Goal: Task Accomplishment & Management: Use online tool/utility

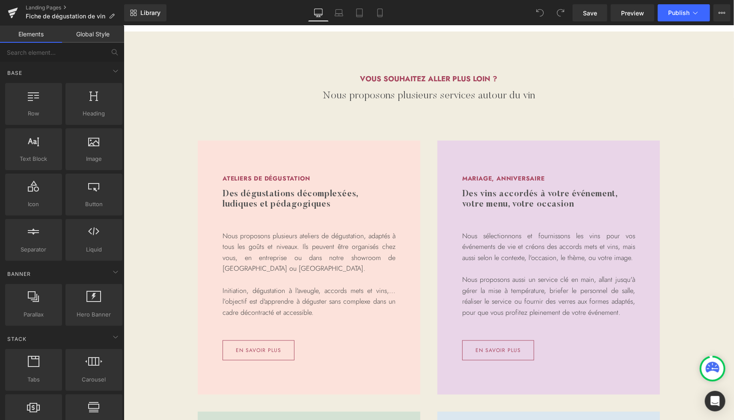
scroll to position [675, 0]
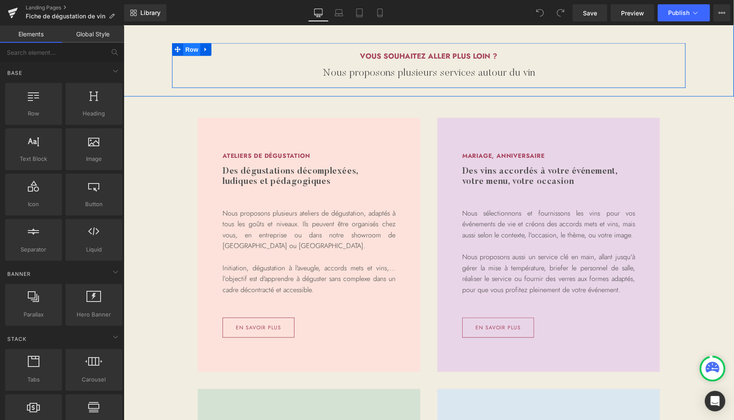
click at [190, 52] on span "Row" at bounding box center [191, 49] width 17 height 13
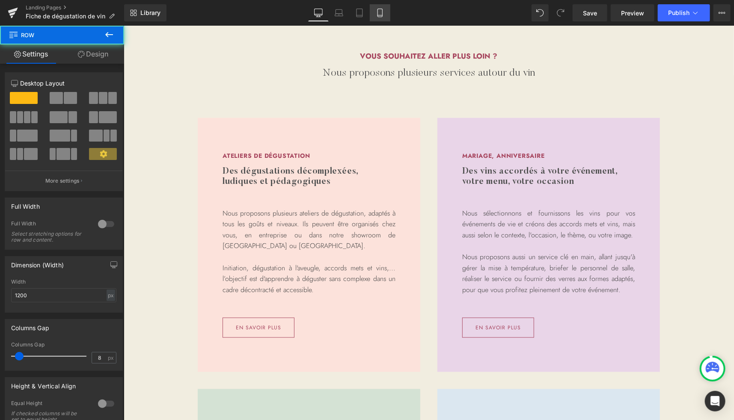
click at [382, 12] on icon at bounding box center [380, 13] width 9 height 9
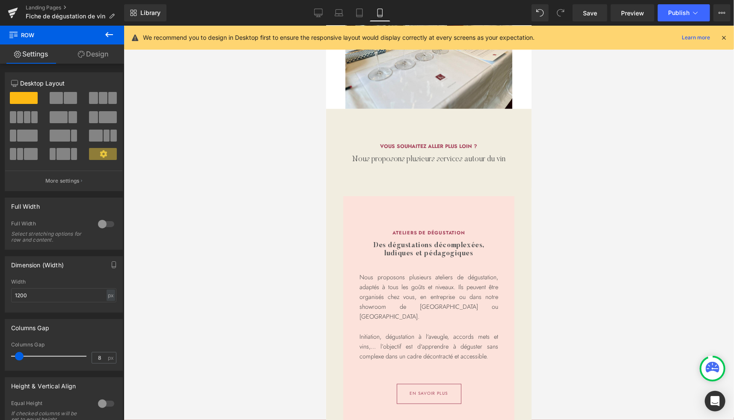
scroll to position [670, 0]
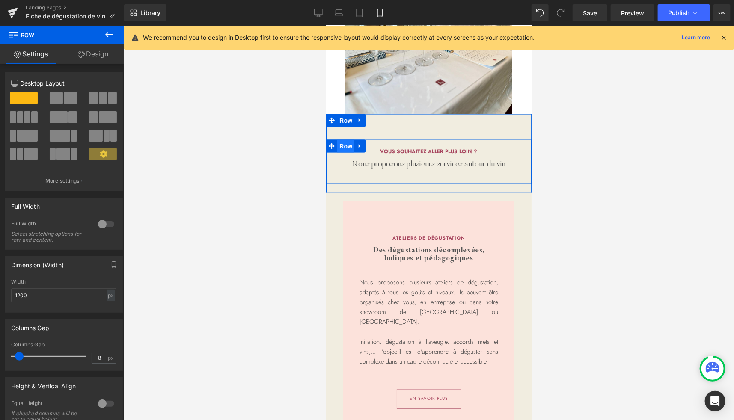
click at [342, 152] on span "Row" at bounding box center [345, 145] width 17 height 13
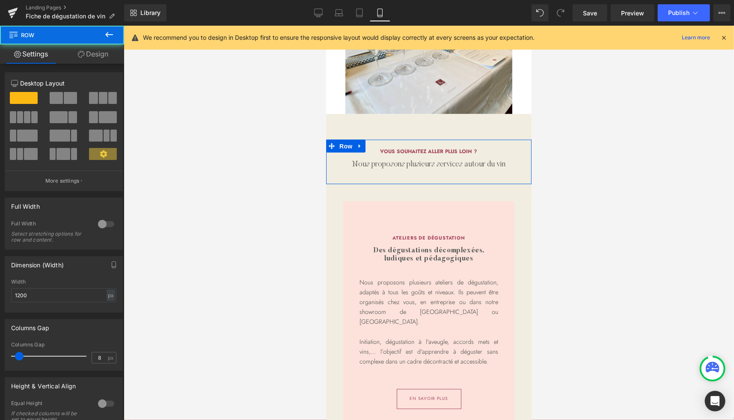
click at [96, 55] on link "Design" at bounding box center [93, 53] width 62 height 19
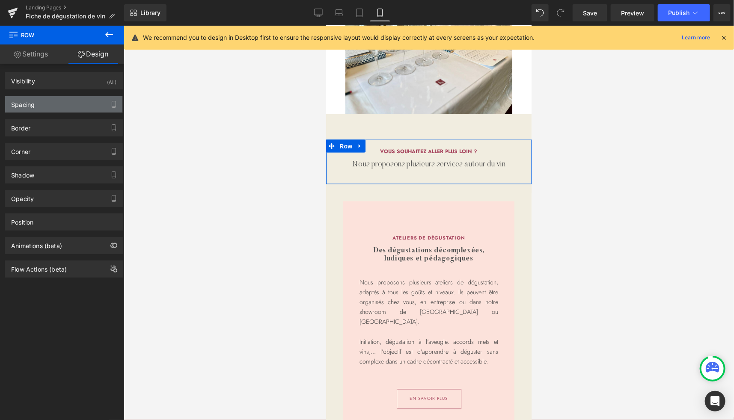
click at [34, 99] on div "Spacing" at bounding box center [23, 102] width 24 height 12
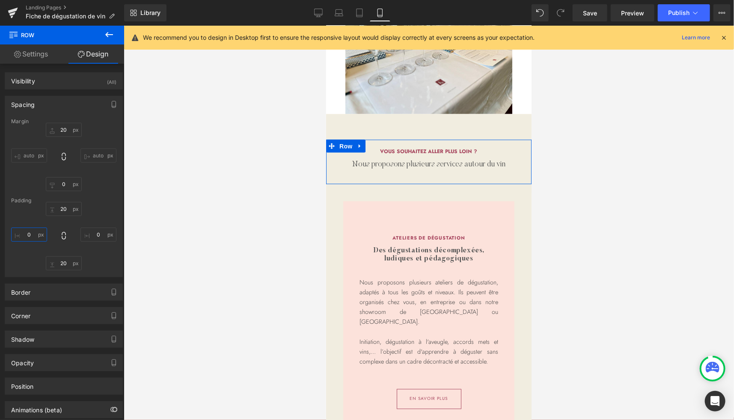
click at [28, 240] on input "0" at bounding box center [29, 235] width 36 height 14
type input "20"
click at [100, 234] on input "0" at bounding box center [98, 235] width 36 height 14
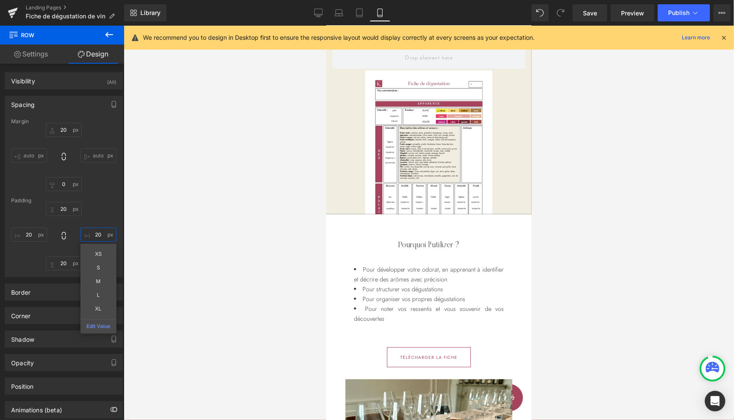
scroll to position [0, 0]
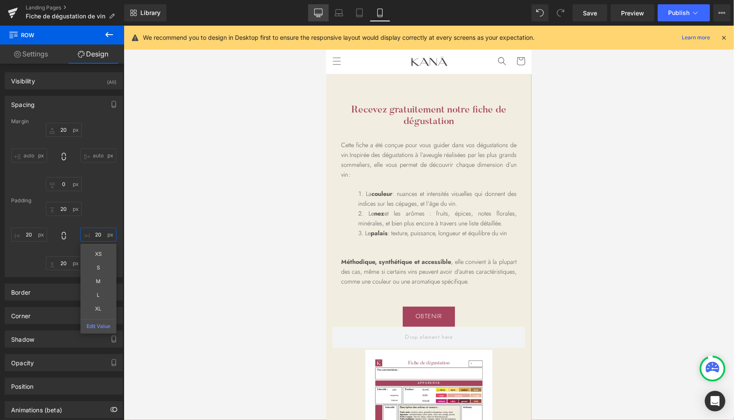
type input "20"
click at [319, 12] on icon at bounding box center [318, 13] width 9 height 9
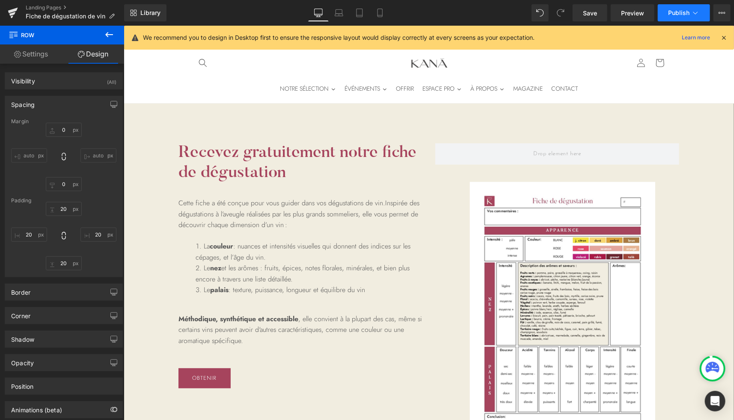
click at [685, 15] on span "Publish" at bounding box center [678, 12] width 21 height 7
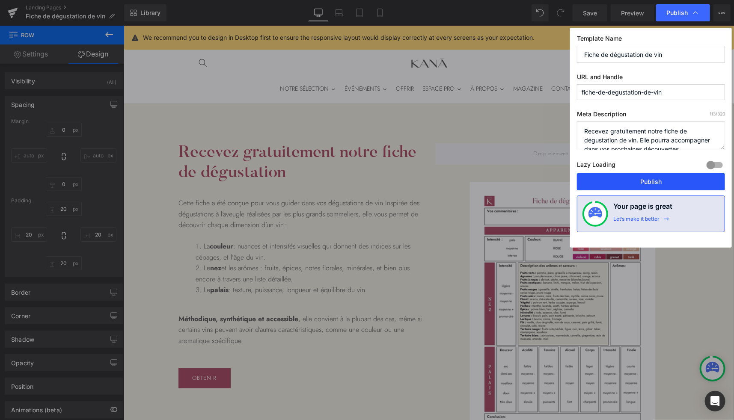
click at [632, 180] on button "Publish" at bounding box center [651, 181] width 148 height 17
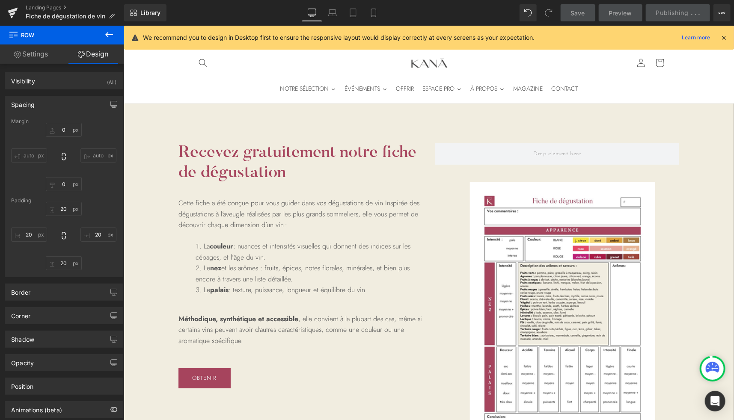
click at [723, 36] on icon at bounding box center [724, 38] width 8 height 8
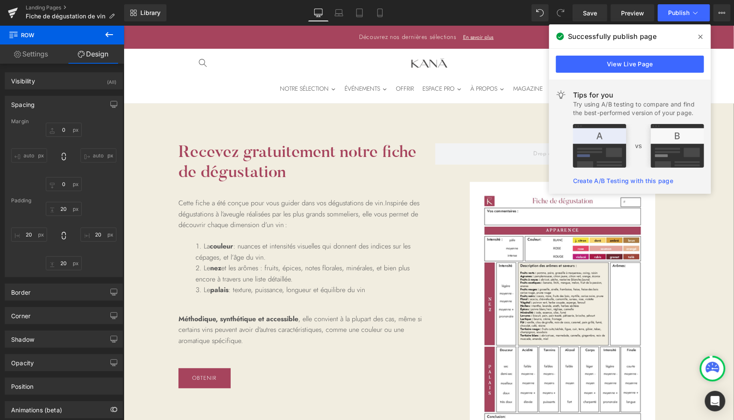
click at [703, 38] on span at bounding box center [701, 37] width 14 height 14
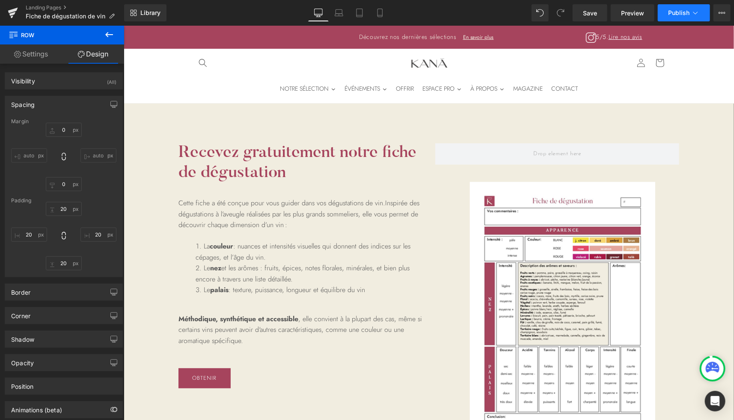
click at [702, 12] on button "Publish" at bounding box center [684, 12] width 52 height 17
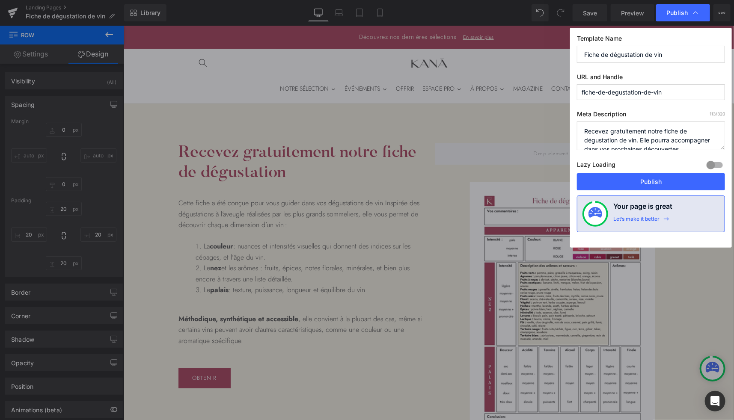
click at [645, 137] on textarea "Recevez gratuitement notre fiche de dégustation de vin. Elle pourra accompagner…" at bounding box center [651, 136] width 148 height 29
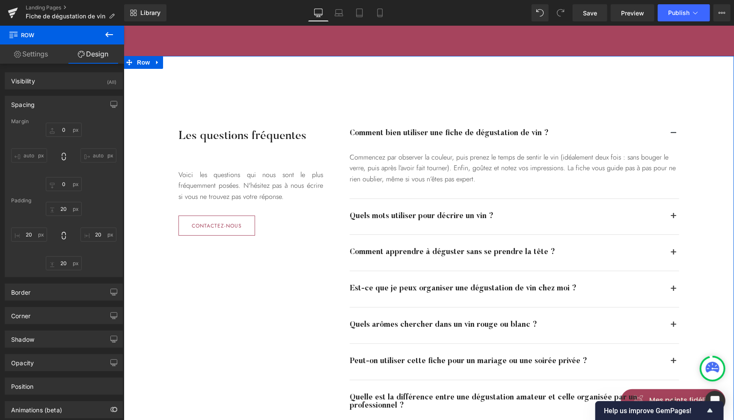
scroll to position [1635, 0]
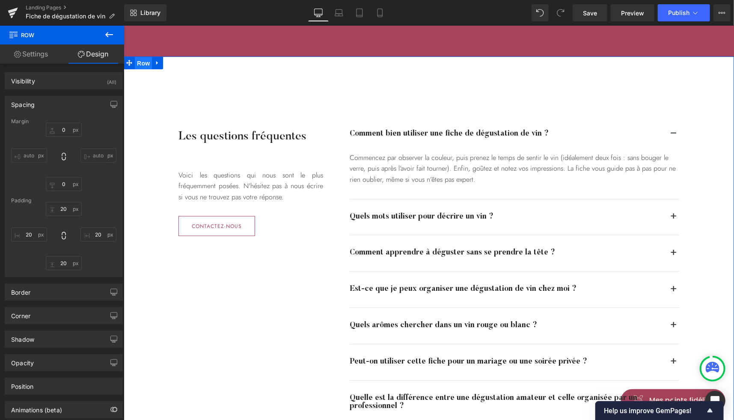
click at [138, 63] on span "Row" at bounding box center [142, 62] width 17 height 13
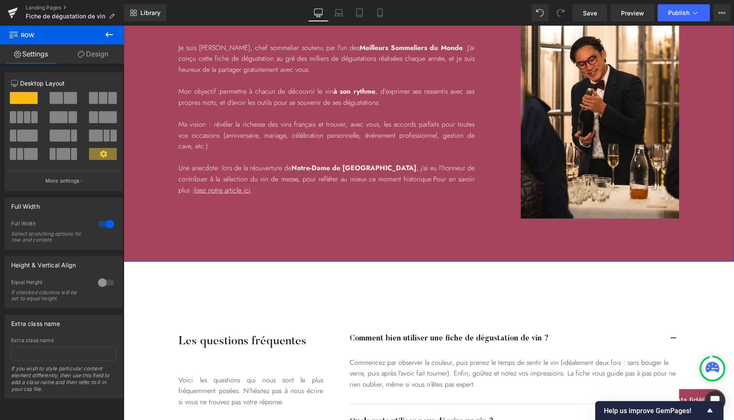
scroll to position [1431, 0]
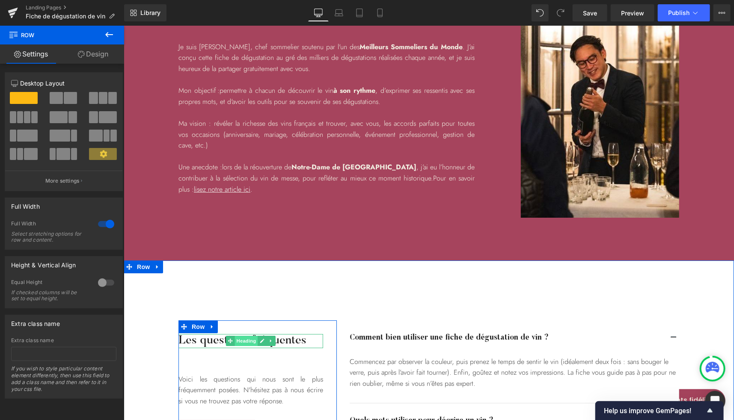
click at [244, 342] on span "Heading" at bounding box center [245, 340] width 23 height 10
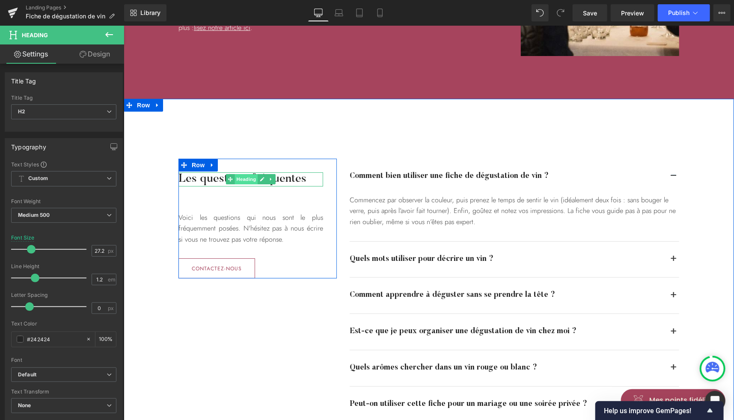
scroll to position [1602, 0]
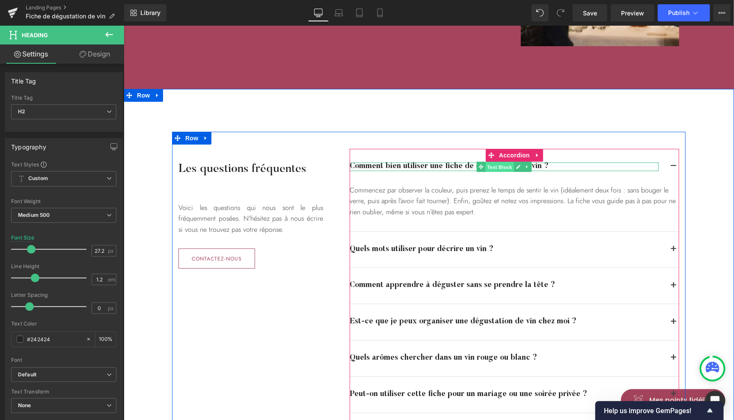
click at [489, 164] on span "Text Block" at bounding box center [499, 167] width 28 height 10
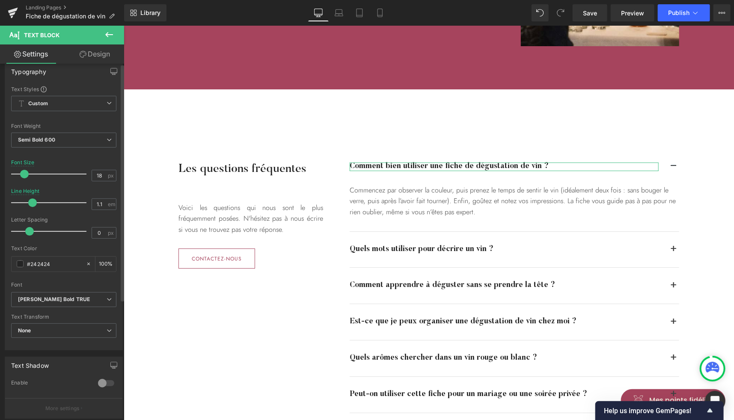
scroll to position [0, 0]
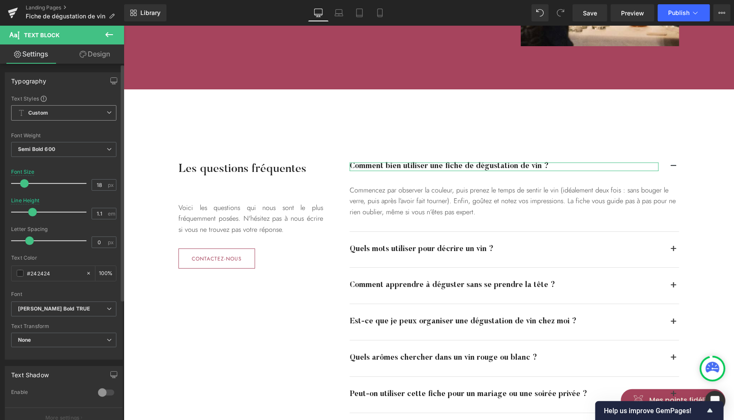
click at [107, 115] on span "Custom" at bounding box center [63, 112] width 105 height 15
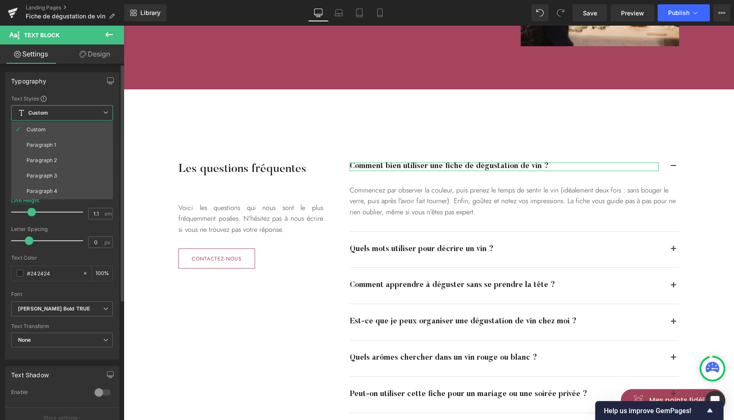
click at [108, 110] on icon at bounding box center [105, 112] width 5 height 5
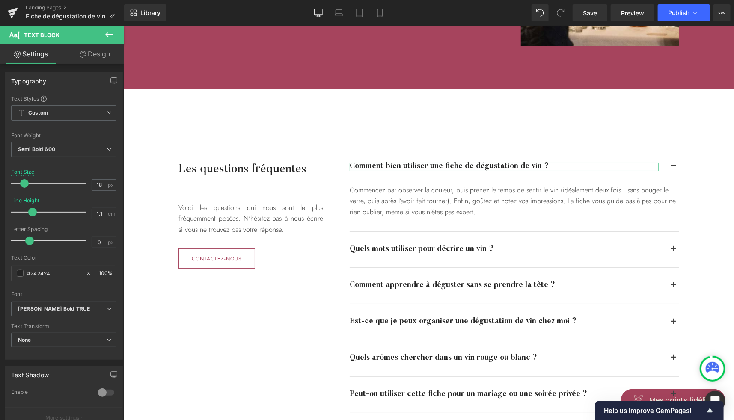
click at [100, 53] on link "Design" at bounding box center [95, 53] width 62 height 19
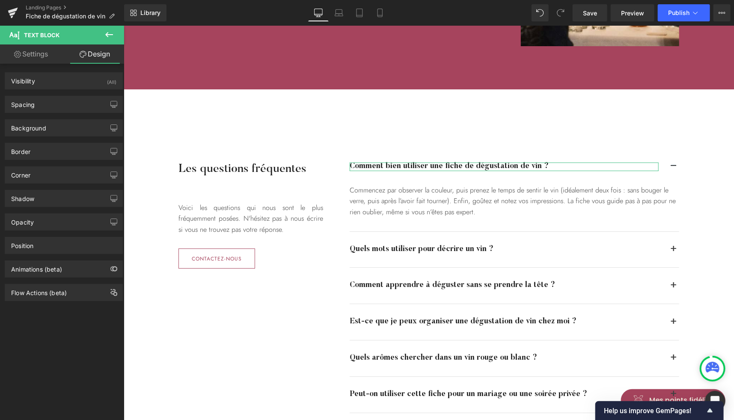
click at [32, 53] on link "Settings" at bounding box center [31, 53] width 62 height 19
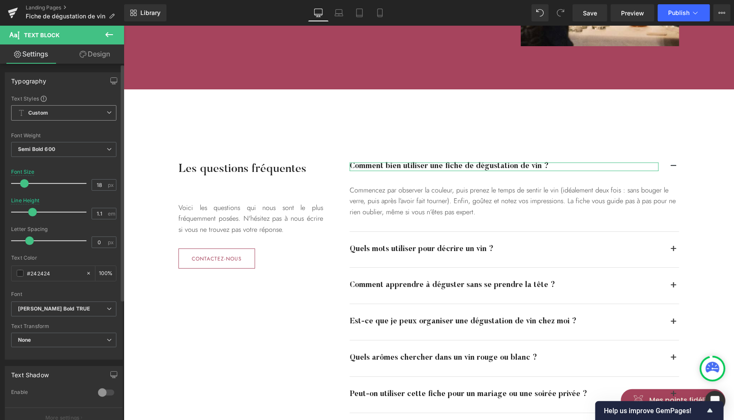
click at [62, 117] on span "Custom" at bounding box center [63, 112] width 105 height 15
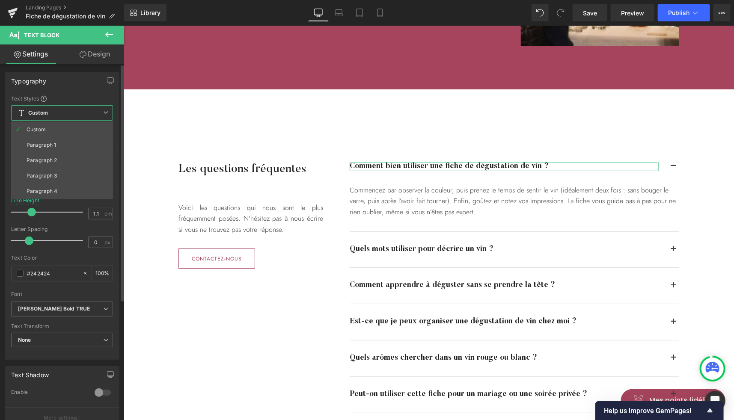
click at [62, 116] on span "Custom" at bounding box center [62, 112] width 102 height 15
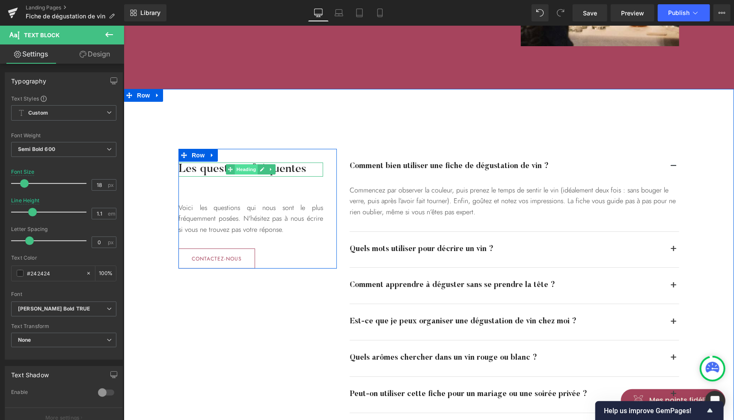
click at [243, 171] on span "Heading" at bounding box center [245, 169] width 23 height 10
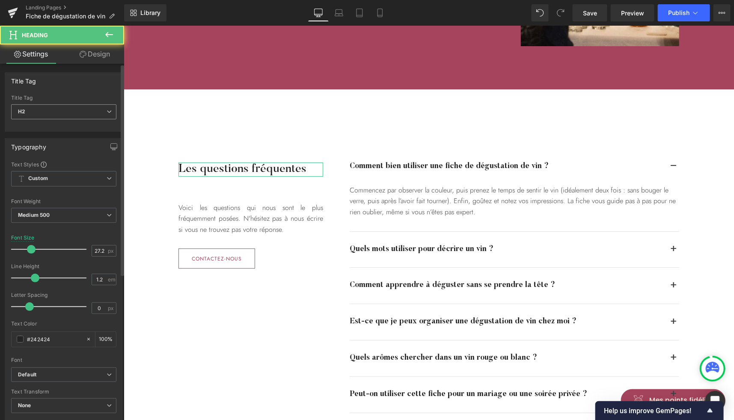
click at [63, 116] on span "H2" at bounding box center [63, 111] width 105 height 15
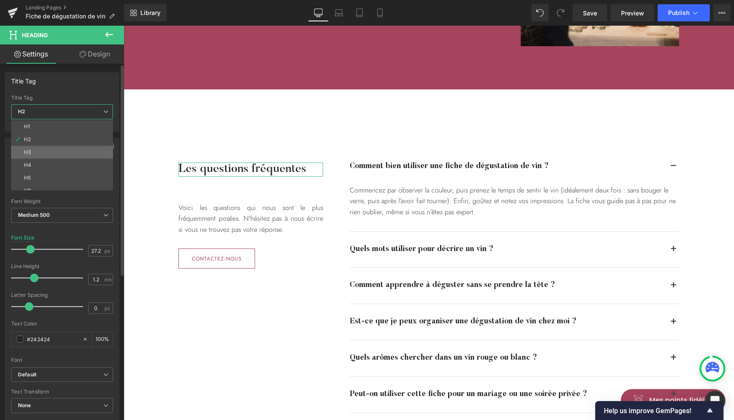
click at [39, 151] on li "H3" at bounding box center [64, 152] width 106 height 13
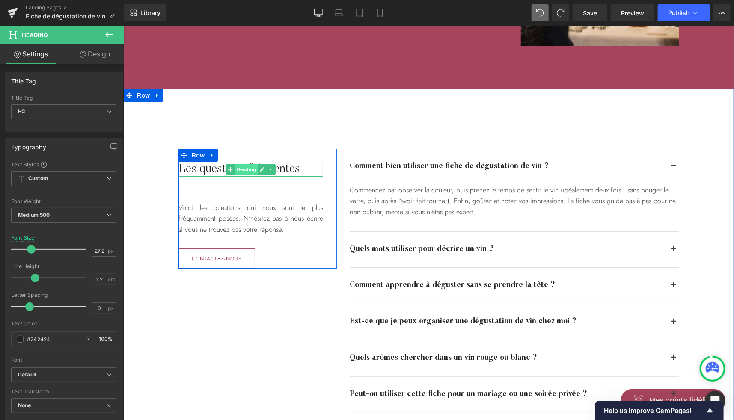
click at [246, 167] on span "Heading" at bounding box center [245, 169] width 23 height 10
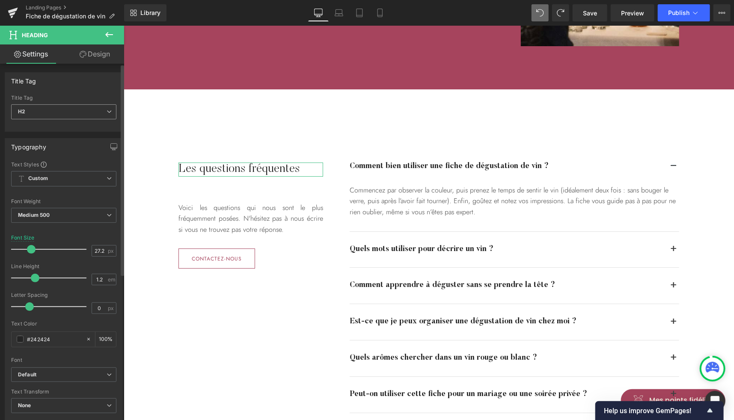
click at [74, 114] on span "H2" at bounding box center [63, 111] width 105 height 15
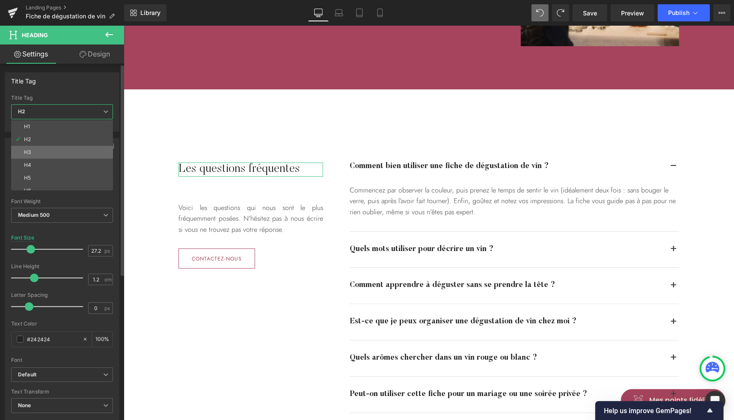
click at [47, 151] on li "H3" at bounding box center [64, 152] width 106 height 13
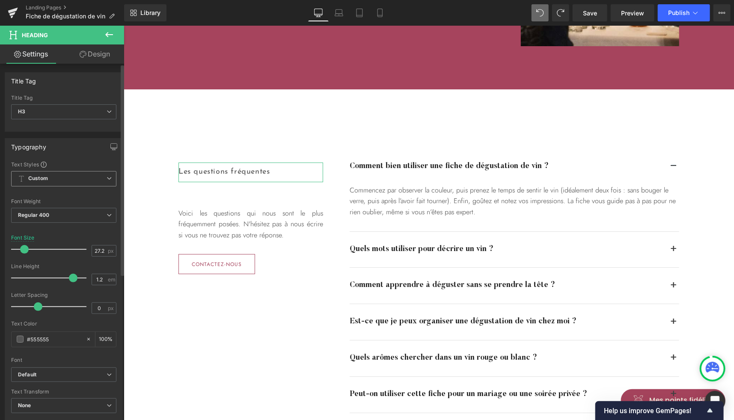
click at [57, 171] on span "Custom" at bounding box center [63, 178] width 105 height 15
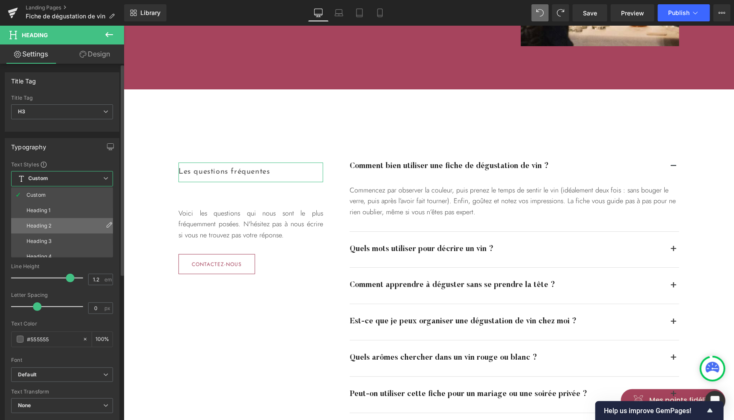
click at [53, 224] on li "Heading 2" at bounding box center [64, 225] width 106 height 15
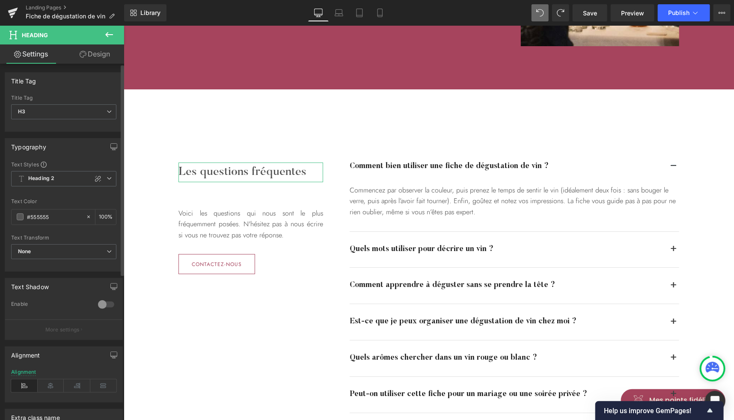
scroll to position [67, 0]
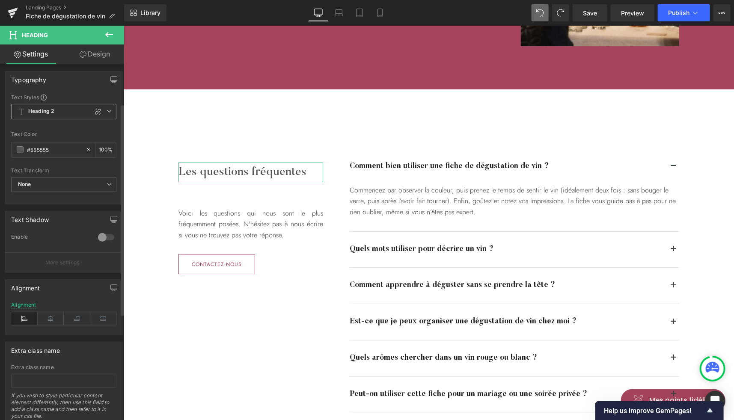
click at [60, 113] on span "Heading 2" at bounding box center [63, 111] width 105 height 15
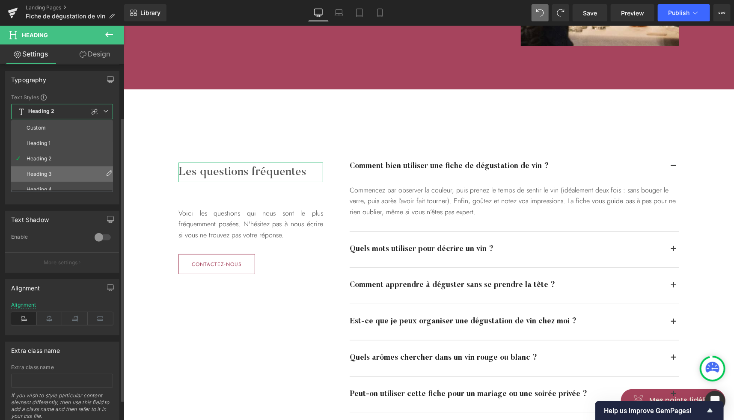
click at [47, 169] on li "Heading 3" at bounding box center [64, 173] width 106 height 15
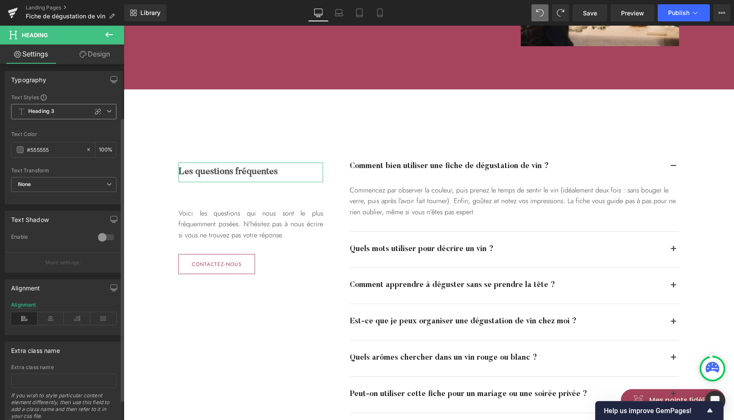
click at [62, 104] on span "Heading 3" at bounding box center [63, 111] width 105 height 15
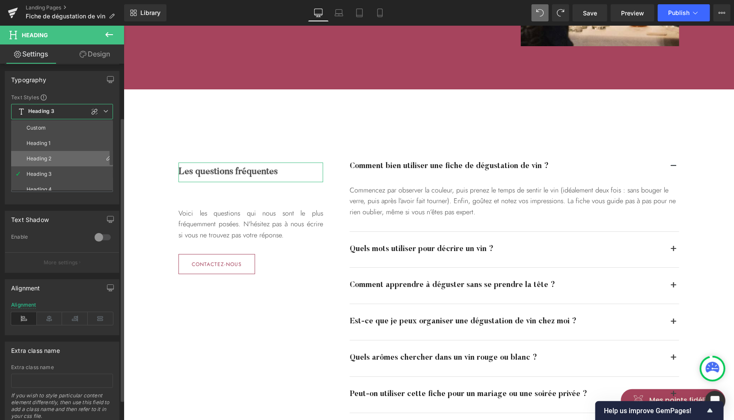
click at [48, 151] on li "Heading 2" at bounding box center [64, 158] width 106 height 15
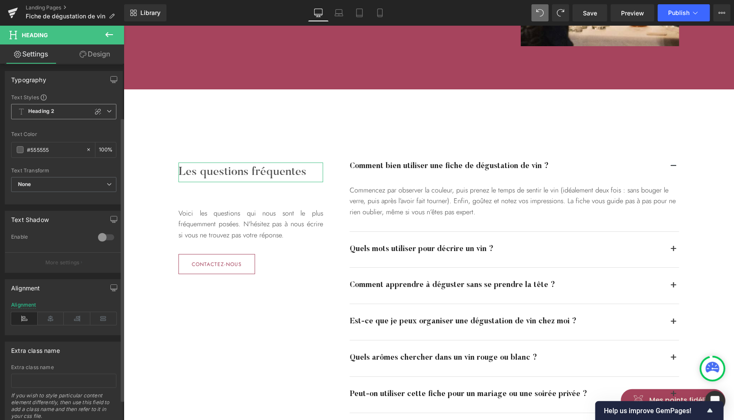
click at [67, 111] on span "Heading 2" at bounding box center [63, 111] width 105 height 15
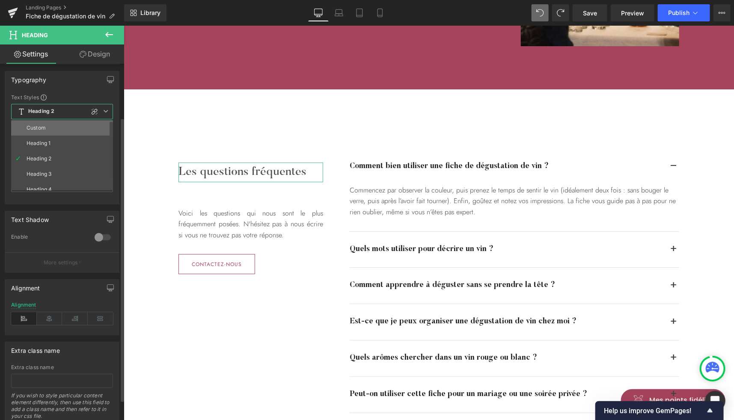
click at [44, 123] on li "Custom" at bounding box center [64, 127] width 106 height 15
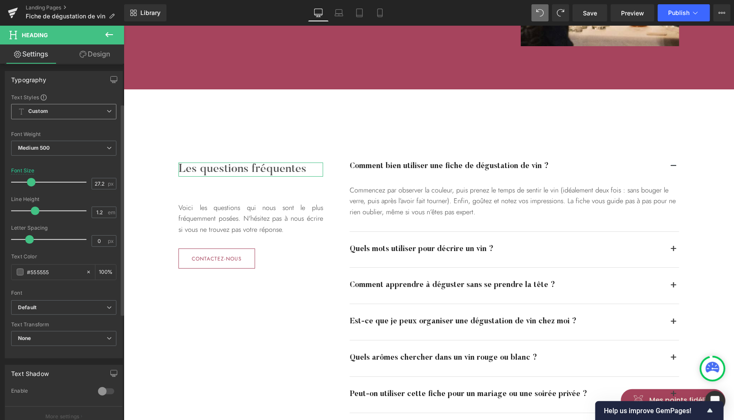
click at [61, 108] on span "Custom" at bounding box center [63, 111] width 105 height 15
click at [343, 15] on icon at bounding box center [339, 15] width 8 height 3
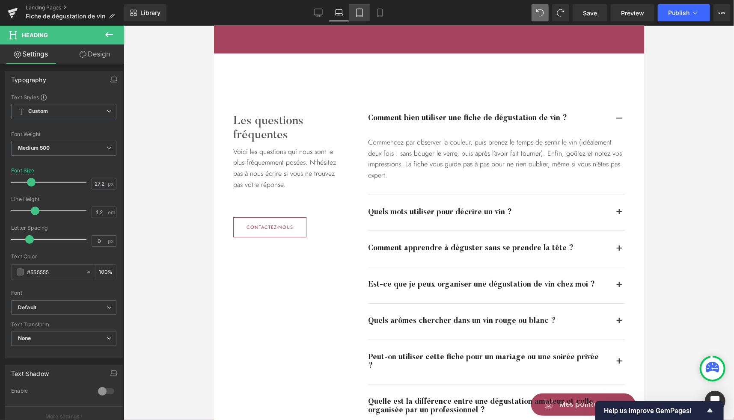
scroll to position [1533, 0]
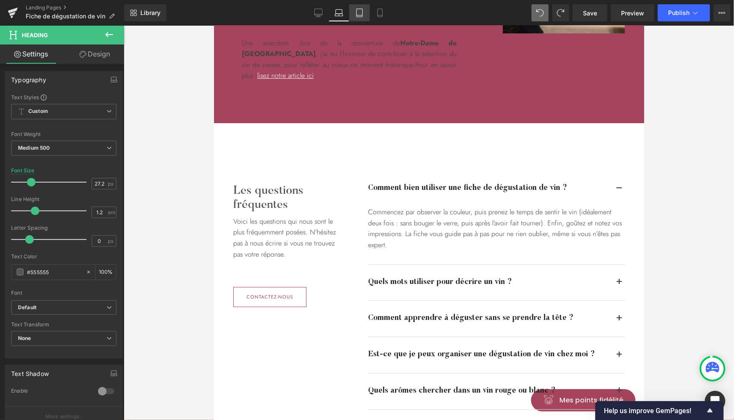
click at [357, 12] on icon at bounding box center [359, 13] width 9 height 9
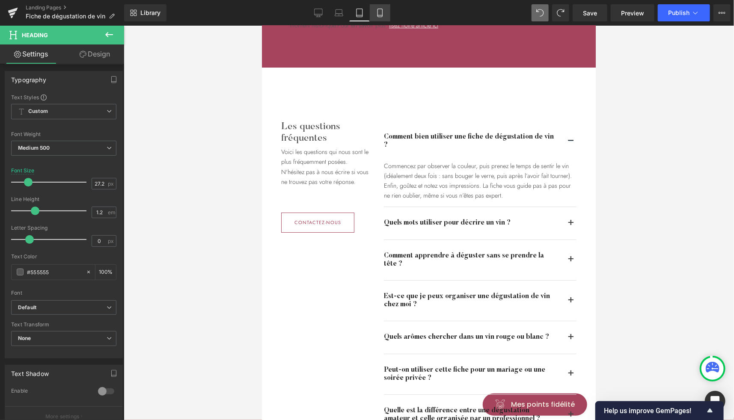
scroll to position [1509, 0]
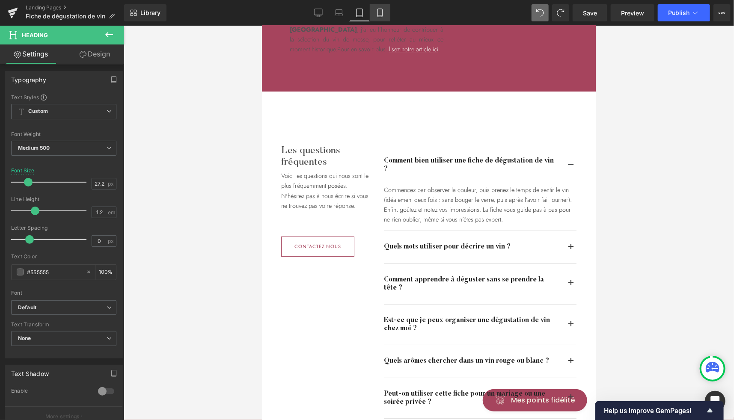
click at [376, 16] on icon at bounding box center [380, 13] width 9 height 9
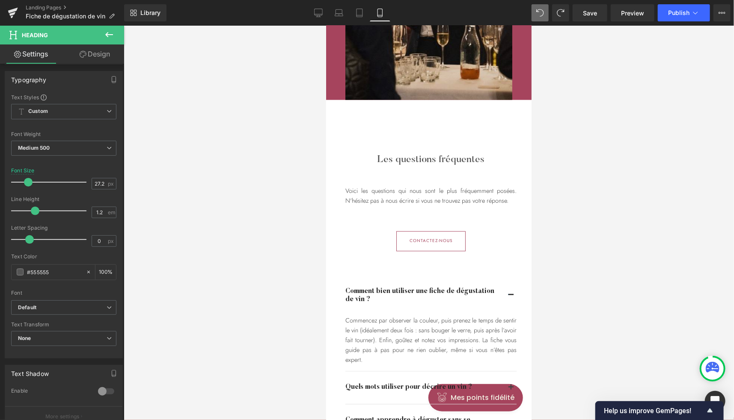
scroll to position [2394, 0]
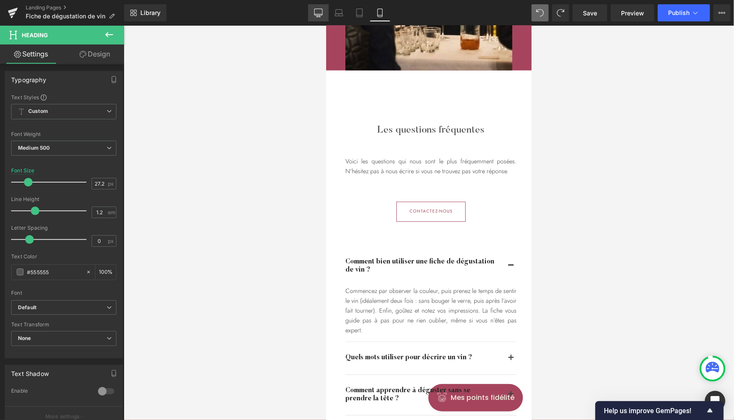
click at [322, 18] on link "Desktop" at bounding box center [318, 12] width 21 height 17
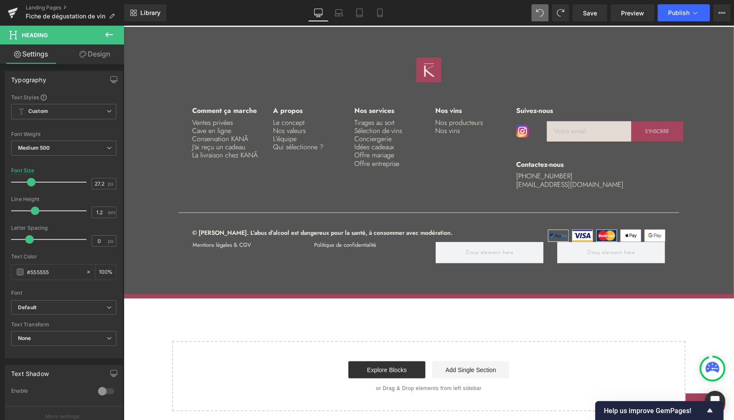
scroll to position [1621, 0]
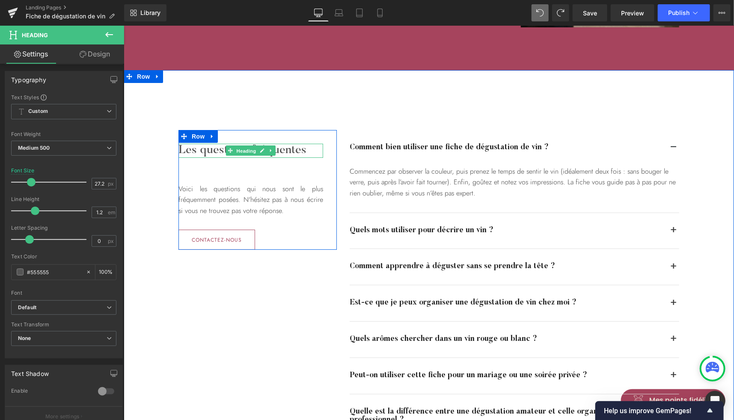
click at [243, 152] on span "Heading" at bounding box center [245, 150] width 23 height 10
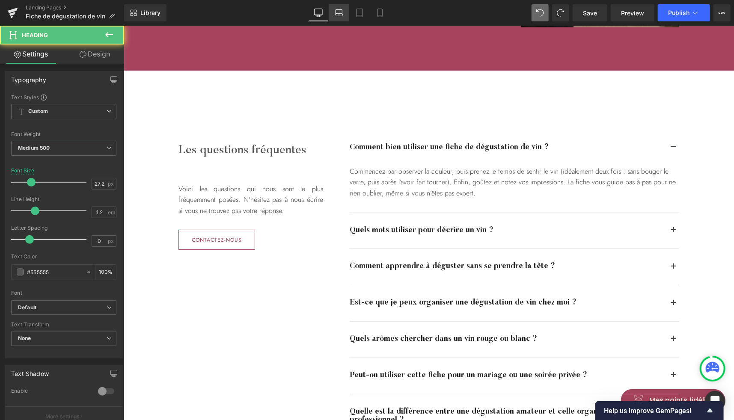
click at [341, 12] on icon at bounding box center [339, 13] width 9 height 9
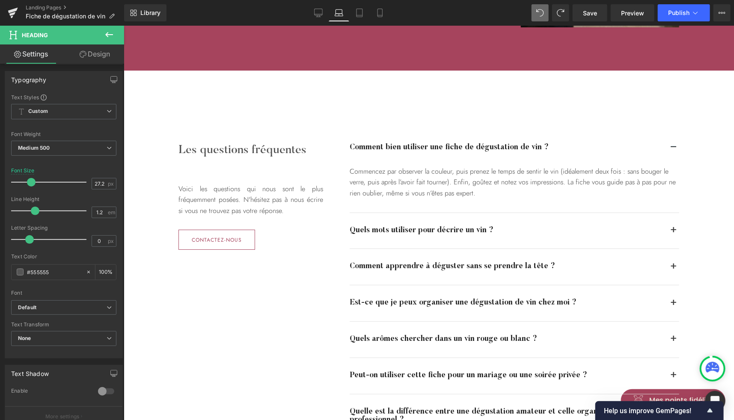
scroll to position [1551, 0]
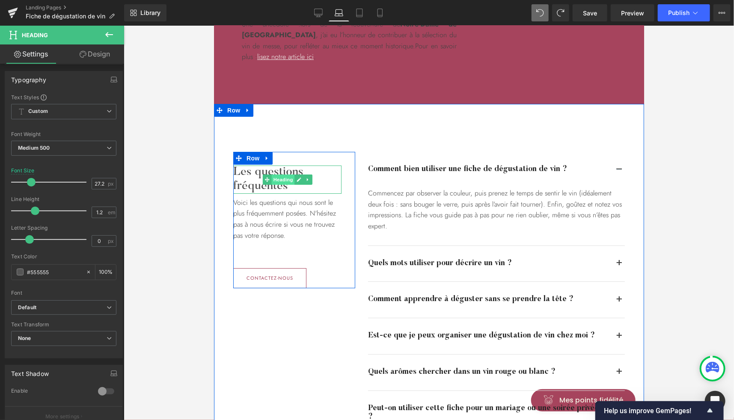
click at [277, 174] on span "Heading" at bounding box center [282, 179] width 23 height 10
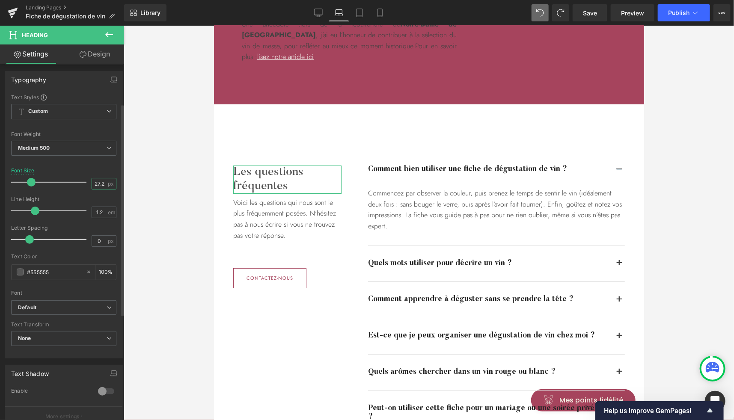
click at [98, 183] on input "27.2" at bounding box center [99, 183] width 15 height 11
click at [359, 17] on icon at bounding box center [359, 13] width 6 height 8
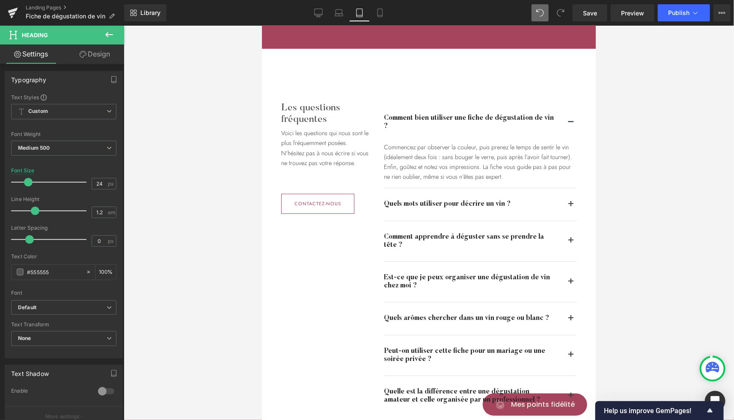
scroll to position [1527, 0]
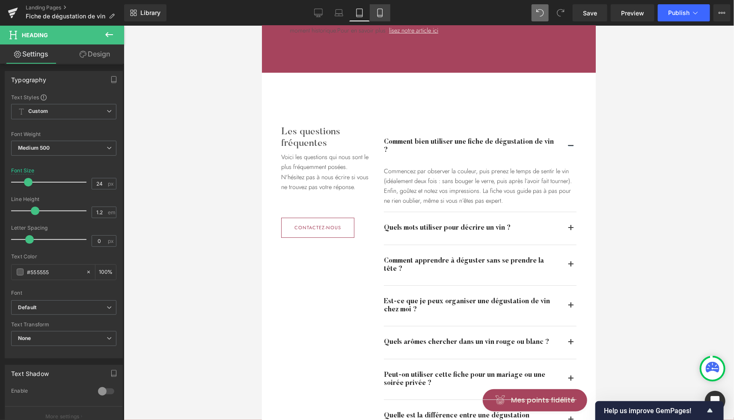
click at [381, 14] on icon at bounding box center [380, 13] width 9 height 9
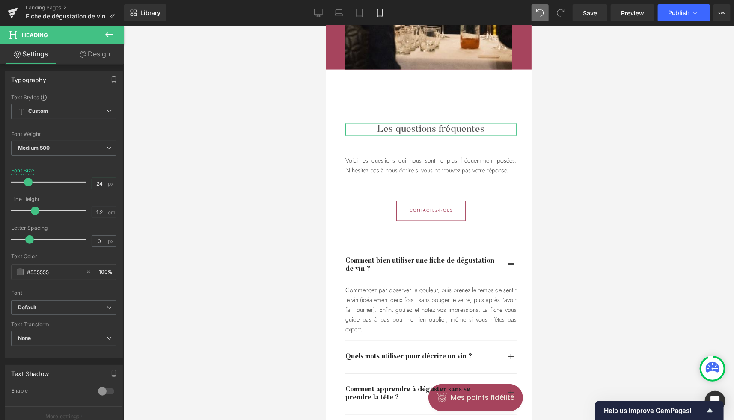
scroll to position [0, 4]
drag, startPoint x: 95, startPoint y: 182, endPoint x: 130, endPoint y: 184, distance: 35.2
click at [130, 184] on div "Heading You are previewing how the will restyle your page. You can not edit Ele…" at bounding box center [367, 217] width 734 height 435
type input "20"
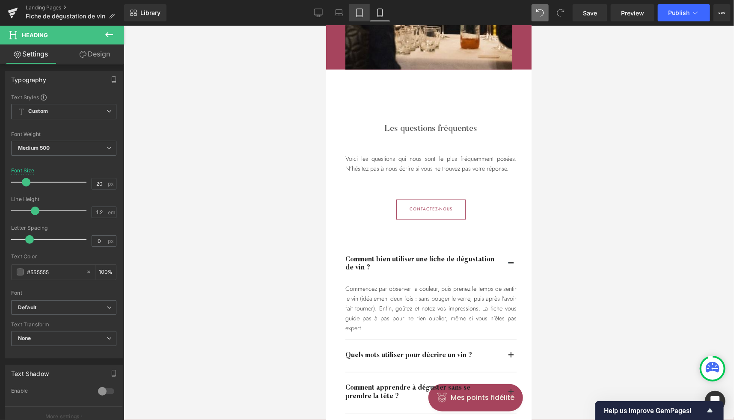
click at [358, 10] on icon at bounding box center [359, 13] width 9 height 9
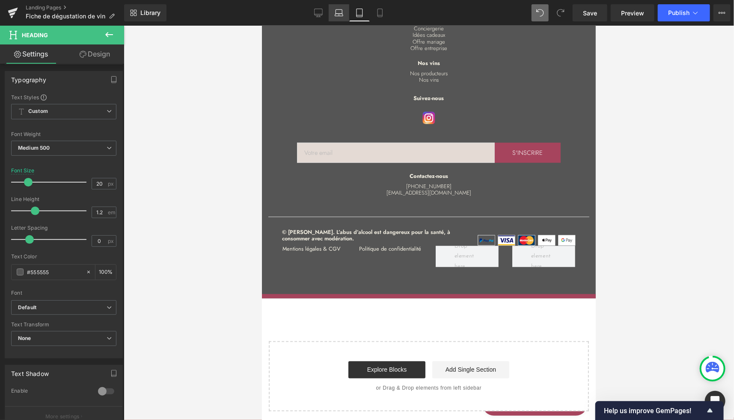
scroll to position [1527, 0]
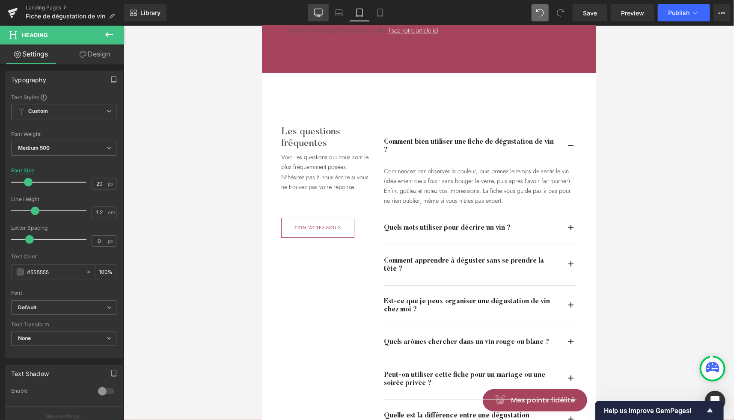
click at [320, 11] on icon at bounding box center [318, 13] width 9 height 9
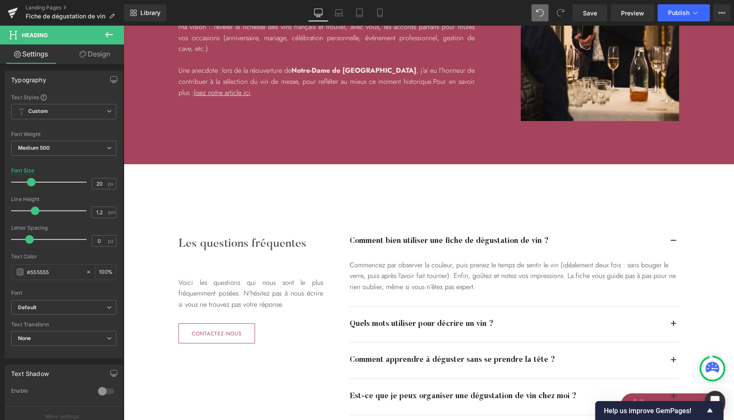
scroll to position [1622, 0]
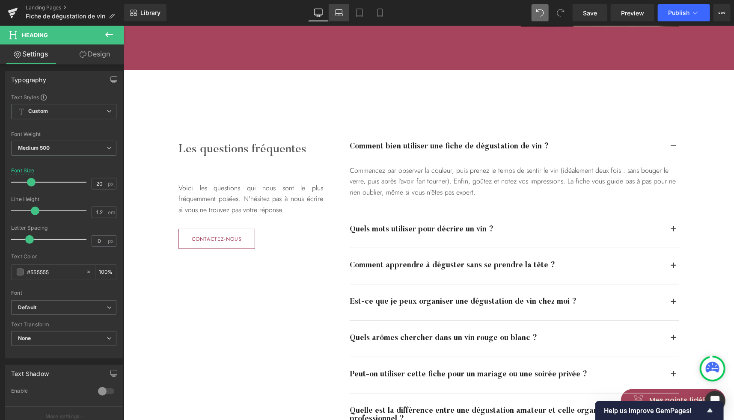
click at [342, 9] on icon at bounding box center [339, 13] width 9 height 9
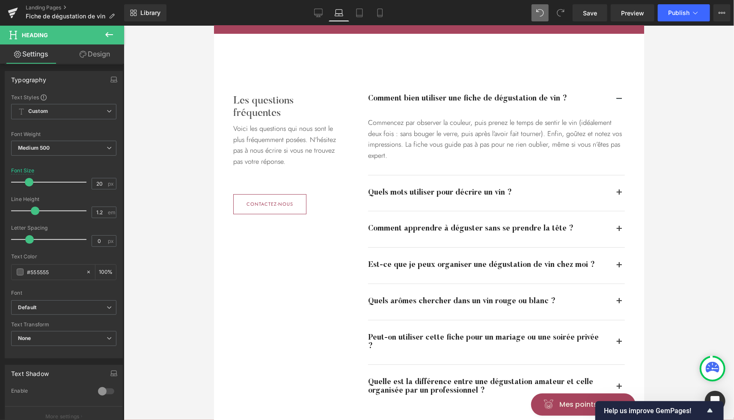
scroll to position [1552, 0]
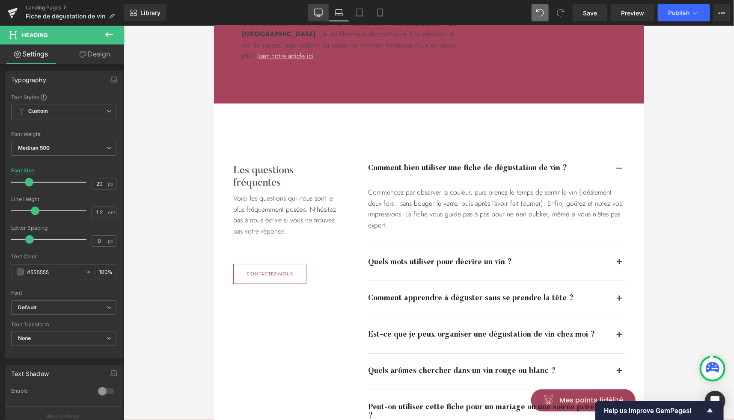
click at [318, 12] on icon at bounding box center [318, 13] width 9 height 9
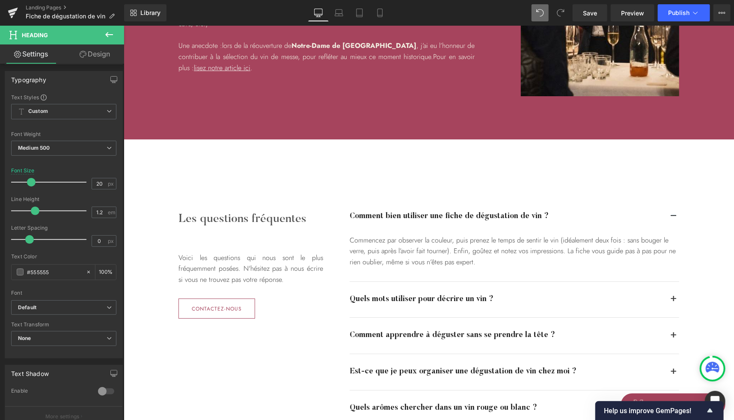
scroll to position [1622, 0]
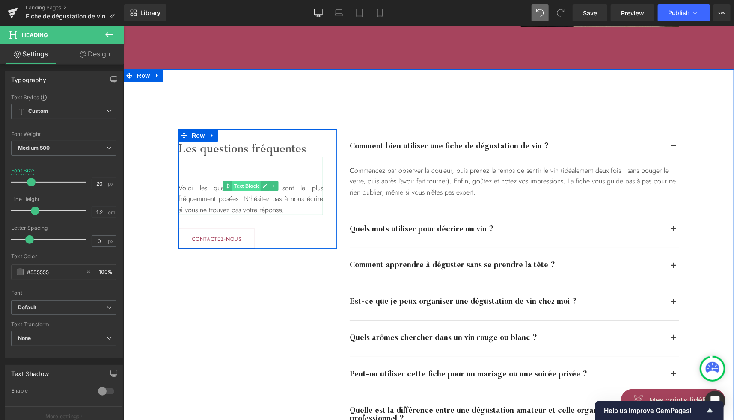
click at [236, 185] on span "Text Block" at bounding box center [245, 186] width 28 height 10
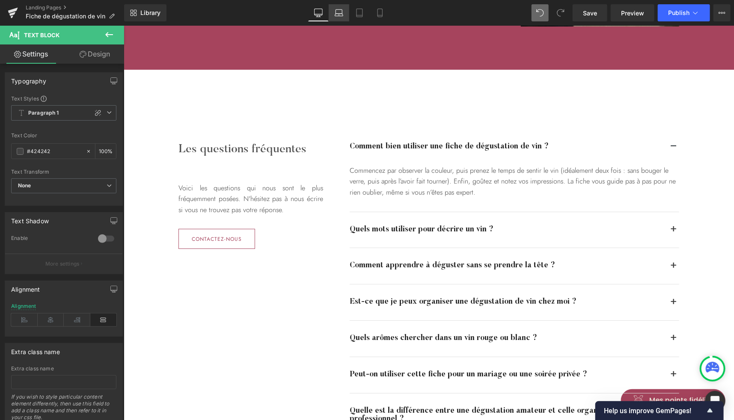
click at [340, 16] on icon at bounding box center [339, 15] width 8 height 3
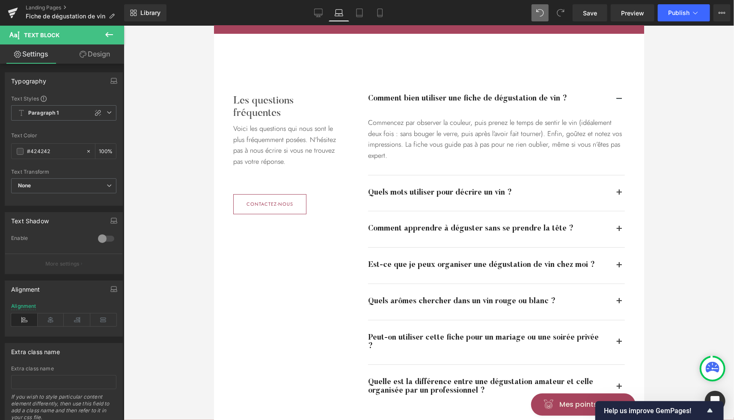
scroll to position [1563, 0]
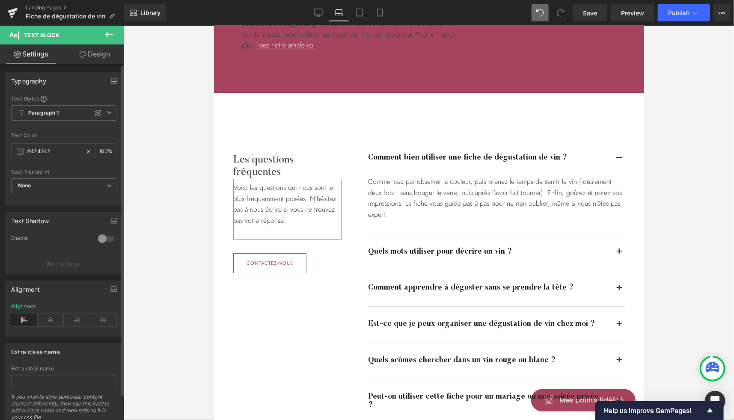
click at [91, 66] on div "Typography Text Styles Custom Paragraph 1 Paragraph 2 Paragraph 3 Paragraph 4 P…" at bounding box center [64, 136] width 128 height 140
click at [92, 65] on div "Typography Text Styles Custom Paragraph 1 Paragraph 2 Paragraph 3 Paragraph 4 P…" at bounding box center [64, 245] width 128 height 363
click at [98, 61] on link "Design" at bounding box center [95, 53] width 62 height 19
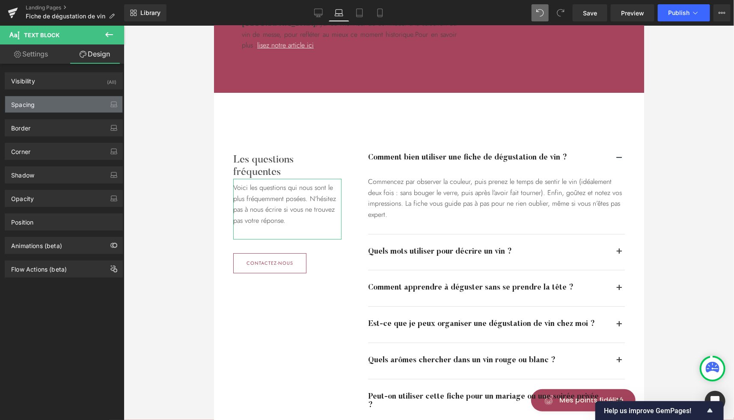
click at [33, 104] on div "Spacing" at bounding box center [23, 102] width 24 height 12
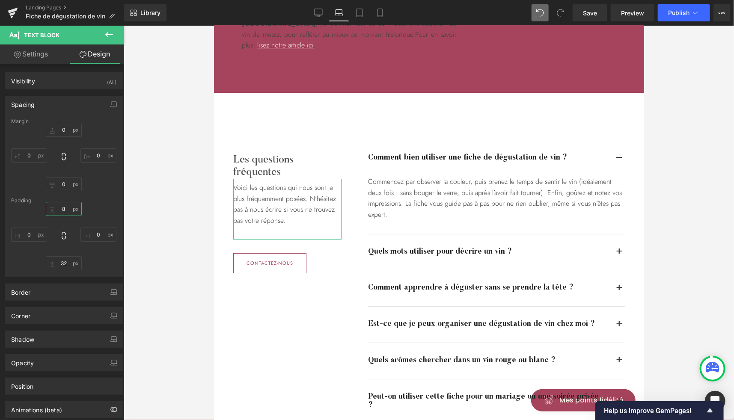
click at [64, 205] on input "8" at bounding box center [64, 209] width 36 height 14
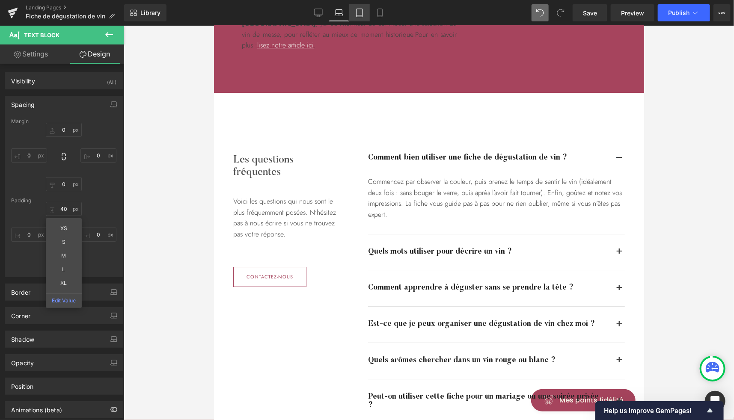
click at [359, 10] on icon at bounding box center [359, 13] width 9 height 9
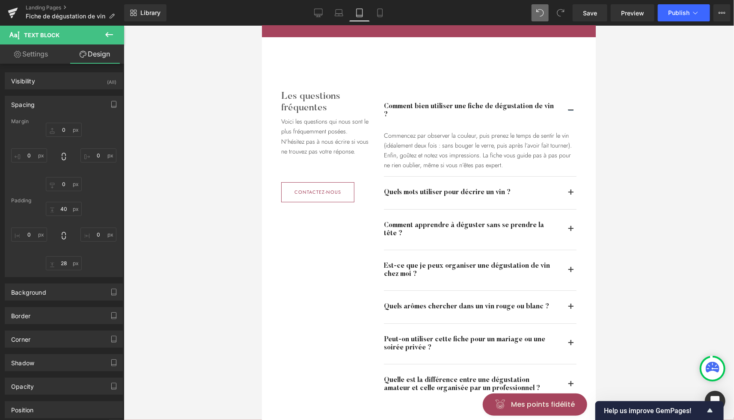
scroll to position [1538, 0]
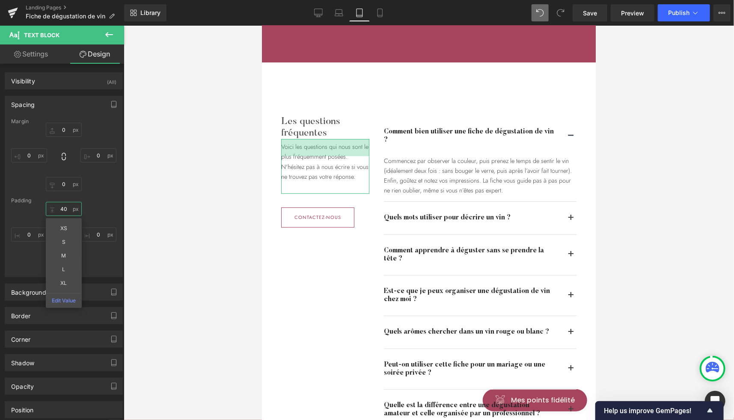
click at [65, 212] on input "40" at bounding box center [64, 209] width 36 height 14
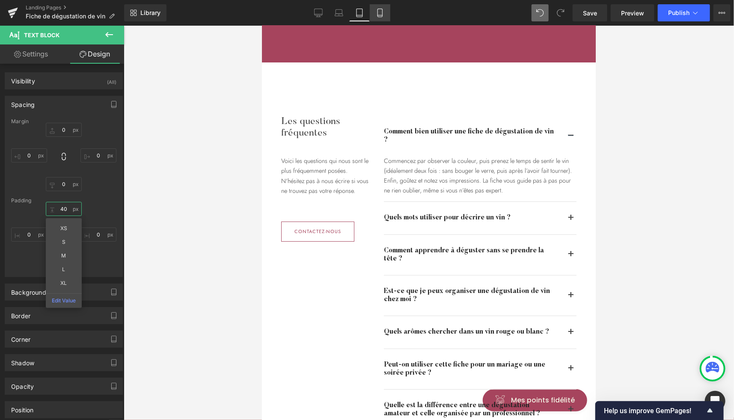
type input "40"
click at [382, 14] on icon at bounding box center [380, 13] width 9 height 9
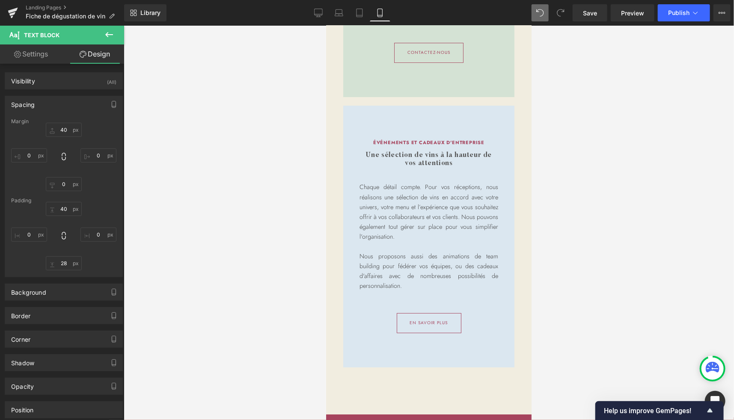
scroll to position [2409, 0]
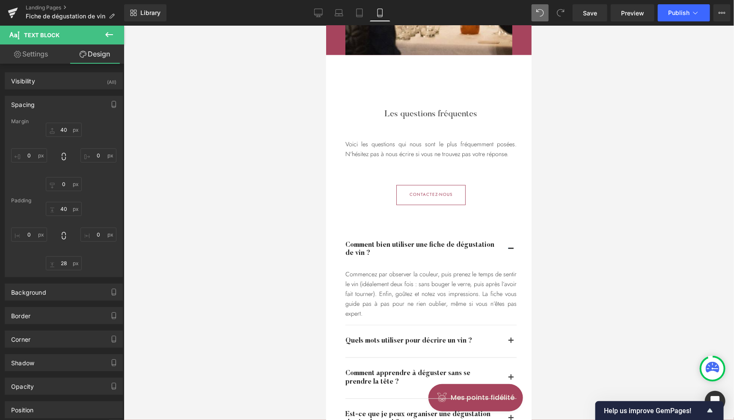
click at [110, 37] on icon at bounding box center [109, 35] width 10 height 10
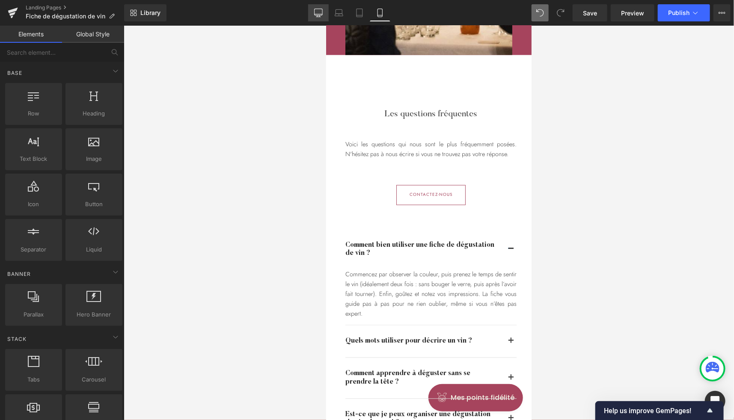
click at [319, 16] on icon at bounding box center [318, 13] width 9 height 9
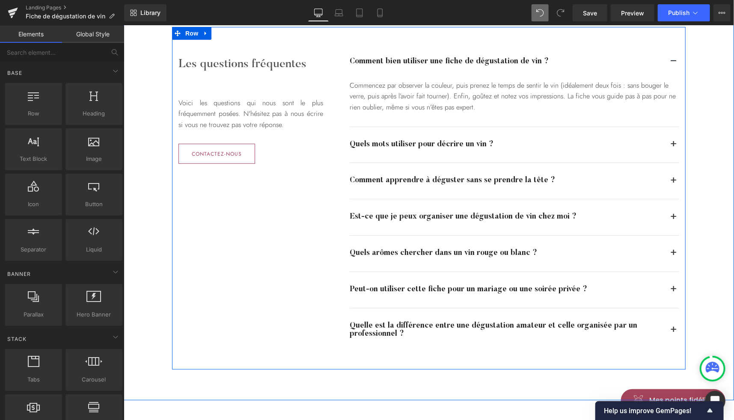
scroll to position [1707, 0]
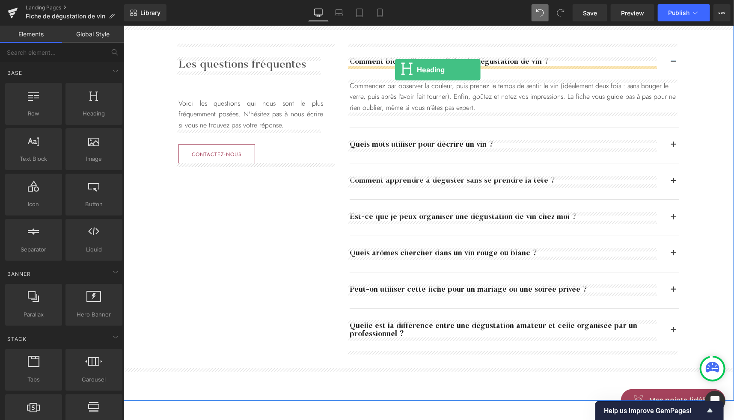
drag, startPoint x: 219, startPoint y: 128, endPoint x: 394, endPoint y: 69, distance: 185.0
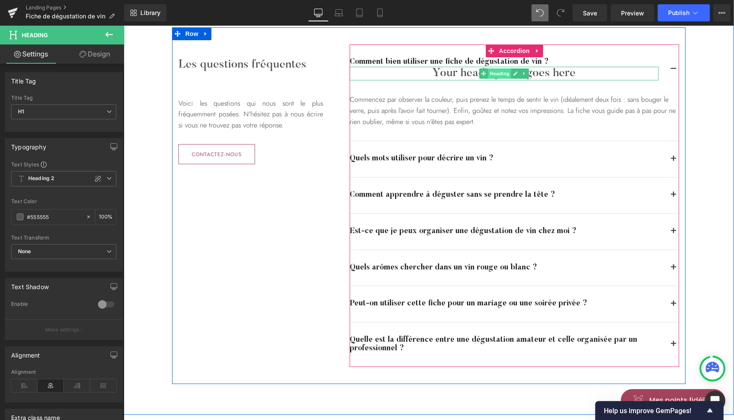
click at [496, 73] on span "Heading" at bounding box center [499, 73] width 23 height 10
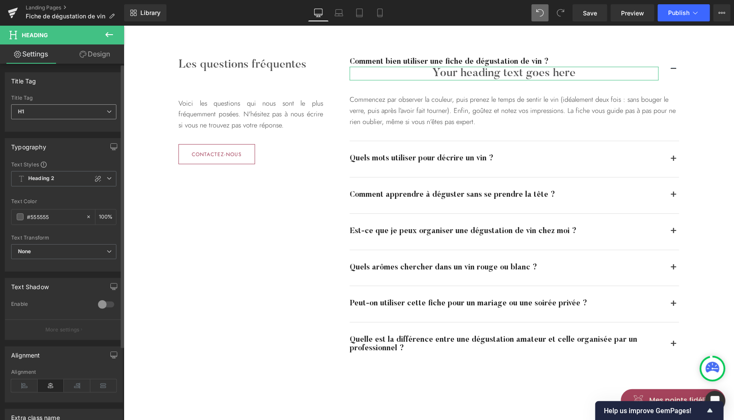
click at [65, 113] on span "H1" at bounding box center [63, 111] width 105 height 15
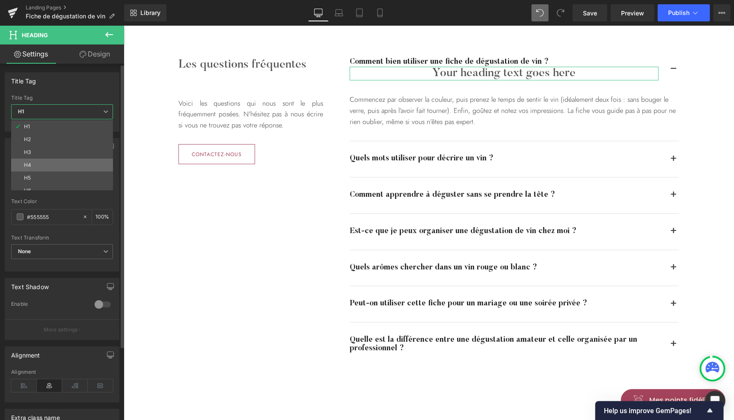
click at [39, 166] on li "H4" at bounding box center [64, 165] width 106 height 13
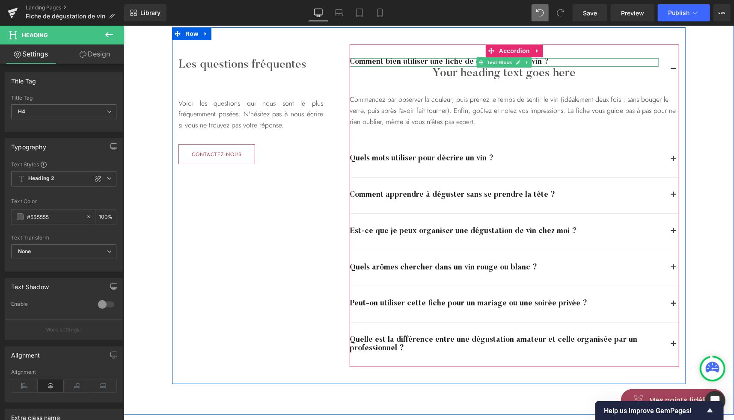
click at [396, 60] on strong "Comment bien utiliser une fiche de dégustation de vin ?" at bounding box center [448, 62] width 199 height 8
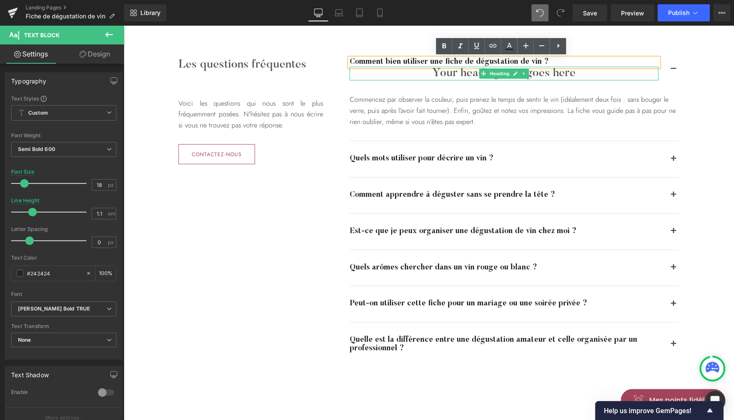
click at [450, 72] on h4 "Your heading text goes here" at bounding box center [503, 73] width 309 height 14
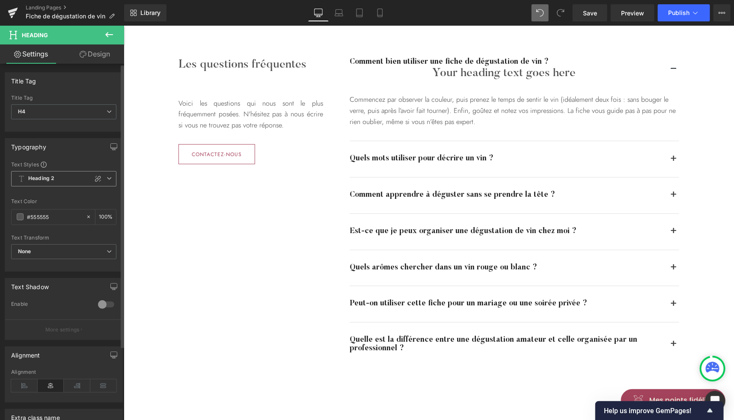
click at [59, 182] on span "Heading 2" at bounding box center [63, 178] width 105 height 15
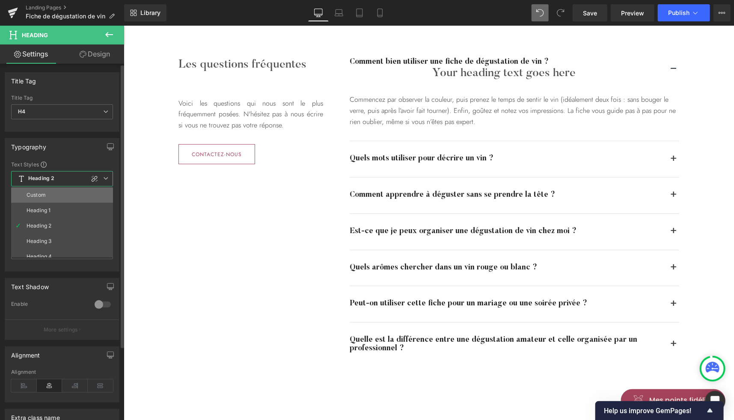
click at [40, 199] on li "Custom" at bounding box center [64, 194] width 106 height 15
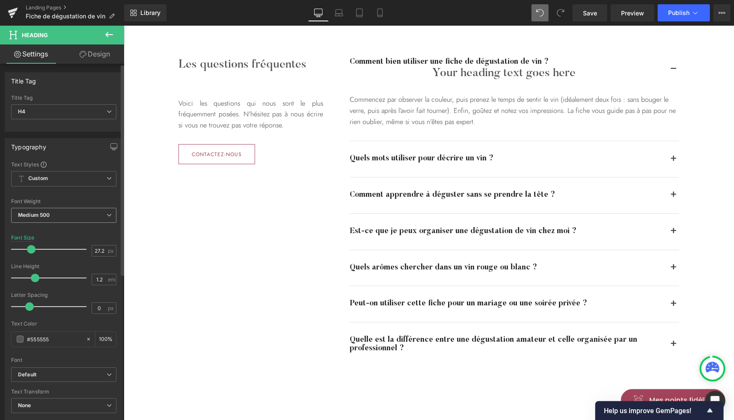
click at [47, 216] on b "Medium 500" at bounding box center [34, 215] width 32 height 6
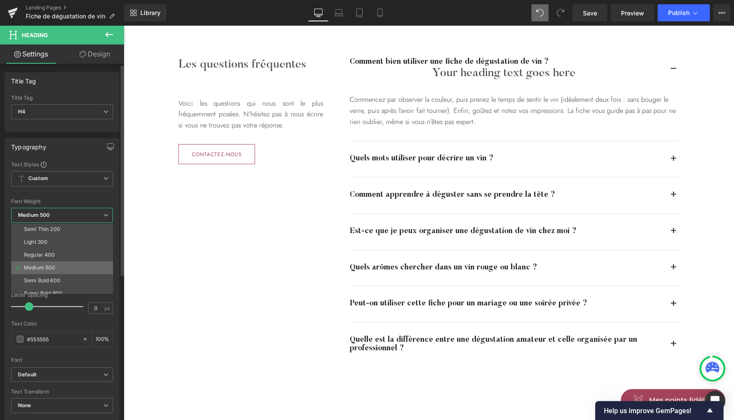
scroll to position [16, 0]
click at [50, 276] on div "Semi Bold 600" at bounding box center [42, 278] width 36 height 6
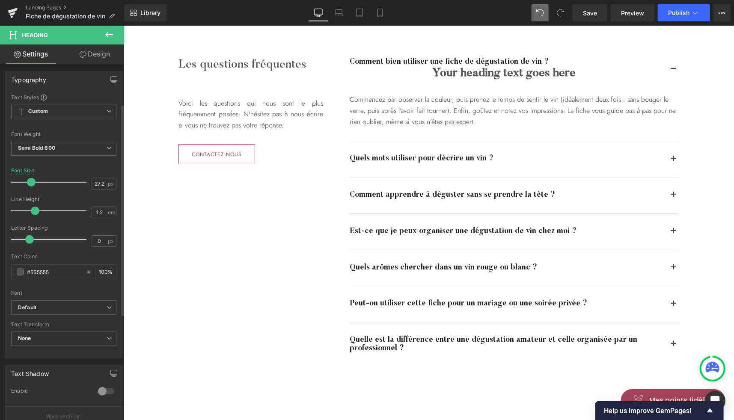
scroll to position [68, 0]
click at [44, 310] on span "Default" at bounding box center [63, 307] width 105 height 15
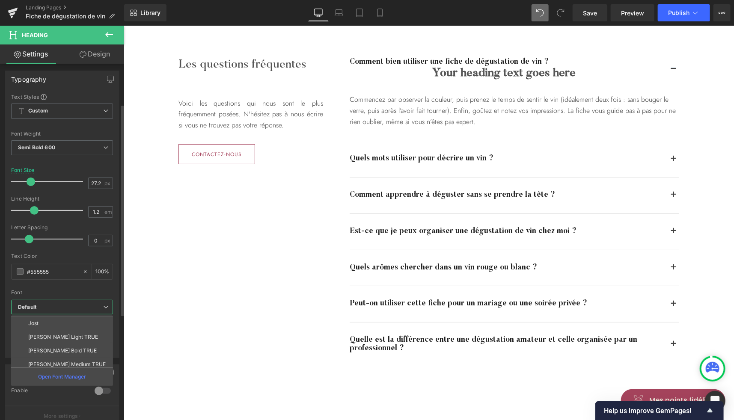
scroll to position [42, 0]
click at [57, 333] on p "[PERSON_NAME] Light TRUE" at bounding box center [63, 335] width 70 height 6
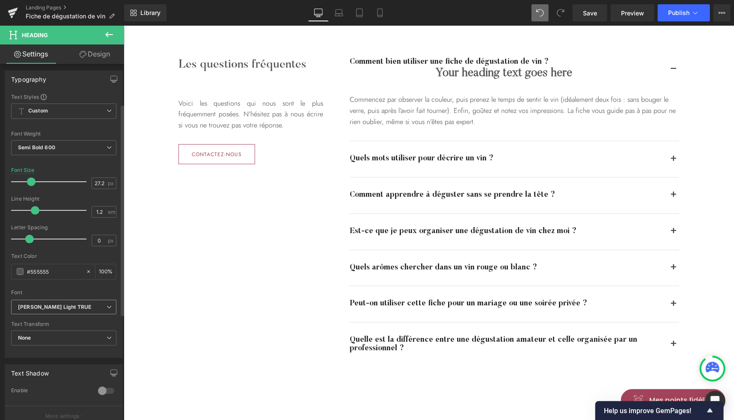
click at [55, 312] on span "[PERSON_NAME] Light TRUE" at bounding box center [63, 307] width 105 height 15
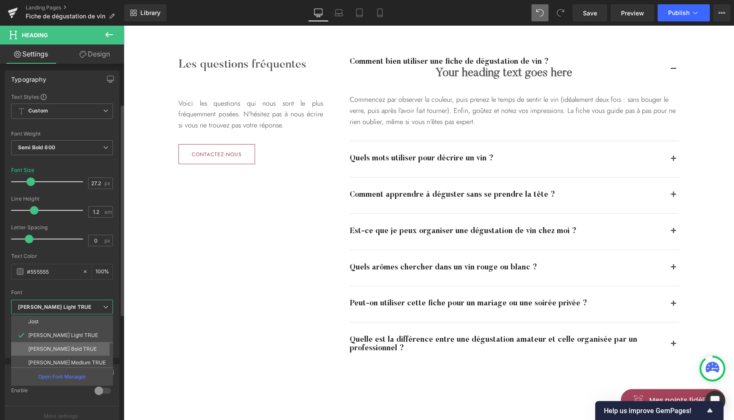
click at [59, 351] on li "[PERSON_NAME] Bold TRUE" at bounding box center [64, 349] width 106 height 14
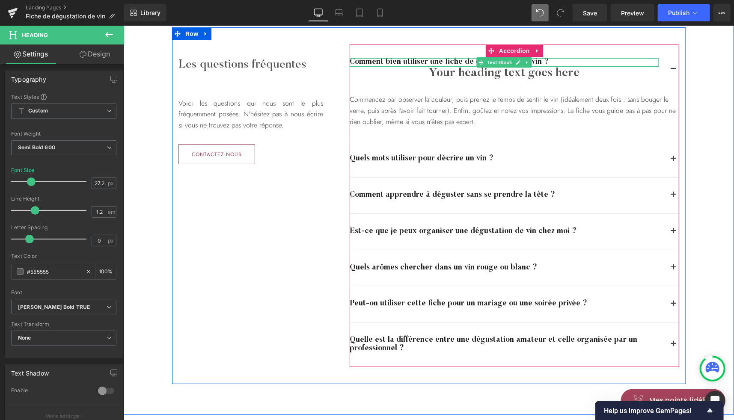
click at [431, 62] on strong "Comment bien utiliser une fiche de dégustation de vin ?" at bounding box center [448, 62] width 199 height 8
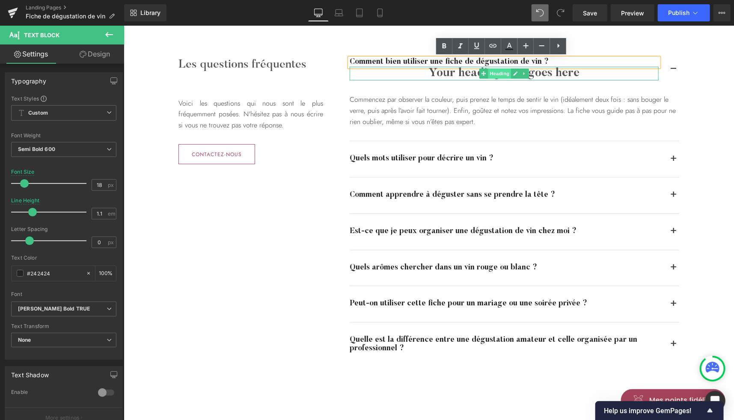
click at [491, 71] on span "Heading" at bounding box center [499, 73] width 23 height 10
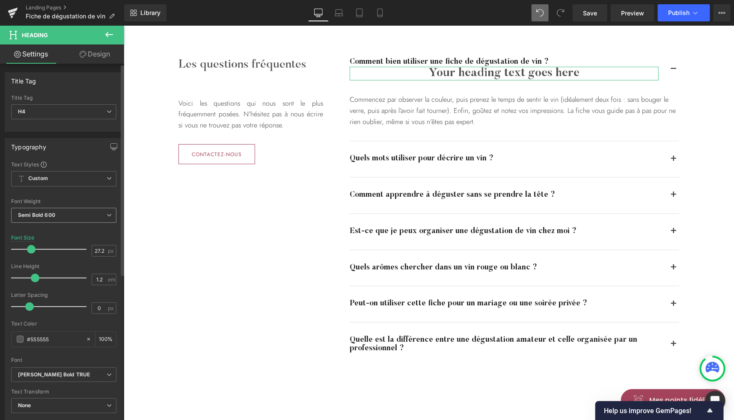
click at [49, 213] on b "Semi Bold 600" at bounding box center [36, 215] width 37 height 6
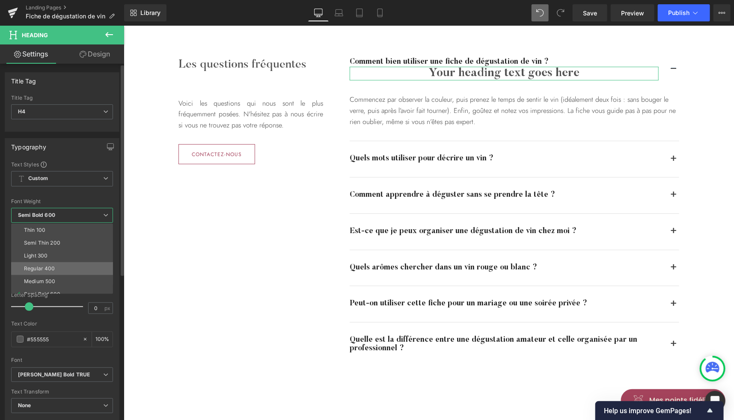
click at [44, 269] on div "Regular 400" at bounding box center [39, 269] width 31 height 6
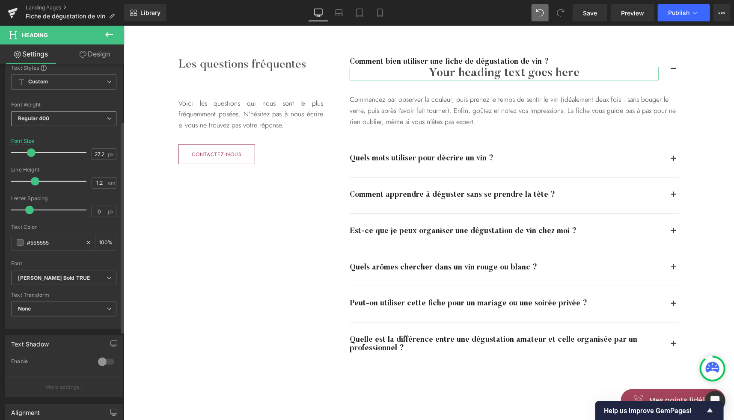
scroll to position [97, 0]
click at [59, 114] on span "Regular 400" at bounding box center [63, 118] width 105 height 15
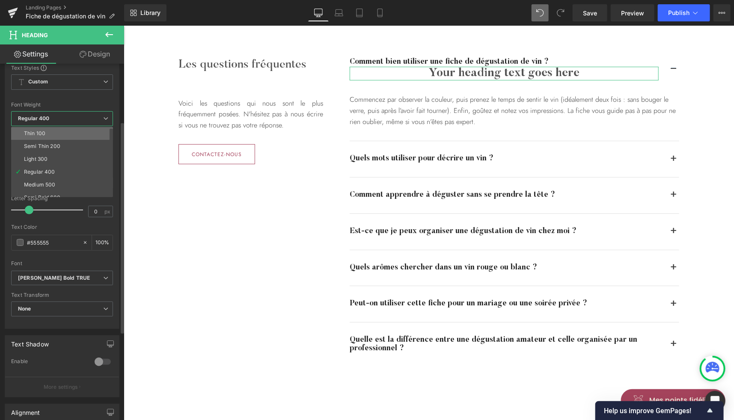
click at [40, 130] on div "Thin 100" at bounding box center [34, 133] width 21 height 6
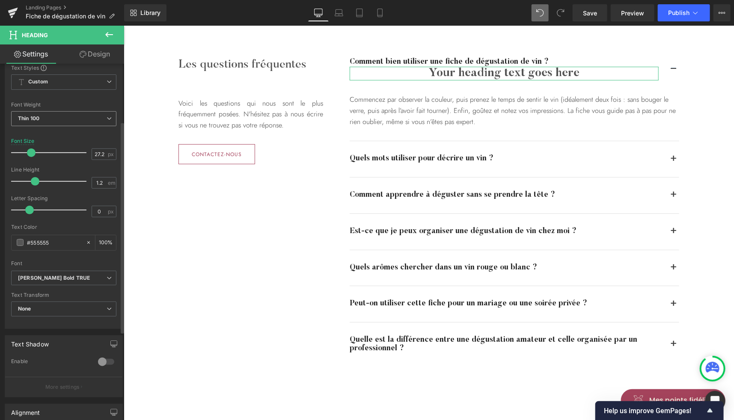
click at [65, 115] on span "Thin 100" at bounding box center [63, 118] width 105 height 15
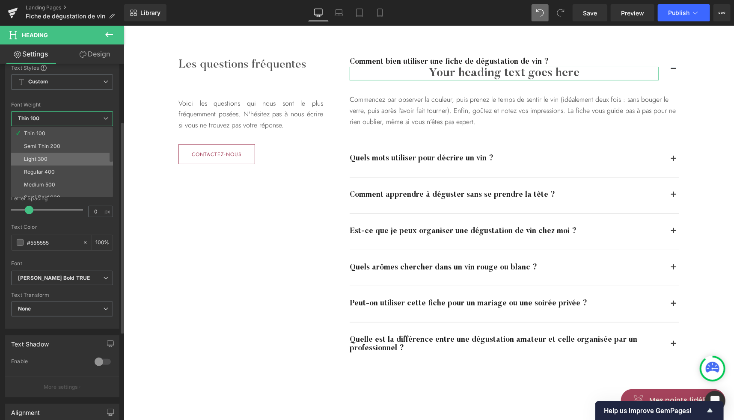
scroll to position [11, 0]
click at [44, 167] on li "Medium 500" at bounding box center [64, 173] width 106 height 13
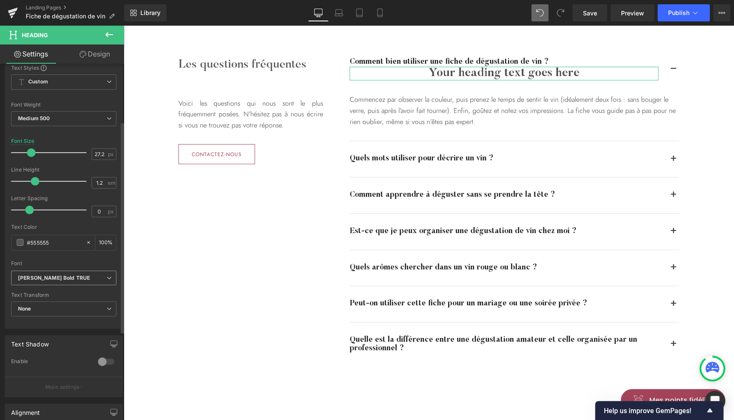
click at [60, 278] on icon "[PERSON_NAME] Bold TRUE" at bounding box center [54, 278] width 72 height 7
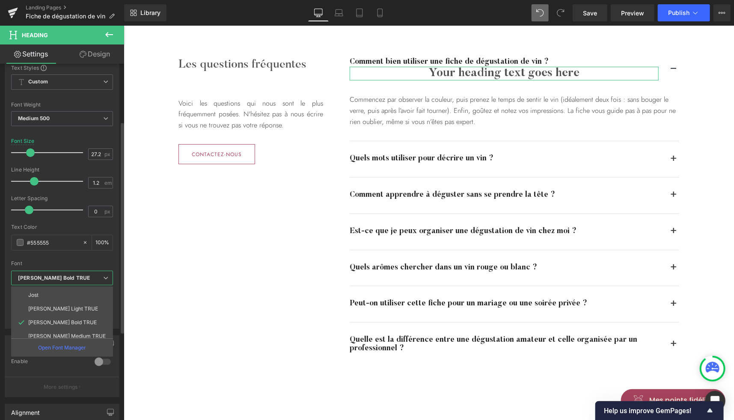
scroll to position [44, 0]
click at [67, 332] on p "[PERSON_NAME] Medium TRUE" at bounding box center [66, 331] width 77 height 6
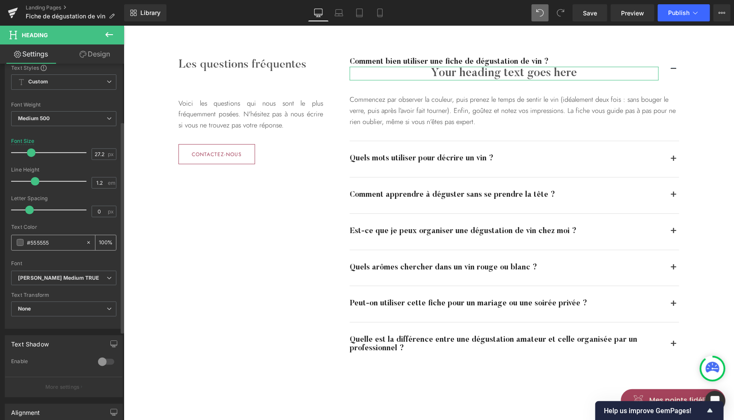
click at [18, 241] on span at bounding box center [20, 242] width 7 height 7
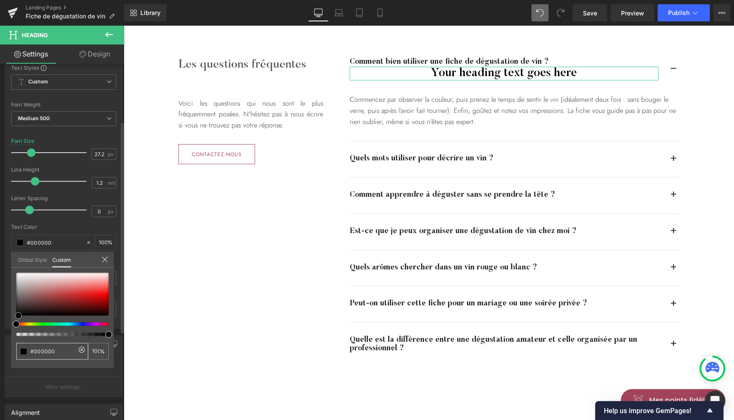
drag, startPoint x: 33, startPoint y: 301, endPoint x: 16, endPoint y: 368, distance: 68.8
click at [16, 329] on div "Typography Text Styles Custom Heading 1 Heading 2 Heading 3 Heading 4 Heading 5…" at bounding box center [64, 182] width 128 height 294
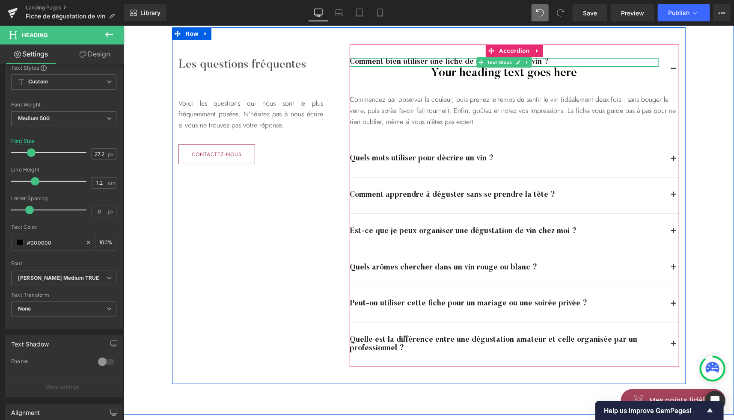
click at [414, 60] on strong "Comment bien utiliser une fiche de dégustation de vin ?" at bounding box center [448, 62] width 199 height 8
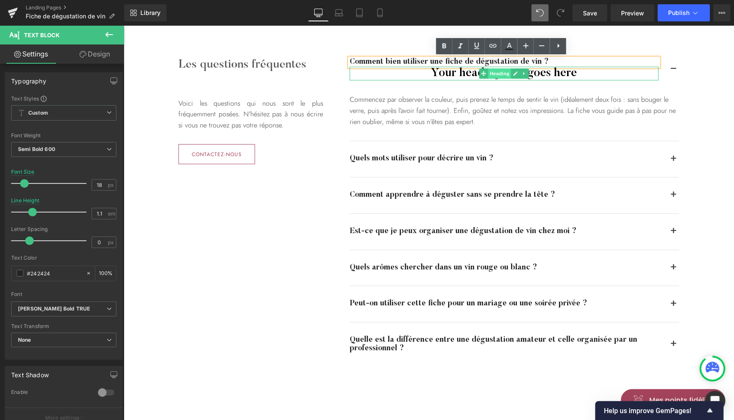
click at [491, 74] on span "Heading" at bounding box center [499, 73] width 23 height 10
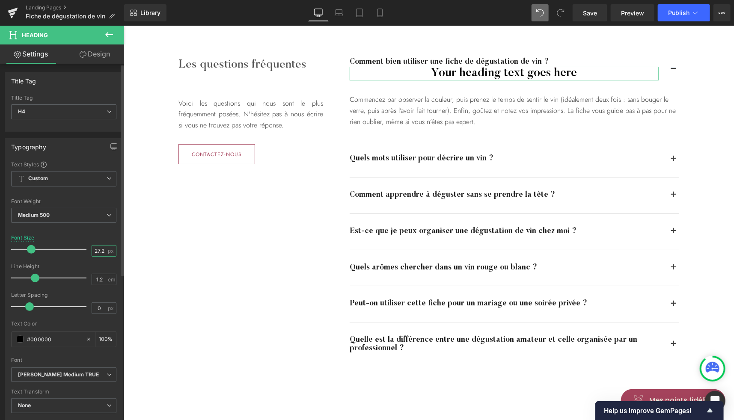
click at [101, 248] on input "27.2" at bounding box center [99, 251] width 15 height 11
type input "18"
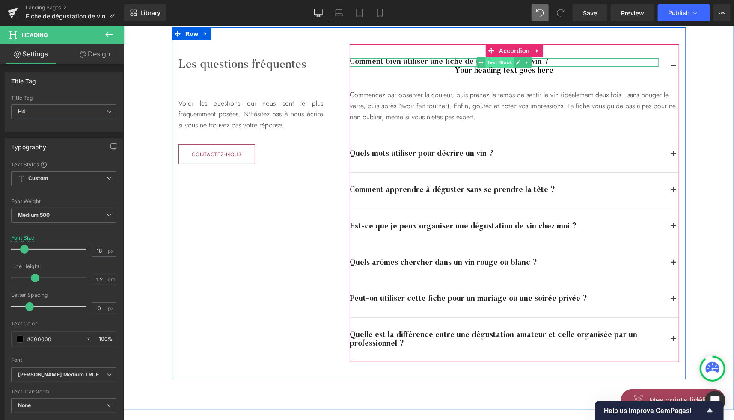
click at [492, 62] on span "Text Block" at bounding box center [499, 62] width 28 height 10
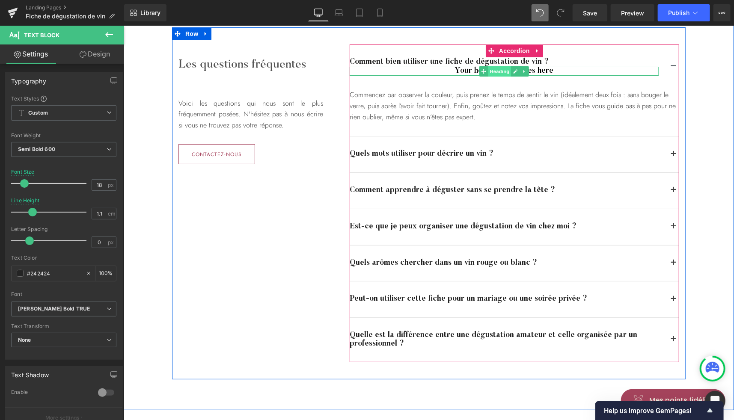
click at [504, 69] on span "Heading" at bounding box center [499, 71] width 23 height 10
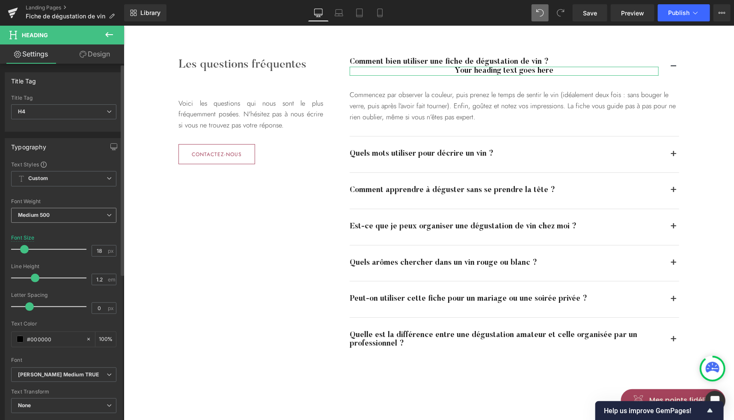
click at [60, 209] on span "Medium 500" at bounding box center [63, 215] width 105 height 15
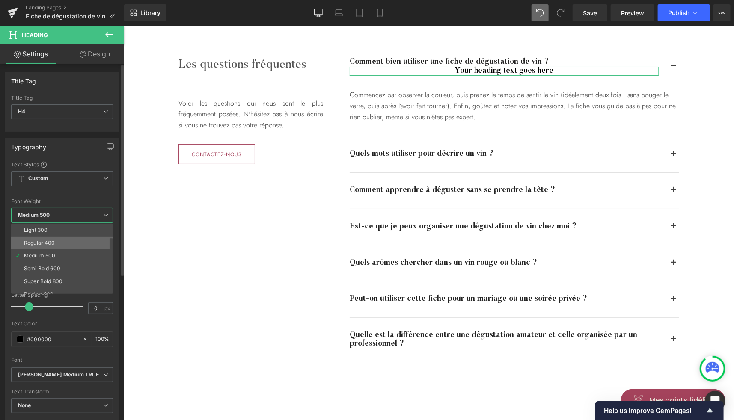
scroll to position [28, 0]
click at [49, 267] on div "Semi Bold 600" at bounding box center [42, 267] width 36 height 6
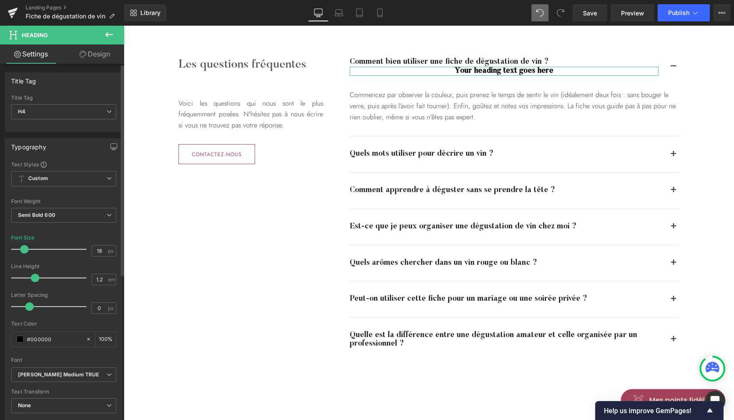
click at [59, 225] on div "Semi Bold 600 Thin 100 Semi Thin 200 Light 300 Regular 400 Medium 500 Semi Bold…" at bounding box center [63, 217] width 105 height 19
click at [58, 220] on span "Semi Bold 600" at bounding box center [63, 215] width 105 height 15
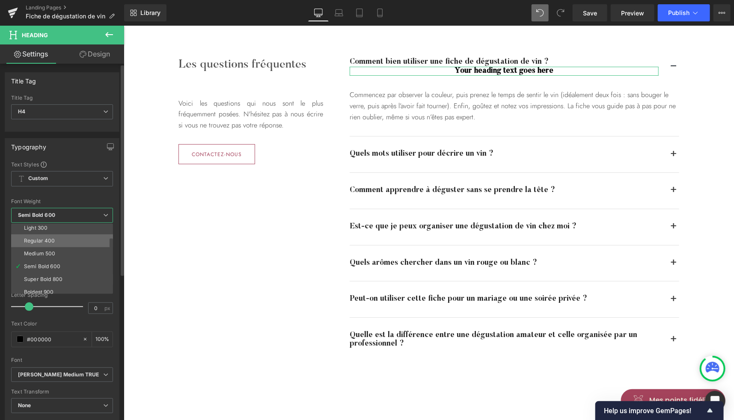
click at [46, 240] on div "Regular 400" at bounding box center [39, 241] width 31 height 6
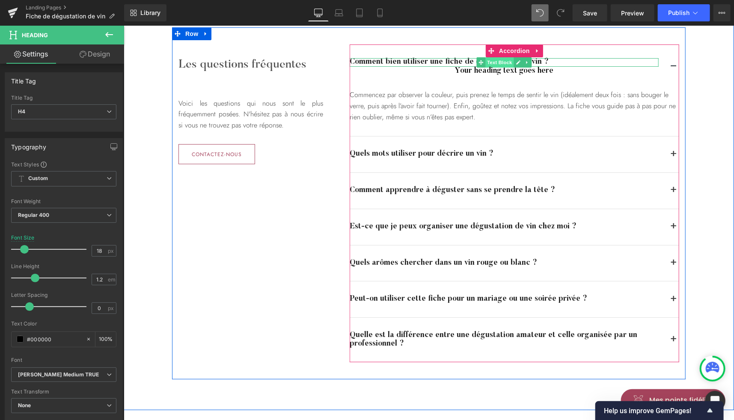
click at [491, 59] on span "Text Block" at bounding box center [499, 62] width 28 height 10
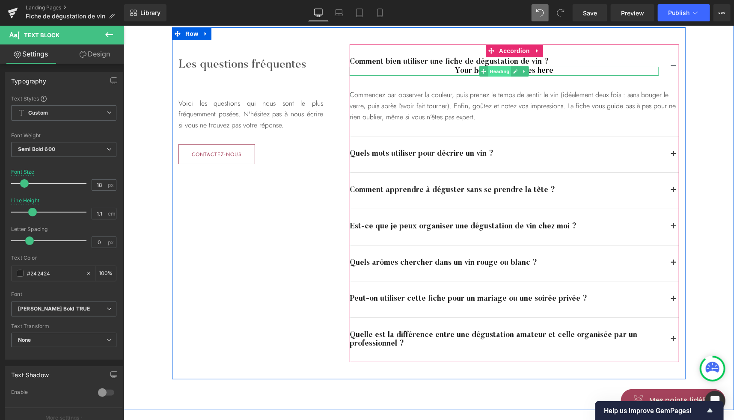
click at [498, 73] on span "Heading" at bounding box center [499, 71] width 23 height 10
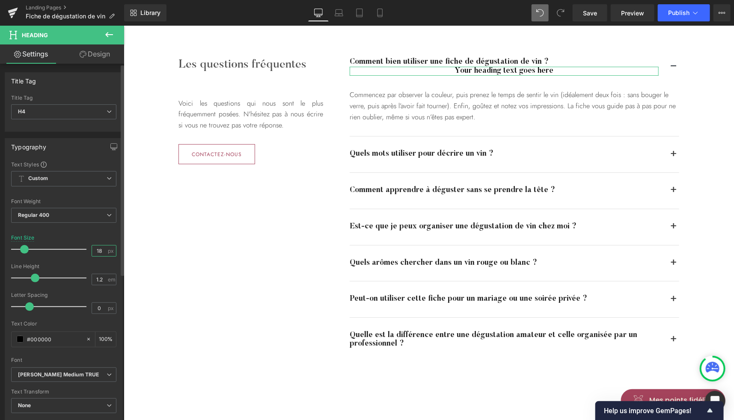
click at [98, 250] on input "18" at bounding box center [99, 251] width 15 height 11
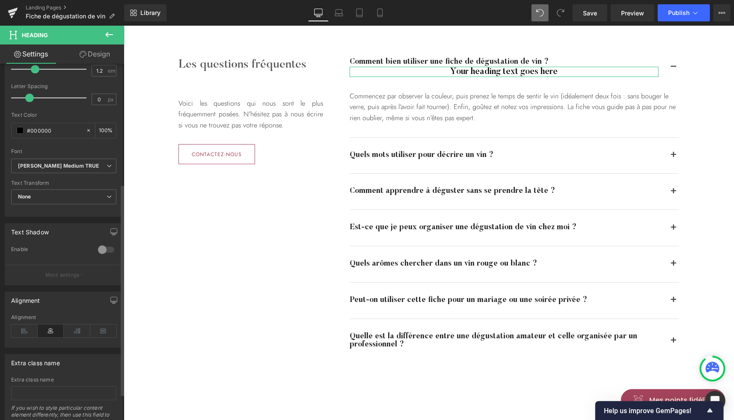
scroll to position [208, 0]
type input "20"
click at [22, 332] on icon at bounding box center [24, 332] width 27 height 13
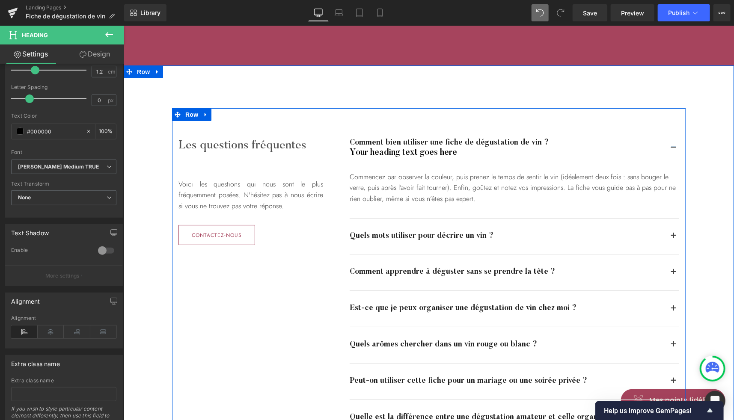
scroll to position [1625, 0]
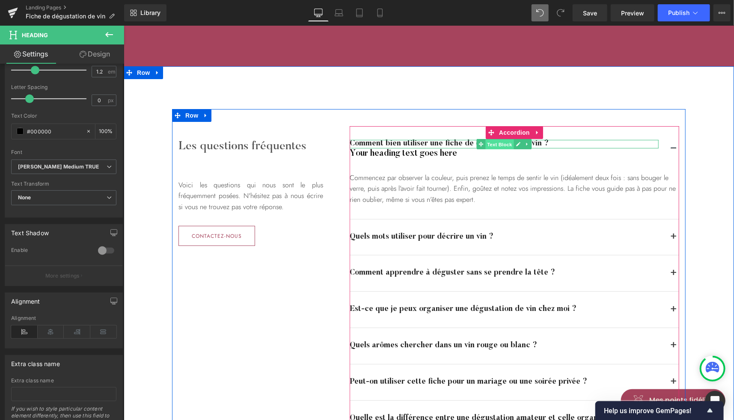
click at [492, 143] on span "Text Block" at bounding box center [499, 144] width 28 height 10
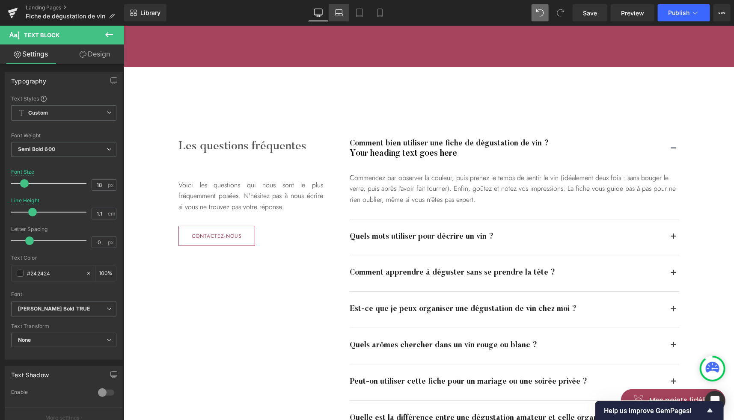
click at [341, 11] on icon at bounding box center [339, 13] width 9 height 9
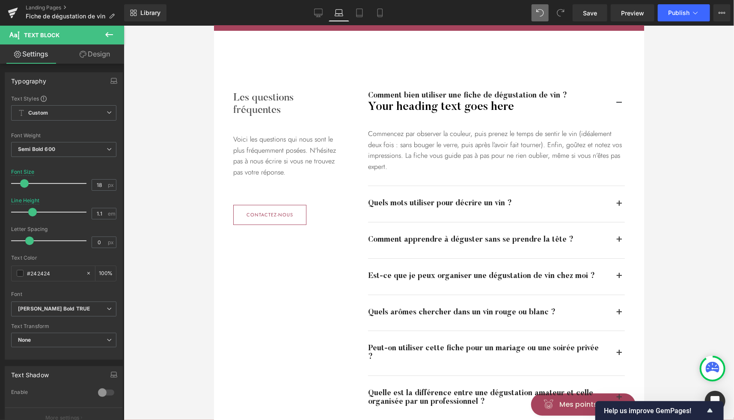
scroll to position [1556, 0]
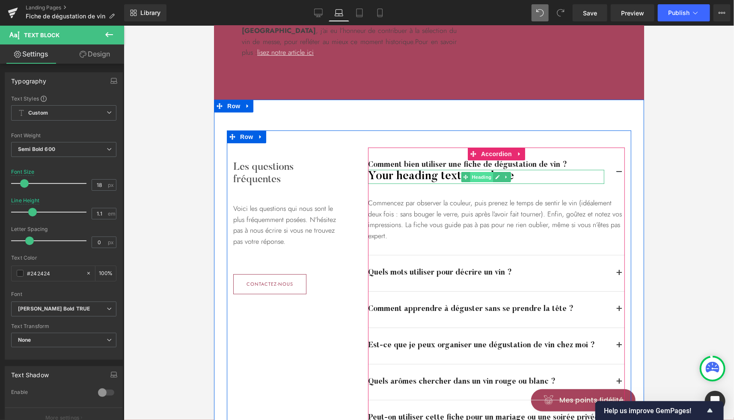
click at [473, 172] on span "Heading" at bounding box center [481, 177] width 23 height 10
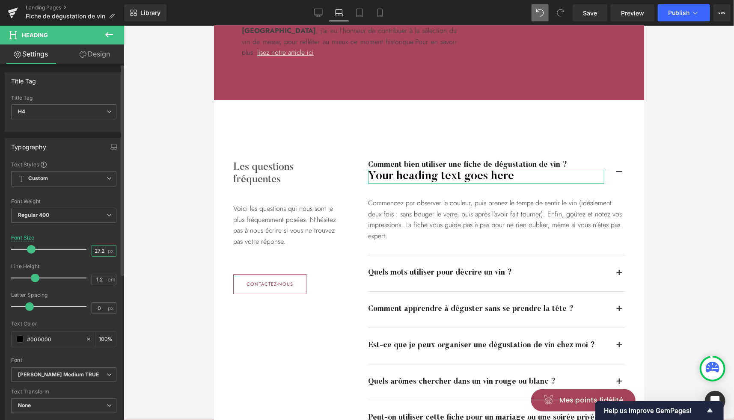
click at [93, 253] on input "27.2" at bounding box center [99, 251] width 15 height 11
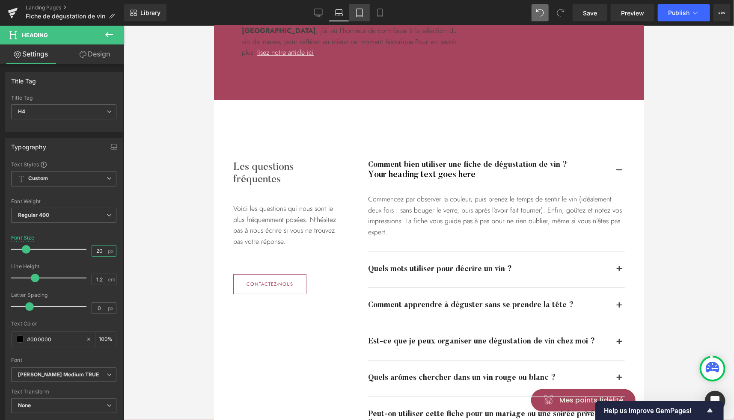
type input "20"
click at [359, 12] on icon at bounding box center [359, 13] width 9 height 9
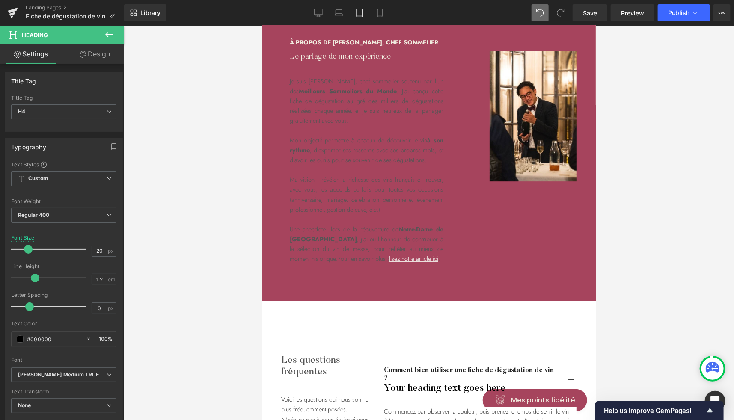
scroll to position [1307, 0]
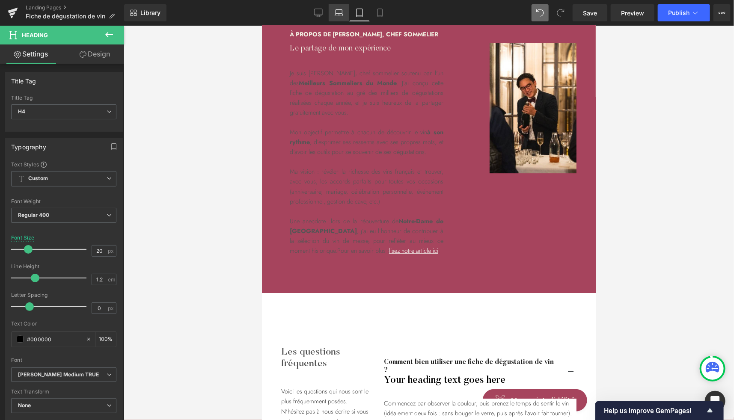
click at [339, 14] on icon at bounding box center [339, 13] width 9 height 9
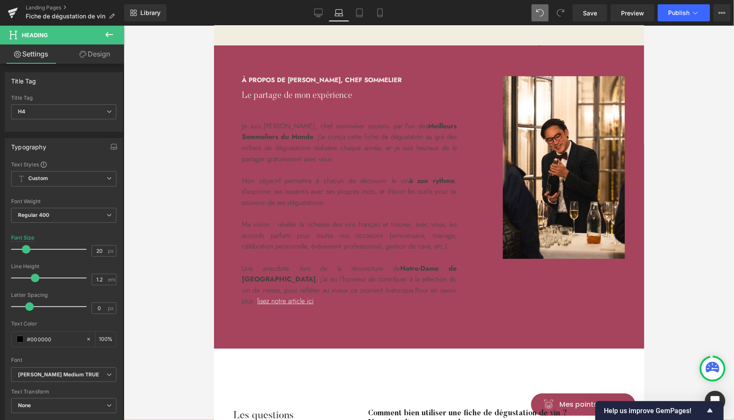
scroll to position [1320, 0]
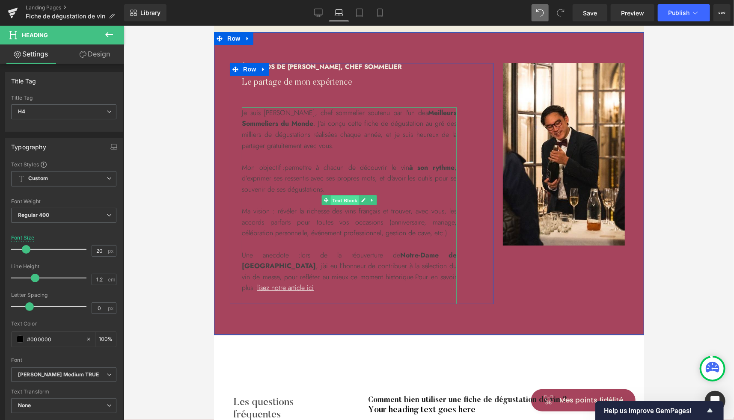
click at [336, 195] on span "Text Block" at bounding box center [344, 200] width 28 height 10
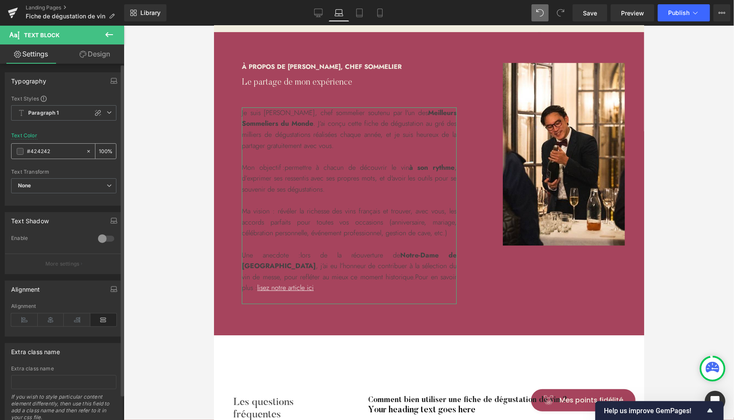
click at [20, 152] on span at bounding box center [20, 151] width 7 height 7
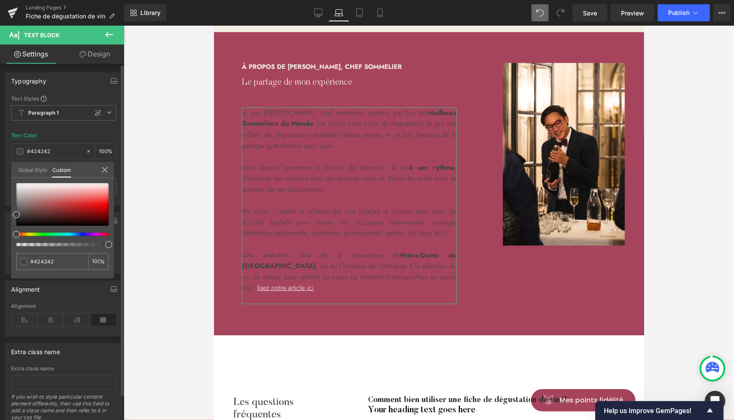
click at [29, 167] on link "Global Style" at bounding box center [32, 169] width 29 height 15
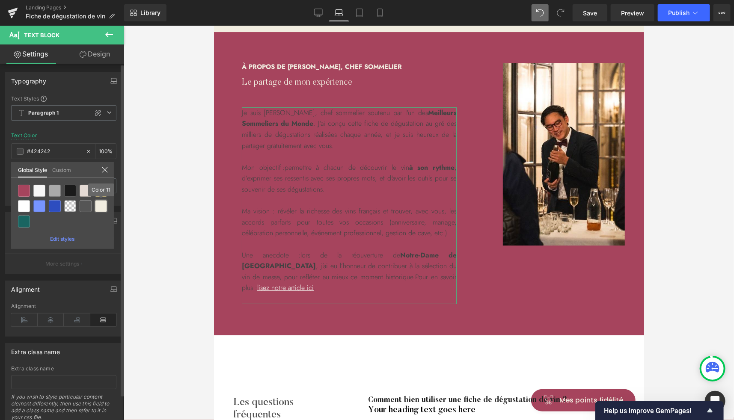
click at [103, 207] on div at bounding box center [101, 206] width 12 height 12
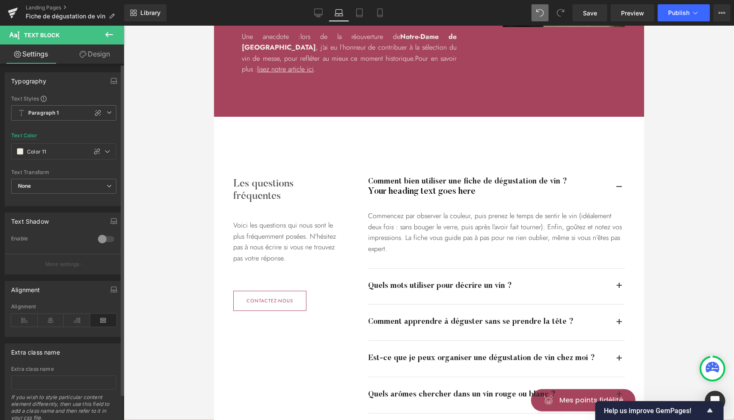
scroll to position [1541, 0]
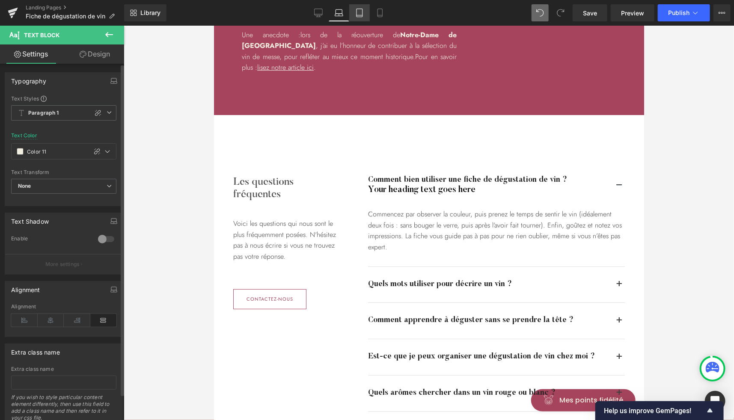
click at [359, 17] on link "Tablet" at bounding box center [359, 12] width 21 height 17
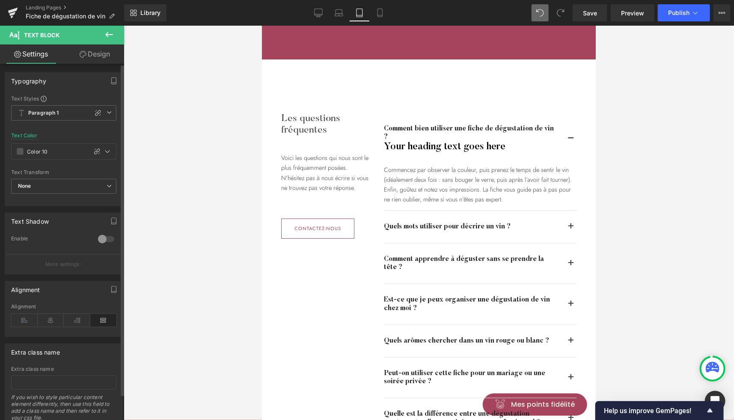
scroll to position [1233, 0]
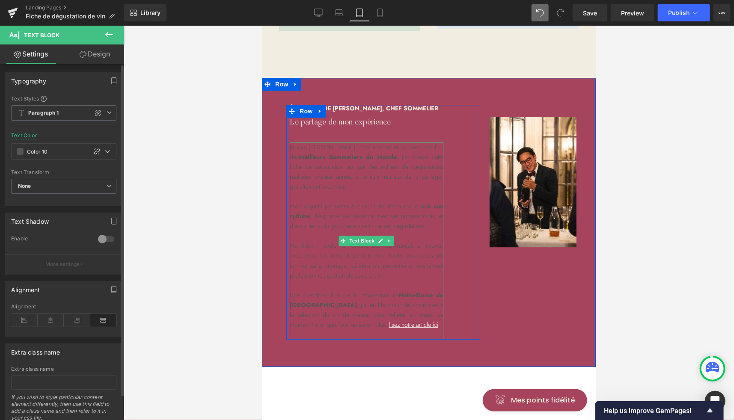
click at [172, 105] on div at bounding box center [429, 223] width 610 height 394
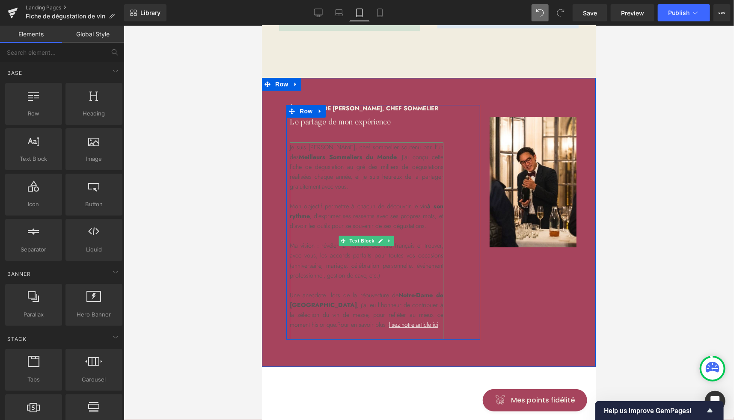
click at [353, 246] on span "Text Block" at bounding box center [361, 240] width 28 height 10
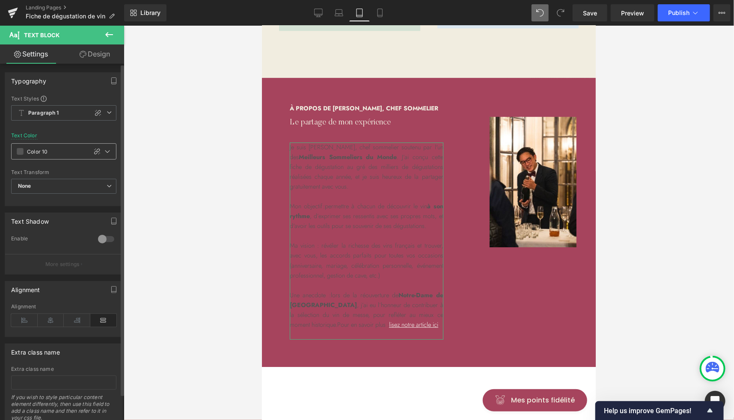
click at [20, 148] on span at bounding box center [20, 151] width 7 height 7
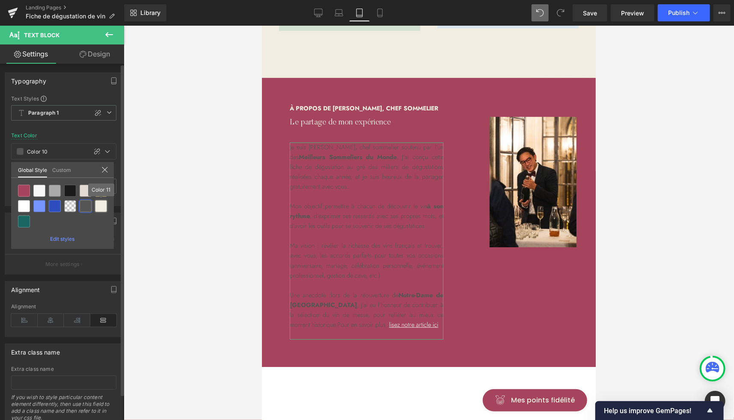
click at [102, 207] on div at bounding box center [101, 206] width 12 height 12
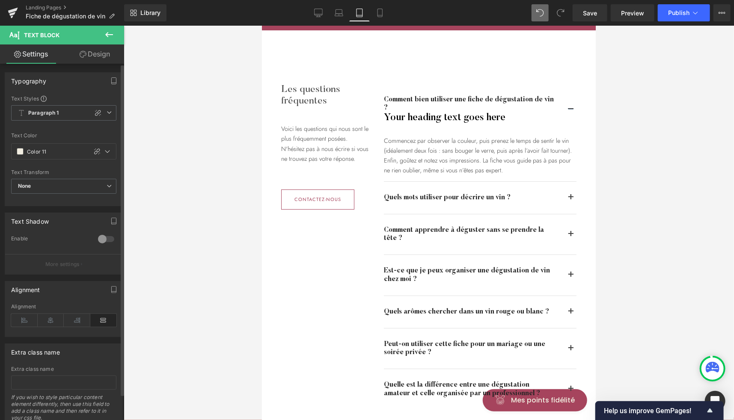
scroll to position [1573, 0]
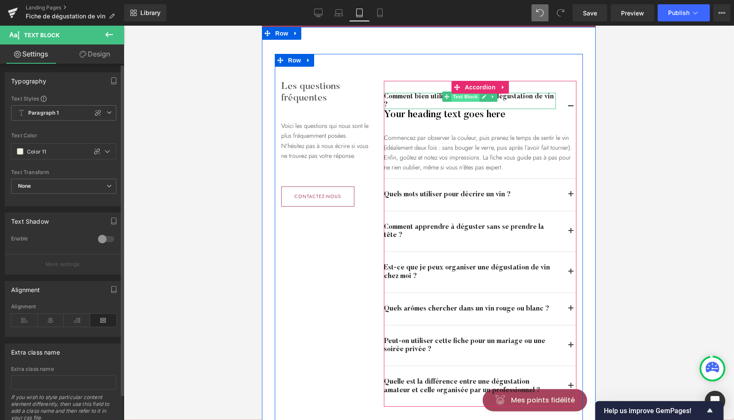
click at [457, 101] on span "Text Block" at bounding box center [465, 96] width 28 height 10
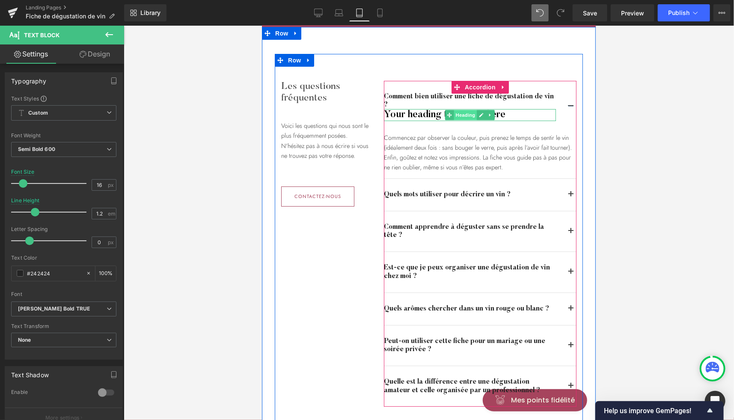
click at [457, 120] on span "Heading" at bounding box center [465, 115] width 23 height 10
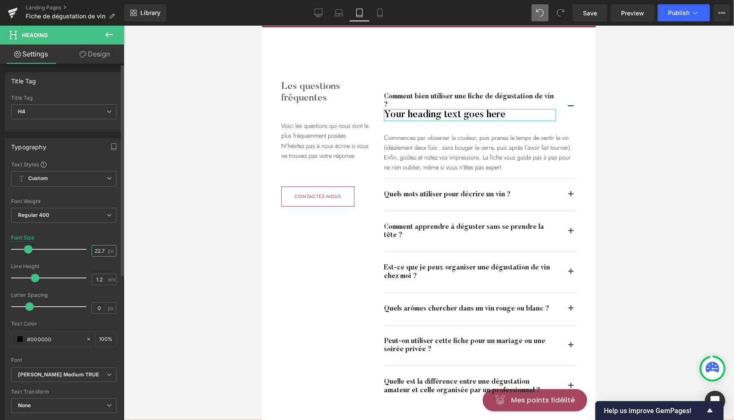
click at [98, 252] on input "22.72" at bounding box center [99, 251] width 15 height 11
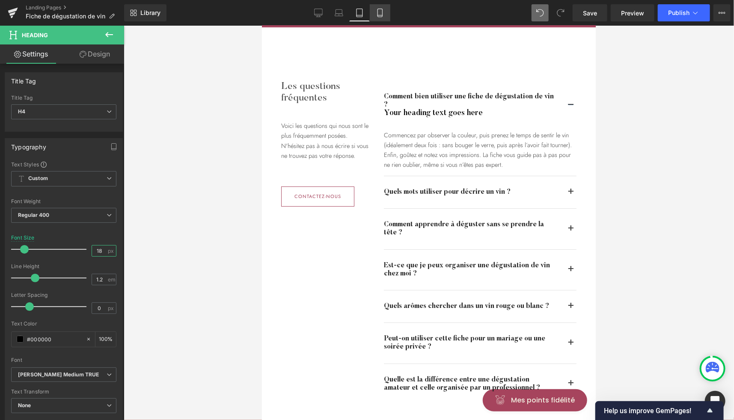
type input "18"
click at [381, 10] on icon at bounding box center [380, 13] width 9 height 9
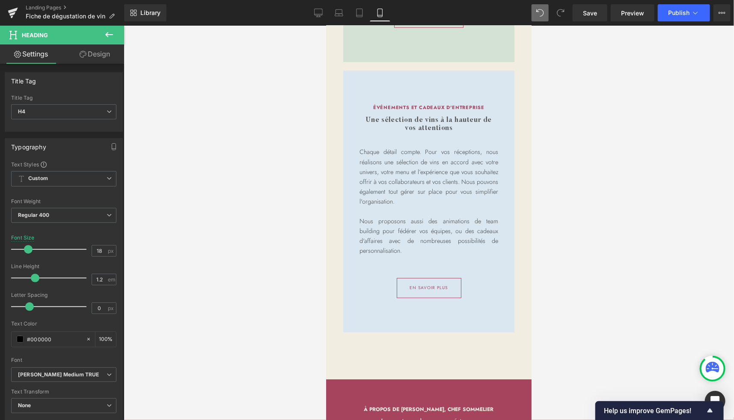
scroll to position [2568, 0]
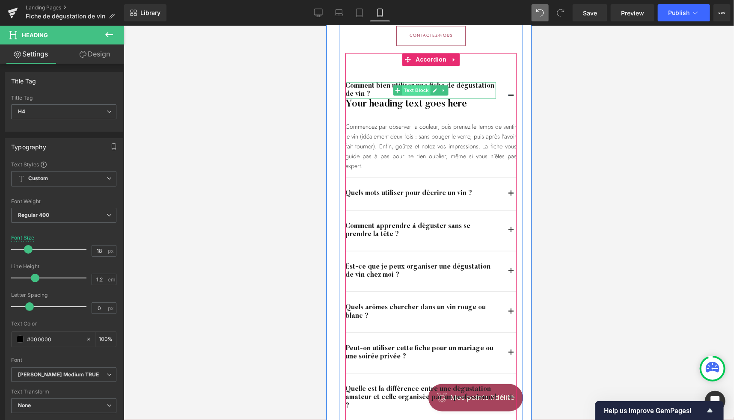
click at [412, 95] on span "Text Block" at bounding box center [415, 90] width 28 height 10
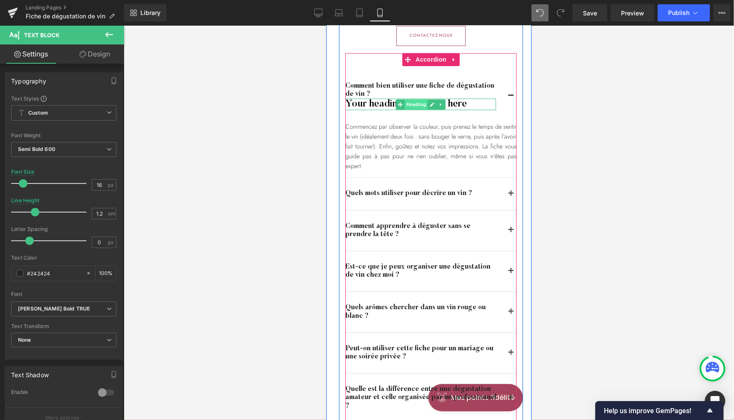
click at [417, 110] on span "Heading" at bounding box center [415, 104] width 23 height 10
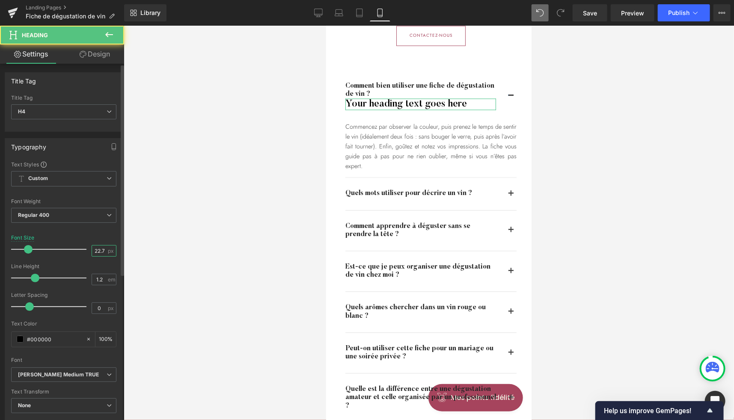
click at [96, 248] on input "22.72" at bounding box center [99, 251] width 15 height 11
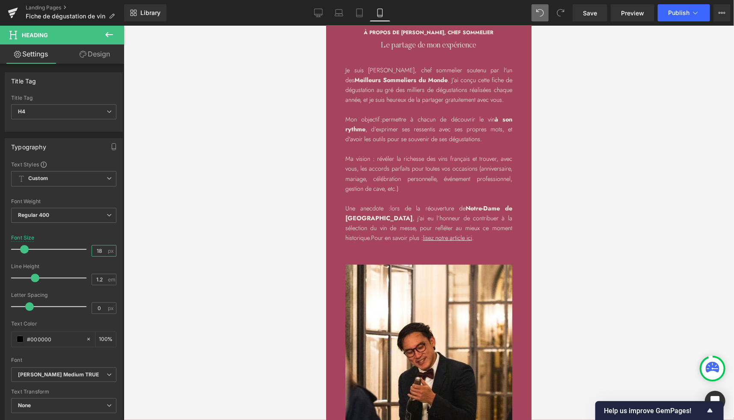
scroll to position [1950, 0]
type input "18"
click at [363, 8] on link "Tablet" at bounding box center [359, 12] width 21 height 17
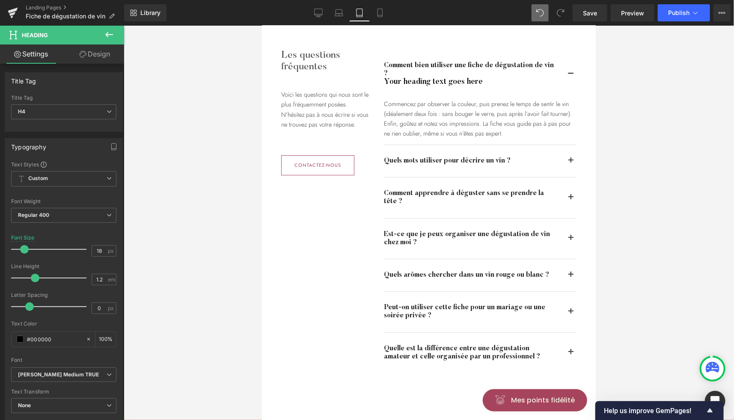
scroll to position [1604, 0]
click at [320, 13] on icon at bounding box center [318, 13] width 9 height 9
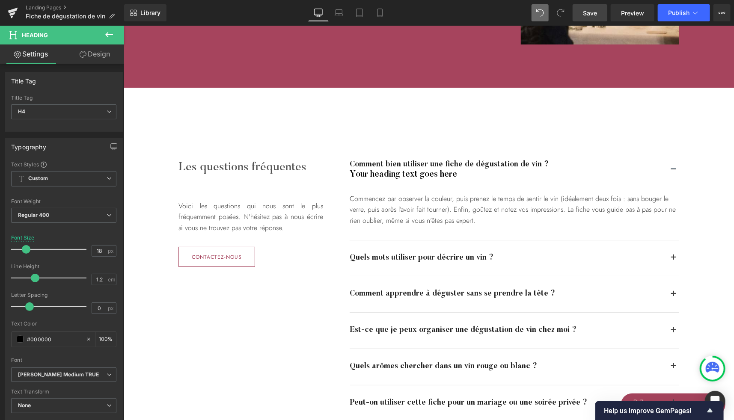
scroll to position [1687, 0]
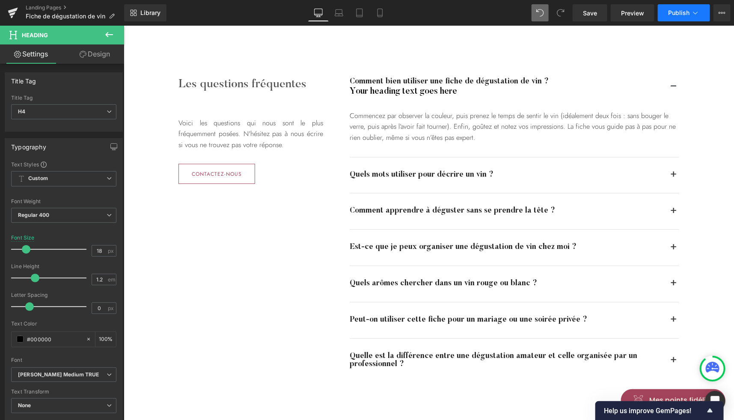
click at [678, 13] on span "Publish" at bounding box center [678, 12] width 21 height 7
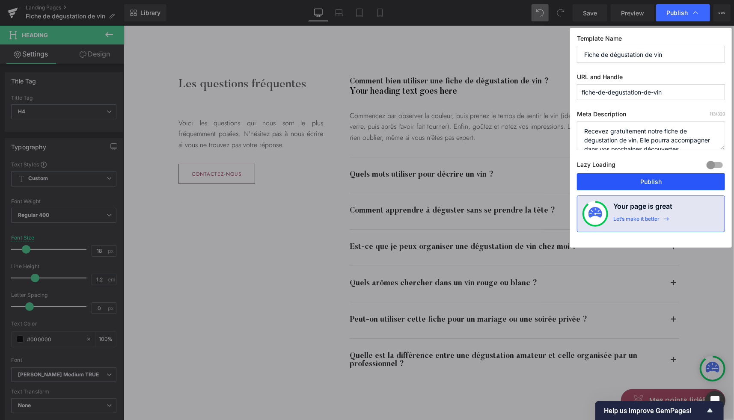
click at [627, 184] on button "Publish" at bounding box center [651, 181] width 148 height 17
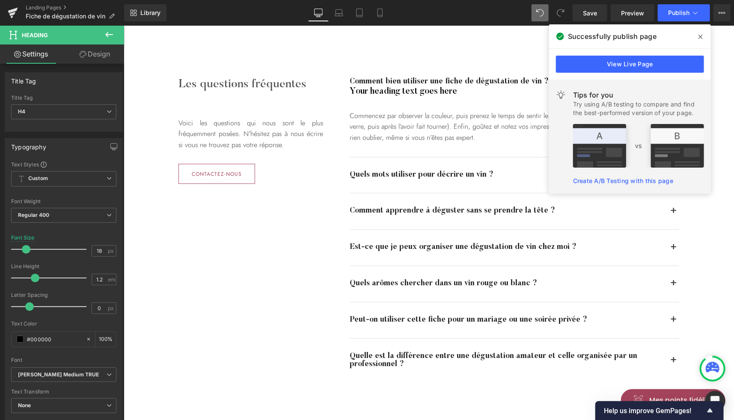
click at [704, 37] on span at bounding box center [701, 37] width 14 height 14
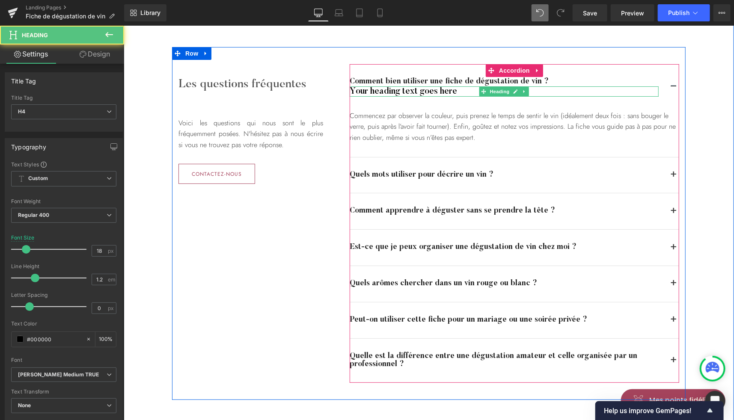
click at [417, 90] on h4 "Your heading text goes here" at bounding box center [503, 91] width 309 height 10
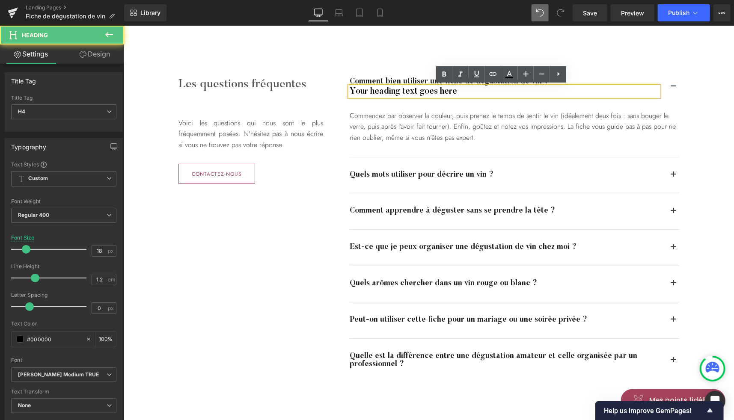
click at [419, 90] on h4 "Your heading text goes here" at bounding box center [503, 91] width 309 height 10
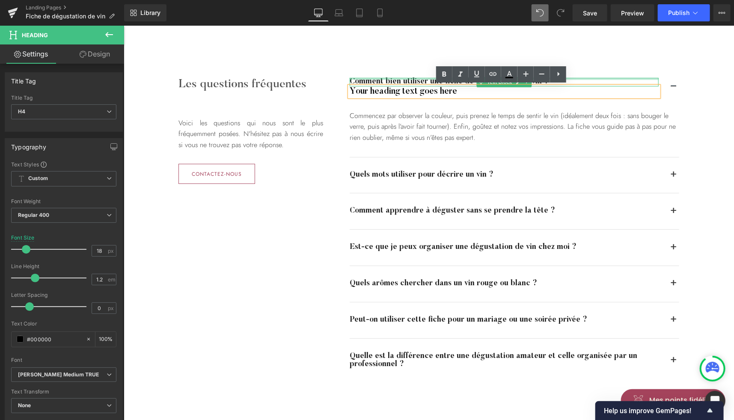
click at [403, 77] on div at bounding box center [503, 78] width 309 height 2
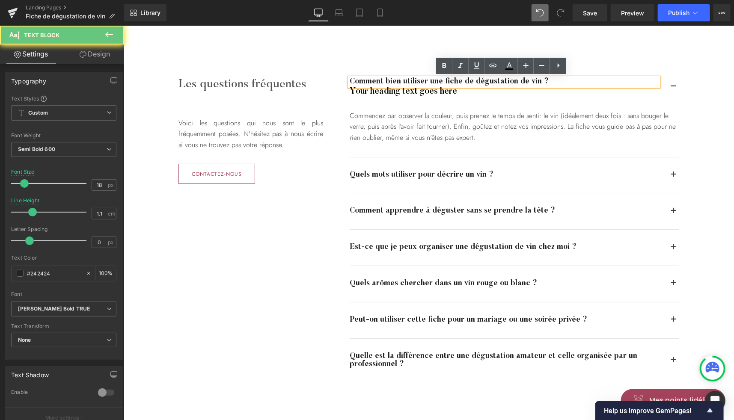
click at [404, 81] on strong "Comment bien utiliser une fiche de dégustation de vin ?" at bounding box center [448, 81] width 199 height 8
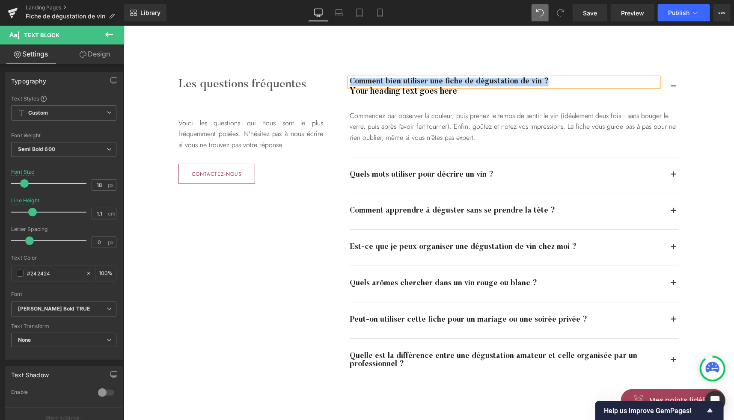
copy strong "Comment bien utiliser une fiche de dégustation de vin ?"
click at [426, 92] on h4 "Your heading text goes here" at bounding box center [503, 91] width 309 height 10
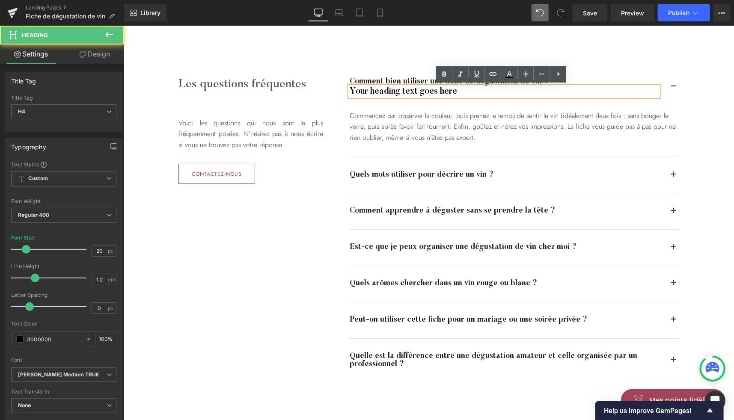
click at [424, 92] on h4 "Your heading text goes here" at bounding box center [503, 91] width 309 height 10
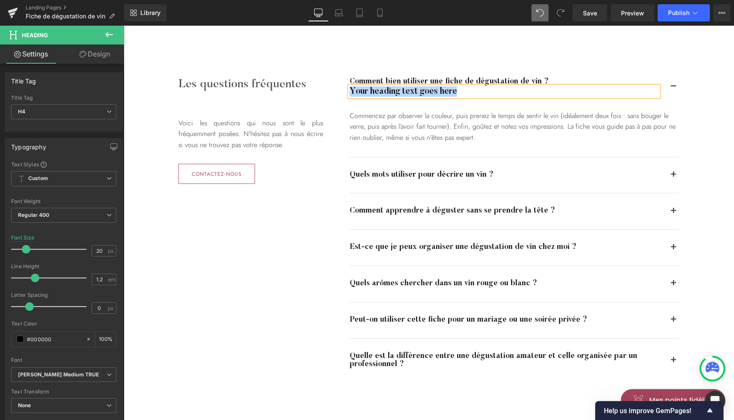
paste div
click at [697, 100] on div "Les questions fréquentes Heading Voici les questions qui nous sont le plus fréq…" at bounding box center [428, 223] width 610 height 353
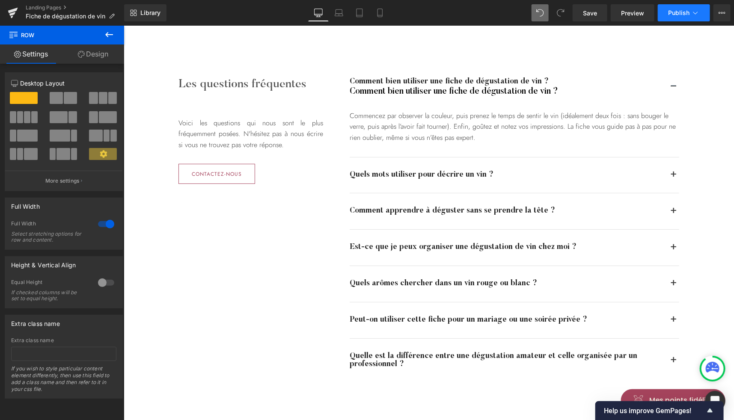
click at [673, 10] on span "Publish" at bounding box center [678, 12] width 21 height 7
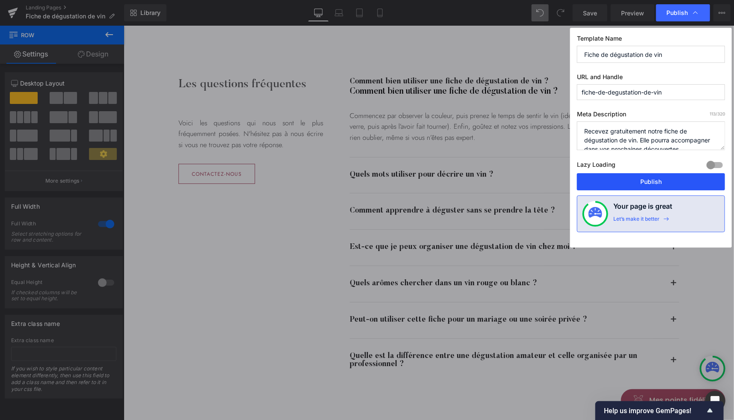
click at [659, 183] on button "Publish" at bounding box center [651, 181] width 148 height 17
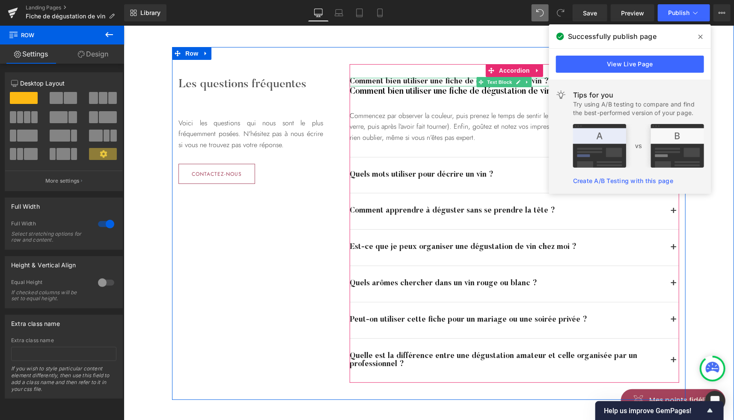
click at [464, 81] on strong "Comment bien utiliser une fiche de dégustation de vin ?" at bounding box center [448, 81] width 199 height 8
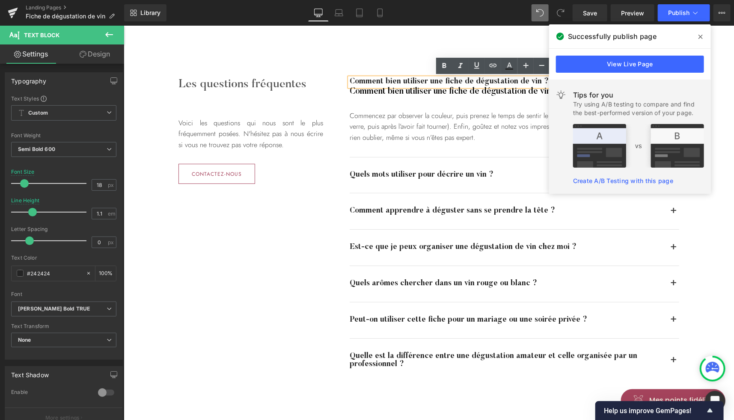
click at [703, 33] on span at bounding box center [701, 37] width 14 height 14
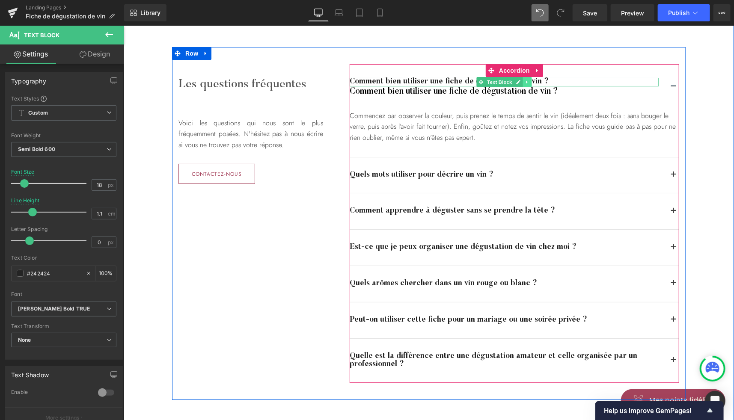
click at [526, 81] on link at bounding box center [526, 82] width 9 height 10
click at [529, 82] on icon at bounding box center [531, 81] width 5 height 5
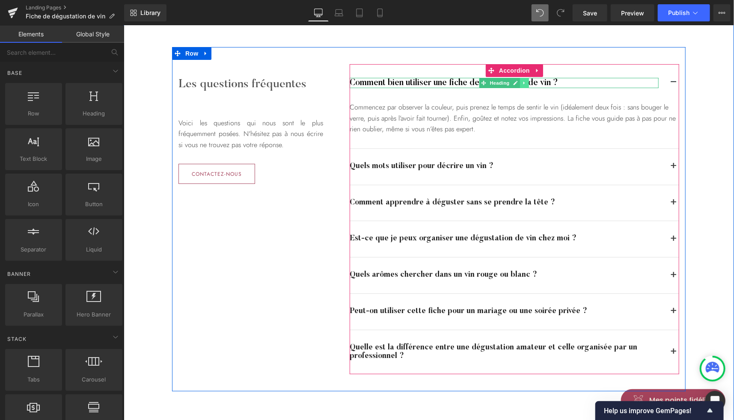
click at [522, 82] on icon at bounding box center [524, 82] width 5 height 5
click at [518, 83] on icon at bounding box center [519, 82] width 5 height 5
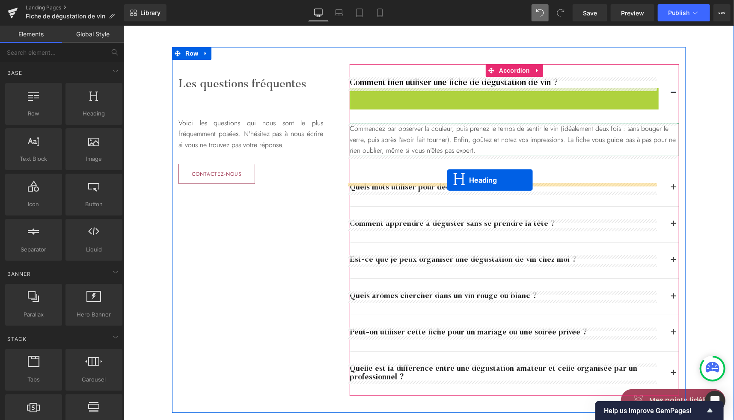
drag, startPoint x: 486, startPoint y: 93, endPoint x: 447, endPoint y: 179, distance: 95.0
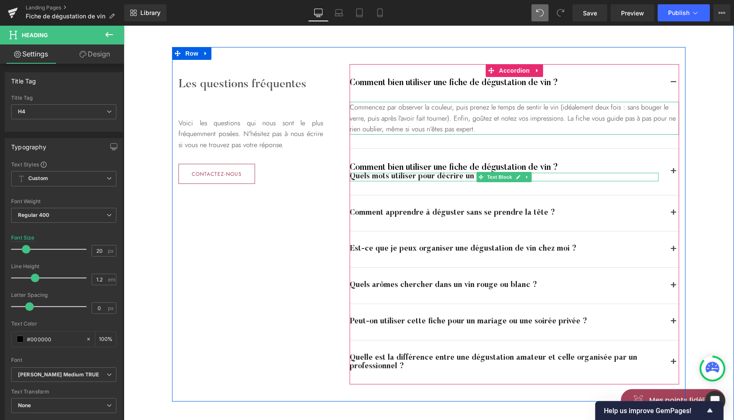
click at [454, 176] on div "Quels mots utiliser pour décrire un vin ?" at bounding box center [503, 176] width 309 height 9
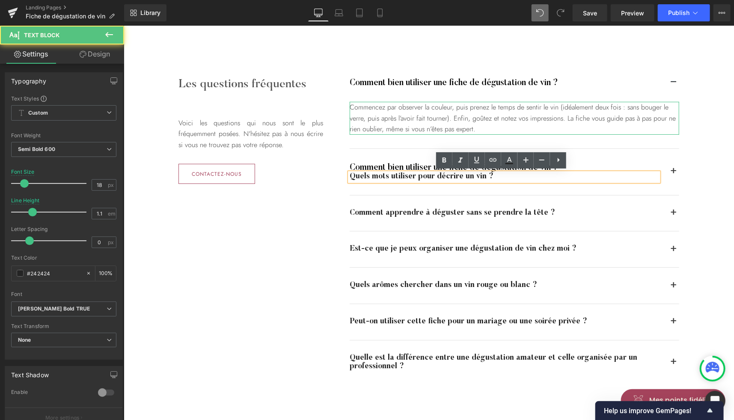
click at [445, 176] on div "Quels mots utiliser pour décrire un vin ?" at bounding box center [503, 176] width 309 height 9
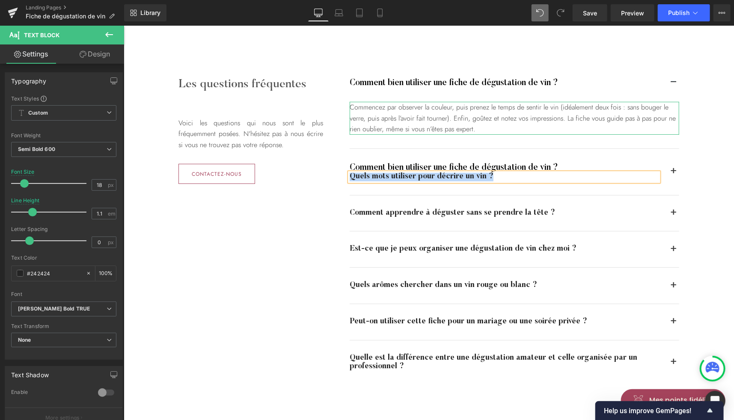
copy div "Quels mots utiliser pour décrire un vin ?"
click at [418, 165] on h4 "Comment bien utiliser une fiche de dégustation de vin ?" at bounding box center [503, 167] width 309 height 10
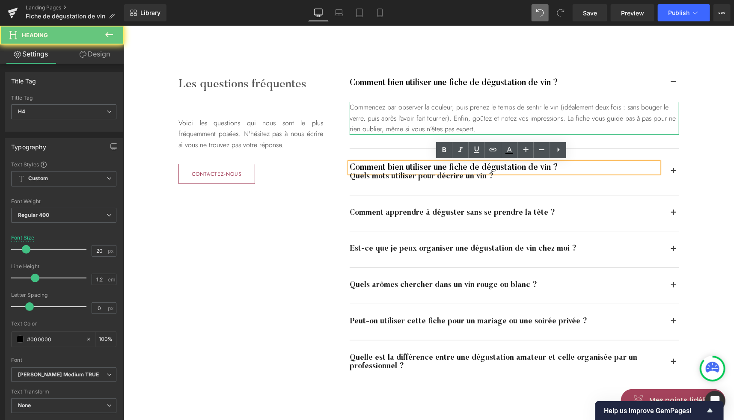
click at [426, 167] on h4 "Comment bien utiliser une fiche de dégustation de vin ?" at bounding box center [503, 167] width 309 height 10
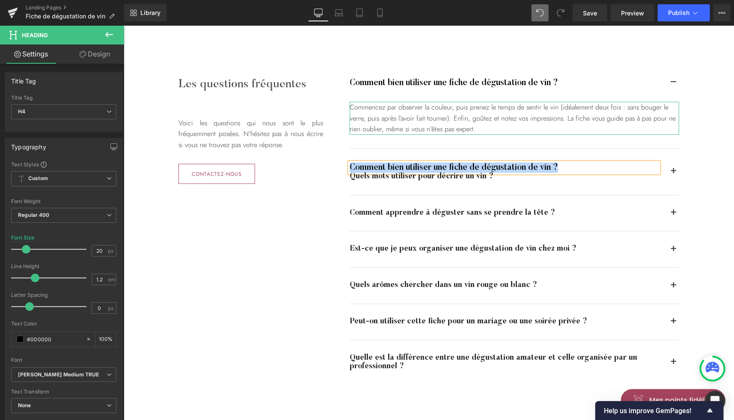
paste div
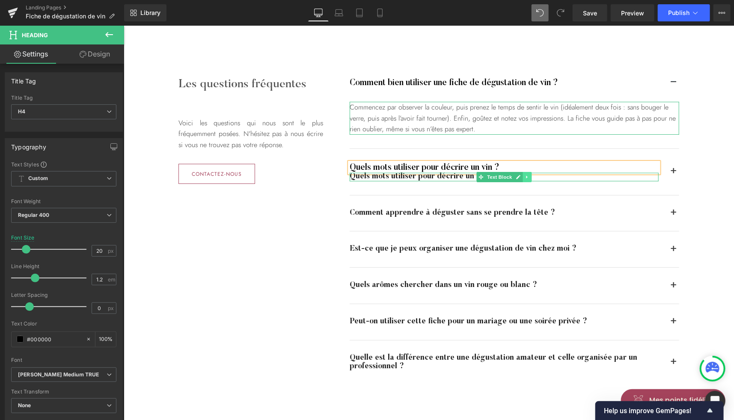
click at [525, 176] on icon at bounding box center [525, 176] width 1 height 3
click at [530, 178] on icon at bounding box center [531, 176] width 5 height 5
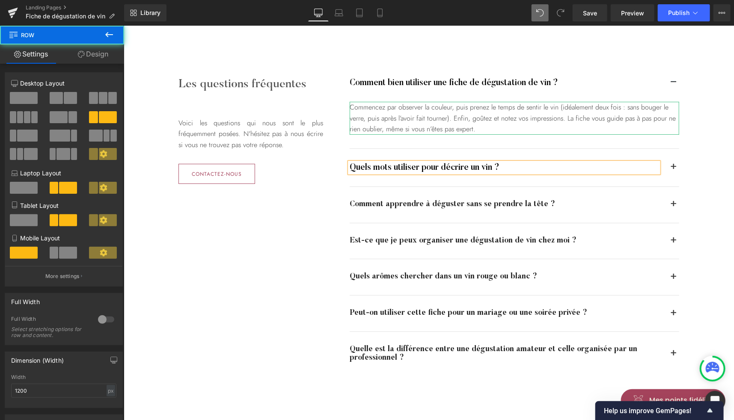
click at [310, 194] on div "Les questions fréquentes Heading Voici les questions qui nous sont le plus fréq…" at bounding box center [428, 220] width 513 height 347
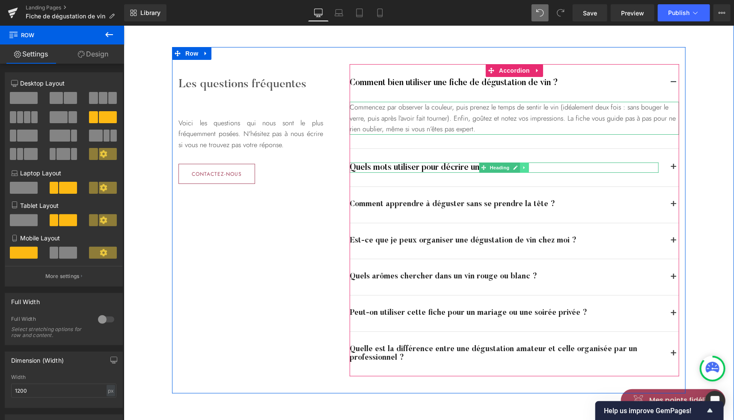
click at [523, 168] on icon at bounding box center [524, 167] width 5 height 5
click at [518, 168] on icon at bounding box center [519, 167] width 5 height 5
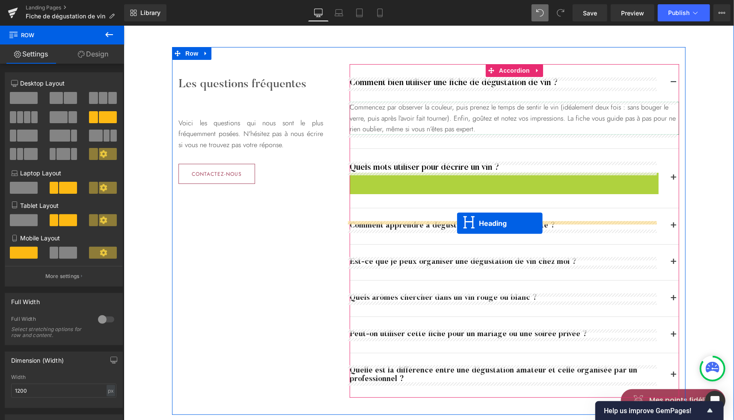
drag, startPoint x: 490, startPoint y: 179, endPoint x: 457, endPoint y: 223, distance: 55.2
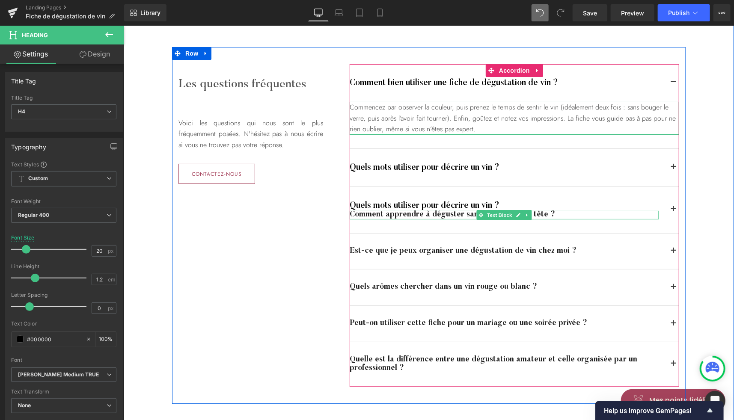
click at [456, 214] on div "Comment apprendre à déguster sans se prendre la tête ?" at bounding box center [503, 215] width 309 height 9
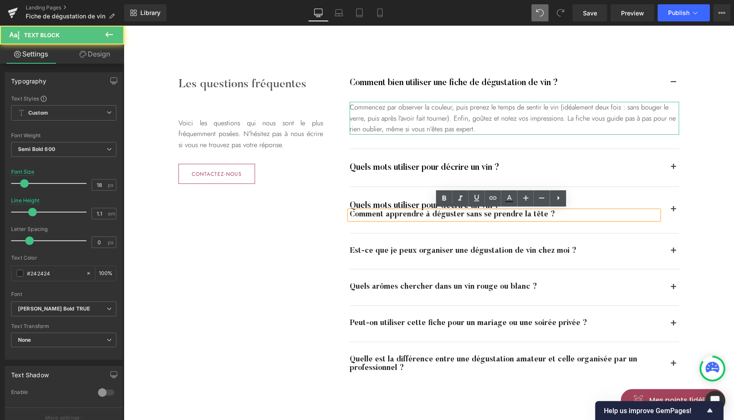
click at [455, 214] on div "Comment apprendre à déguster sans se prendre la tête ?" at bounding box center [503, 215] width 309 height 9
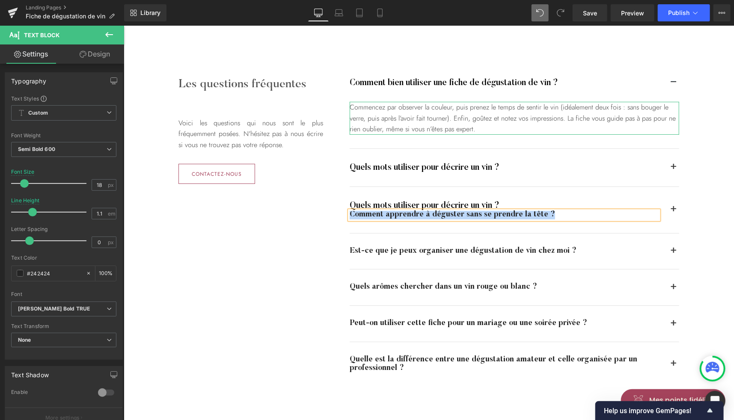
copy div "Comment apprendre à déguster sans se prendre la tête ?"
click at [440, 204] on h4 "Quels mots utiliser pour décrire un vin ?" at bounding box center [503, 205] width 309 height 10
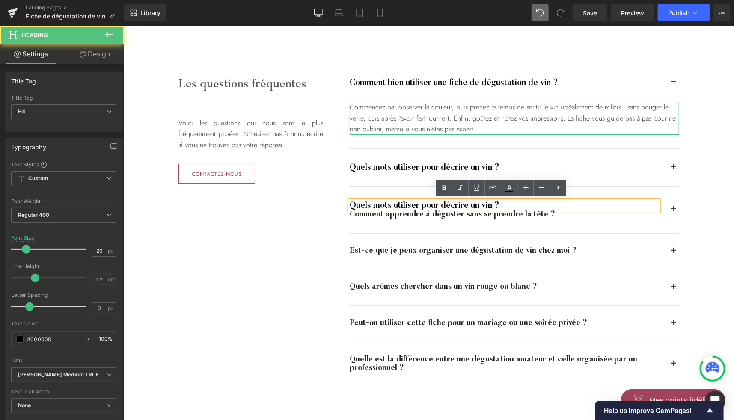
click at [448, 205] on h4 "Quels mots utiliser pour décrire un vin ?" at bounding box center [503, 205] width 309 height 10
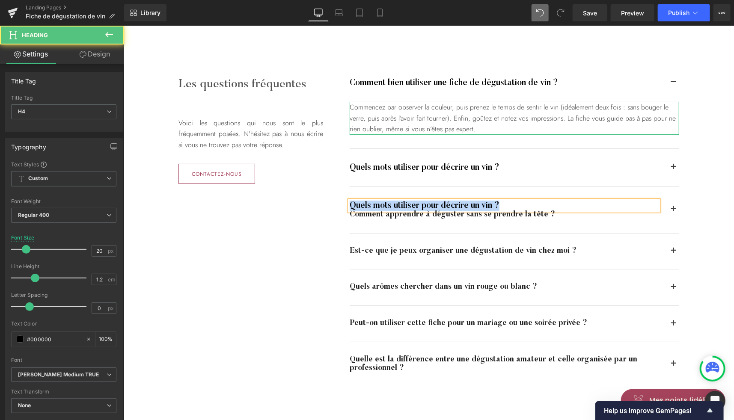
paste div
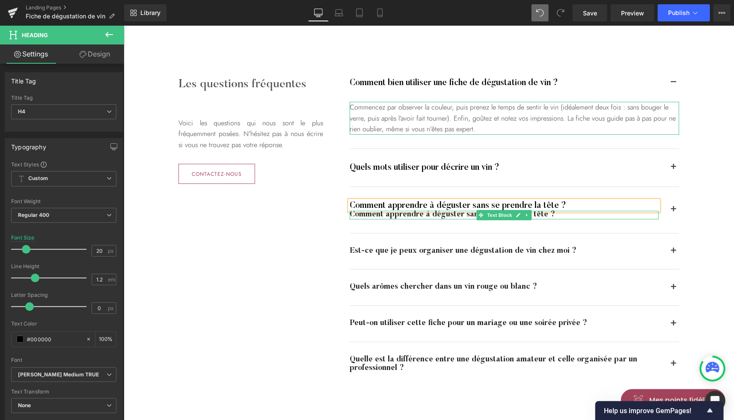
click at [525, 215] on icon at bounding box center [526, 214] width 5 height 5
click at [529, 215] on icon at bounding box center [531, 214] width 5 height 5
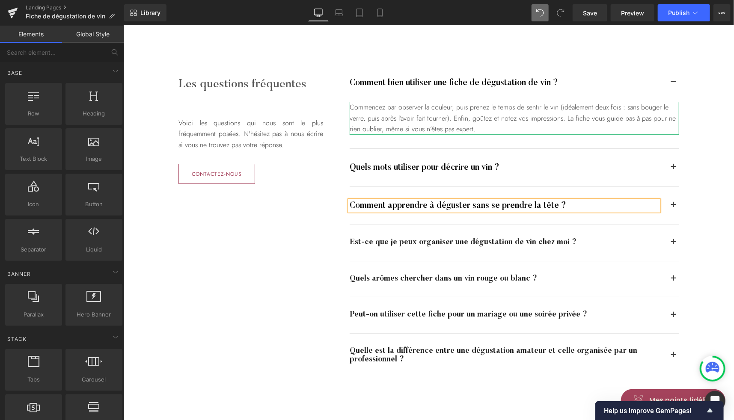
click at [307, 213] on div "Les questions fréquentes Heading Voici les questions qui nous sont le plus fréq…" at bounding box center [428, 221] width 513 height 348
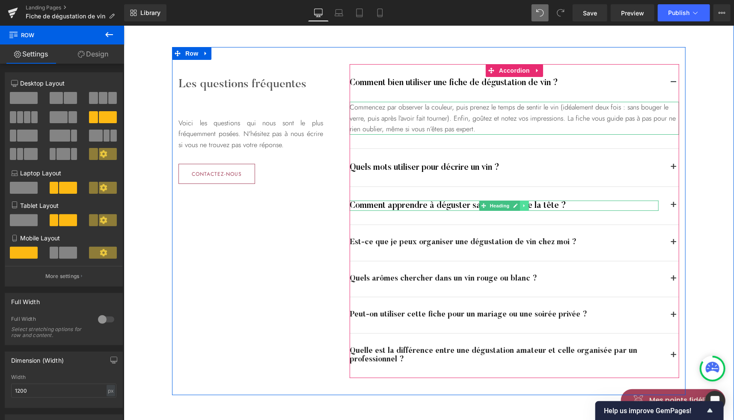
click at [523, 205] on icon at bounding box center [523, 205] width 1 height 3
click at [517, 206] on icon at bounding box center [519, 205] width 5 height 5
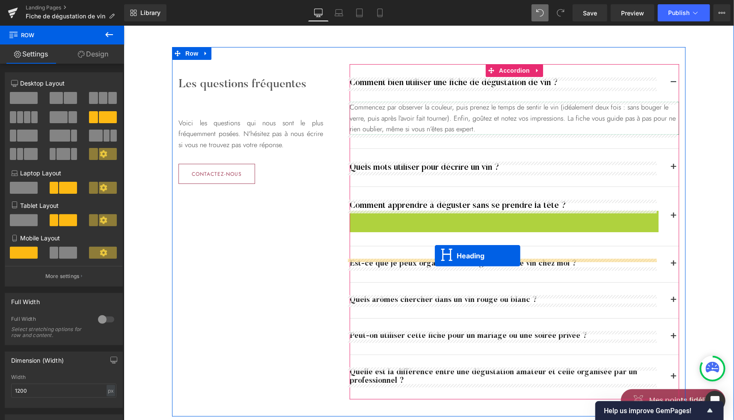
drag, startPoint x: 482, startPoint y: 213, endPoint x: 434, endPoint y: 255, distance: 63.7
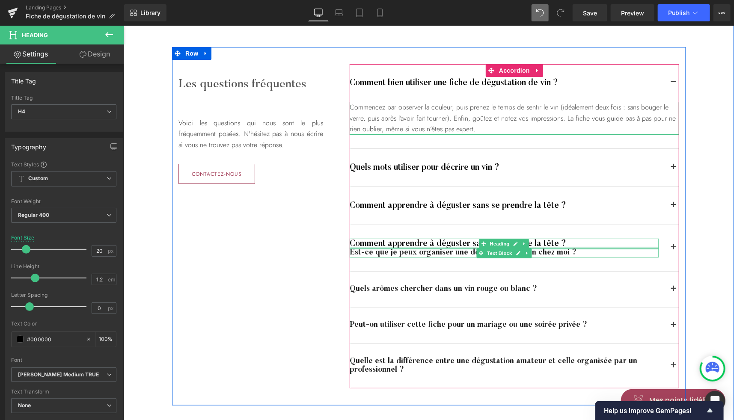
click at [549, 251] on div "Est-ce que je peux organiser une dégustation de vin chez moi ?" at bounding box center [503, 253] width 309 height 9
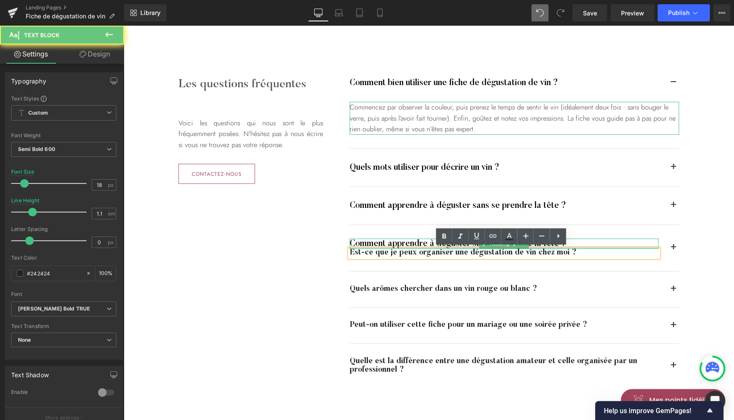
click at [542, 251] on div "Est-ce que je peux organiser une dégustation de vin chez moi ?" at bounding box center [503, 253] width 309 height 9
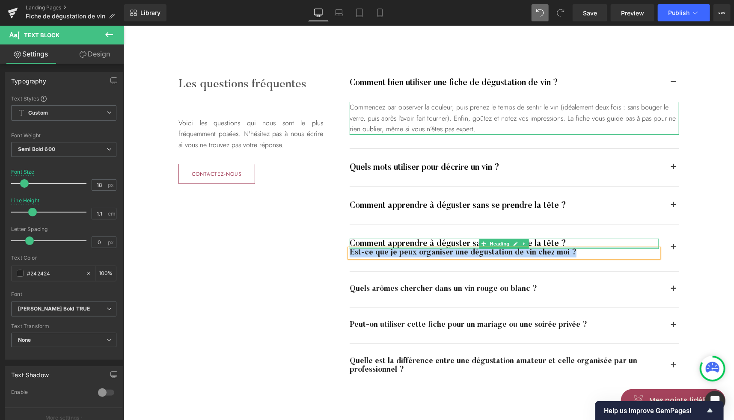
copy div "Est-ce que je peux organiser une dégustation de vin chez moi ?"
click at [452, 239] on div at bounding box center [503, 239] width 309 height 2
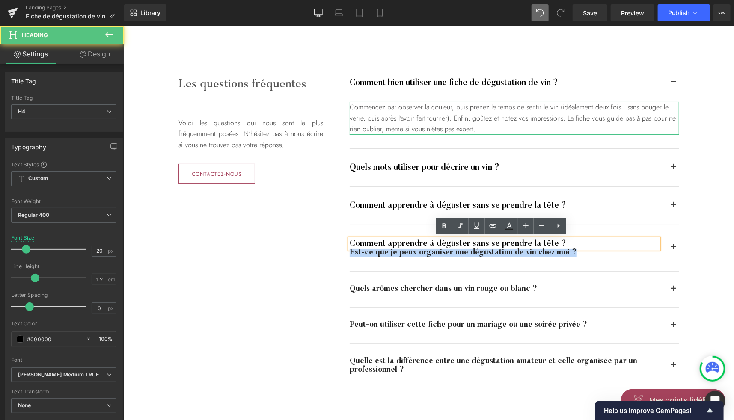
click at [445, 243] on h4 "Comment apprendre à déguster sans se prendre la tête ?" at bounding box center [503, 243] width 309 height 10
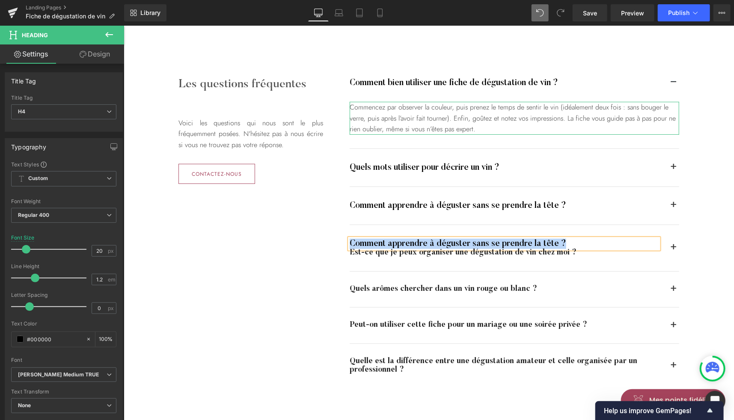
paste div
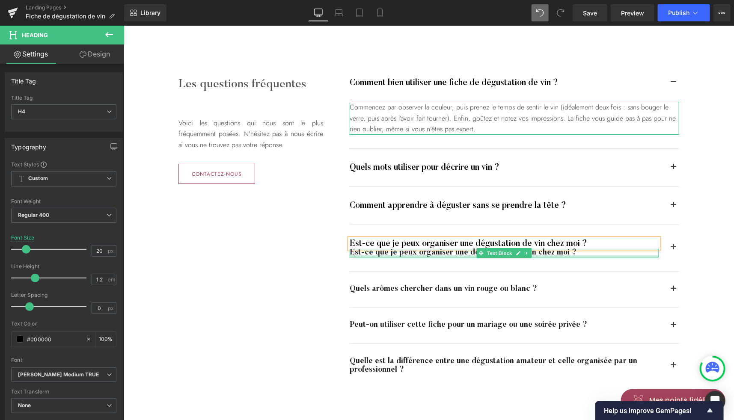
click at [575, 253] on div "Est-ce que je peux organiser une dégustation de vin chez moi ?" at bounding box center [503, 253] width 309 height 9
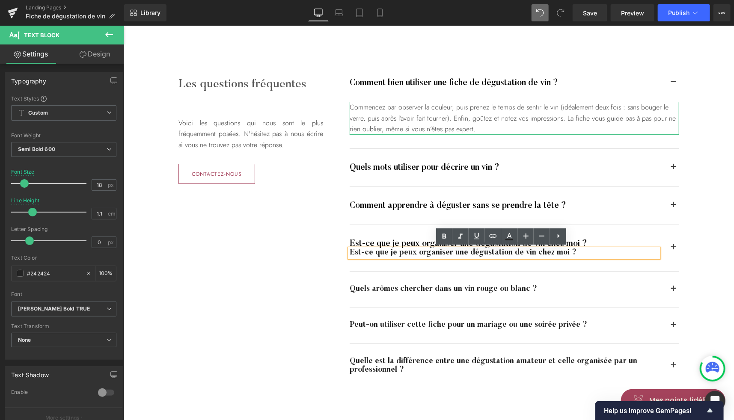
click at [322, 255] on div "Les questions fréquentes Heading Voici les questions qui nous sont le plus fréq…" at bounding box center [428, 226] width 513 height 359
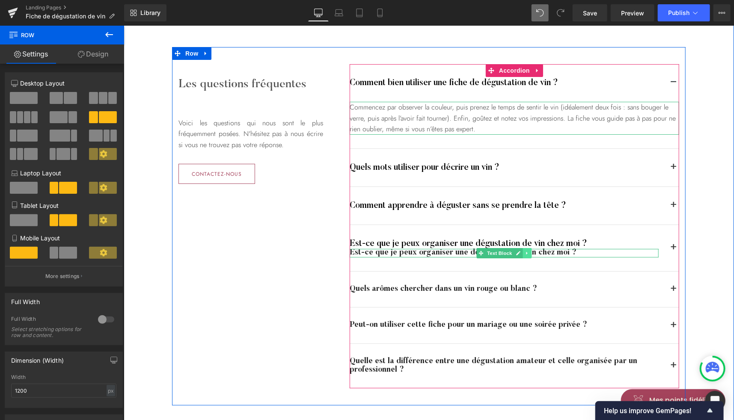
click at [522, 249] on link at bounding box center [526, 253] width 9 height 10
click at [529, 251] on icon at bounding box center [531, 252] width 5 height 5
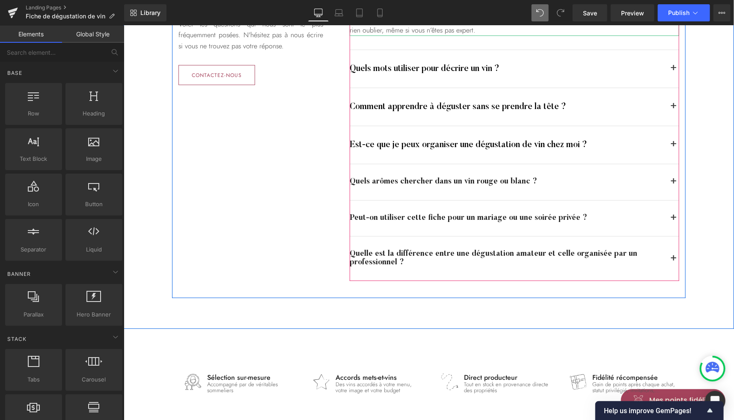
scroll to position [1787, 0]
click at [522, 145] on link at bounding box center [523, 144] width 9 height 10
click at [517, 144] on icon at bounding box center [519, 143] width 5 height 5
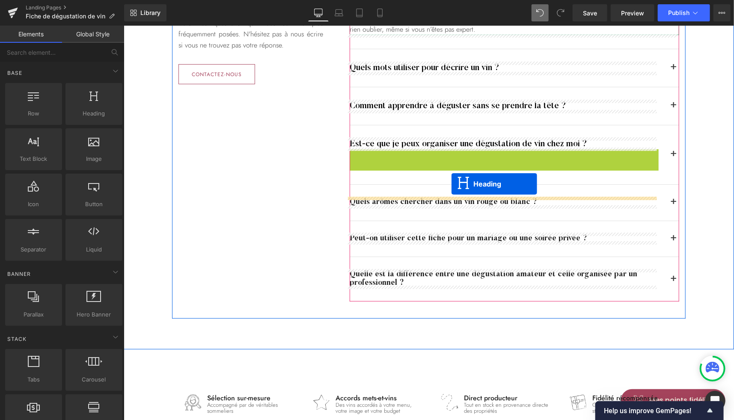
drag, startPoint x: 481, startPoint y: 154, endPoint x: 451, endPoint y: 184, distance: 42.7
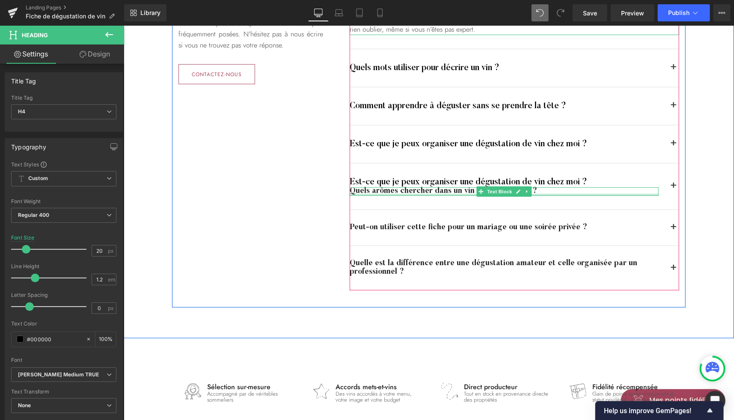
click at [446, 193] on div at bounding box center [503, 194] width 309 height 2
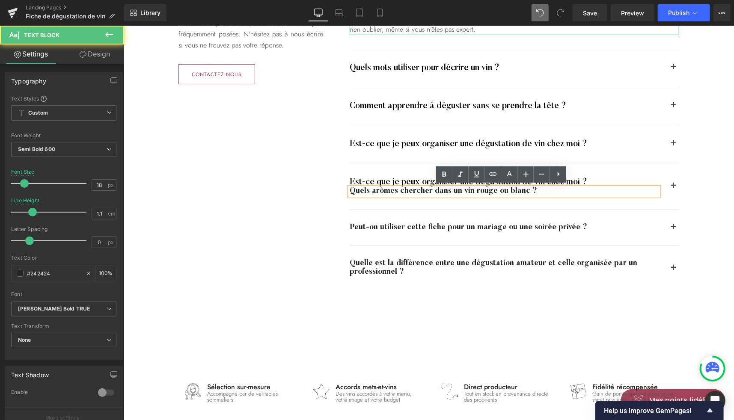
click at [439, 191] on div "Quels arômes chercher dans un vin rouge ou blanc ?" at bounding box center [503, 191] width 309 height 9
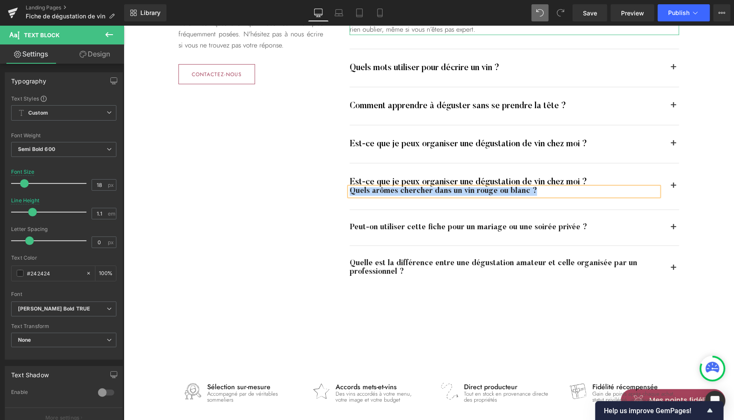
copy div "Quels arômes chercher dans un vin rouge ou blanc ?"
click at [417, 179] on h4 "Est-ce que je peux organiser une dégustation de vin chez moi ?" at bounding box center [503, 182] width 309 height 10
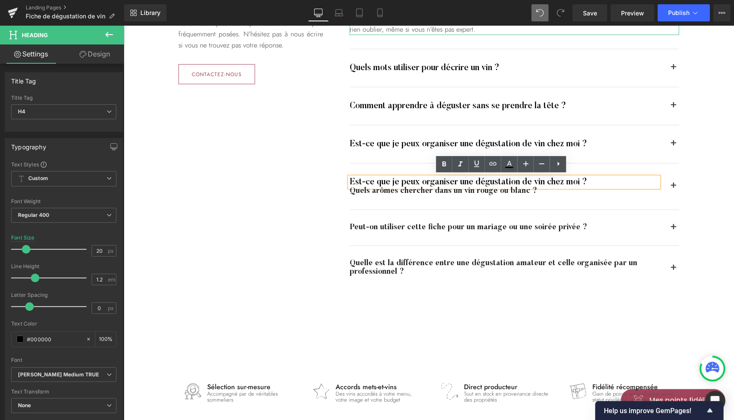
click at [477, 184] on h4 "Est-ce que je peux organiser une dégustation de vin chez moi ?" at bounding box center [503, 182] width 309 height 10
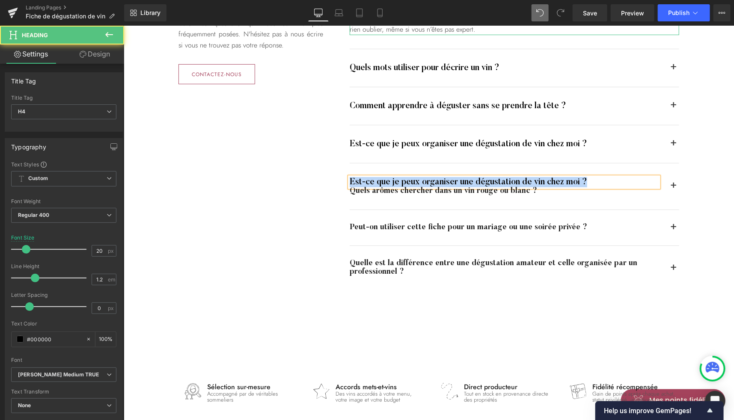
paste div
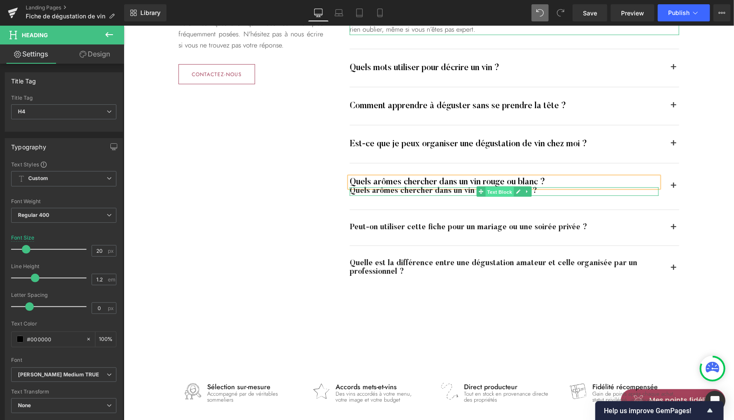
click at [495, 195] on span "Text Block" at bounding box center [499, 191] width 28 height 10
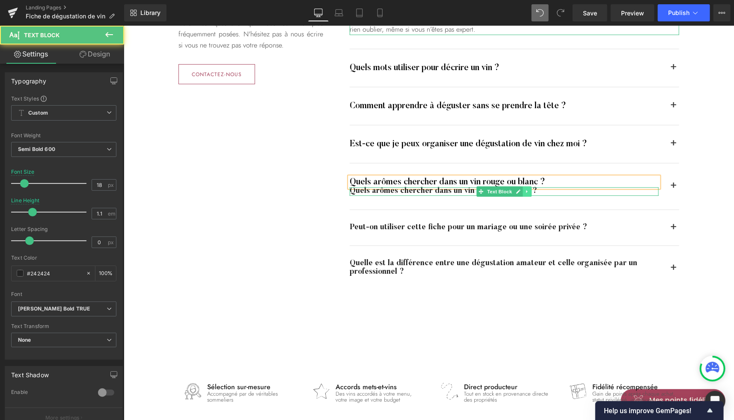
click at [524, 190] on icon at bounding box center [526, 191] width 5 height 5
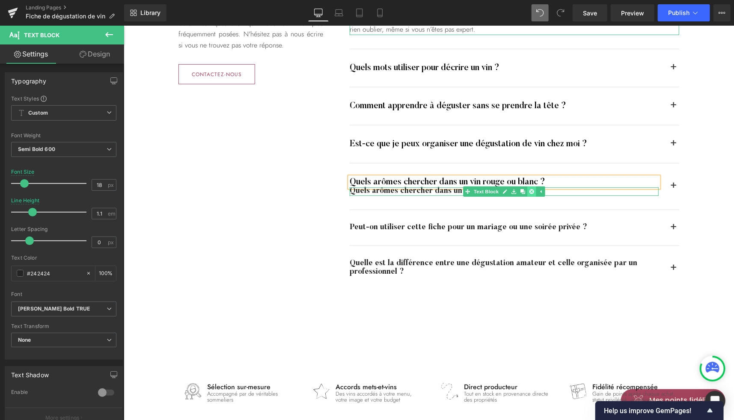
click at [529, 191] on icon at bounding box center [531, 191] width 5 height 5
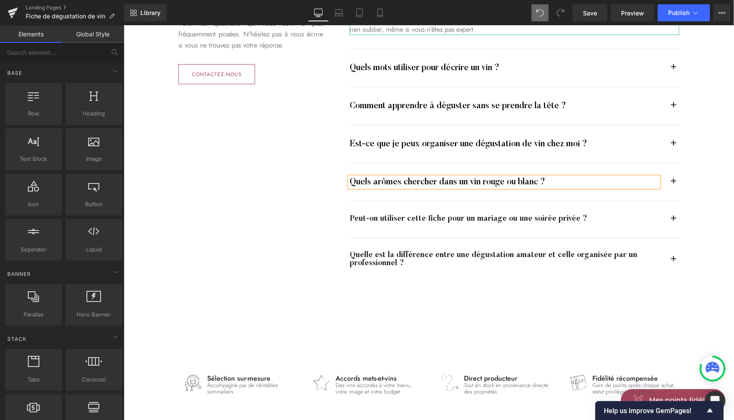
click at [304, 187] on div "Les questions fréquentes Heading Voici les questions qui nous sont le plus fréq…" at bounding box center [428, 123] width 513 height 352
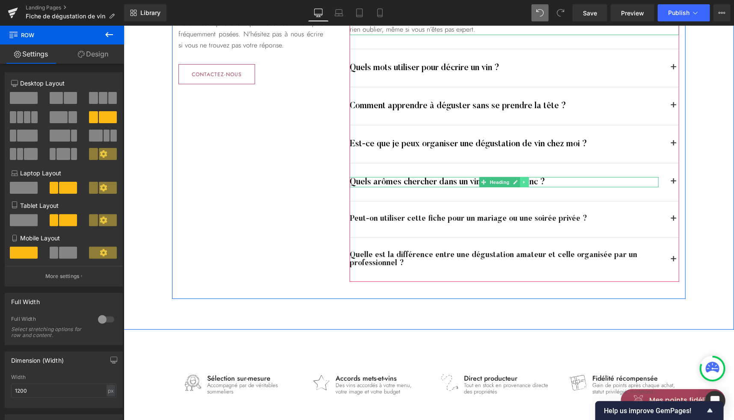
click at [523, 181] on icon at bounding box center [523, 181] width 1 height 3
click at [517, 181] on icon at bounding box center [519, 181] width 5 height 5
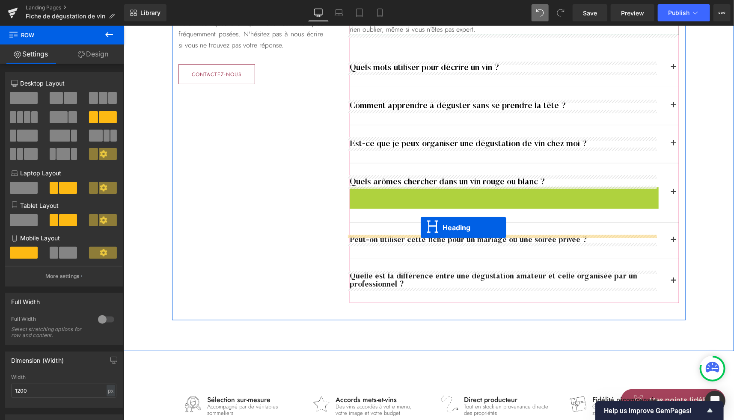
drag, startPoint x: 479, startPoint y: 190, endPoint x: 420, endPoint y: 227, distance: 69.7
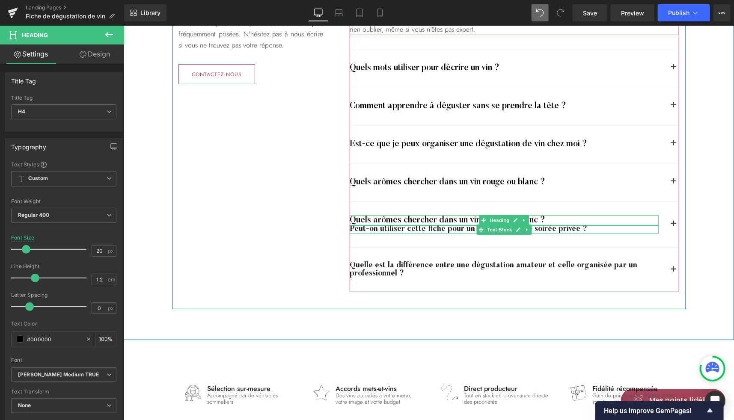
click at [551, 227] on div "Peut-on utiliser cette fiche pour un mariage ou une soirée privée ?" at bounding box center [503, 229] width 309 height 9
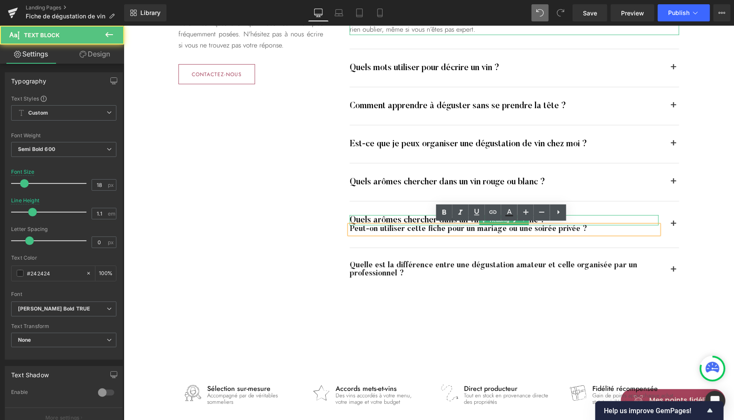
click at [551, 227] on div "Peut-on utiliser cette fiche pour un mariage ou une soirée privée ?" at bounding box center [503, 229] width 309 height 9
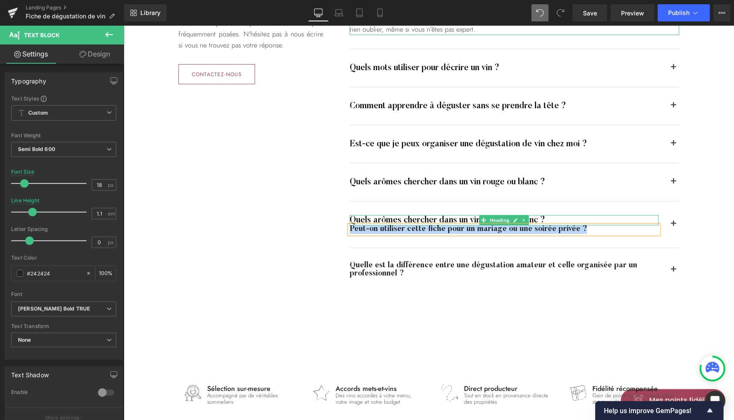
copy div "Peut-on utiliser cette fiche pour un mariage ou une soirée privée ?"
click at [453, 215] on div at bounding box center [503, 216] width 309 height 2
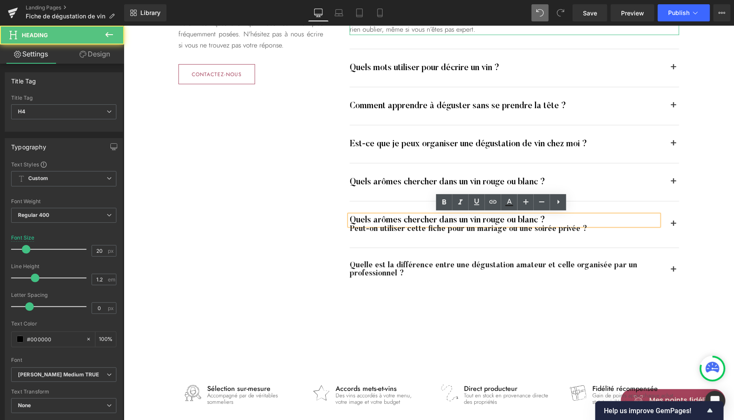
click at [442, 218] on h4 "Quels arômes chercher dans un vin rouge ou blanc ?" at bounding box center [503, 220] width 309 height 10
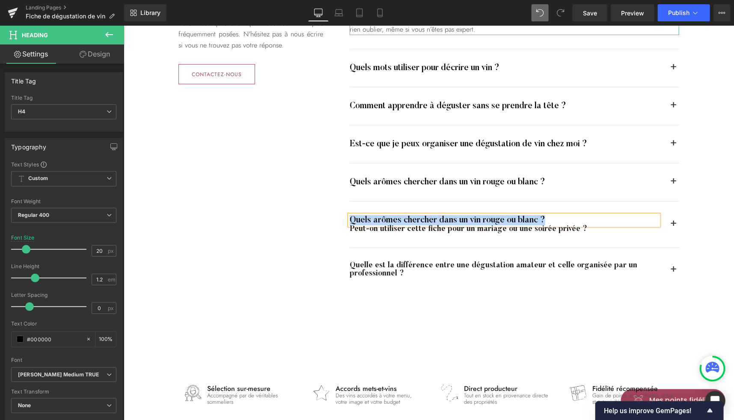
paste div
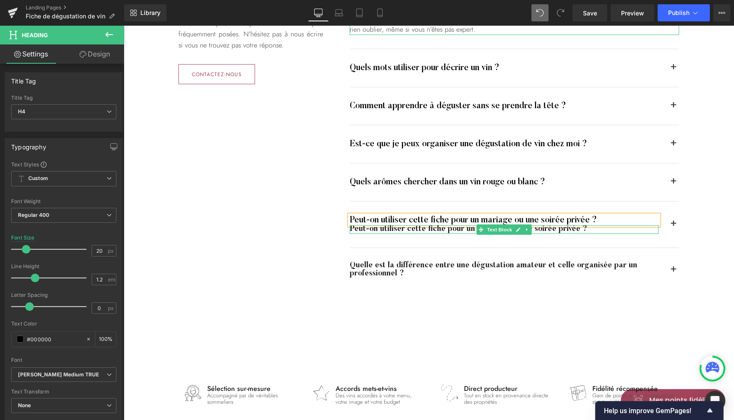
click at [578, 226] on div "Peut-on utiliser cette fiche pour un mariage ou une soirée privée ?" at bounding box center [503, 229] width 309 height 9
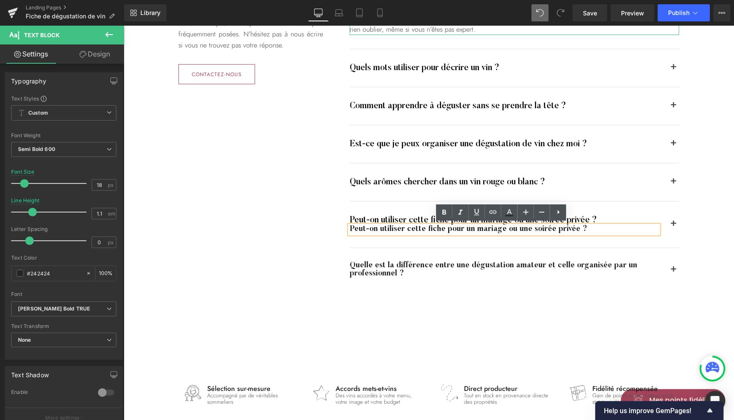
click at [323, 237] on div "Les questions fréquentes Heading Voici les questions qui nous sont le plus fréq…" at bounding box center [428, 128] width 513 height 362
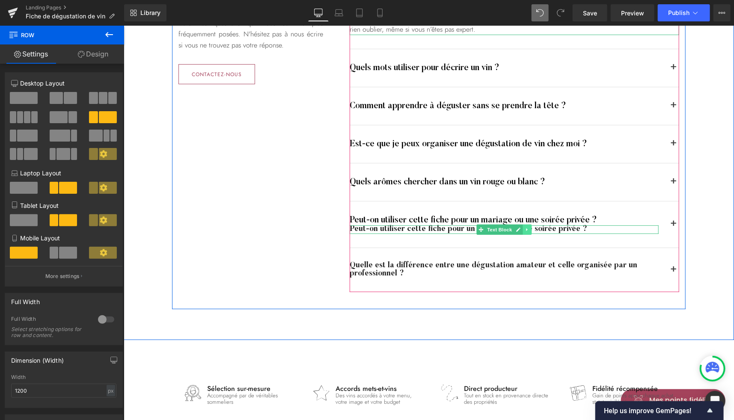
click at [524, 227] on icon at bounding box center [526, 229] width 5 height 5
click at [531, 227] on link at bounding box center [531, 229] width 9 height 10
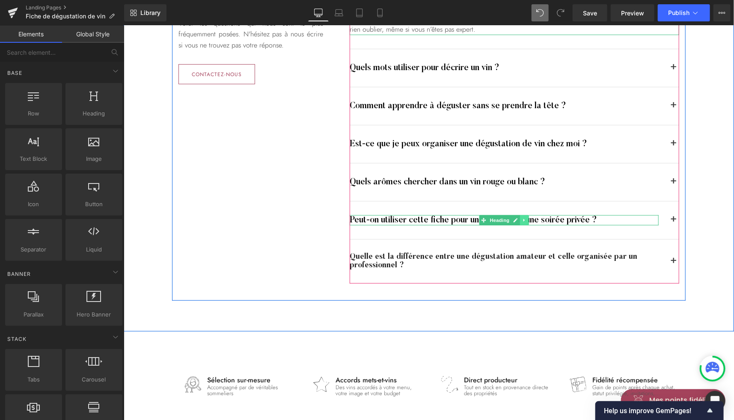
click at [522, 217] on icon at bounding box center [524, 219] width 5 height 5
click at [518, 219] on icon at bounding box center [519, 219] width 5 height 5
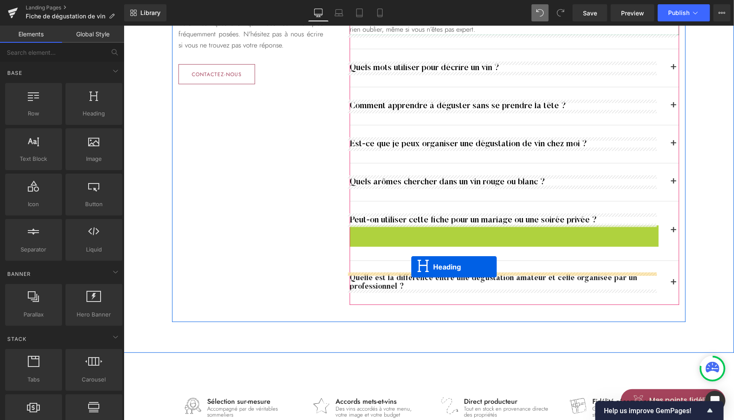
drag, startPoint x: 480, startPoint y: 229, endPoint x: 411, endPoint y: 267, distance: 79.1
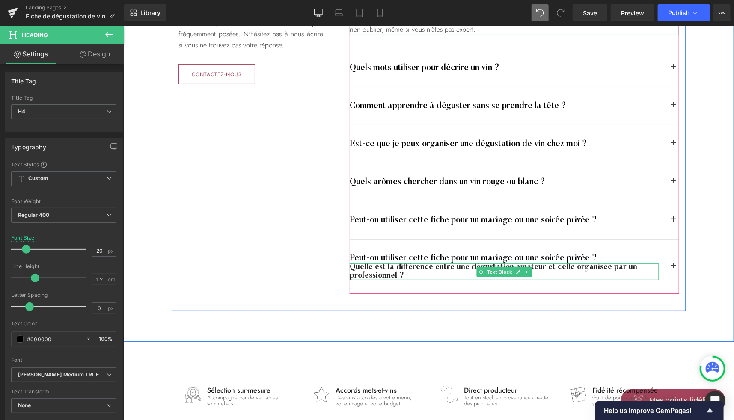
click at [444, 268] on div "Quelle est la différence entre une dégustation amateur et celle organisée par u…" at bounding box center [503, 271] width 309 height 17
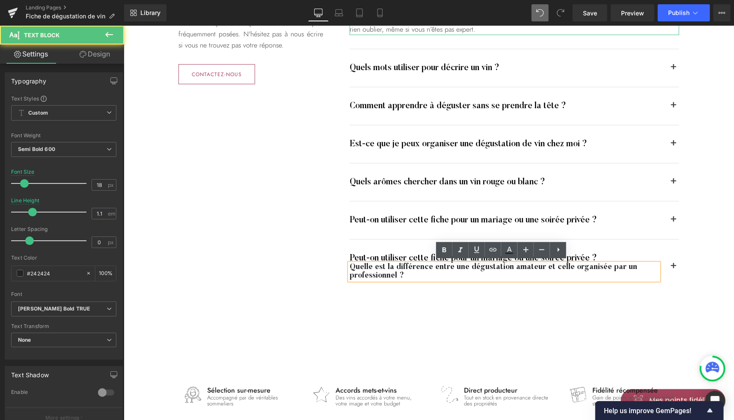
click at [438, 266] on div "Quelle est la différence entre une dégustation amateur et celle organisée par u…" at bounding box center [503, 271] width 309 height 17
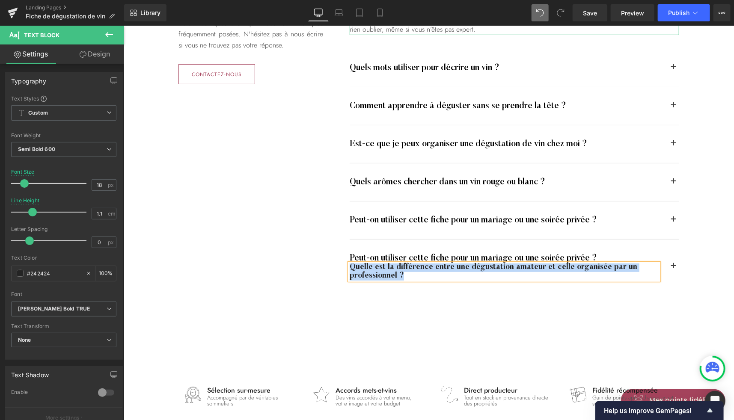
copy div "Quelle est la différence entre une dégustation amateur et celle organisée par u…"
click at [494, 255] on span "Heading" at bounding box center [499, 258] width 23 height 10
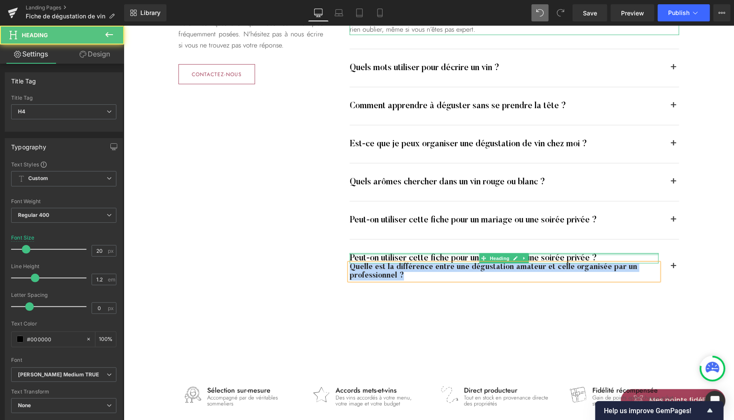
click at [459, 253] on div at bounding box center [503, 254] width 309 height 2
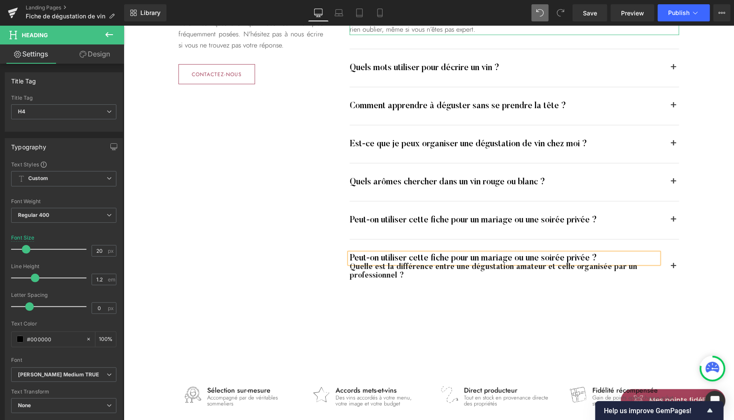
click at [454, 254] on h4 "Peut-on utiliser cette fiche pour un mariage ou une soirée privée ?" at bounding box center [503, 258] width 309 height 10
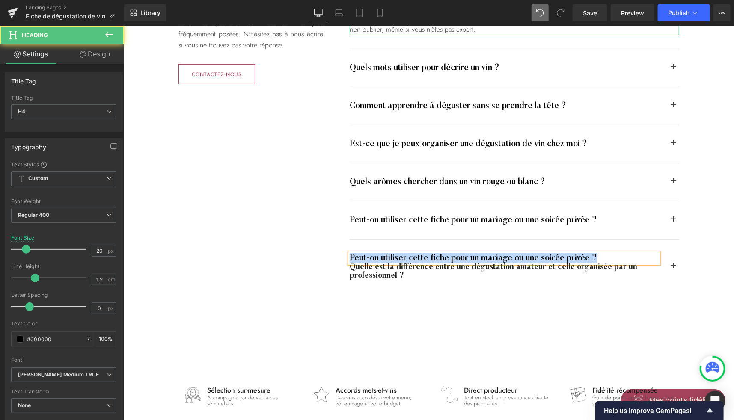
paste div
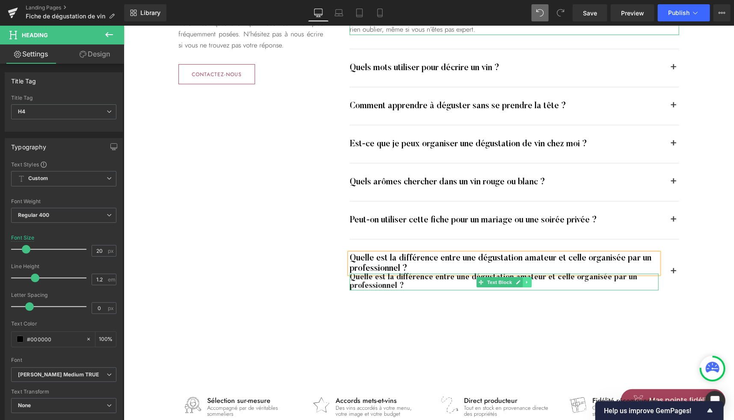
click at [525, 281] on icon at bounding box center [526, 281] width 5 height 5
click at [529, 282] on icon at bounding box center [531, 281] width 5 height 5
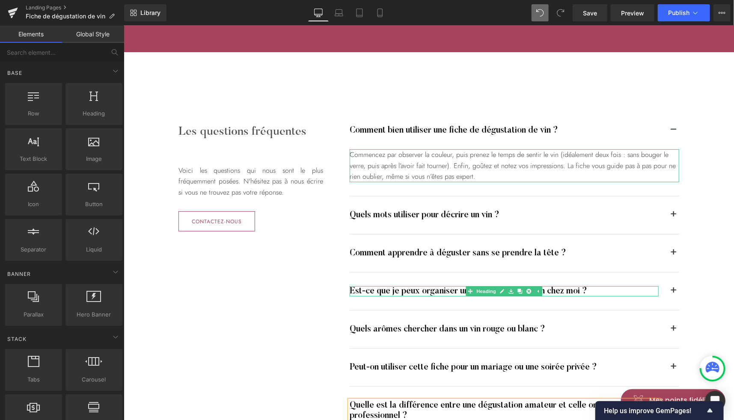
scroll to position [1639, 0]
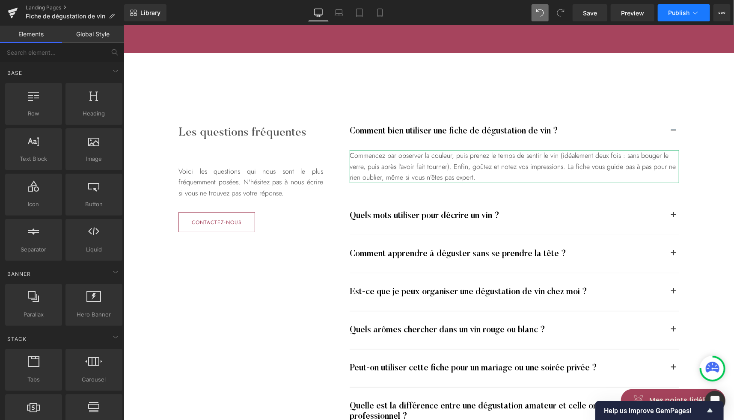
click at [679, 15] on span "Publish" at bounding box center [678, 12] width 21 height 7
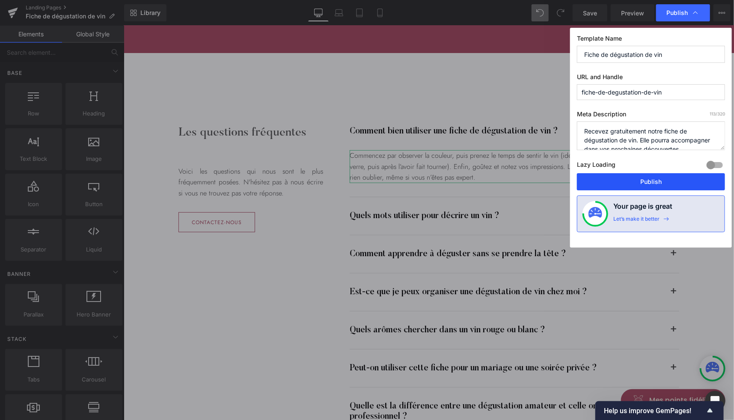
click at [639, 181] on button "Publish" at bounding box center [651, 181] width 148 height 17
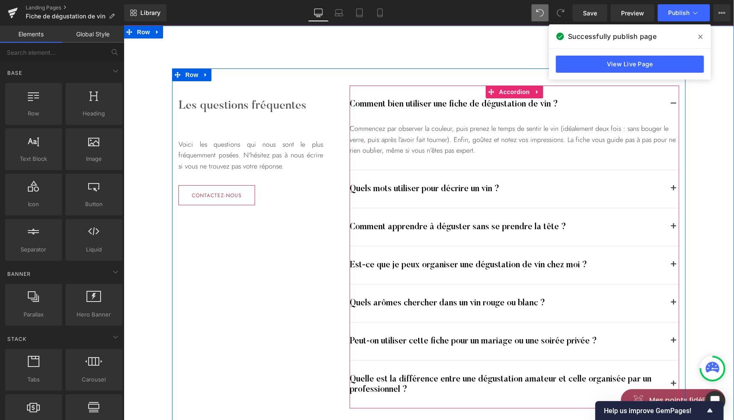
scroll to position [1666, 0]
click at [673, 228] on span "button" at bounding box center [673, 228] width 0 height 0
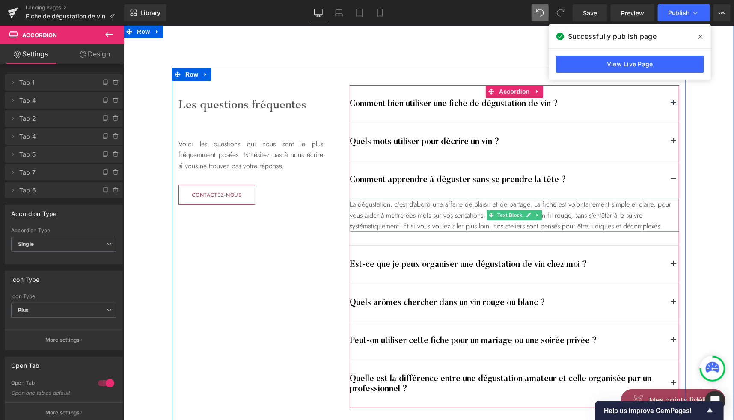
click at [380, 220] on div "La dégustation, c’est d’abord une affaire de plaisir et de partage. La fiche es…" at bounding box center [513, 215] width 329 height 33
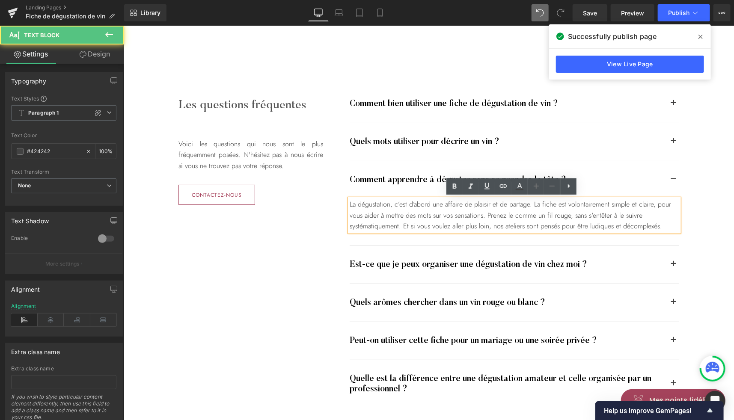
click at [371, 222] on div "La dégustation, c’est d’abord une affaire de plaisir et de partage. La fiche es…" at bounding box center [513, 215] width 329 height 33
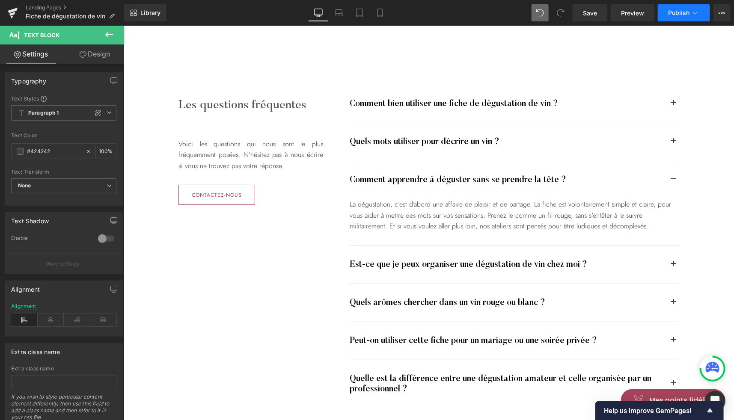
click at [680, 12] on span "Publish" at bounding box center [678, 12] width 21 height 7
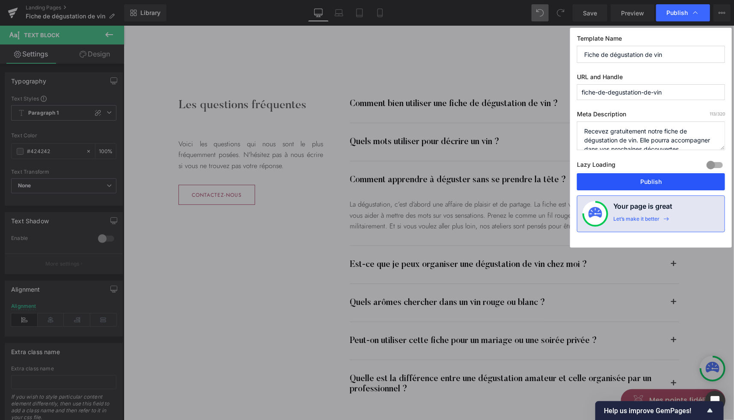
click at [623, 179] on button "Publish" at bounding box center [651, 181] width 148 height 17
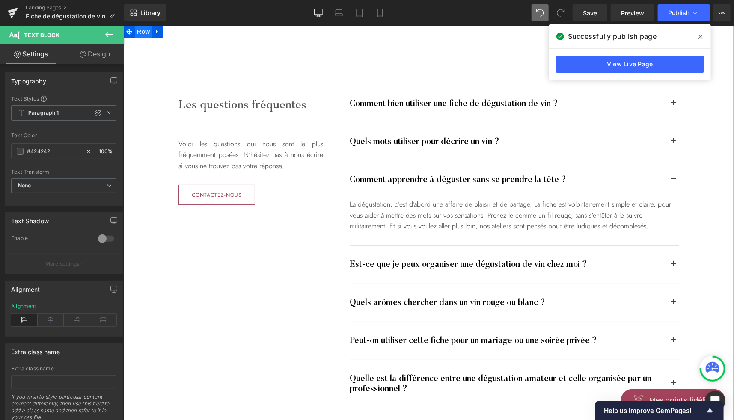
click at [141, 34] on span "Row" at bounding box center [142, 31] width 17 height 13
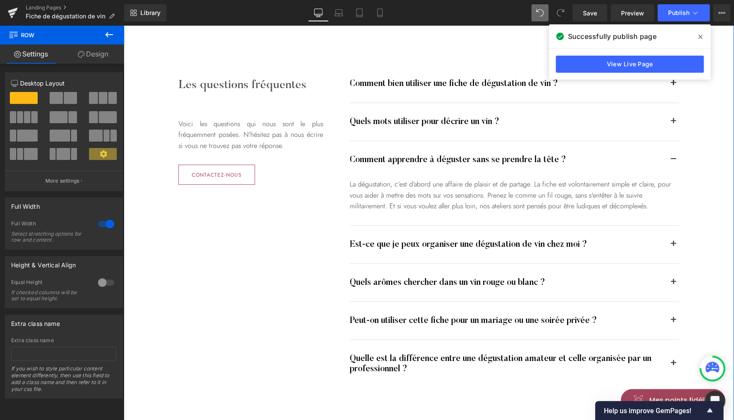
scroll to position [1660, 0]
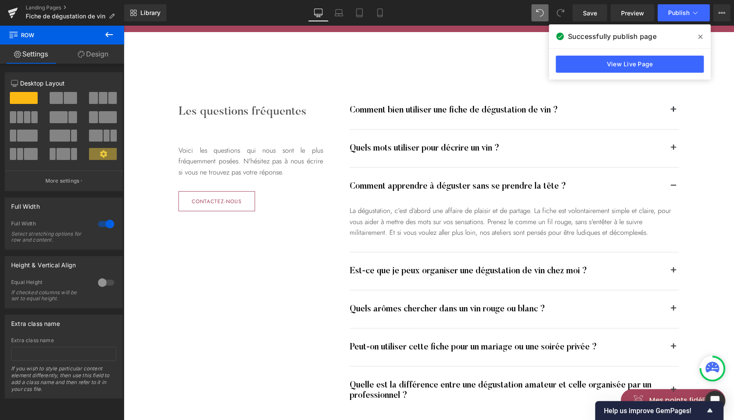
click at [701, 39] on icon at bounding box center [700, 36] width 4 height 7
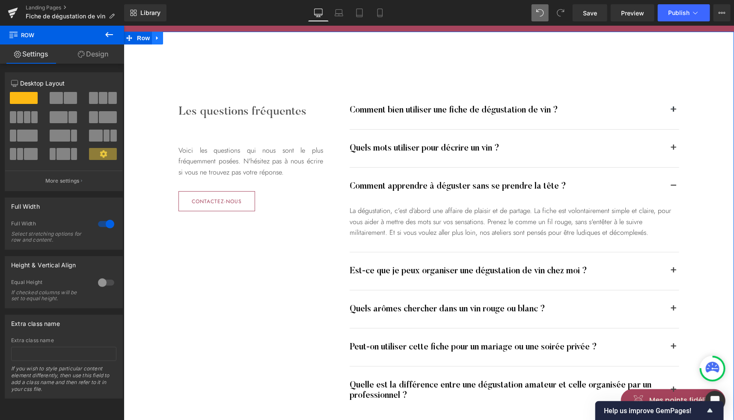
click at [154, 41] on link at bounding box center [156, 37] width 11 height 13
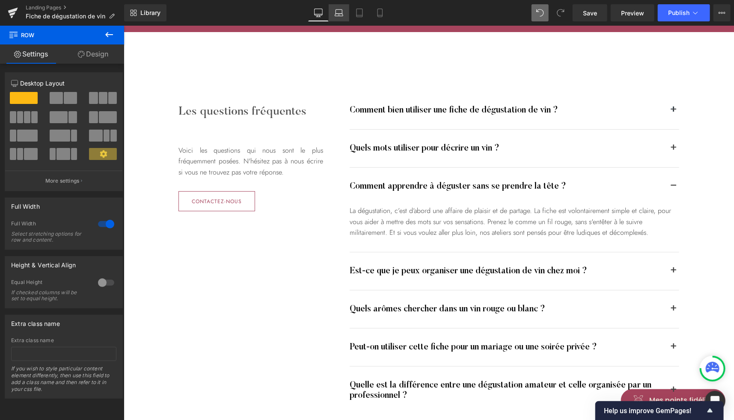
click at [341, 16] on icon at bounding box center [339, 15] width 8 height 3
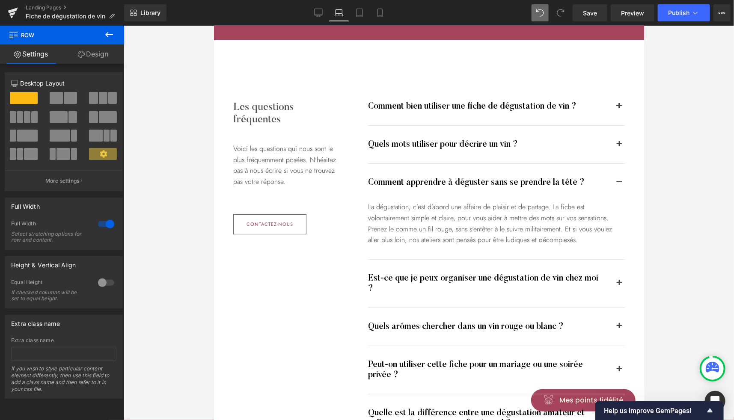
scroll to position [1615, 0]
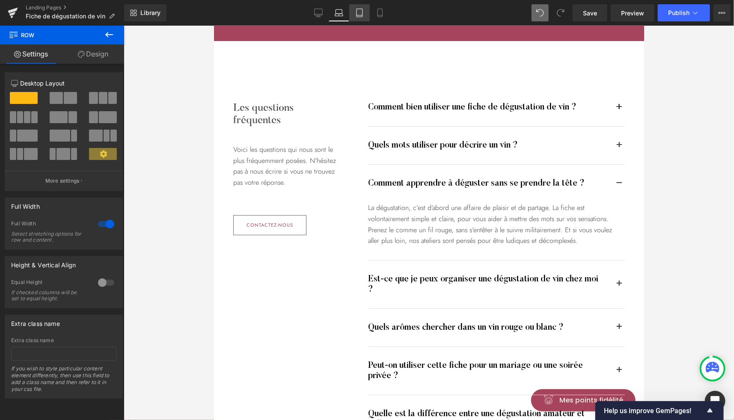
click at [355, 19] on link "Tablet" at bounding box center [359, 12] width 21 height 17
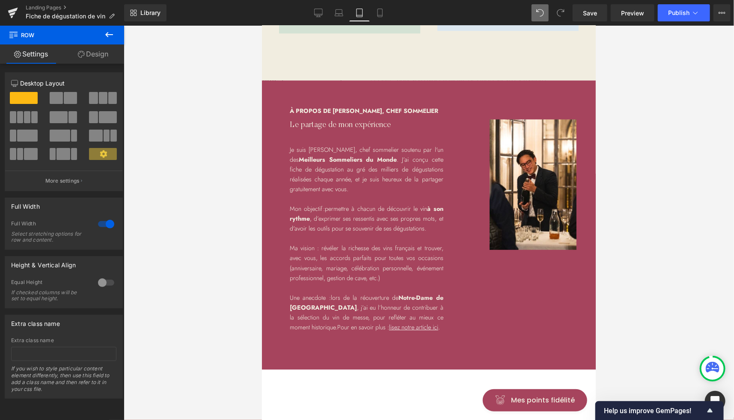
scroll to position [1231, 0]
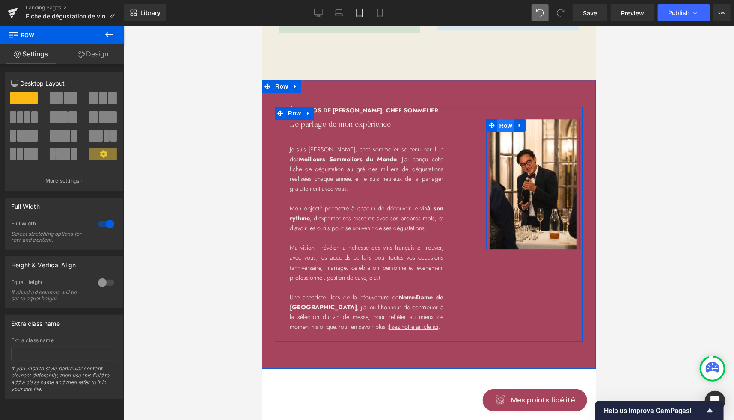
click at [499, 132] on span "Row" at bounding box center [505, 125] width 17 height 13
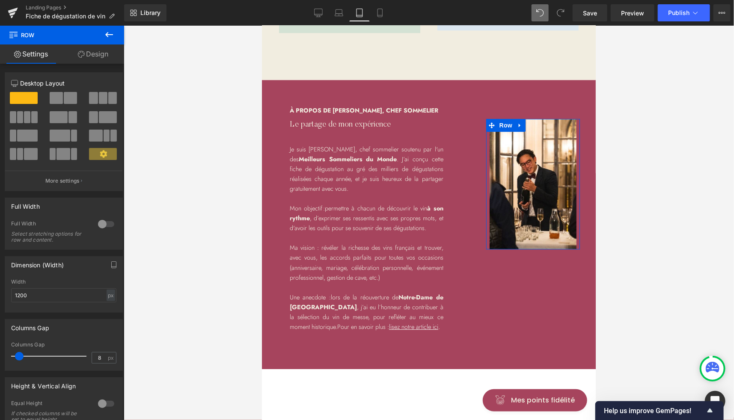
click at [98, 55] on link "Design" at bounding box center [93, 53] width 62 height 19
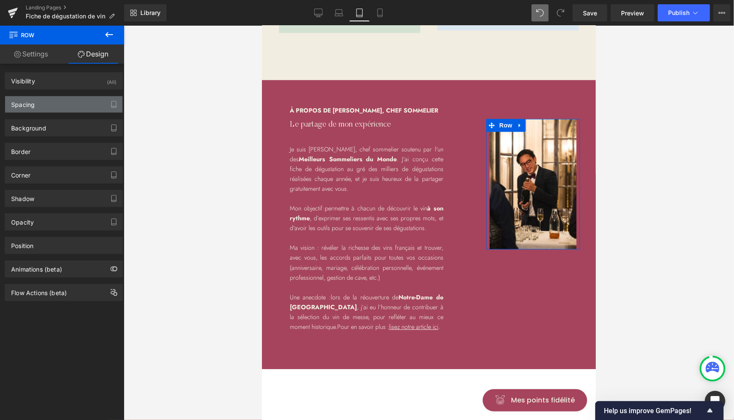
click at [48, 108] on div "Spacing" at bounding box center [63, 104] width 117 height 16
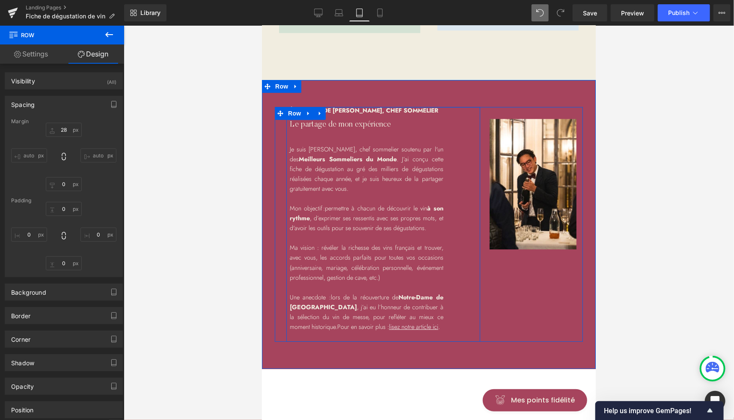
click at [460, 198] on div "à propos de Victor, chef sommelier Heading Le partage de mon expérience Heading…" at bounding box center [383, 224] width 194 height 235
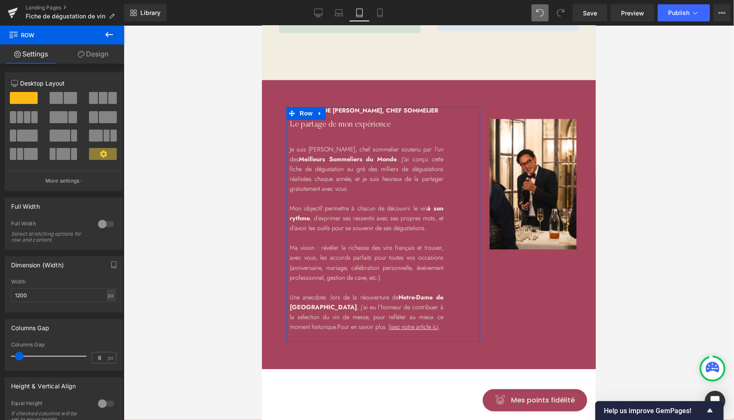
click at [91, 61] on link "Design" at bounding box center [93, 53] width 62 height 19
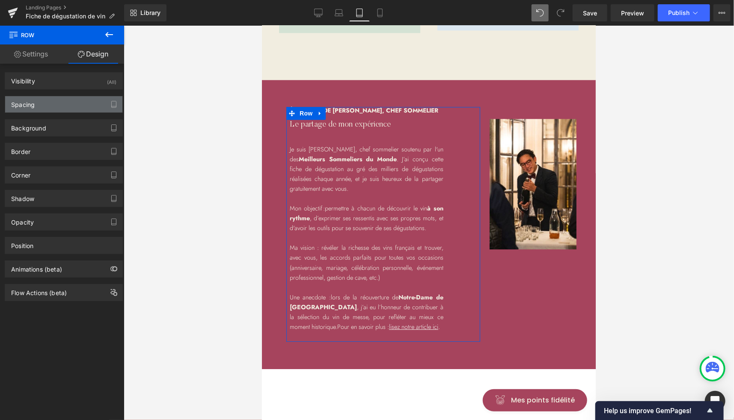
click at [35, 104] on div "Spacing" at bounding box center [63, 104] width 117 height 16
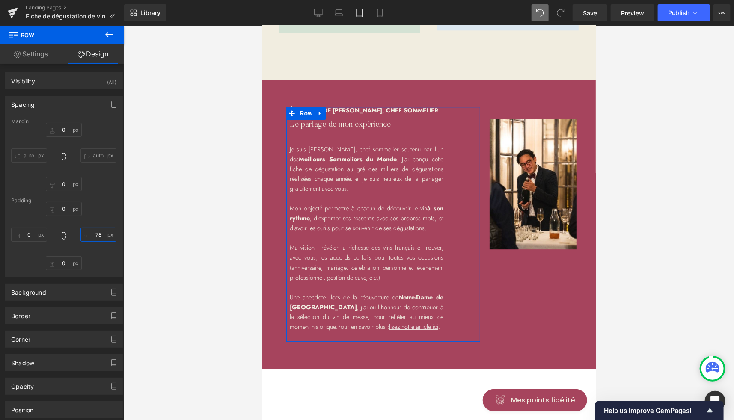
click at [98, 236] on input "78" at bounding box center [98, 235] width 36 height 14
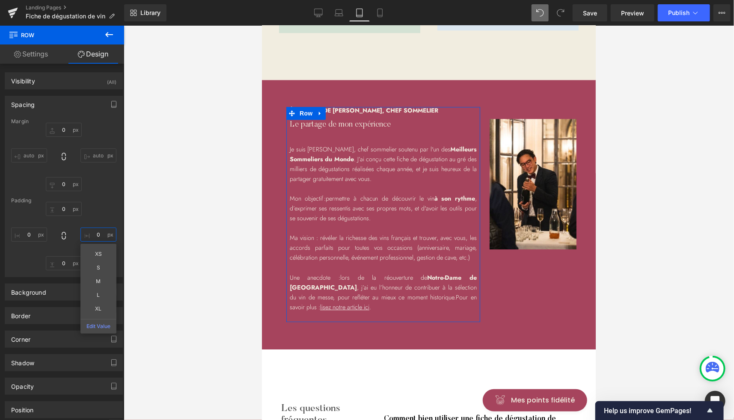
type input "78"
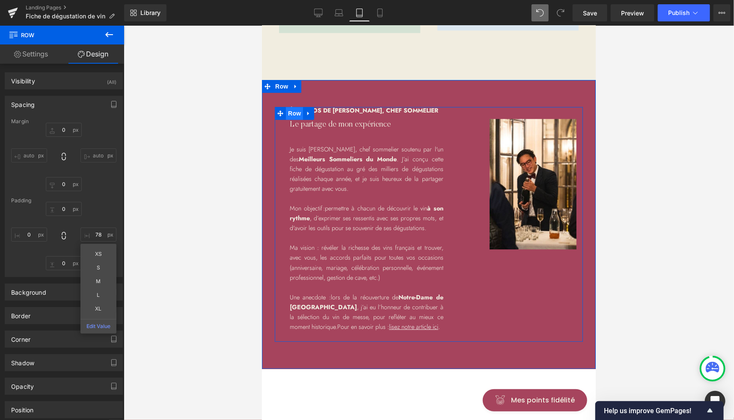
click at [299, 119] on span "Row" at bounding box center [293, 113] width 17 height 13
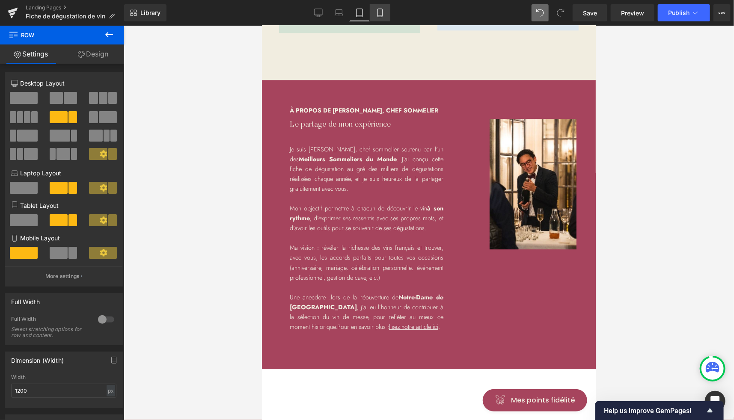
click at [380, 15] on icon at bounding box center [380, 13] width 9 height 9
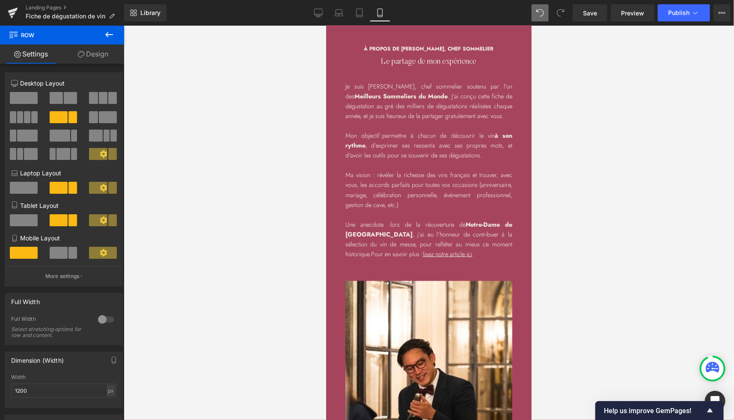
scroll to position [1932, 0]
click at [315, 5] on link "Desktop" at bounding box center [318, 12] width 21 height 17
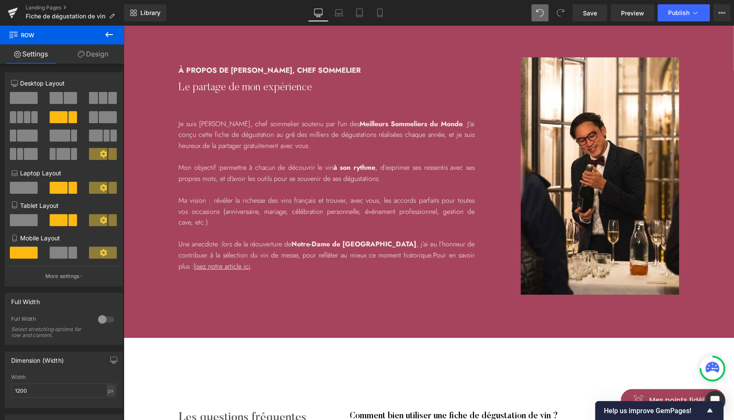
scroll to position [1594, 0]
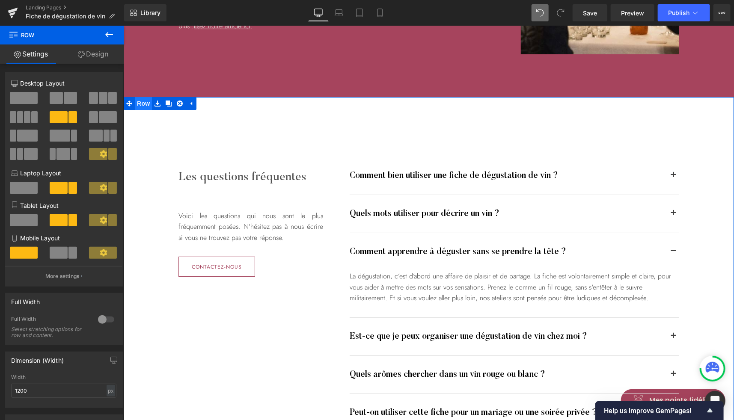
click at [142, 105] on span "Row" at bounding box center [142, 103] width 17 height 13
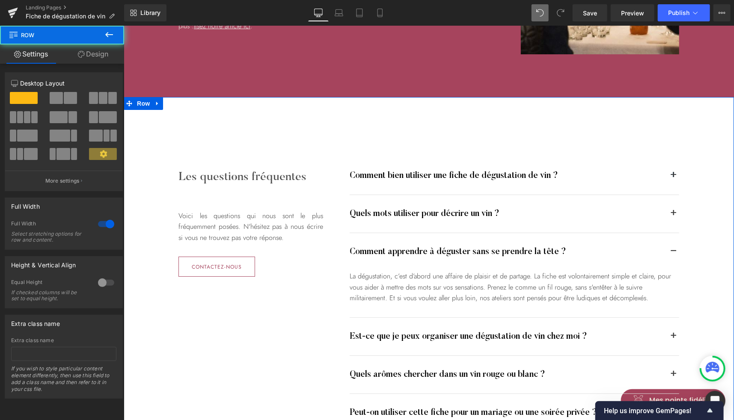
click at [154, 105] on icon at bounding box center [157, 103] width 6 height 6
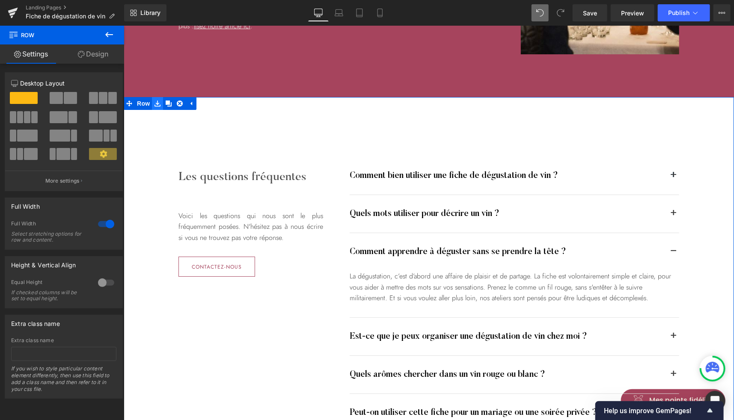
click at [156, 106] on link at bounding box center [156, 103] width 11 height 13
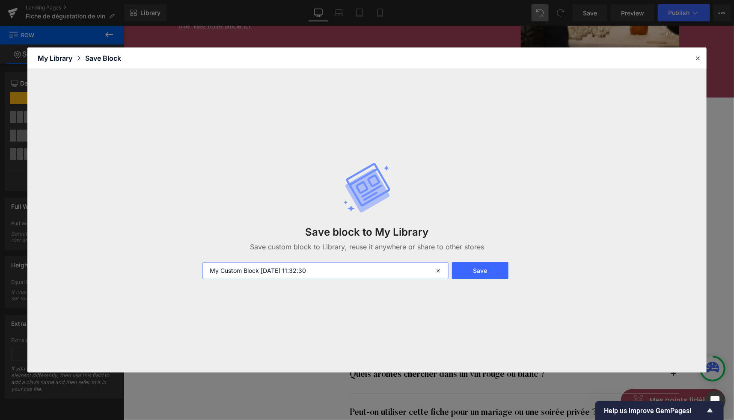
click at [258, 268] on input "My Custom Block 2025-09-30 11:32:30" at bounding box center [325, 270] width 246 height 17
type input "FAQ ([DATE] 11:32:30)"
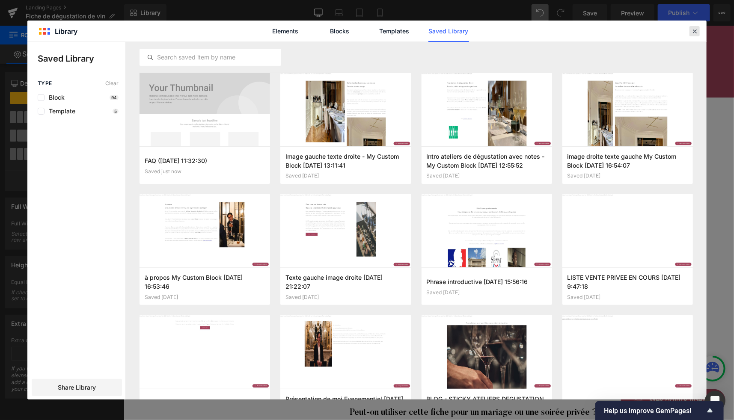
click at [696, 30] on icon at bounding box center [695, 31] width 8 height 8
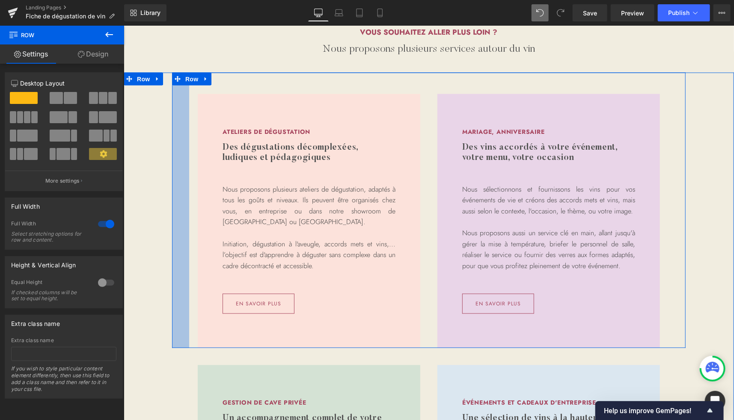
scroll to position [698, 0]
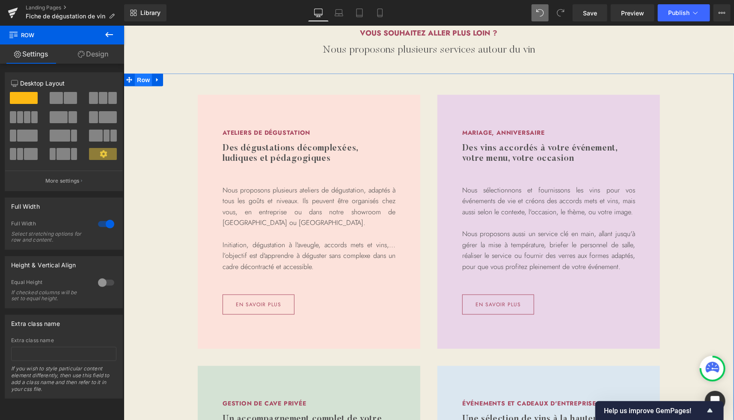
click at [136, 79] on span "Row" at bounding box center [142, 79] width 17 height 13
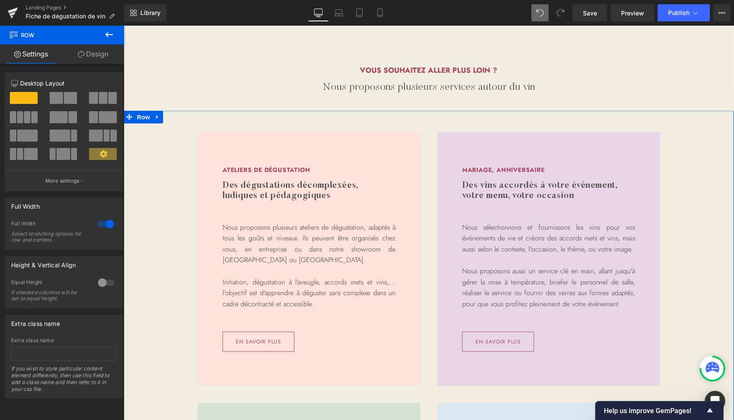
scroll to position [658, 0]
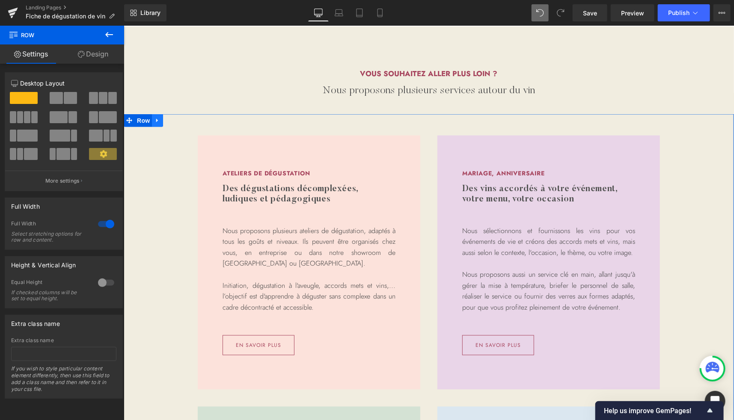
click at [156, 119] on icon at bounding box center [157, 120] width 2 height 4
click at [155, 120] on icon at bounding box center [157, 120] width 6 height 6
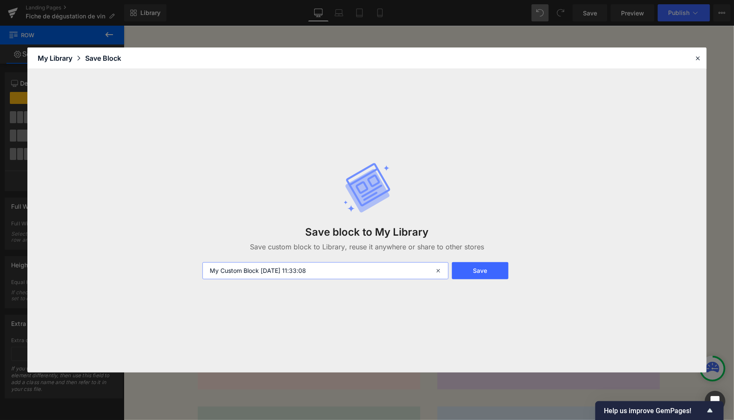
drag, startPoint x: 263, startPoint y: 268, endPoint x: 143, endPoint y: 273, distance: 119.9
click at [143, 273] on div "Save block to My Library Save custom block to Library, reuse it anywhere or sha…" at bounding box center [366, 221] width 679 height 304
type input "CARRE NOS ACTIVITES ([PHONE_NUMBER] 11:33:08)"
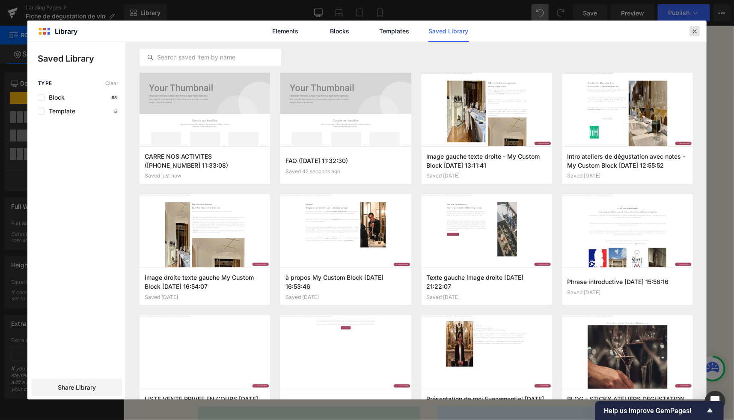
drag, startPoint x: 697, startPoint y: 29, endPoint x: 554, endPoint y: 9, distance: 143.9
click at [697, 29] on icon at bounding box center [695, 31] width 8 height 8
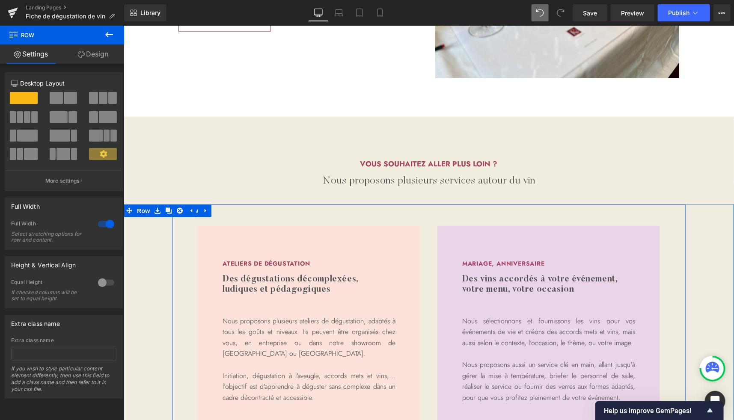
scroll to position [567, 0]
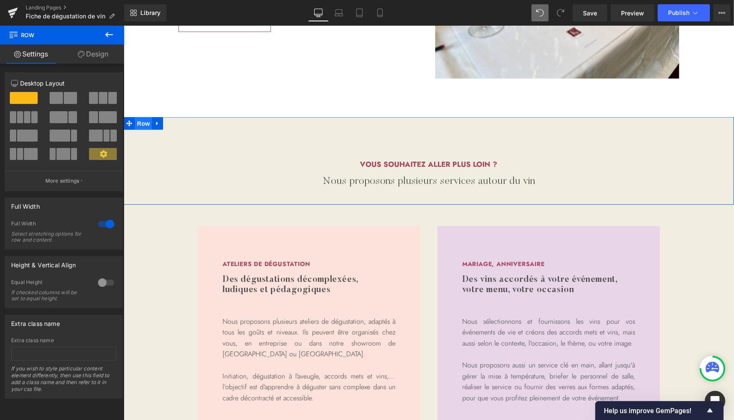
click at [134, 122] on span "Row" at bounding box center [142, 123] width 17 height 13
click at [154, 122] on icon at bounding box center [157, 123] width 6 height 6
click at [154, 123] on icon at bounding box center [157, 123] width 6 height 6
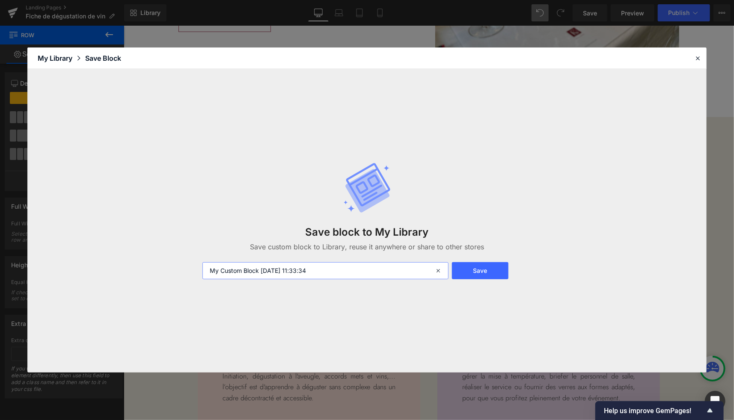
drag, startPoint x: 260, startPoint y: 271, endPoint x: 67, endPoint y: 254, distance: 193.7
click at [67, 254] on div "Save block to My Library Save custom block to Library, reuse it anywhere or sha…" at bounding box center [366, 221] width 679 height 304
type input "CARRE NOS ACTIVITES - TITRE ([DATE] 11:33:34)"
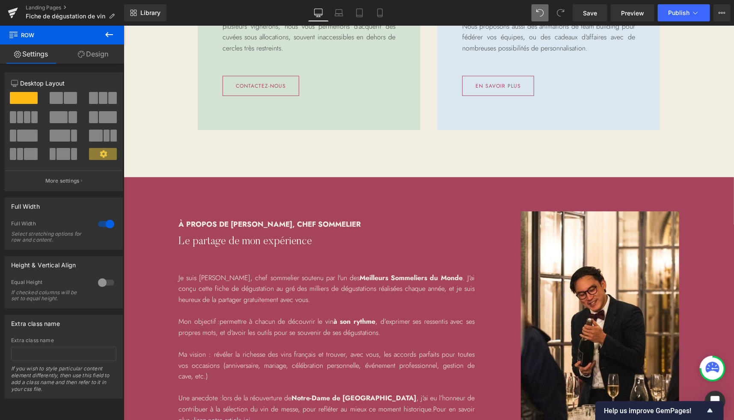
scroll to position [1141, 0]
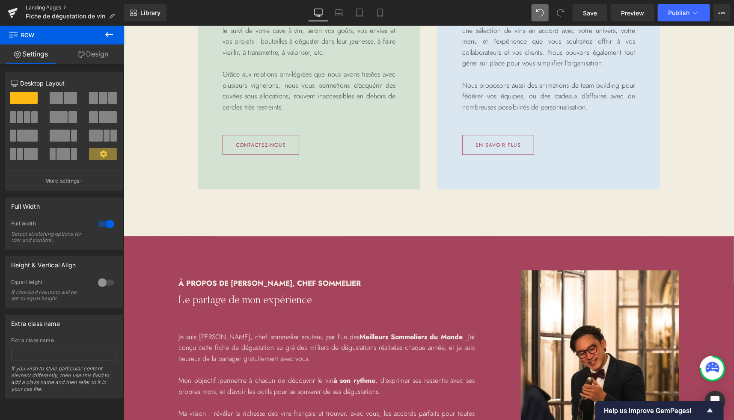
click at [32, 7] on link "Landing Pages" at bounding box center [75, 7] width 98 height 7
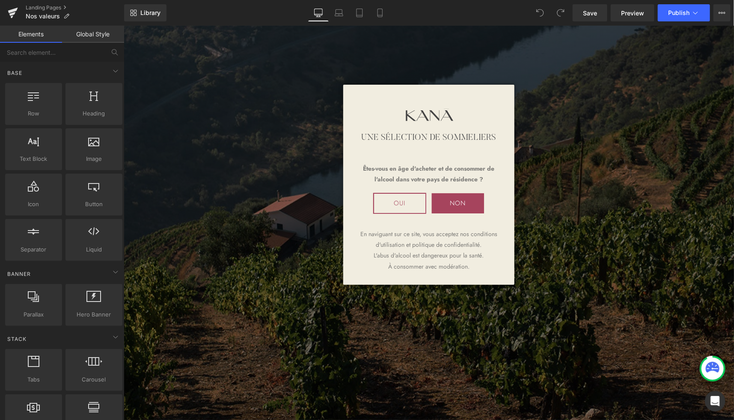
click at [395, 199] on button "OUI" at bounding box center [399, 203] width 52 height 20
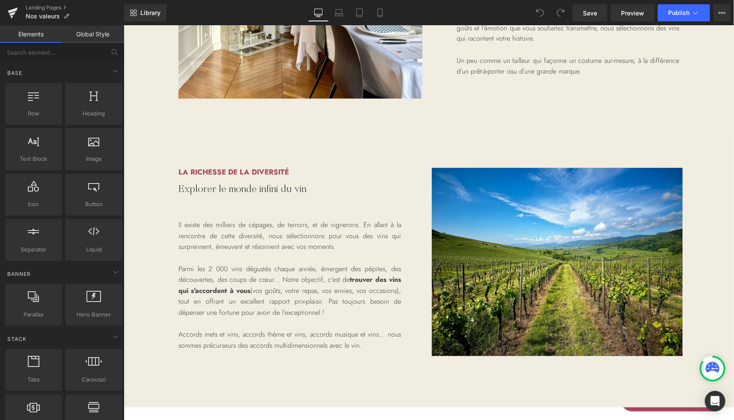
scroll to position [844, 0]
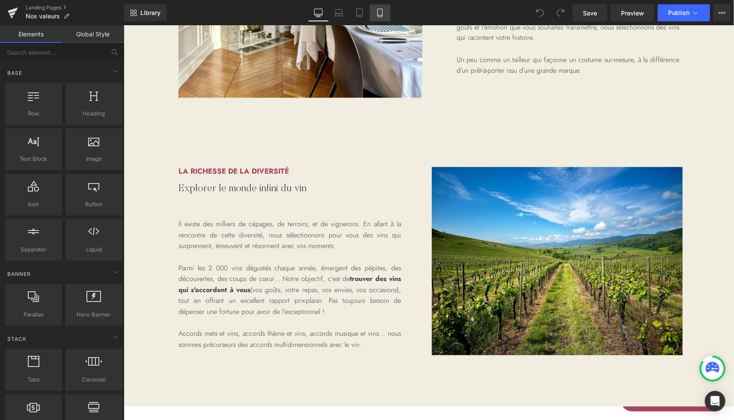
click at [380, 12] on icon at bounding box center [380, 13] width 9 height 9
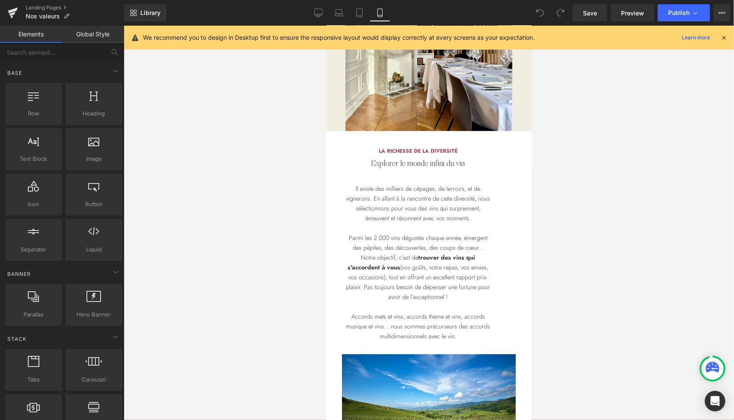
scroll to position [1087, 0]
click at [359, 15] on icon at bounding box center [359, 15] width 6 height 0
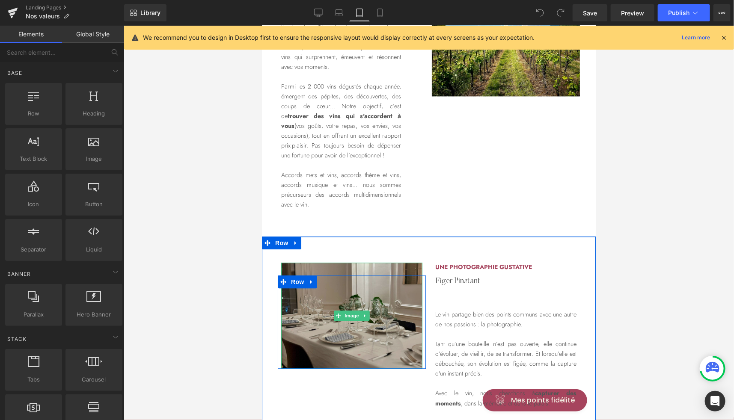
scroll to position [936, 0]
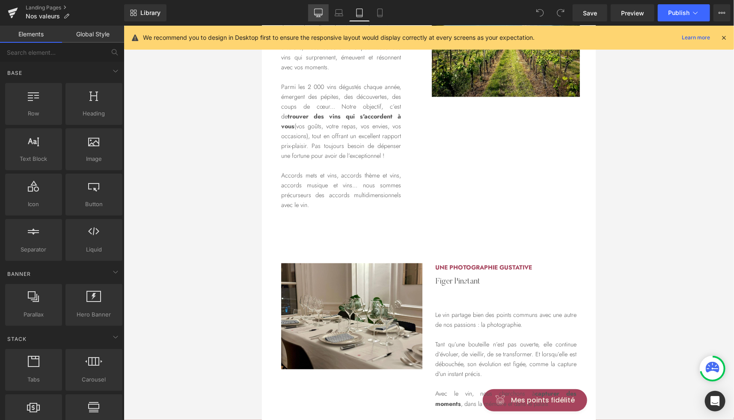
click at [322, 12] on icon at bounding box center [318, 13] width 9 height 9
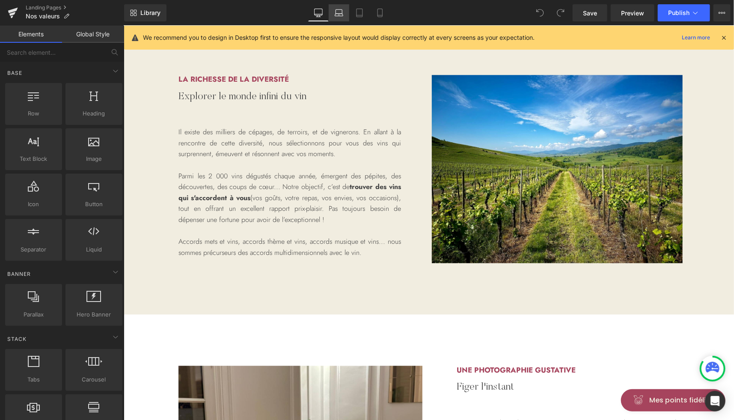
click at [340, 17] on icon at bounding box center [339, 13] width 9 height 9
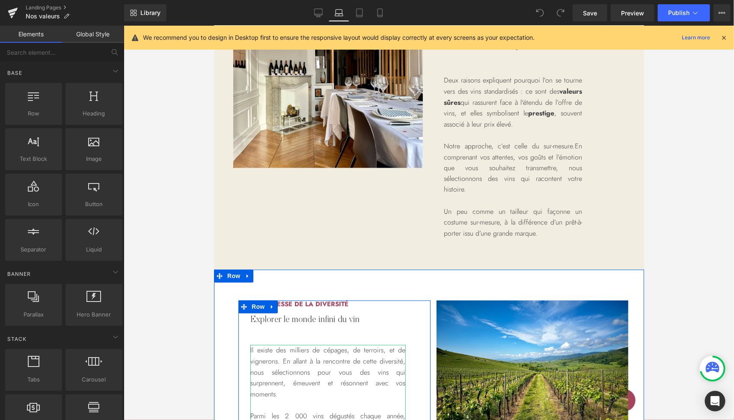
scroll to position [841, 0]
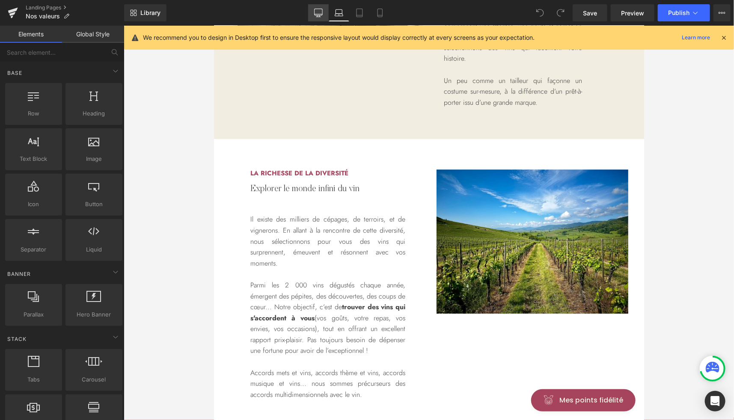
click at [322, 9] on icon at bounding box center [318, 12] width 8 height 6
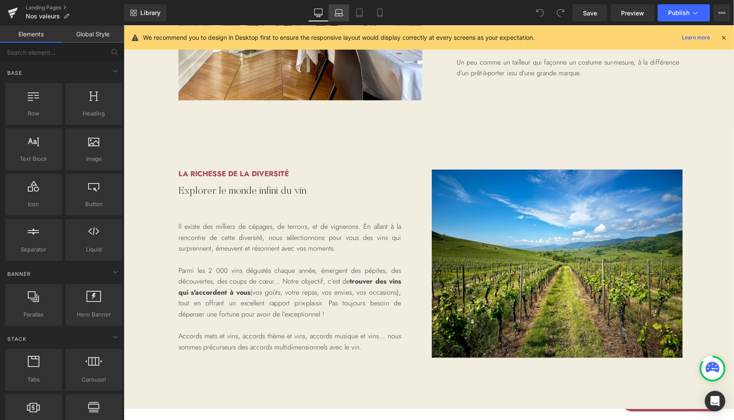
click at [341, 10] on icon at bounding box center [339, 13] width 9 height 9
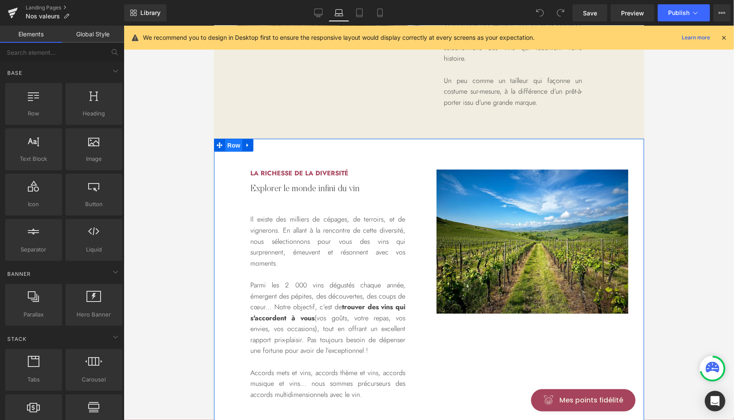
click at [225, 143] on span "Row" at bounding box center [233, 145] width 17 height 13
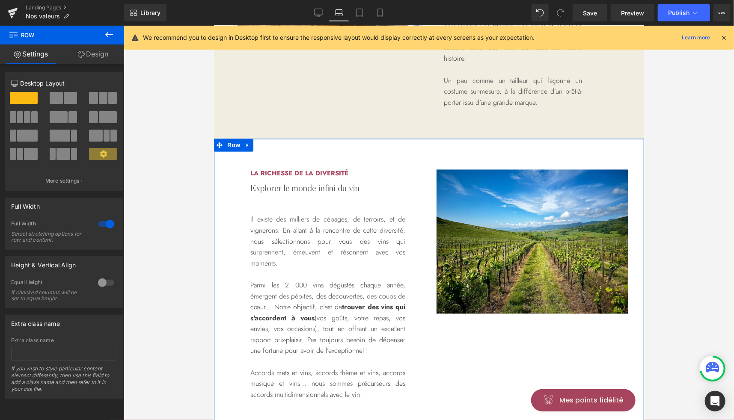
click at [100, 59] on link "Design" at bounding box center [93, 53] width 62 height 19
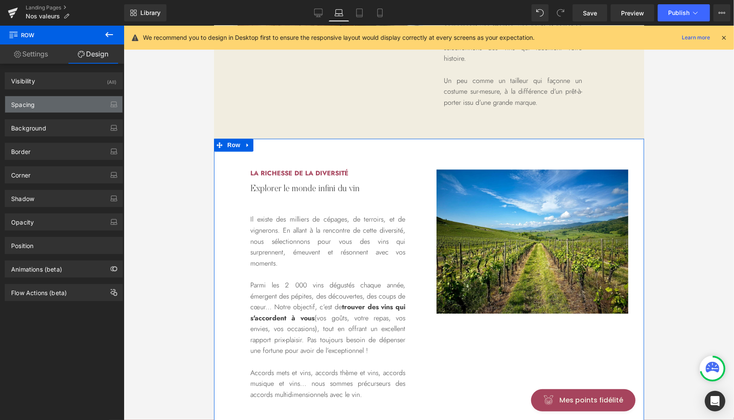
click at [47, 104] on div "Spacing" at bounding box center [63, 104] width 117 height 16
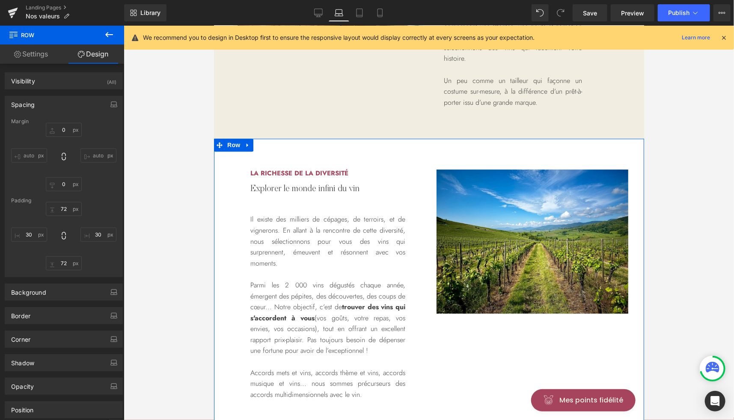
click at [45, 106] on div "Spacing" at bounding box center [63, 104] width 117 height 16
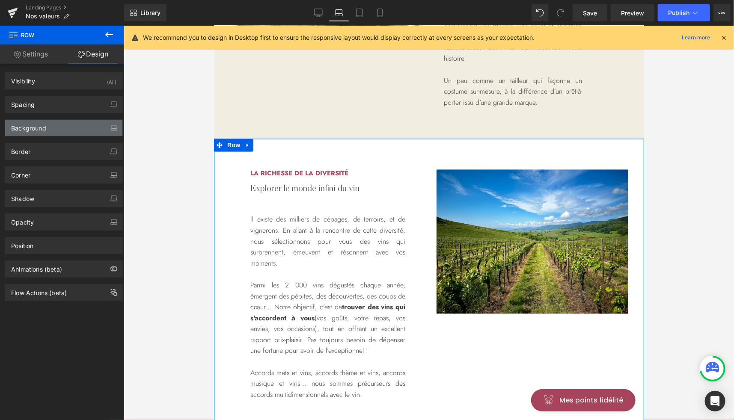
click at [46, 124] on div "Background" at bounding box center [63, 128] width 117 height 16
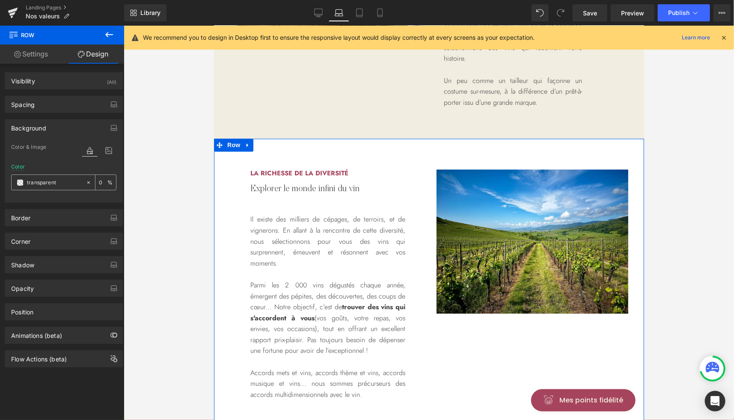
click at [19, 181] on span at bounding box center [20, 182] width 7 height 7
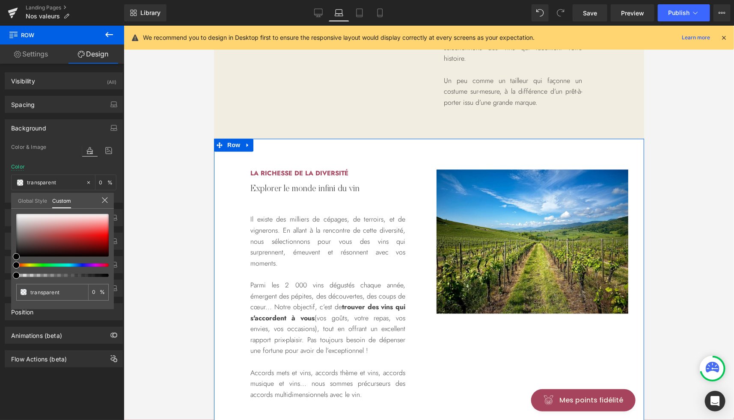
click at [33, 198] on link "Global Style" at bounding box center [32, 200] width 29 height 15
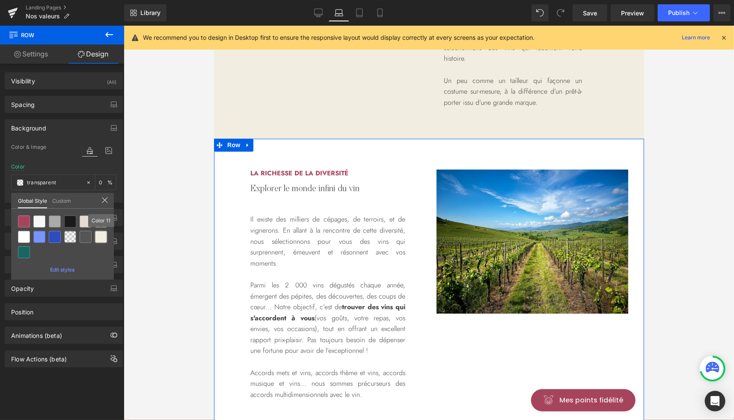
click at [101, 237] on div at bounding box center [101, 237] width 12 height 12
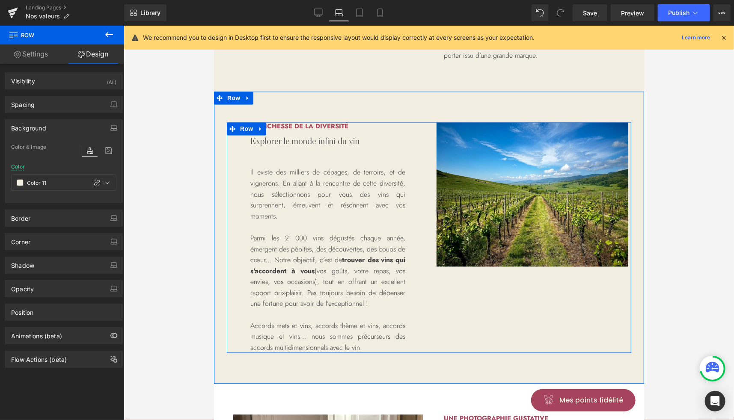
scroll to position [865, 0]
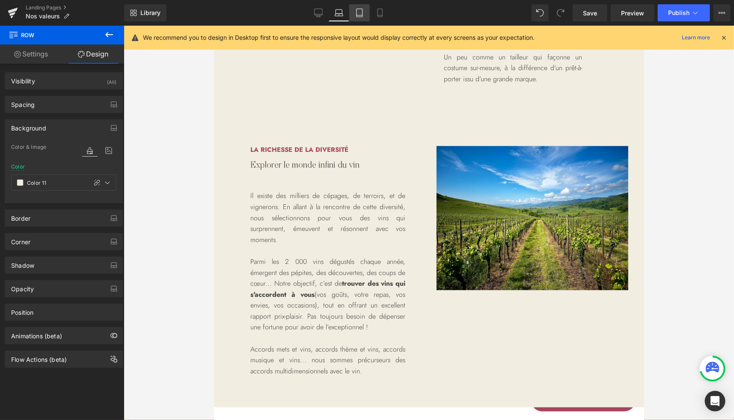
click at [360, 17] on link "Tablet" at bounding box center [359, 12] width 21 height 17
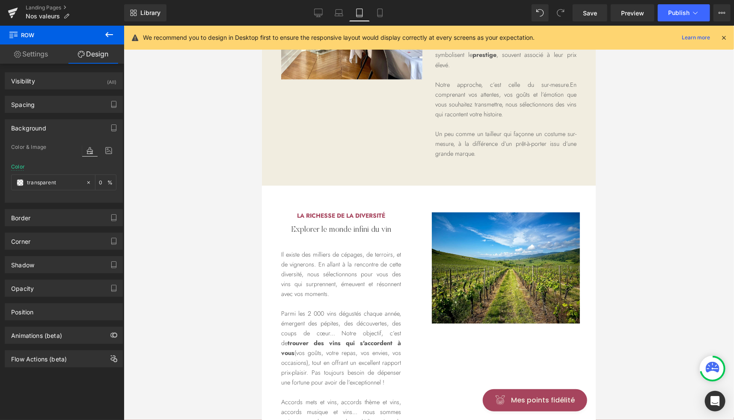
scroll to position [723, 0]
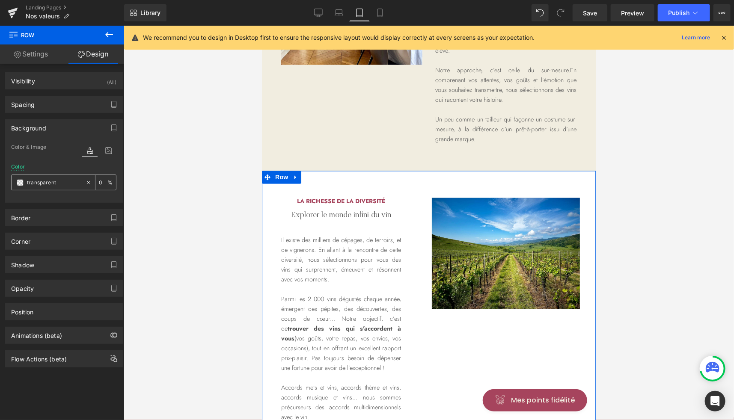
click at [18, 179] on span at bounding box center [20, 182] width 7 height 7
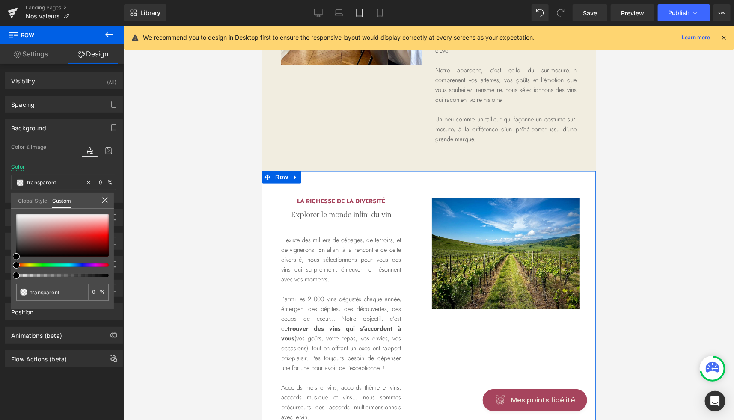
click at [37, 204] on link "Global Style" at bounding box center [32, 200] width 29 height 15
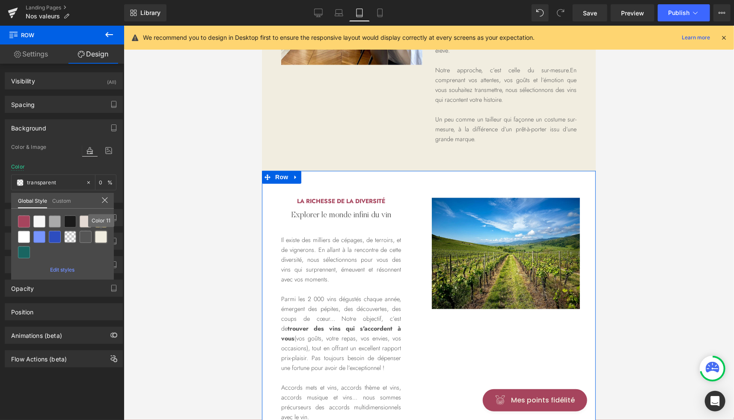
click at [101, 239] on div at bounding box center [101, 237] width 12 height 12
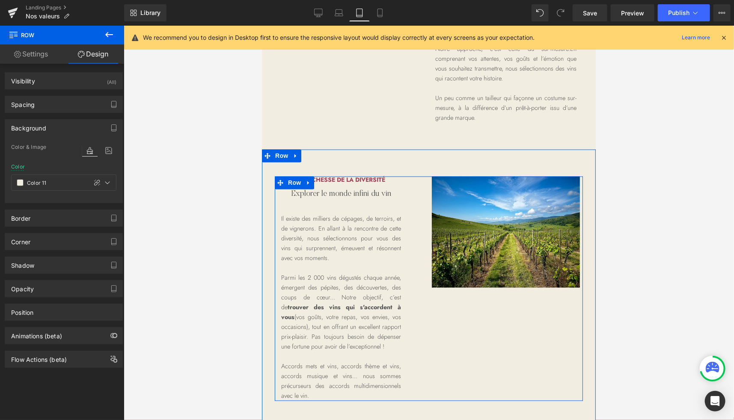
scroll to position [743, 0]
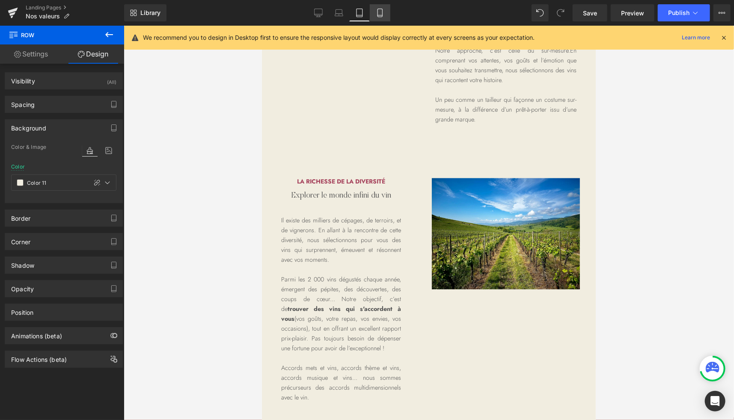
click at [380, 11] on icon at bounding box center [380, 13] width 9 height 9
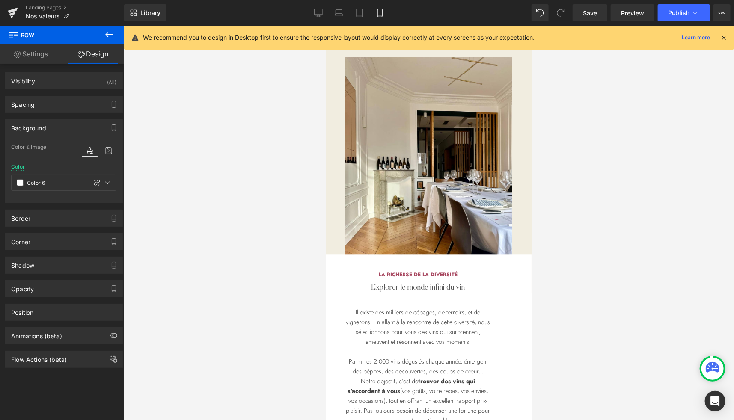
scroll to position [1094, 0]
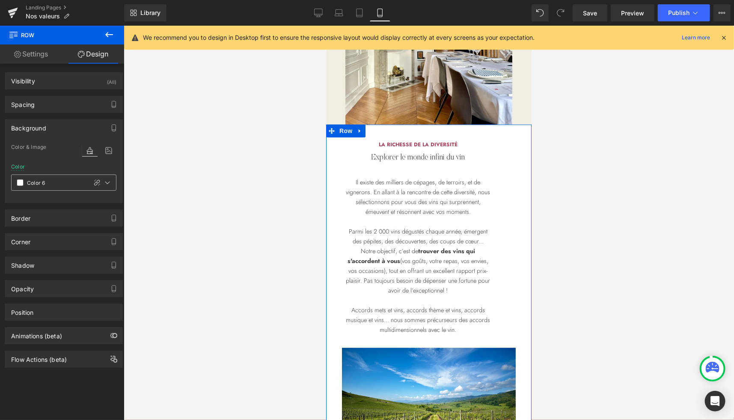
click at [19, 181] on span at bounding box center [20, 182] width 7 height 7
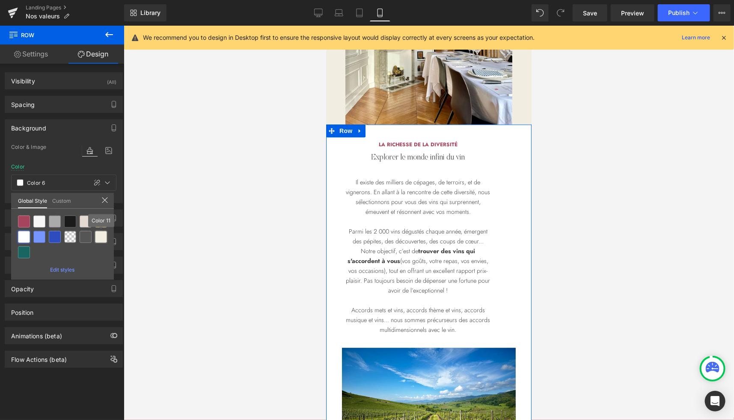
click at [102, 236] on div at bounding box center [101, 237] width 12 height 12
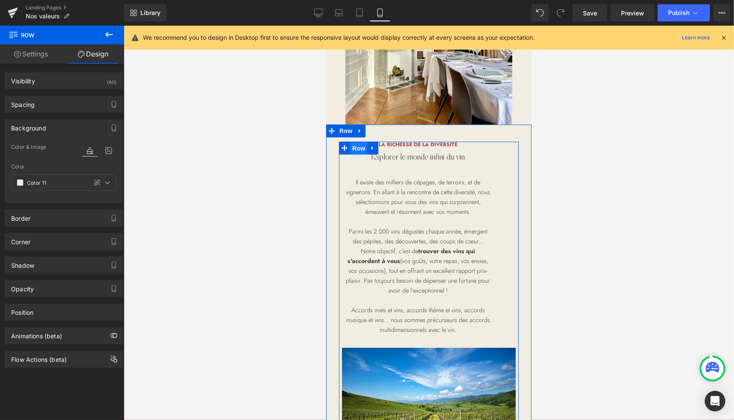
click at [351, 154] on span "Row" at bounding box center [358, 148] width 17 height 13
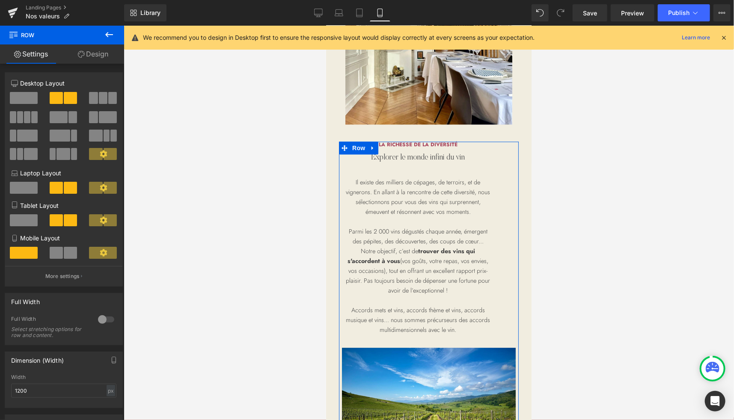
click at [103, 53] on link "Design" at bounding box center [93, 53] width 62 height 19
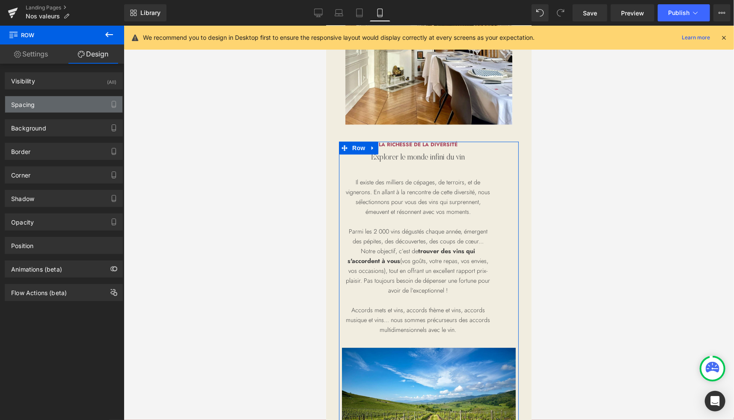
click at [62, 101] on div "Spacing" at bounding box center [63, 104] width 117 height 16
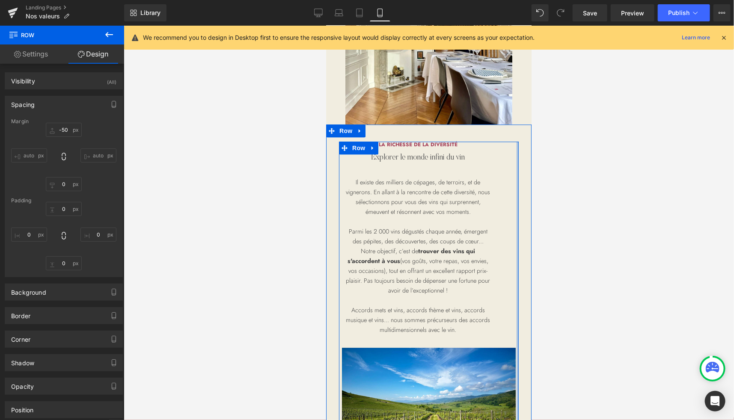
click at [516, 220] on div at bounding box center [517, 309] width 2 height 337
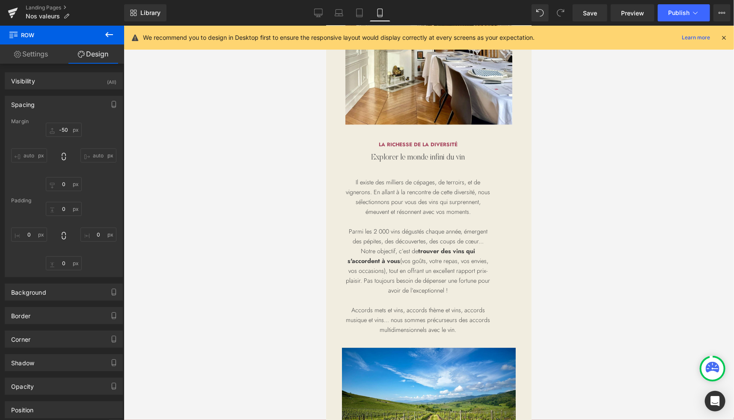
click at [376, 193] on div "La richesse de la diversité Heading Explorer le monde infini du vin Heading Il …" at bounding box center [417, 238] width 152 height 194
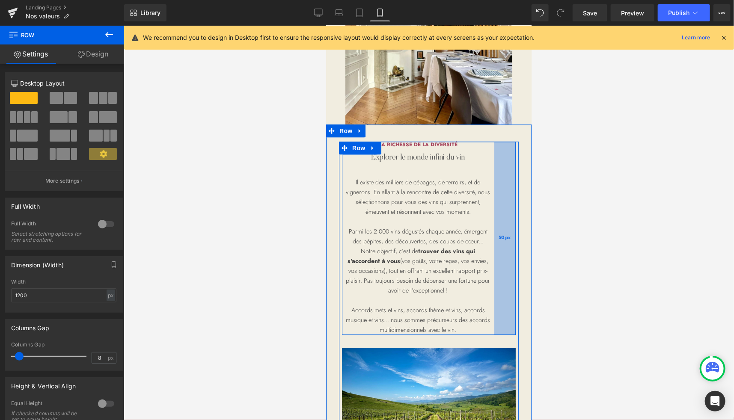
click at [510, 196] on div "50px" at bounding box center [504, 238] width 21 height 194
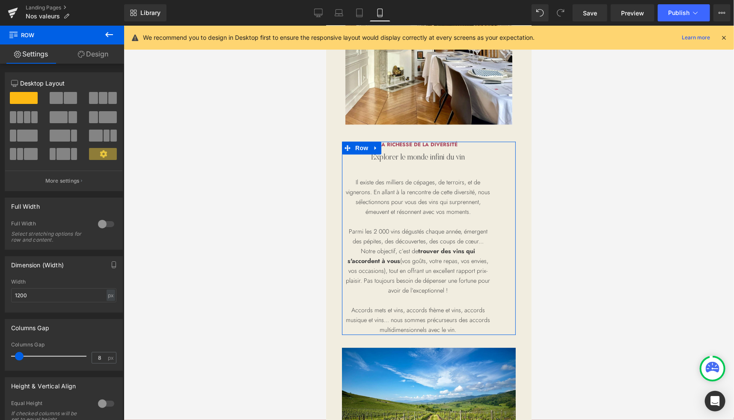
click at [97, 54] on link "Design" at bounding box center [93, 53] width 62 height 19
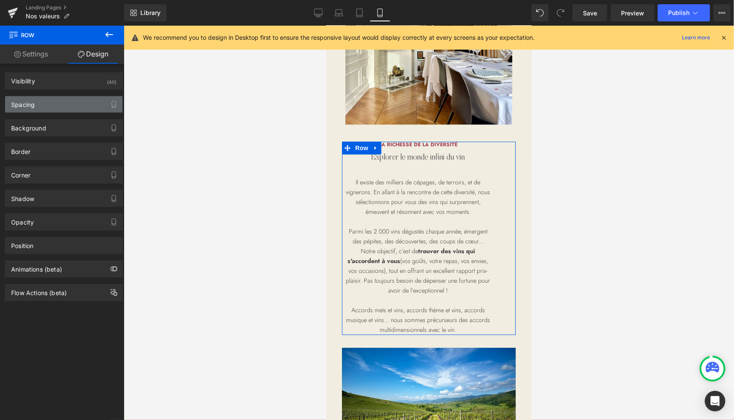
click at [53, 107] on div "Spacing" at bounding box center [63, 104] width 117 height 16
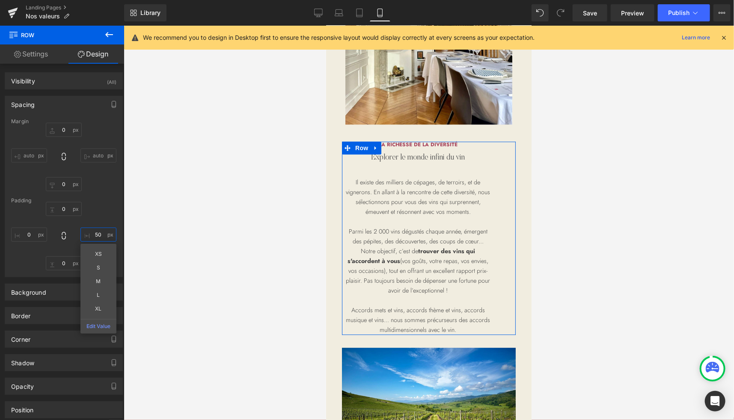
click at [95, 231] on input "text" at bounding box center [98, 235] width 36 height 14
type input "50"
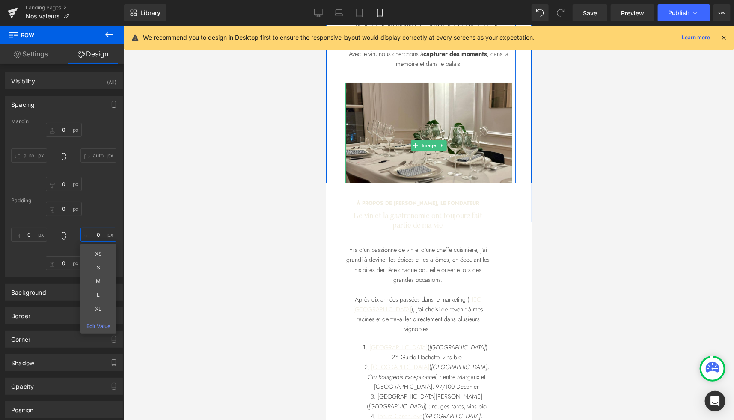
scroll to position [1678, 0]
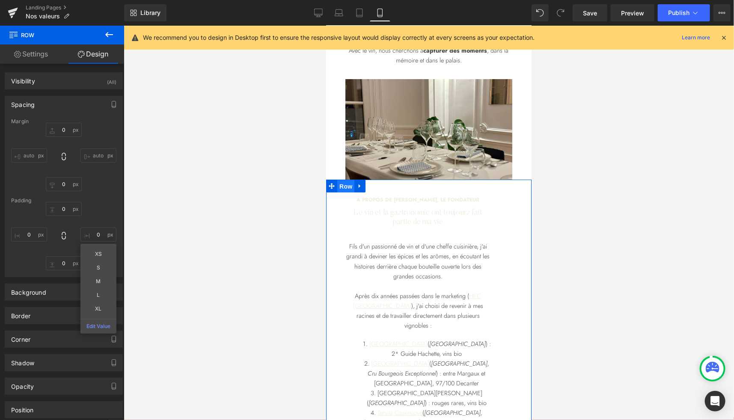
click at [337, 193] on span "Row" at bounding box center [345, 186] width 17 height 13
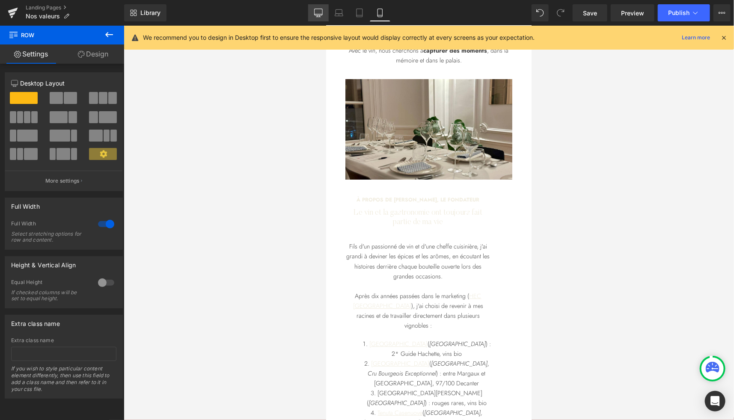
click at [322, 12] on icon at bounding box center [318, 13] width 9 height 9
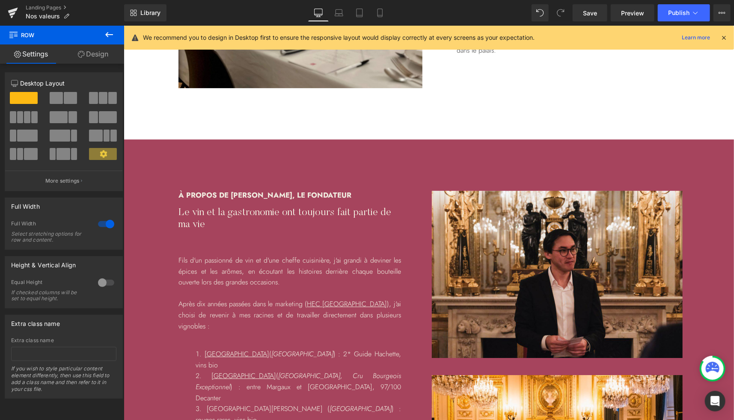
scroll to position [1425, 0]
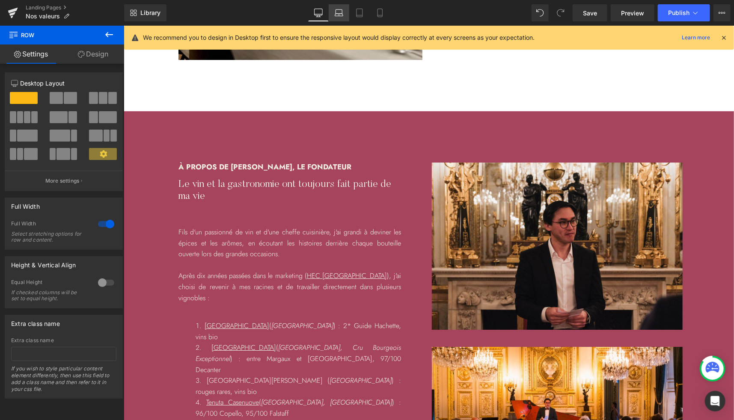
click at [342, 15] on icon at bounding box center [339, 13] width 9 height 9
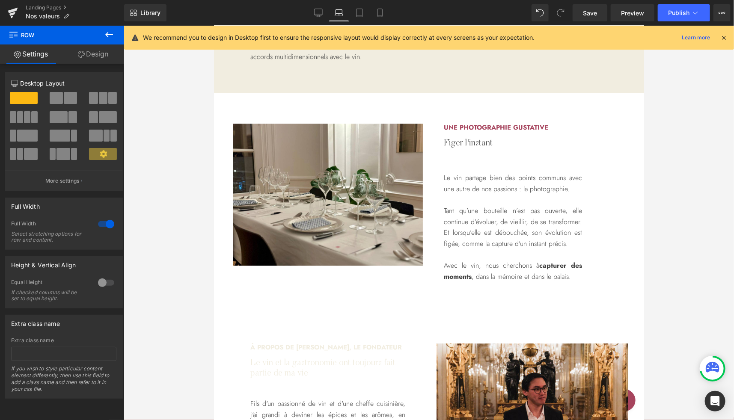
scroll to position [1393, 0]
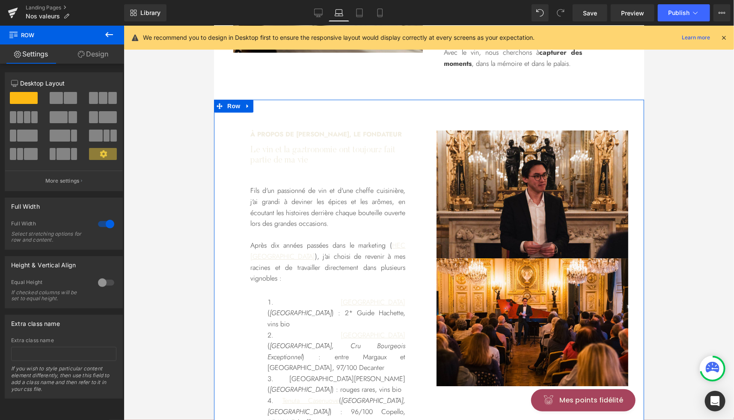
click at [109, 59] on link "Design" at bounding box center [93, 53] width 62 height 19
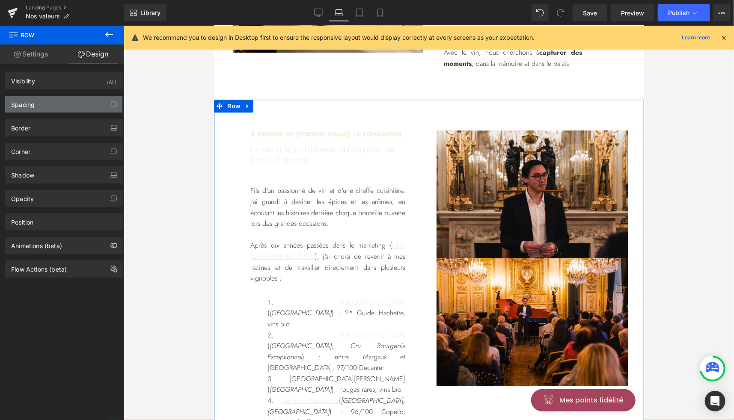
click at [44, 103] on div "Spacing" at bounding box center [63, 104] width 117 height 16
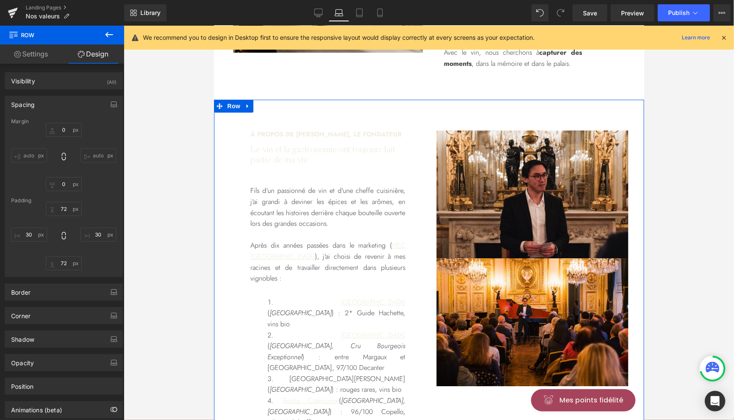
click at [44, 103] on div "Spacing" at bounding box center [63, 104] width 117 height 16
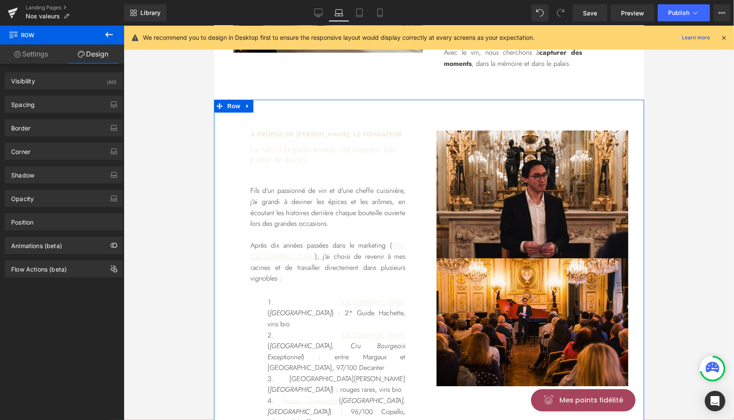
click at [40, 54] on link "Settings" at bounding box center [31, 53] width 62 height 19
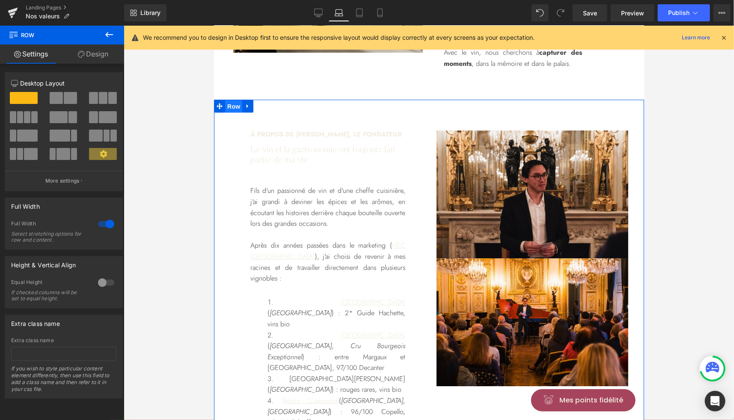
click at [229, 104] on span "Row" at bounding box center [233, 106] width 17 height 13
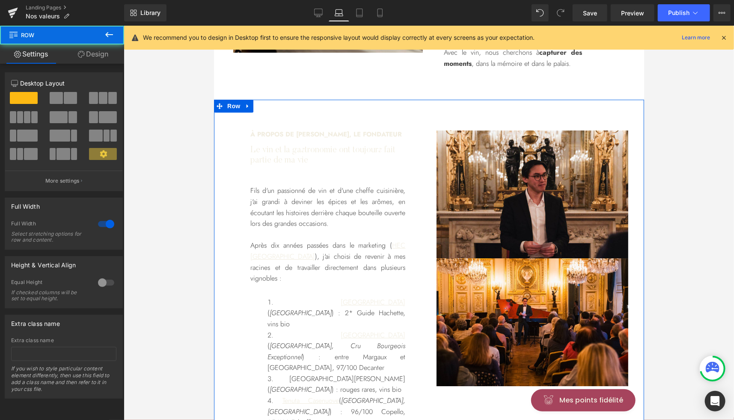
click at [100, 51] on link "Design" at bounding box center [93, 53] width 62 height 19
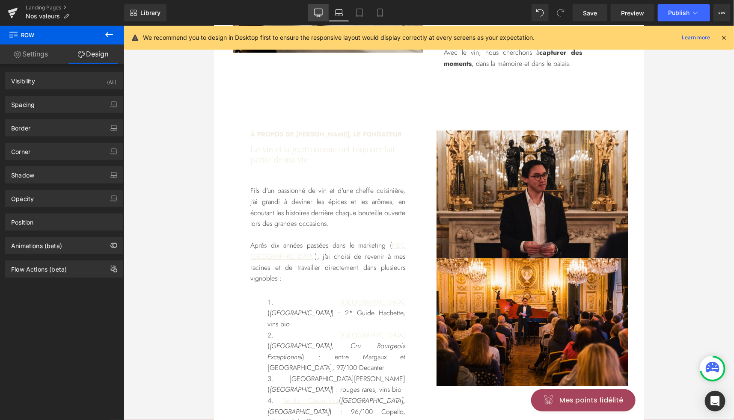
click at [319, 21] on link "Desktop" at bounding box center [318, 12] width 21 height 17
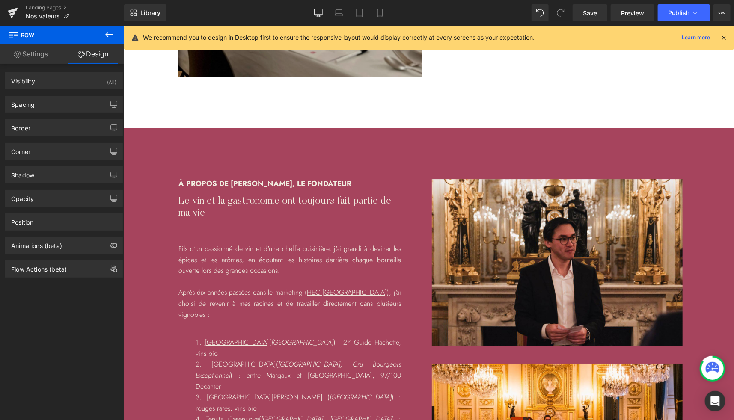
scroll to position [1408, 0]
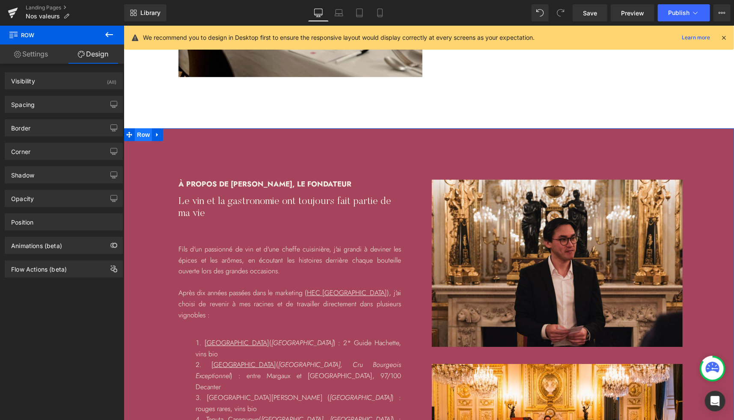
click at [139, 133] on span "Row" at bounding box center [142, 134] width 17 height 13
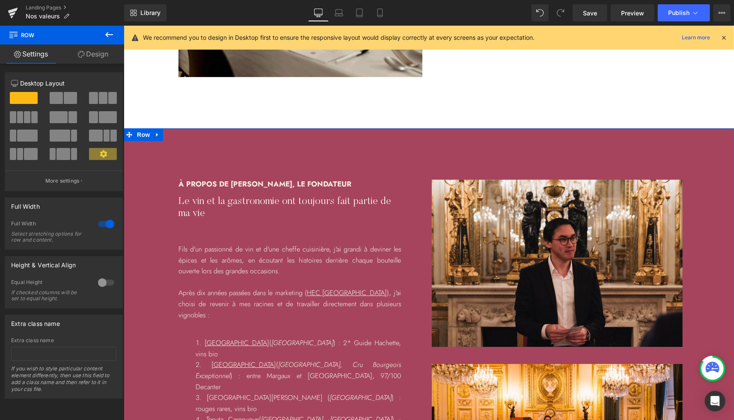
click at [101, 56] on link "Design" at bounding box center [93, 53] width 62 height 19
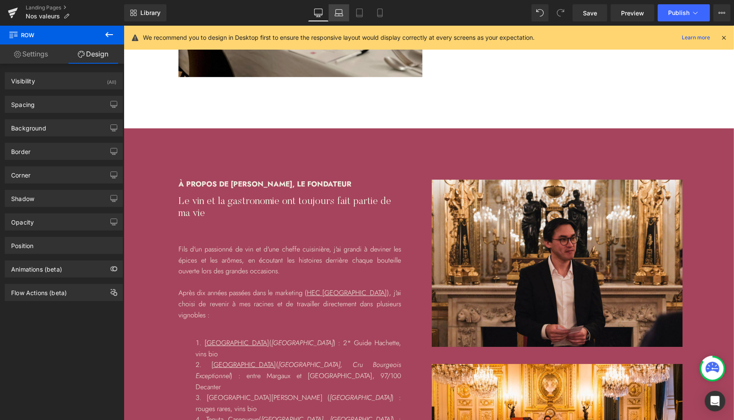
click at [339, 14] on icon at bounding box center [339, 13] width 9 height 9
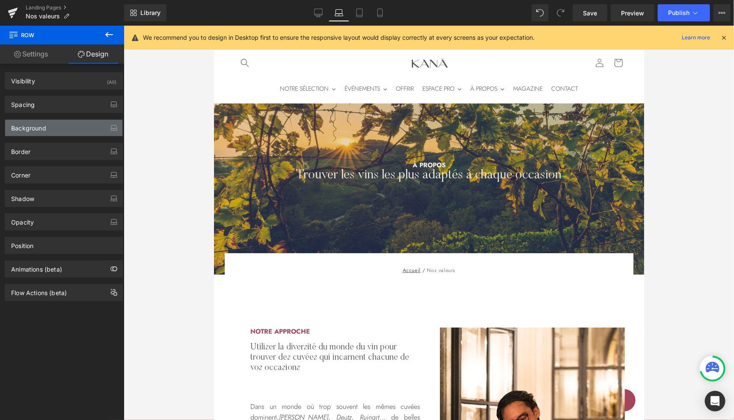
click at [48, 127] on div "Background" at bounding box center [63, 128] width 117 height 16
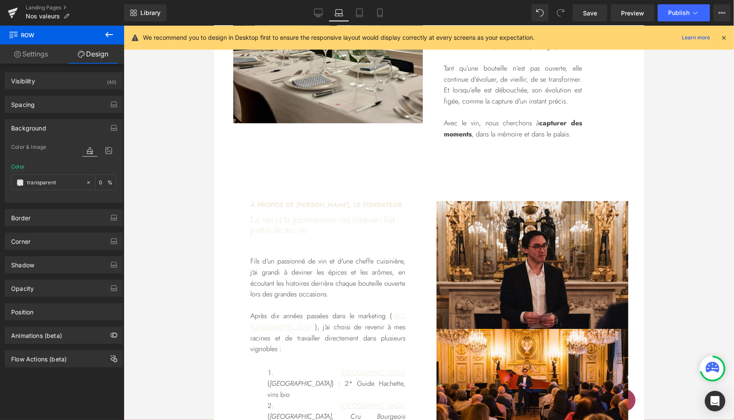
scroll to position [1324, 0]
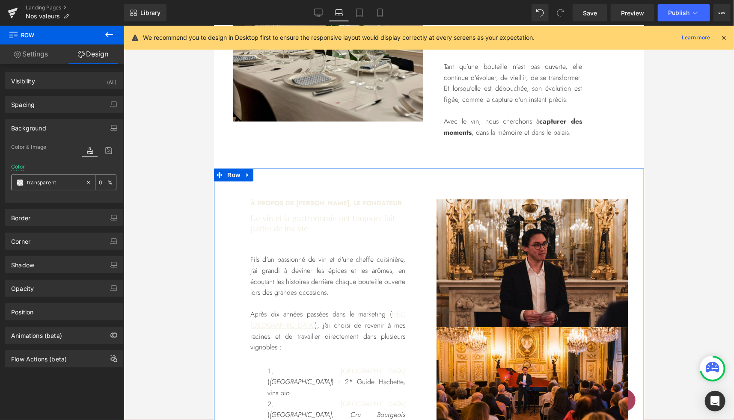
click at [19, 184] on span at bounding box center [20, 182] width 7 height 7
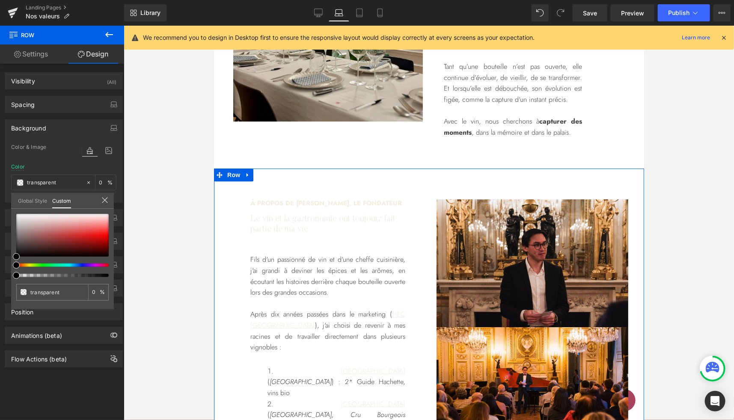
click at [36, 201] on link "Global Style" at bounding box center [32, 200] width 29 height 15
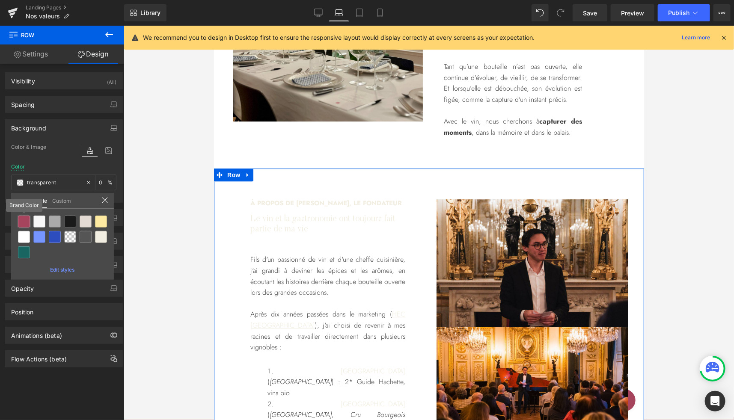
click at [25, 219] on div at bounding box center [24, 222] width 12 height 12
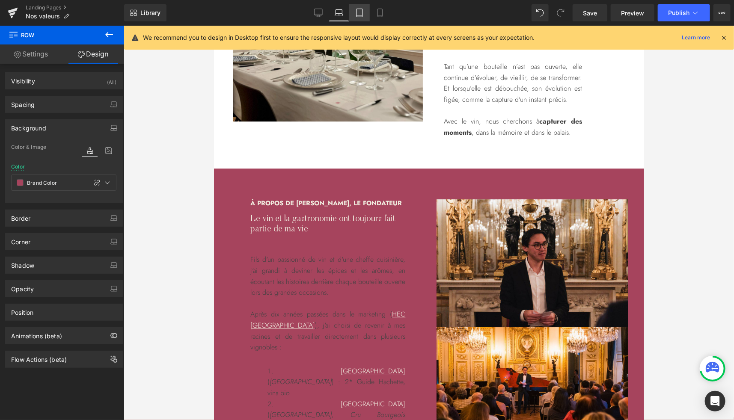
click at [361, 11] on icon at bounding box center [359, 13] width 9 height 9
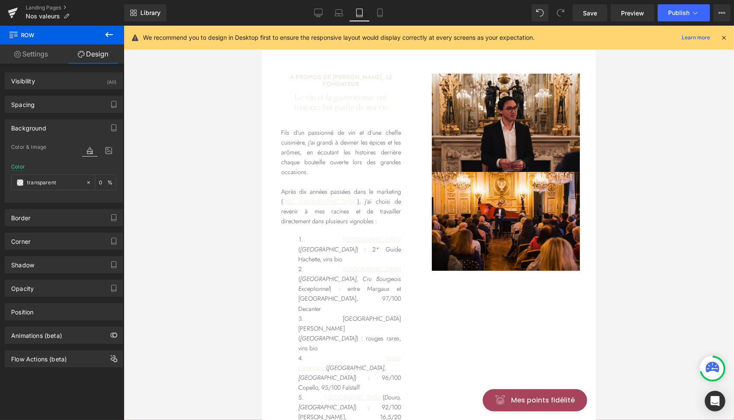
scroll to position [1329, 0]
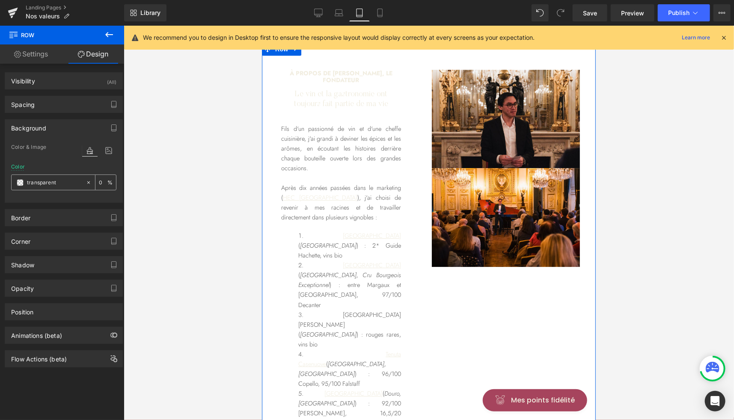
click at [20, 183] on span at bounding box center [20, 182] width 7 height 7
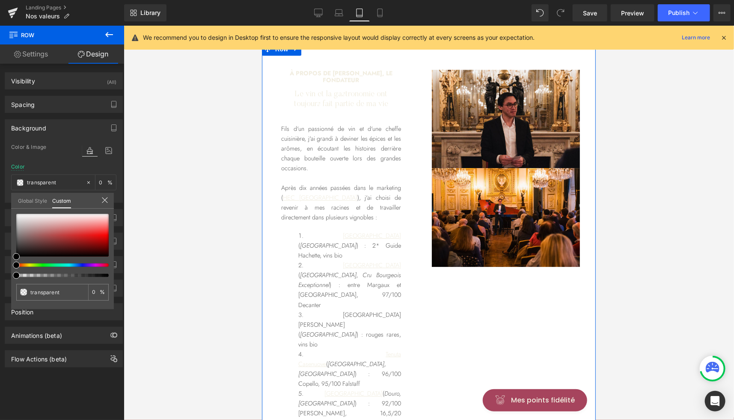
click at [32, 194] on link "Global Style" at bounding box center [32, 200] width 29 height 15
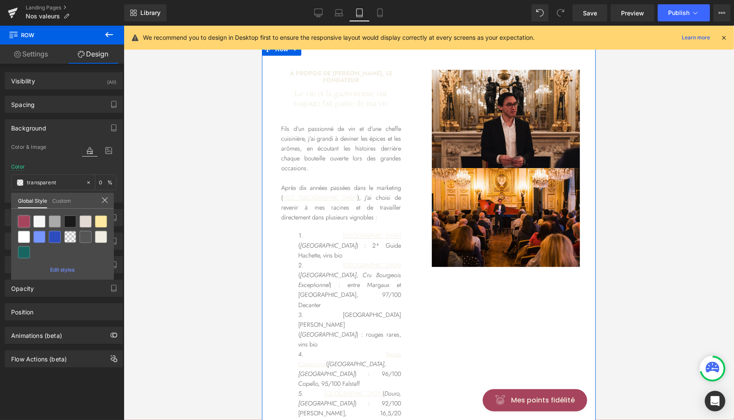
click at [24, 0] on div "Row You are previewing how the will restyle your page. You can not edit Element…" at bounding box center [367, 0] width 734 height 0
click at [29, 220] on div at bounding box center [24, 222] width 12 height 12
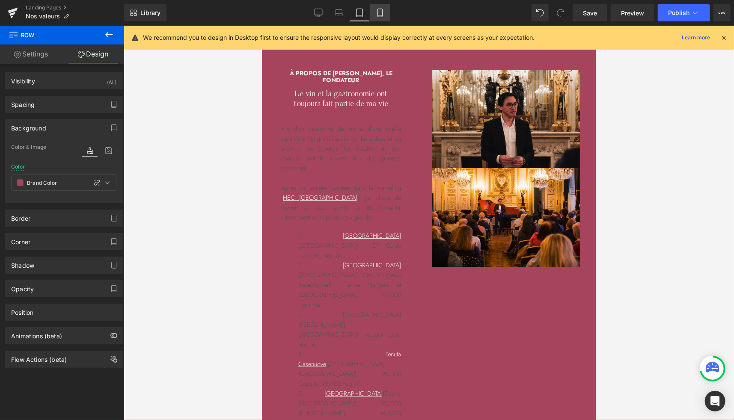
click at [383, 11] on icon at bounding box center [380, 13] width 9 height 9
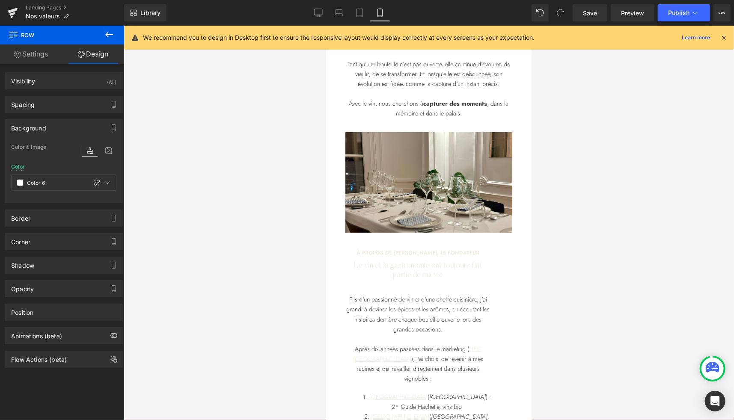
scroll to position [1625, 0]
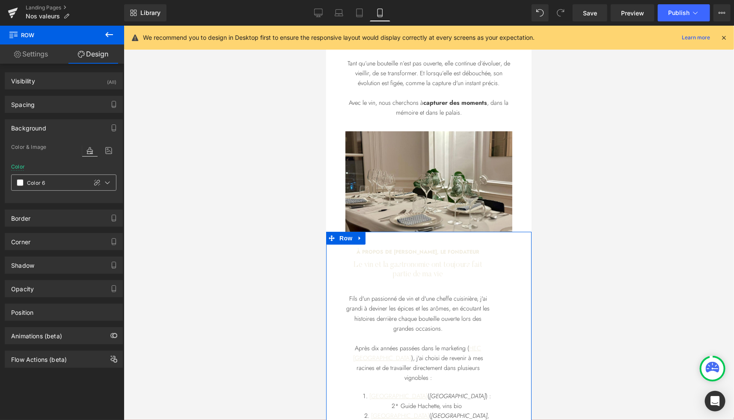
click at [18, 181] on span at bounding box center [20, 182] width 7 height 7
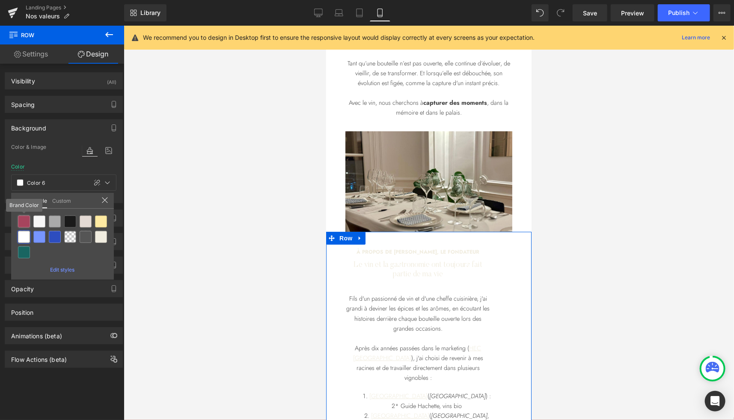
click at [23, 222] on div at bounding box center [24, 222] width 12 height 12
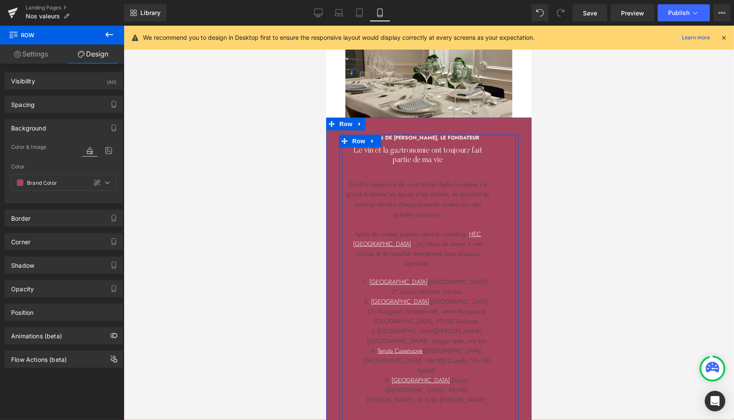
scroll to position [1763, 0]
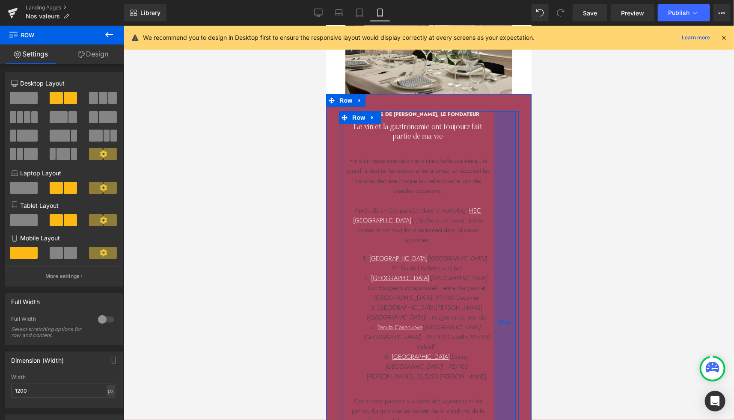
click at [504, 163] on div "50px" at bounding box center [504, 323] width 21 height 424
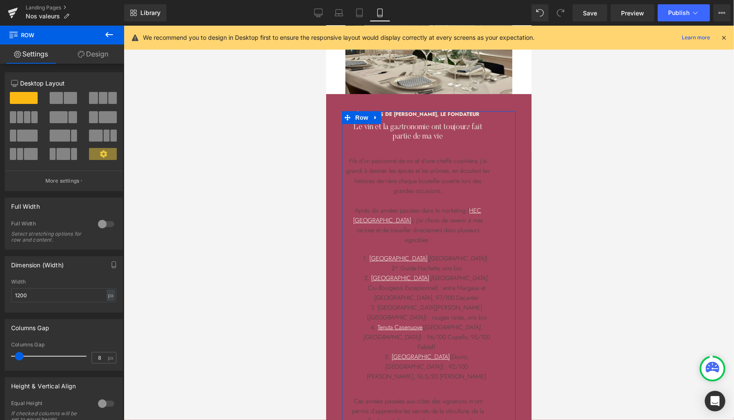
click at [92, 59] on link "Design" at bounding box center [93, 53] width 62 height 19
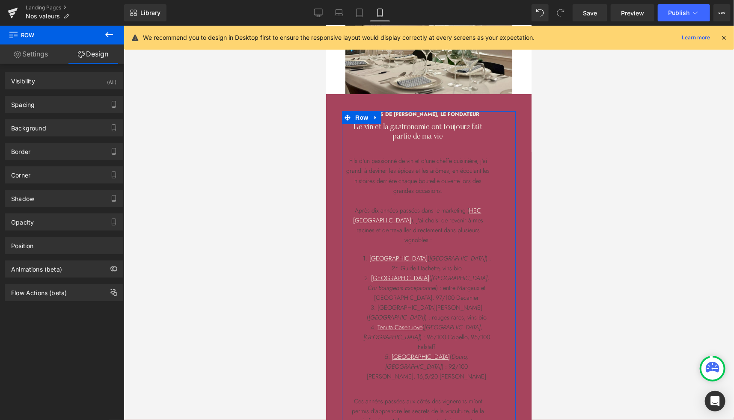
click at [52, 113] on div "Background Color & Image color Color % Image Replace Image Upload image or Brow…" at bounding box center [64, 125] width 128 height 24
click at [43, 105] on div "Spacing" at bounding box center [63, 104] width 117 height 16
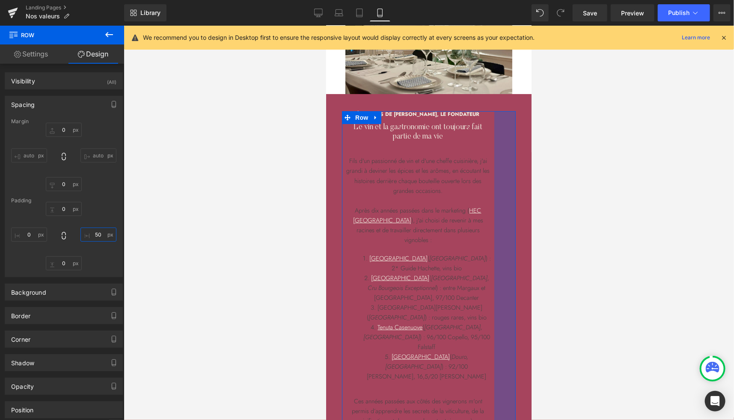
click at [97, 237] on input "text" at bounding box center [98, 235] width 36 height 14
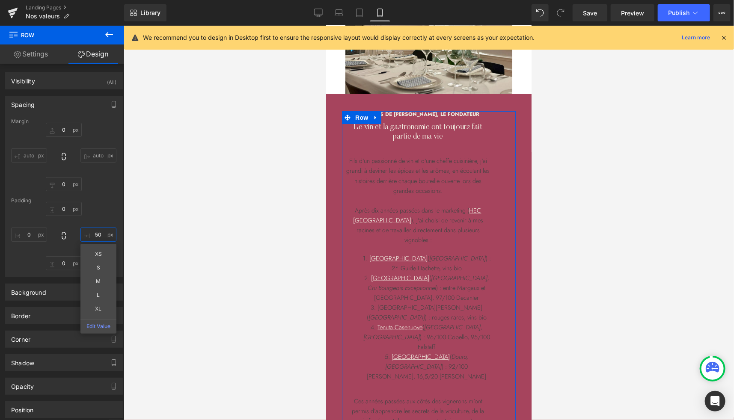
type input "50"
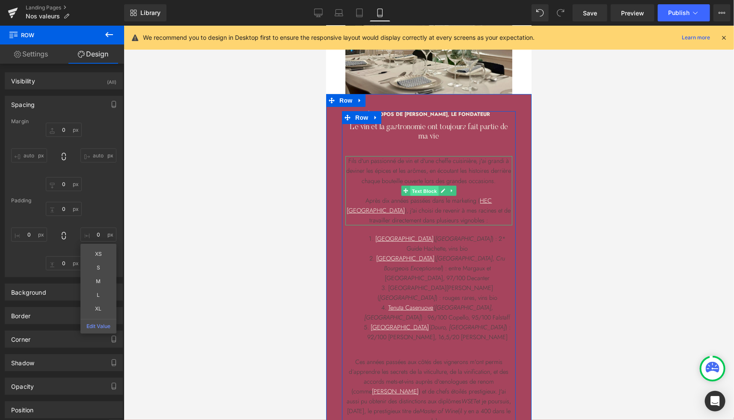
click at [417, 196] on span "Text Block" at bounding box center [423, 191] width 28 height 10
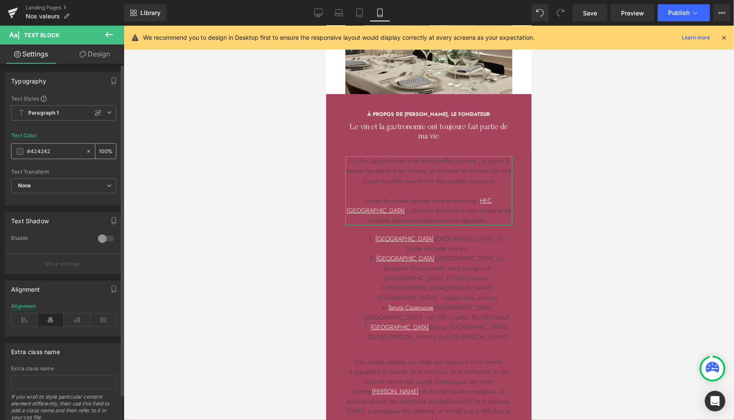
click at [18, 151] on span at bounding box center [20, 151] width 7 height 7
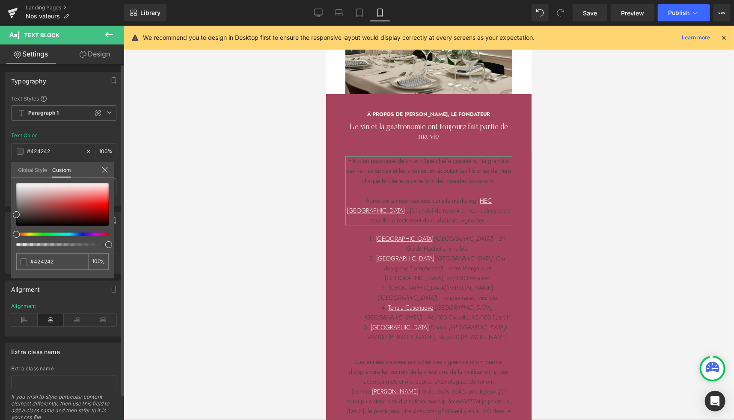
click at [29, 173] on link "Global Style" at bounding box center [32, 169] width 29 height 15
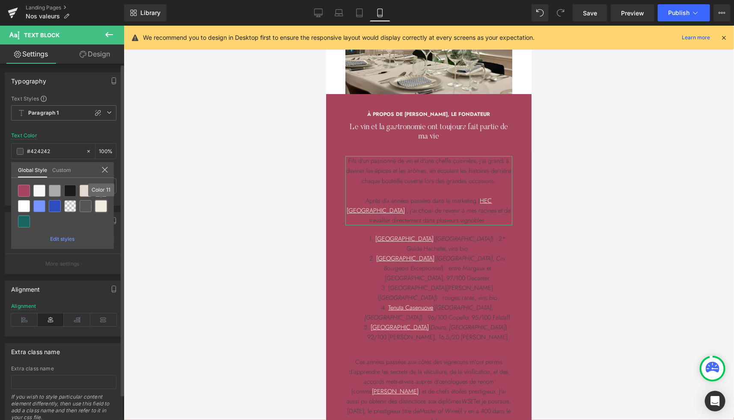
click at [102, 204] on div at bounding box center [101, 206] width 12 height 12
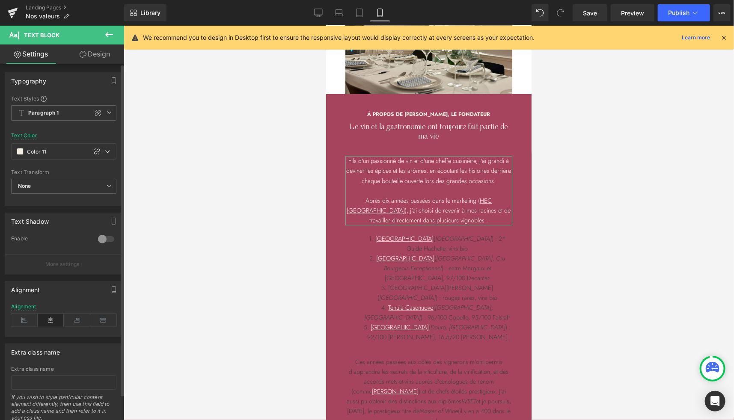
click at [105, 320] on icon at bounding box center [103, 320] width 27 height 13
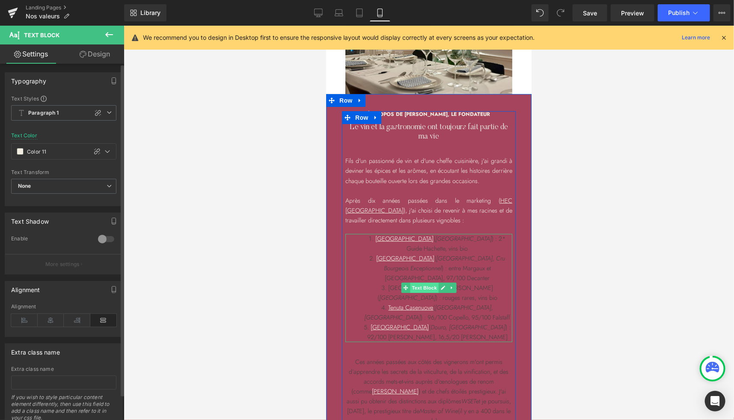
click at [421, 293] on span "Text Block" at bounding box center [423, 287] width 28 height 10
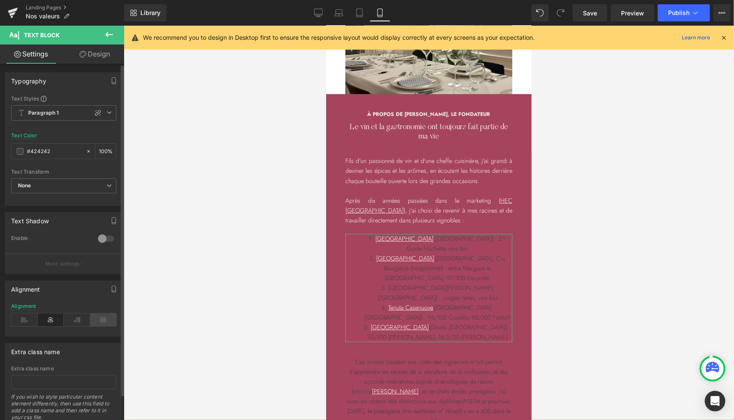
click at [105, 316] on icon at bounding box center [103, 320] width 27 height 13
click at [18, 155] on div "#424242" at bounding box center [49, 151] width 74 height 15
click at [18, 152] on span at bounding box center [20, 151] width 7 height 7
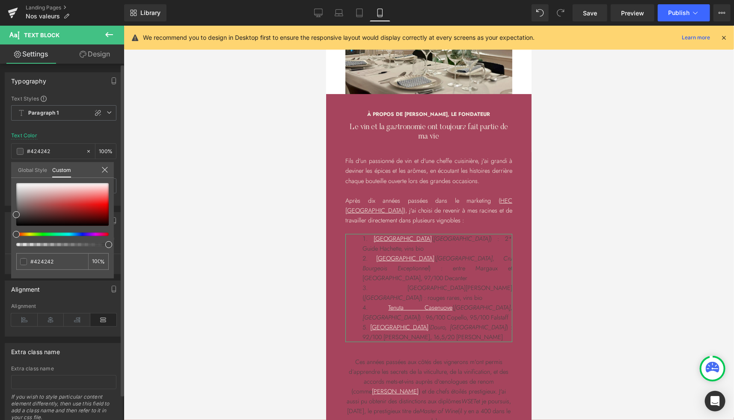
click at [33, 171] on link "Global Style" at bounding box center [32, 169] width 29 height 15
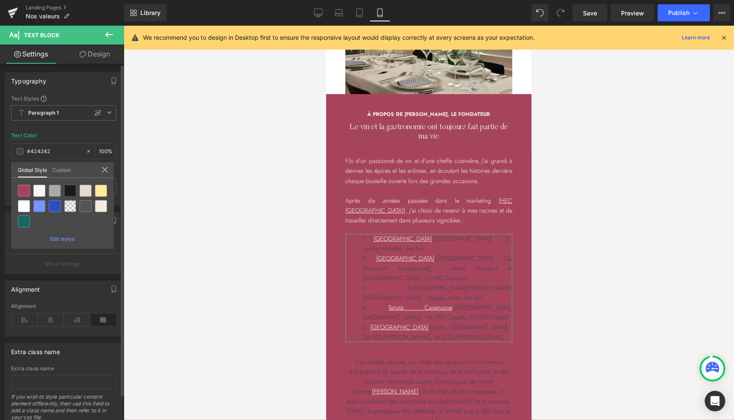
click at [102, 210] on div at bounding box center [101, 206] width 12 height 12
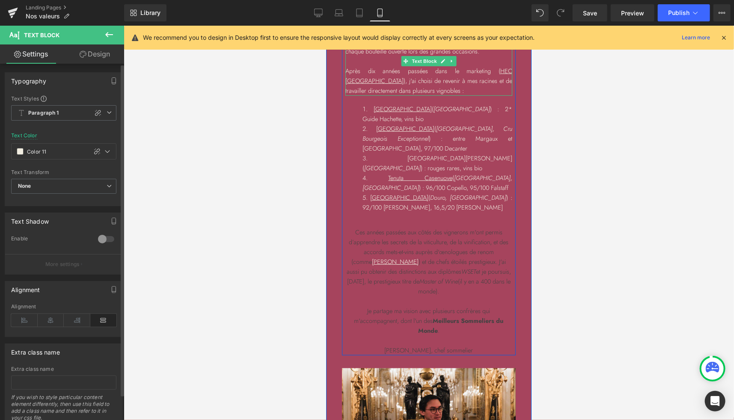
scroll to position [1893, 0]
click at [419, 296] on span "Text Block" at bounding box center [423, 290] width 28 height 10
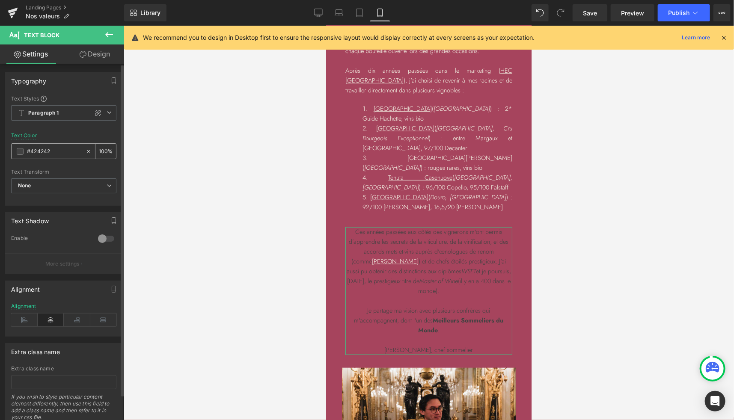
click at [23, 152] on div "#424242" at bounding box center [49, 151] width 74 height 15
click at [19, 151] on span at bounding box center [20, 151] width 7 height 7
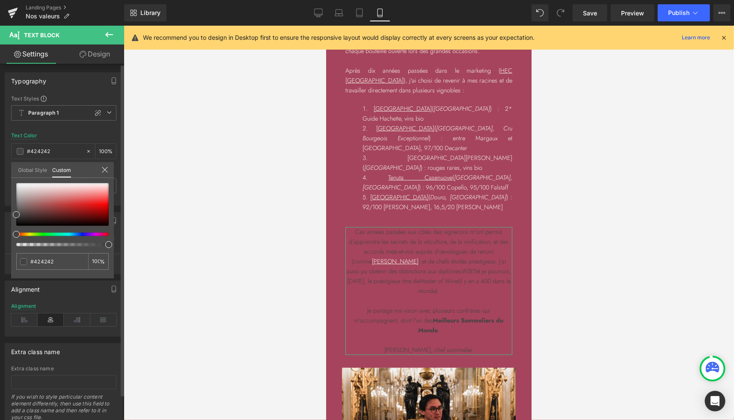
click at [35, 169] on link "Global Style" at bounding box center [32, 169] width 29 height 15
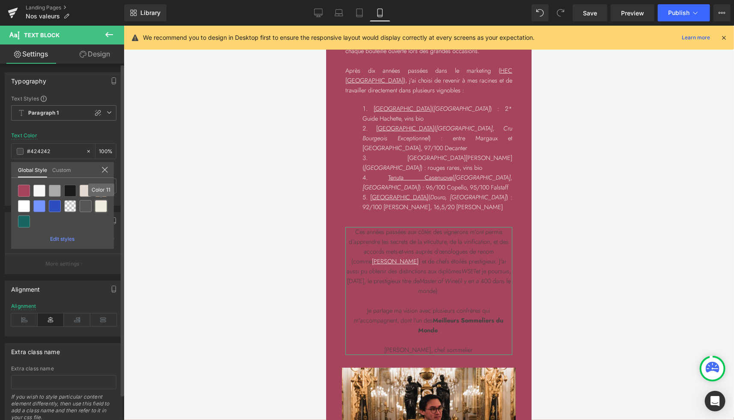
click at [102, 209] on div at bounding box center [101, 206] width 12 height 12
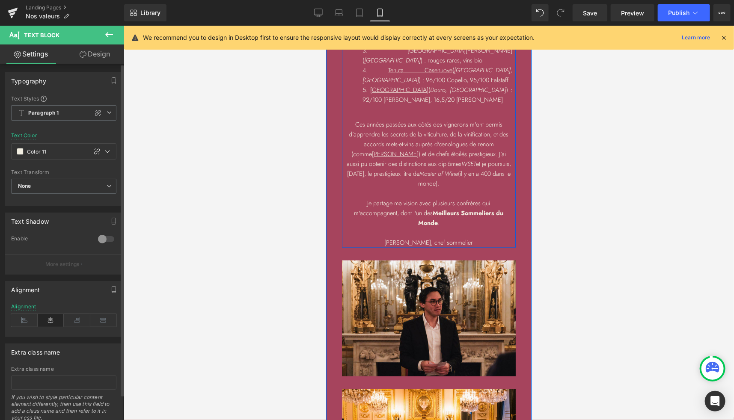
scroll to position [1997, 0]
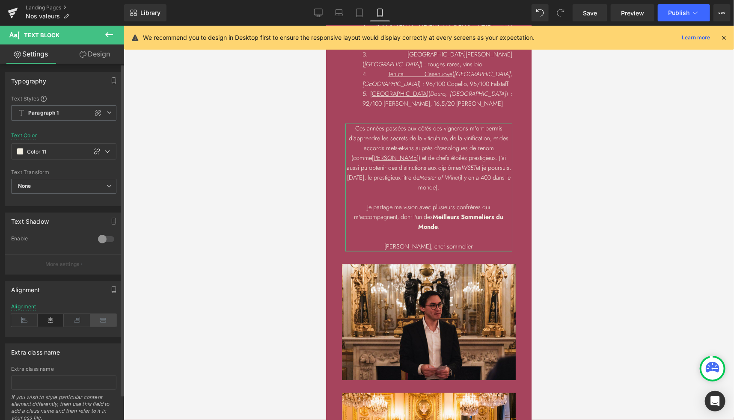
click at [107, 317] on icon at bounding box center [103, 320] width 27 height 13
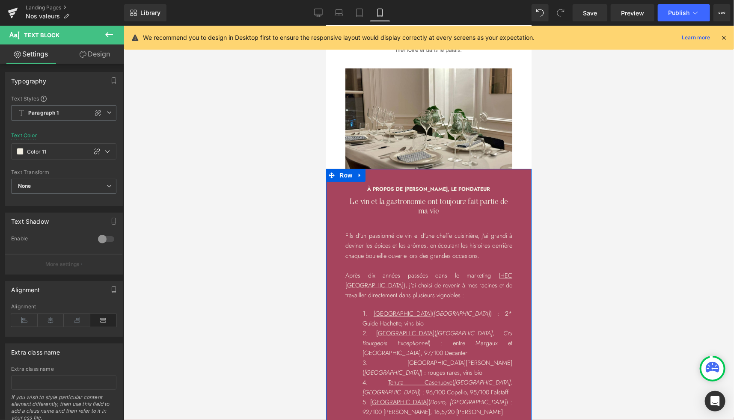
scroll to position [1689, 0]
click at [344, 181] on span "Row" at bounding box center [345, 175] width 17 height 13
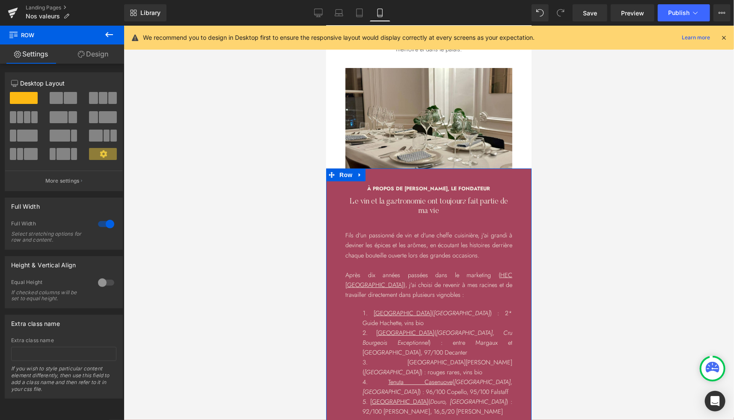
click at [101, 54] on link "Design" at bounding box center [93, 53] width 62 height 19
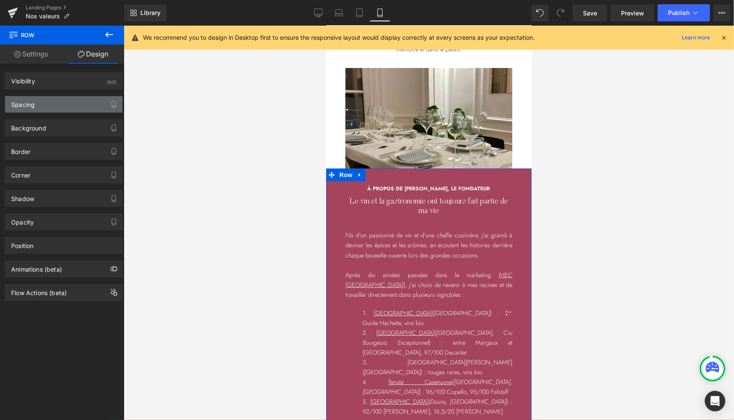
click at [37, 103] on div "Spacing" at bounding box center [63, 104] width 117 height 16
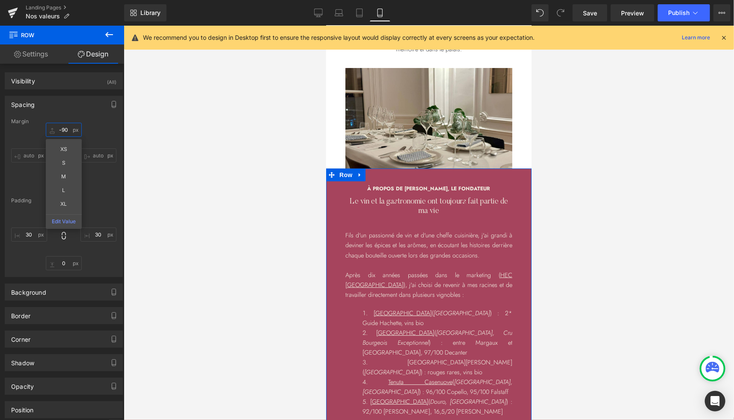
click at [63, 128] on input "text" at bounding box center [64, 130] width 36 height 14
type input "-90"
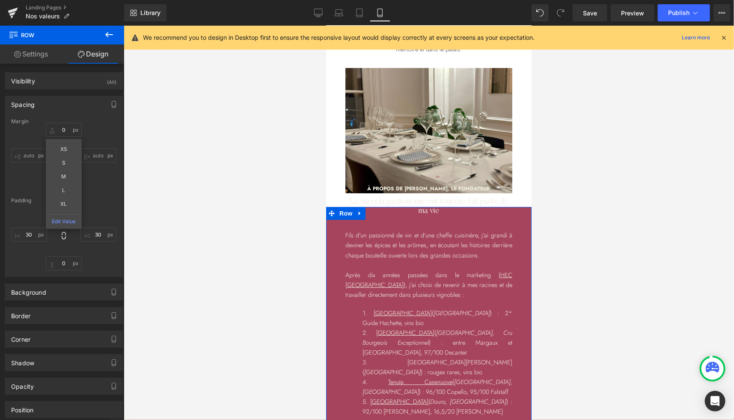
click at [101, 187] on div "XS S M L XL Edit Value auto auto" at bounding box center [63, 157] width 105 height 68
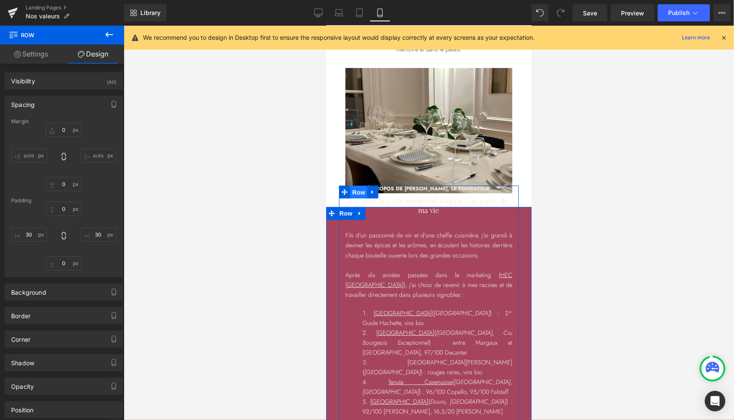
click at [359, 199] on span "Row" at bounding box center [358, 192] width 17 height 13
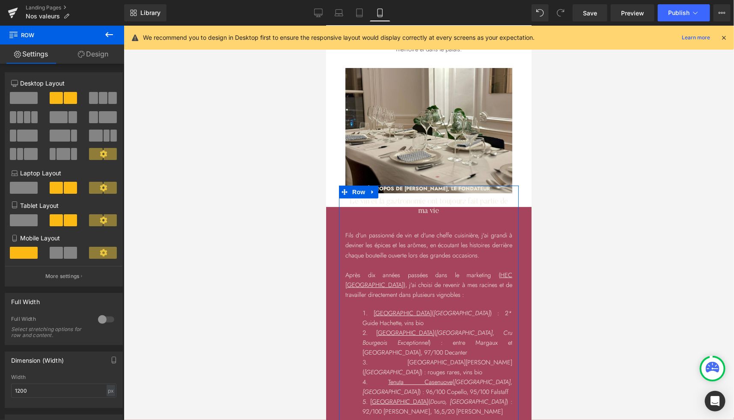
click at [111, 62] on link "Design" at bounding box center [93, 53] width 62 height 19
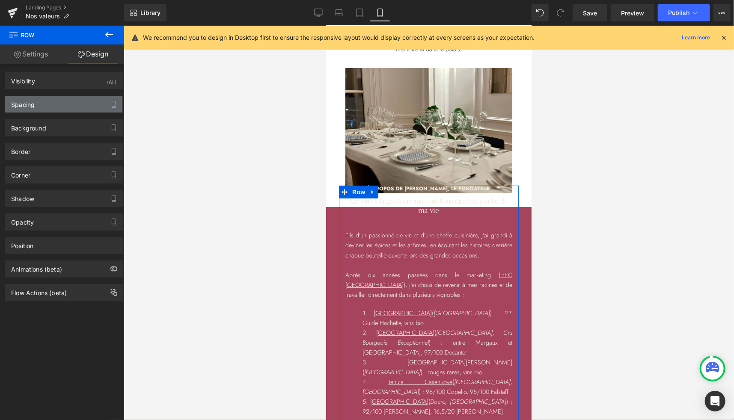
click at [53, 100] on div "Spacing" at bounding box center [63, 104] width 117 height 16
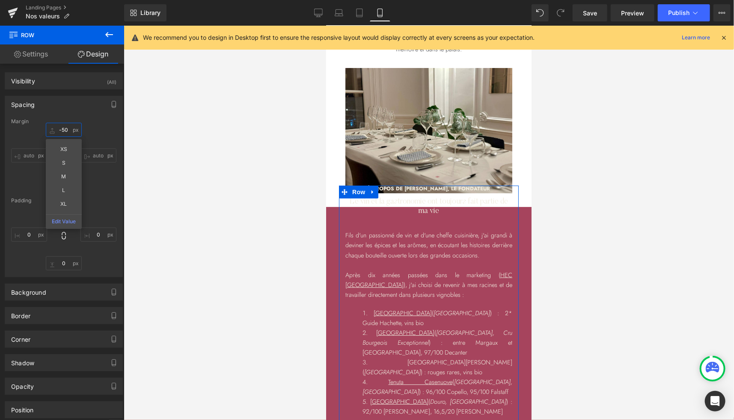
click at [65, 129] on input "-50" at bounding box center [64, 130] width 36 height 14
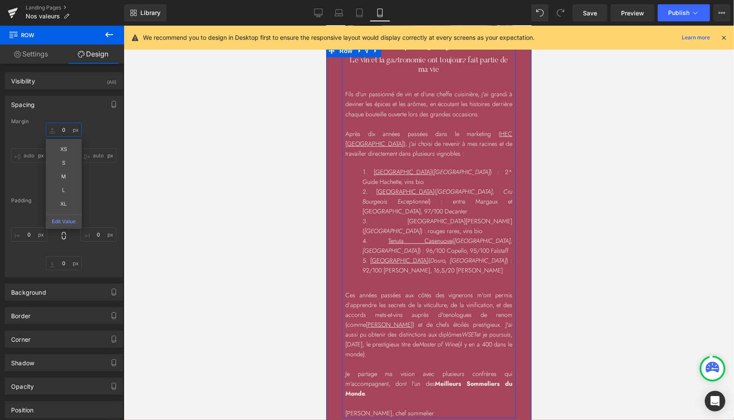
scroll to position [1863, 0]
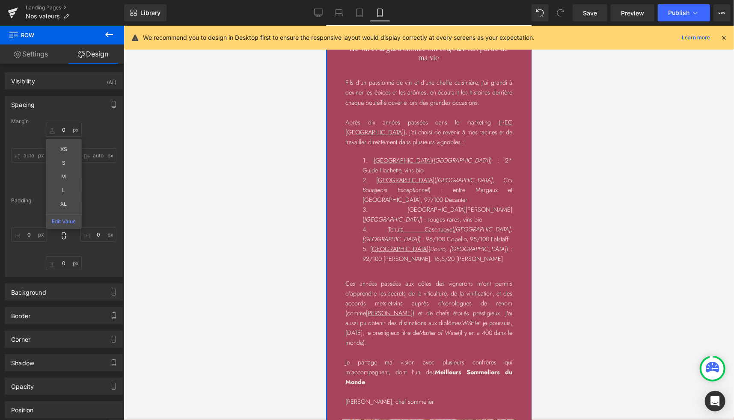
click at [337, 46] on span "Row" at bounding box center [345, 39] width 17 height 13
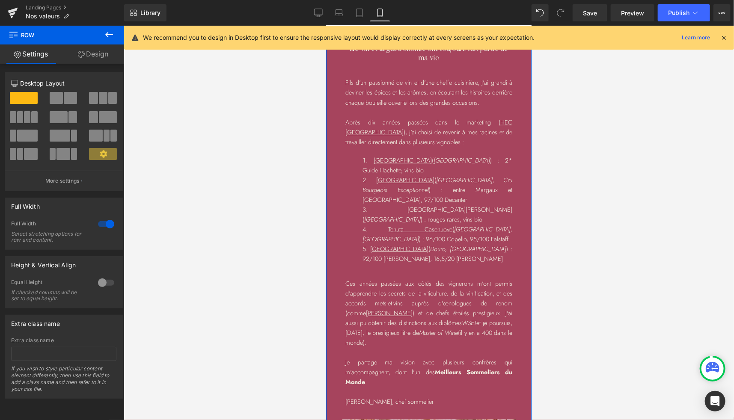
click at [101, 56] on link "Design" at bounding box center [93, 53] width 62 height 19
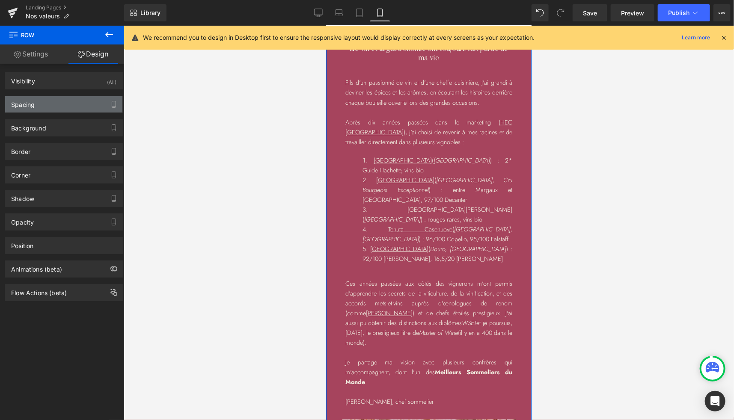
click at [38, 102] on div "Spacing" at bounding box center [63, 104] width 117 height 16
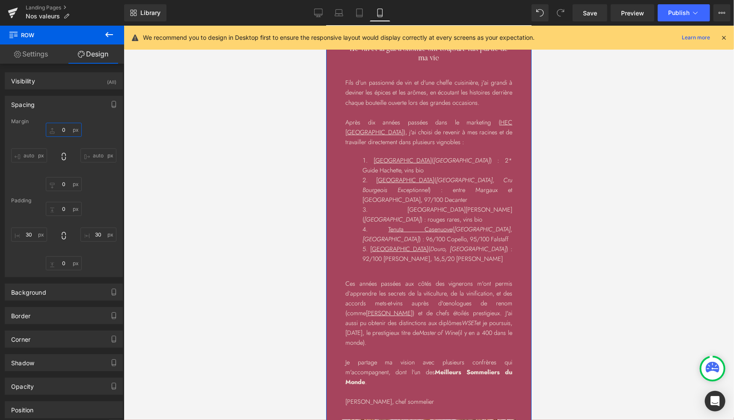
click at [68, 126] on input "text" at bounding box center [64, 130] width 36 height 14
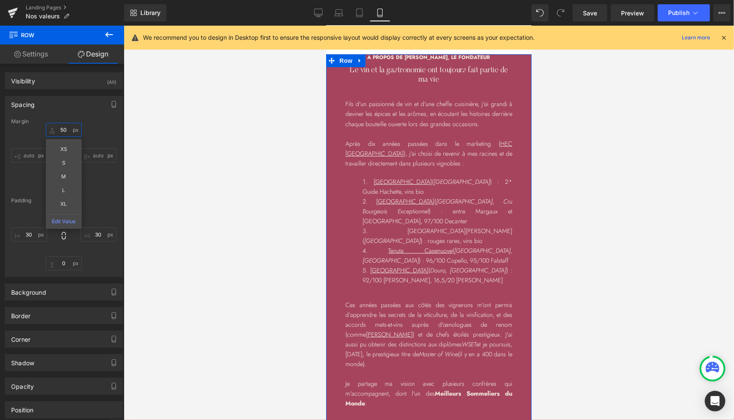
type input "5"
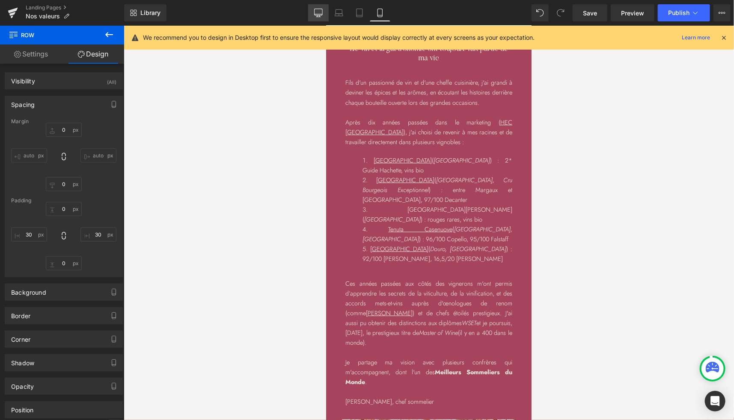
click at [316, 15] on icon at bounding box center [318, 12] width 8 height 6
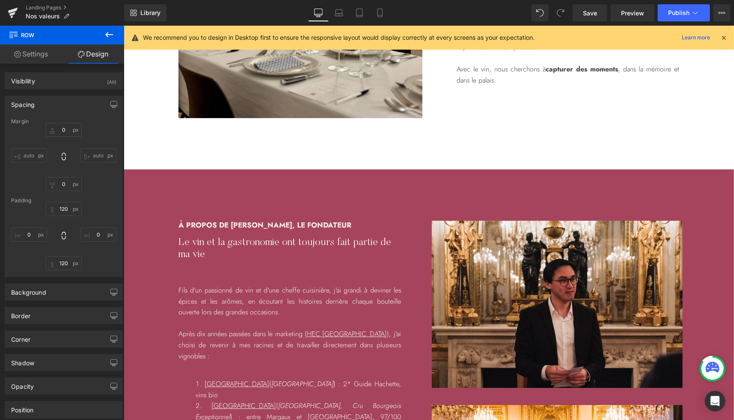
scroll to position [1367, 0]
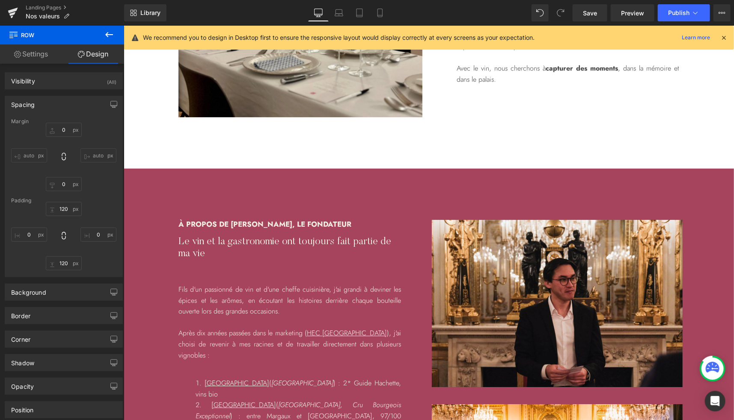
click at [161, 199] on div "à propos de Victor, le fondateur Heading Le vin et la gastronomie ont toujours …" at bounding box center [428, 426] width 610 height 517
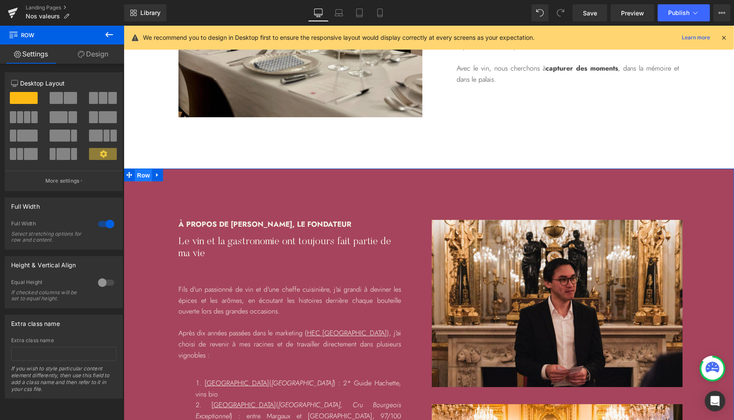
click at [139, 174] on span "Row" at bounding box center [142, 175] width 17 height 13
click at [100, 53] on link "Design" at bounding box center [93, 53] width 62 height 19
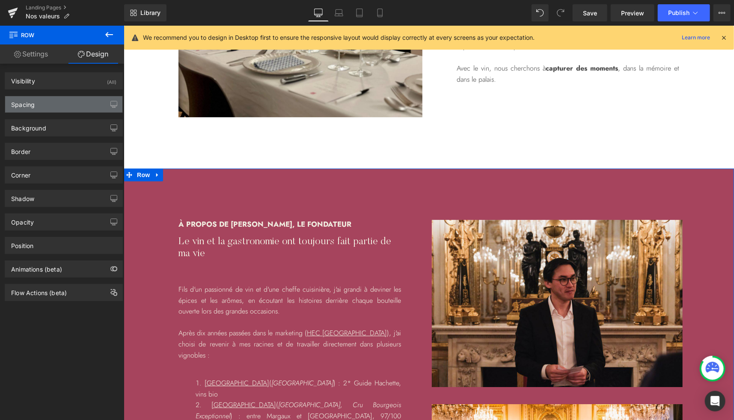
click at [36, 104] on div "Spacing" at bounding box center [63, 104] width 117 height 16
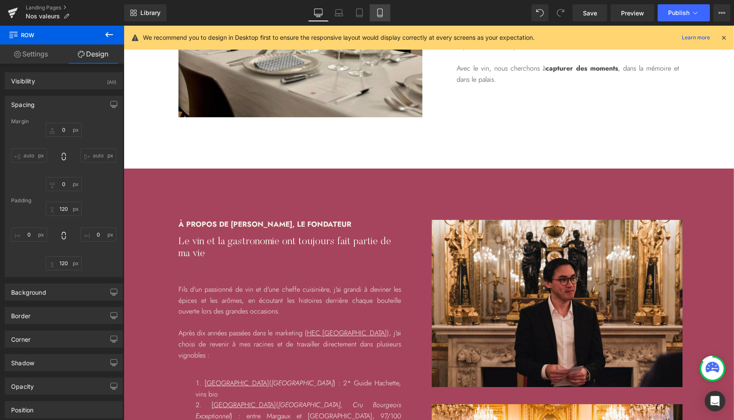
click at [379, 15] on icon at bounding box center [379, 15] width 5 height 0
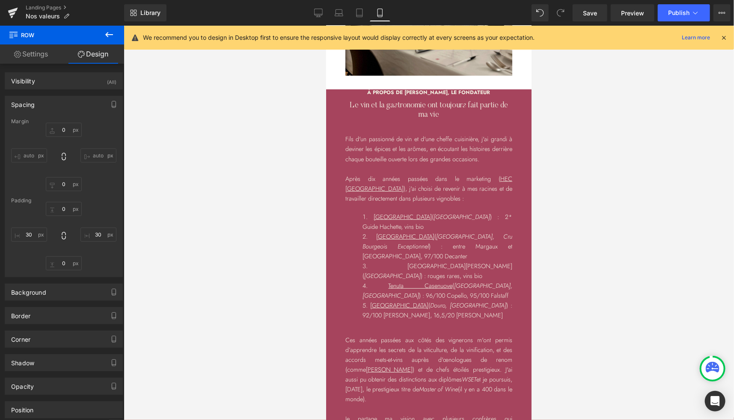
scroll to position [1806, 0]
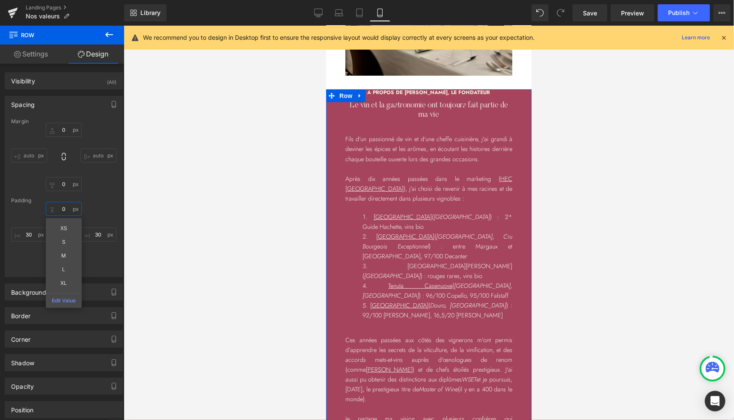
click at [60, 203] on input "120" at bounding box center [64, 209] width 36 height 14
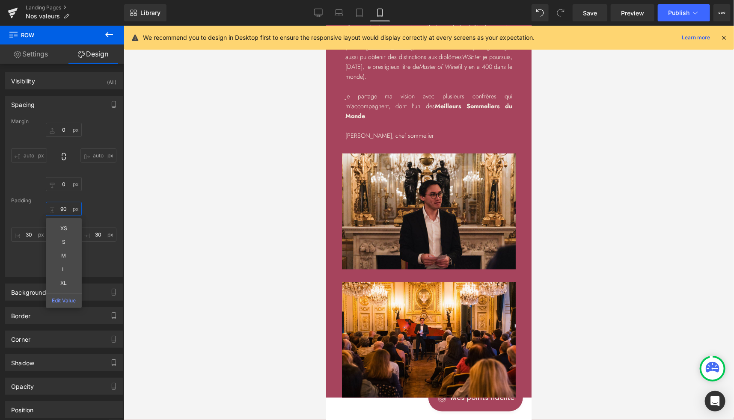
scroll to position [2276, 0]
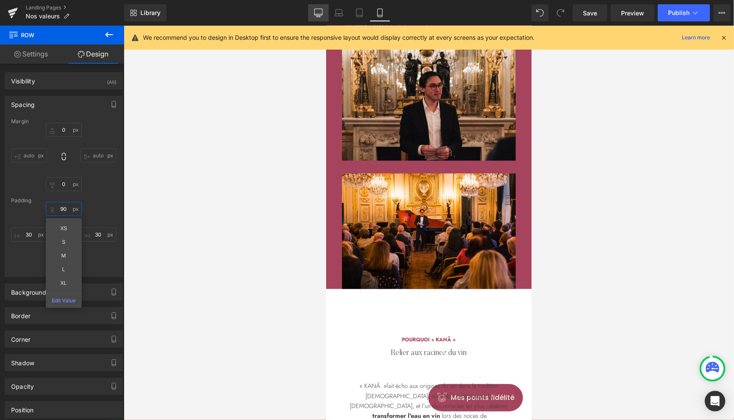
type input "90"
click at [318, 4] on link "Desktop" at bounding box center [318, 12] width 21 height 17
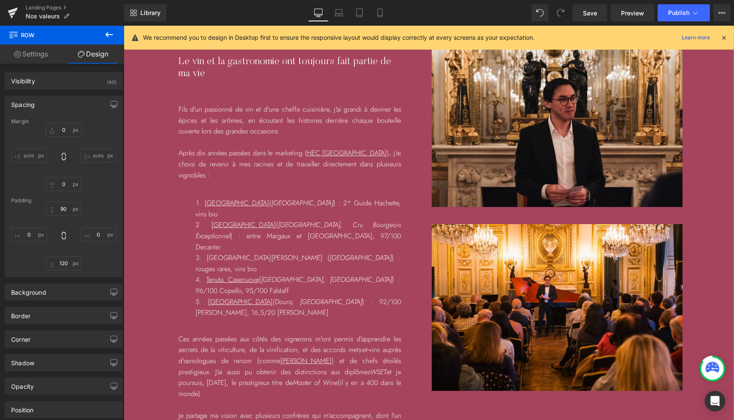
scroll to position [1548, 0]
click at [339, 14] on icon at bounding box center [339, 15] width 8 height 3
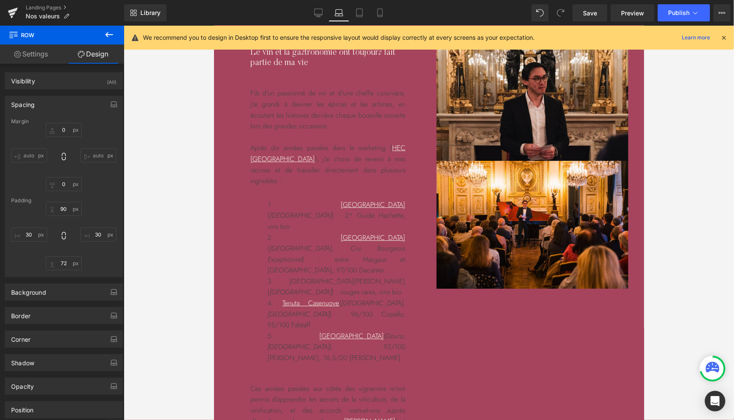
scroll to position [1491, 0]
drag, startPoint x: 314, startPoint y: 131, endPoint x: 347, endPoint y: 171, distance: 51.4
click at [314, 131] on span "Text Block" at bounding box center [323, 131] width 28 height 10
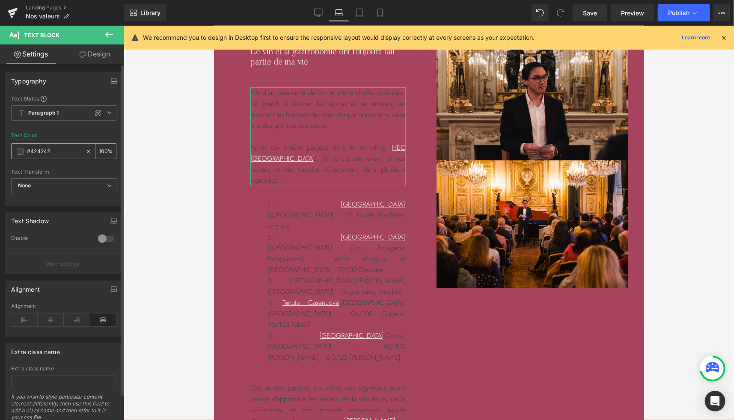
click at [19, 150] on span at bounding box center [20, 151] width 7 height 7
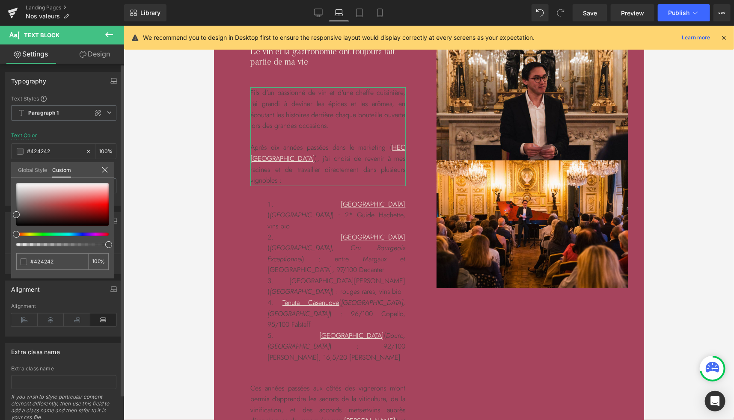
click at [32, 168] on link "Global Style" at bounding box center [32, 169] width 29 height 15
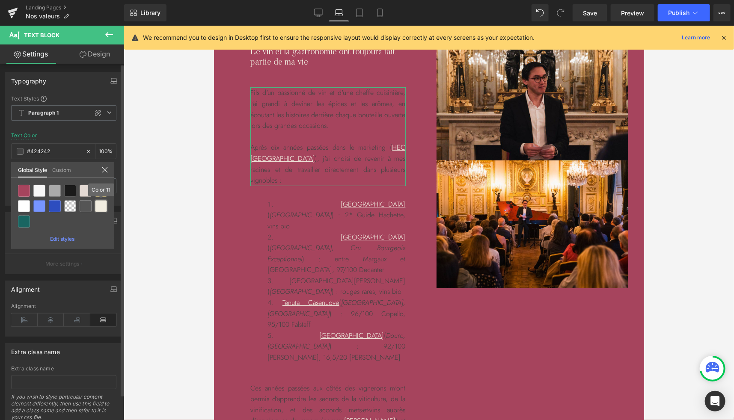
click at [100, 208] on div at bounding box center [101, 206] width 12 height 12
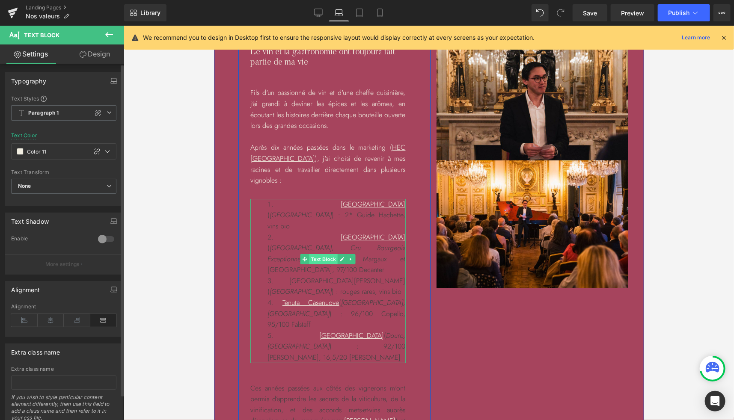
click at [318, 254] on span "Text Block" at bounding box center [323, 259] width 28 height 10
click at [19, 152] on span at bounding box center [20, 151] width 7 height 7
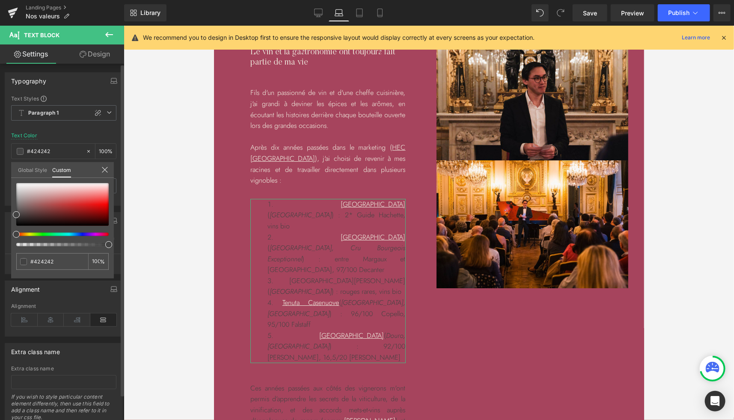
click at [42, 172] on link "Global Style" at bounding box center [32, 169] width 29 height 15
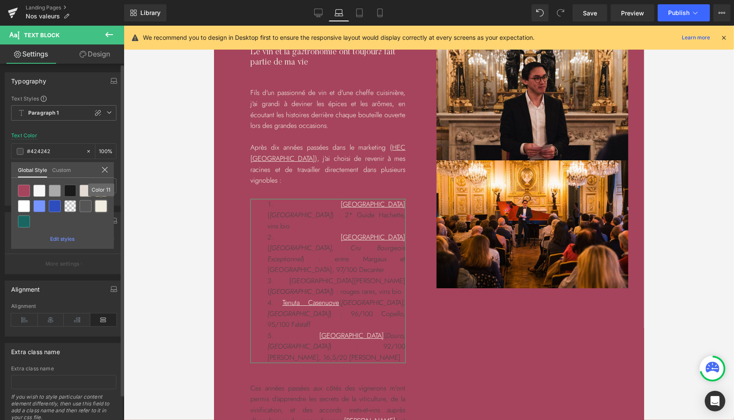
click at [98, 208] on div at bounding box center [101, 206] width 12 height 12
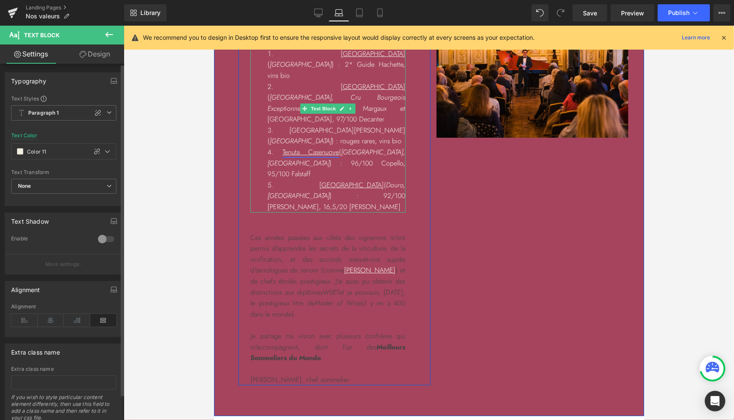
scroll to position [1642, 0]
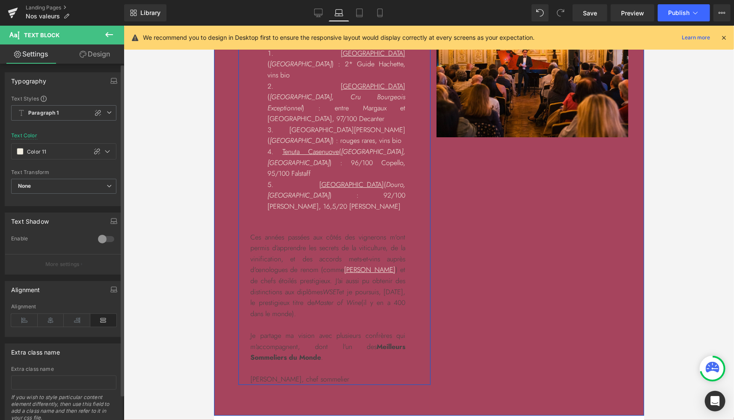
click at [321, 256] on div "Ces années passées aux côtés des vignerons m'ont permis d’apprendre les secrets…" at bounding box center [327, 307] width 155 height 153
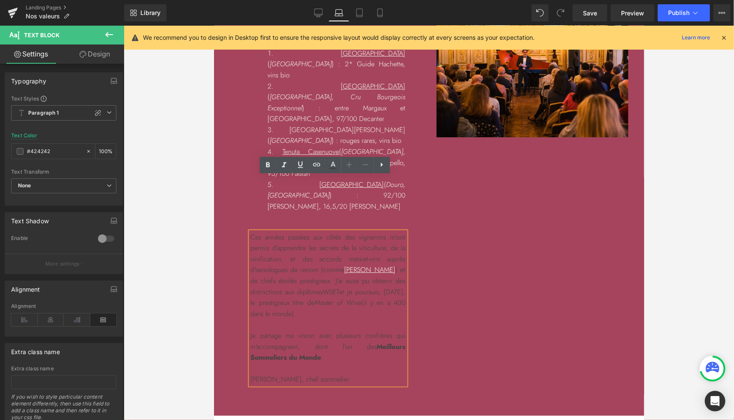
click at [468, 238] on div "à propos de Victor, le fondateur Heading Le vin et la gastronomie ont toujours …" at bounding box center [428, 133] width 404 height 504
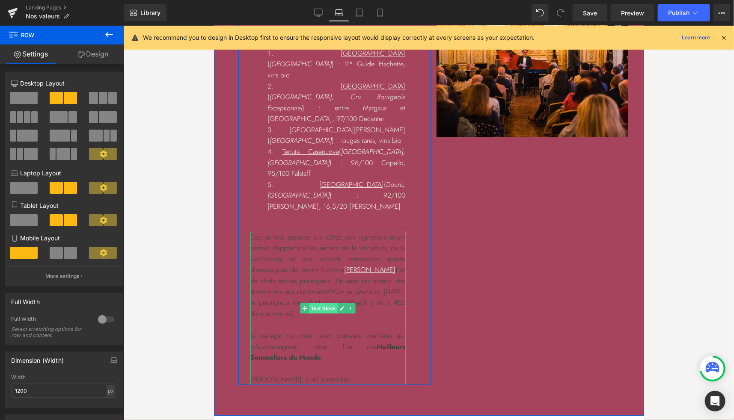
click at [316, 303] on span "Text Block" at bounding box center [323, 308] width 28 height 10
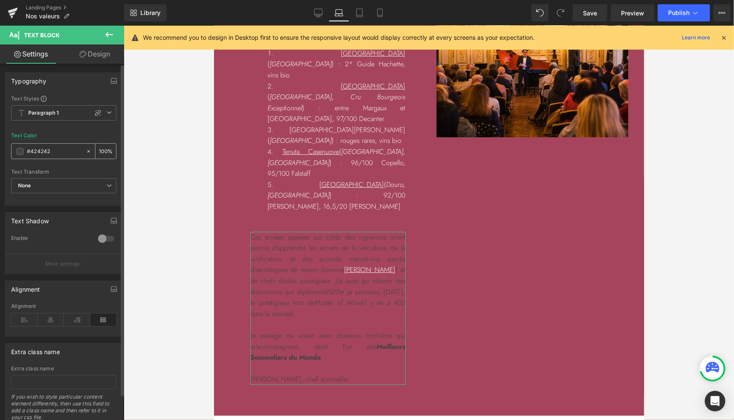
click at [18, 148] on span at bounding box center [20, 151] width 7 height 7
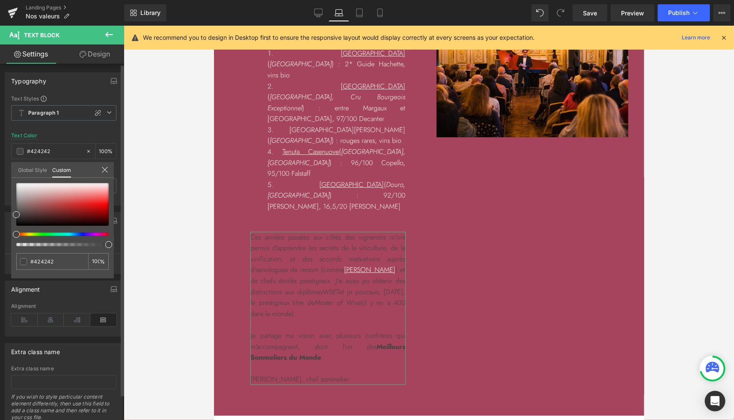
click at [34, 168] on link "Global Style" at bounding box center [32, 169] width 29 height 15
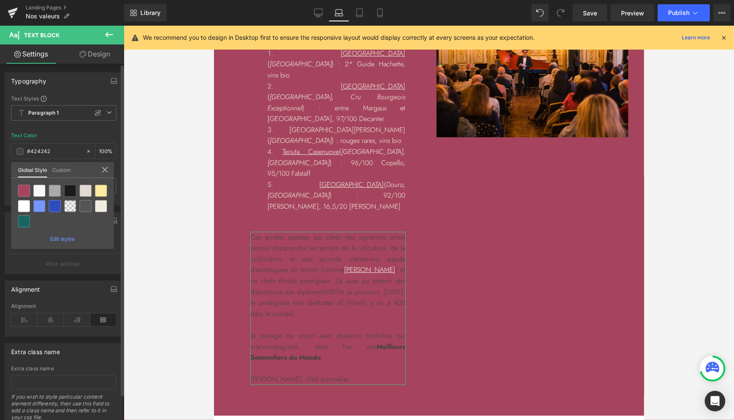
click at [107, 211] on div at bounding box center [101, 206] width 12 height 12
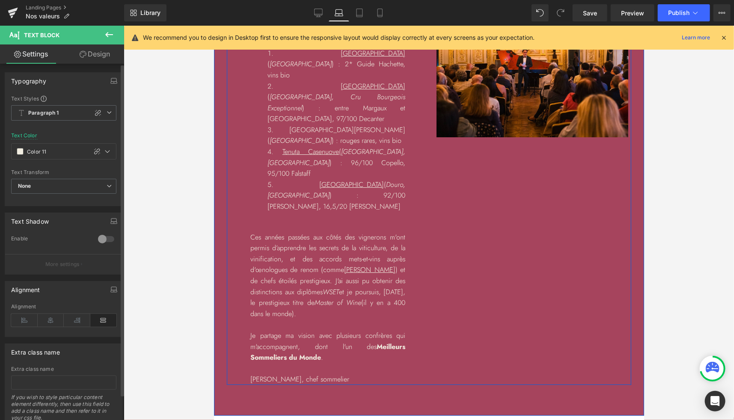
click at [502, 193] on div "à propos de Victor, le fondateur Heading Le vin et la gastronomie ont toujours …" at bounding box center [428, 133] width 404 height 504
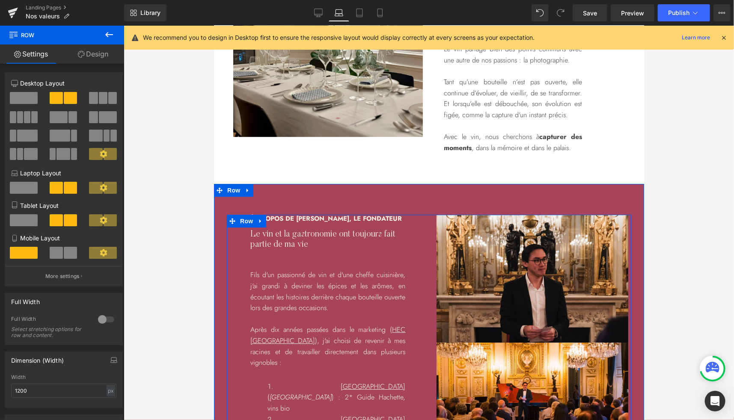
scroll to position [1307, 0]
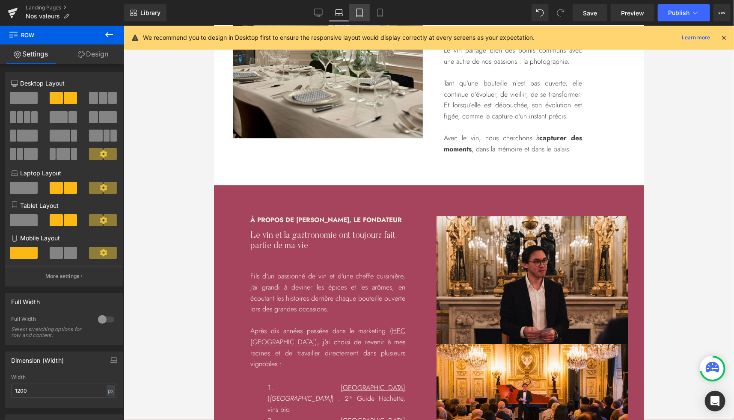
click at [358, 14] on icon at bounding box center [359, 13] width 9 height 9
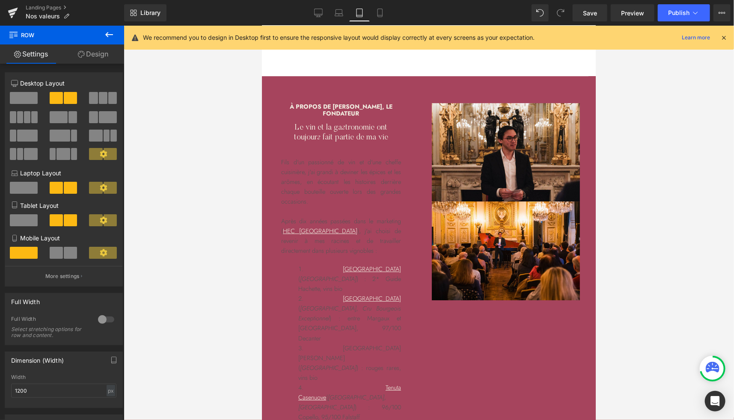
scroll to position [1296, 0]
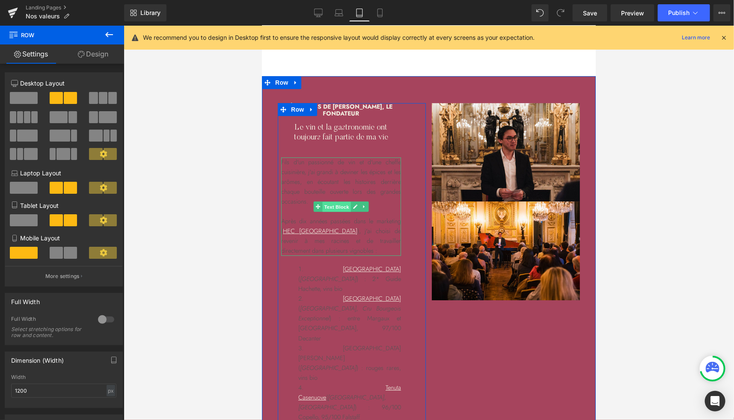
click at [332, 202] on span "Text Block" at bounding box center [336, 207] width 28 height 10
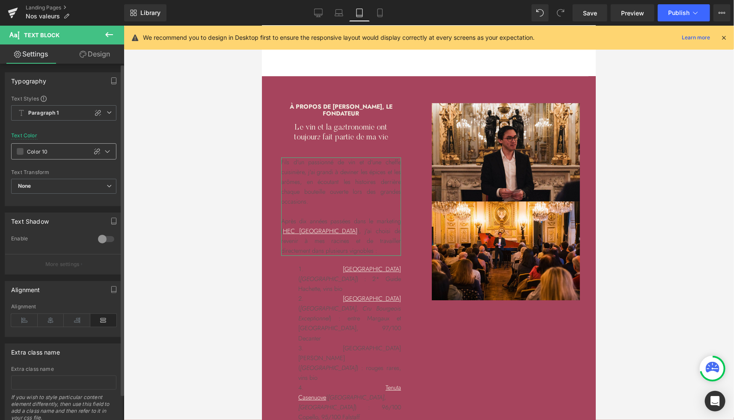
click at [20, 151] on span at bounding box center [20, 151] width 7 height 7
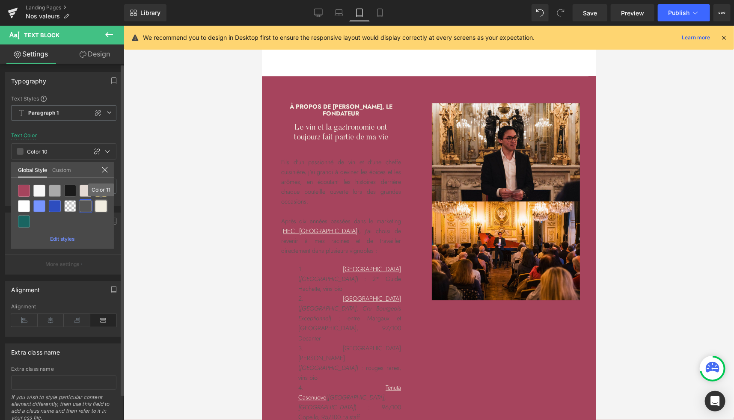
click at [99, 0] on div "Text Block You are previewing how the will restyle your page. You can not edit …" at bounding box center [367, 0] width 734 height 0
click at [101, 208] on div at bounding box center [101, 206] width 12 height 12
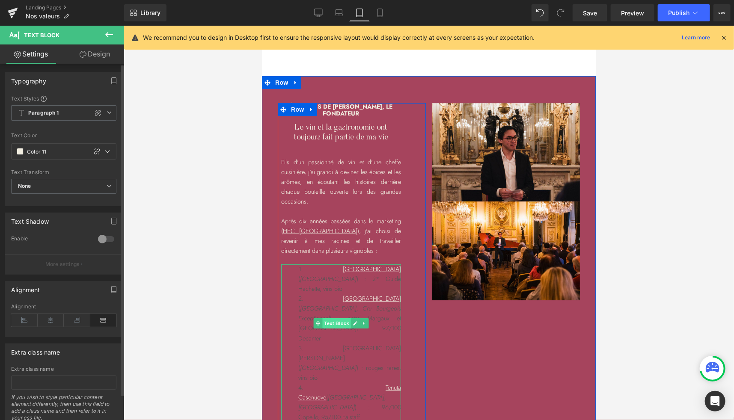
click at [329, 318] on span "Text Block" at bounding box center [336, 323] width 28 height 10
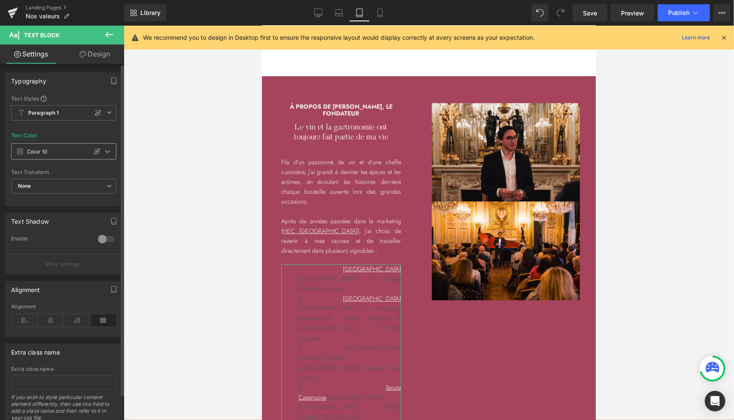
click at [22, 149] on span at bounding box center [20, 151] width 7 height 7
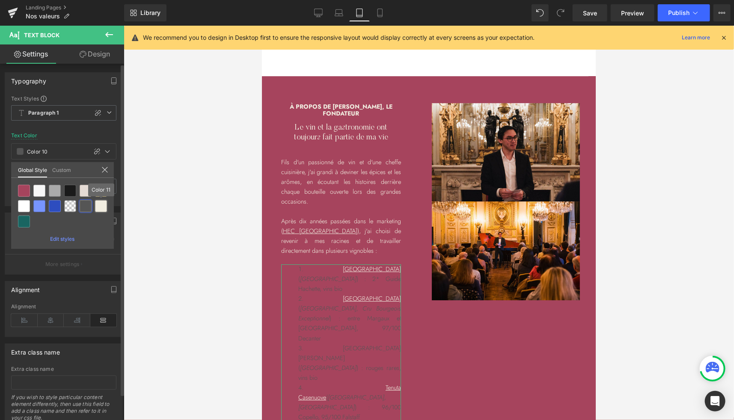
click at [100, 208] on div at bounding box center [101, 206] width 12 height 12
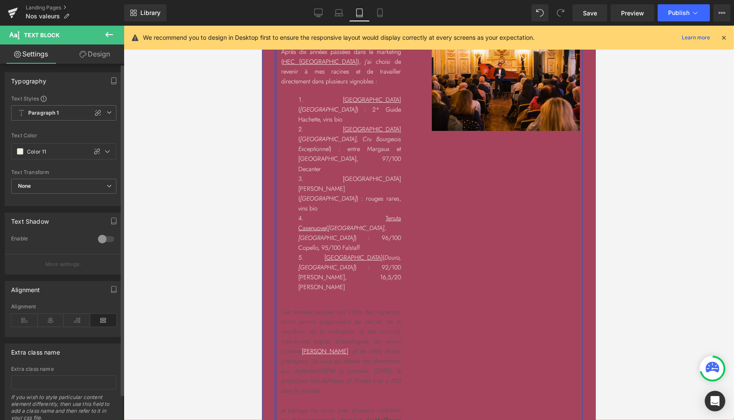
scroll to position [1472, 0]
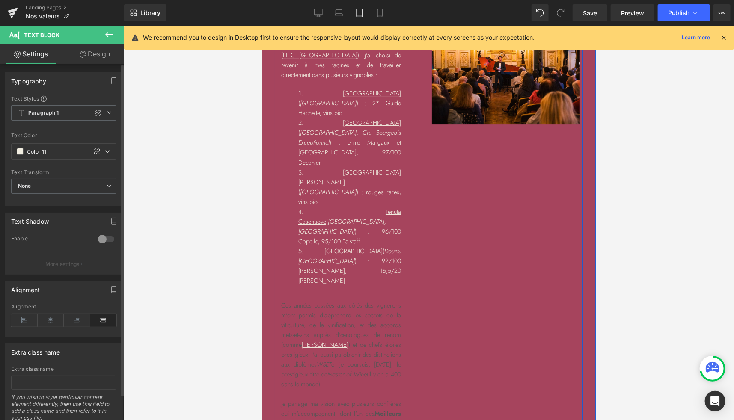
click at [348, 300] on p "Ces années passées aux côtés des vignerons m'ont permis d’apprendre les secrets…" at bounding box center [341, 344] width 120 height 89
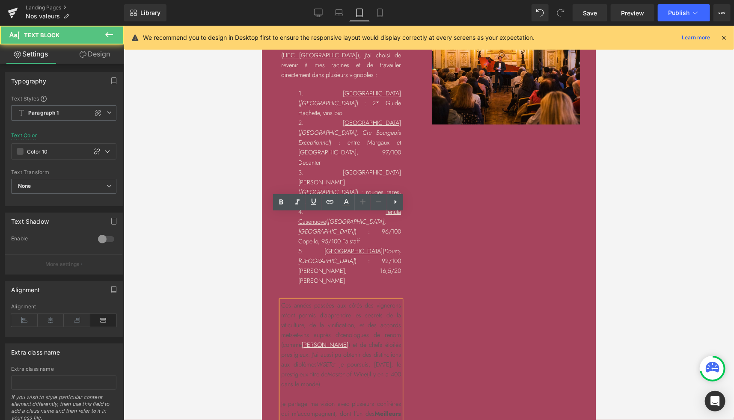
click at [213, 246] on div at bounding box center [429, 223] width 610 height 394
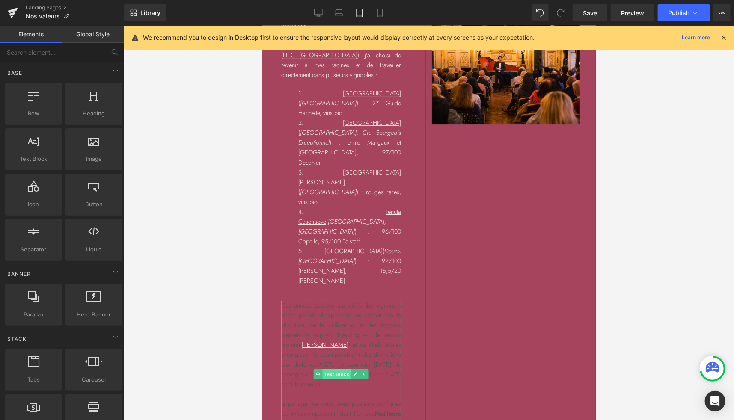
click at [331, 369] on span "Text Block" at bounding box center [336, 374] width 28 height 10
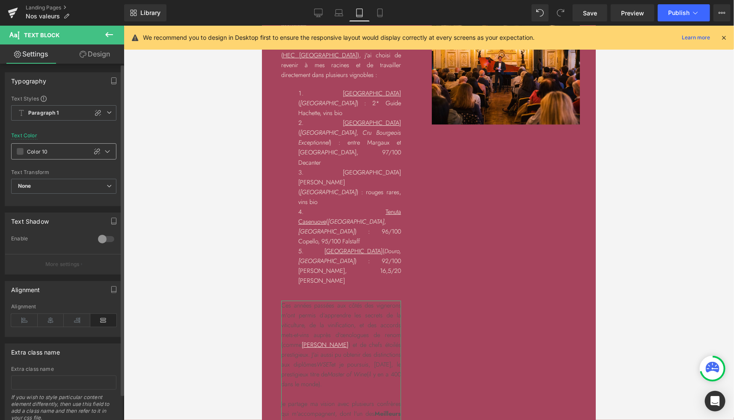
click at [21, 152] on span at bounding box center [20, 151] width 7 height 7
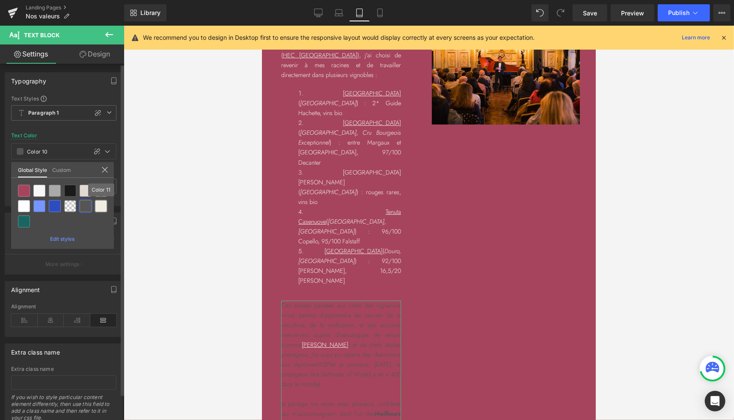
click at [103, 209] on div at bounding box center [101, 206] width 12 height 12
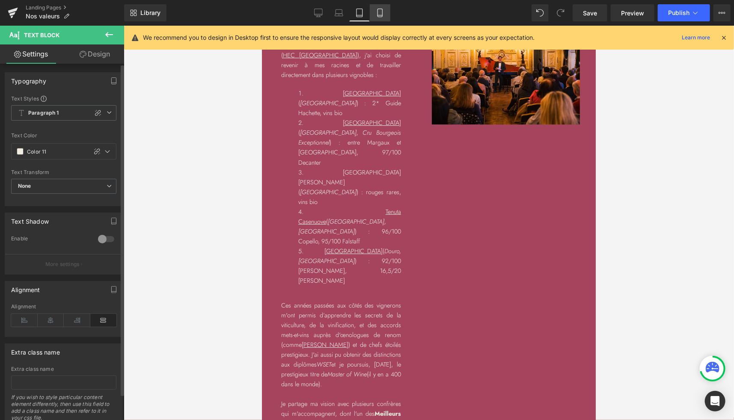
click at [379, 13] on icon at bounding box center [380, 13] width 9 height 9
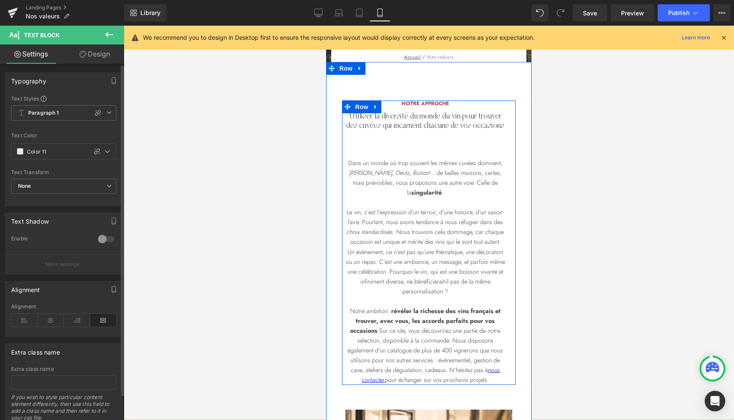
scroll to position [145, 0]
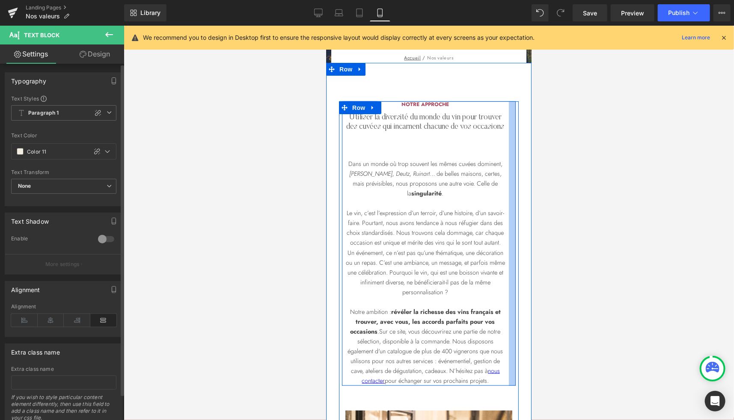
click at [510, 136] on div at bounding box center [511, 243] width 7 height 285
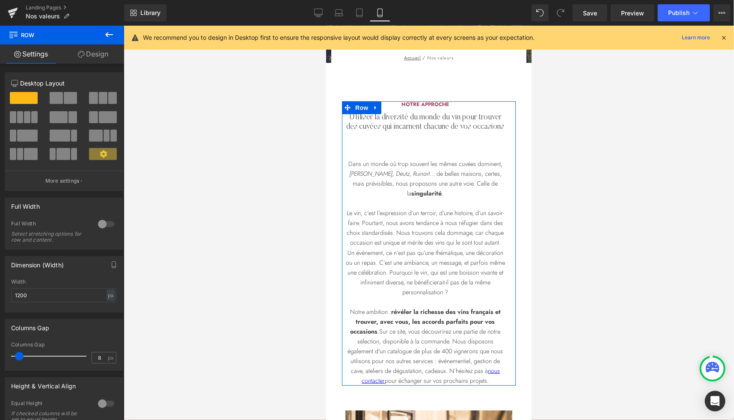
click at [101, 50] on link "Design" at bounding box center [93, 53] width 62 height 19
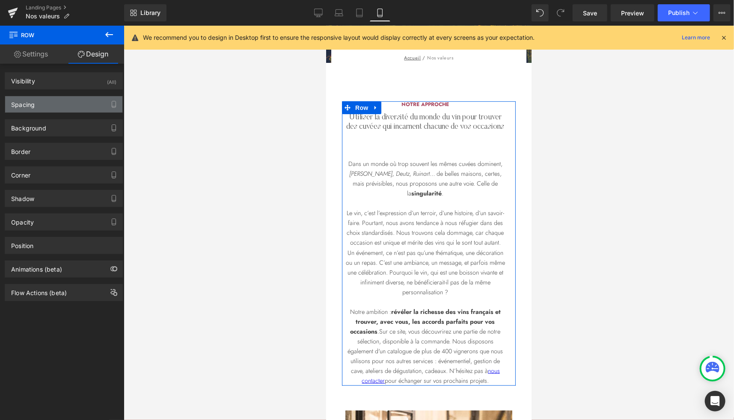
click at [48, 111] on div "Spacing" at bounding box center [63, 104] width 117 height 16
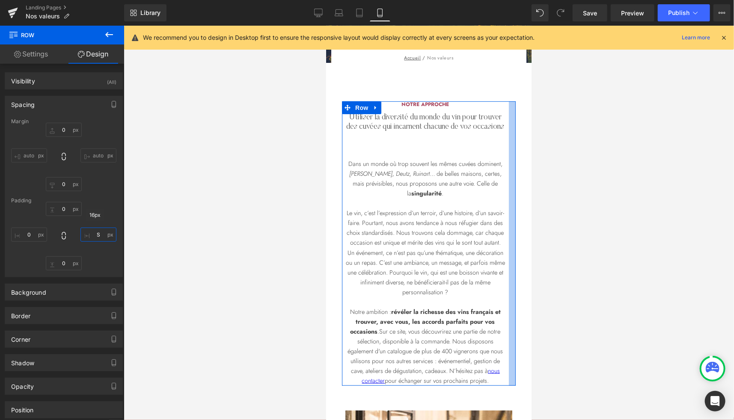
click at [97, 235] on input "text" at bounding box center [98, 235] width 36 height 14
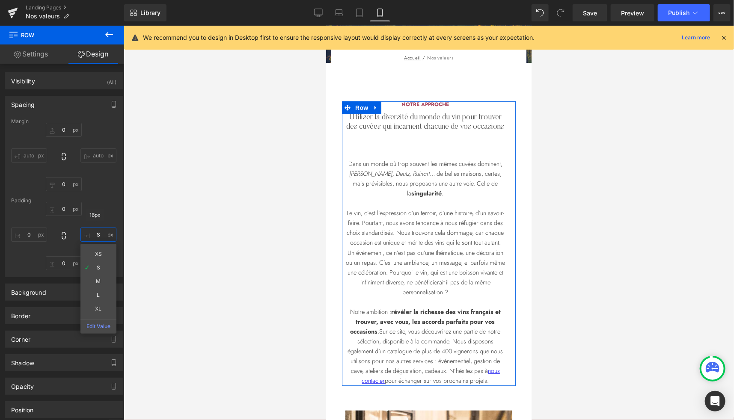
type input "S"
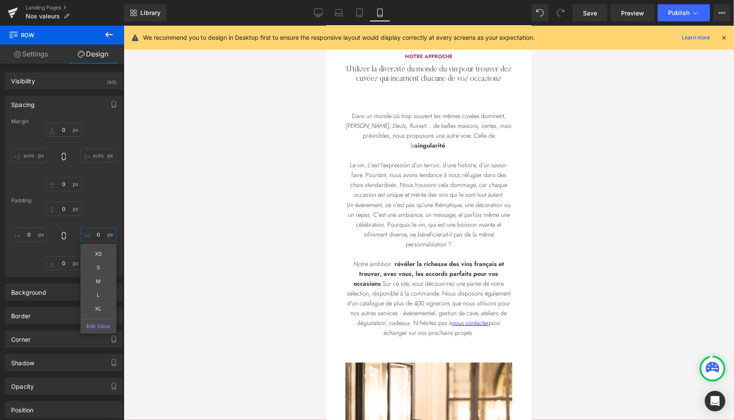
scroll to position [193, 0]
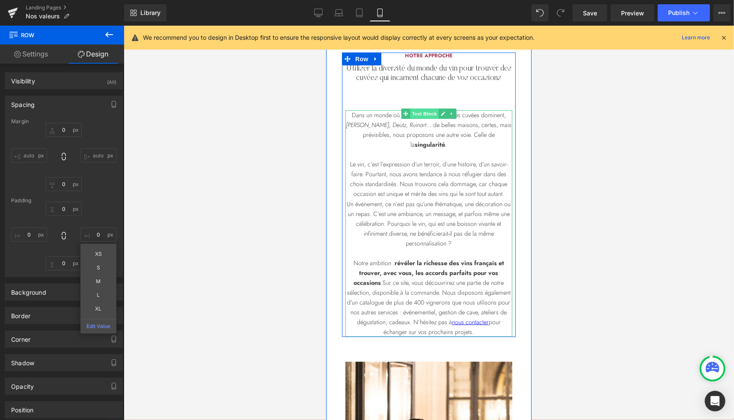
click at [419, 112] on span "Text Block" at bounding box center [423, 113] width 28 height 10
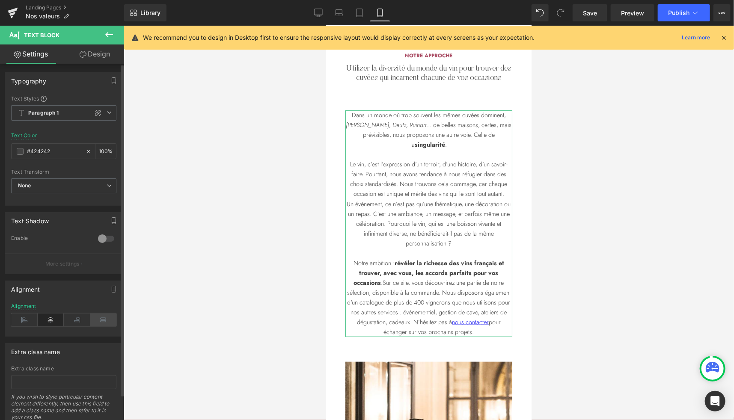
click at [103, 318] on icon at bounding box center [103, 320] width 27 height 13
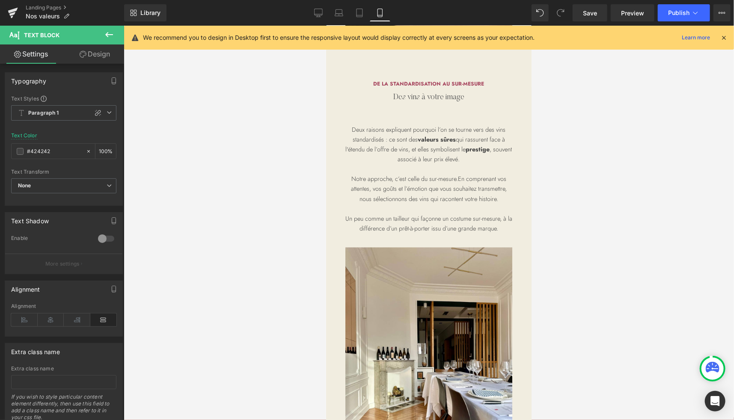
scroll to position [809, 0]
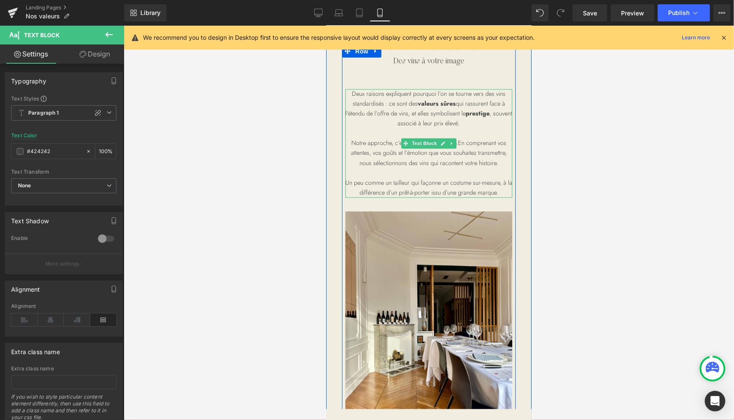
click at [421, 140] on span "Text Block" at bounding box center [423, 143] width 28 height 10
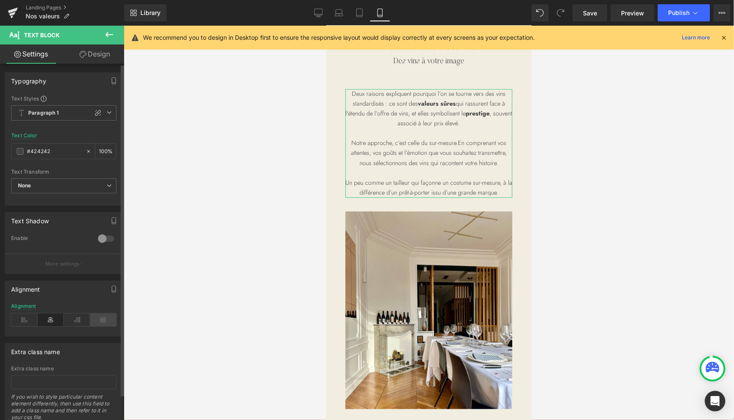
click at [108, 320] on icon at bounding box center [103, 320] width 27 height 13
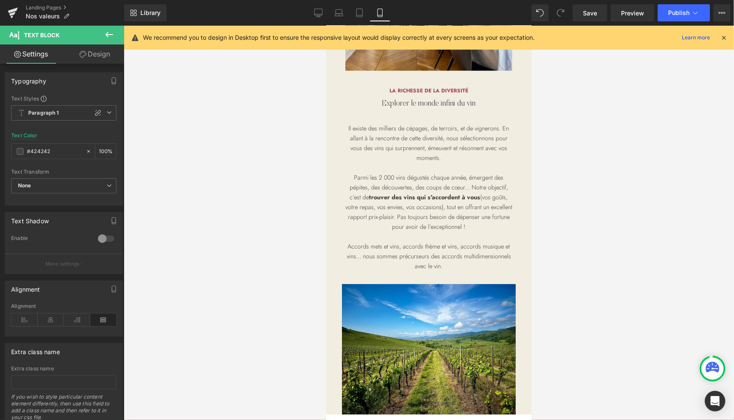
scroll to position [1171, 0]
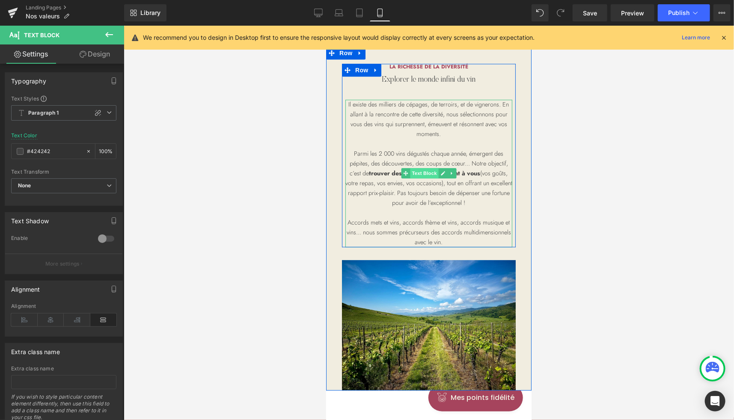
click at [420, 173] on span "Text Block" at bounding box center [423, 173] width 28 height 10
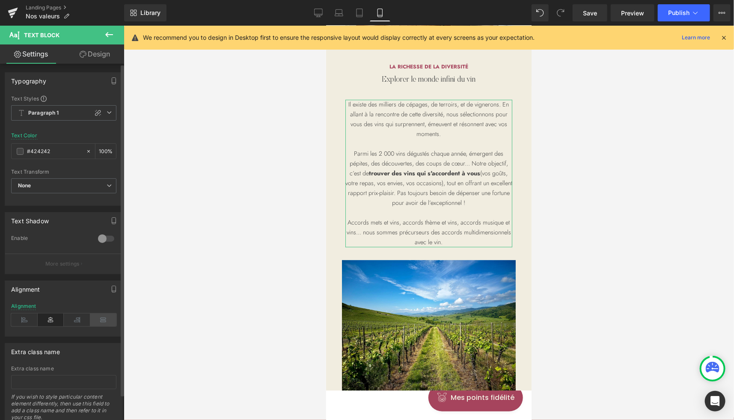
click at [102, 315] on icon at bounding box center [103, 320] width 27 height 13
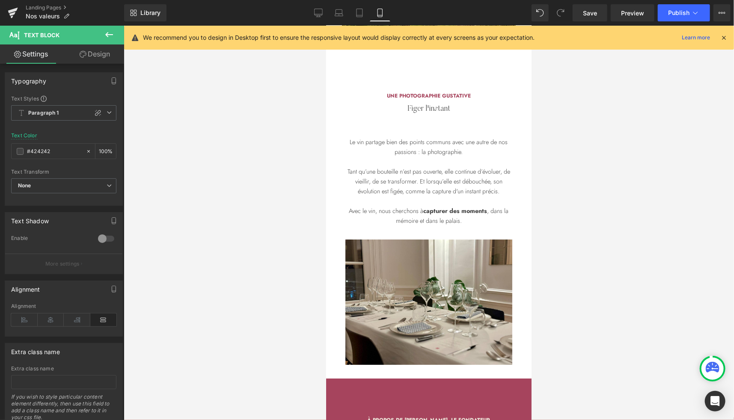
scroll to position [1517, 0]
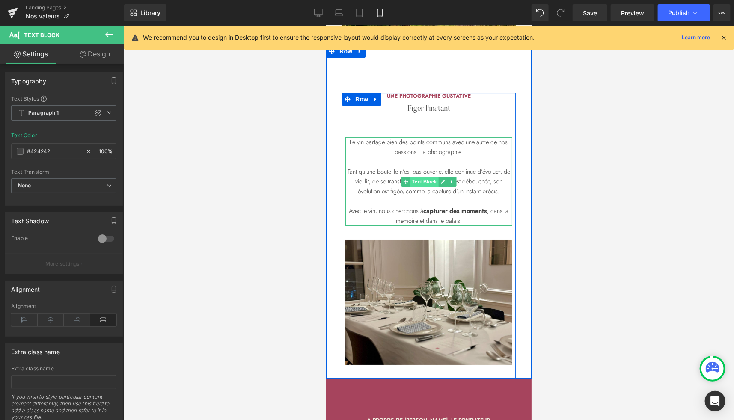
click at [424, 183] on span "Text Block" at bounding box center [423, 181] width 28 height 10
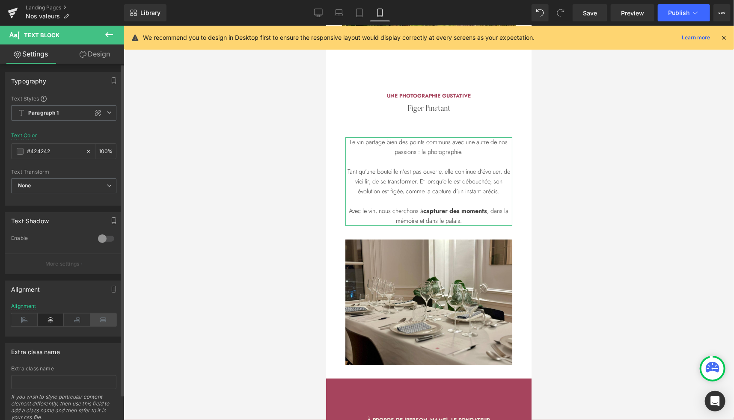
click at [100, 317] on icon at bounding box center [103, 320] width 27 height 13
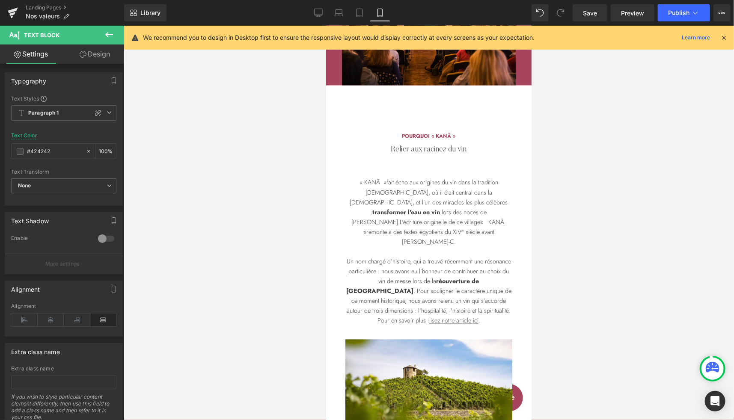
scroll to position [2554, 0]
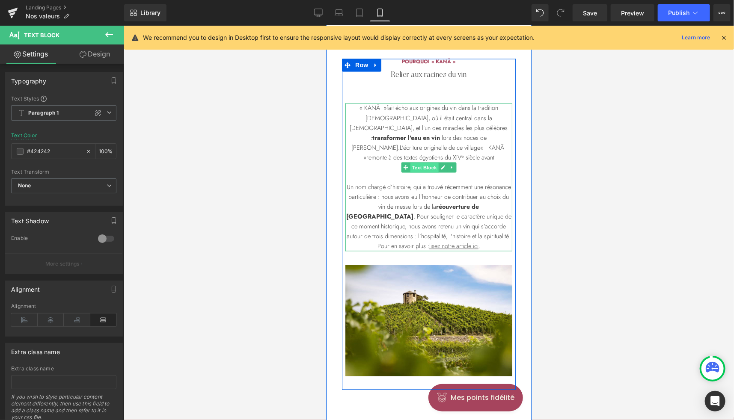
click at [420, 166] on span "Text Block" at bounding box center [423, 168] width 28 height 10
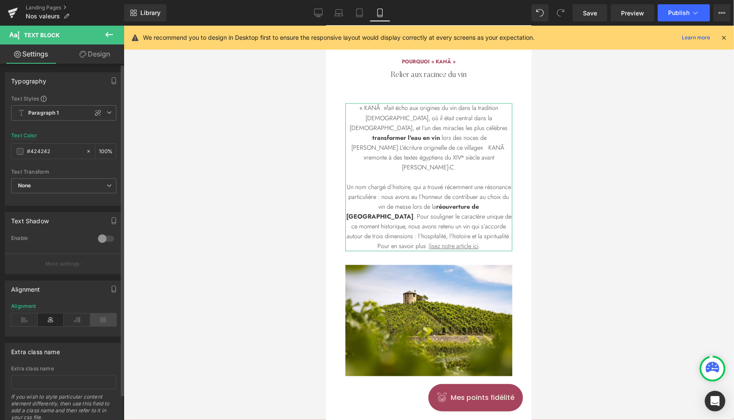
click at [99, 315] on icon at bounding box center [103, 320] width 27 height 13
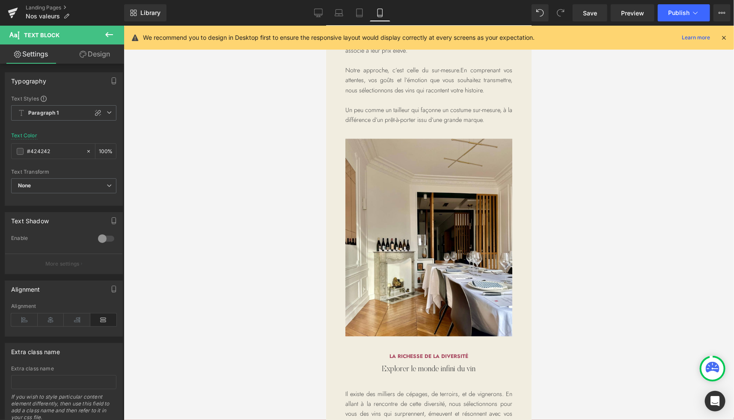
scroll to position [810, 0]
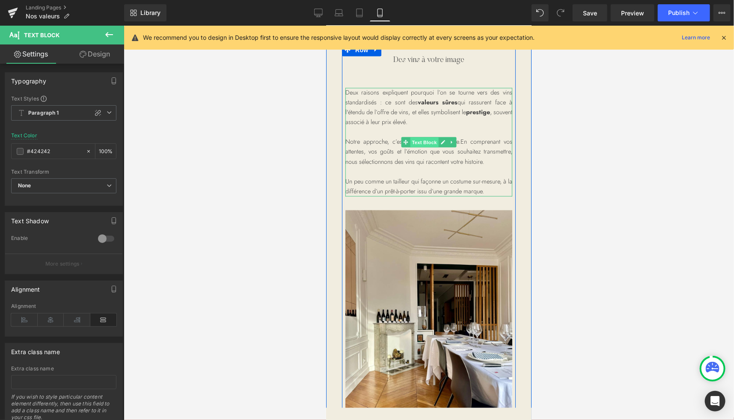
click at [423, 140] on span "Text Block" at bounding box center [423, 142] width 28 height 10
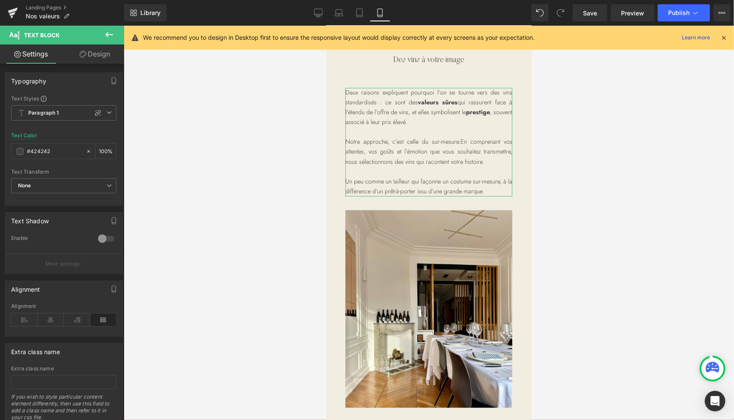
click at [104, 56] on link "Design" at bounding box center [95, 53] width 62 height 19
click at [0, 0] on div "Spacing" at bounding box center [0, 0] width 0 height 0
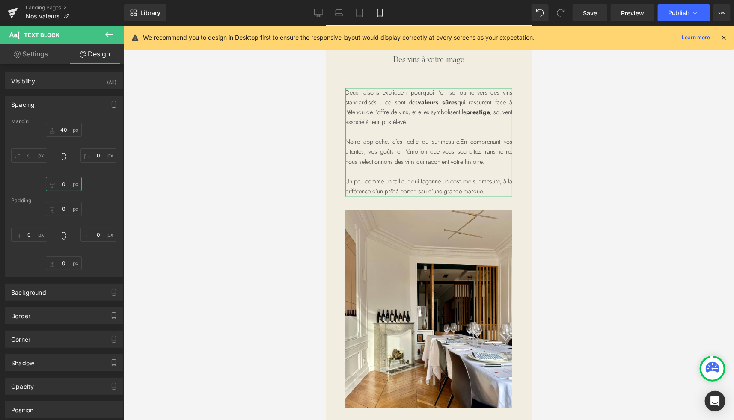
click at [61, 184] on input "text" at bounding box center [64, 184] width 36 height 14
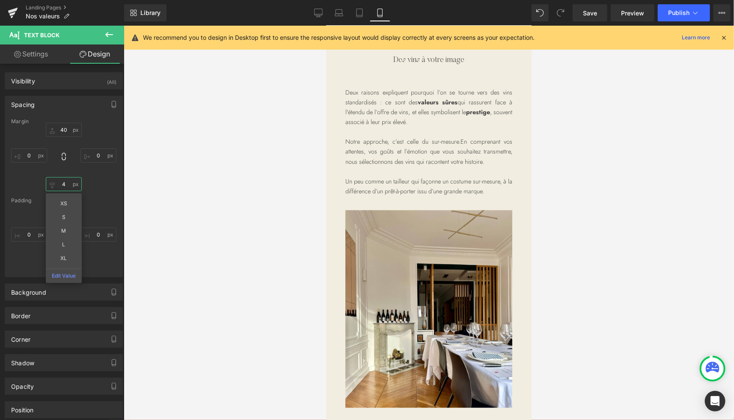
type input "40"
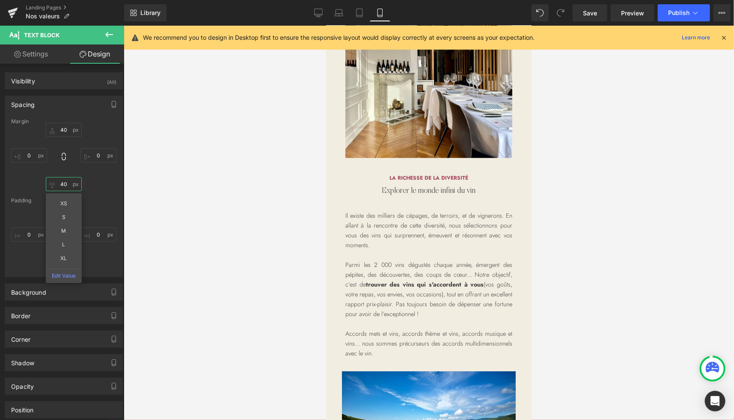
scroll to position [1075, 0]
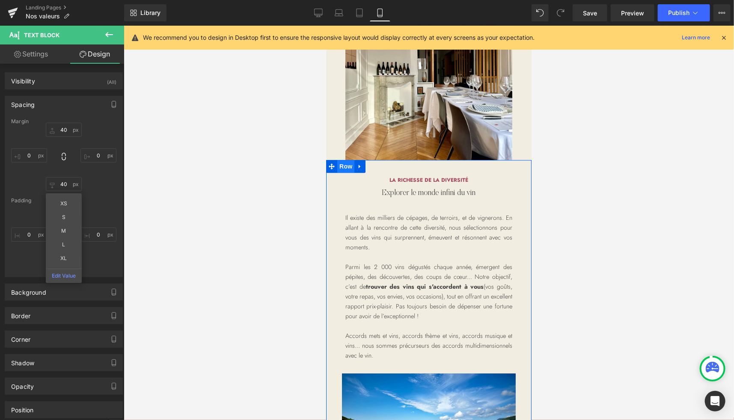
click at [342, 168] on span "Row" at bounding box center [345, 166] width 17 height 13
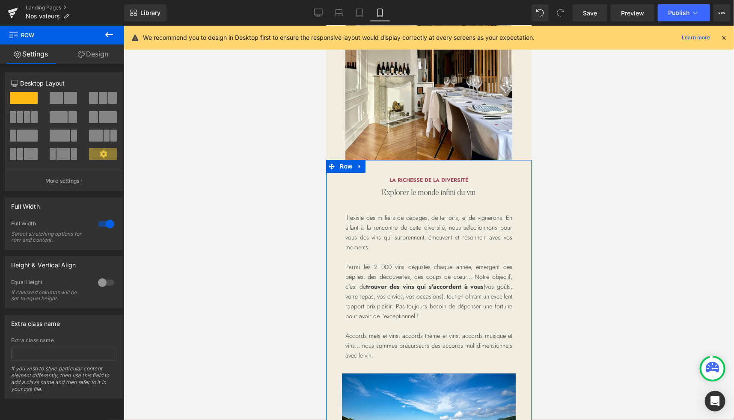
click at [106, 58] on link "Design" at bounding box center [93, 53] width 62 height 19
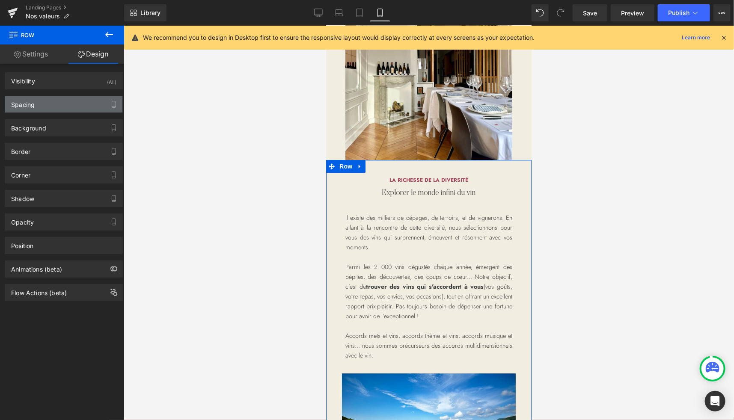
click at [46, 105] on div "Spacing" at bounding box center [63, 104] width 117 height 16
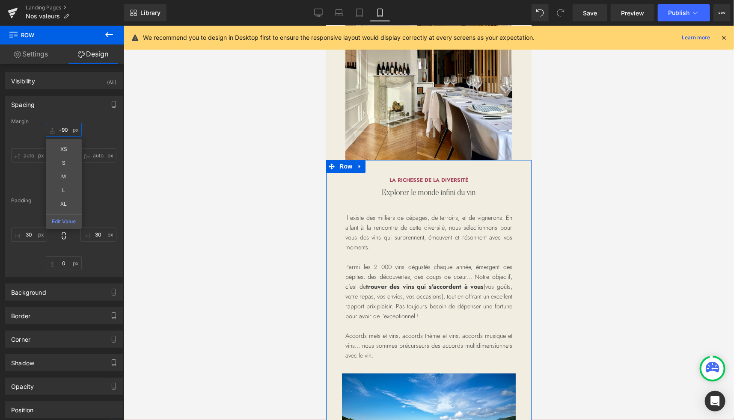
click at [65, 127] on input "text" at bounding box center [64, 130] width 36 height 14
type input "-90"
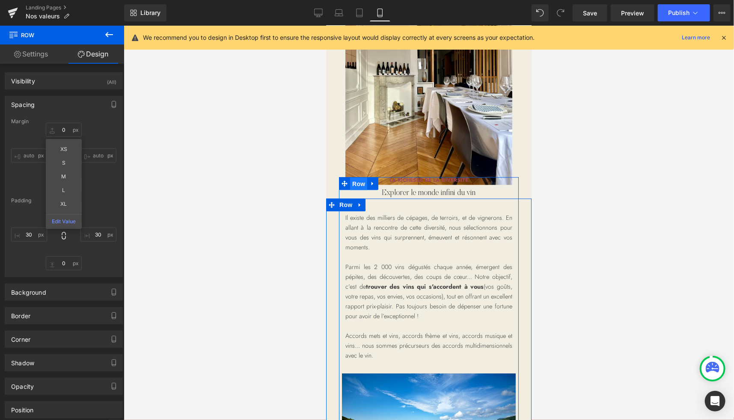
click at [350, 184] on span "Row" at bounding box center [358, 183] width 17 height 13
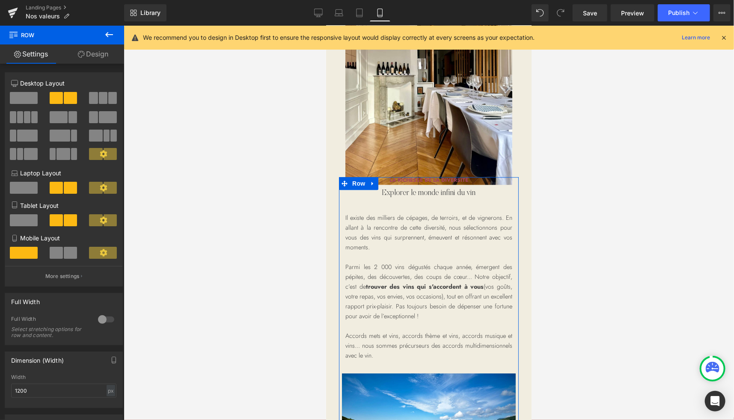
click at [95, 59] on link "Design" at bounding box center [93, 53] width 62 height 19
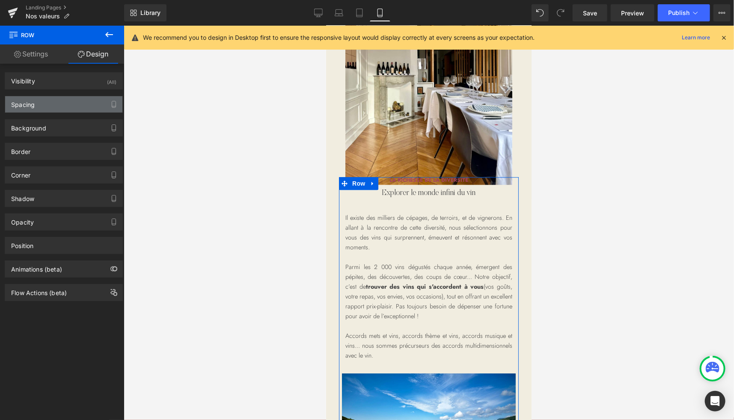
click at [36, 107] on div "Spacing" at bounding box center [63, 104] width 117 height 16
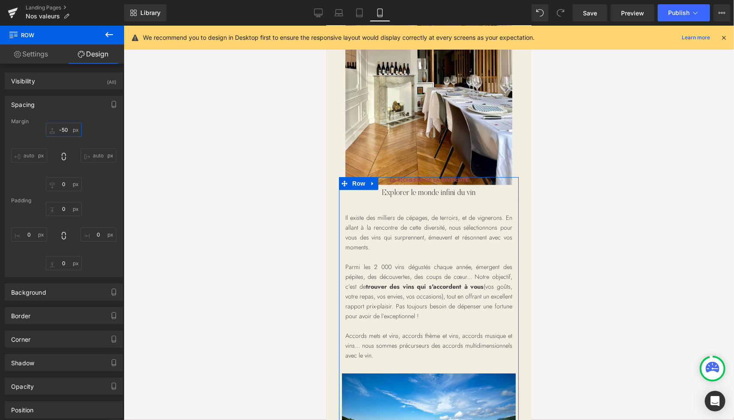
click at [69, 127] on input "text" at bounding box center [64, 130] width 36 height 14
type input "-50"
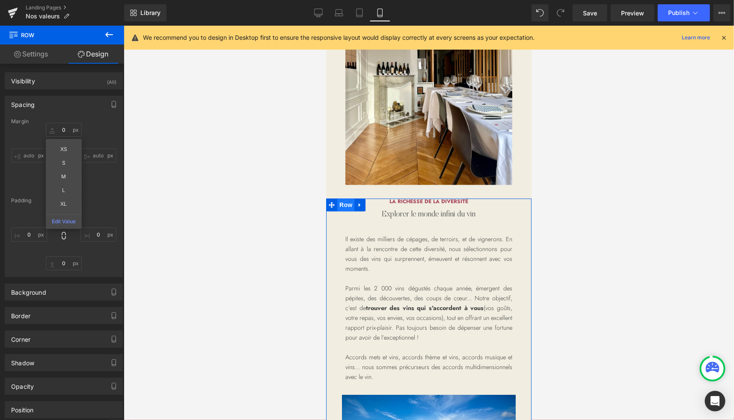
click at [339, 203] on span "Row" at bounding box center [345, 204] width 17 height 13
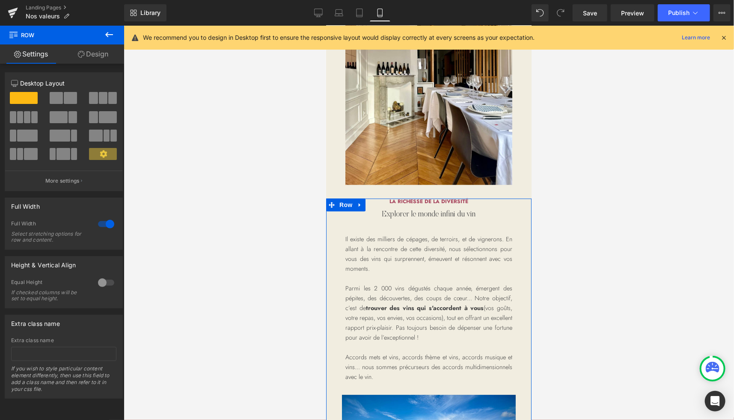
click at [103, 58] on link "Design" at bounding box center [93, 53] width 62 height 19
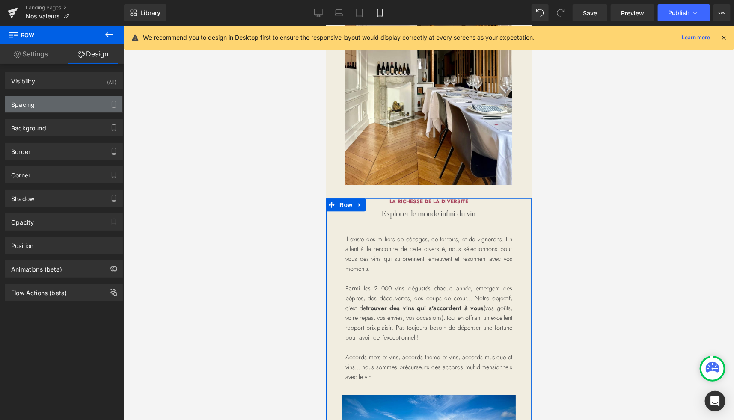
click at [44, 107] on div "Spacing" at bounding box center [63, 104] width 117 height 16
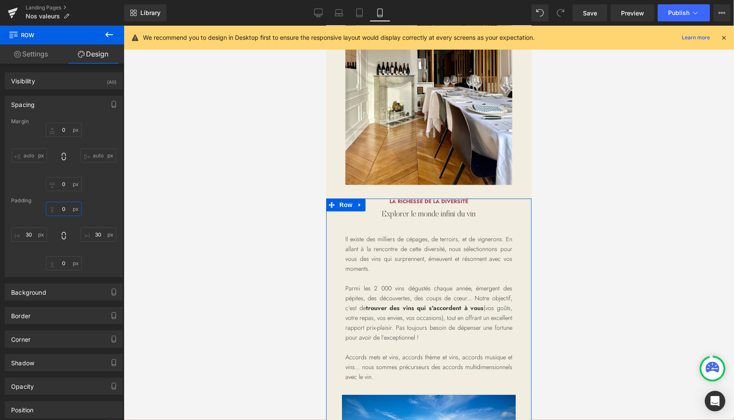
click at [65, 209] on input "text" at bounding box center [64, 209] width 36 height 14
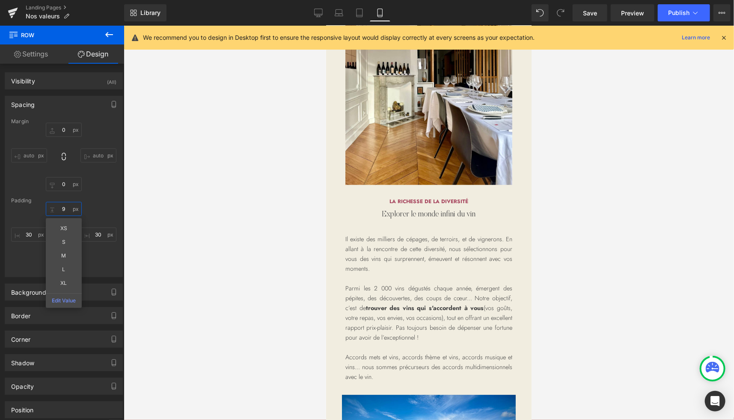
type input "90"
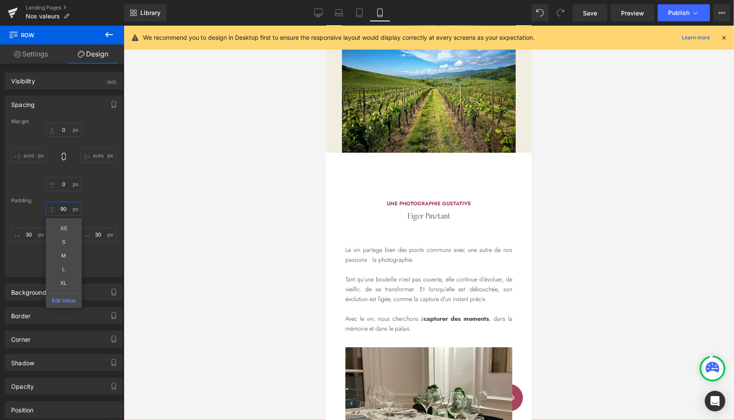
scroll to position [1486, 0]
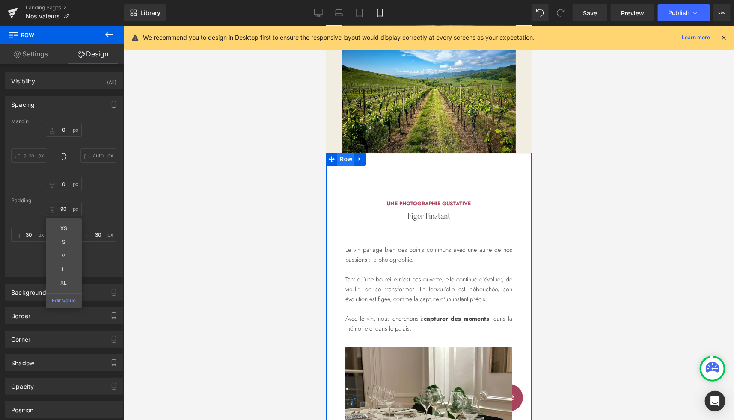
click at [345, 157] on span "Row" at bounding box center [345, 158] width 17 height 13
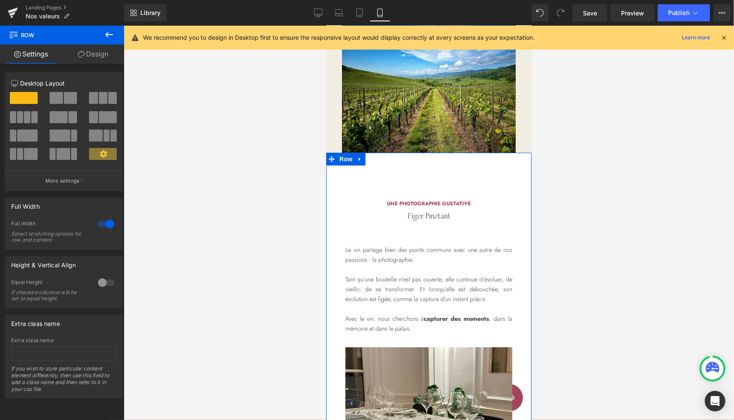
click at [104, 52] on link "Design" at bounding box center [93, 53] width 62 height 19
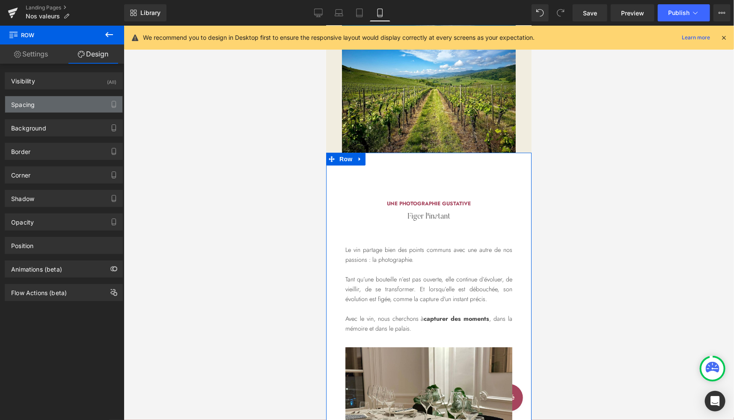
click at [44, 108] on div "Spacing" at bounding box center [63, 104] width 117 height 16
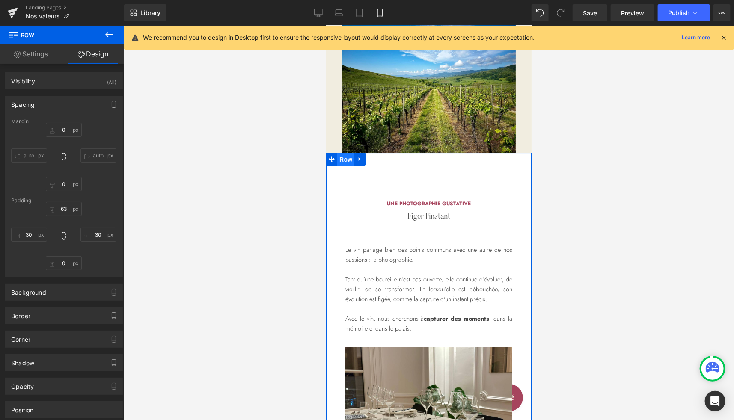
click at [342, 159] on span "Row" at bounding box center [345, 159] width 17 height 13
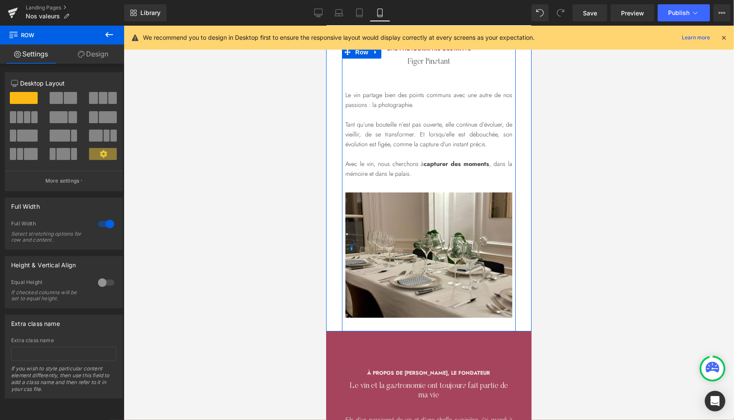
scroll to position [1640, 0]
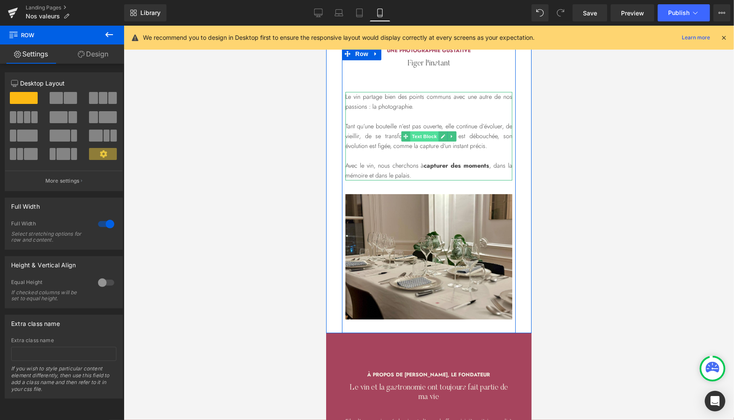
click at [414, 137] on span "Text Block" at bounding box center [423, 136] width 28 height 10
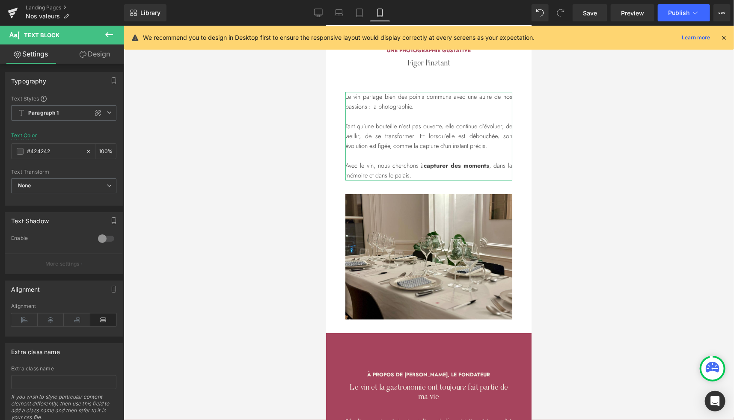
click at [94, 58] on link "Design" at bounding box center [95, 53] width 62 height 19
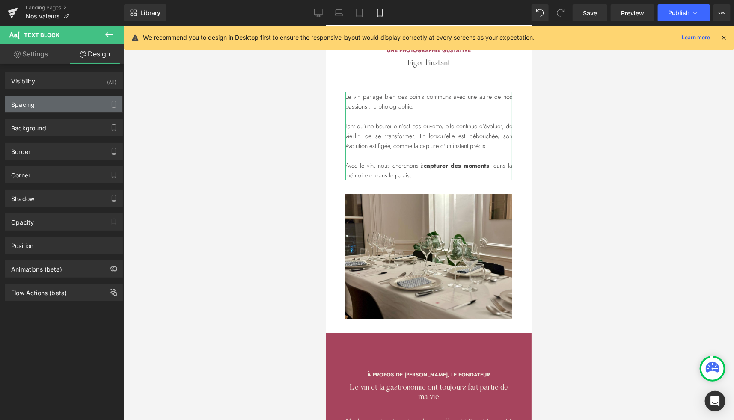
click at [31, 105] on div "Spacing" at bounding box center [23, 102] width 24 height 12
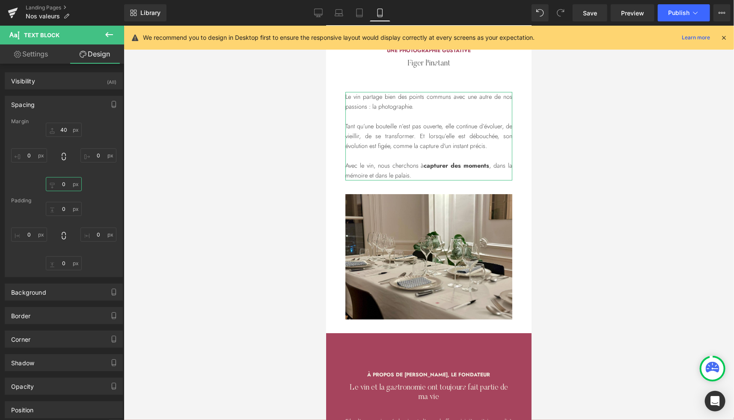
click at [65, 185] on input "text" at bounding box center [64, 184] width 36 height 14
type input "40"
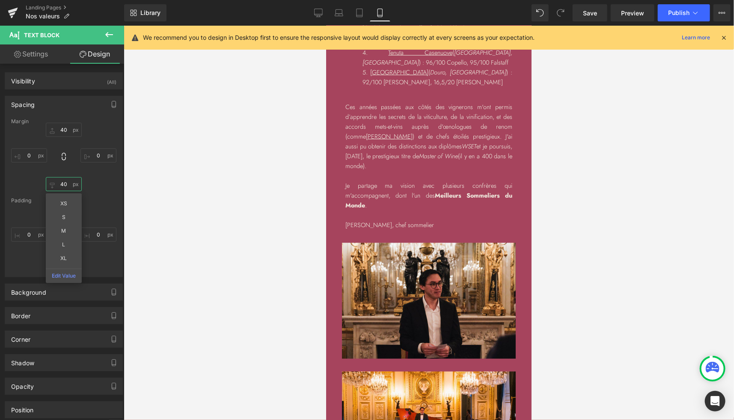
scroll to position [2170, 0]
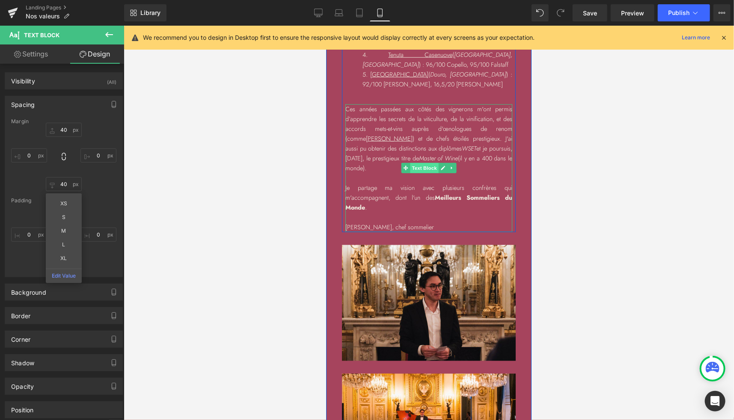
click at [426, 166] on span "Text Block" at bounding box center [423, 168] width 28 height 10
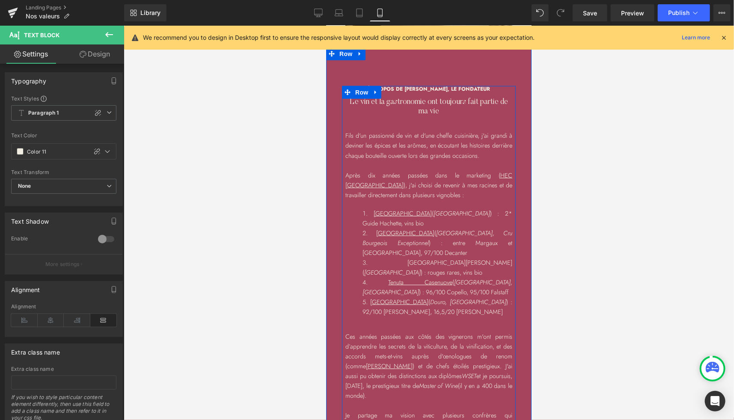
scroll to position [1940, 0]
click at [356, 97] on span "Row" at bounding box center [358, 94] width 17 height 13
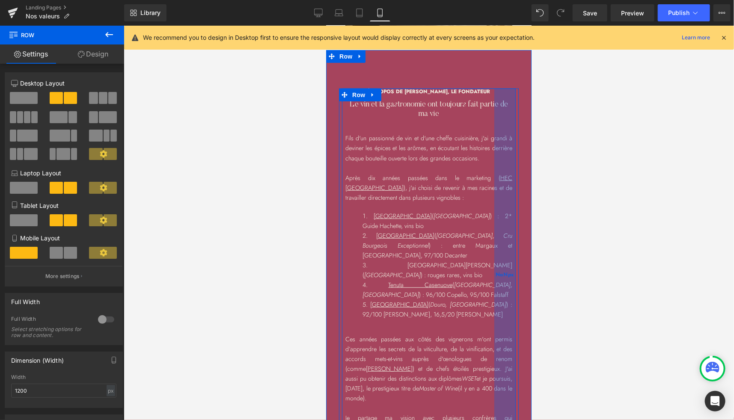
click at [507, 132] on div "NaNpx" at bounding box center [504, 275] width 21 height 374
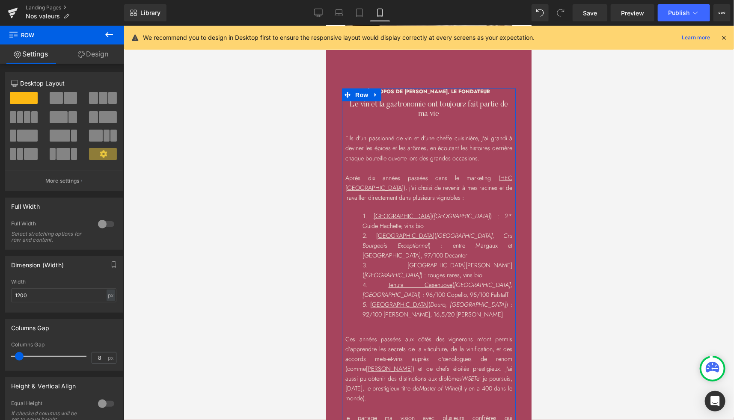
click at [96, 58] on link "Design" at bounding box center [93, 53] width 62 height 19
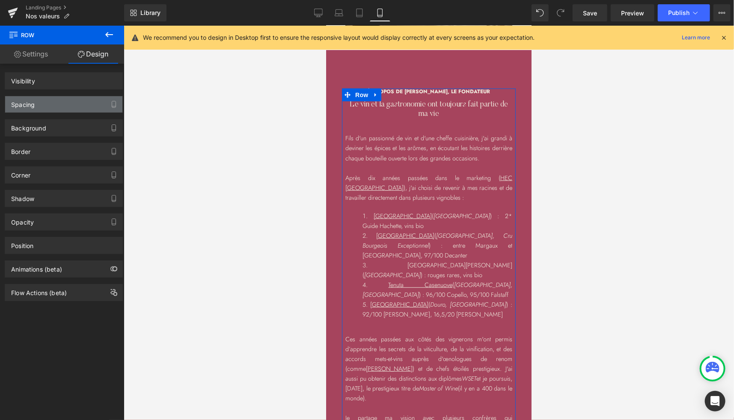
click at [39, 106] on div "Spacing" at bounding box center [63, 104] width 117 height 16
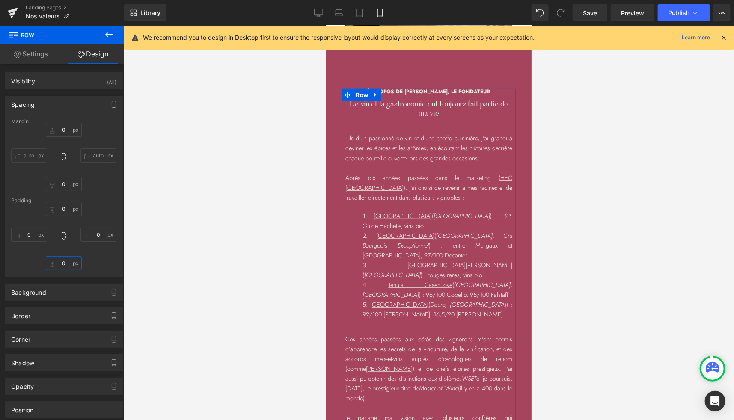
click at [62, 257] on input "0" at bounding box center [64, 263] width 36 height 14
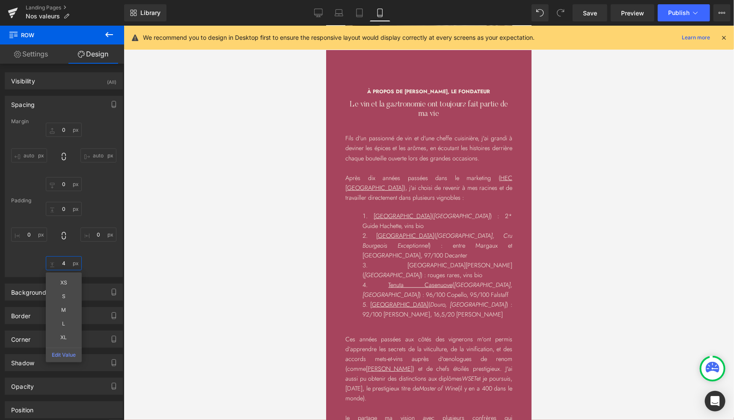
type input "40"
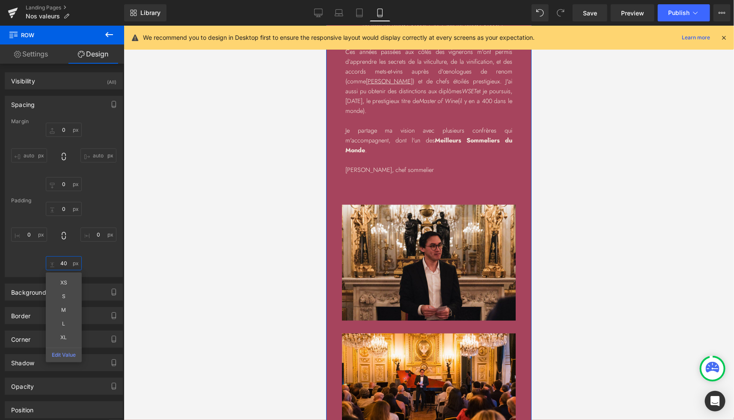
scroll to position [2227, 0]
click at [605, 229] on div at bounding box center [429, 223] width 610 height 394
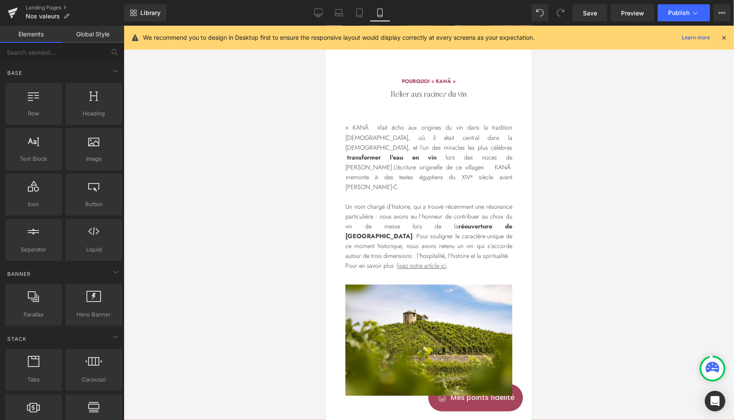
scroll to position [2648, 0]
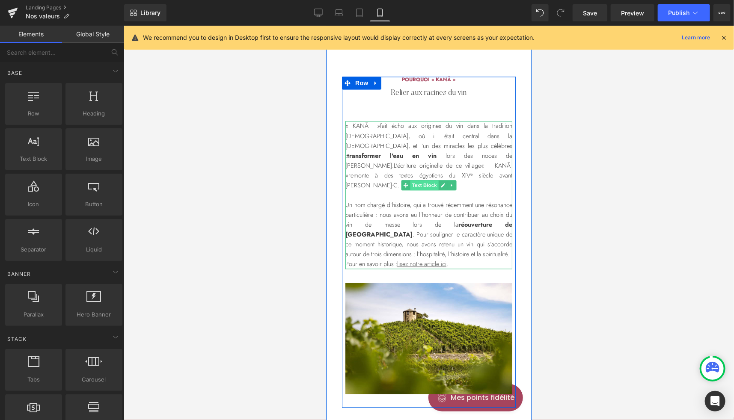
click at [417, 187] on span "Text Block" at bounding box center [423, 185] width 28 height 10
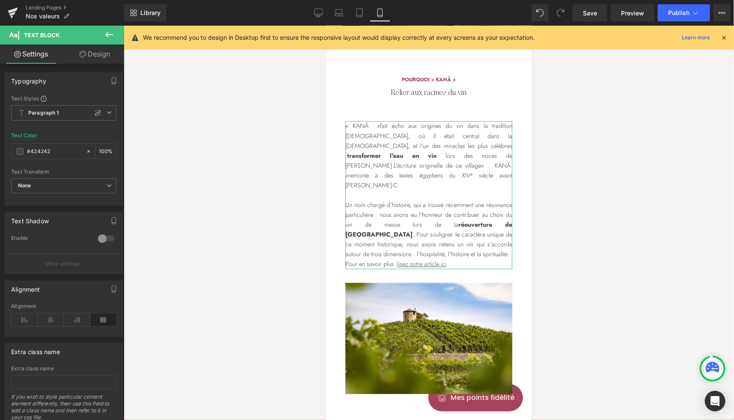
click at [100, 56] on link "Design" at bounding box center [95, 53] width 62 height 19
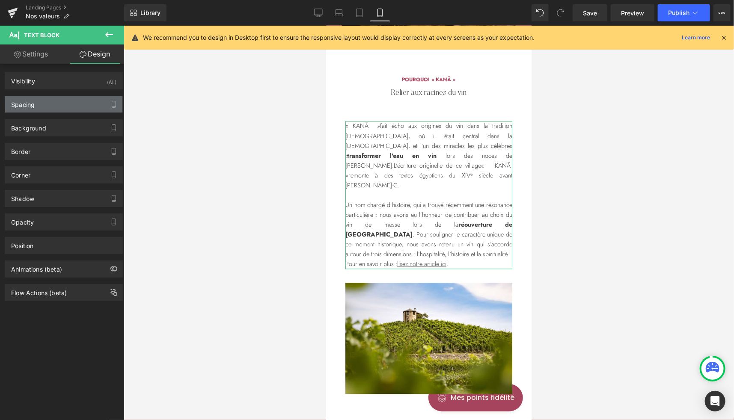
click at [40, 103] on div "Spacing" at bounding box center [63, 104] width 117 height 16
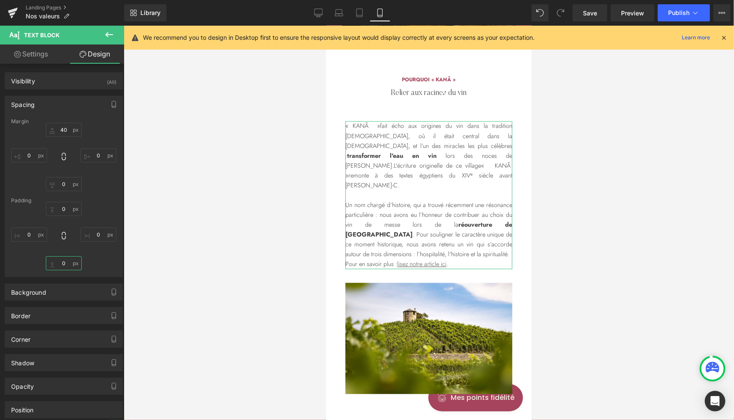
click at [61, 265] on input "text" at bounding box center [64, 263] width 36 height 14
type input "40"
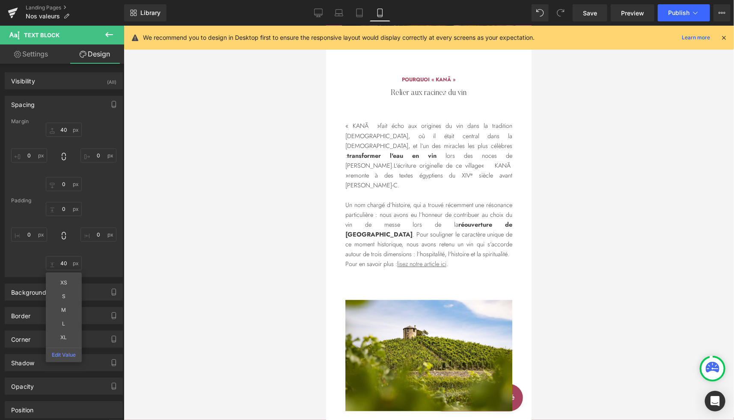
click at [570, 178] on div at bounding box center [429, 223] width 610 height 394
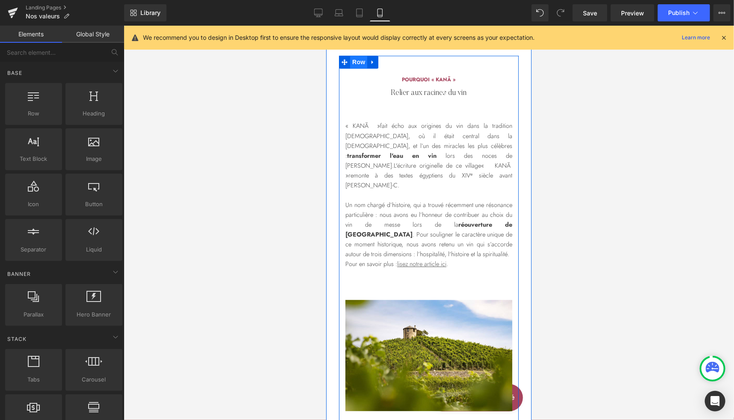
click at [355, 62] on span "Row" at bounding box center [358, 61] width 17 height 13
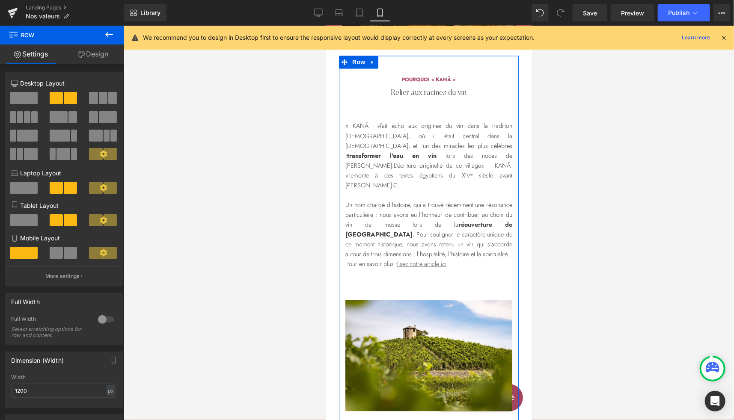
click at [103, 58] on link "Design" at bounding box center [93, 53] width 62 height 19
click at [0, 0] on div "Spacing" at bounding box center [0, 0] width 0 height 0
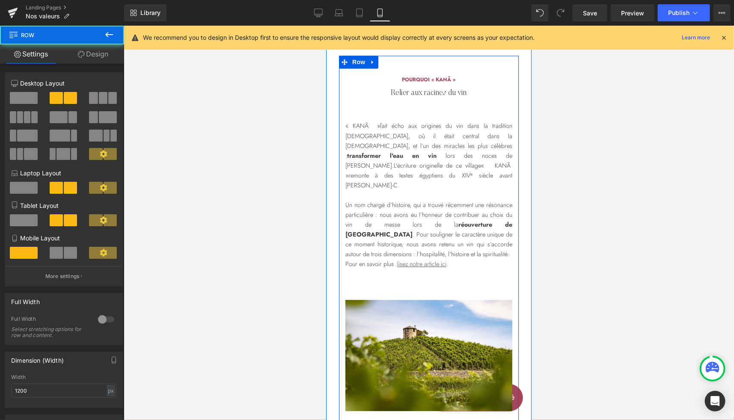
click at [482, 65] on div "Image Row" at bounding box center [428, 61] width 180 height 12
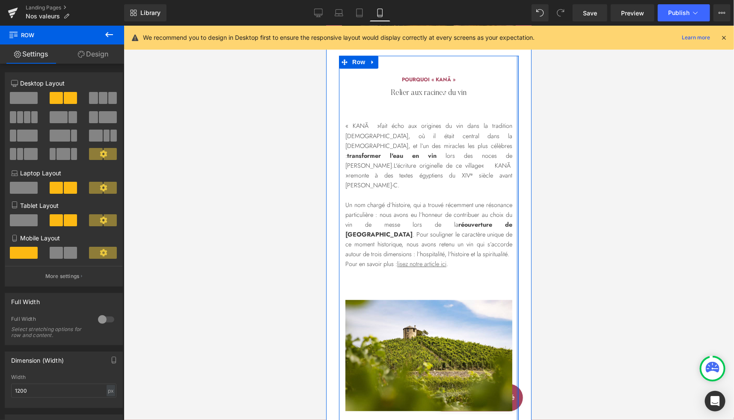
click at [516, 82] on div at bounding box center [517, 255] width 2 height 400
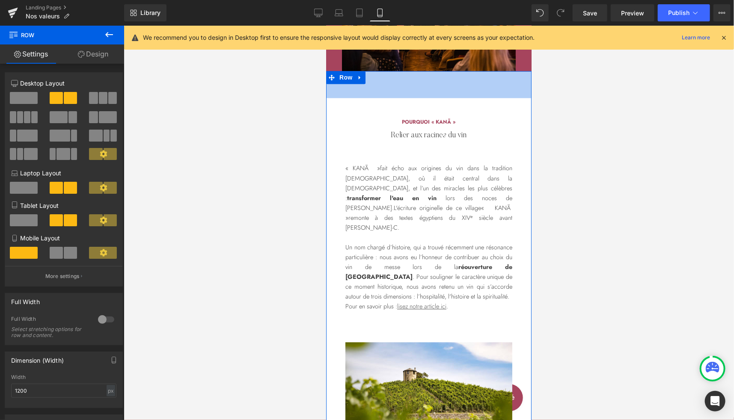
scroll to position [2606, 0]
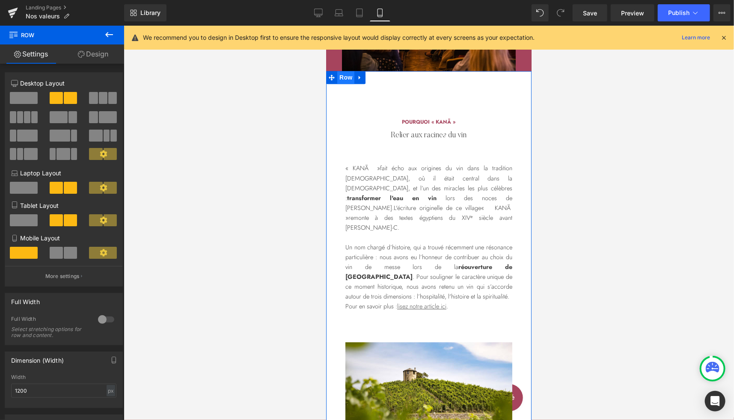
click at [342, 74] on span "Row" at bounding box center [345, 77] width 17 height 13
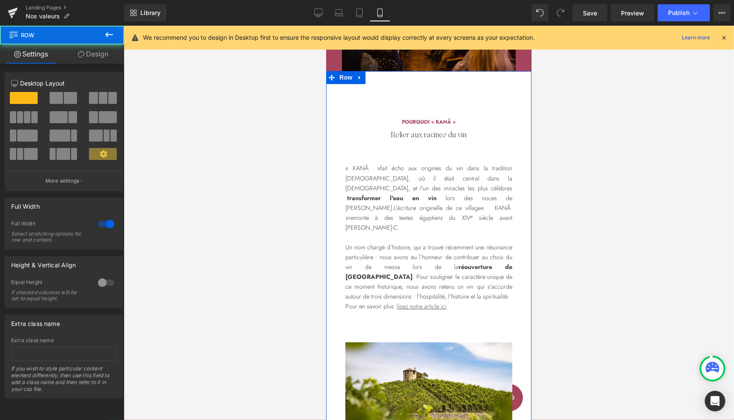
click at [100, 56] on link "Design" at bounding box center [93, 53] width 62 height 19
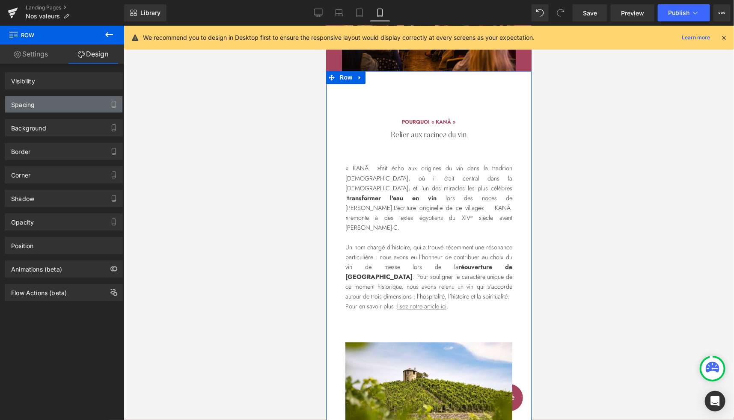
click at [47, 107] on div "Spacing" at bounding box center [63, 104] width 117 height 16
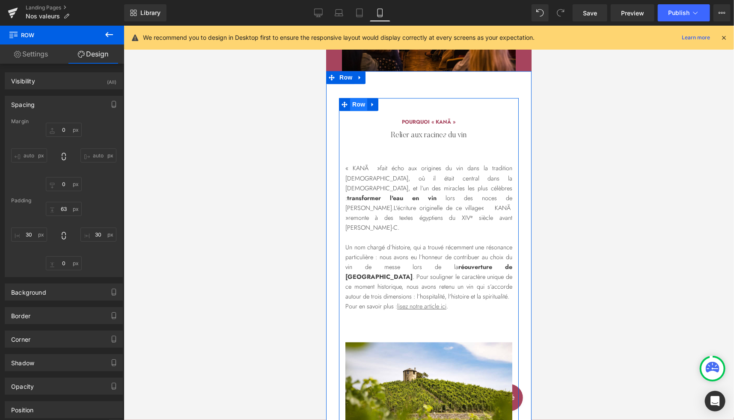
click at [354, 103] on span "Row" at bounding box center [358, 104] width 17 height 13
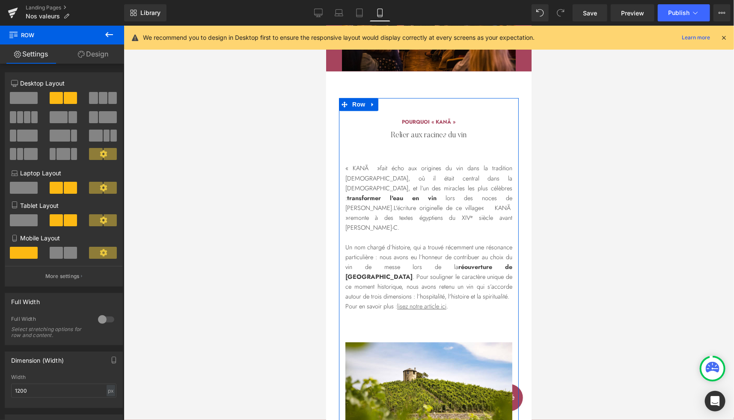
click at [103, 55] on link "Design" at bounding box center [93, 53] width 62 height 19
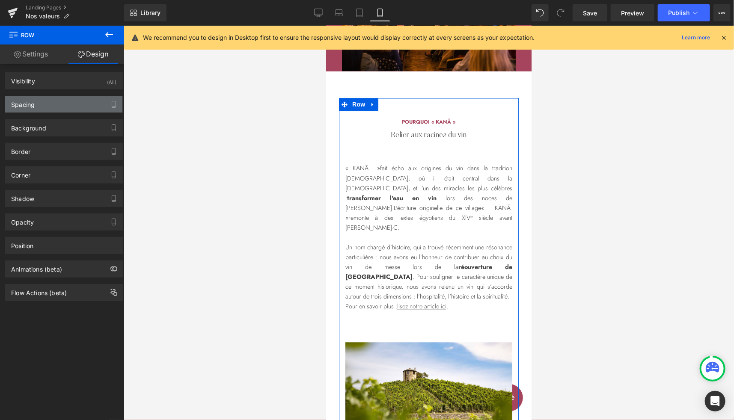
click at [49, 104] on div "Spacing" at bounding box center [63, 104] width 117 height 16
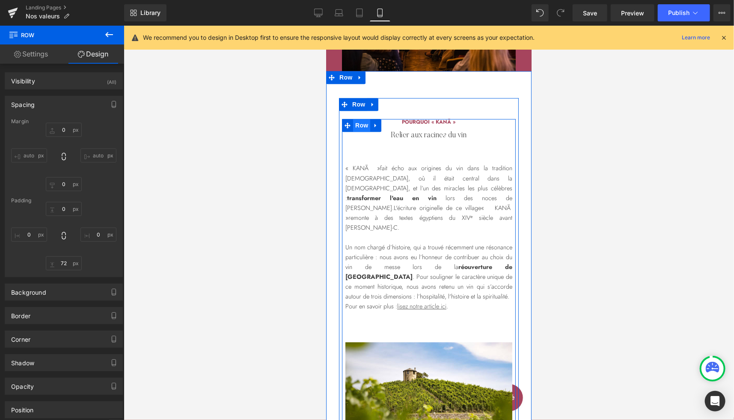
click at [357, 125] on span "Row" at bounding box center [361, 125] width 17 height 13
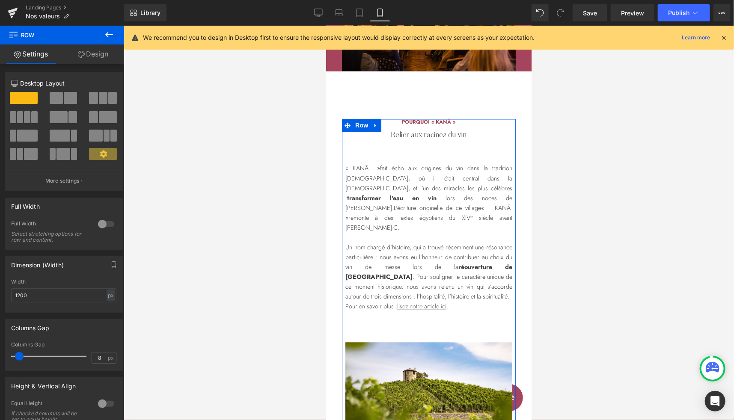
click at [102, 62] on link "Design" at bounding box center [93, 53] width 62 height 19
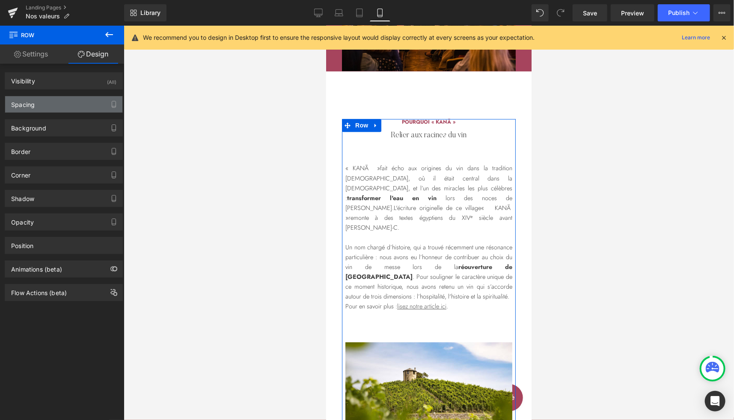
click at [48, 105] on div "Spacing" at bounding box center [63, 104] width 117 height 16
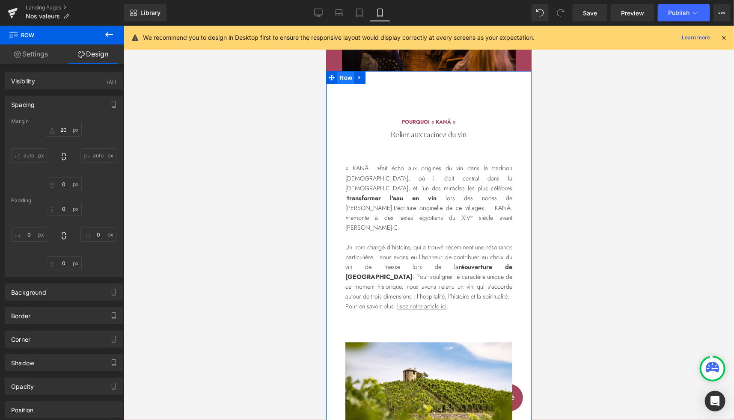
click at [345, 81] on span "Row" at bounding box center [345, 77] width 17 height 13
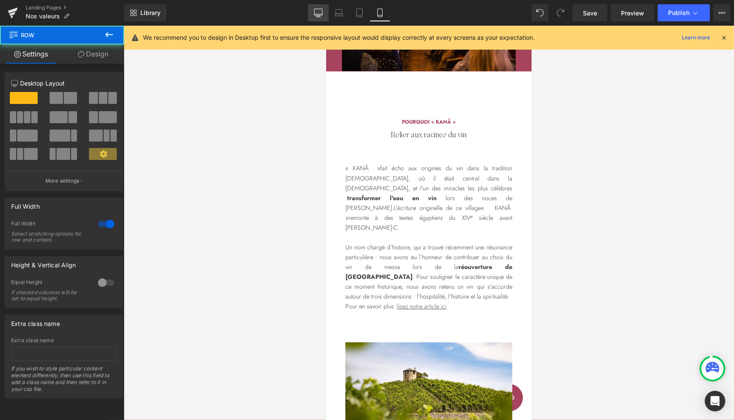
click at [321, 12] on icon at bounding box center [318, 13] width 9 height 9
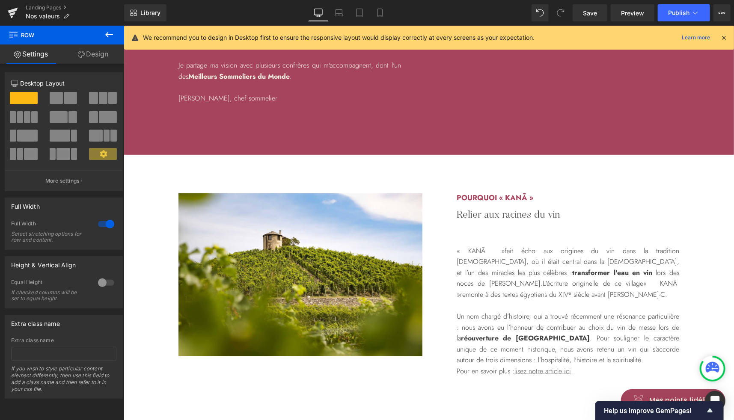
scroll to position [1886, 0]
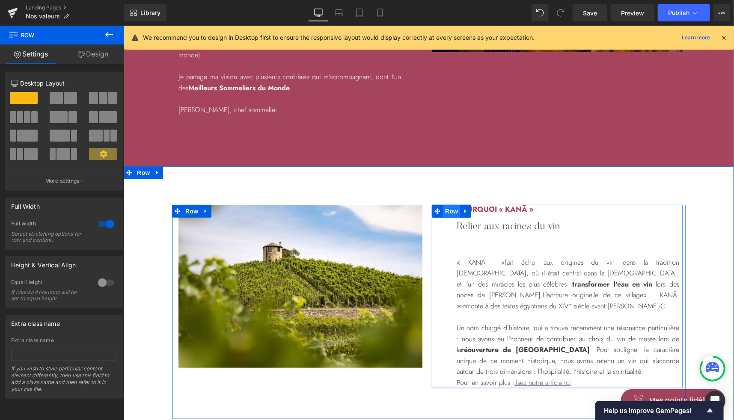
click at [448, 205] on span "Row" at bounding box center [450, 211] width 17 height 13
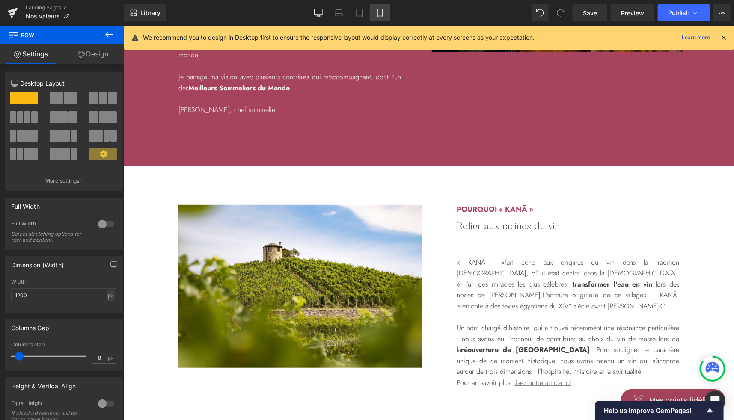
click at [382, 10] on icon at bounding box center [380, 13] width 9 height 9
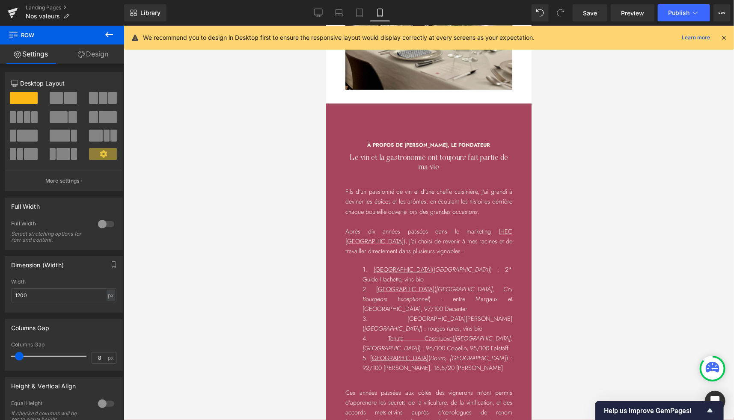
scroll to position [0, 0]
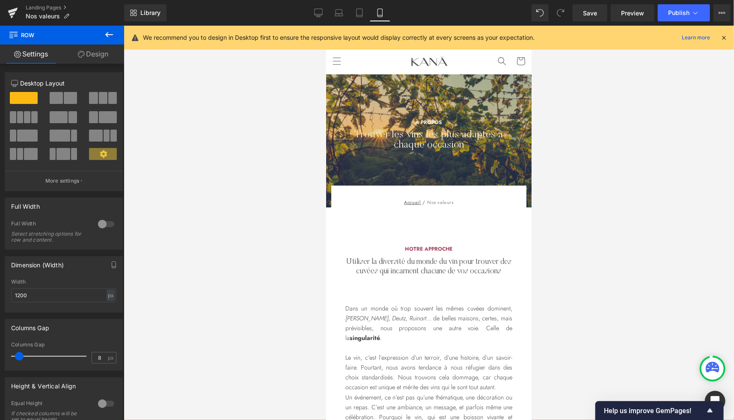
click at [100, 58] on link "Design" at bounding box center [93, 53] width 62 height 19
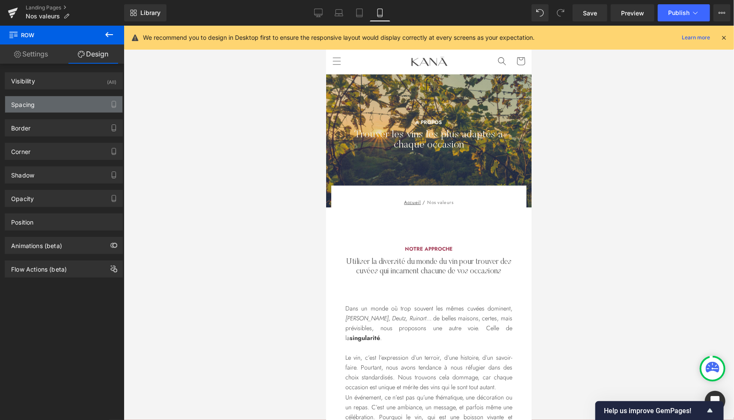
click at [43, 105] on div "Spacing" at bounding box center [63, 104] width 117 height 16
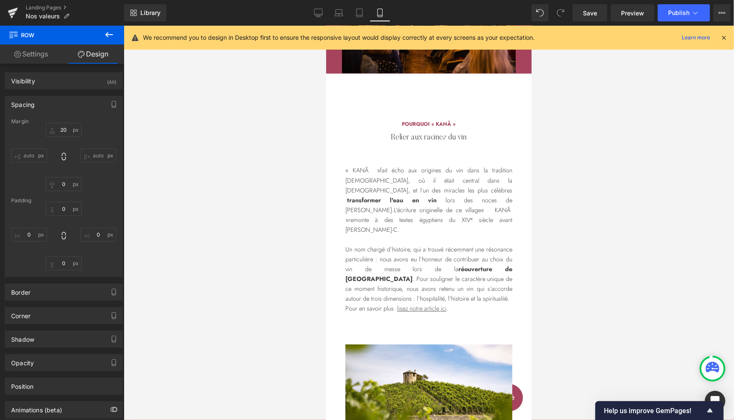
scroll to position [2590, 0]
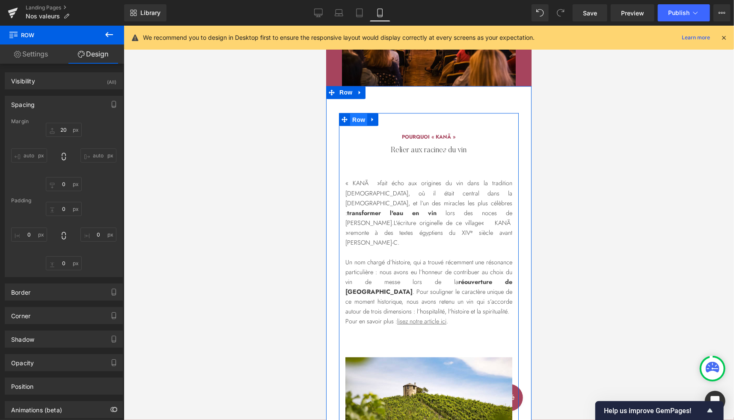
click at [352, 119] on span "Row" at bounding box center [358, 119] width 17 height 13
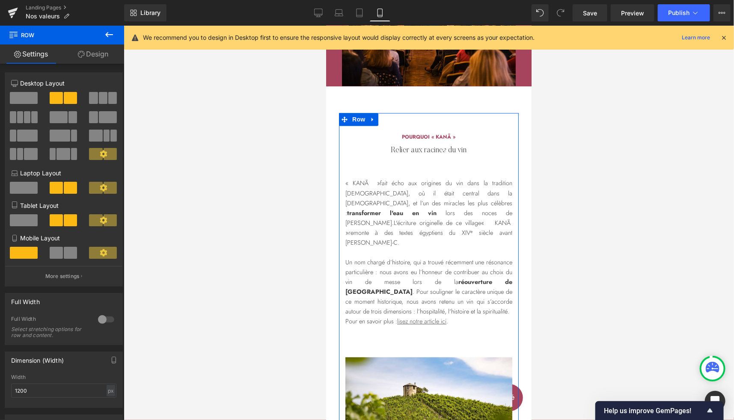
click at [111, 58] on link "Design" at bounding box center [93, 53] width 62 height 19
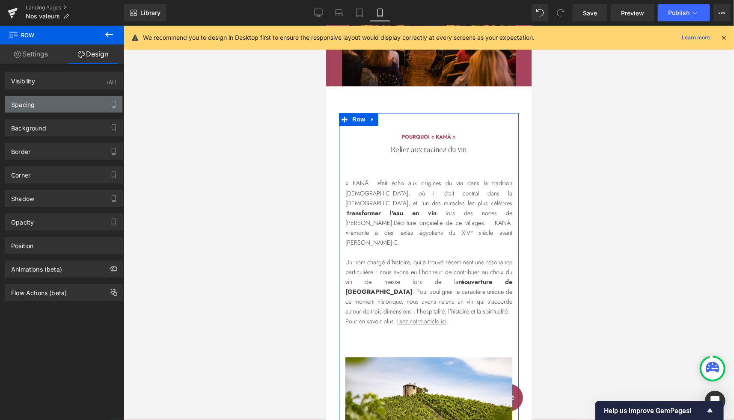
click at [44, 101] on div "Spacing" at bounding box center [63, 104] width 117 height 16
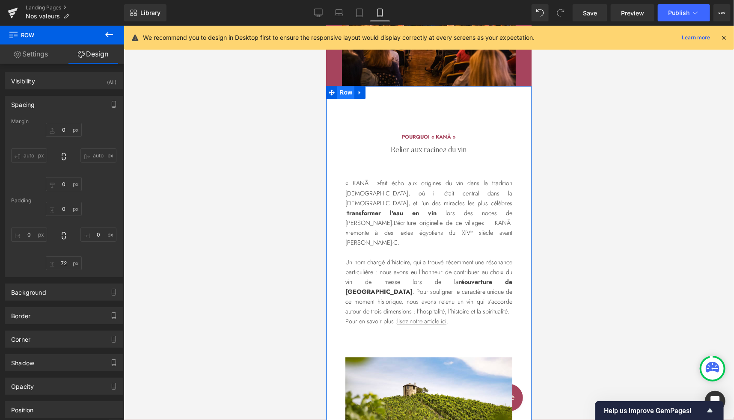
click at [341, 90] on span "Row" at bounding box center [345, 92] width 17 height 13
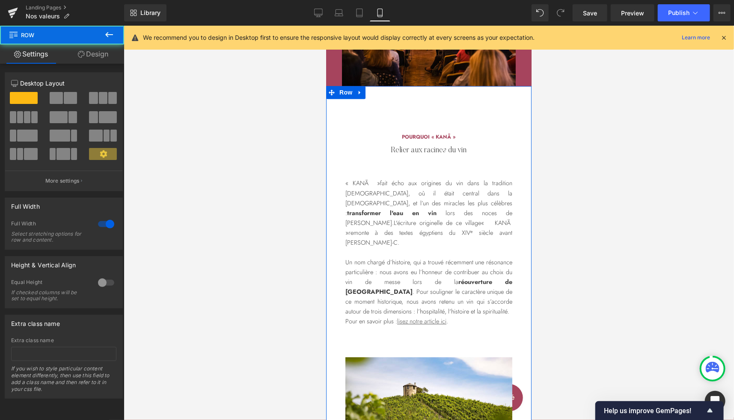
click at [90, 56] on link "Design" at bounding box center [93, 53] width 62 height 19
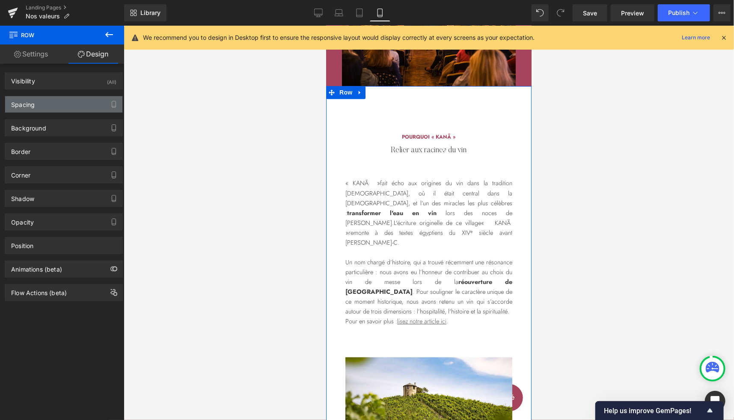
click at [43, 106] on div "Spacing" at bounding box center [63, 104] width 117 height 16
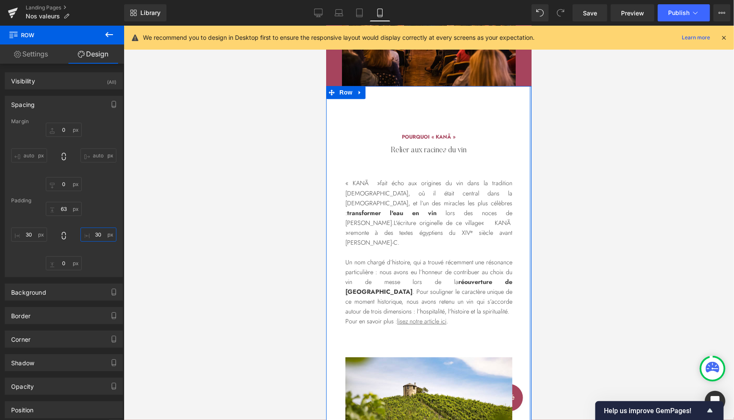
click at [96, 234] on input "text" at bounding box center [98, 235] width 36 height 14
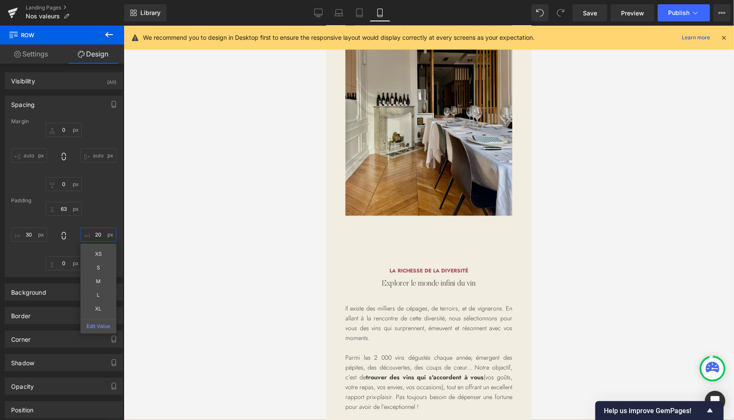
scroll to position [891, 0]
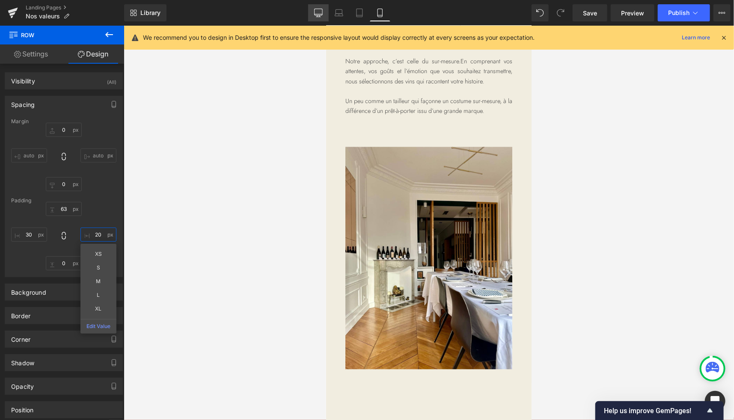
type input "20"
click at [313, 13] on link "Desktop" at bounding box center [318, 12] width 21 height 17
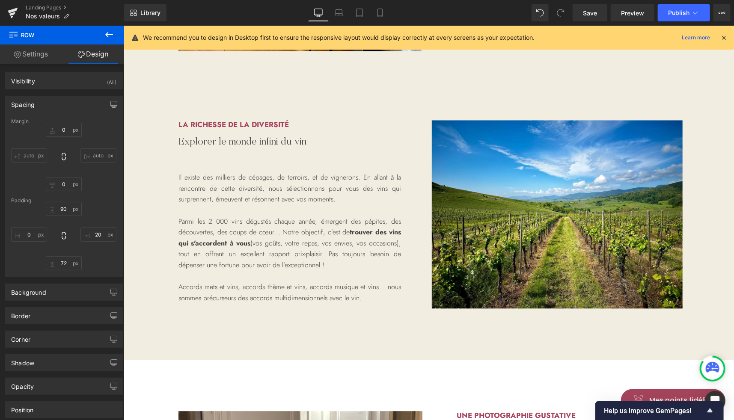
scroll to position [0, 0]
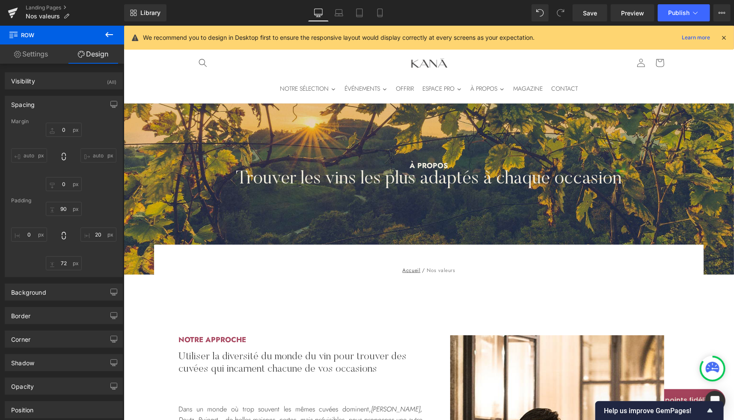
click at [725, 33] on div "We recommend you to design in Desktop first to ensure the responsive layout wou…" at bounding box center [435, 38] width 584 height 10
click at [724, 38] on icon at bounding box center [724, 38] width 8 height 8
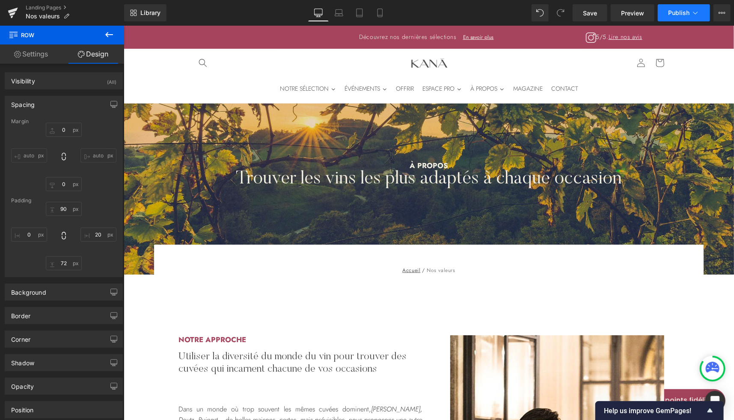
click at [682, 13] on span "Publish" at bounding box center [678, 12] width 21 height 7
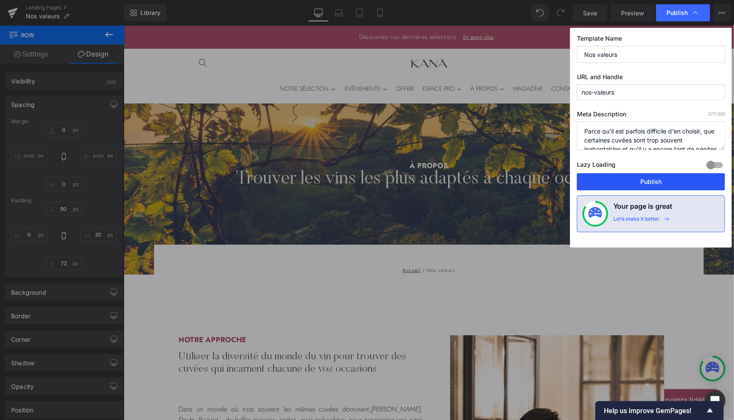
click at [633, 178] on button "Publish" at bounding box center [651, 181] width 148 height 17
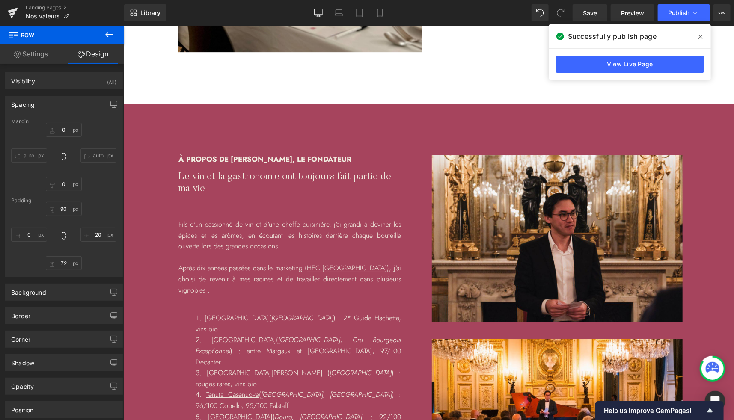
scroll to position [1431, 0]
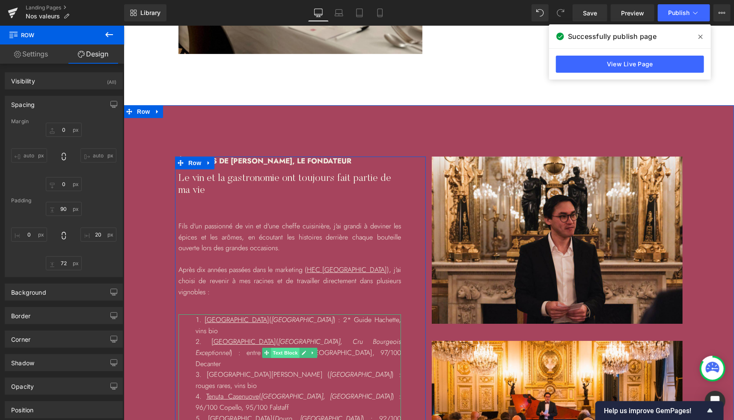
click at [283, 347] on span "Text Block" at bounding box center [284, 352] width 28 height 10
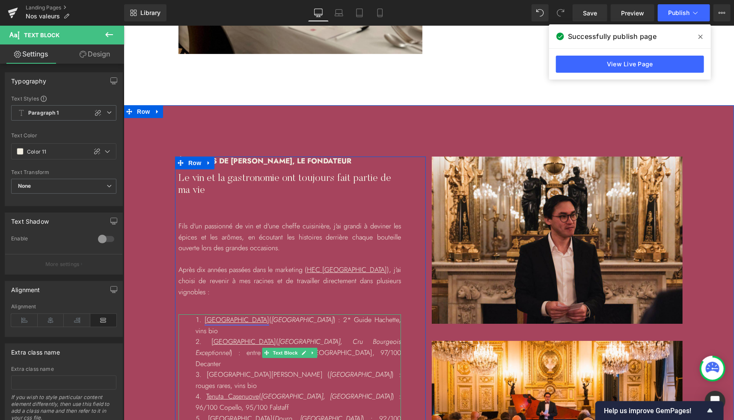
click at [251, 314] on link "[GEOGRAPHIC_DATA]" at bounding box center [236, 319] width 65 height 10
click at [301, 350] on icon at bounding box center [303, 352] width 4 height 4
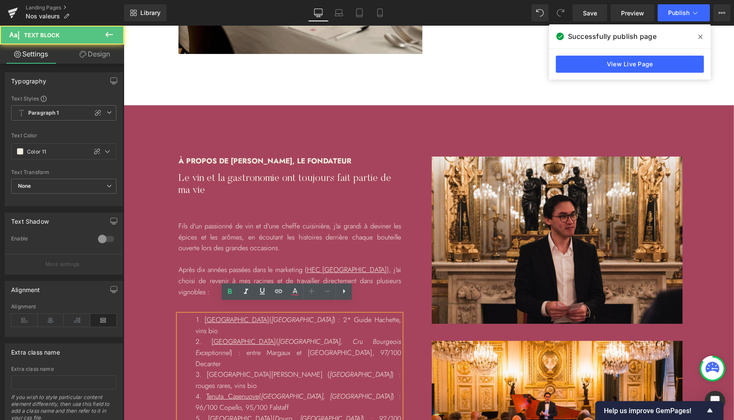
click at [254, 314] on li "Château Peyrassol ( Côtes-de-Provence ) : 2* Guide Hachette, vins bio" at bounding box center [297, 325] width 205 height 22
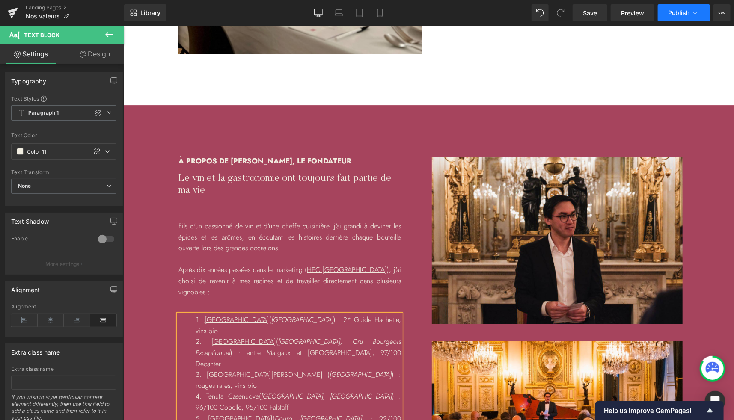
click at [678, 12] on span "Publish" at bounding box center [678, 12] width 21 height 7
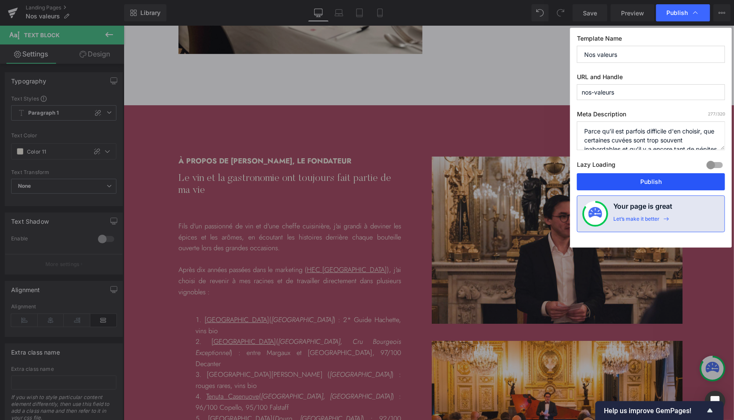
click at [639, 178] on button "Publish" at bounding box center [651, 181] width 148 height 17
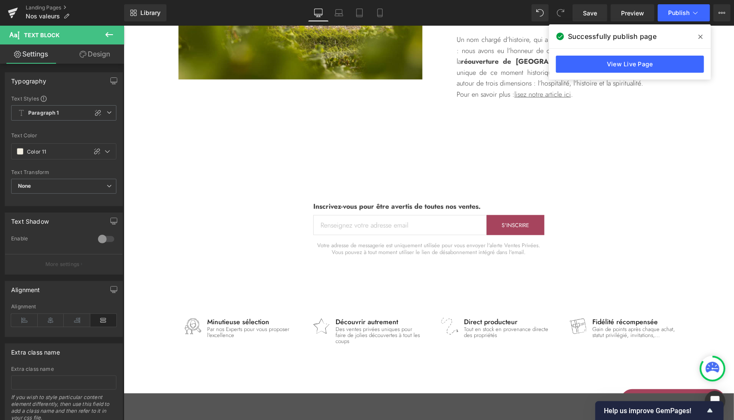
scroll to position [2171, 0]
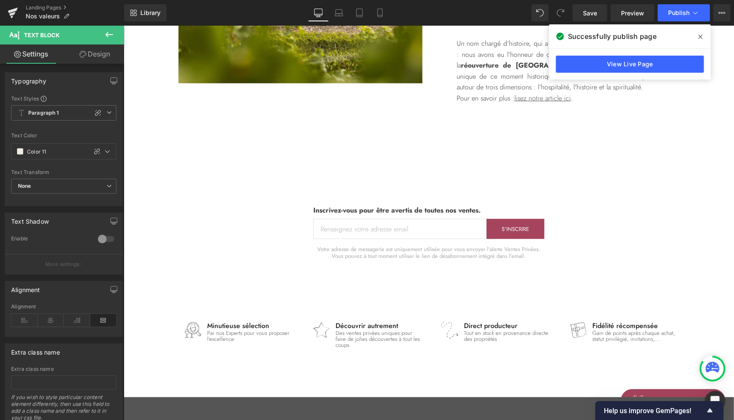
click at [702, 36] on icon at bounding box center [700, 36] width 4 height 7
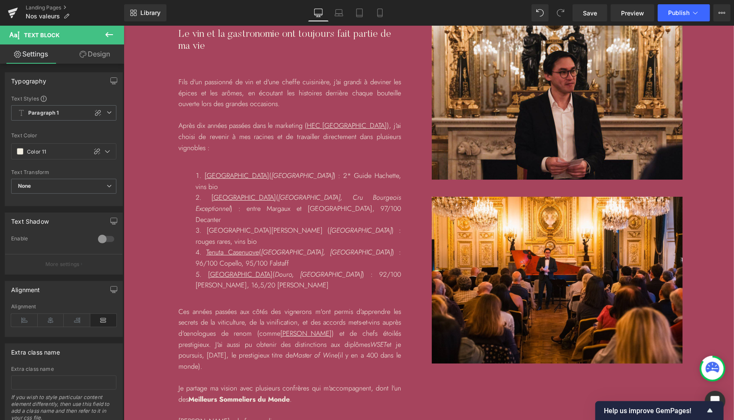
scroll to position [1574, 0]
click at [44, 3] on div "Landing Pages Nos valeurs" at bounding box center [62, 13] width 124 height 26
click at [39, 6] on link "Landing Pages" at bounding box center [75, 7] width 98 height 7
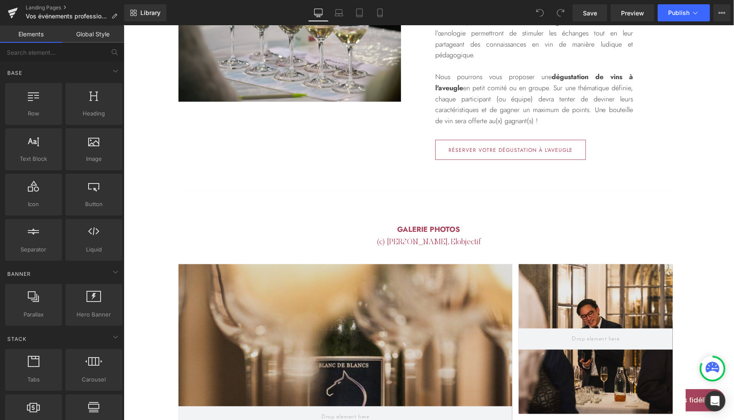
scroll to position [2073, 0]
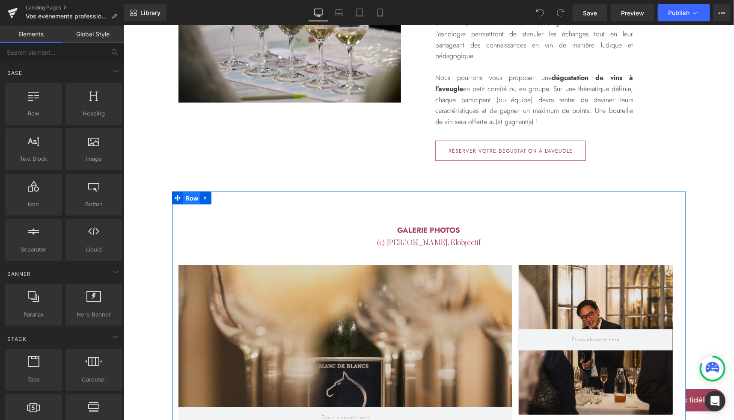
click at [191, 192] on span "Row" at bounding box center [191, 198] width 17 height 13
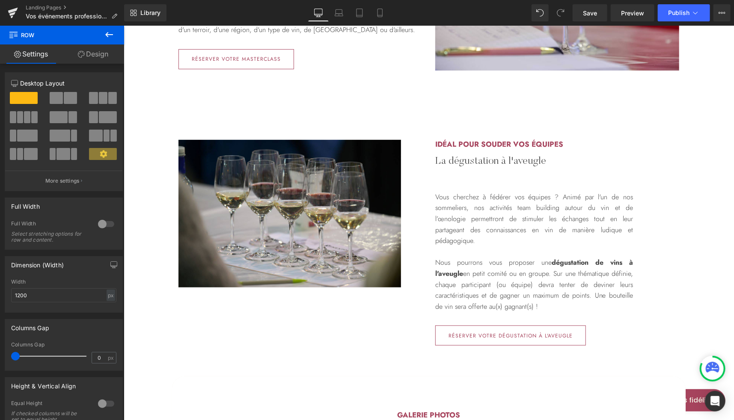
scroll to position [1887, 0]
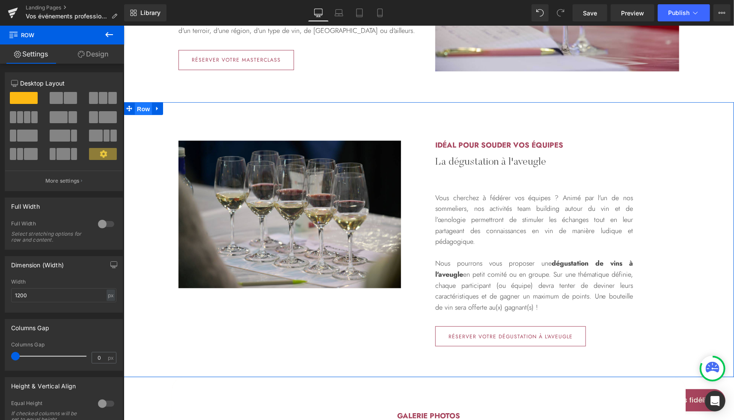
click at [138, 102] on span "Row" at bounding box center [142, 108] width 17 height 13
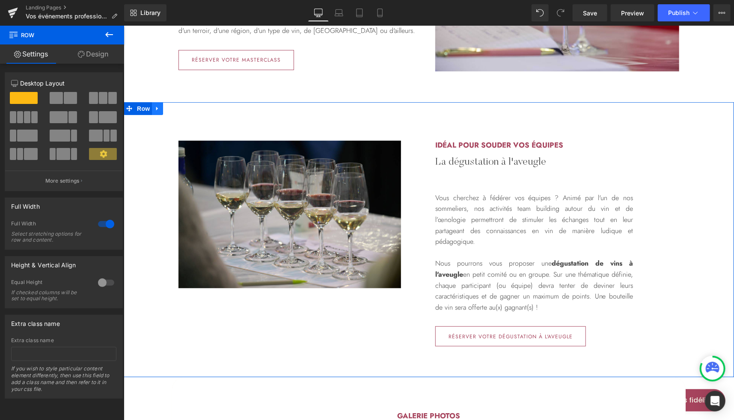
click at [158, 102] on link at bounding box center [156, 108] width 11 height 13
click at [166, 105] on icon at bounding box center [168, 108] width 6 height 6
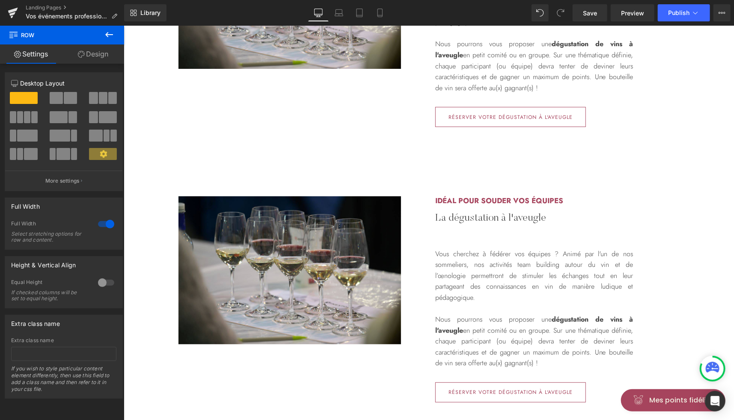
scroll to position [1749, 0]
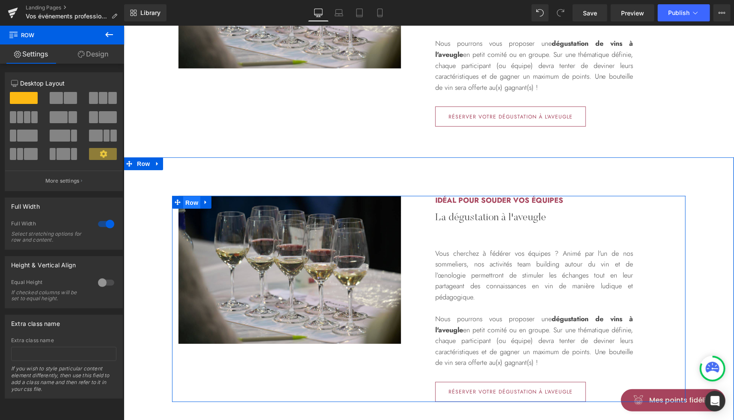
click at [187, 196] on span "Row" at bounding box center [191, 202] width 17 height 13
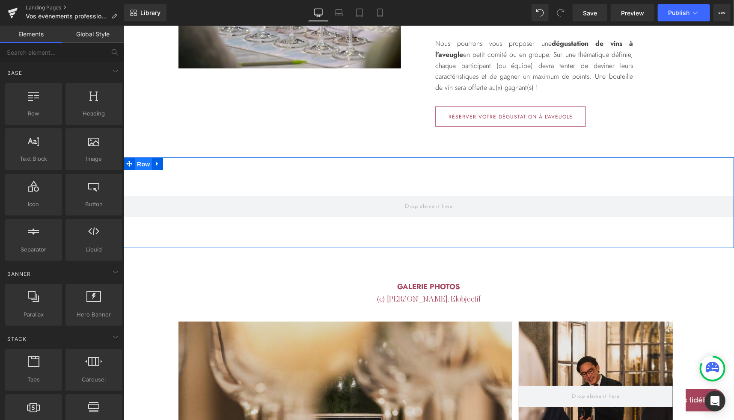
click at [142, 157] on span "Row" at bounding box center [142, 163] width 17 height 13
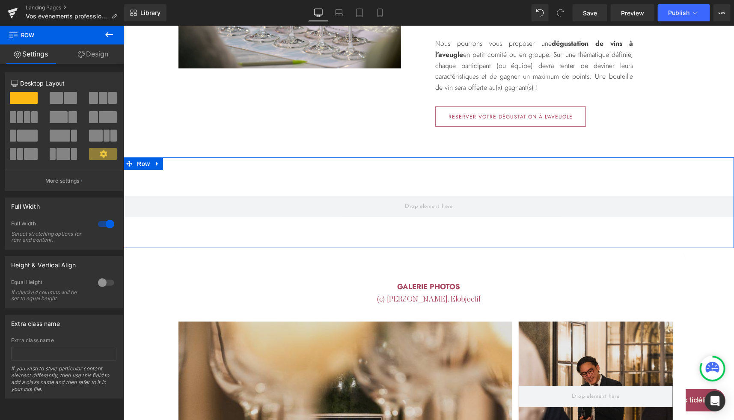
scroll to position [1823, 0]
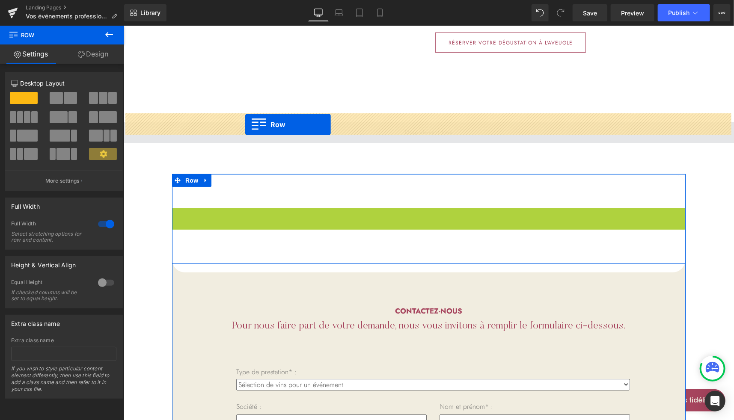
drag, startPoint x: 187, startPoint y: 206, endPoint x: 245, endPoint y: 124, distance: 100.2
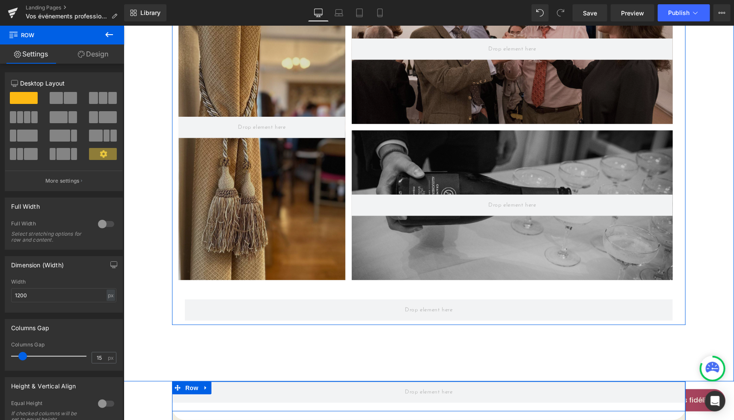
scroll to position [3772, 0]
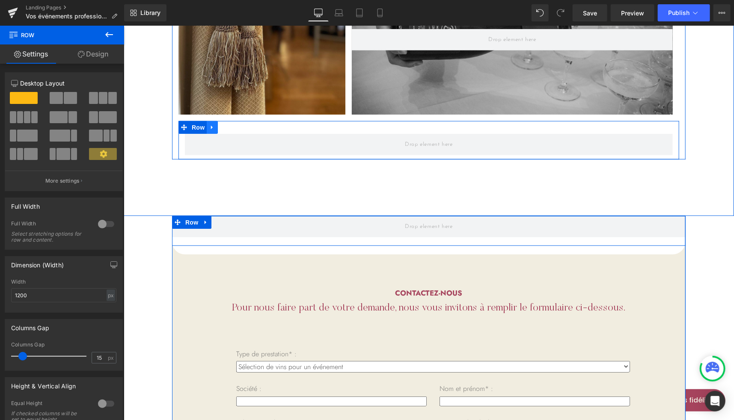
click at [211, 124] on icon at bounding box center [212, 127] width 6 height 6
click at [233, 124] on icon at bounding box center [234, 127] width 6 height 6
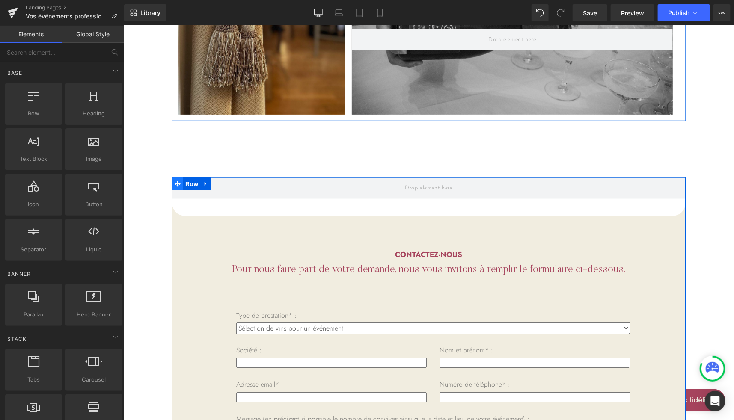
click at [178, 177] on span at bounding box center [177, 183] width 11 height 13
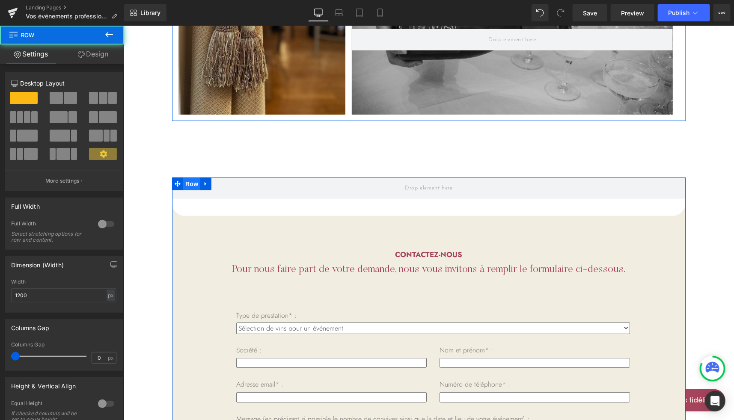
click at [188, 177] on span "Row" at bounding box center [191, 183] width 17 height 13
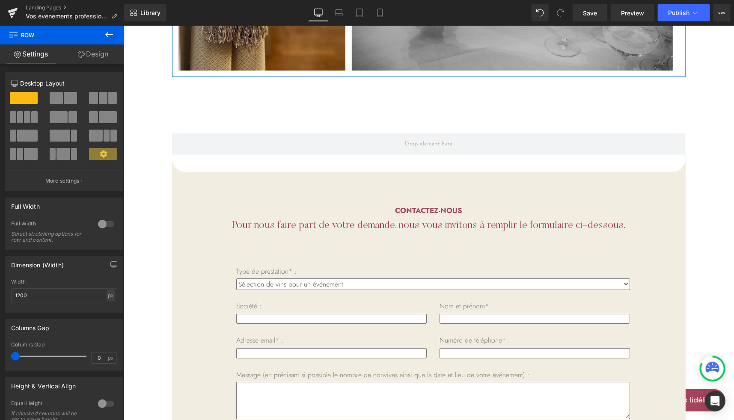
scroll to position [3814, 0]
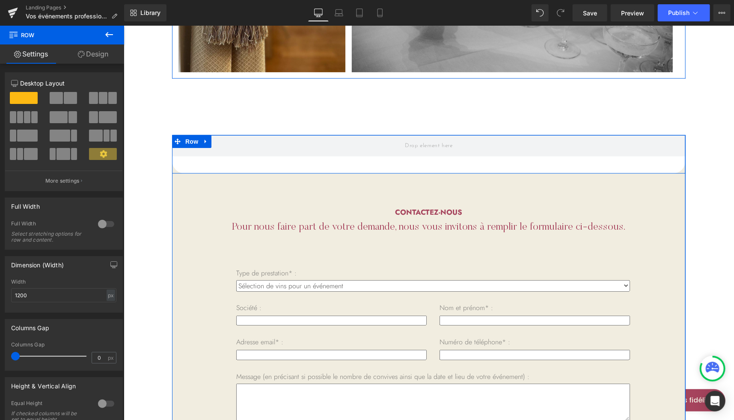
click at [544, 159] on div "Row Row" at bounding box center [428, 154] width 513 height 39
click at [123, 25] on div at bounding box center [123, 25] width 0 height 0
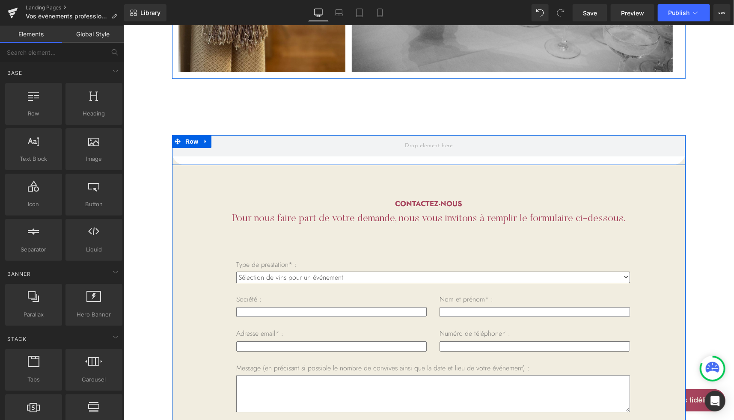
click at [555, 152] on div "Row" at bounding box center [428, 150] width 513 height 30
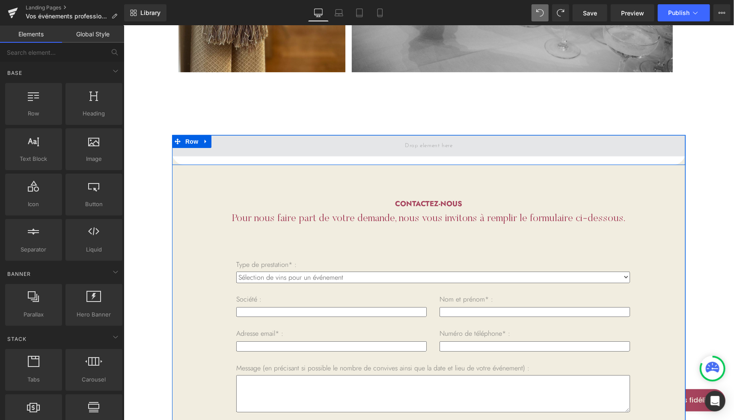
click at [583, 142] on span at bounding box center [428, 145] width 513 height 21
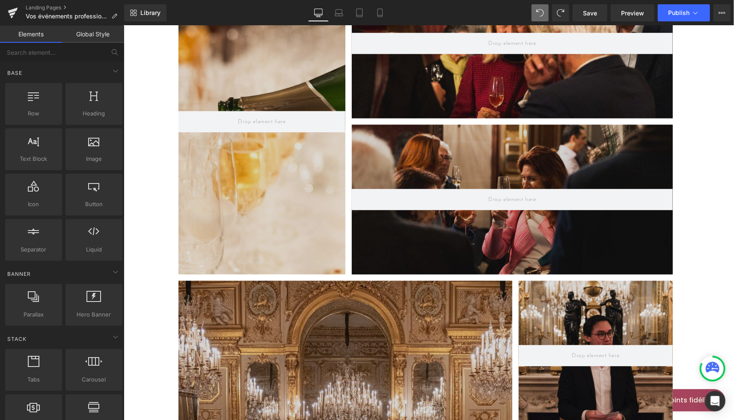
scroll to position [2360, 0]
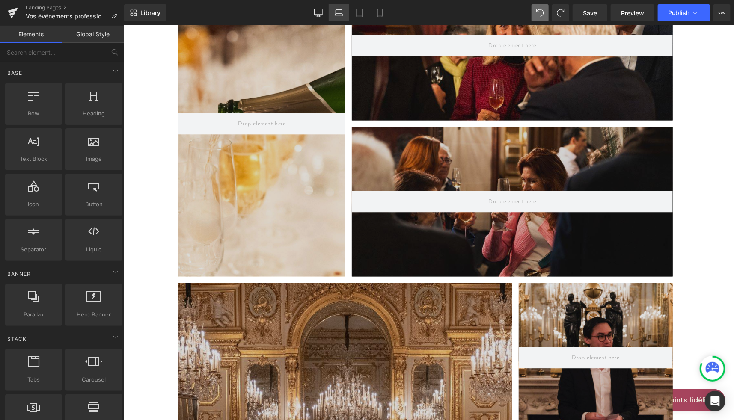
click at [341, 12] on icon at bounding box center [339, 13] width 9 height 9
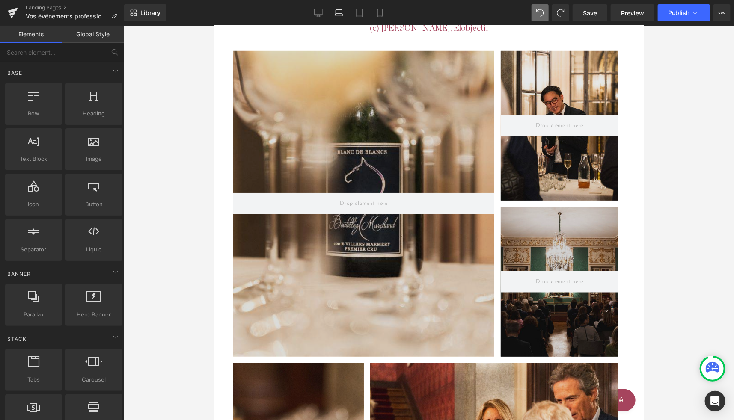
scroll to position [1954, 0]
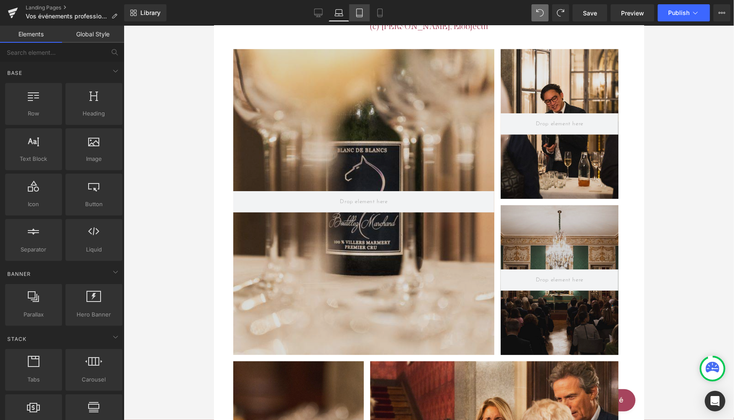
click at [363, 12] on icon at bounding box center [359, 13] width 9 height 9
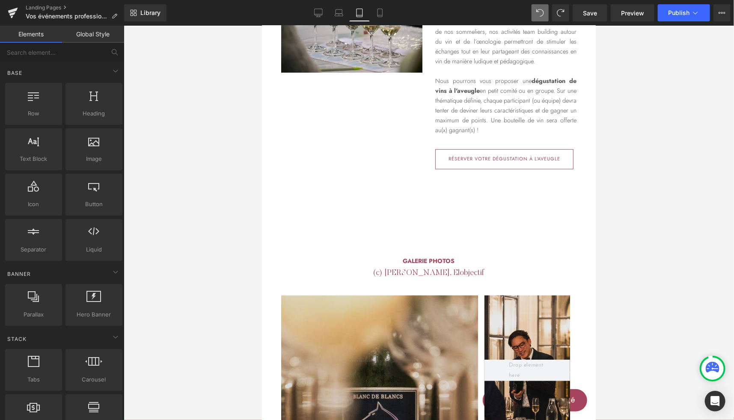
scroll to position [2075, 0]
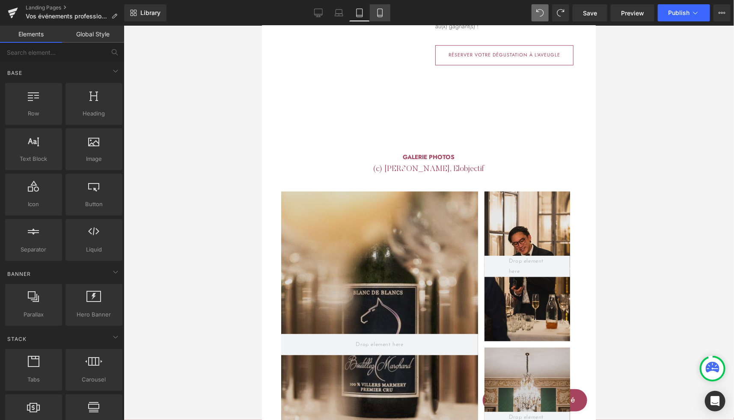
click at [379, 17] on icon at bounding box center [379, 13] width 5 height 8
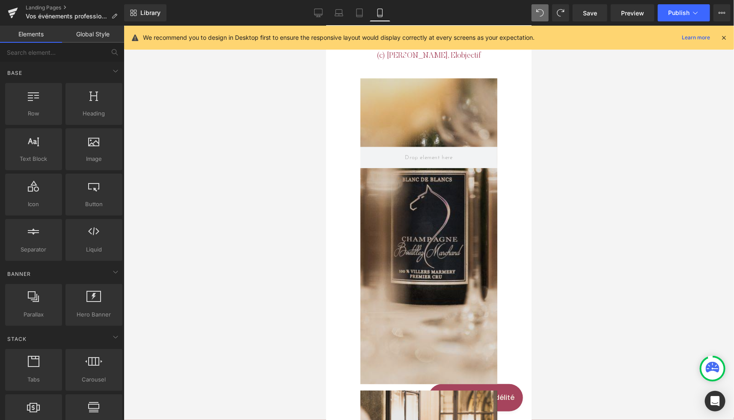
scroll to position [2742, 0]
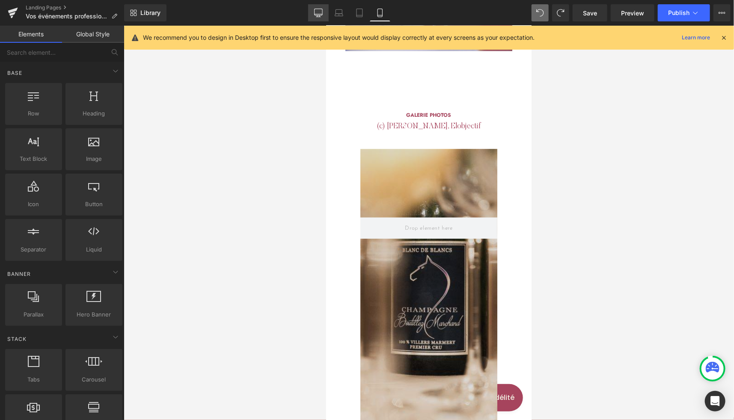
click at [321, 16] on icon at bounding box center [318, 13] width 9 height 9
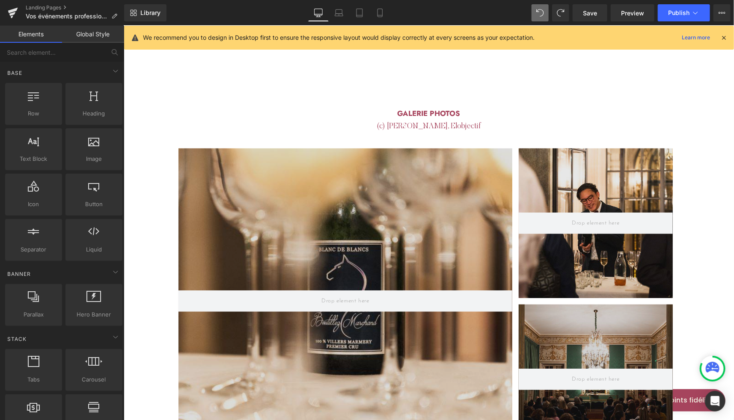
scroll to position [1871, 0]
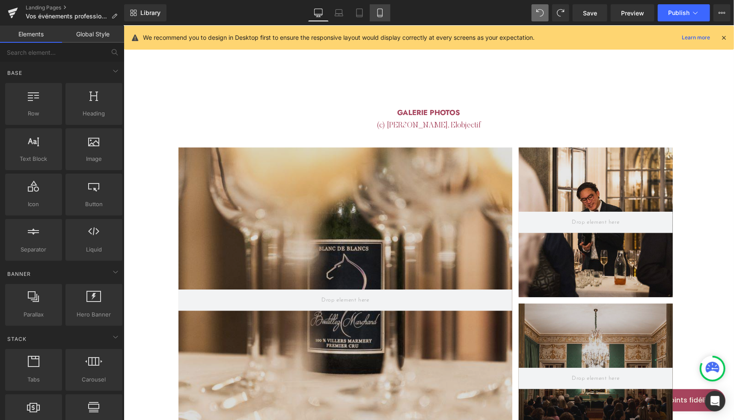
click at [382, 14] on icon at bounding box center [380, 13] width 9 height 9
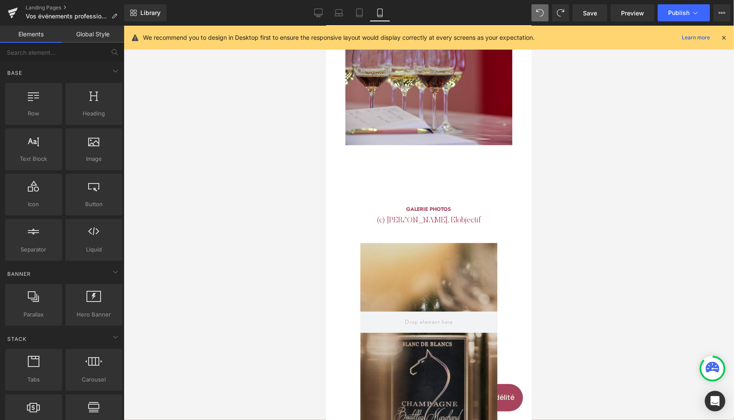
scroll to position [2759, 0]
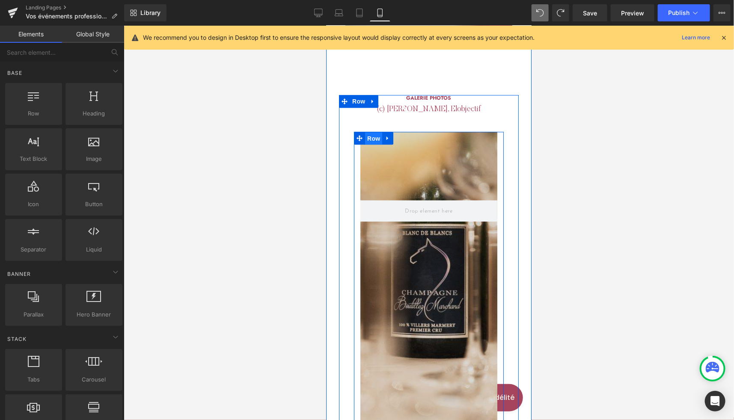
click at [365, 132] on span "Row" at bounding box center [373, 138] width 17 height 13
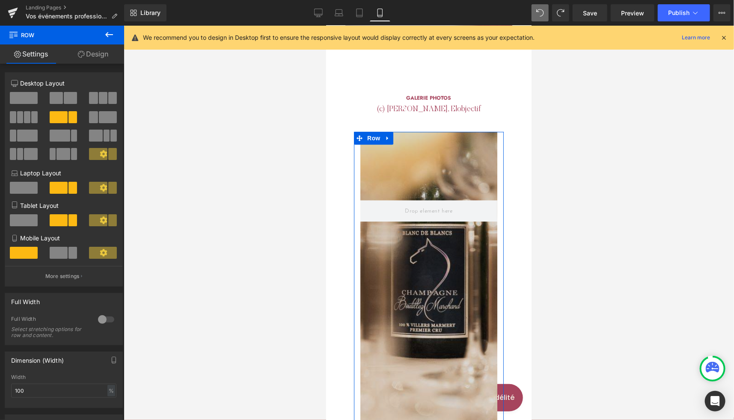
click at [97, 57] on link "Design" at bounding box center [93, 53] width 62 height 19
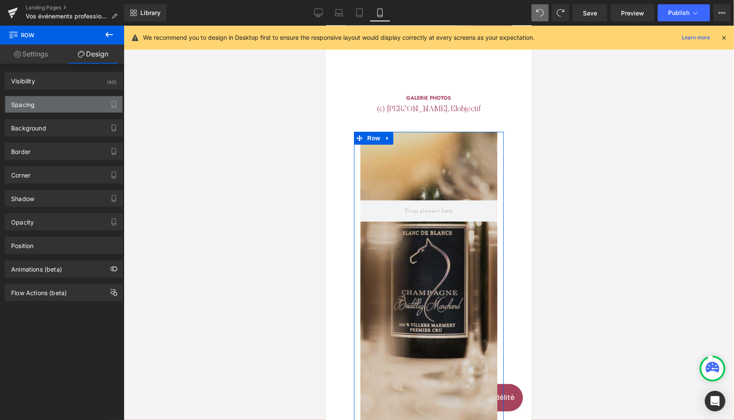
click at [62, 108] on div "Spacing" at bounding box center [63, 104] width 117 height 16
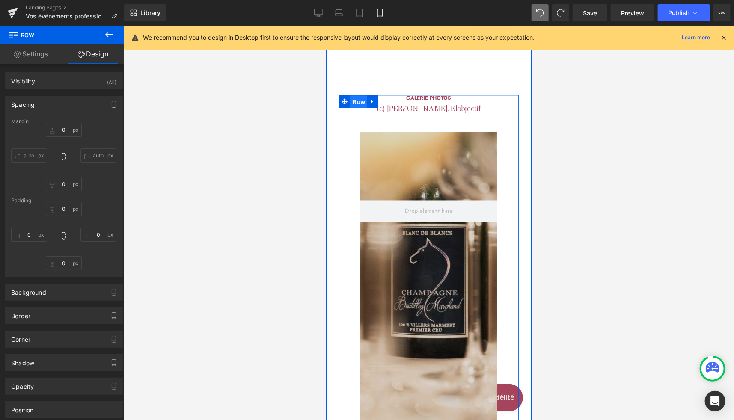
click at [352, 95] on span "Row" at bounding box center [358, 101] width 17 height 13
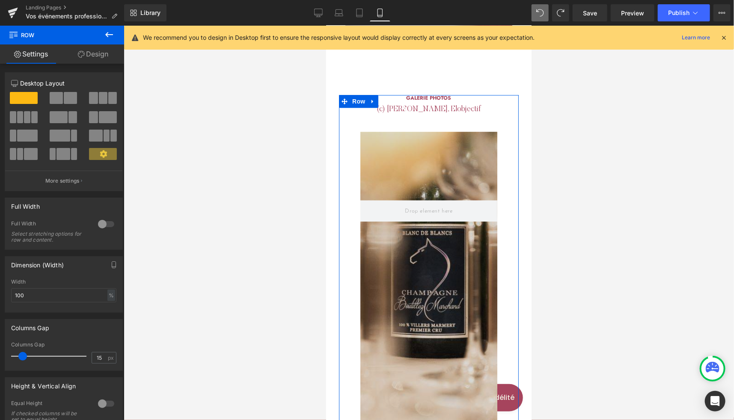
click at [104, 56] on link "Design" at bounding box center [93, 53] width 62 height 19
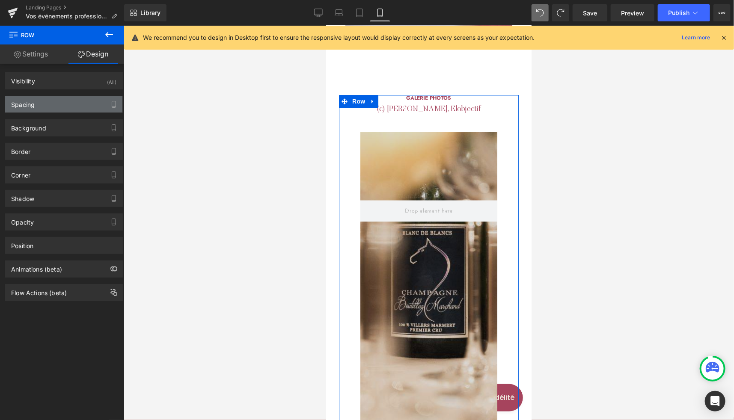
click at [46, 98] on div "Spacing" at bounding box center [63, 104] width 117 height 16
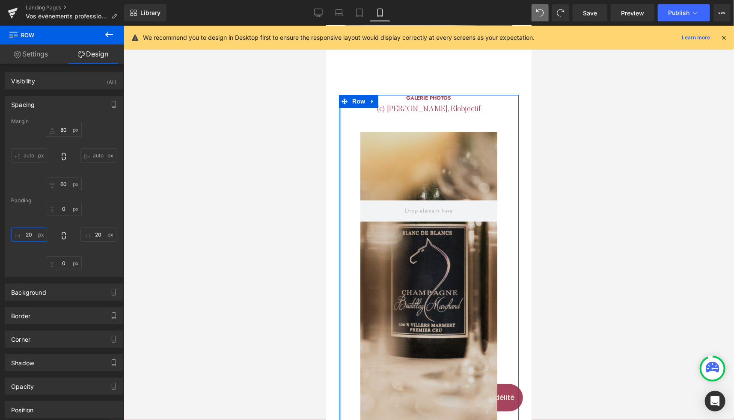
click at [31, 232] on input "text" at bounding box center [29, 235] width 36 height 14
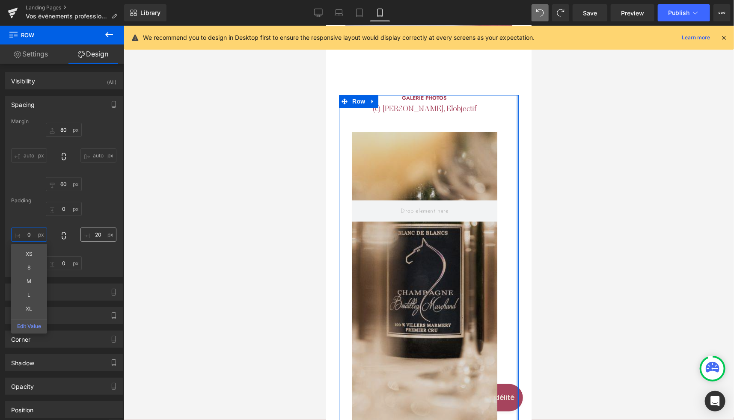
type input "0"
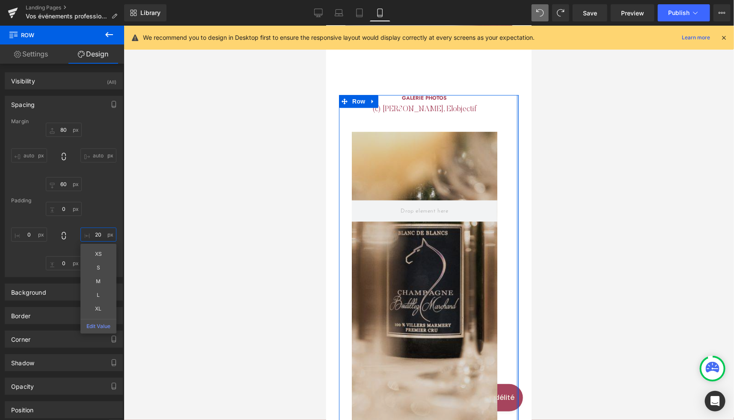
click at [97, 235] on input "text" at bounding box center [98, 235] width 36 height 14
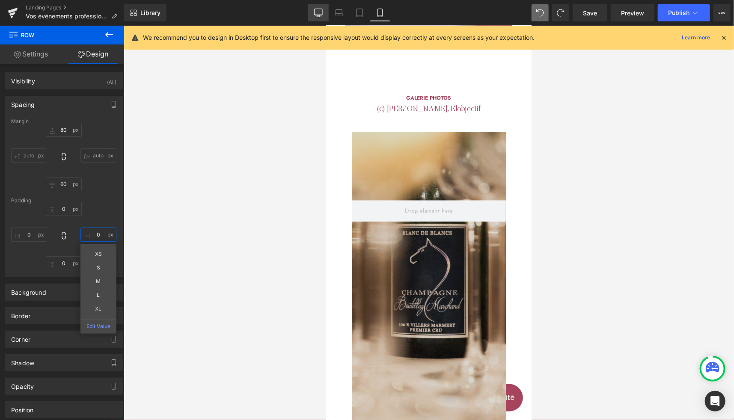
type input "0"
click at [320, 13] on icon at bounding box center [318, 13] width 9 height 9
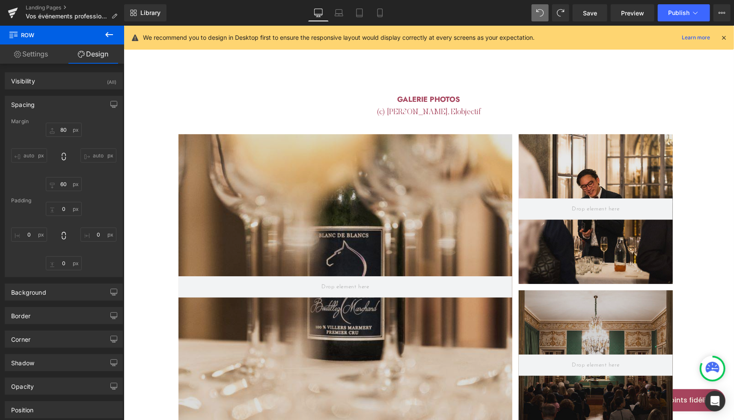
scroll to position [1885, 0]
click at [671, 16] on span "Publish" at bounding box center [678, 12] width 21 height 7
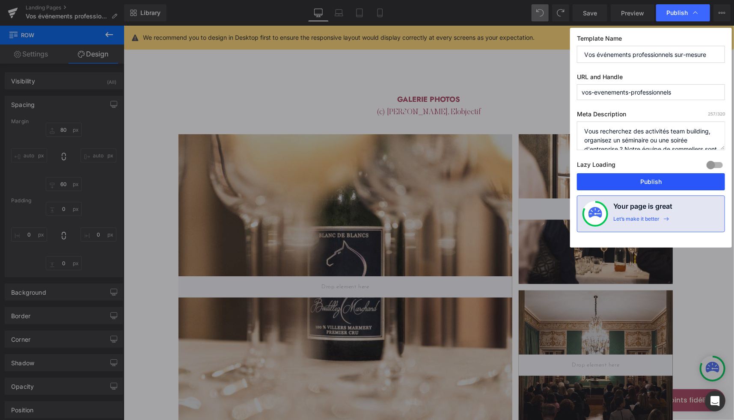
click at [625, 183] on button "Publish" at bounding box center [651, 181] width 148 height 17
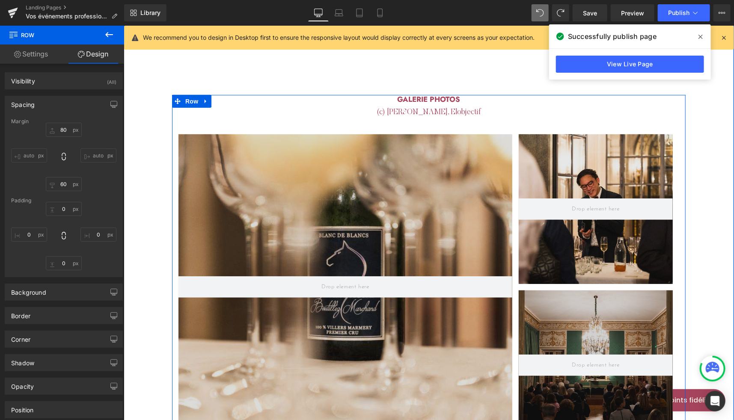
scroll to position [1804, 0]
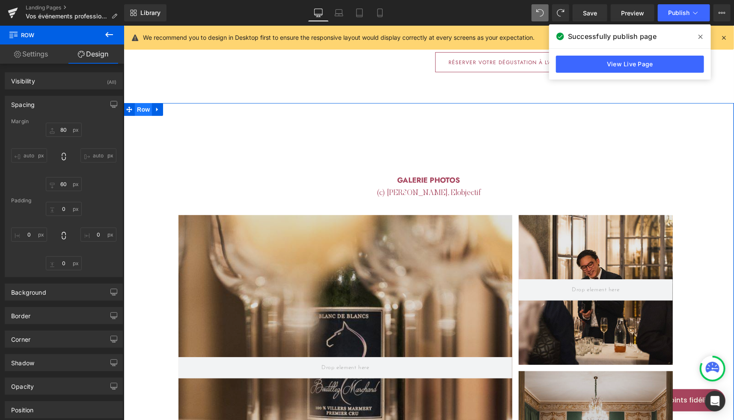
click at [141, 103] on span "Row" at bounding box center [142, 109] width 17 height 13
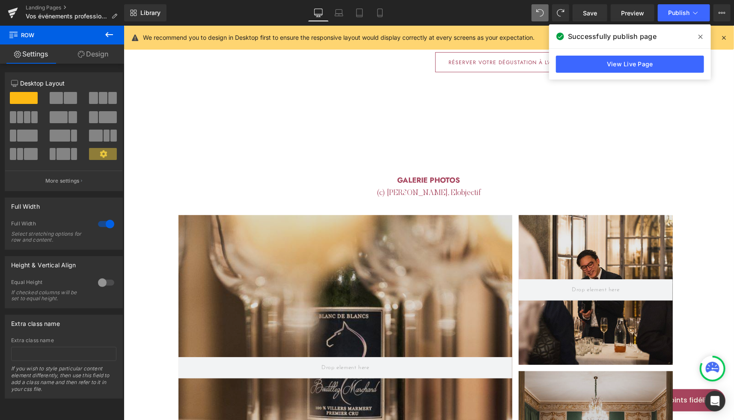
click at [702, 38] on icon at bounding box center [700, 37] width 4 height 4
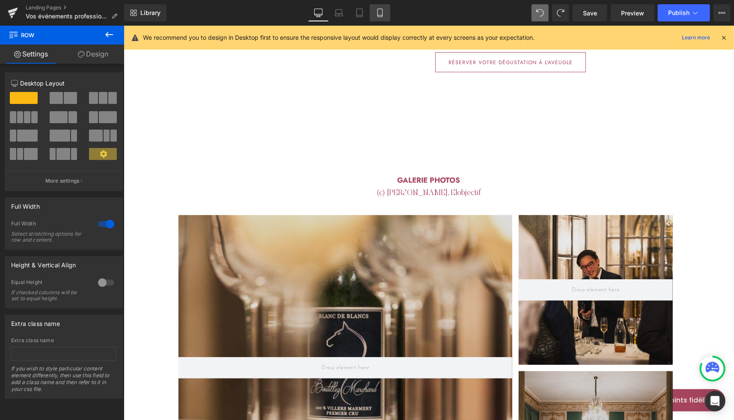
click at [380, 12] on icon at bounding box center [380, 13] width 9 height 9
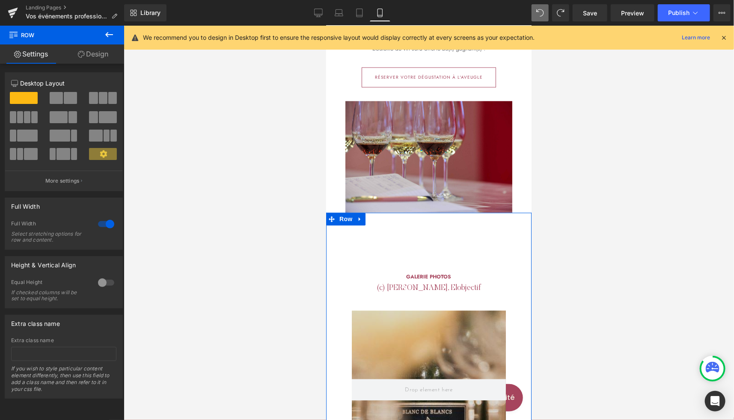
scroll to position [2690, 0]
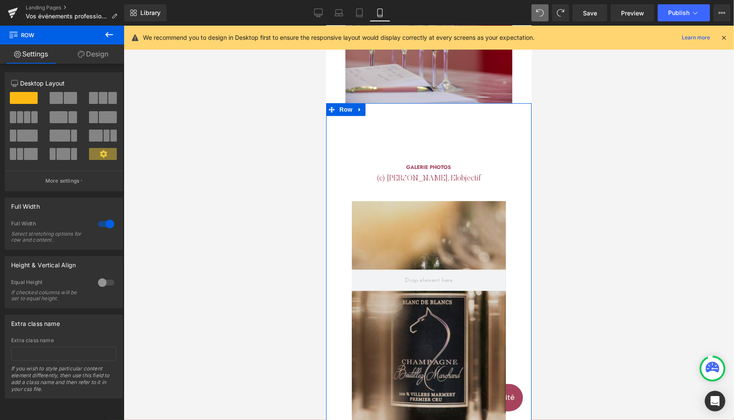
click at [104, 57] on link "Design" at bounding box center [93, 53] width 62 height 19
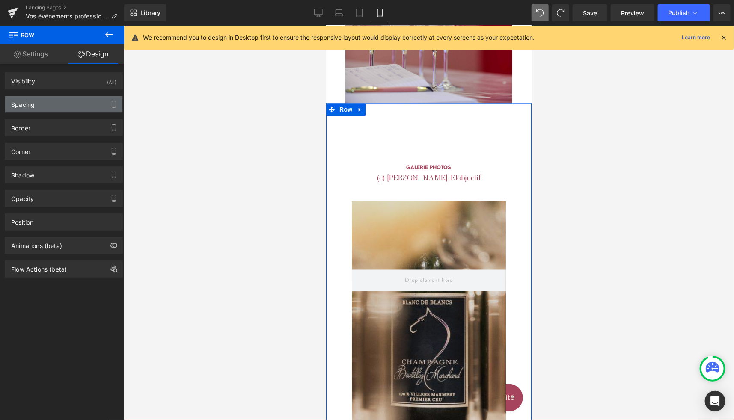
click at [39, 103] on div "Spacing" at bounding box center [63, 104] width 117 height 16
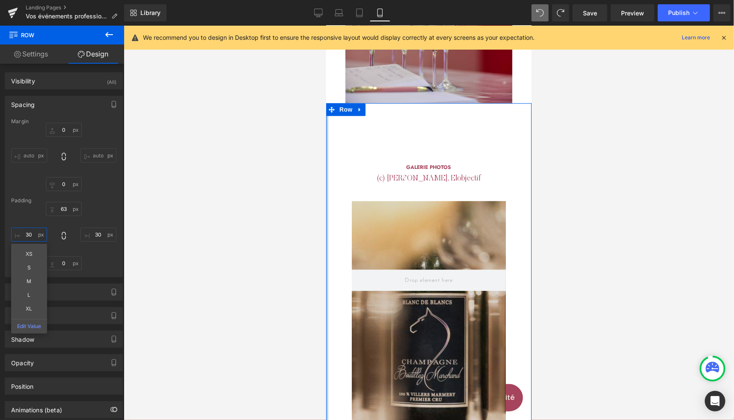
click at [28, 236] on input "text" at bounding box center [29, 235] width 36 height 14
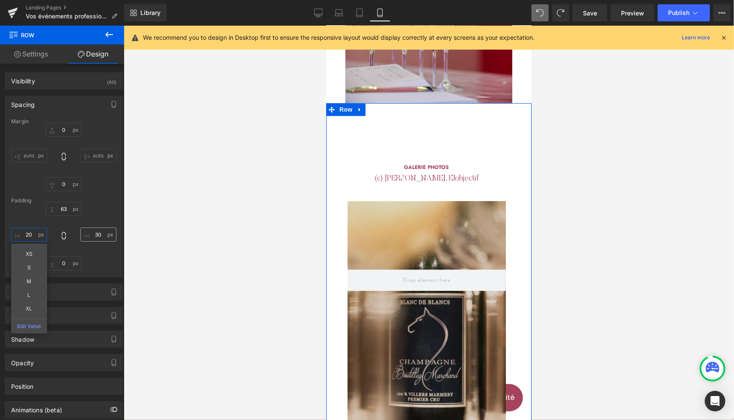
type input "20"
click at [96, 231] on input "text" at bounding box center [98, 235] width 36 height 14
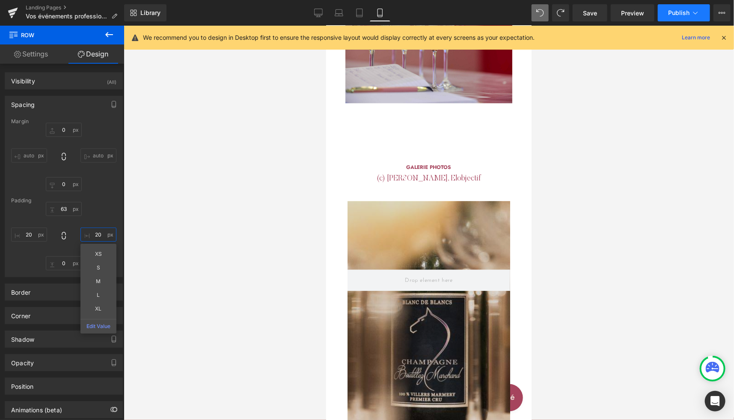
type input "20"
click at [684, 15] on span "Publish" at bounding box center [678, 12] width 21 height 7
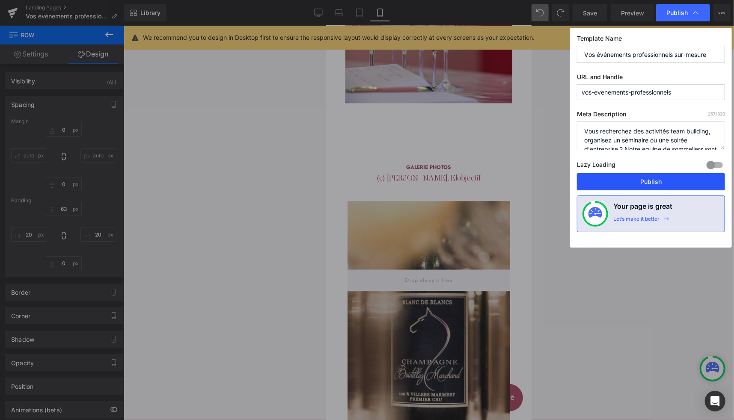
click at [632, 176] on button "Publish" at bounding box center [651, 181] width 148 height 17
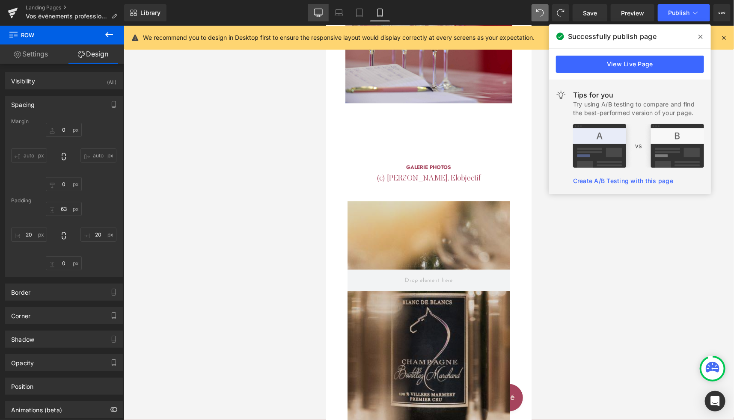
click at [318, 15] on icon at bounding box center [318, 12] width 8 height 6
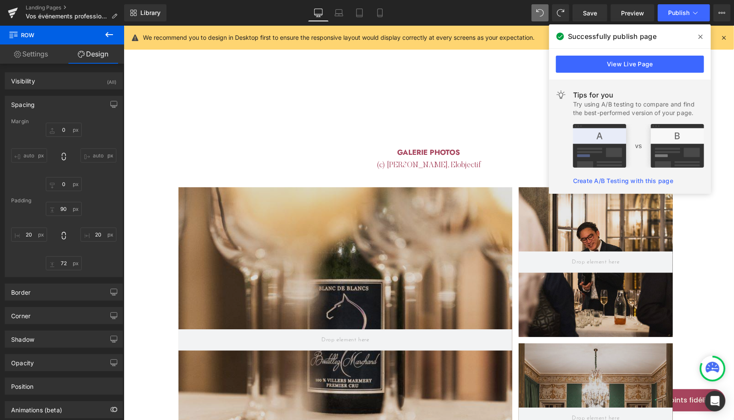
scroll to position [1804, 0]
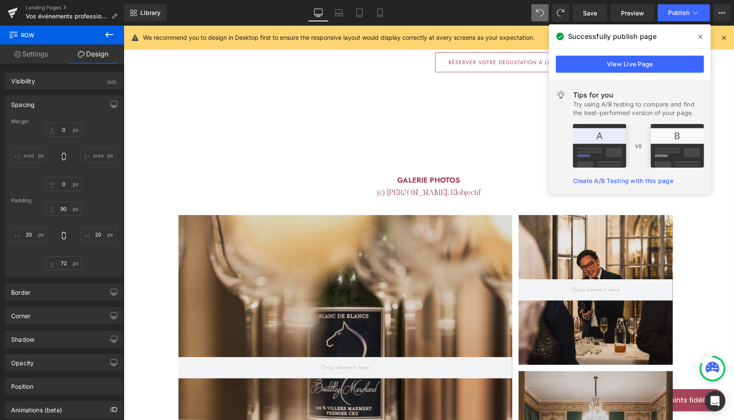
click at [701, 37] on icon at bounding box center [700, 36] width 4 height 7
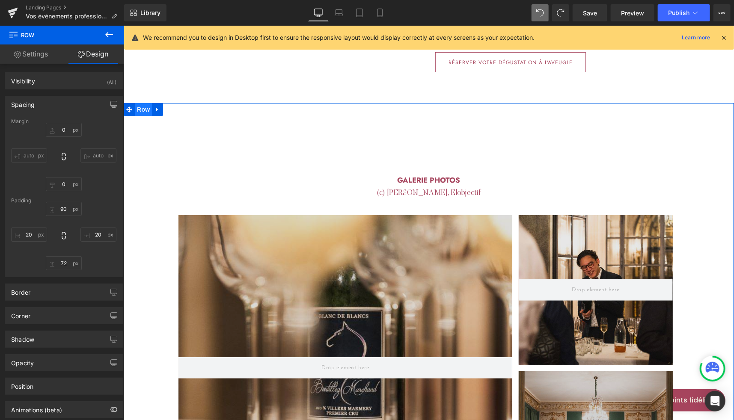
click at [142, 103] on span "Row" at bounding box center [142, 109] width 17 height 13
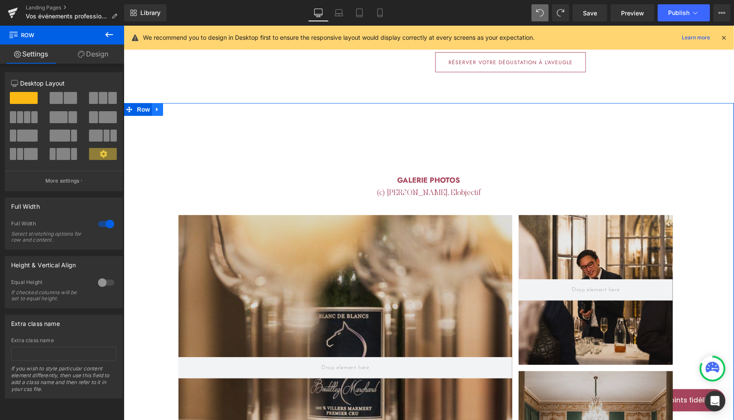
click at [155, 104] on link at bounding box center [156, 109] width 11 height 13
click at [154, 106] on icon at bounding box center [157, 109] width 6 height 6
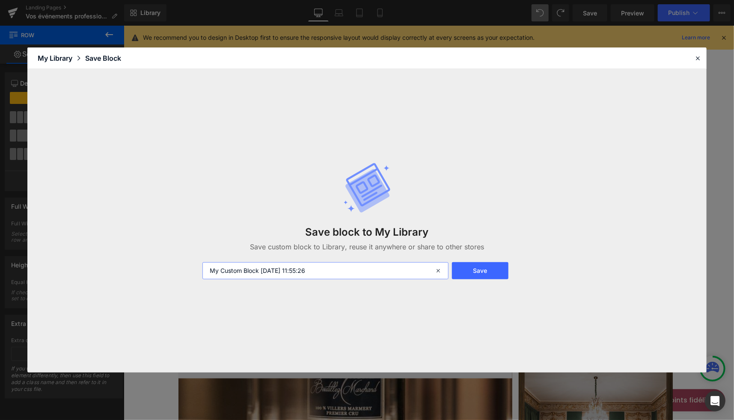
drag, startPoint x: 262, startPoint y: 269, endPoint x: 50, endPoint y: 291, distance: 213.4
click at [50, 291] on div "Save block to My Library Save custom block to Library, reuse it anywhere or sha…" at bounding box center [366, 221] width 679 height 304
type input "GALERIE MOSAIQUE ([DATE] 11:55:26)"
click at [490, 270] on button "Save" at bounding box center [480, 270] width 56 height 17
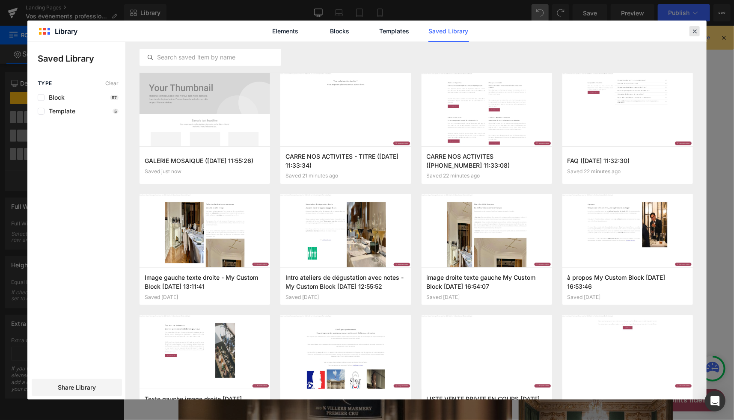
click at [695, 32] on icon at bounding box center [695, 31] width 8 height 8
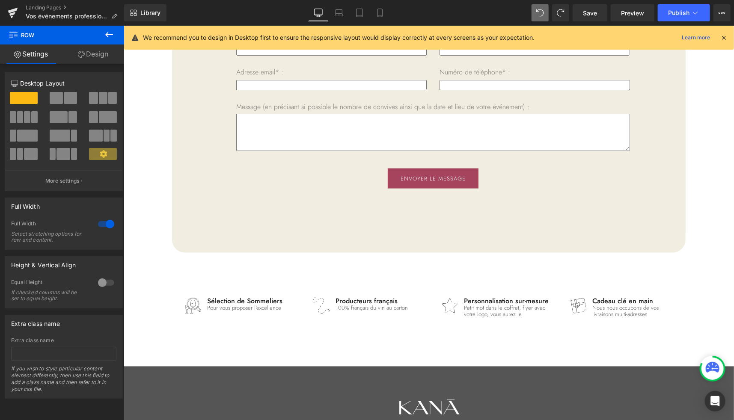
scroll to position [4373, 0]
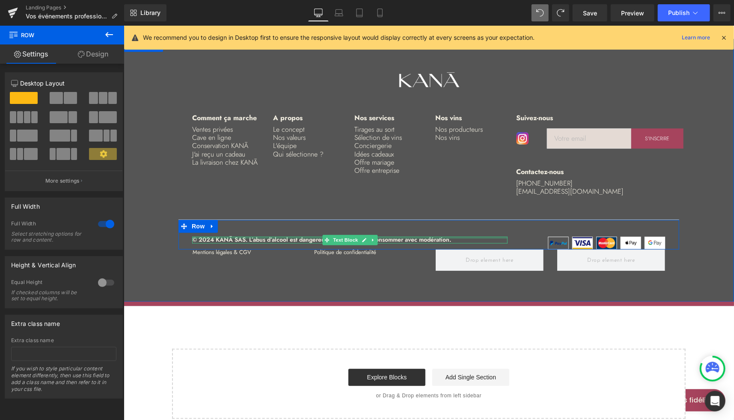
click at [203, 236] on div at bounding box center [349, 237] width 315 height 2
click at [203, 236] on p "© 2024 KANĀ SAS. L’abus d’alcool est dangereux pour la santé, à consommer avec …" at bounding box center [349, 239] width 315 height 6
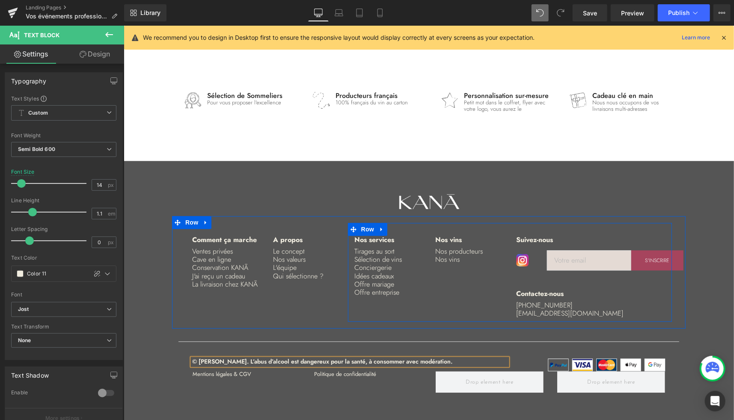
scroll to position [4249, 0]
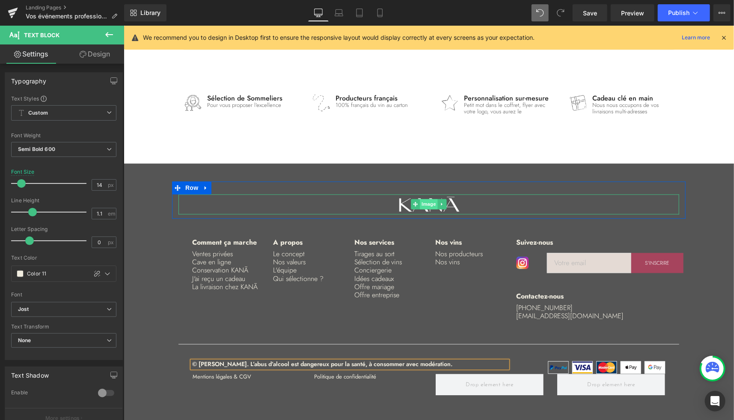
click at [424, 199] on span "Image" at bounding box center [428, 204] width 18 height 10
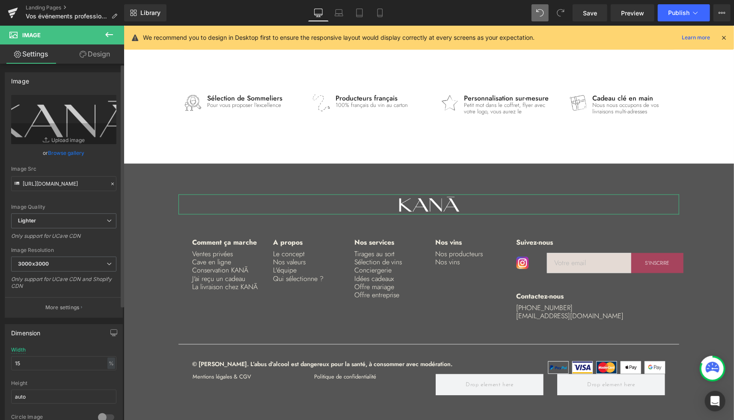
click at [63, 154] on link "Browse gallery" at bounding box center [66, 152] width 36 height 15
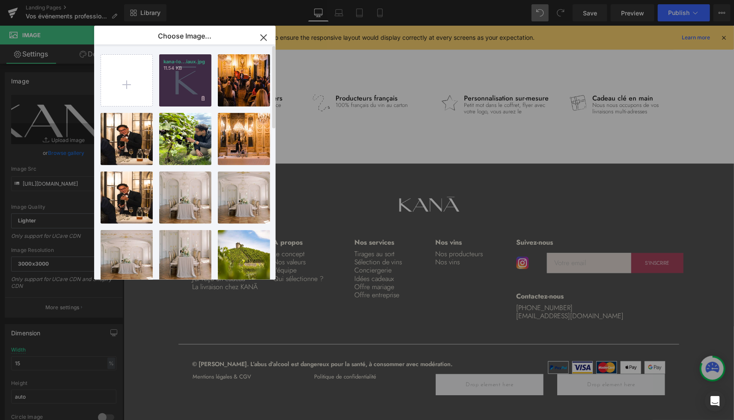
click at [182, 97] on div "kana-lo...iaux.jpg 11.54 KB" at bounding box center [185, 80] width 52 height 52
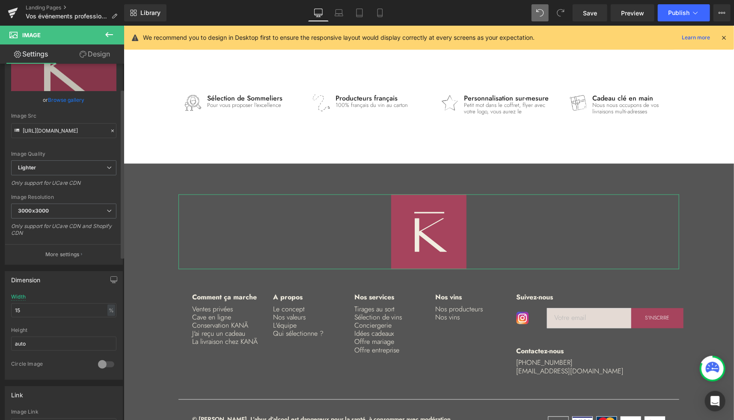
scroll to position [54, 0]
click at [17, 308] on input "15" at bounding box center [63, 309] width 105 height 14
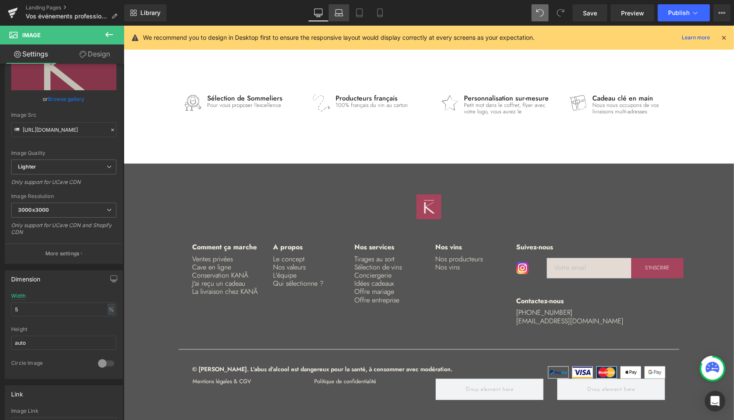
click at [339, 15] on icon at bounding box center [338, 15] width 1 height 0
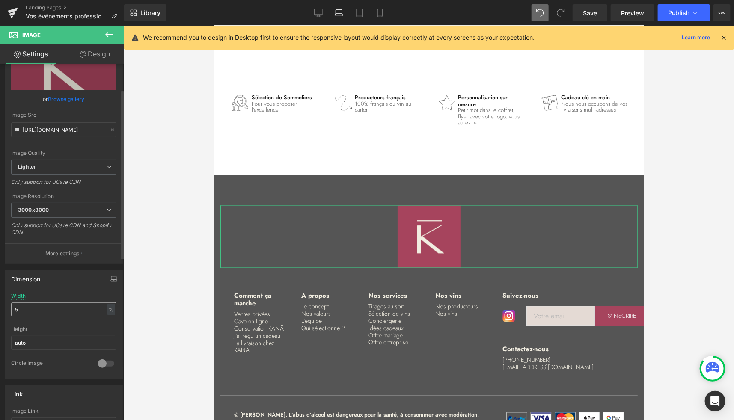
scroll to position [4246, 0]
click at [25, 303] on input "5" at bounding box center [63, 309] width 105 height 14
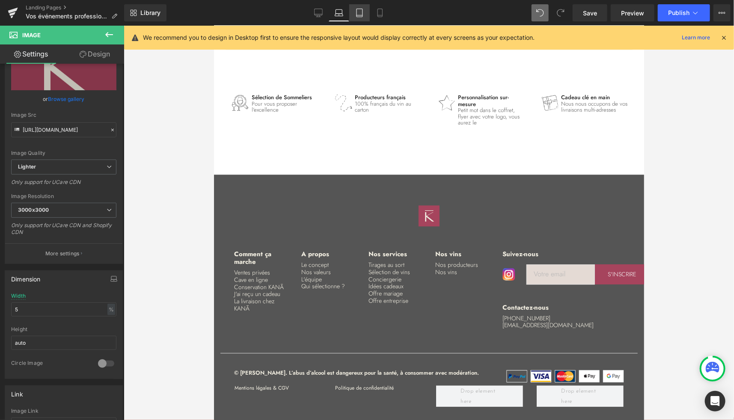
click at [365, 12] on link "Tablet" at bounding box center [359, 12] width 21 height 17
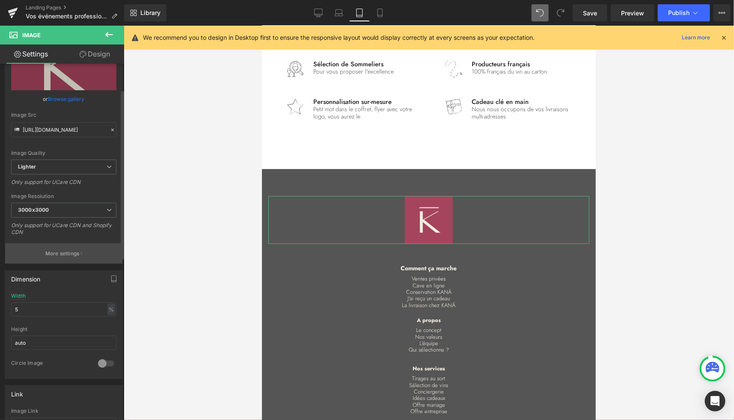
scroll to position [4598, 0]
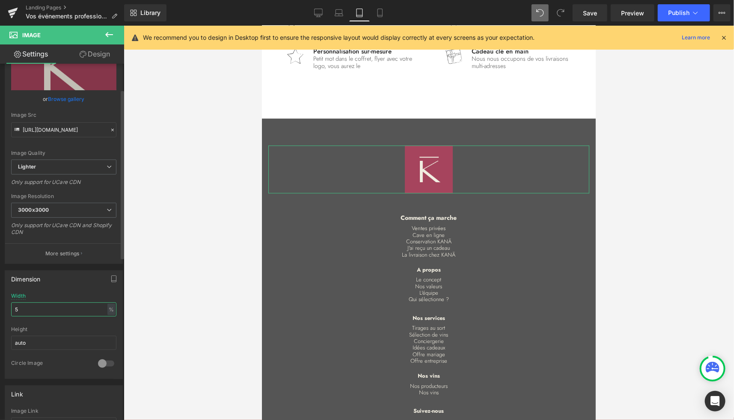
click at [17, 308] on input "5" at bounding box center [63, 309] width 105 height 14
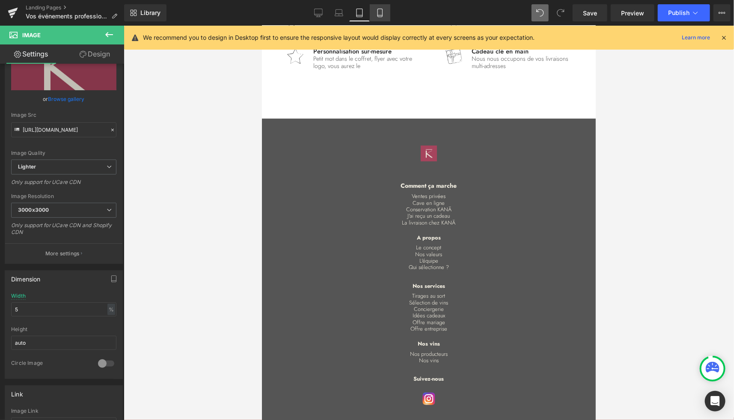
click at [377, 19] on link "Mobile" at bounding box center [380, 12] width 21 height 17
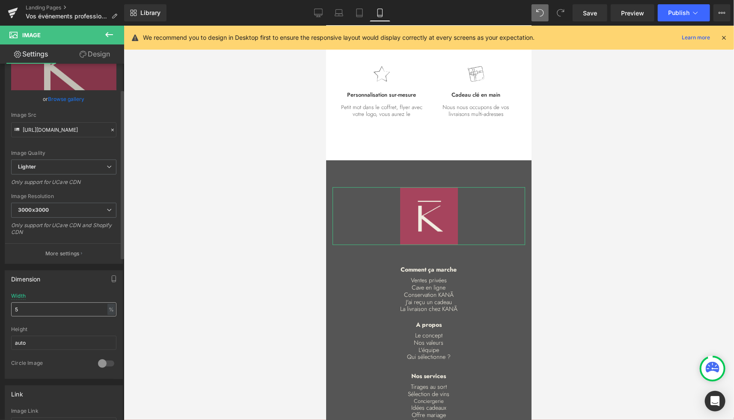
scroll to position [7134, 0]
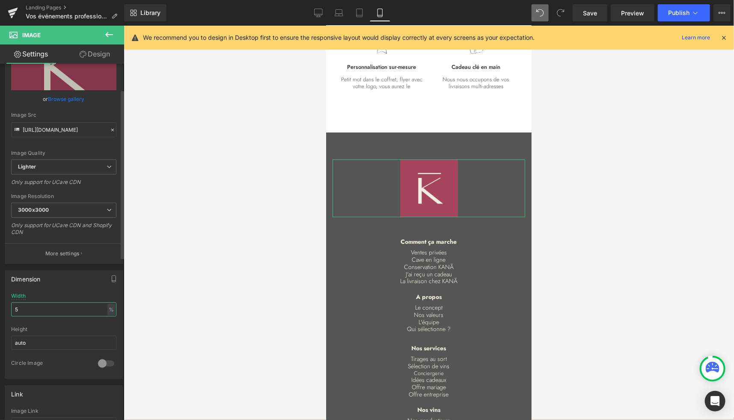
click at [17, 305] on input "5" at bounding box center [63, 309] width 105 height 14
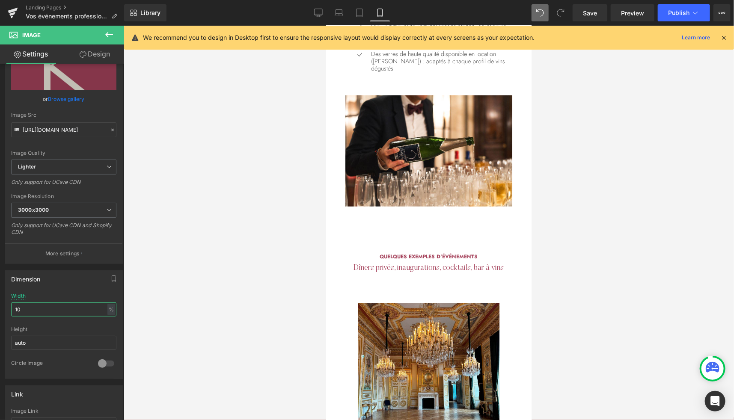
scroll to position [0, 0]
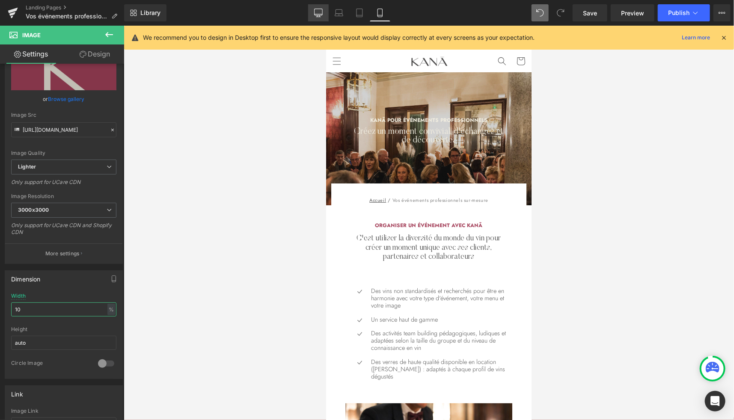
type input "10"
click at [320, 15] on icon at bounding box center [318, 13] width 9 height 9
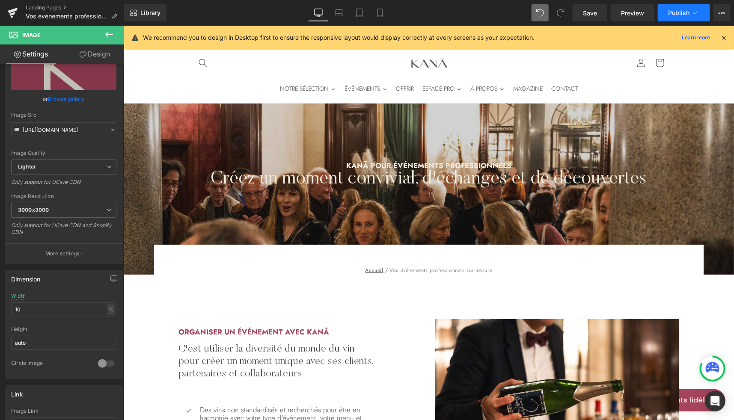
click at [670, 19] on button "Publish" at bounding box center [684, 12] width 52 height 17
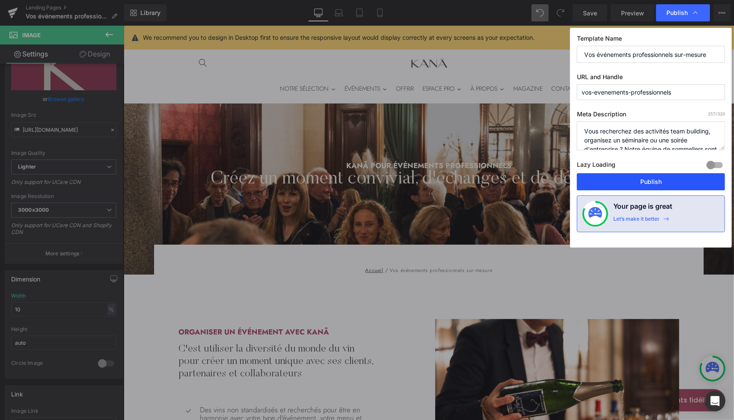
click at [643, 182] on button "Publish" at bounding box center [651, 181] width 148 height 17
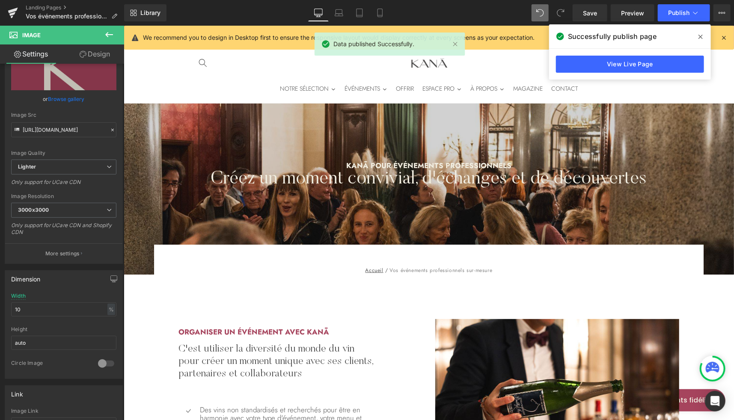
click at [704, 38] on span at bounding box center [701, 37] width 14 height 14
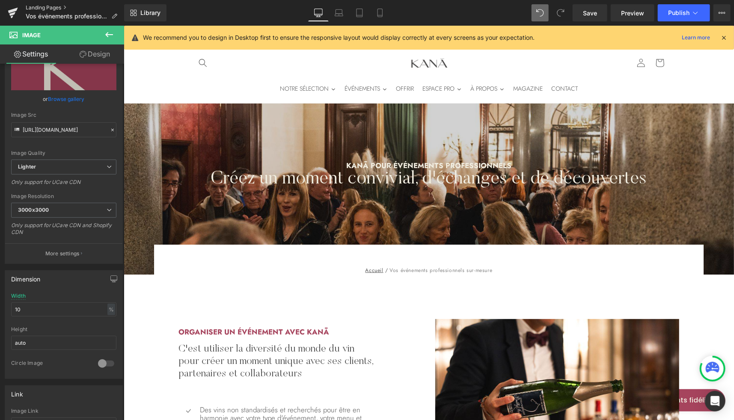
click at [50, 6] on link "Landing Pages" at bounding box center [75, 7] width 98 height 7
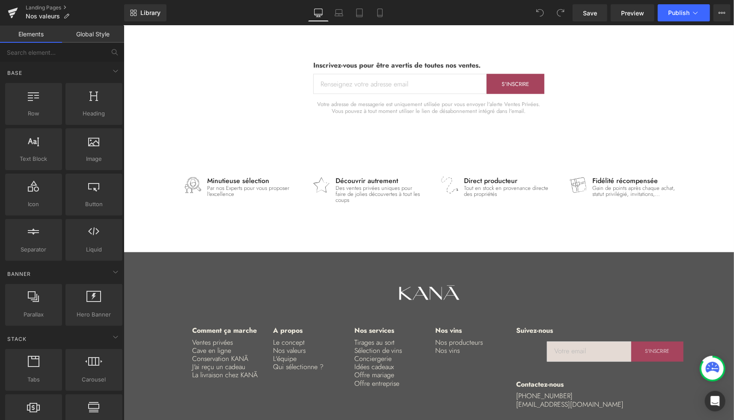
scroll to position [2467, 0]
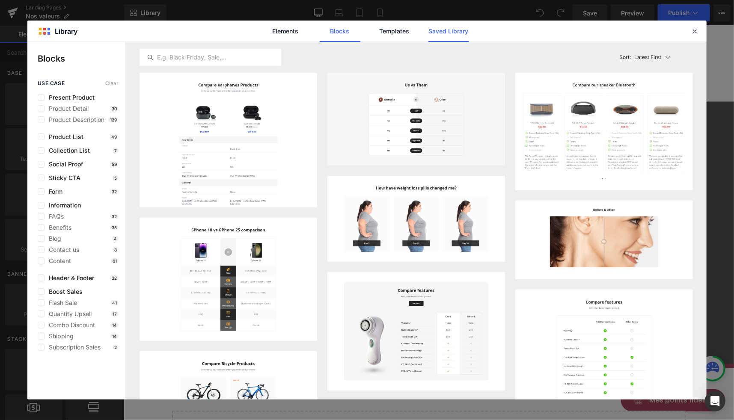
click at [447, 31] on link "Saved Library" at bounding box center [448, 31] width 41 height 21
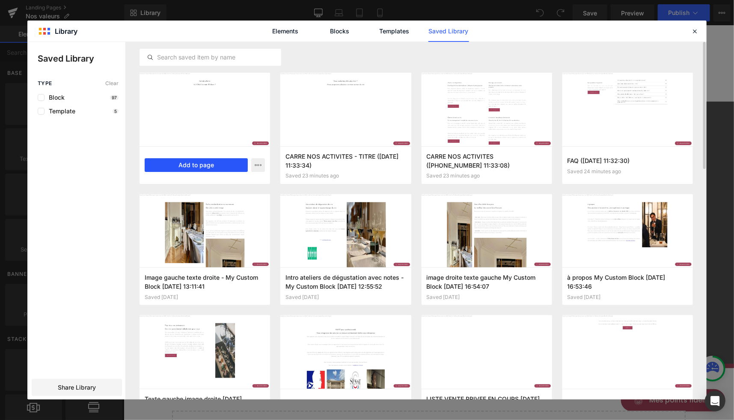
click at [197, 166] on button "Add to page" at bounding box center [196, 165] width 103 height 14
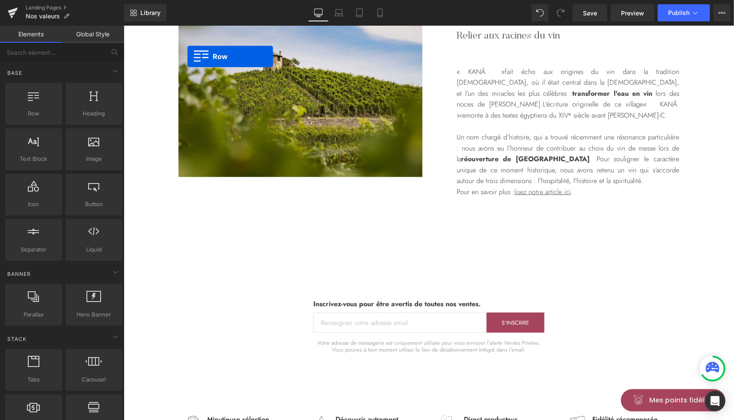
scroll to position [2069, 0]
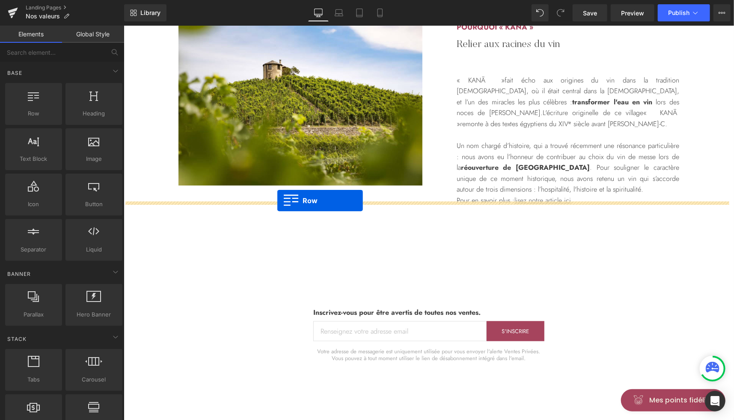
drag, startPoint x: 141, startPoint y: 256, endPoint x: 277, endPoint y: 200, distance: 147.1
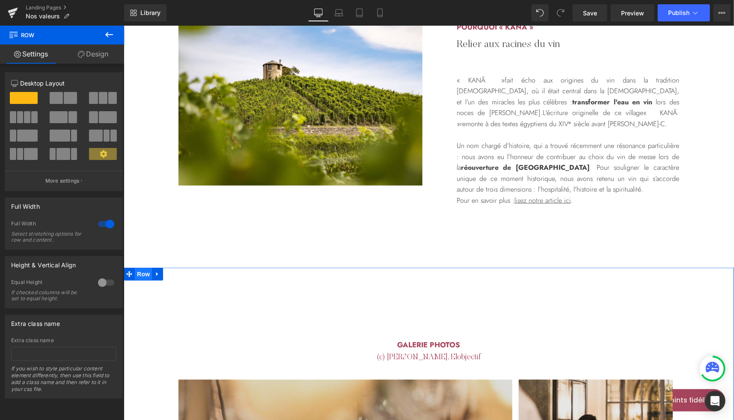
click at [140, 267] on span "Row" at bounding box center [142, 273] width 17 height 13
click at [95, 58] on link "Design" at bounding box center [93, 53] width 62 height 19
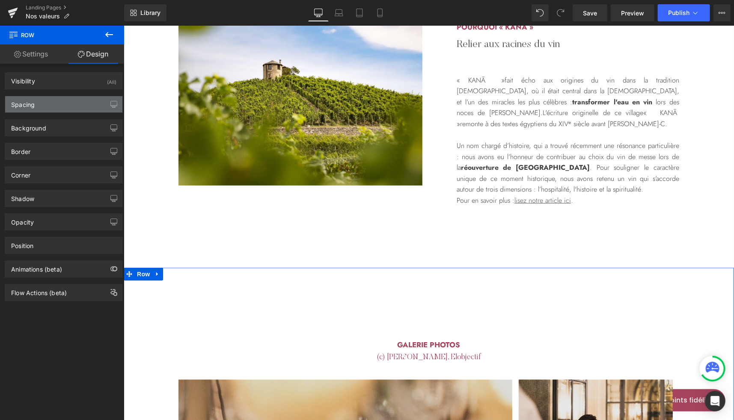
click at [40, 101] on div "Spacing" at bounding box center [63, 104] width 117 height 16
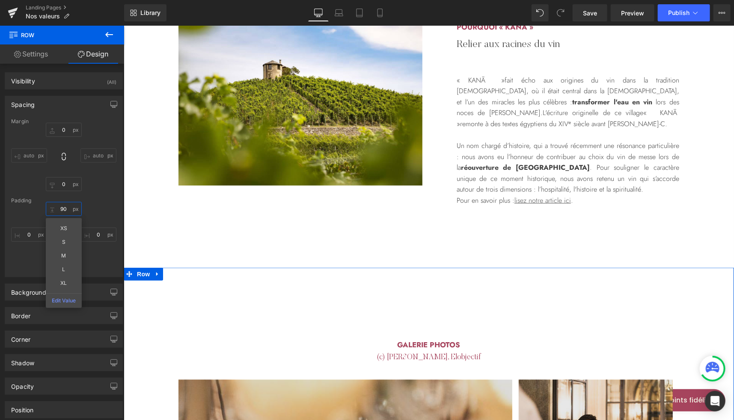
click at [66, 211] on input "90" at bounding box center [64, 209] width 36 height 14
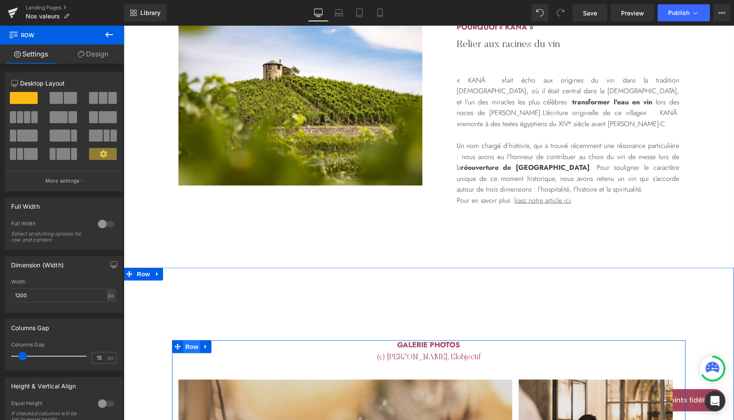
click at [186, 340] on span "Row" at bounding box center [191, 346] width 17 height 13
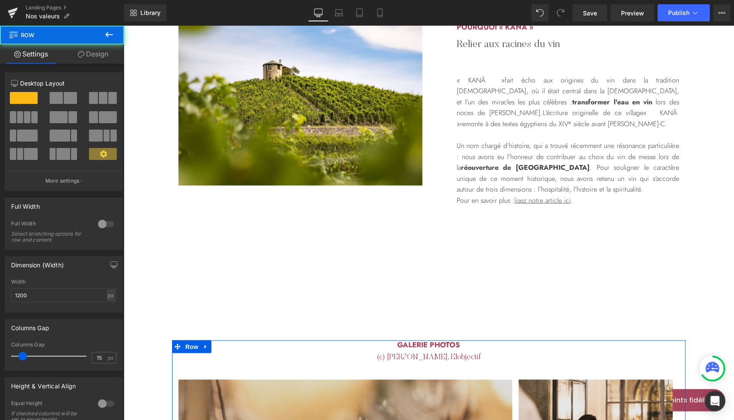
click at [97, 51] on link "Design" at bounding box center [93, 53] width 62 height 19
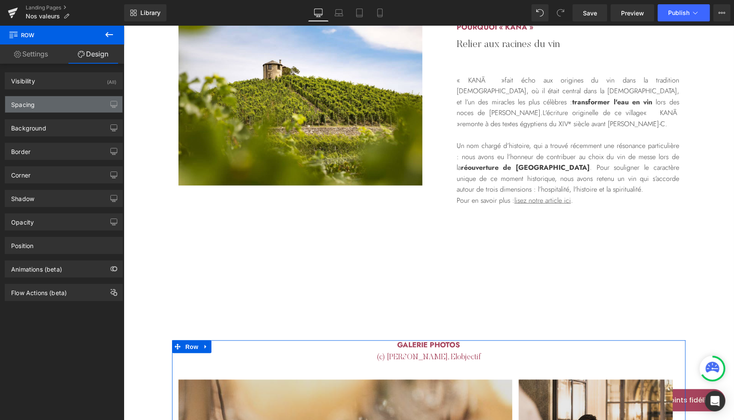
click at [33, 105] on div "Spacing" at bounding box center [23, 102] width 24 height 12
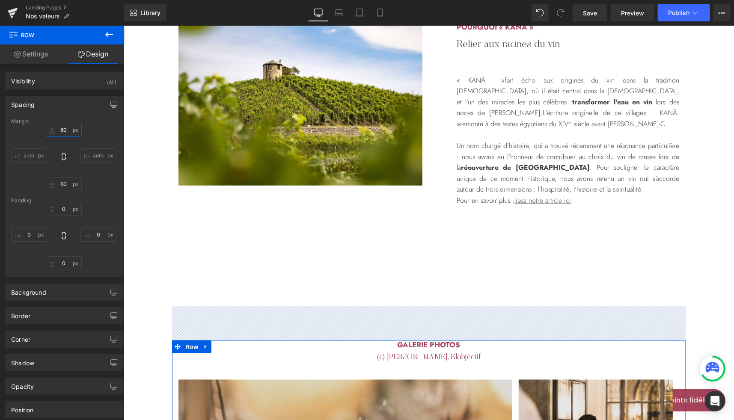
click at [64, 130] on input "80" at bounding box center [64, 130] width 36 height 14
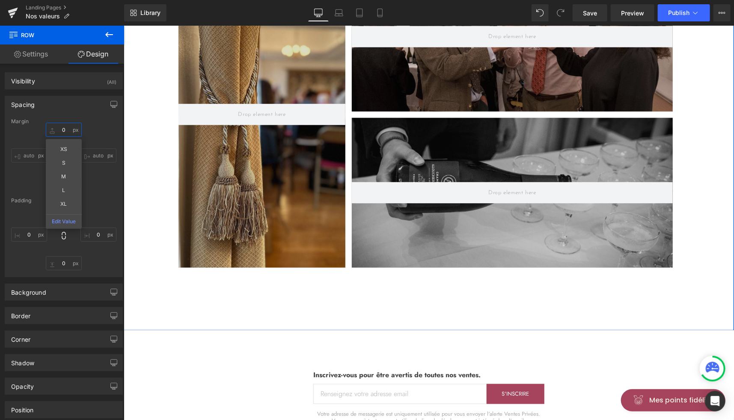
scroll to position [4015, 0]
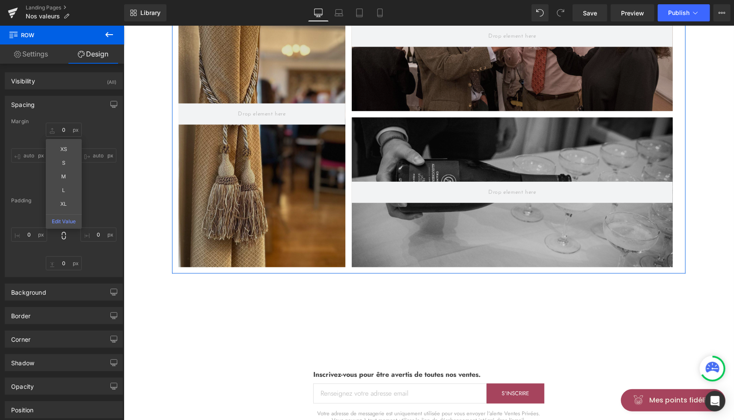
click at [103, 212] on div "0 0 0 0" at bounding box center [63, 236] width 105 height 68
click at [65, 187] on input "60" at bounding box center [64, 184] width 36 height 14
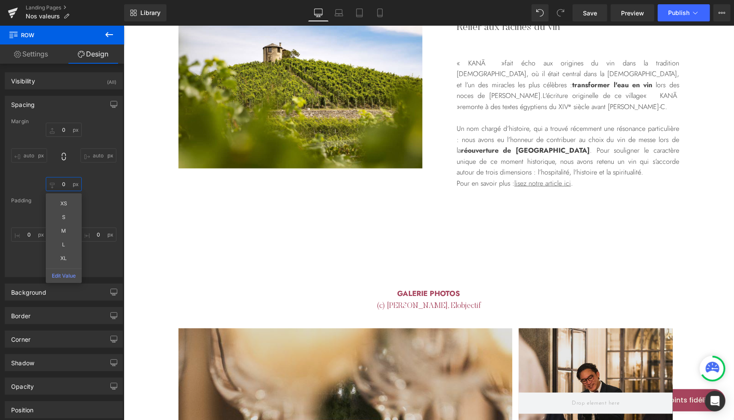
scroll to position [2086, 0]
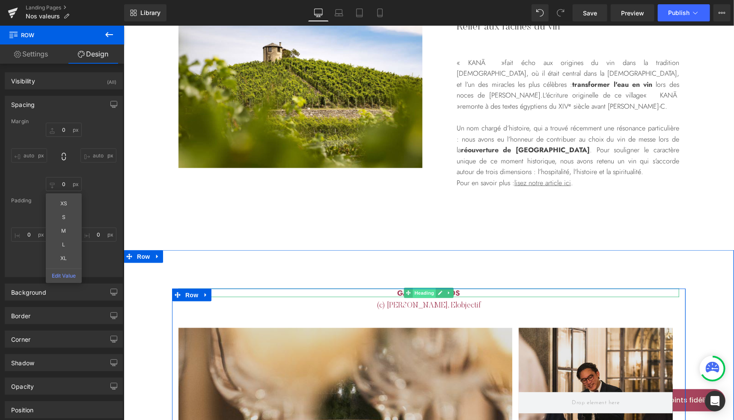
click at [424, 288] on span "Heading" at bounding box center [423, 293] width 23 height 10
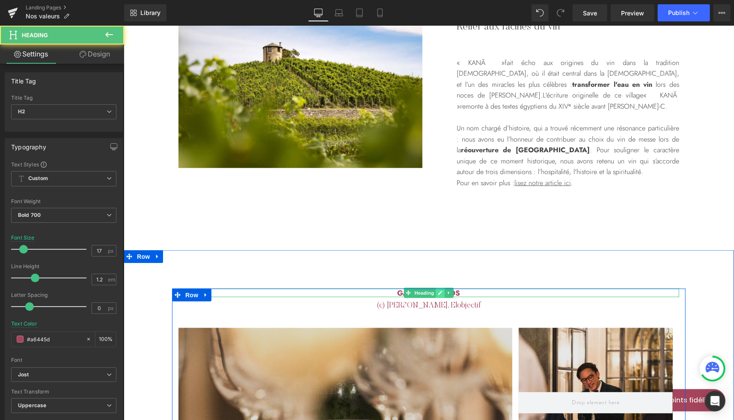
click at [437, 290] on icon at bounding box center [439, 292] width 5 height 5
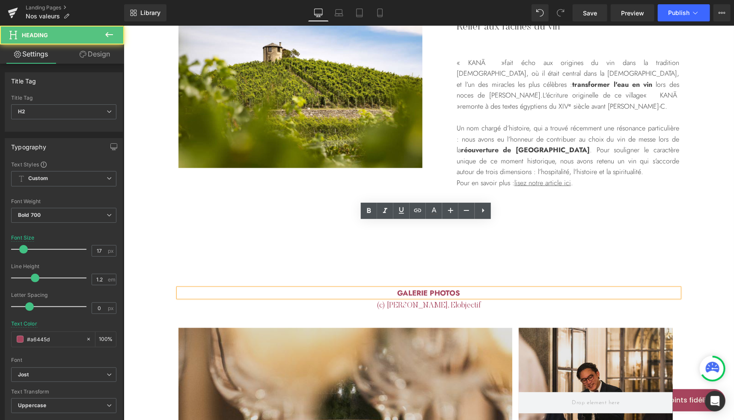
click at [423, 288] on h2 "Galerie photos" at bounding box center [428, 292] width 501 height 9
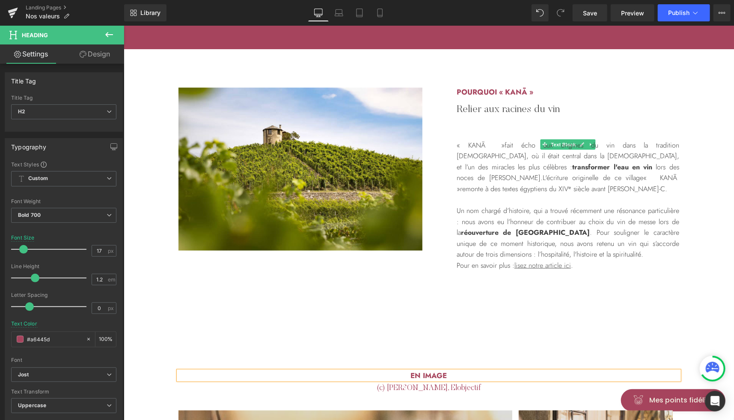
scroll to position [1992, 0]
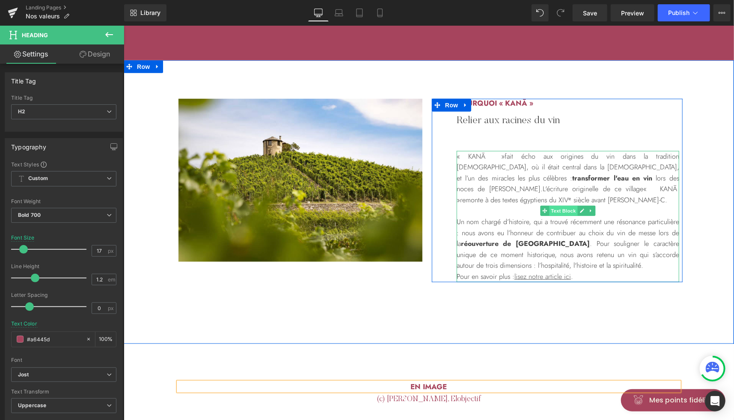
click at [560, 205] on span "Text Block" at bounding box center [563, 210] width 28 height 10
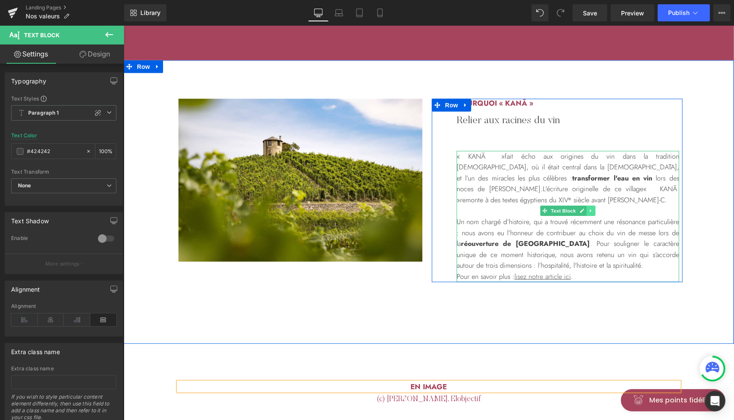
click at [589, 208] on icon at bounding box center [590, 210] width 5 height 5
click at [584, 208] on icon at bounding box center [586, 210] width 5 height 5
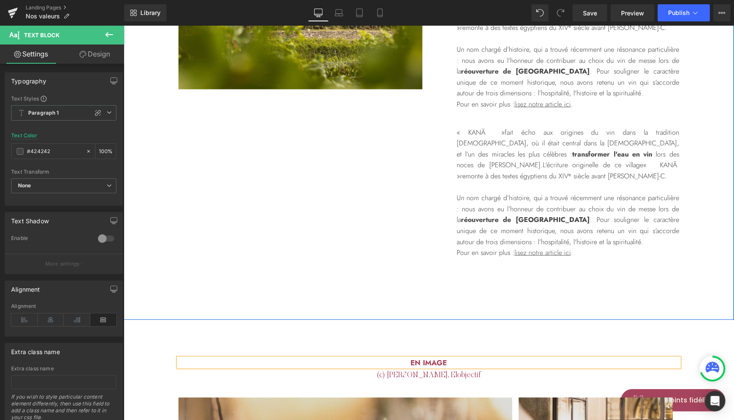
scroll to position [2165, 0]
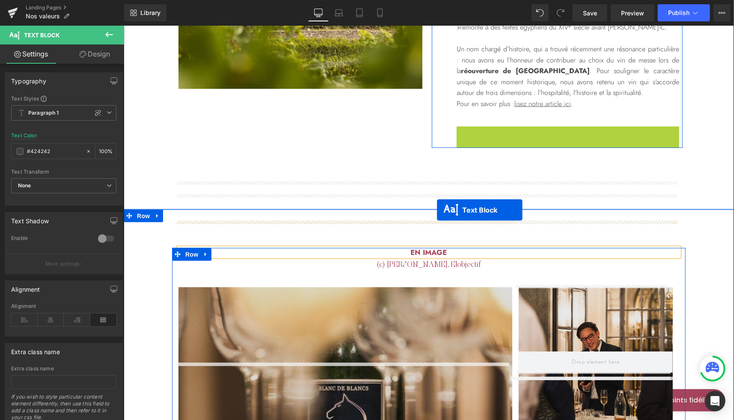
drag, startPoint x: 556, startPoint y: 119, endPoint x: 436, endPoint y: 210, distance: 150.5
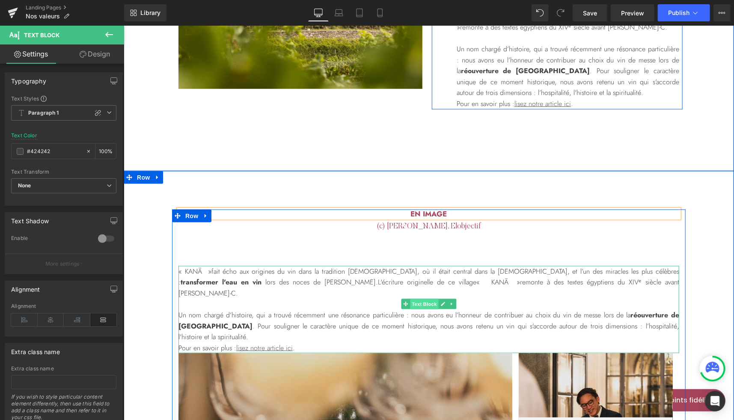
click at [421, 299] on span "Text Block" at bounding box center [423, 304] width 28 height 10
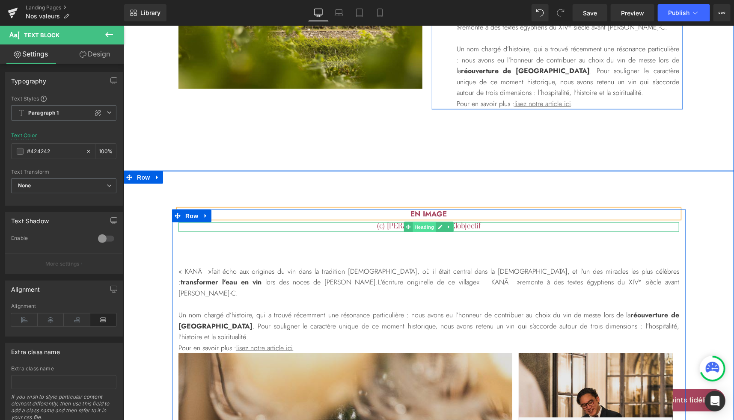
click at [421, 222] on span "Heading" at bounding box center [423, 227] width 23 height 10
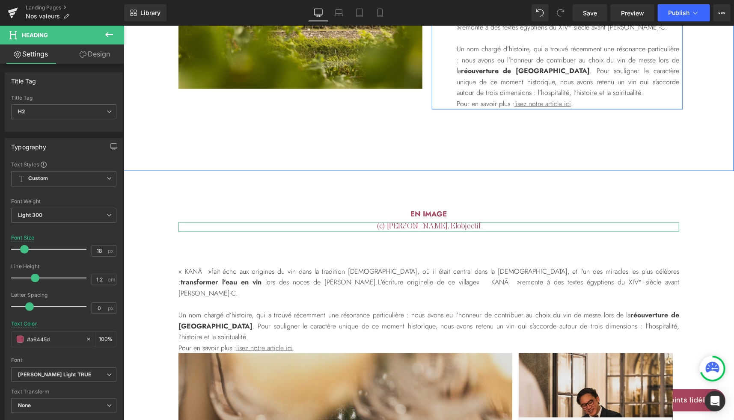
click at [96, 57] on link "Design" at bounding box center [95, 53] width 62 height 19
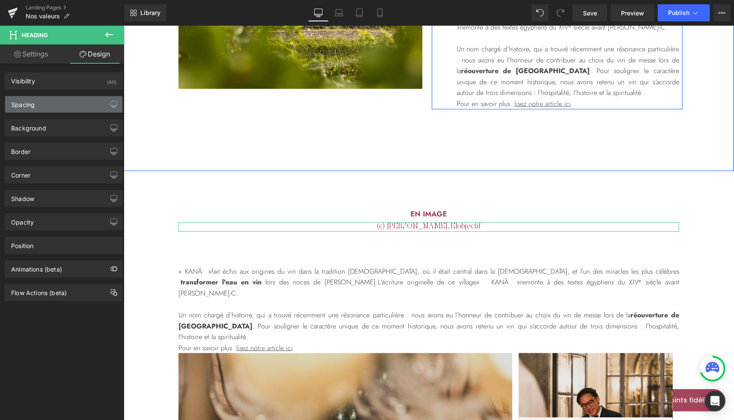
click at [48, 105] on div "Spacing" at bounding box center [63, 104] width 117 height 16
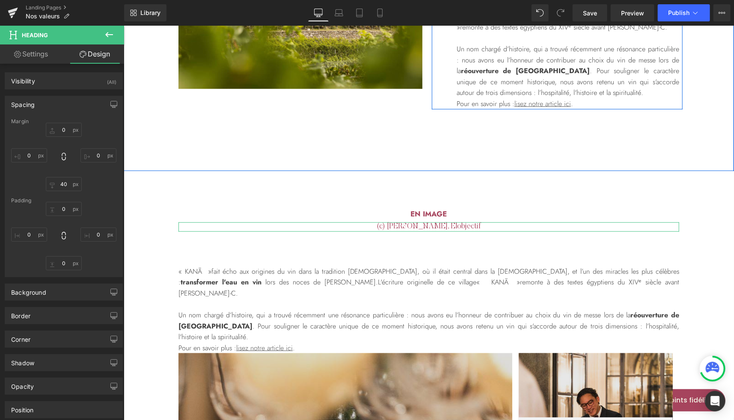
click at [68, 191] on div "Margin 0 0 40 0 [GEOGRAPHIC_DATA] 0 0 0 0" at bounding box center [63, 198] width 117 height 158
click at [63, 185] on input "40" at bounding box center [64, 184] width 36 height 14
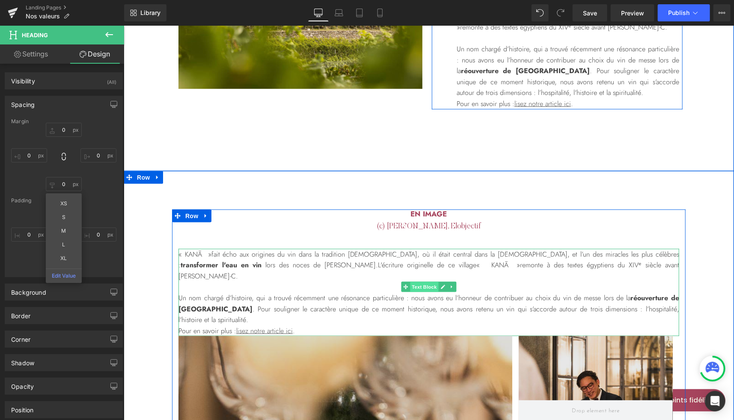
click at [417, 282] on span "Text Block" at bounding box center [423, 287] width 28 height 10
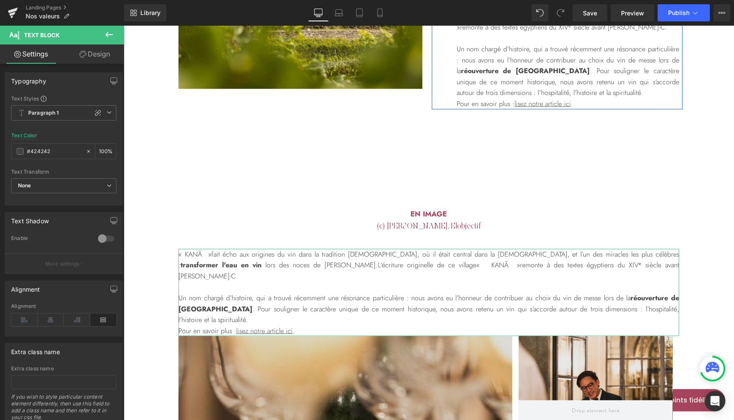
click at [98, 59] on link "Design" at bounding box center [95, 53] width 62 height 19
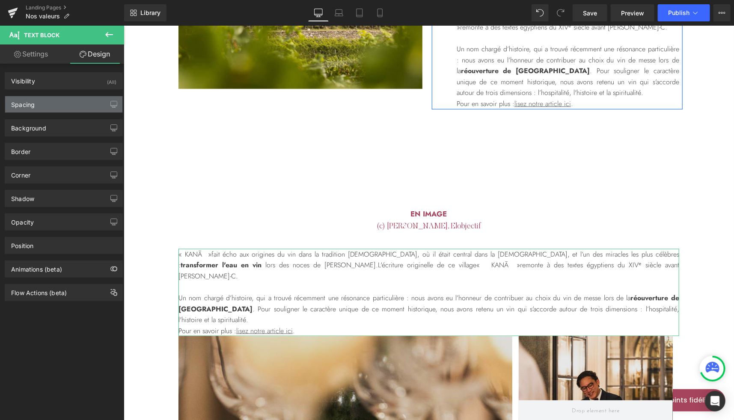
click at [43, 107] on div "Spacing" at bounding box center [63, 104] width 117 height 16
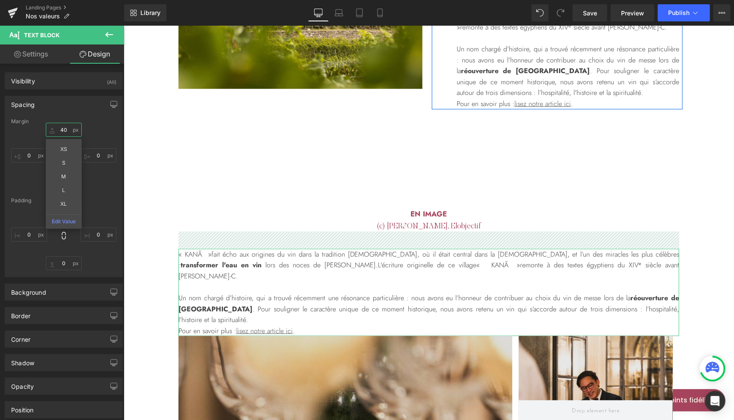
click at [66, 132] on input "40" at bounding box center [64, 130] width 36 height 14
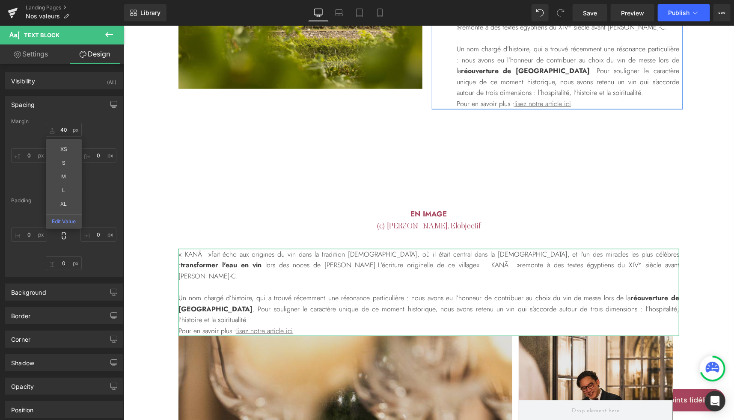
click at [110, 200] on div "Padding" at bounding box center [63, 201] width 105 height 6
click at [63, 184] on input "0" at bounding box center [64, 184] width 36 height 14
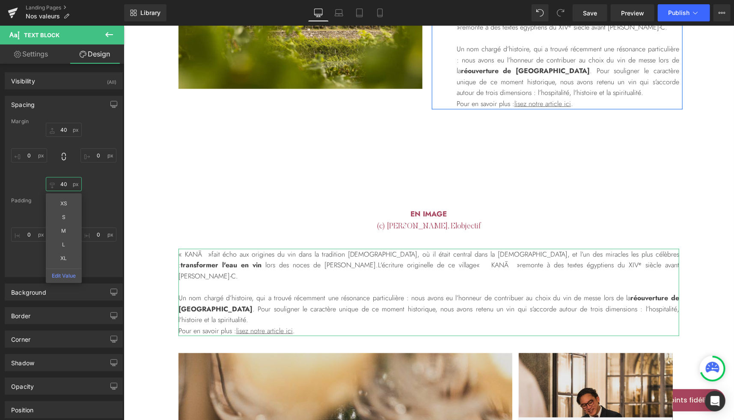
type input "40"
click at [38, 53] on link "Settings" at bounding box center [31, 53] width 62 height 19
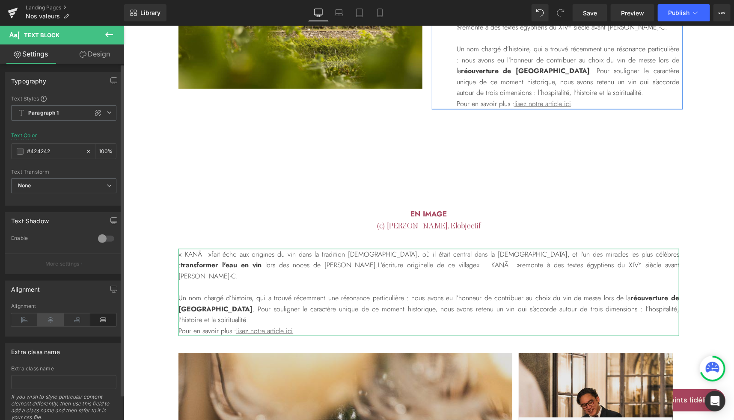
click at [50, 318] on icon at bounding box center [51, 320] width 27 height 13
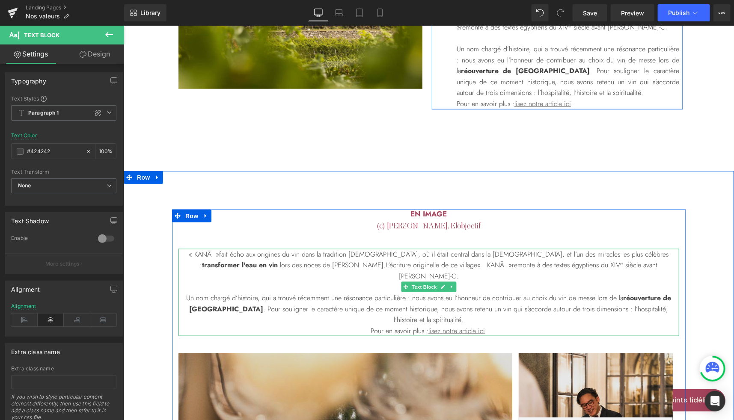
click at [402, 249] on p "« [DEMOGRAPHIC_DATA] » fait écho aux origines du vin dans la tradition [DEMOGRA…" at bounding box center [428, 265] width 501 height 33
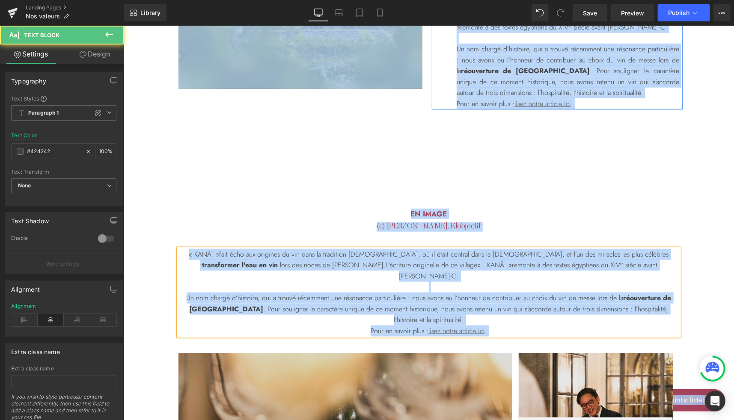
click at [385, 249] on p "« [DEMOGRAPHIC_DATA] » fait écho aux origines du vin dans la tradition [DEMOGRA…" at bounding box center [428, 265] width 501 height 33
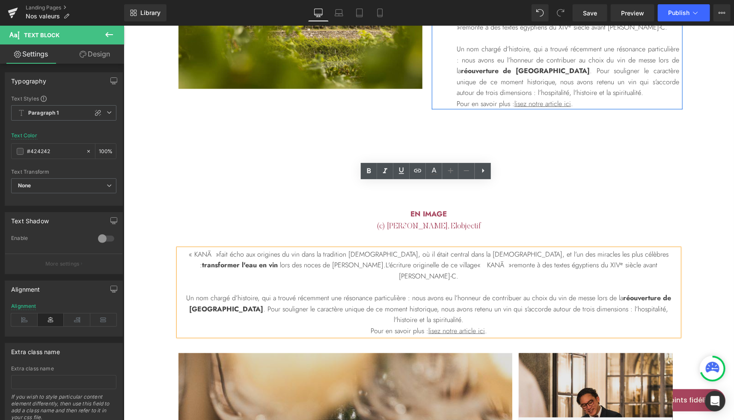
click at [353, 281] on p at bounding box center [428, 286] width 501 height 11
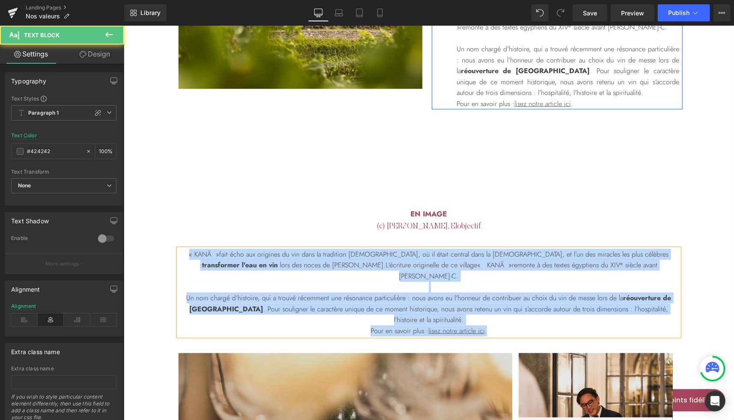
paste div
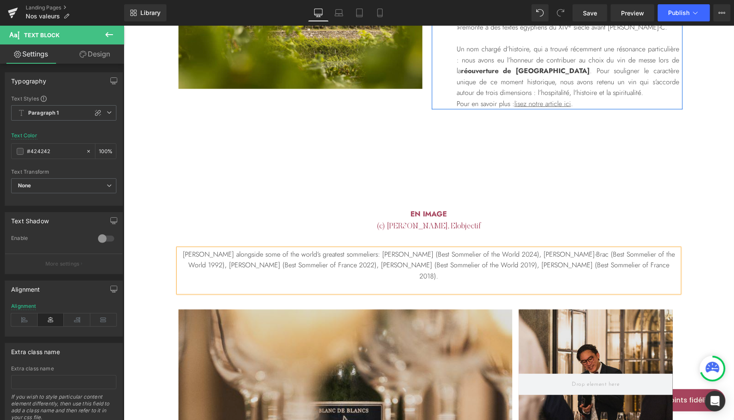
click at [207, 249] on p "[PERSON_NAME] alongside some of the world’s greatest sommeliers: [PERSON_NAME] …" at bounding box center [428, 265] width 501 height 33
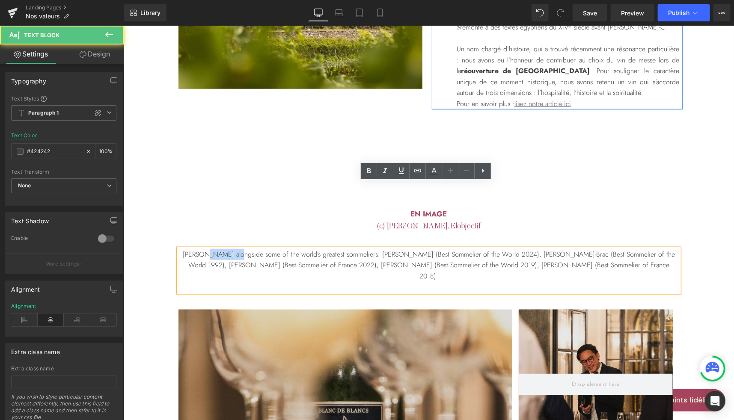
click at [207, 249] on p "[PERSON_NAME] alongside some of the world’s greatest sommeliers: [PERSON_NAME] …" at bounding box center [428, 265] width 501 height 33
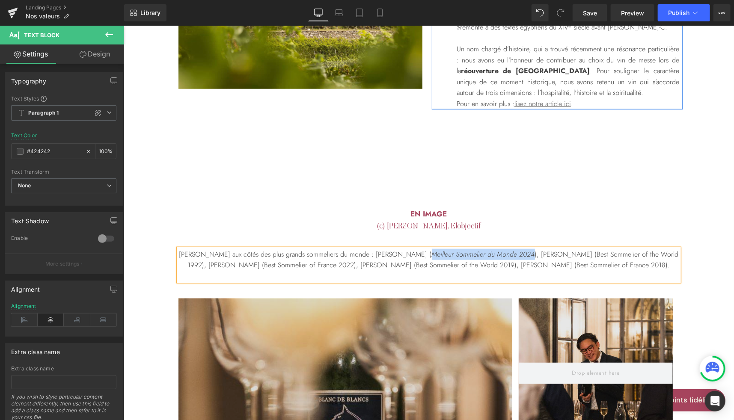
copy icon "Meilleur Sommelier du Monde 2024"
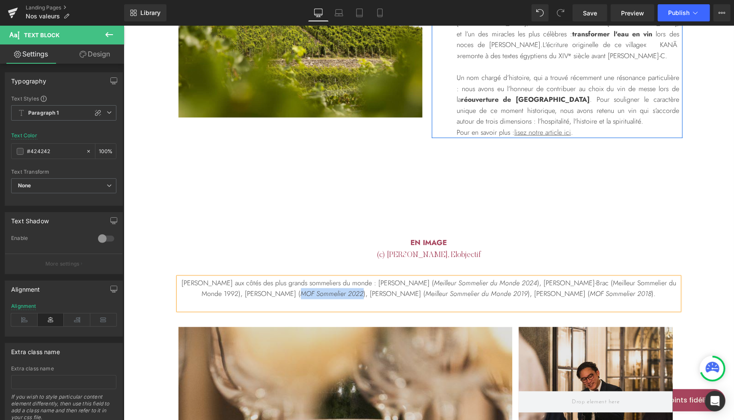
scroll to position [2134, 0]
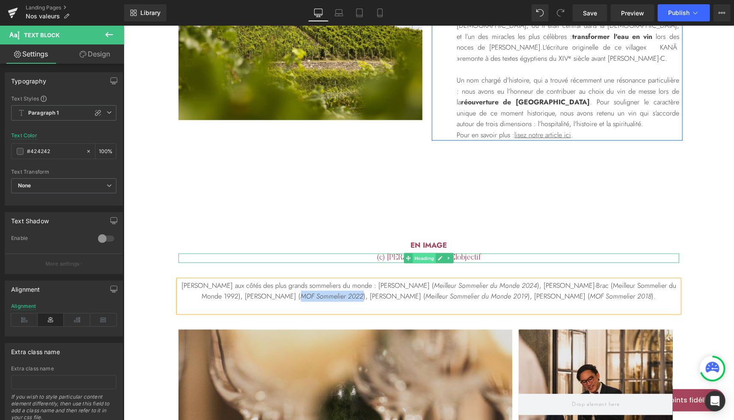
click at [421, 253] on span "Heading" at bounding box center [423, 258] width 23 height 10
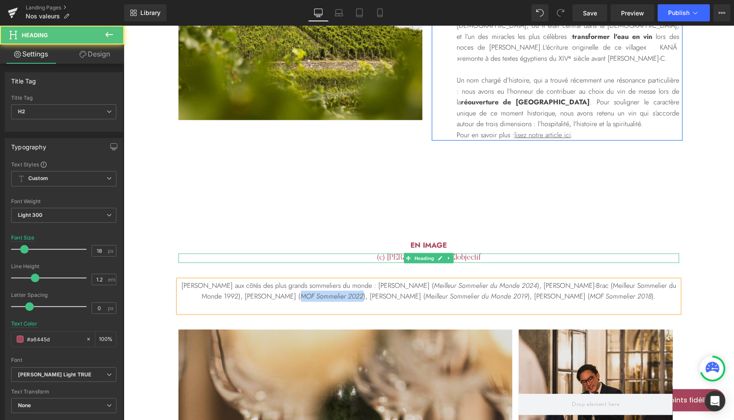
click at [463, 253] on h2 "(c) [PERSON_NAME], Elobjectif" at bounding box center [428, 257] width 501 height 9
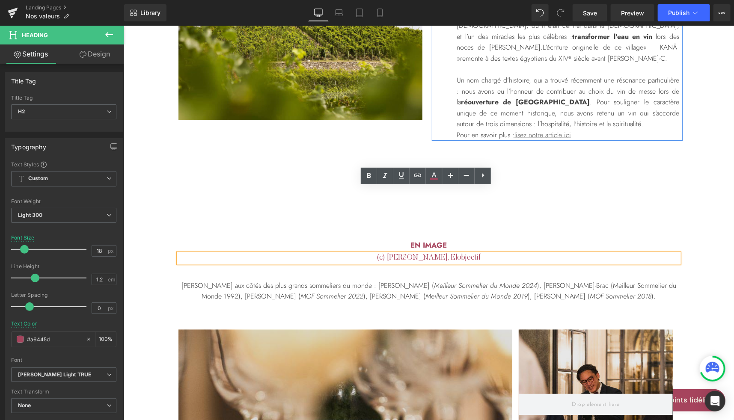
click at [478, 253] on h2 "(c) [PERSON_NAME], Elobjectif" at bounding box center [428, 257] width 501 height 9
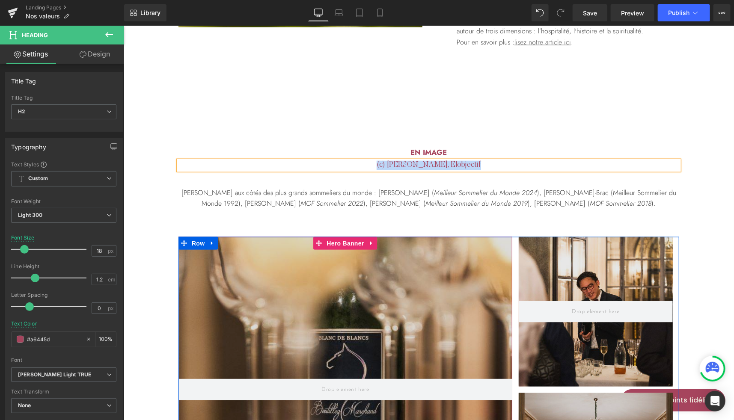
scroll to position [2227, 0]
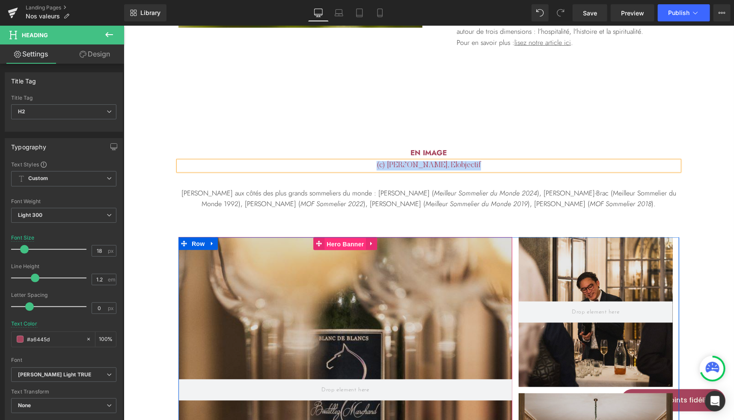
click at [342, 237] on span "Hero Banner" at bounding box center [345, 243] width 42 height 13
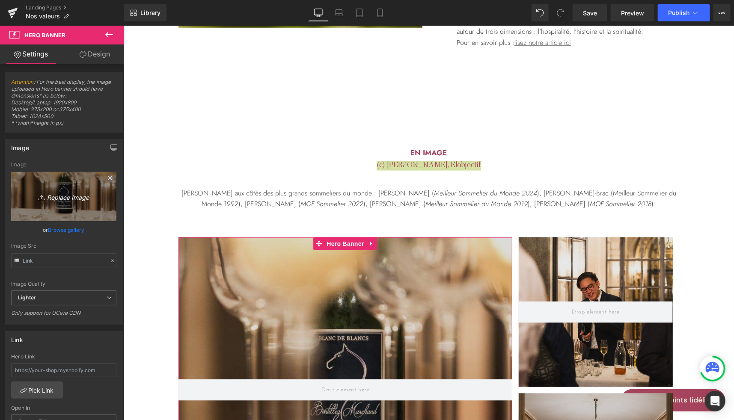
click at [69, 189] on link "Replace Image" at bounding box center [63, 196] width 105 height 49
type input "C:\fakepath\kana-wine-victor-and-[PERSON_NAME]-best-sommelier-of-[GEOGRAPHIC_DA…"
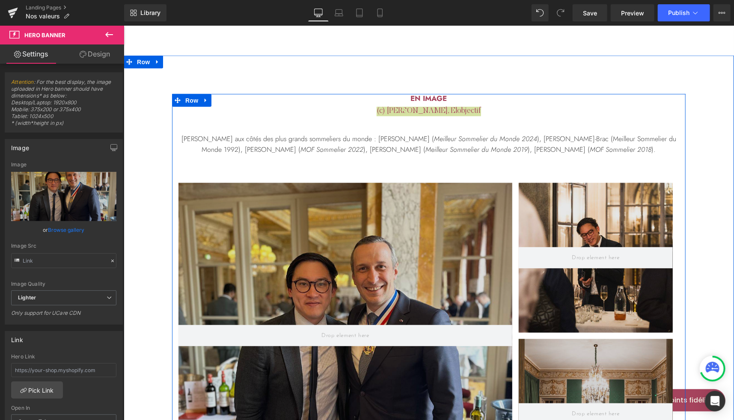
scroll to position [2280, 0]
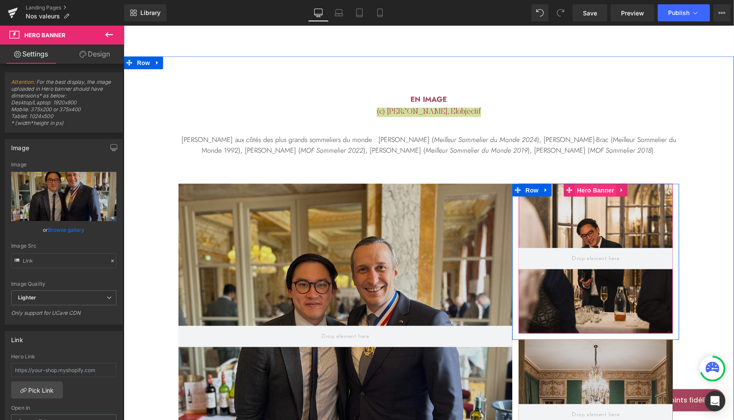
click at [587, 184] on span "Hero Banner" at bounding box center [595, 190] width 42 height 13
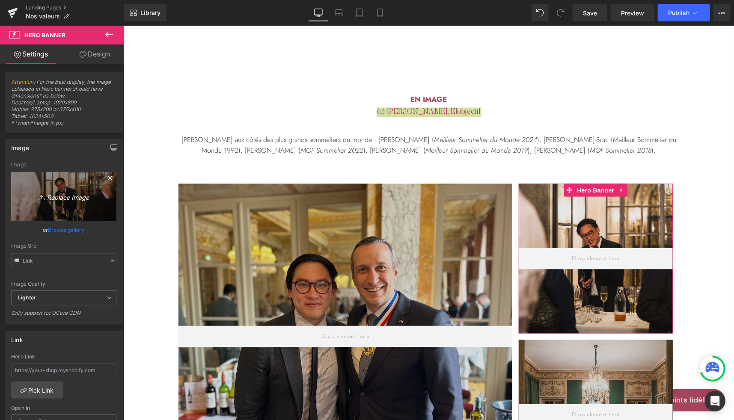
click at [72, 217] on link "Replace Image" at bounding box center [63, 196] width 105 height 49
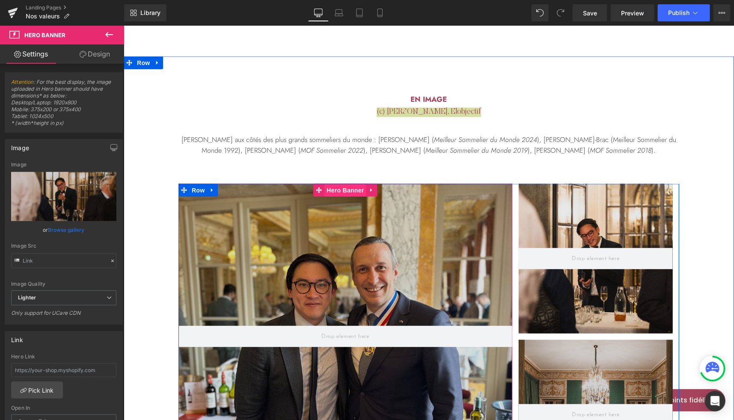
click at [335, 184] on span "Hero Banner" at bounding box center [345, 190] width 42 height 13
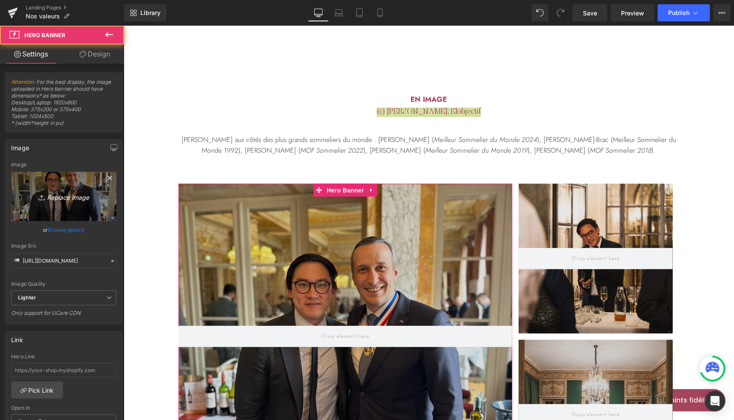
click at [74, 188] on link "Replace Image" at bounding box center [63, 196] width 105 height 49
type input "C:\fakepath\kana-wine-french-sommelier-curating-wines-champagne.jpg"
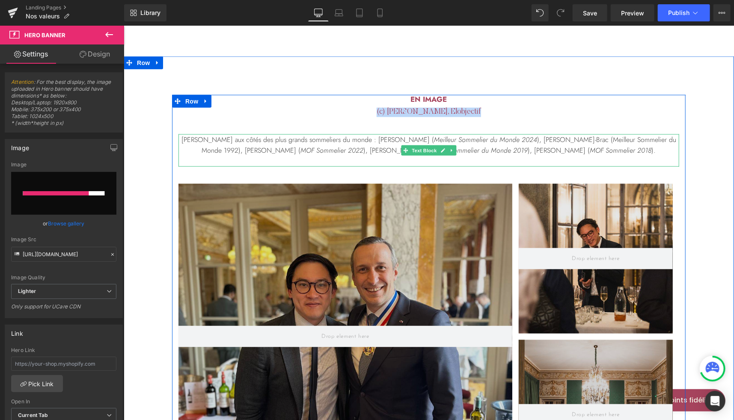
click at [620, 134] on p "Victor aux côtés des plus grands sommeliers du monde : [PERSON_NAME] ( Meilleur…" at bounding box center [428, 145] width 501 height 22
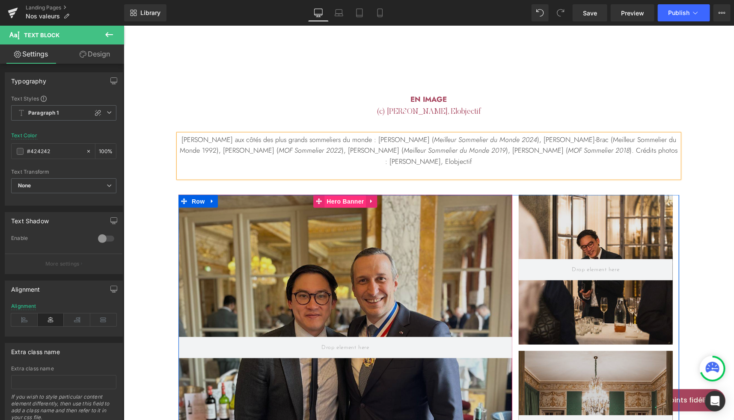
click at [338, 195] on span "Hero Banner" at bounding box center [345, 201] width 42 height 13
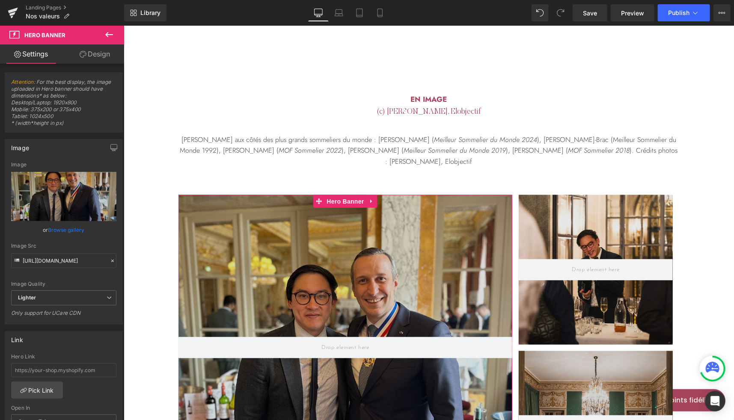
click at [56, 225] on link "Browse gallery" at bounding box center [66, 229] width 36 height 15
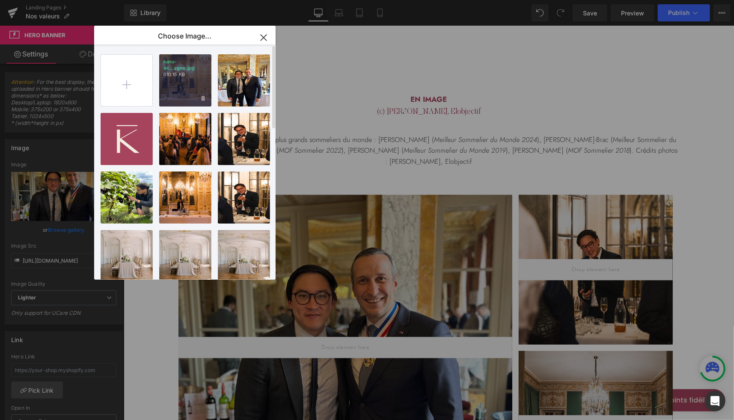
click at [190, 87] on div "kana-wi...agne.jpg 610.15 KB" at bounding box center [185, 80] width 52 height 52
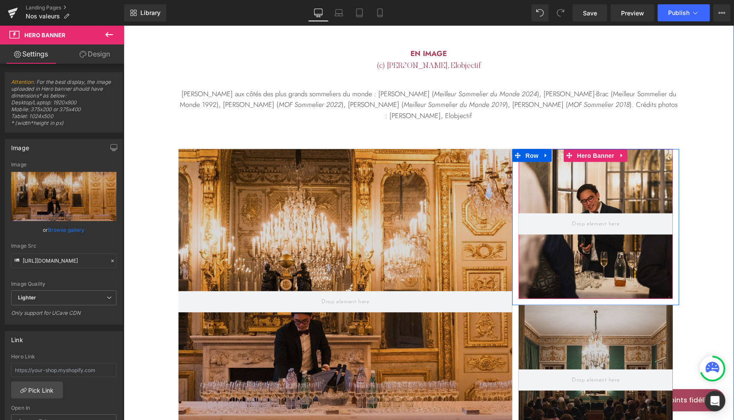
scroll to position [2304, 0]
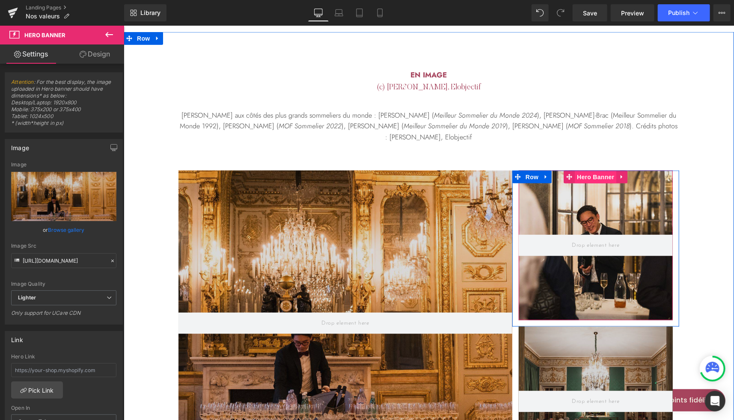
click at [596, 170] on span "Hero Banner" at bounding box center [595, 176] width 42 height 13
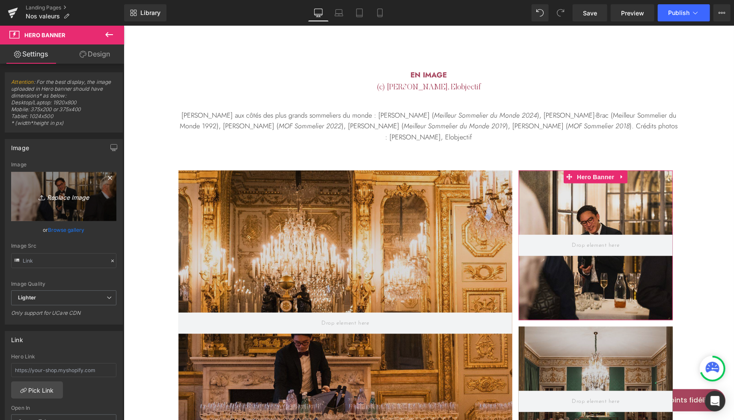
click at [70, 209] on link "Replace Image" at bounding box center [63, 196] width 105 height 49
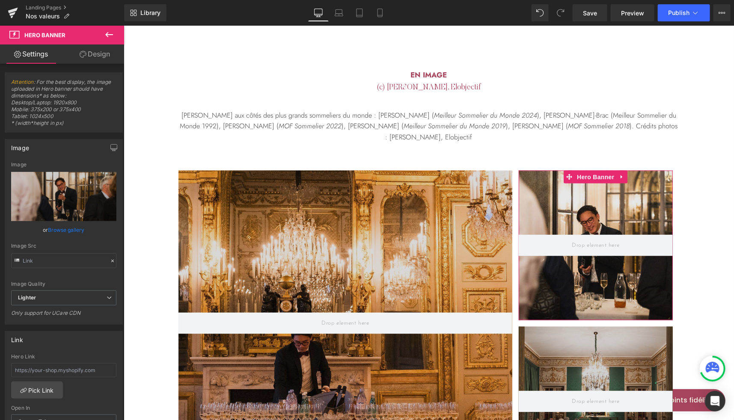
click at [69, 232] on link "Browse gallery" at bounding box center [66, 229] width 36 height 15
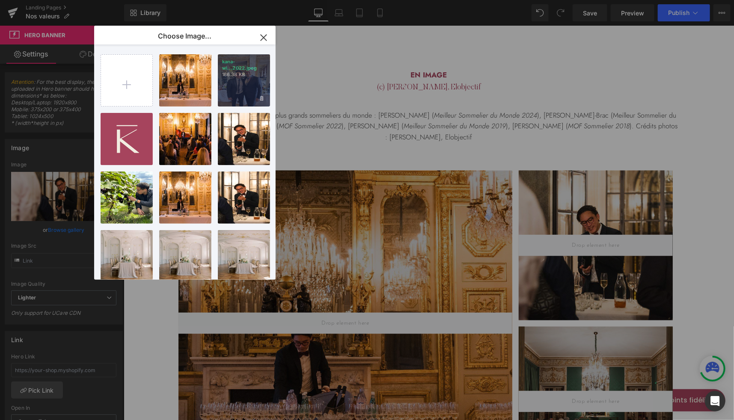
click at [242, 85] on div "kana-wi...2022.jpeg 186.38 KB" at bounding box center [244, 80] width 52 height 52
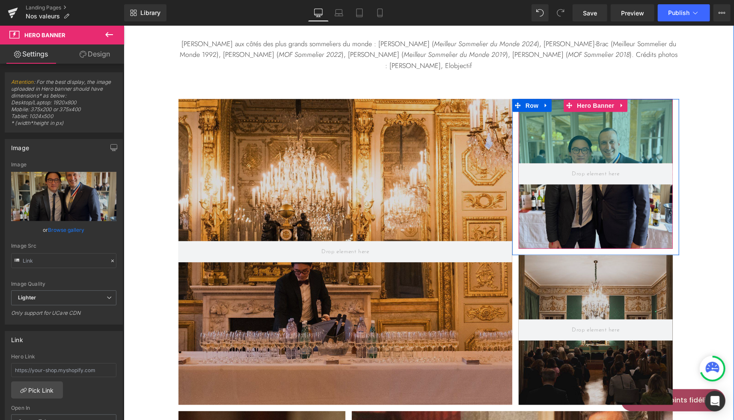
scroll to position [2379, 0]
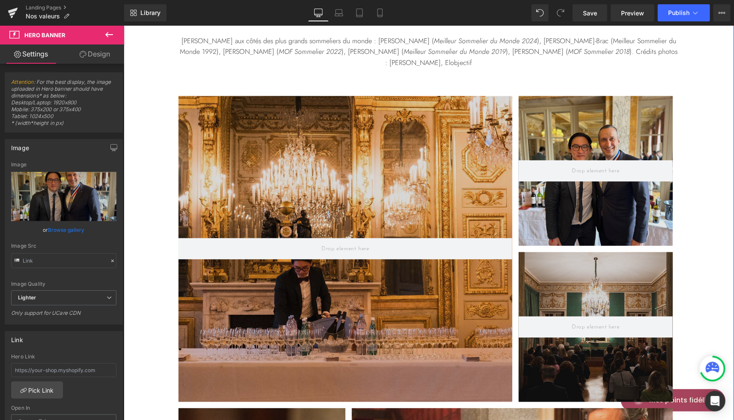
click at [577, 252] on div at bounding box center [595, 327] width 154 height 150
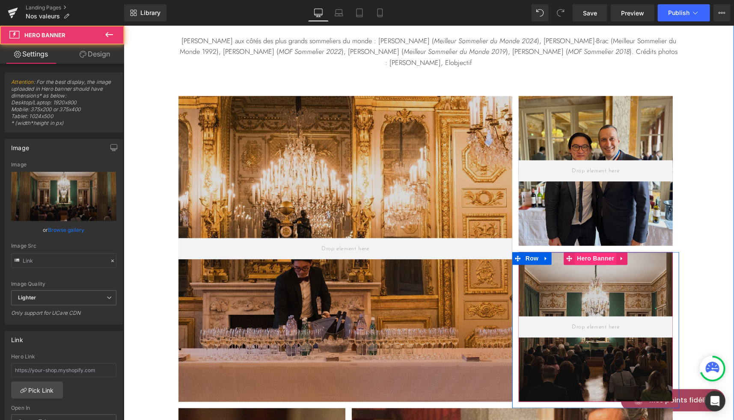
click at [585, 252] on span "Hero Banner" at bounding box center [595, 258] width 42 height 13
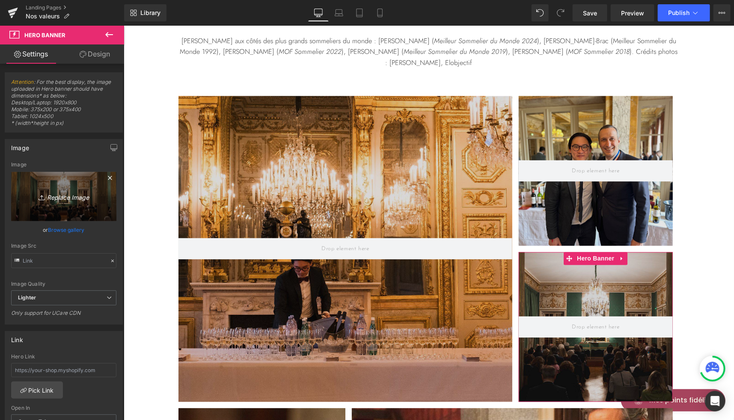
click at [73, 208] on link "Replace Image" at bounding box center [63, 196] width 105 height 49
type input "C:\fakepath\kana-wine-victor-and-[PERSON_NAME]-brac-best-sommelier-of-the-world…"
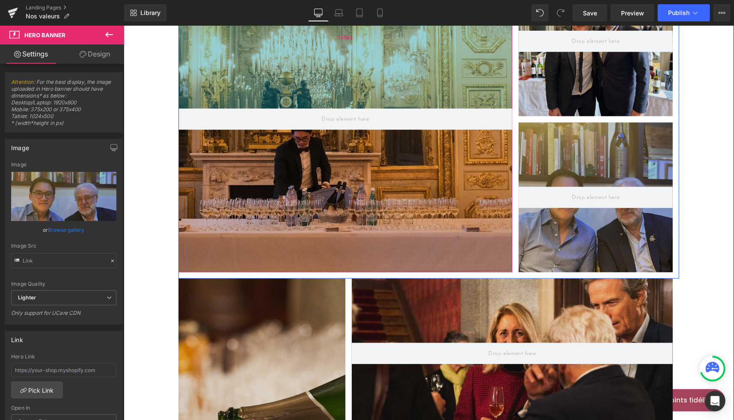
scroll to position [2509, 0]
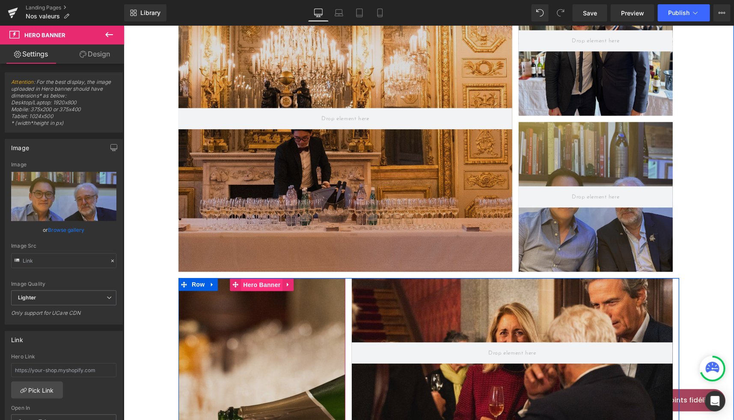
click at [247, 279] on span "Hero Banner" at bounding box center [261, 285] width 42 height 13
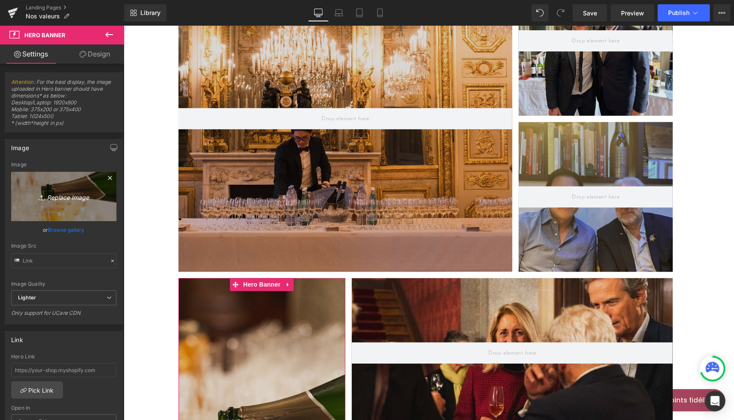
click at [70, 188] on link "Replace Image" at bounding box center [63, 196] width 105 height 49
type input "C:\fakepath\kana-wine-champagne-service.jpeg"
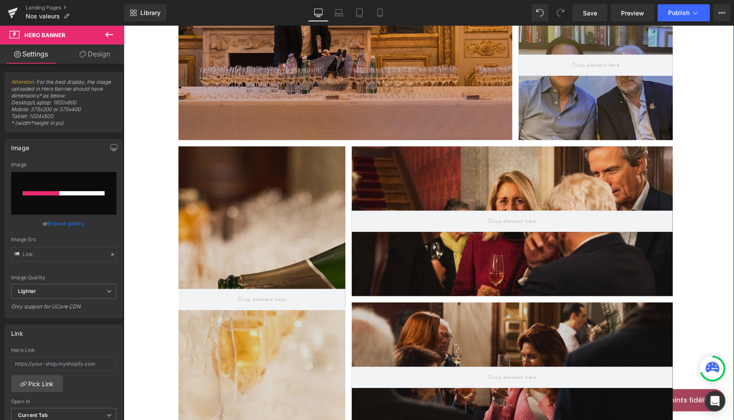
scroll to position [2640, 0]
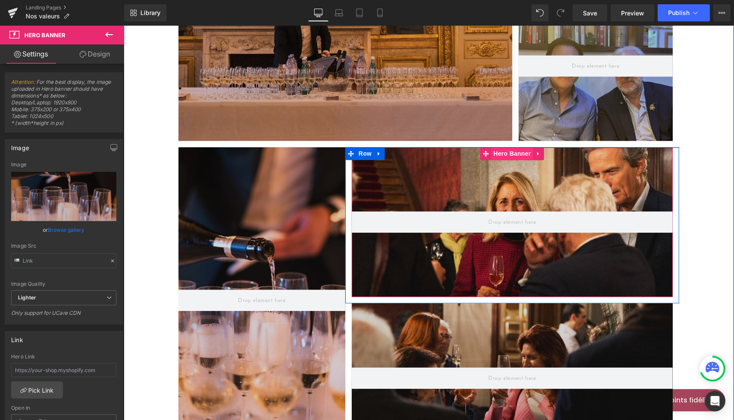
click at [506, 147] on span "Hero Banner" at bounding box center [512, 153] width 42 height 13
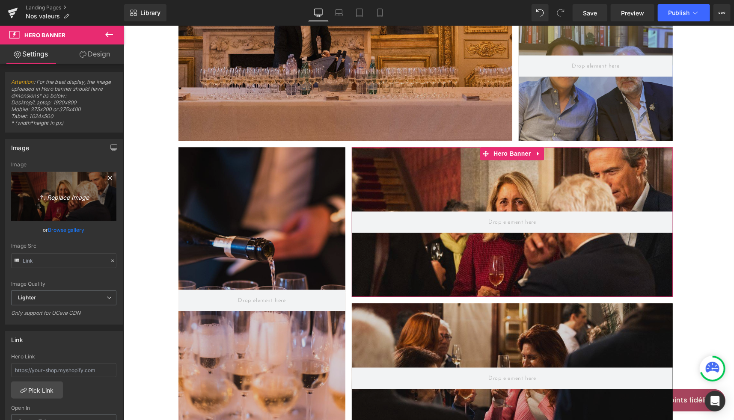
click at [55, 190] on link "Replace Image" at bounding box center [63, 196] width 105 height 49
type input "C:\fakepath\kana-wine-victor-and-[PERSON_NAME]-best-sommelier-of-the-world-2024…"
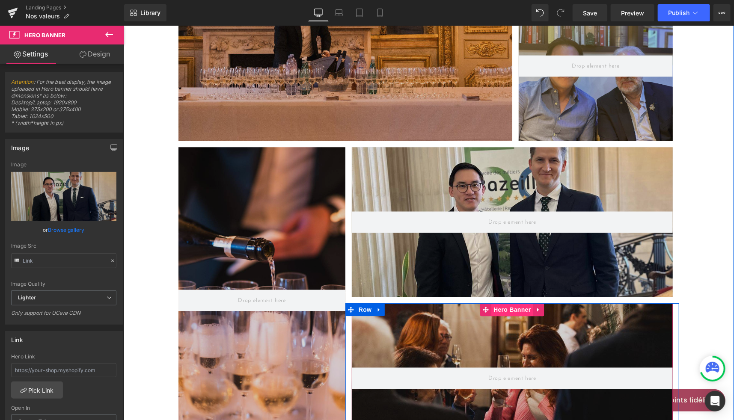
click at [512, 303] on span "Hero Banner" at bounding box center [512, 309] width 42 height 13
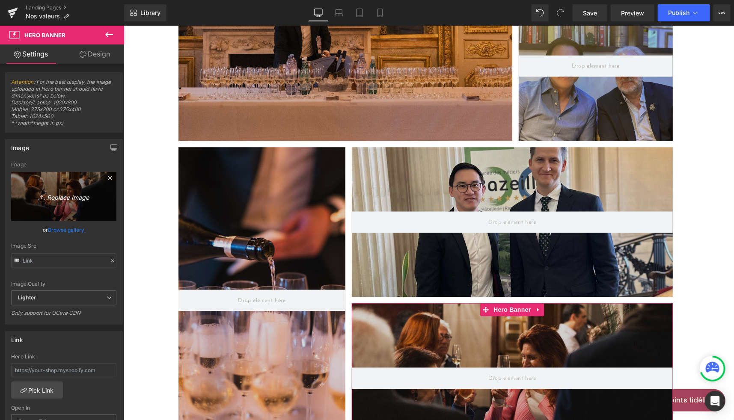
click at [71, 195] on icon "Replace Image" at bounding box center [64, 196] width 68 height 11
type input "C:\fakepath\kana-wine-victor-and-[PERSON_NAME]-best-sommelier-of-[GEOGRAPHIC_DA…"
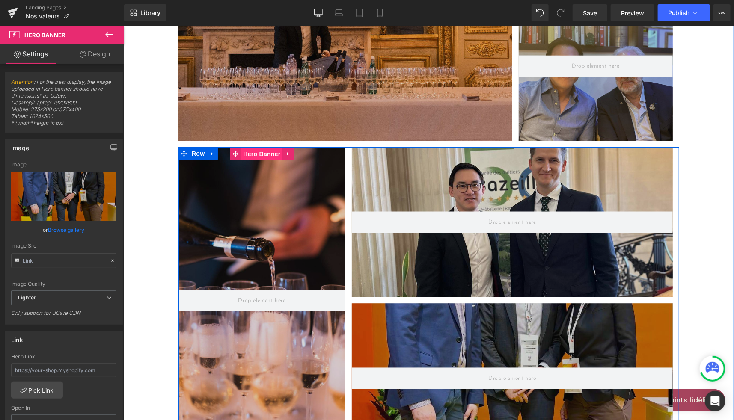
click at [257, 147] on span "Hero Banner" at bounding box center [261, 153] width 42 height 13
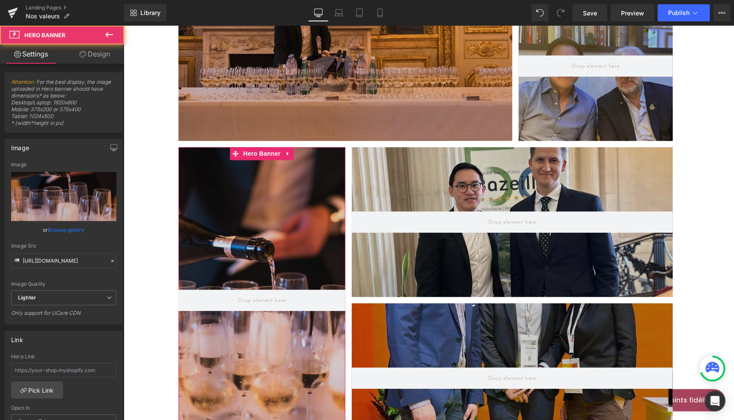
click at [60, 226] on link "Browse gallery" at bounding box center [66, 229] width 36 height 15
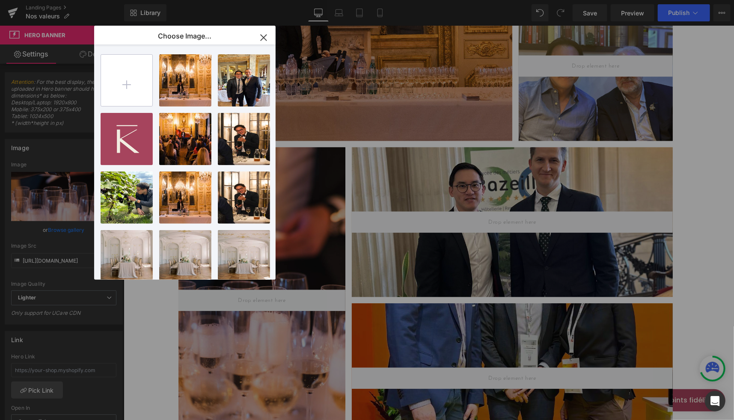
click at [135, 81] on input "file" at bounding box center [126, 80] width 51 height 51
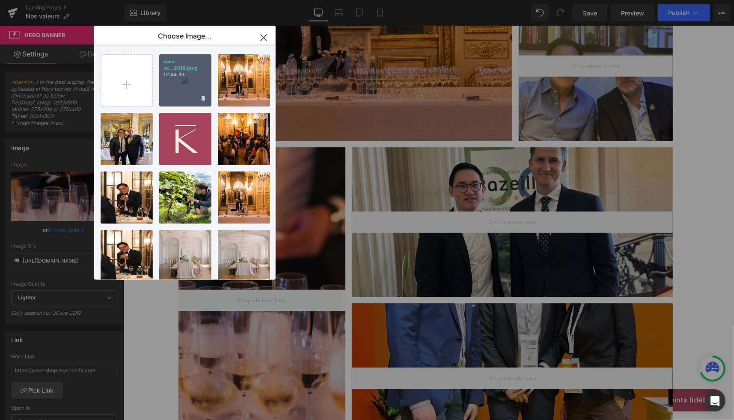
click at [183, 87] on div "kana-wi...2018.jpeg 171.44 KB" at bounding box center [185, 80] width 52 height 52
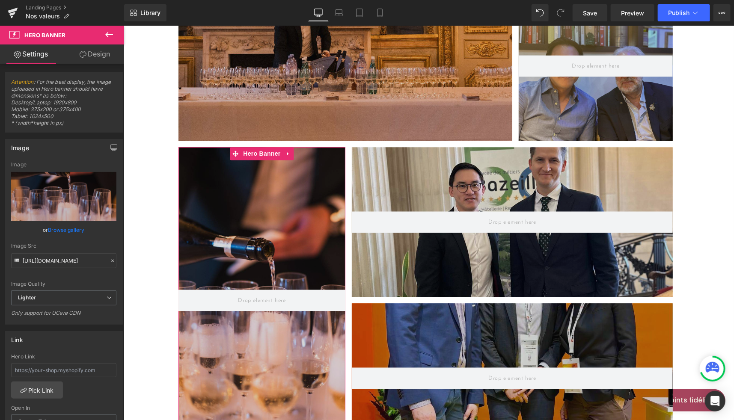
click at [59, 226] on link "Browse gallery" at bounding box center [66, 229] width 36 height 15
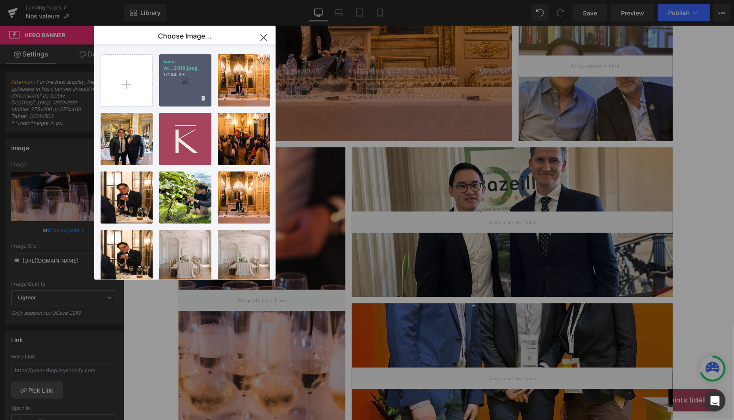
click at [184, 84] on div "kana-wi...2018.jpeg 171.44 KB" at bounding box center [185, 80] width 52 height 52
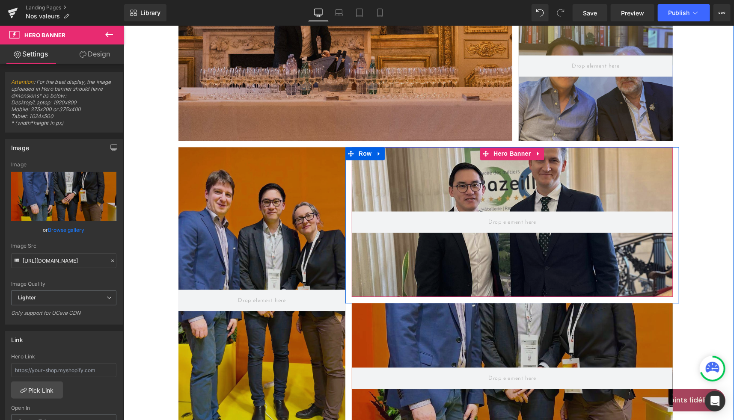
scroll to position [2449, 0]
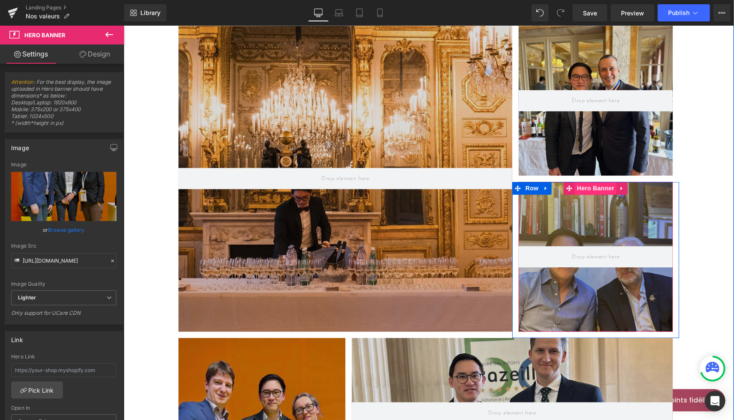
click at [597, 182] on span "Hero Banner" at bounding box center [595, 188] width 42 height 13
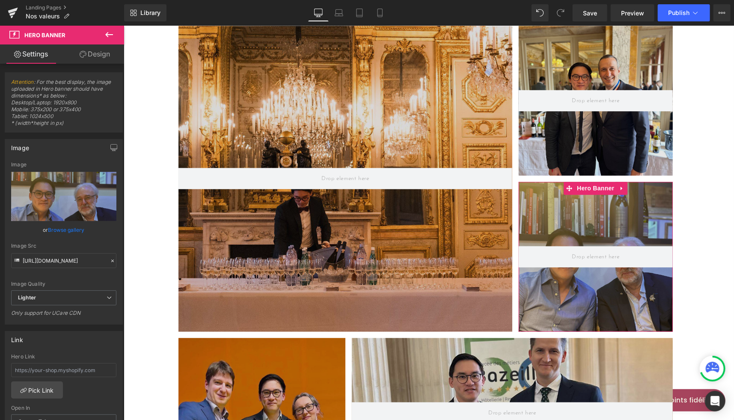
click at [74, 232] on link "Browse gallery" at bounding box center [66, 229] width 36 height 15
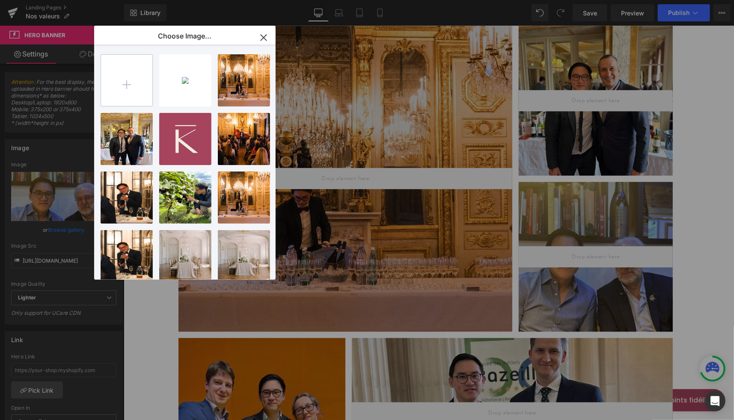
click at [135, 88] on input "file" at bounding box center [126, 80] width 51 height 51
type input "C:\fakepath\kana-wine-victor-and-[PERSON_NAME]-best-sommelier-of-the-world-2024…"
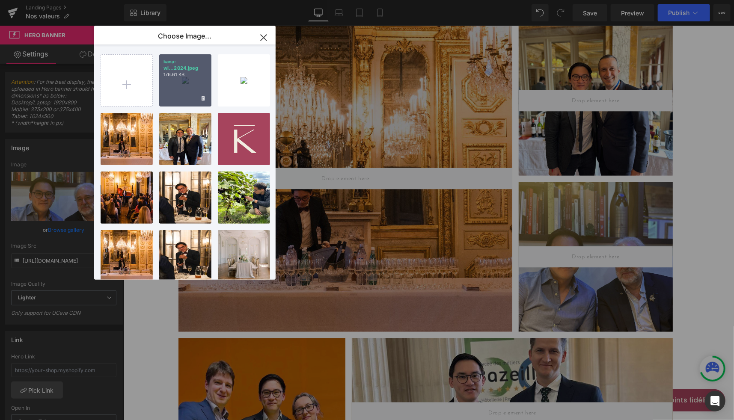
click at [190, 91] on div "kana-wi...2024.jpeg 176.61 KB" at bounding box center [185, 80] width 52 height 52
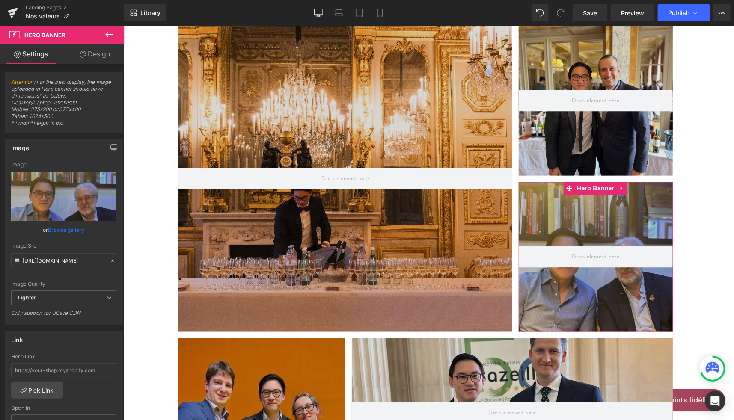
click at [66, 229] on link "Browse gallery" at bounding box center [66, 229] width 36 height 15
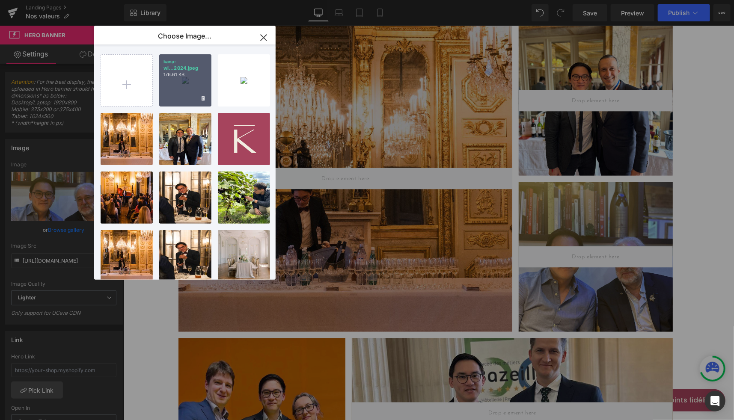
click at [189, 86] on div "kana-wi...2024.jpeg 176.61 KB" at bounding box center [185, 80] width 52 height 52
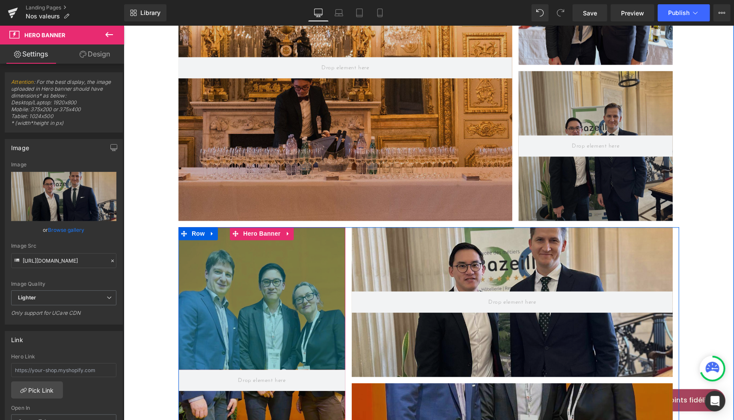
scroll to position [2562, 0]
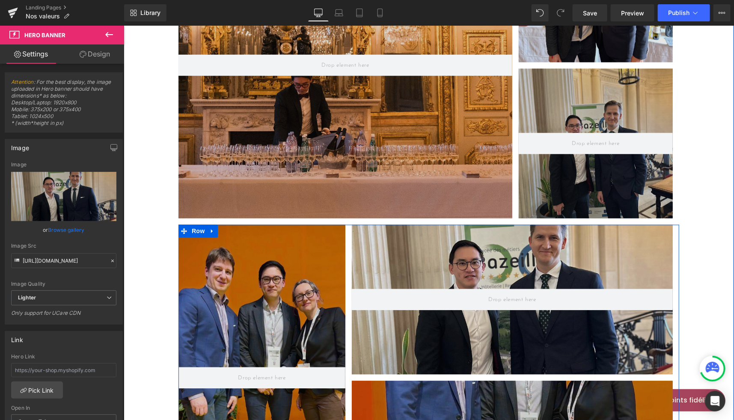
click at [123, 25] on div "150px" at bounding box center [123, 25] width 0 height 0
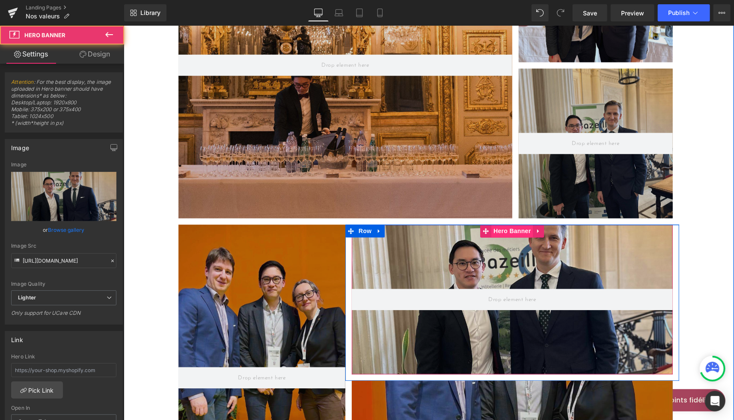
click at [513, 225] on span "Hero Banner" at bounding box center [512, 231] width 42 height 13
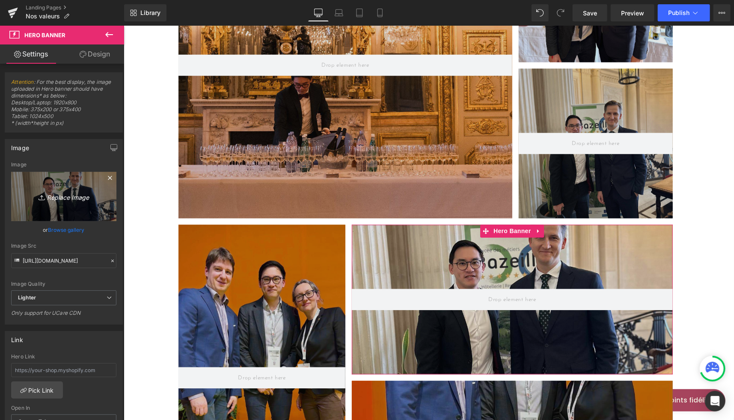
click at [71, 205] on link "Replace Image" at bounding box center [63, 196] width 105 height 49
type input "C:\fakepath\kana-wine-champagne-service.jpeg"
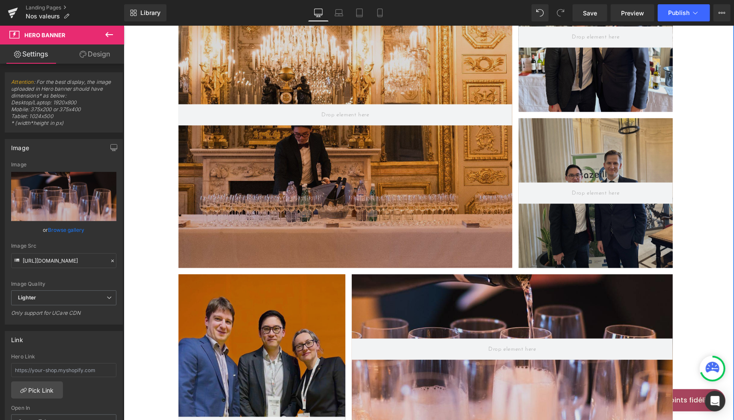
scroll to position [2514, 0]
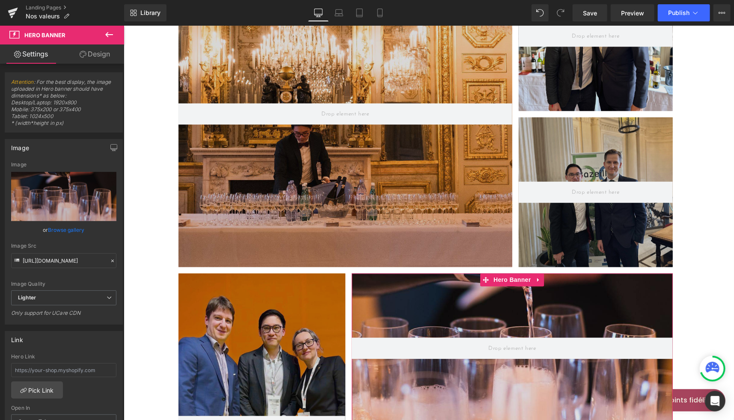
click at [77, 231] on link "Browse gallery" at bounding box center [66, 229] width 36 height 15
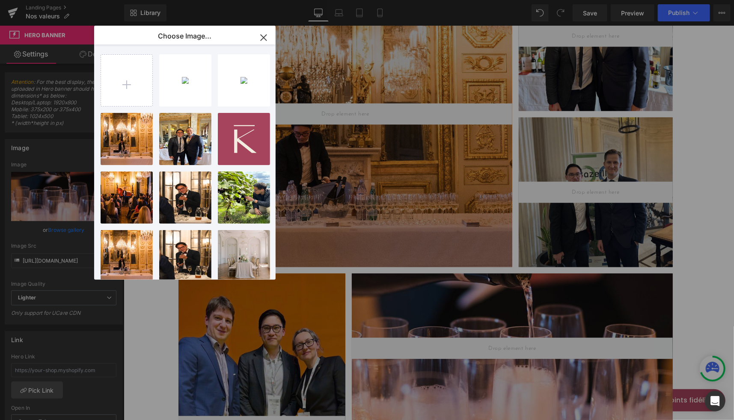
click at [64, 0] on div "Hero Banner You are previewing how the will restyle your page. You can not edit…" at bounding box center [367, 0] width 734 height 0
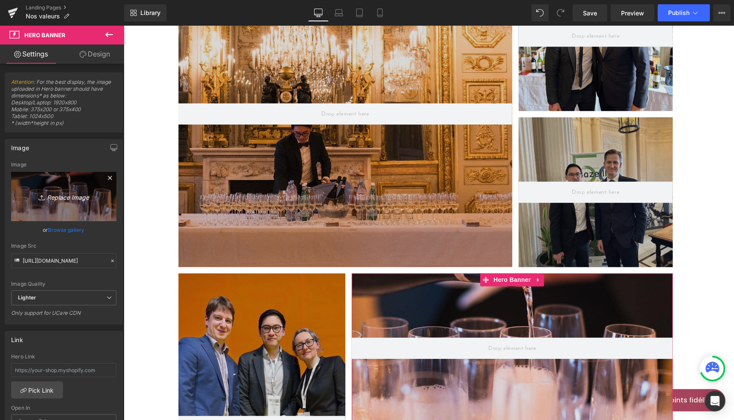
click at [72, 206] on link "Replace Image" at bounding box center [63, 196] width 105 height 49
type input "C:\fakepath\kana-wine-nice-dinner-wine-and-food-pairing.jpeg"
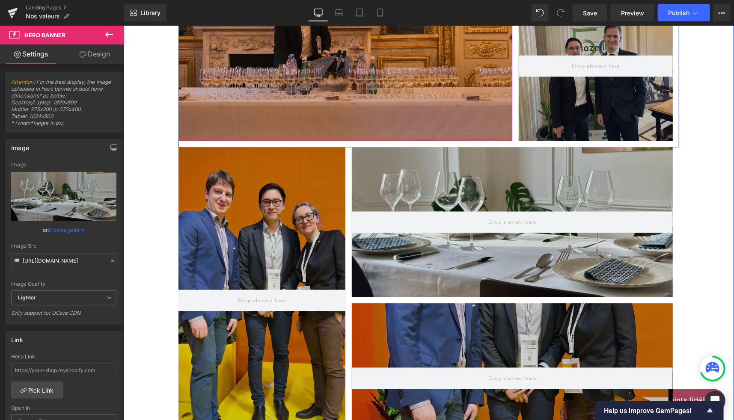
scroll to position [2643, 0]
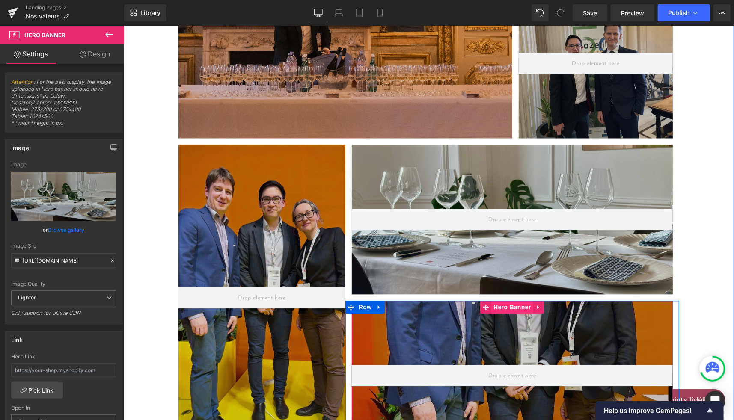
click at [508, 300] on span "Hero Banner" at bounding box center [512, 306] width 42 height 13
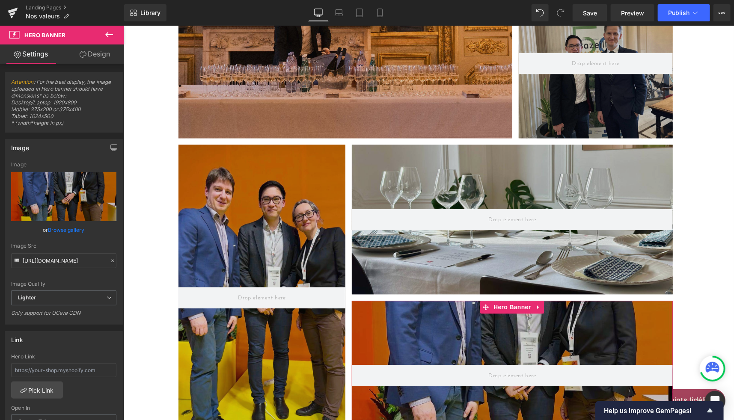
click at [65, 229] on link "Browse gallery" at bounding box center [66, 229] width 36 height 15
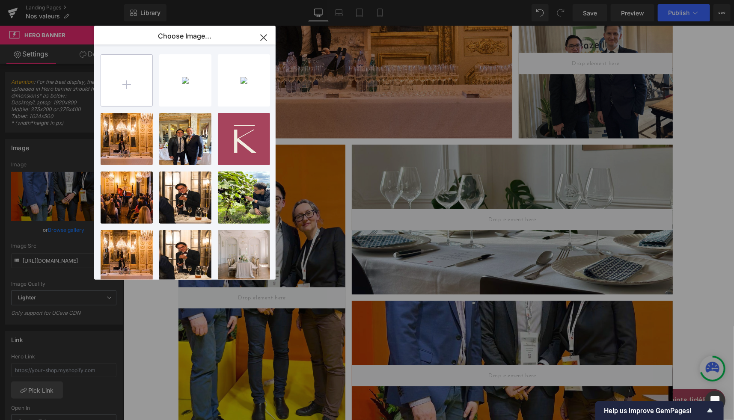
click at [122, 86] on input "file" at bounding box center [126, 80] width 51 height 51
type input "C:\fakepath\kana-wine-victor-and-[PERSON_NAME]-brac-best-sommelier-of-the-world…"
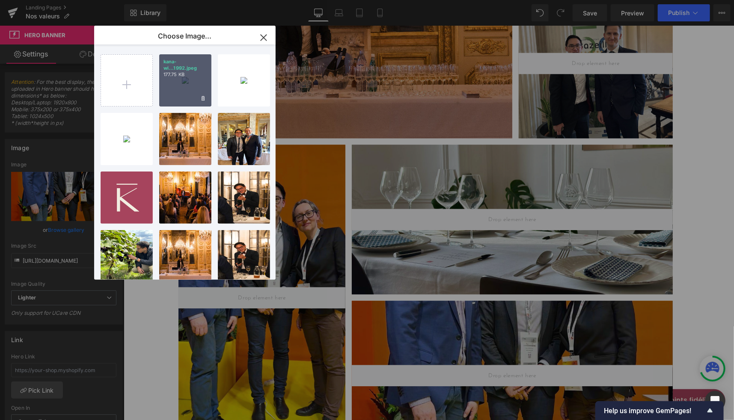
click at [182, 91] on div "kana-wi...1992.jpeg 177.75 KB" at bounding box center [185, 80] width 52 height 52
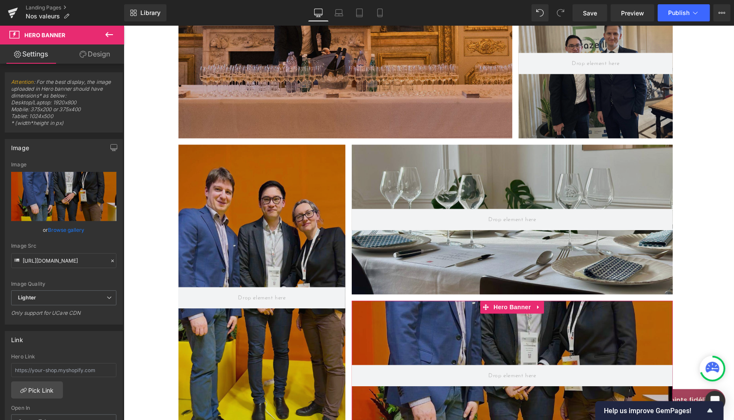
click at [64, 229] on link "Browse gallery" at bounding box center [66, 229] width 36 height 15
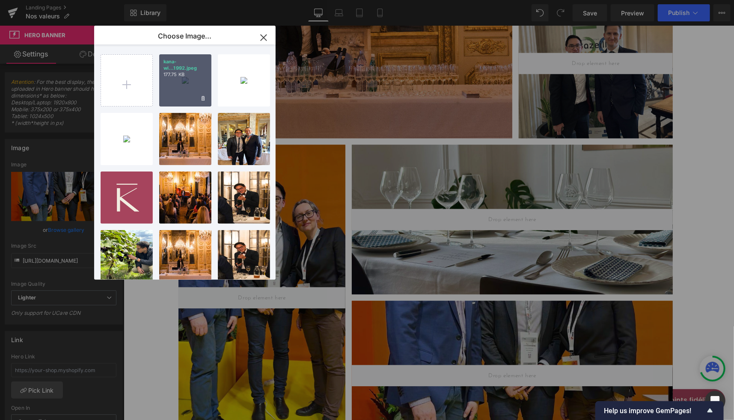
click at [184, 90] on div "kana-wi...1992.jpeg 177.75 KB" at bounding box center [185, 80] width 52 height 52
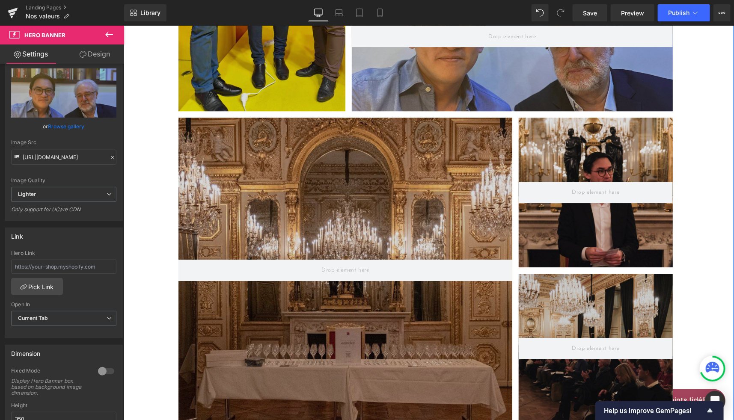
scroll to position [2983, 0]
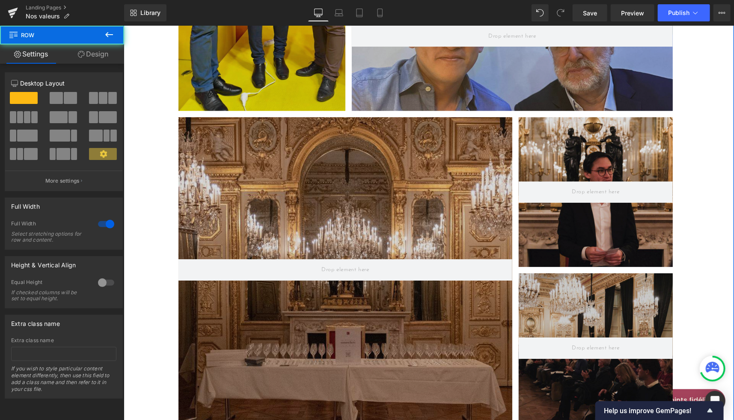
click at [139, 78] on div "En image Heading (c) [PERSON_NAME], Elobjectif Heading [PERSON_NAME] aux côtés …" at bounding box center [428, 379] width 610 height 1974
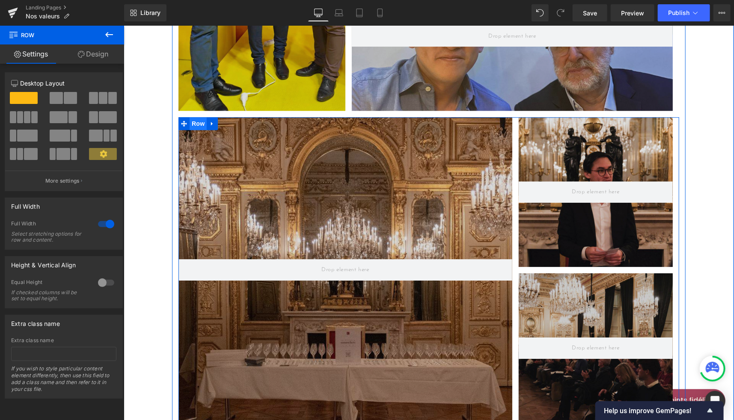
click at [196, 117] on span "Row" at bounding box center [197, 123] width 17 height 13
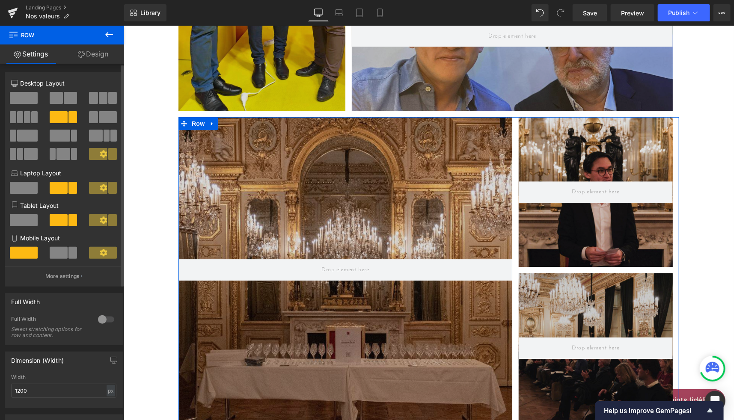
click at [27, 135] on span at bounding box center [27, 136] width 21 height 12
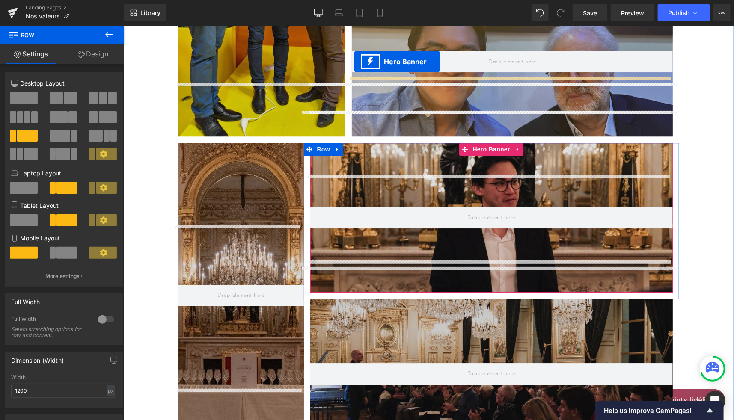
scroll to position [2940, 0]
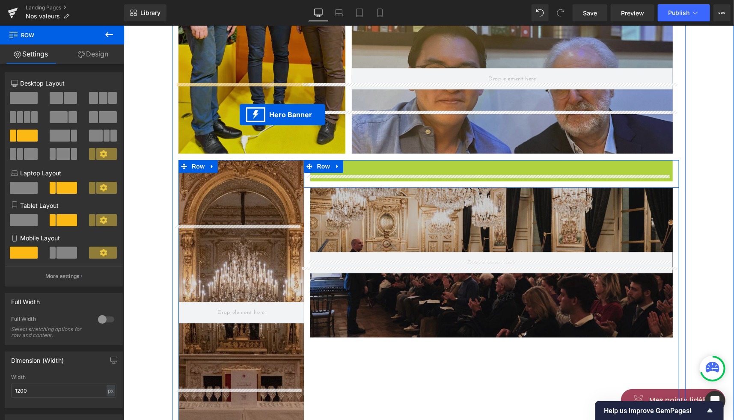
drag, startPoint x: 485, startPoint y: 46, endPoint x: 239, endPoint y: 114, distance: 254.8
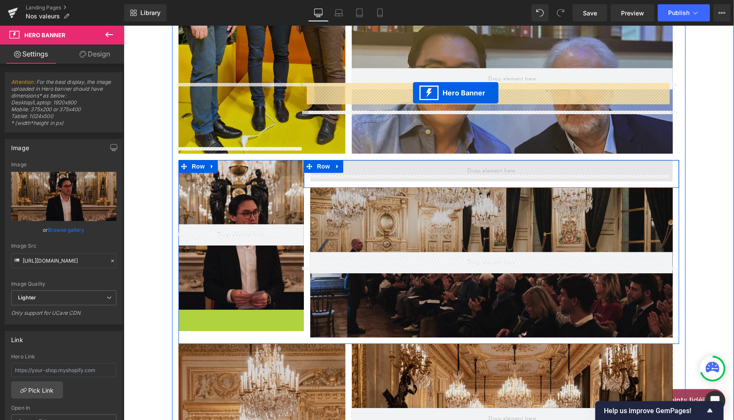
drag, startPoint x: 241, startPoint y: 239, endPoint x: 412, endPoint y: 92, distance: 225.2
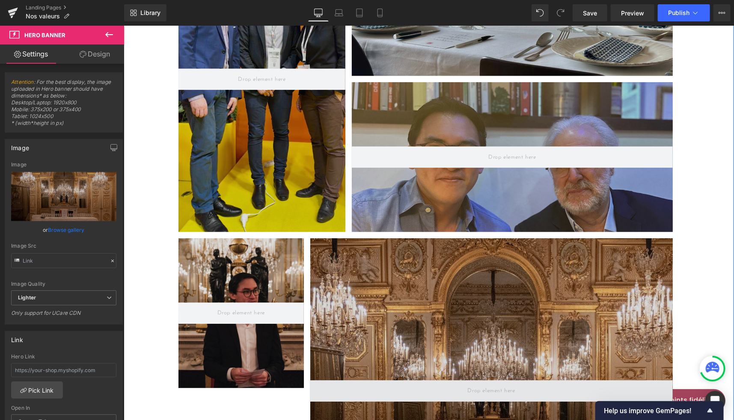
scroll to position [2821, 0]
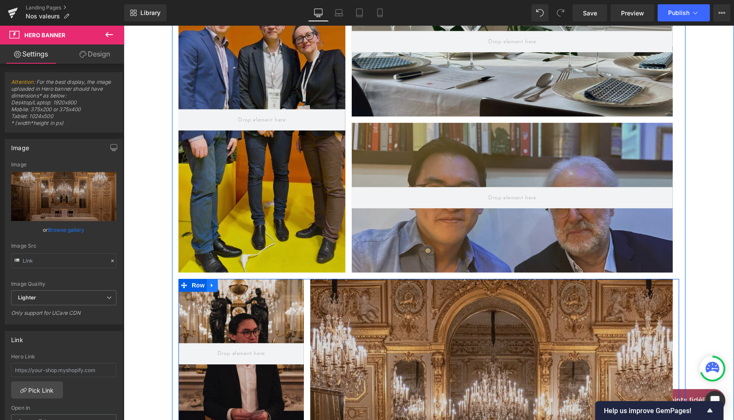
click at [211, 282] on icon at bounding box center [212, 285] width 6 height 6
click at [234, 282] on icon at bounding box center [234, 285] width 6 height 6
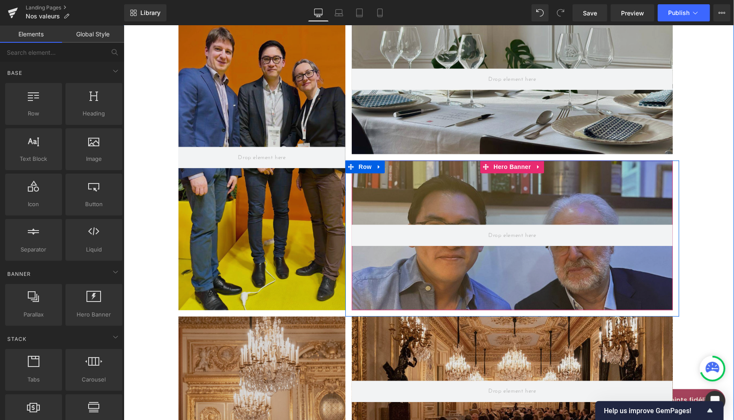
scroll to position [2784, 0]
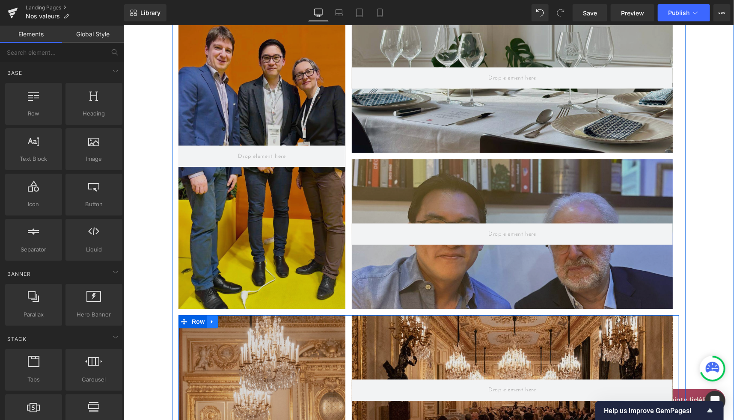
click at [209, 318] on icon at bounding box center [212, 321] width 6 height 6
click at [232, 318] on icon at bounding box center [234, 321] width 6 height 6
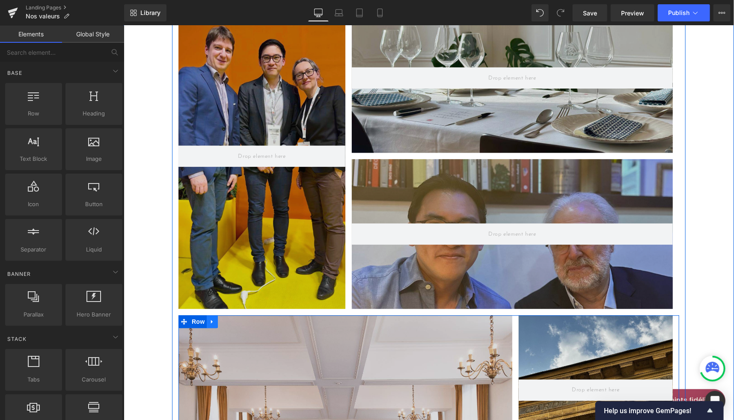
click at [211, 320] on icon at bounding box center [212, 322] width 2 height 4
click at [231, 318] on icon at bounding box center [234, 321] width 6 height 6
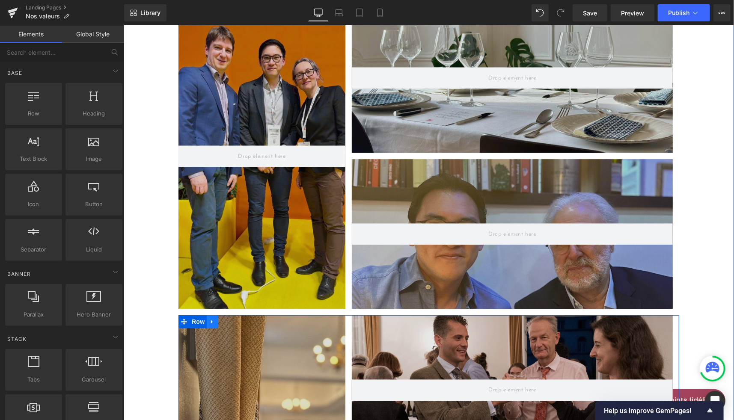
click at [211, 320] on icon at bounding box center [212, 322] width 2 height 4
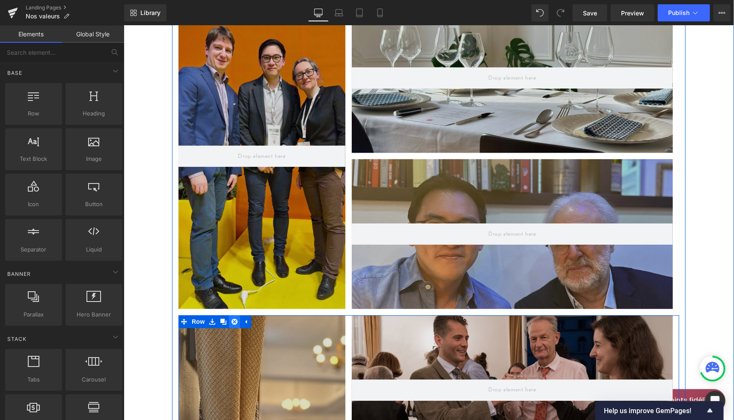
click at [231, 315] on link at bounding box center [233, 321] width 11 height 13
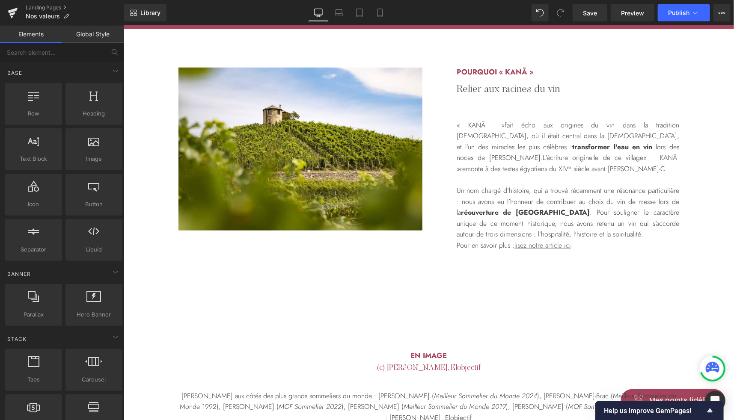
scroll to position [1955, 0]
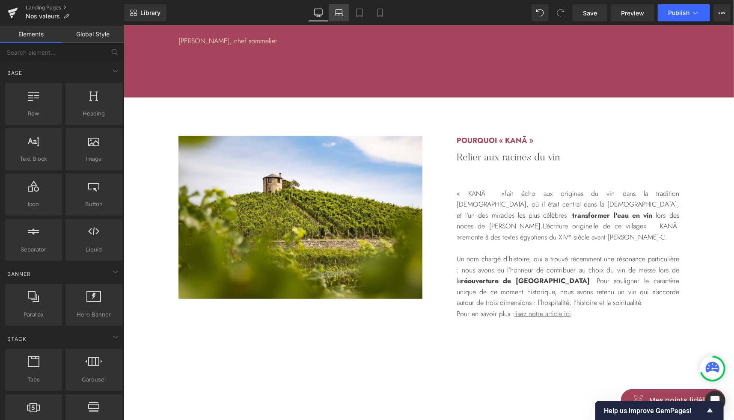
click at [344, 12] on link "Laptop" at bounding box center [339, 12] width 21 height 17
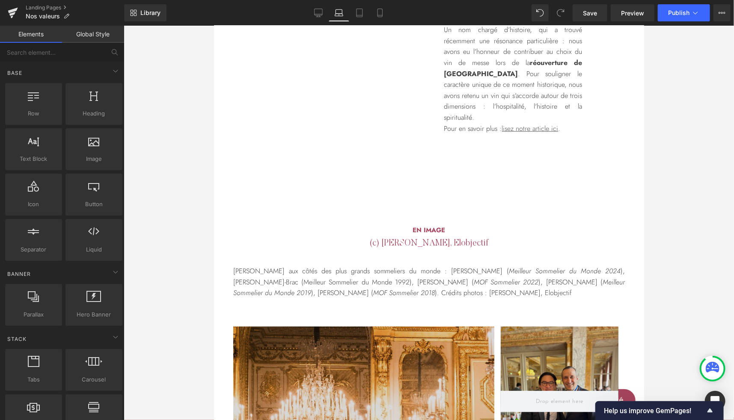
scroll to position [2212, 0]
click at [322, 12] on icon at bounding box center [318, 13] width 9 height 9
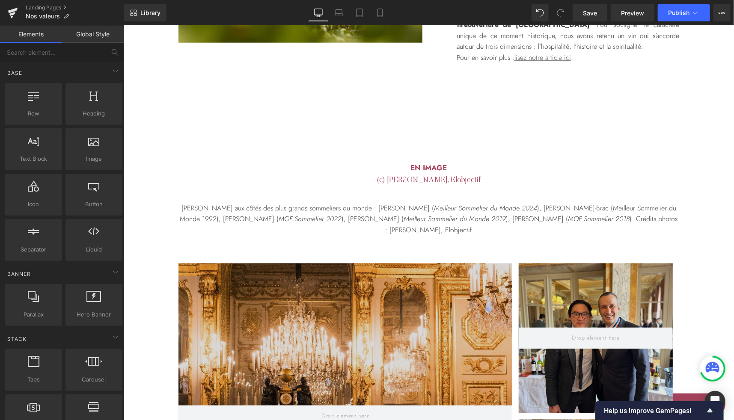
scroll to position [2244, 0]
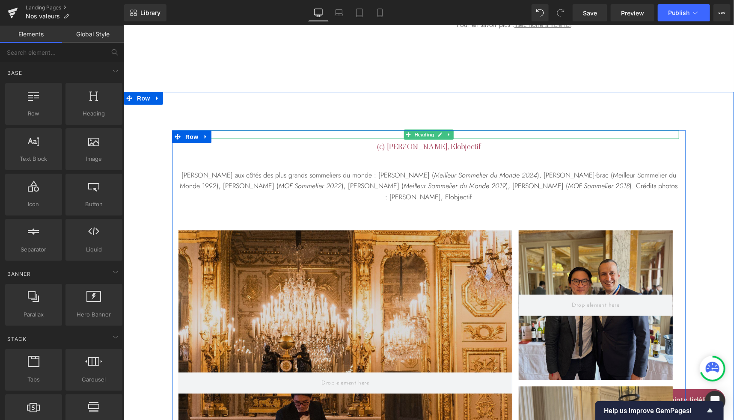
click at [457, 130] on h2 "En image" at bounding box center [428, 134] width 501 height 9
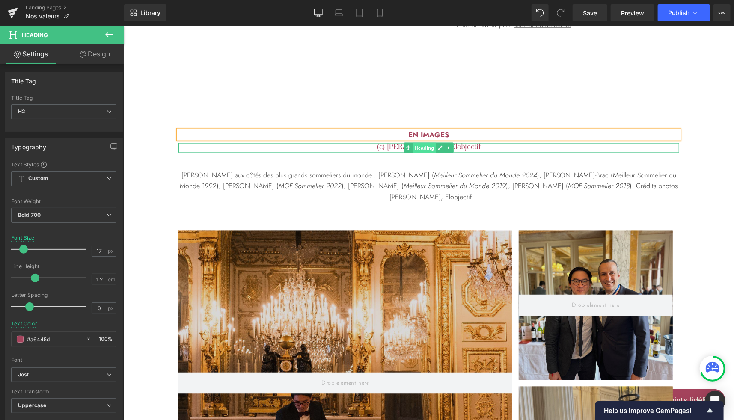
click at [418, 142] on span "Heading" at bounding box center [423, 147] width 23 height 10
click at [439, 142] on link at bounding box center [440, 147] width 9 height 10
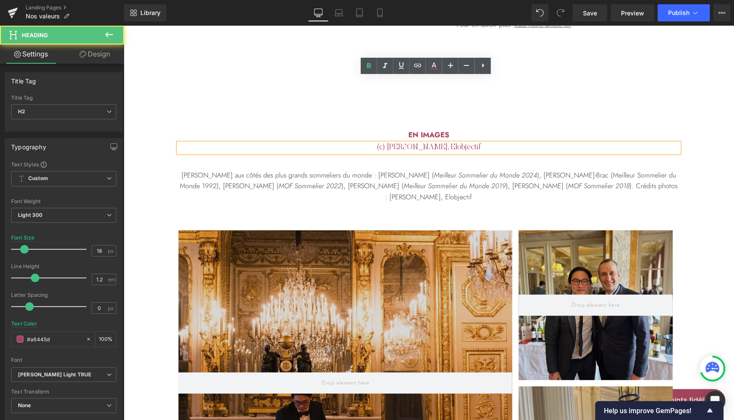
click at [428, 143] on h2 "(c) [PERSON_NAME], Elobjectif" at bounding box center [428, 147] width 501 height 9
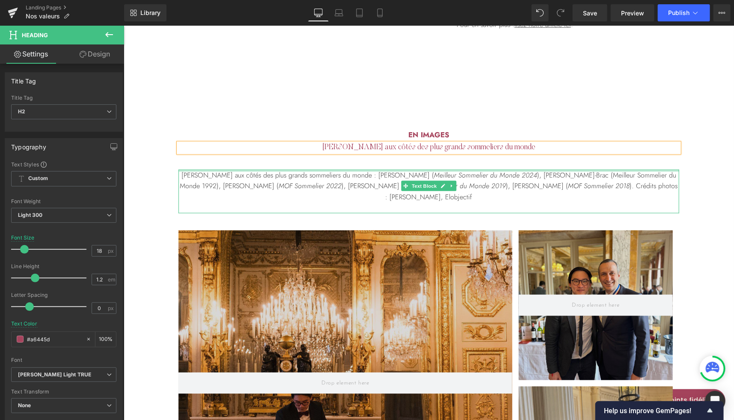
click at [352, 169] on div at bounding box center [428, 170] width 501 height 2
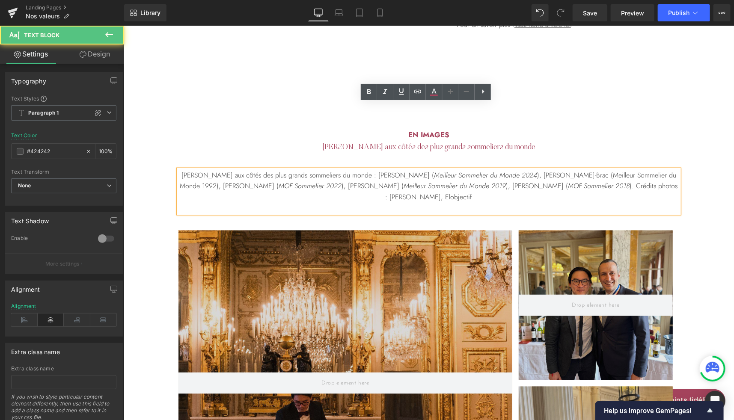
click at [346, 169] on p "Victor aux côtés des plus grands sommeliers du monde : [PERSON_NAME] ( Meilleur…" at bounding box center [428, 185] width 501 height 33
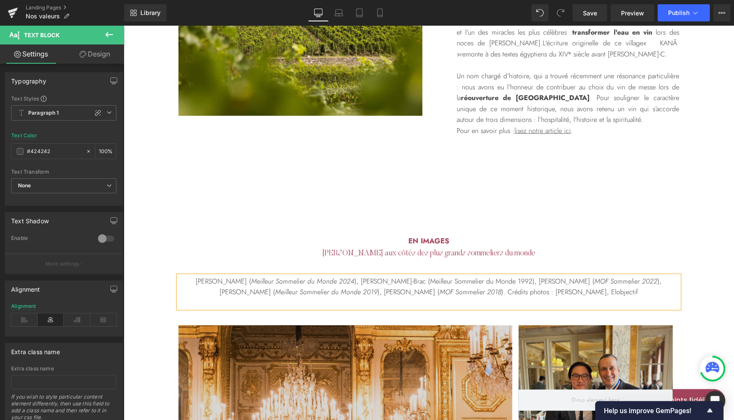
scroll to position [2061, 0]
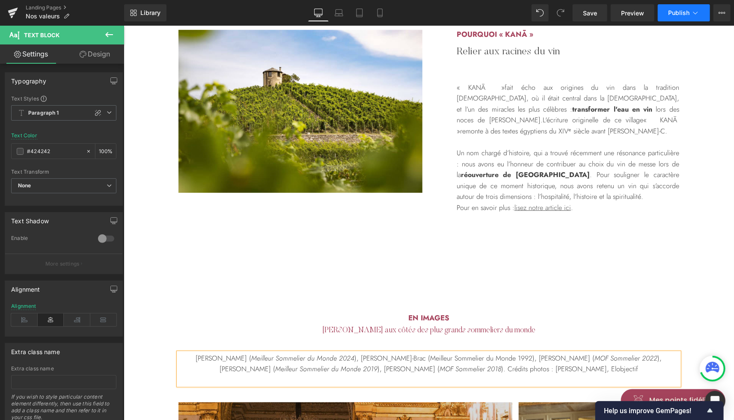
click at [676, 18] on button "Publish" at bounding box center [684, 12] width 52 height 17
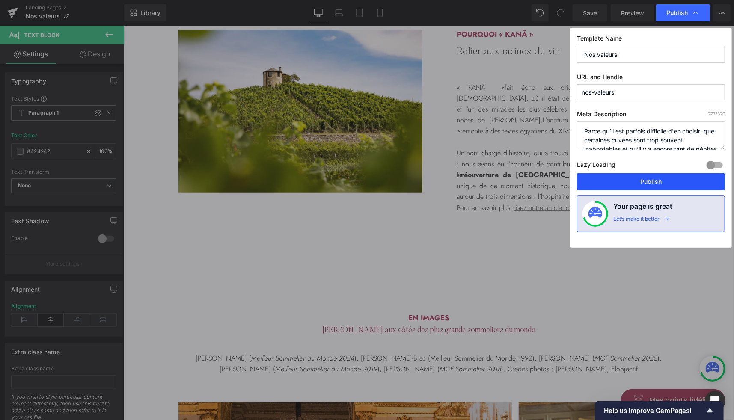
click at [642, 184] on button "Publish" at bounding box center [651, 181] width 148 height 17
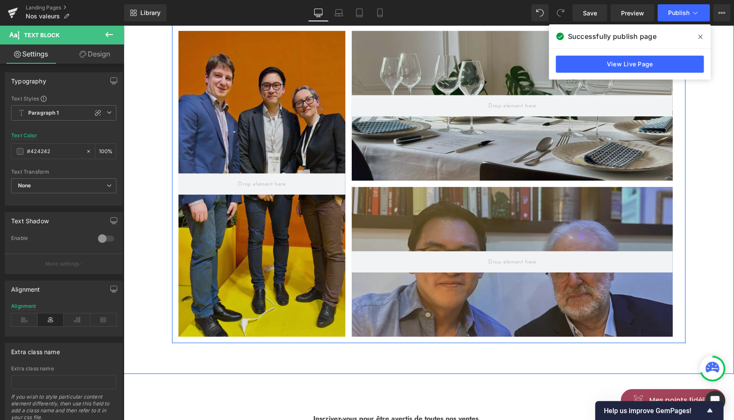
scroll to position [2746, 0]
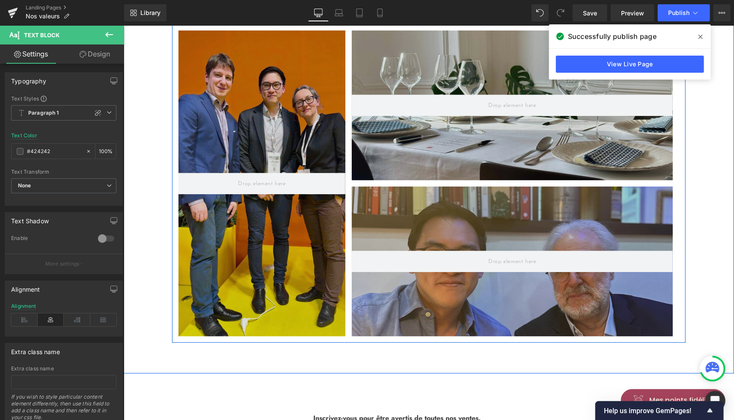
click at [472, 186] on div "Hero Banner 150px" at bounding box center [511, 261] width 321 height 150
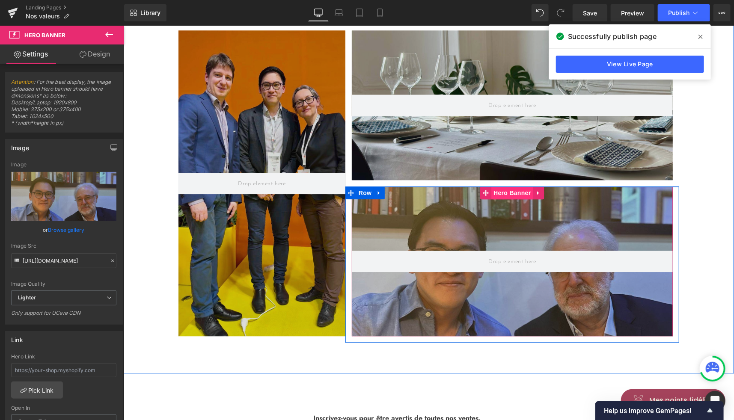
click at [506, 186] on span "Hero Banner" at bounding box center [512, 192] width 42 height 13
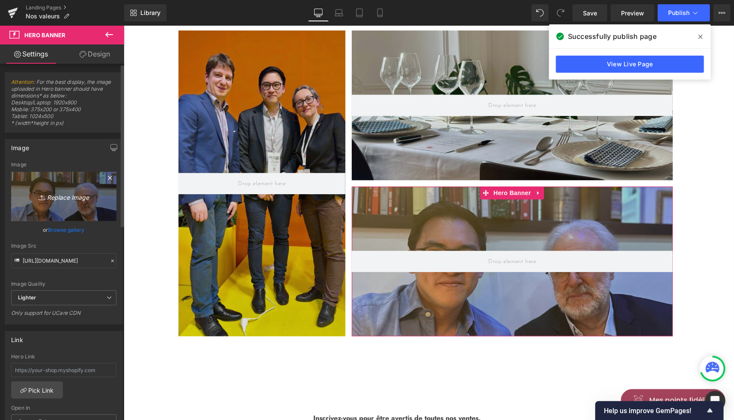
click at [65, 216] on link "Replace Image" at bounding box center [63, 196] width 105 height 49
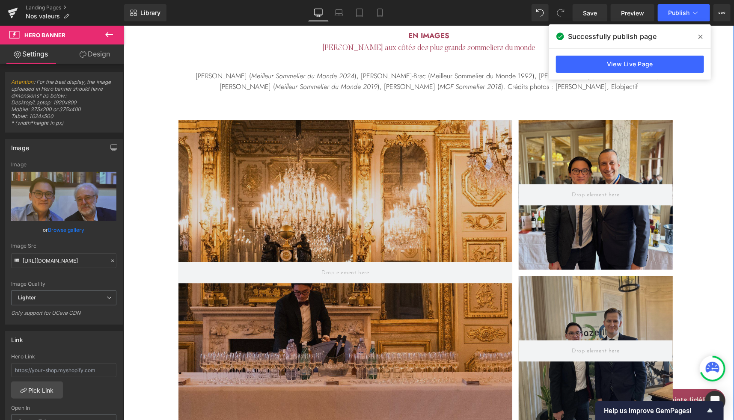
scroll to position [2342, 0]
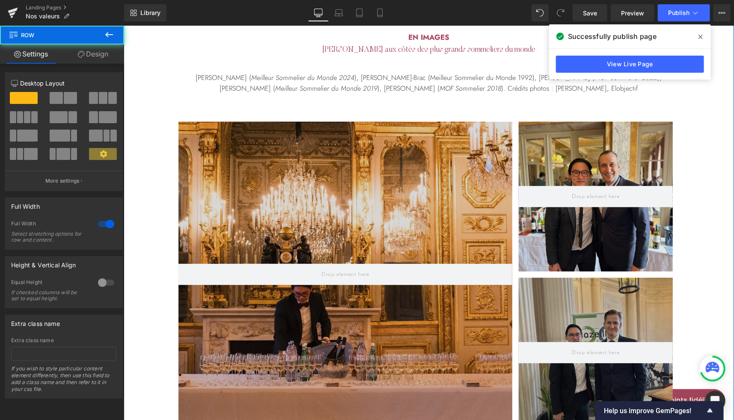
click at [166, 111] on div "En imageS Heading [PERSON_NAME] aux côtés des plus grands sommeliers du monde H…" at bounding box center [428, 390] width 610 height 714
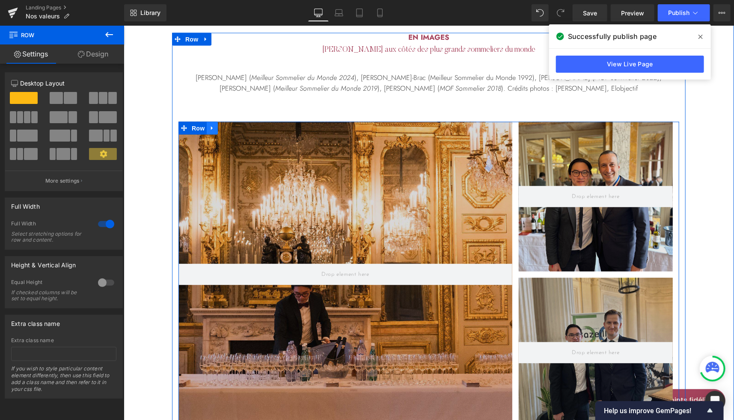
click at [209, 125] on icon at bounding box center [212, 128] width 6 height 6
click at [222, 122] on link at bounding box center [222, 128] width 11 height 13
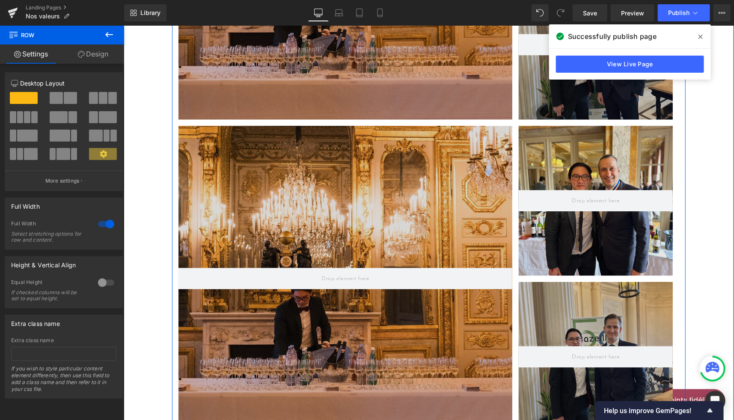
scroll to position [2602, 0]
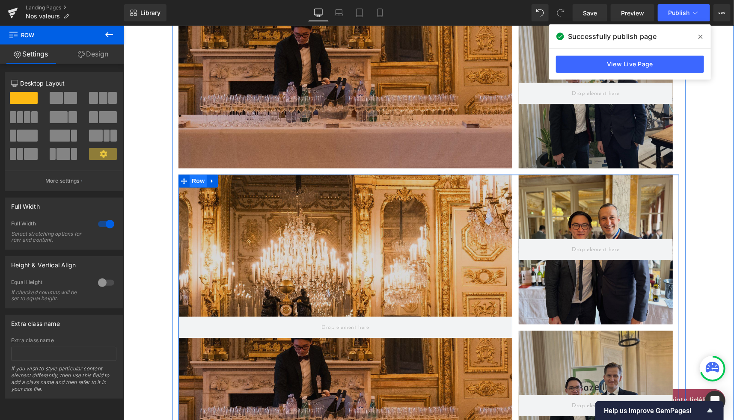
click at [194, 174] on span "Row" at bounding box center [197, 180] width 17 height 13
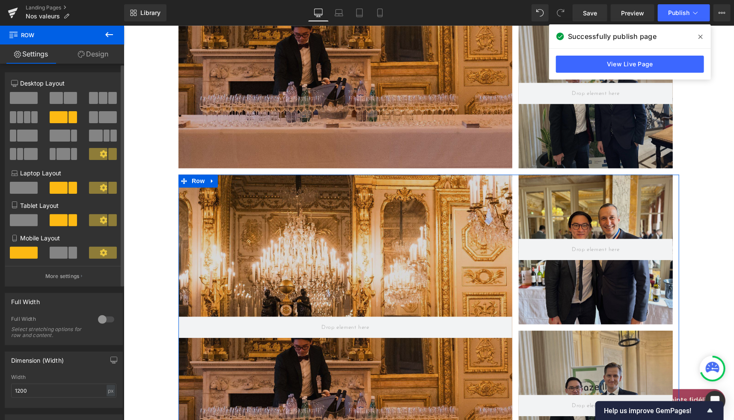
click at [105, 115] on span at bounding box center [108, 117] width 18 height 12
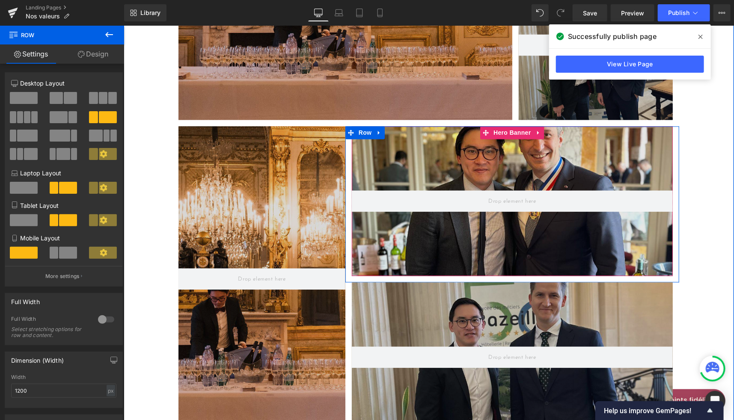
scroll to position [2650, 0]
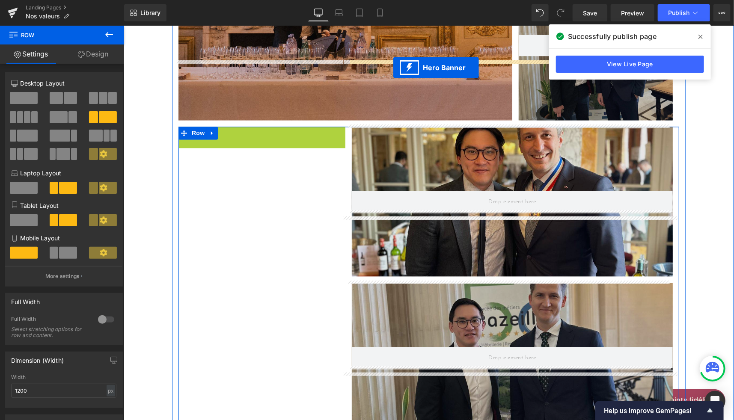
drag, startPoint x: 256, startPoint y: 68, endPoint x: 393, endPoint y: 68, distance: 136.5
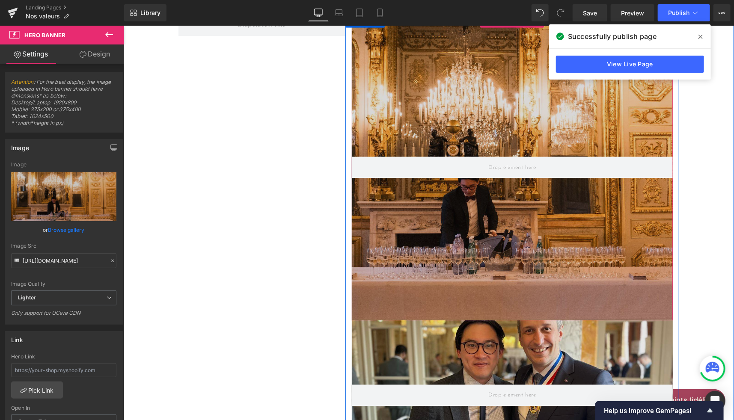
scroll to position [2777, 0]
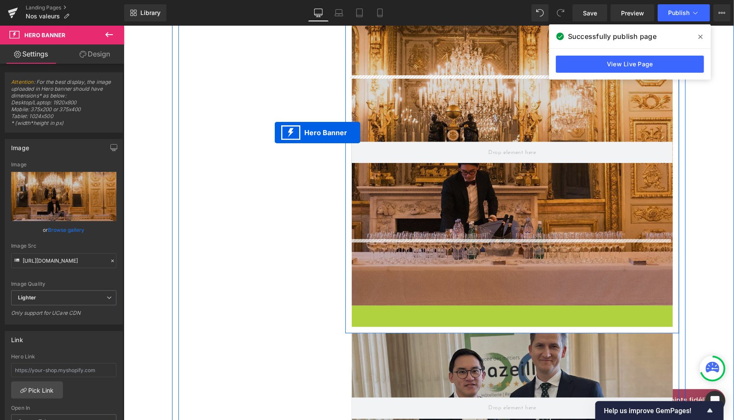
drag, startPoint x: 506, startPoint y: 246, endPoint x: 273, endPoint y: 128, distance: 260.8
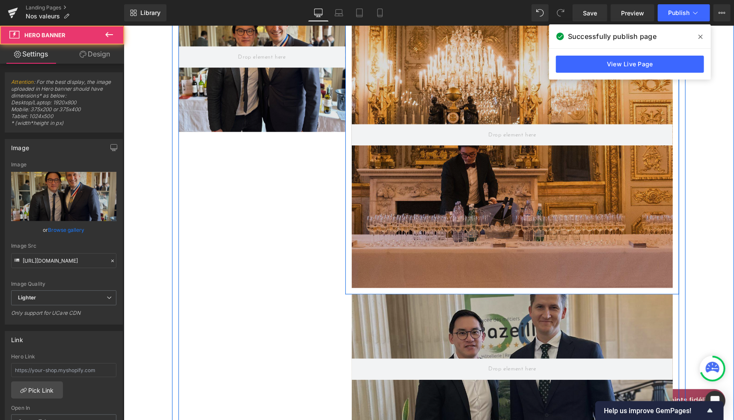
scroll to position [2795, 0]
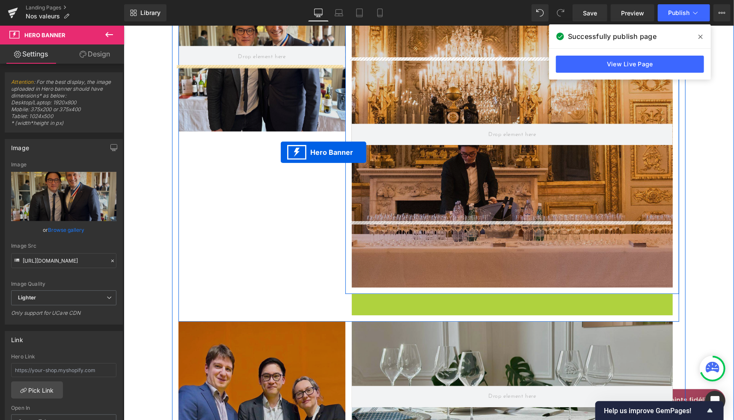
drag, startPoint x: 514, startPoint y: 232, endPoint x: 272, endPoint y: 152, distance: 255.4
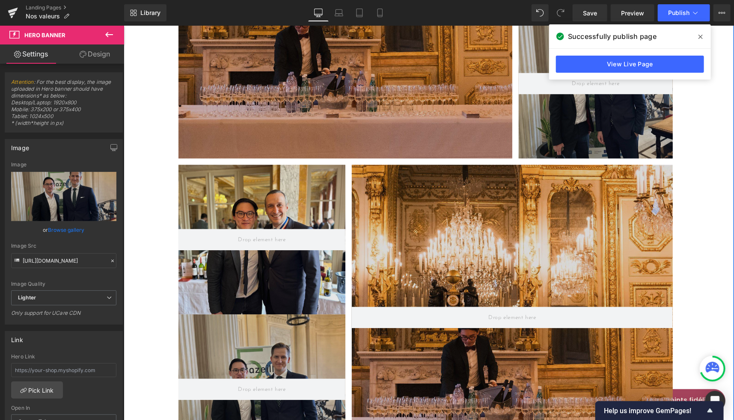
scroll to position [2615, 0]
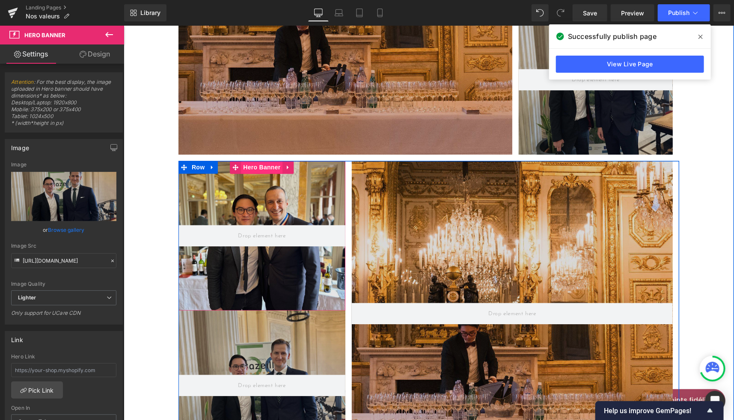
click at [264, 160] on span "Hero Banner" at bounding box center [261, 166] width 42 height 13
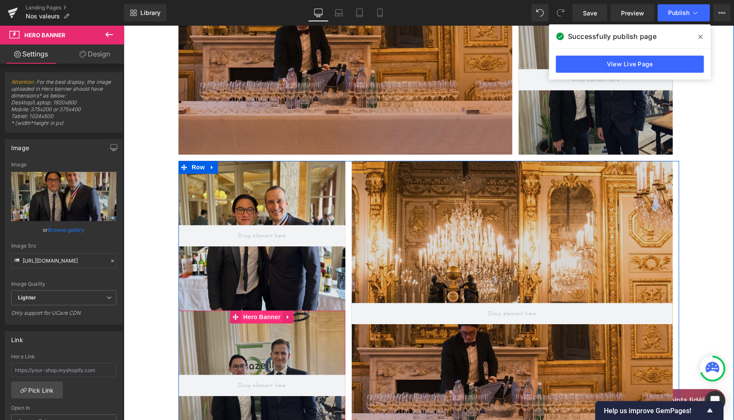
click at [251, 310] on span "Hero Banner" at bounding box center [261, 316] width 42 height 13
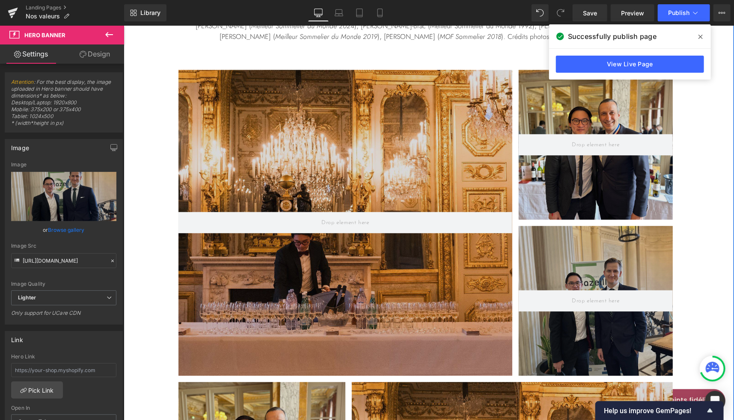
scroll to position [2392, 0]
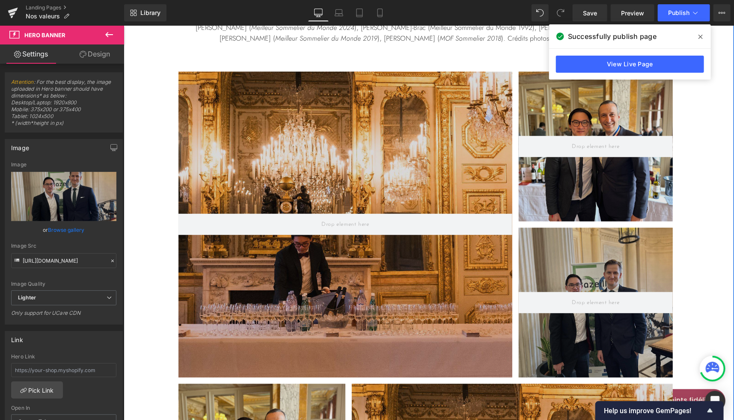
click at [584, 228] on div "Hero Banner 150px" at bounding box center [595, 303] width 154 height 150
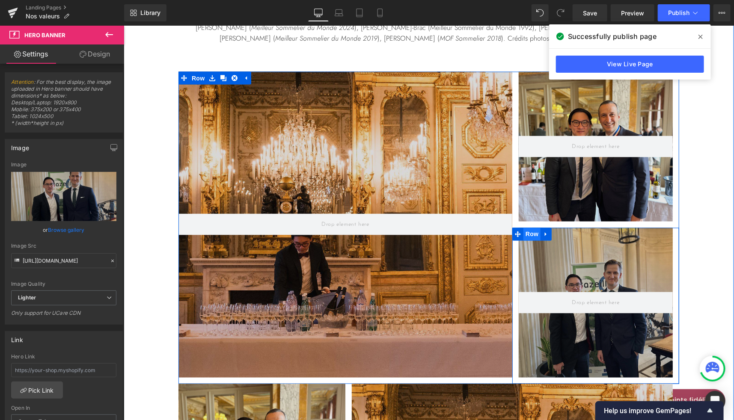
click at [527, 228] on span "Row" at bounding box center [531, 234] width 17 height 13
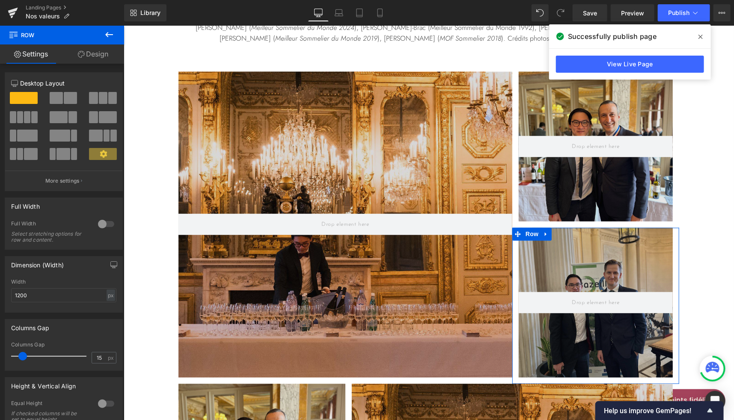
click at [101, 51] on link "Design" at bounding box center [93, 53] width 62 height 19
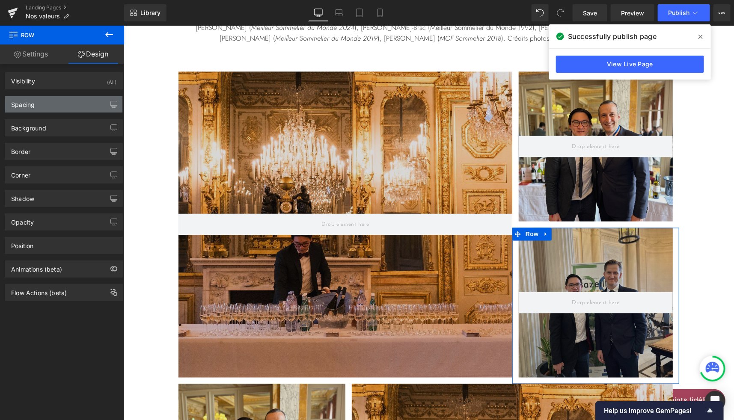
click at [29, 104] on div "Spacing" at bounding box center [23, 102] width 24 height 12
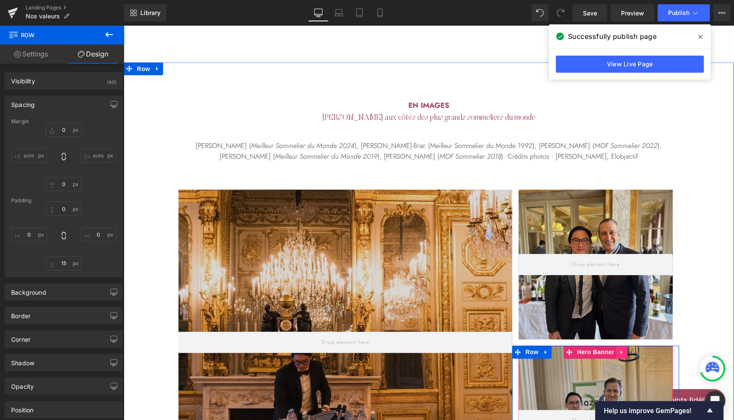
scroll to position [2272, 0]
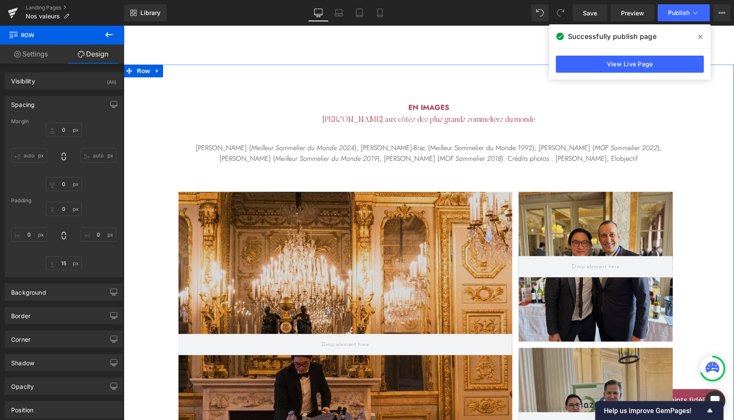
click at [567, 192] on div "Hero Banner 150px" at bounding box center [595, 267] width 154 height 150
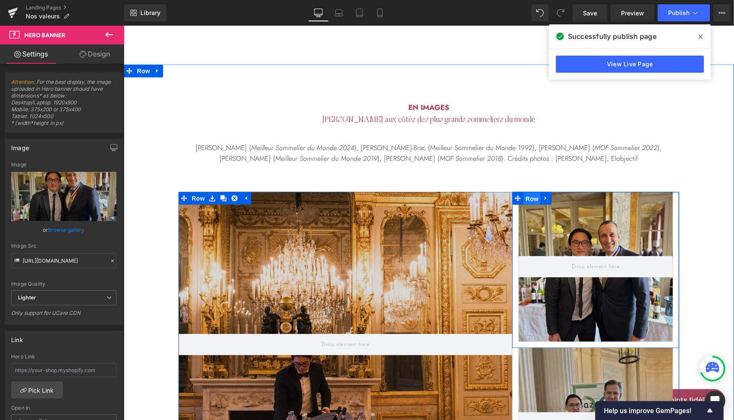
click at [523, 192] on span "Row" at bounding box center [531, 198] width 17 height 13
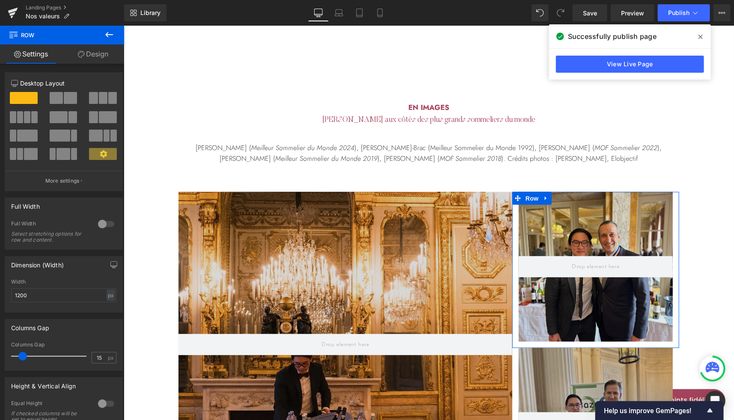
click at [98, 56] on link "Design" at bounding box center [93, 53] width 62 height 19
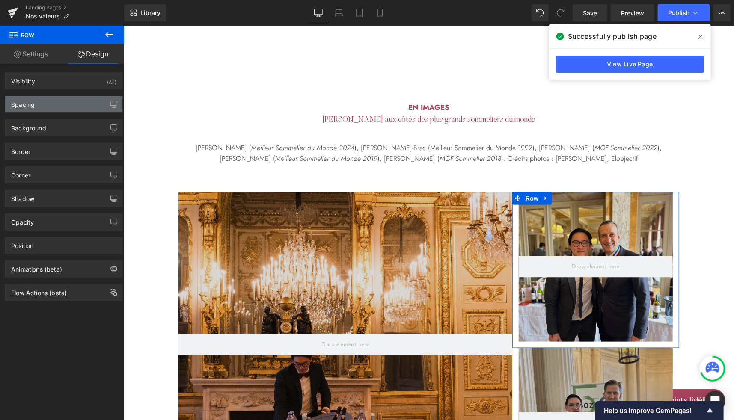
click at [38, 103] on div "Spacing" at bounding box center [63, 104] width 117 height 16
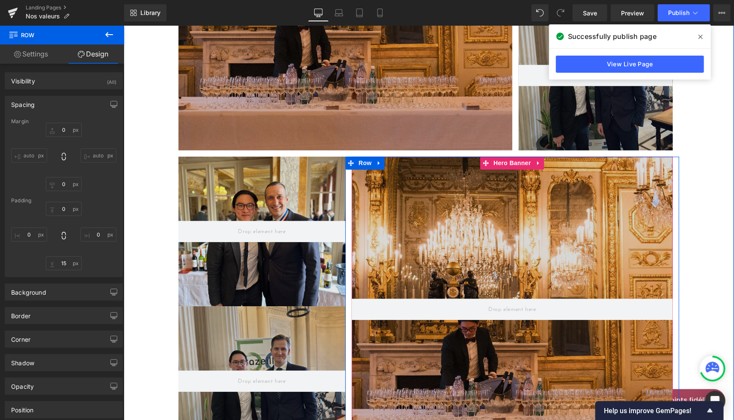
scroll to position [2612, 0]
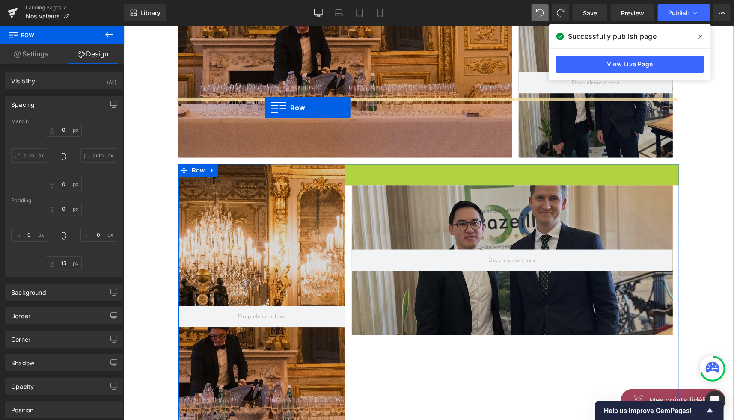
drag, startPoint x: 361, startPoint y: 104, endPoint x: 264, endPoint y: 107, distance: 96.7
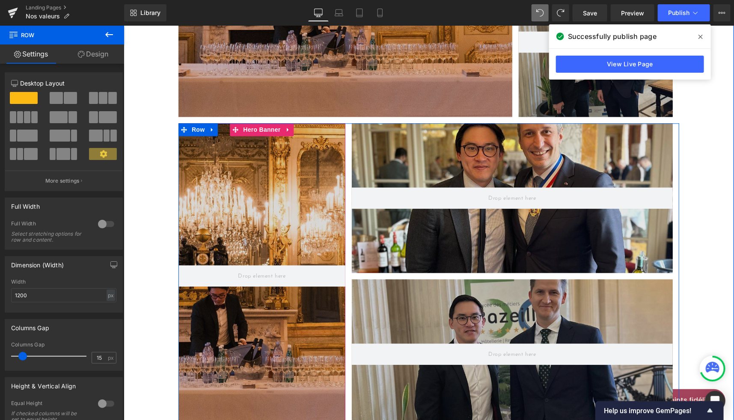
scroll to position [2646, 0]
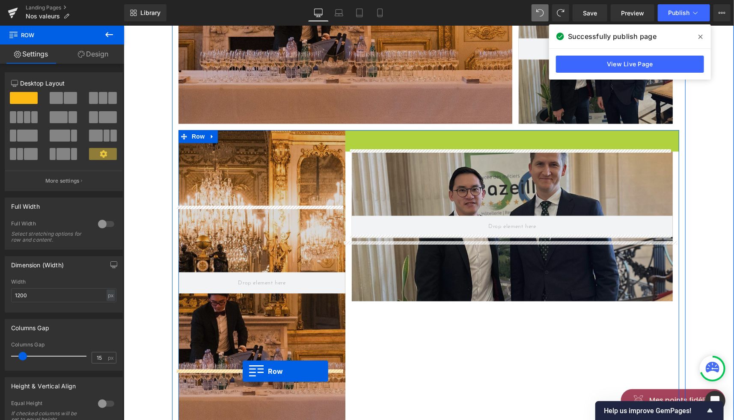
drag, startPoint x: 357, startPoint y: 68, endPoint x: 242, endPoint y: 371, distance: 323.9
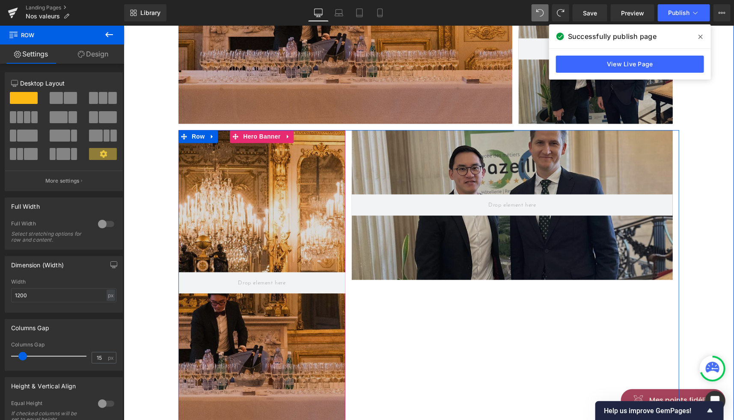
click at [296, 287] on div at bounding box center [261, 283] width 167 height 306
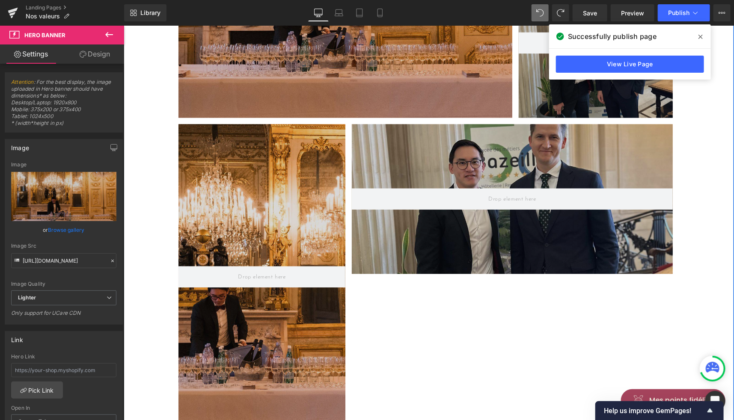
scroll to position [2653, 0]
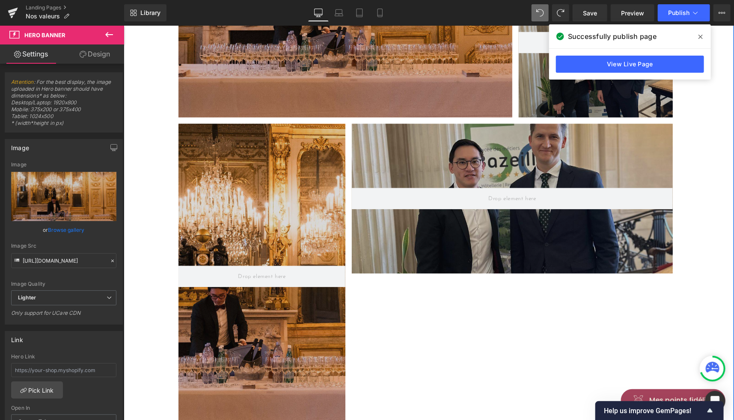
click at [450, 123] on div "Hero Banner 150px" at bounding box center [511, 198] width 321 height 150
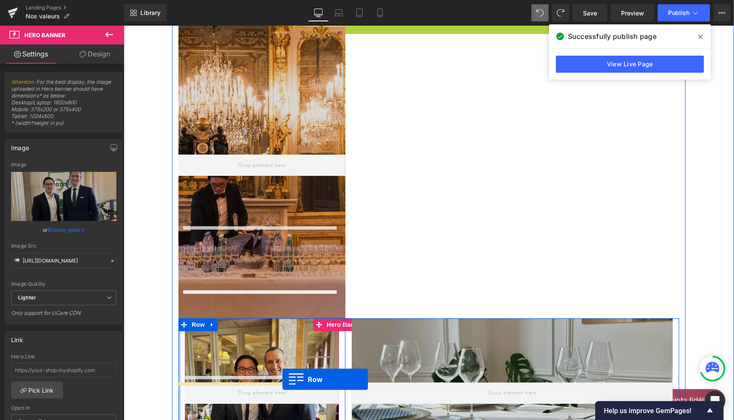
scroll to position [2790, 0]
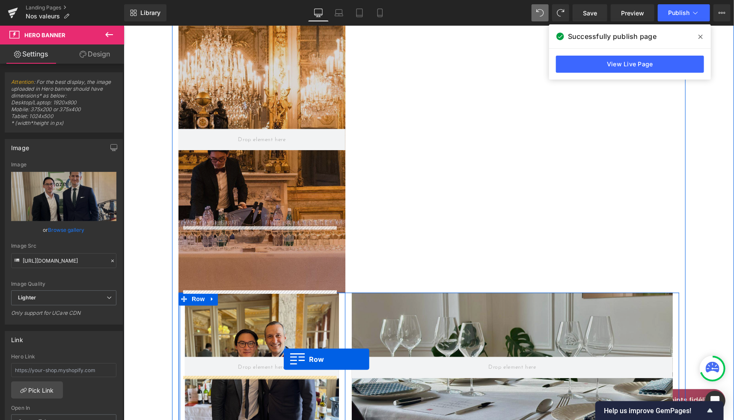
drag, startPoint x: 364, startPoint y: 63, endPoint x: 283, endPoint y: 359, distance: 306.8
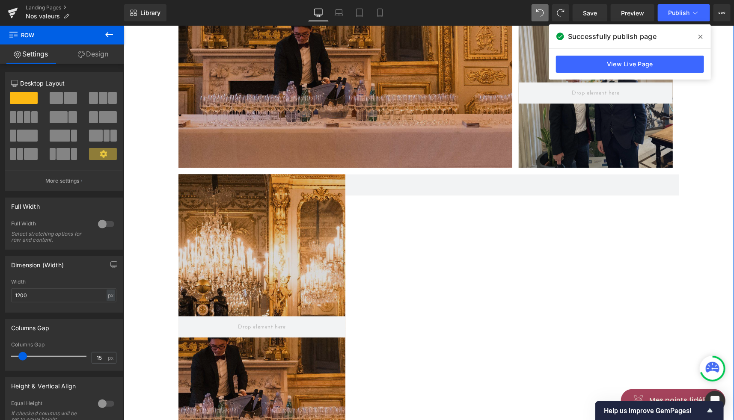
scroll to position [2578, 0]
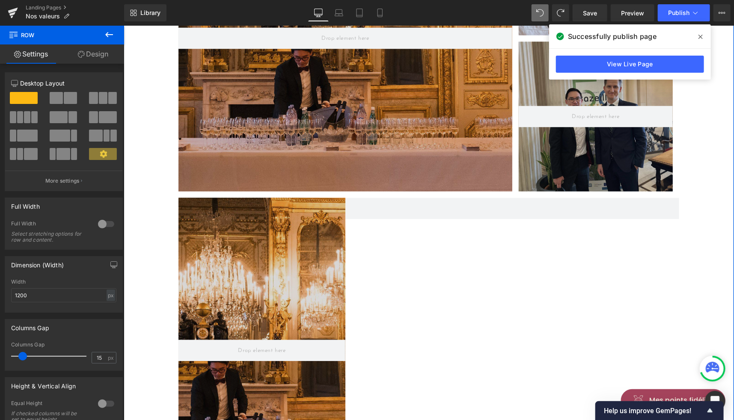
click at [277, 218] on div at bounding box center [261, 351] width 167 height 306
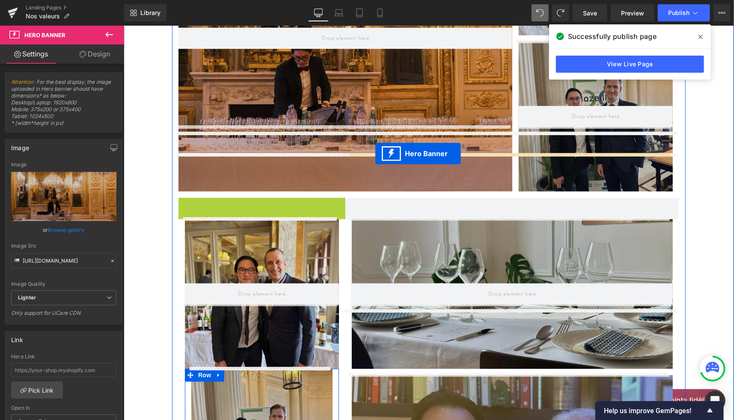
drag, startPoint x: 255, startPoint y: 137, endPoint x: 375, endPoint y: 154, distance: 120.5
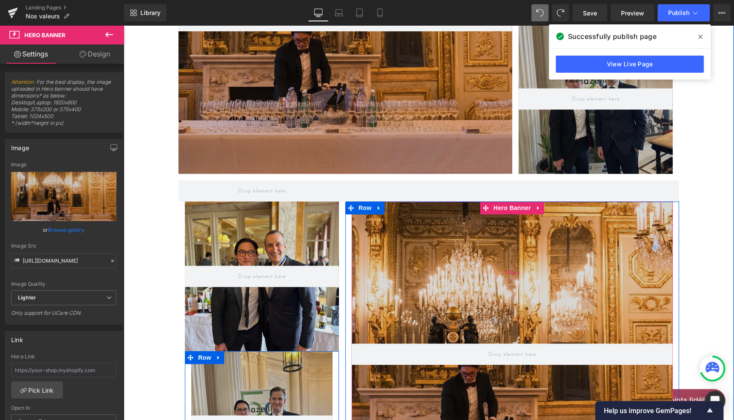
scroll to position [2595, 0]
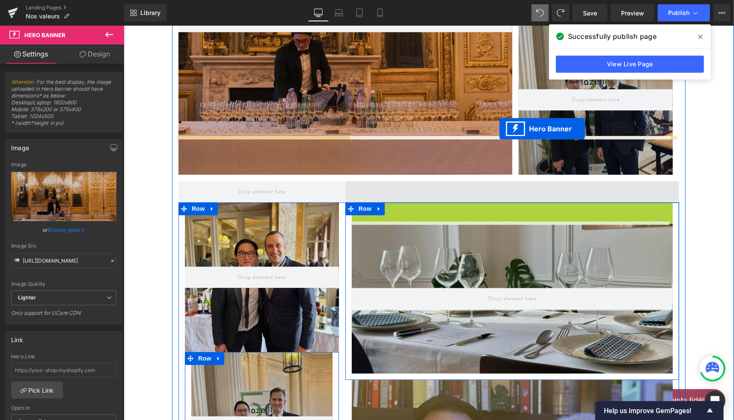
drag, startPoint x: 516, startPoint y: 144, endPoint x: 499, endPoint y: 128, distance: 23.3
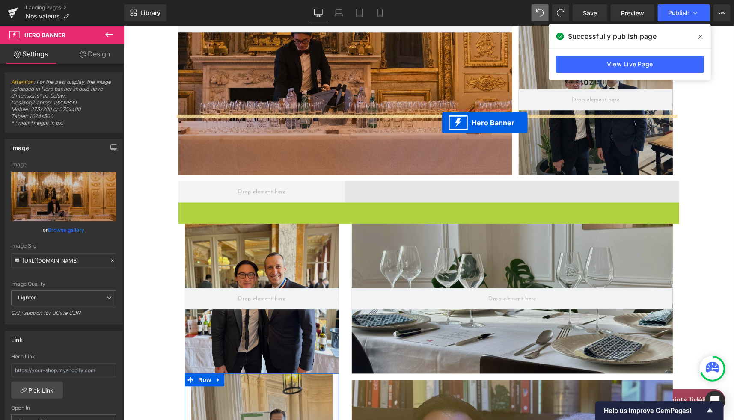
drag, startPoint x: 418, startPoint y: 143, endPoint x: 441, endPoint y: 122, distance: 30.6
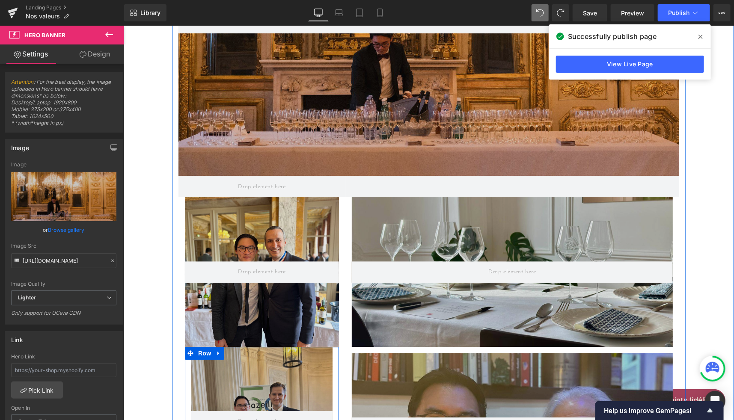
scroll to position [2907, 0]
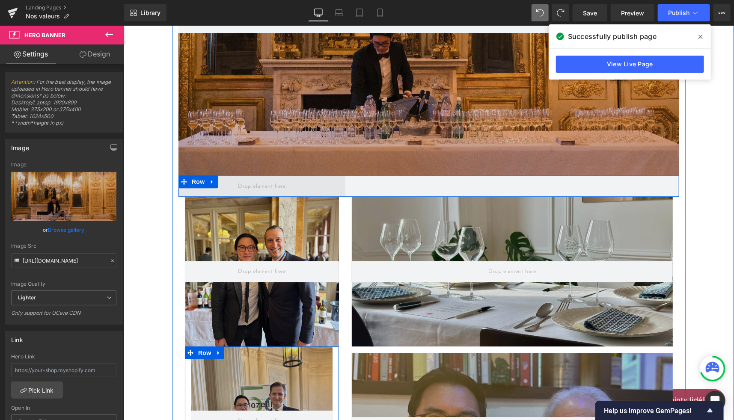
click at [302, 175] on span at bounding box center [261, 185] width 167 height 21
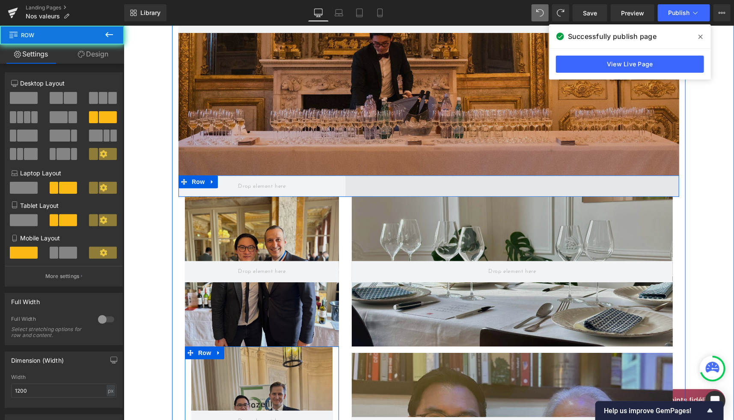
click at [387, 175] on span at bounding box center [512, 185] width 334 height 21
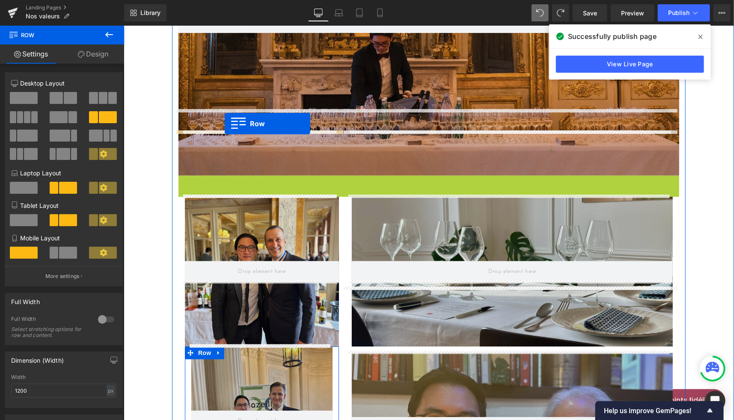
drag, startPoint x: 195, startPoint y: 114, endPoint x: 208, endPoint y: 118, distance: 13.5
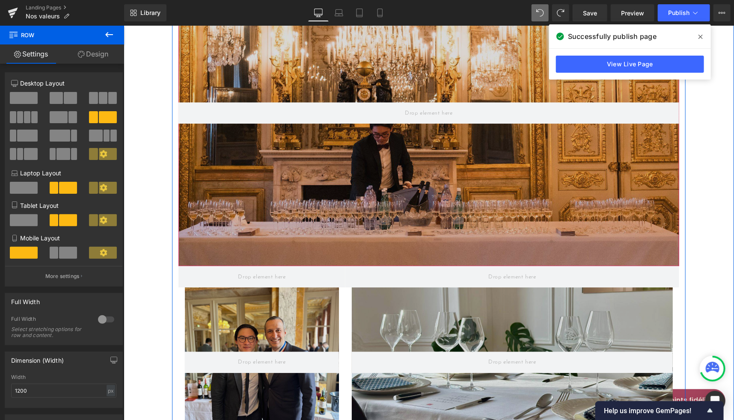
click at [386, 101] on div at bounding box center [428, 113] width 501 height 306
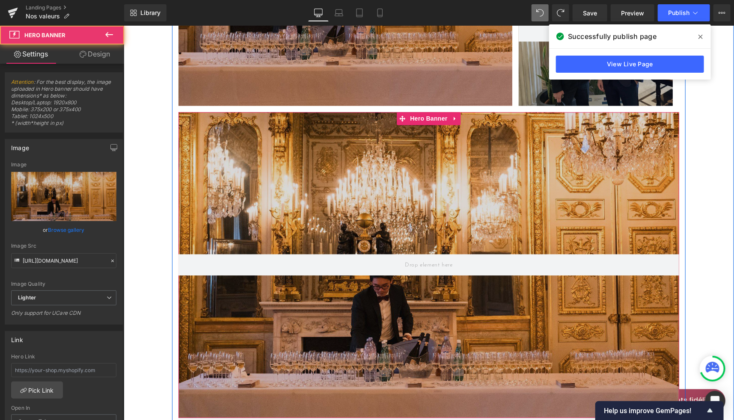
scroll to position [2664, 0]
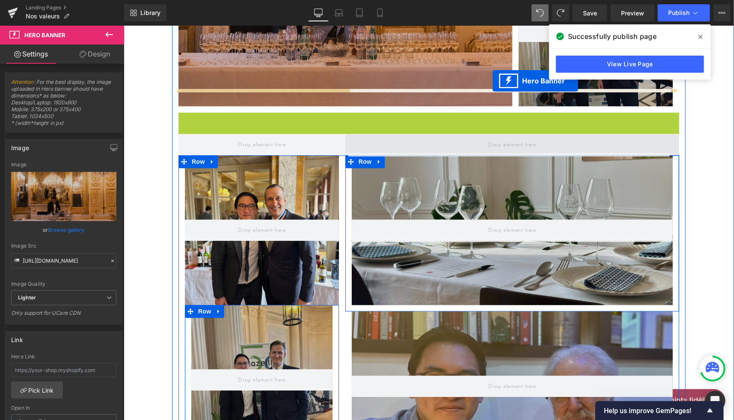
drag, startPoint x: 419, startPoint y: 54, endPoint x: 492, endPoint y: 80, distance: 77.4
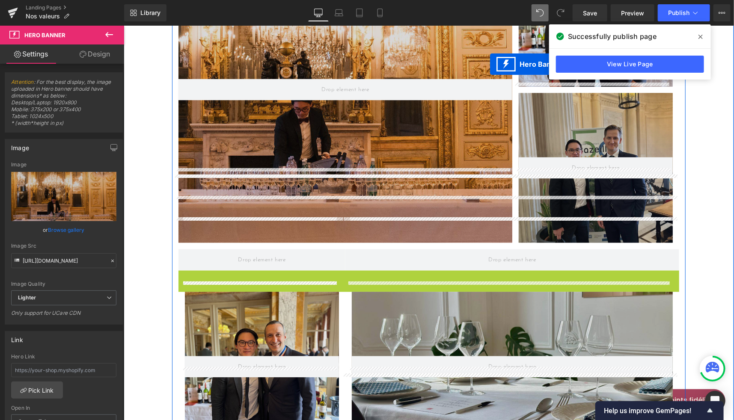
scroll to position [2510, 0]
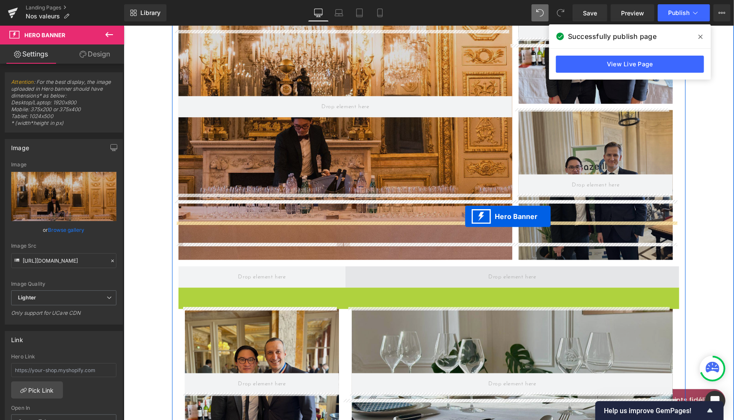
drag, startPoint x: 424, startPoint y: 72, endPoint x: 464, endPoint y: 216, distance: 149.0
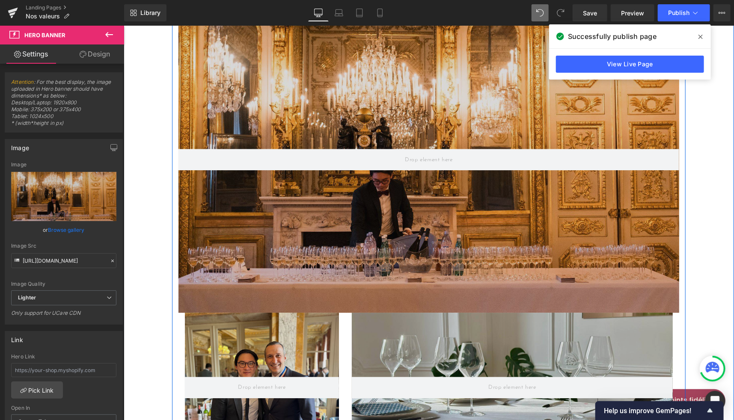
scroll to position [2791, 0]
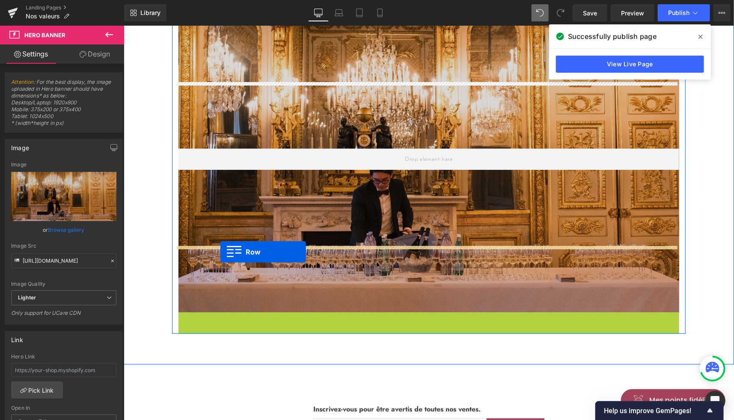
drag, startPoint x: 198, startPoint y: 251, endPoint x: 220, endPoint y: 252, distance: 22.3
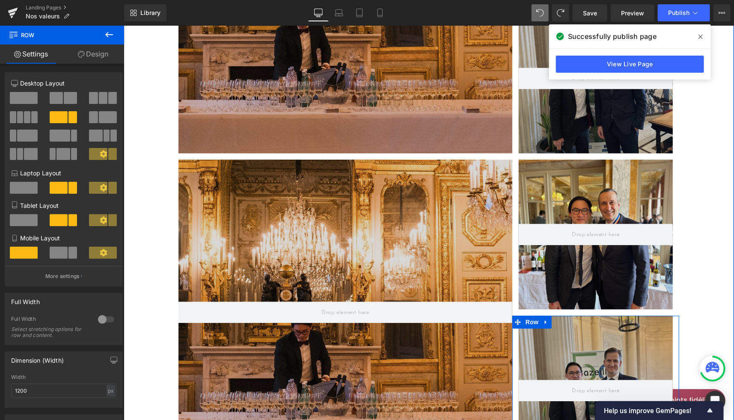
scroll to position [2617, 0]
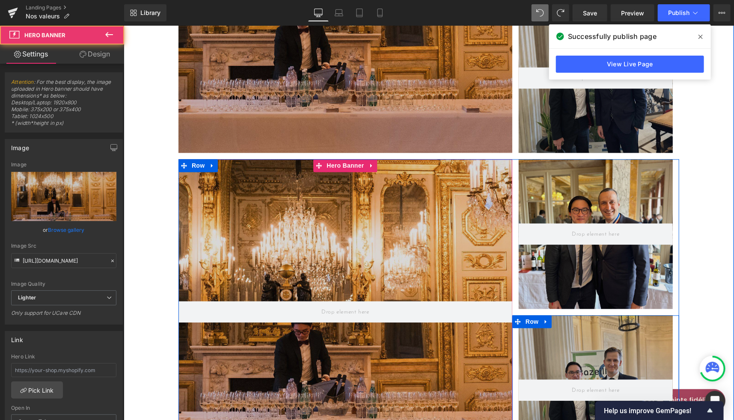
click at [343, 181] on div at bounding box center [345, 312] width 334 height 306
click at [338, 159] on span "Hero Banner" at bounding box center [345, 165] width 42 height 13
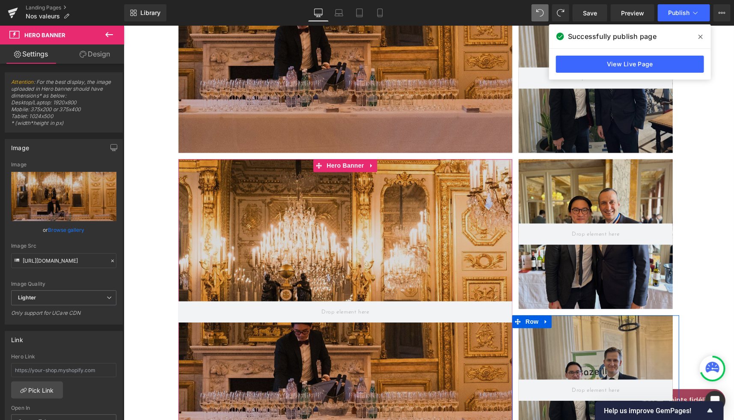
click at [70, 230] on link "Browse gallery" at bounding box center [66, 229] width 36 height 15
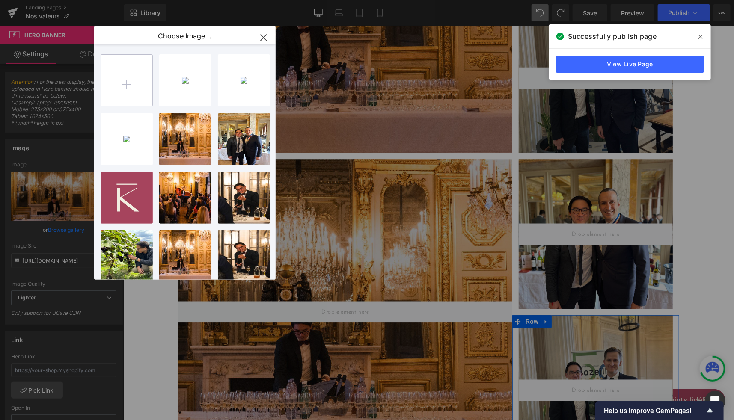
click at [134, 90] on input "file" at bounding box center [126, 80] width 51 height 51
type input "C:\fakepath\kana-wine-champagne-service.jpeg"
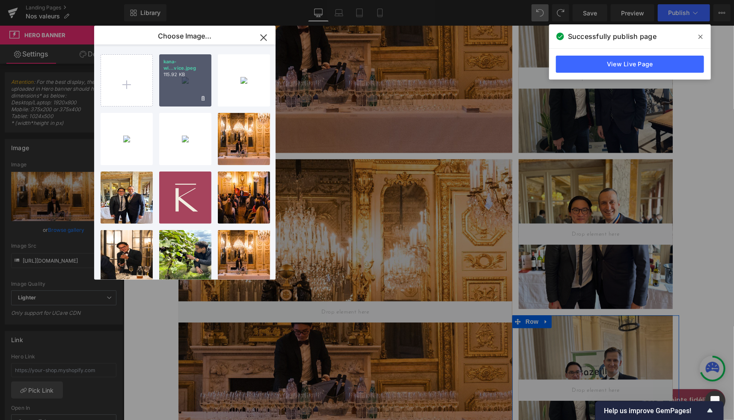
click at [184, 87] on div "kana-wi...vice.jpeg 115.92 KB" at bounding box center [185, 80] width 52 height 52
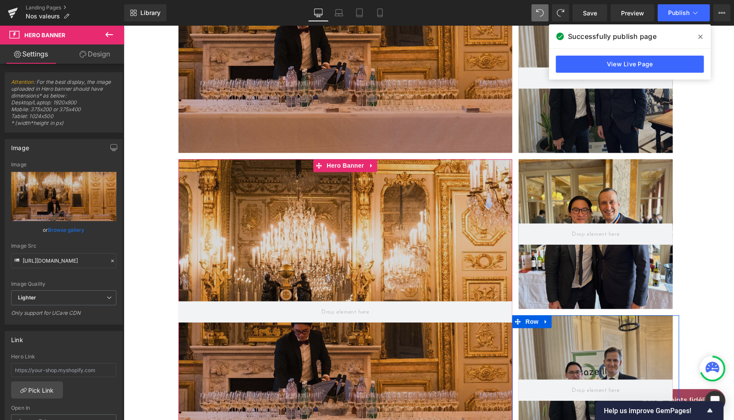
click at [69, 231] on link "Browse gallery" at bounding box center [66, 229] width 36 height 15
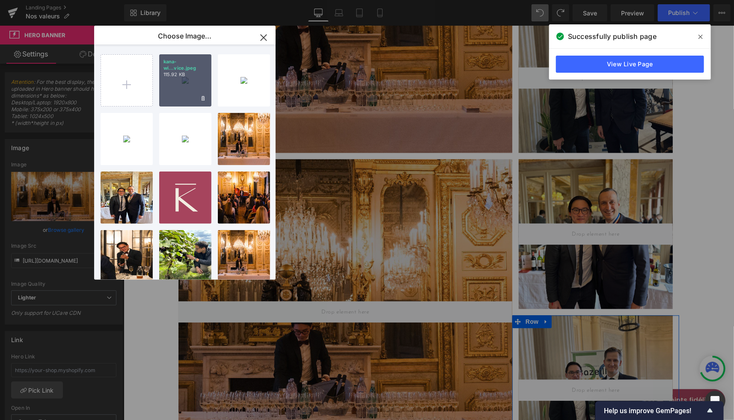
click at [185, 87] on div "kana-wi...vice.jpeg 115.92 KB" at bounding box center [185, 80] width 52 height 52
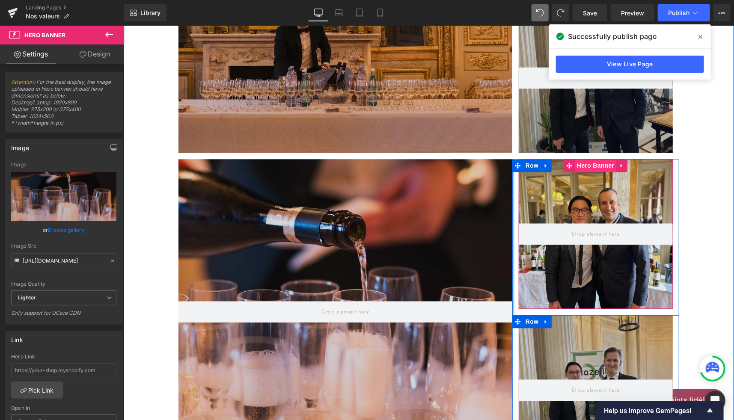
click at [593, 159] on span "Hero Banner" at bounding box center [595, 165] width 42 height 13
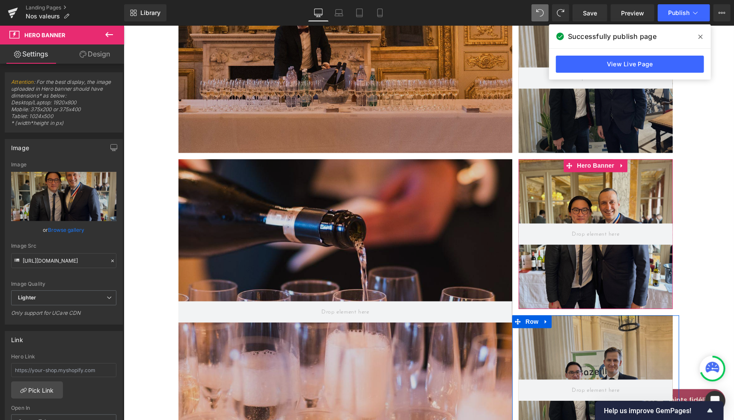
click at [70, 231] on link "Browse gallery" at bounding box center [66, 229] width 36 height 15
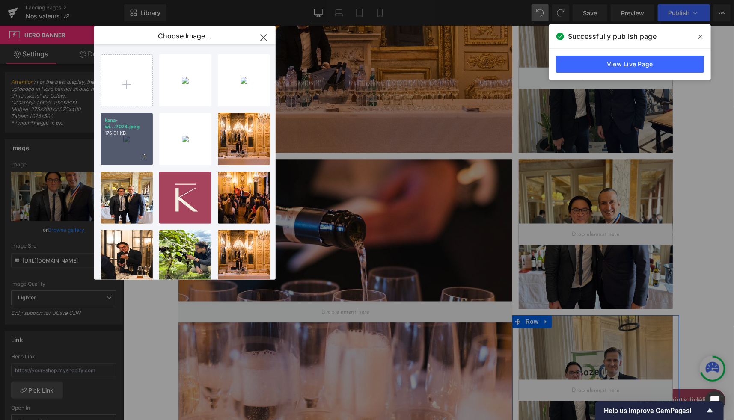
click at [131, 135] on p "176.61 KB" at bounding box center [127, 133] width 44 height 6
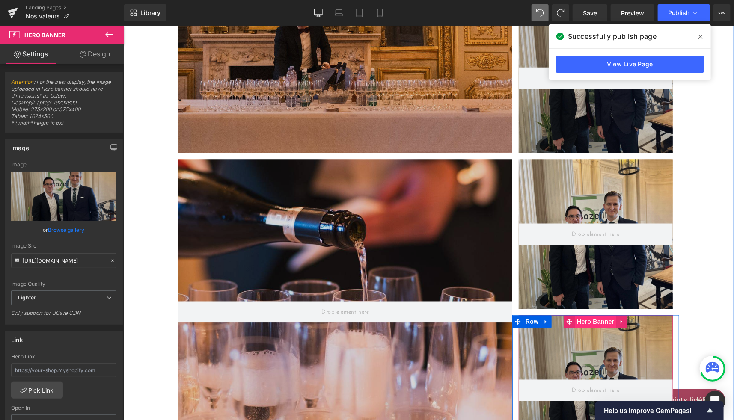
click at [597, 315] on span "Hero Banner" at bounding box center [595, 321] width 42 height 13
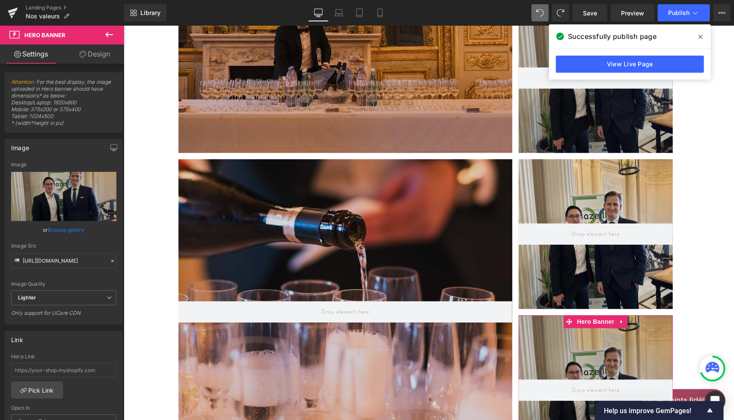
click at [73, 230] on link "Browse gallery" at bounding box center [66, 229] width 36 height 15
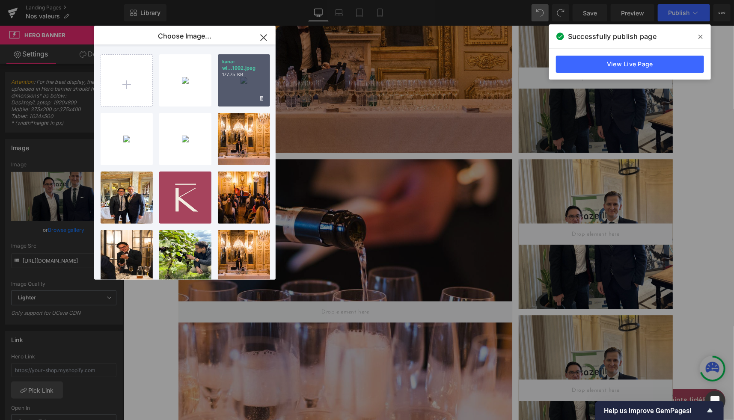
click at [239, 88] on div "kana-wi...1992.jpeg 177.75 KB" at bounding box center [244, 80] width 52 height 52
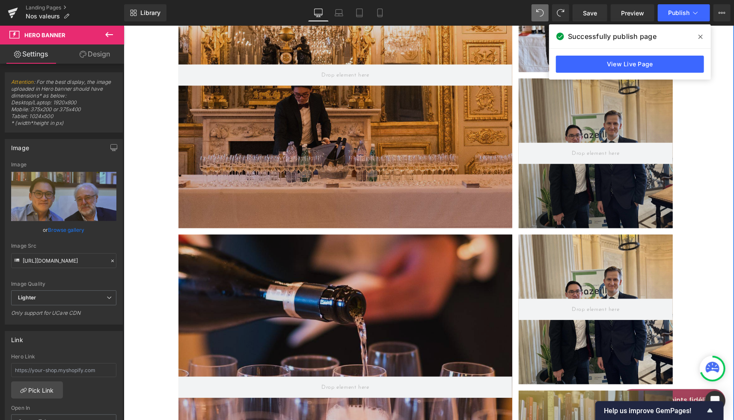
scroll to position [2542, 0]
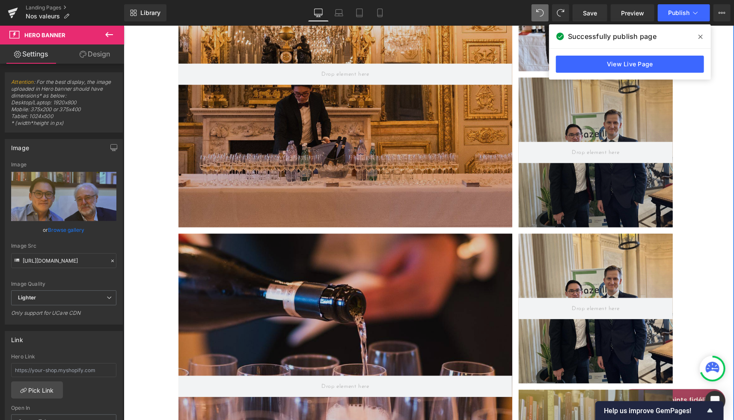
click at [588, 234] on div "Hero Banner 150px" at bounding box center [595, 309] width 154 height 150
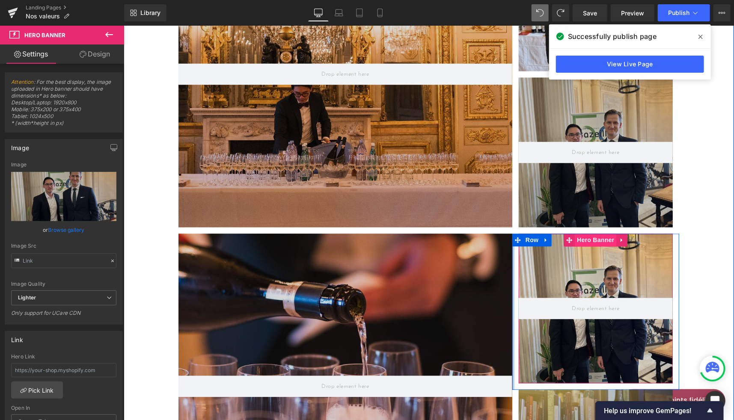
click at [592, 234] on span "Hero Banner" at bounding box center [595, 240] width 42 height 13
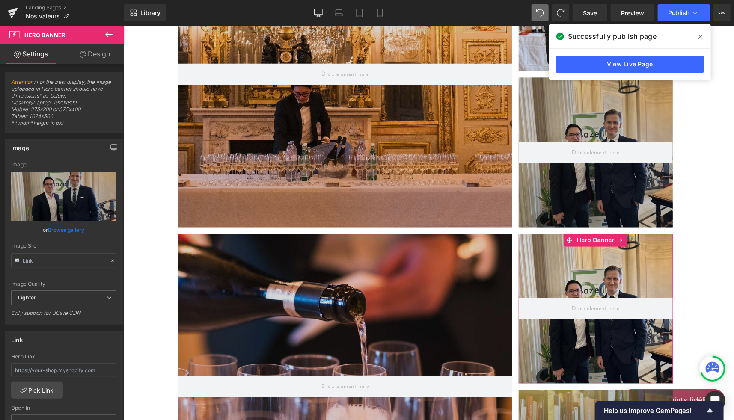
click at [71, 227] on link "Browse gallery" at bounding box center [66, 229] width 36 height 15
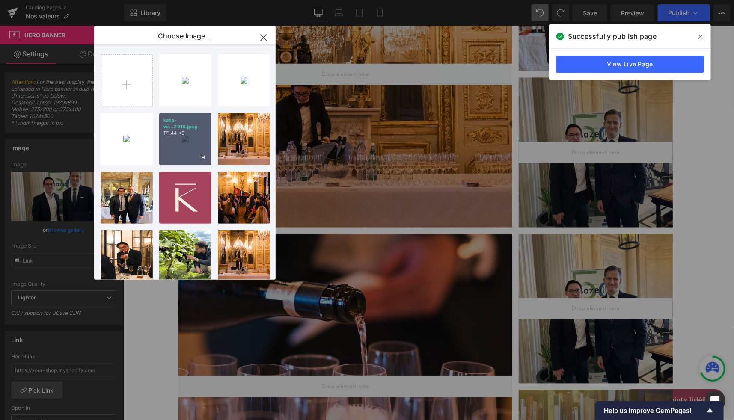
click at [184, 141] on div "kana-wi...2018.jpeg 171.44 KB" at bounding box center [185, 139] width 52 height 52
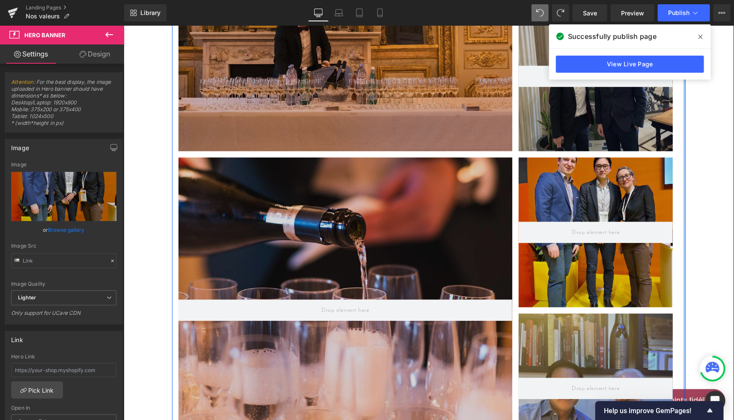
scroll to position [2621, 0]
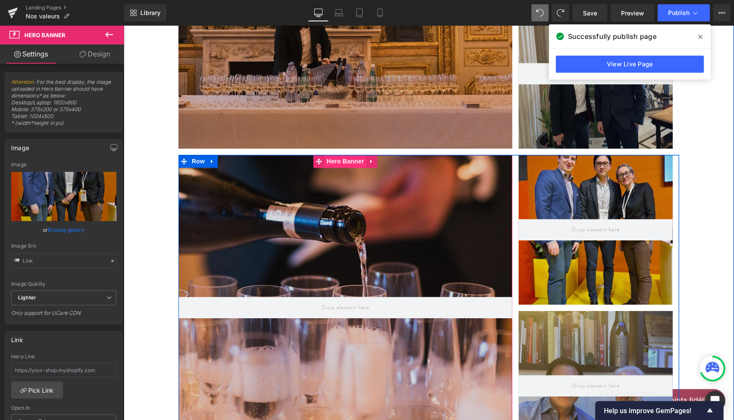
click at [346, 154] on span "Hero Banner" at bounding box center [345, 160] width 42 height 13
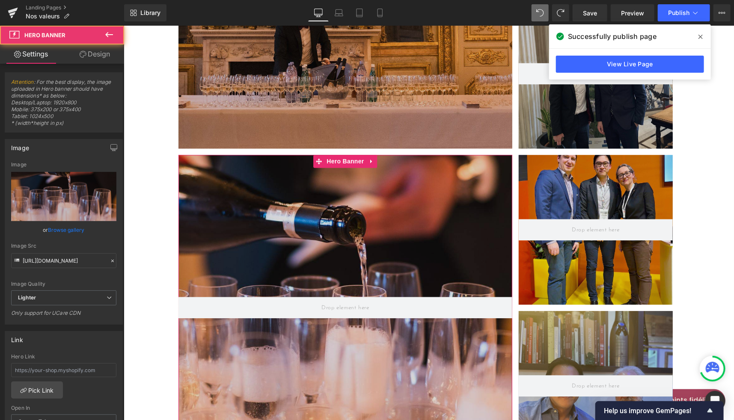
click at [67, 229] on link "Browse gallery" at bounding box center [66, 229] width 36 height 15
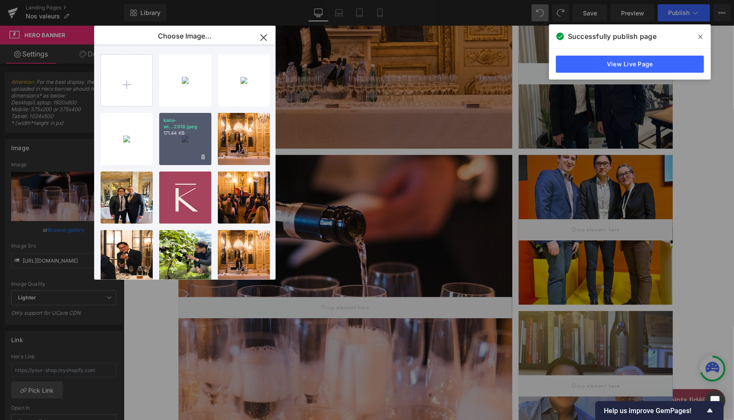
click at [187, 132] on p "171.44 KB" at bounding box center [185, 133] width 44 height 6
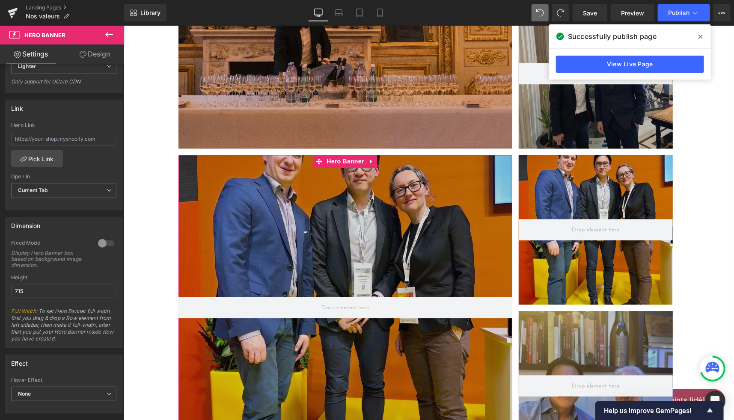
scroll to position [232, 0]
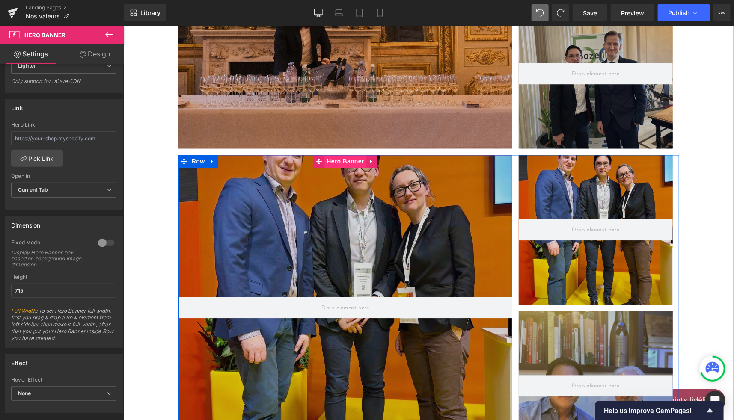
click at [331, 154] on span "Hero Banner" at bounding box center [345, 160] width 42 height 13
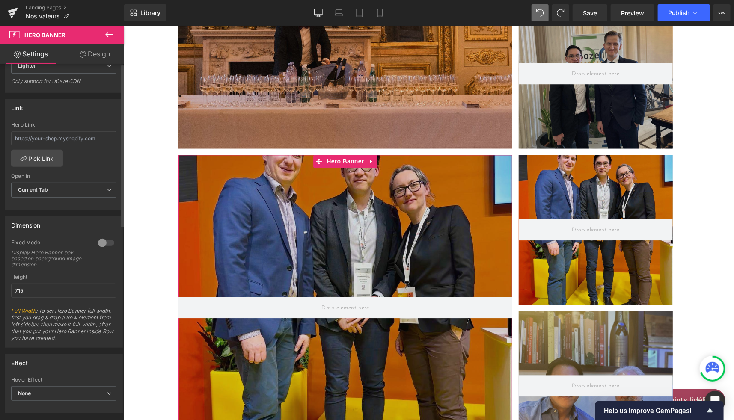
scroll to position [0, 0]
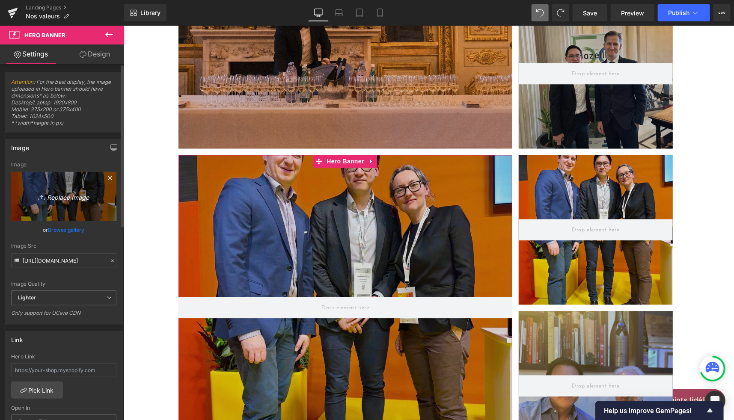
click at [57, 216] on link "Replace Image" at bounding box center [63, 196] width 105 height 49
type input "C:\fakepath\kana-wine-victor-and-[PERSON_NAME]-best-sommelier-of-[GEOGRAPHIC_DA…"
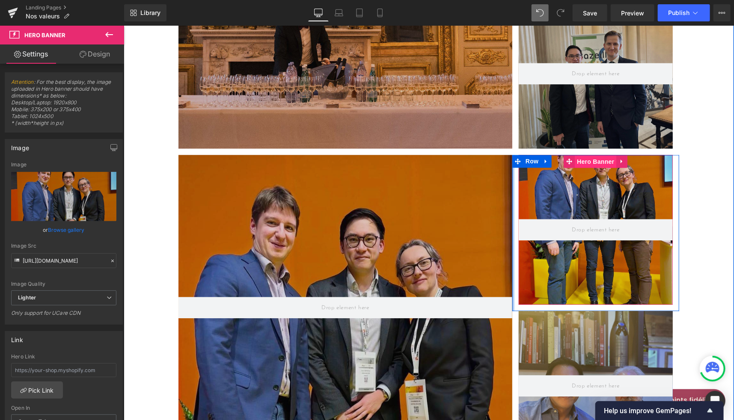
click at [593, 155] on span "Hero Banner" at bounding box center [595, 161] width 42 height 13
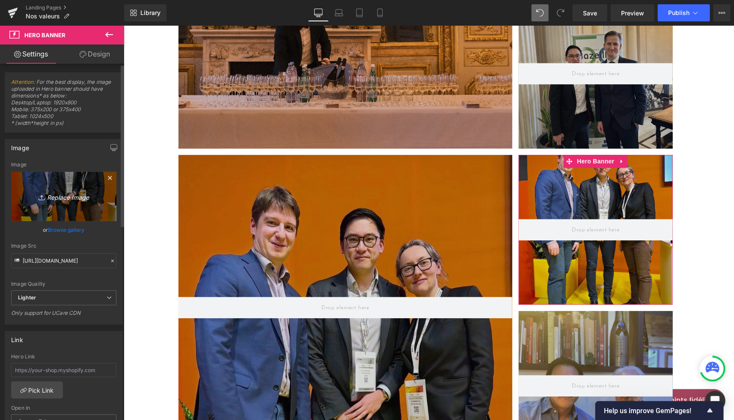
click at [77, 208] on link "Replace Image" at bounding box center [63, 196] width 105 height 49
type input "C:\fakepath\kana-wine-champagne-service.jpeg"
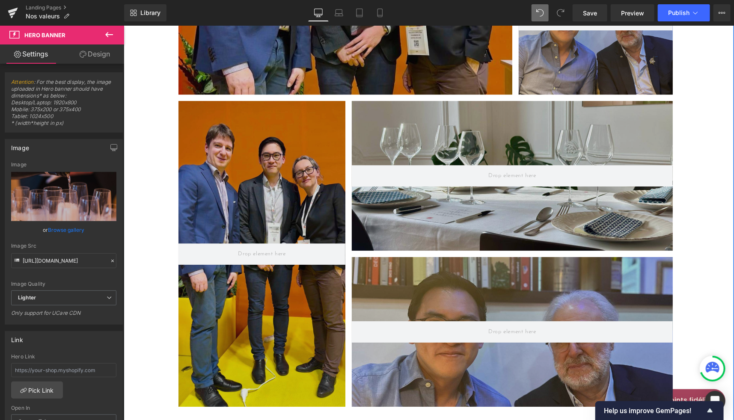
scroll to position [2986, 0]
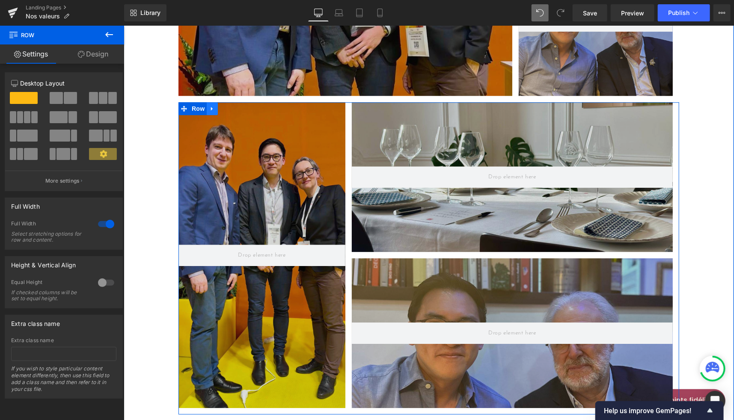
click at [209, 105] on icon at bounding box center [212, 108] width 6 height 6
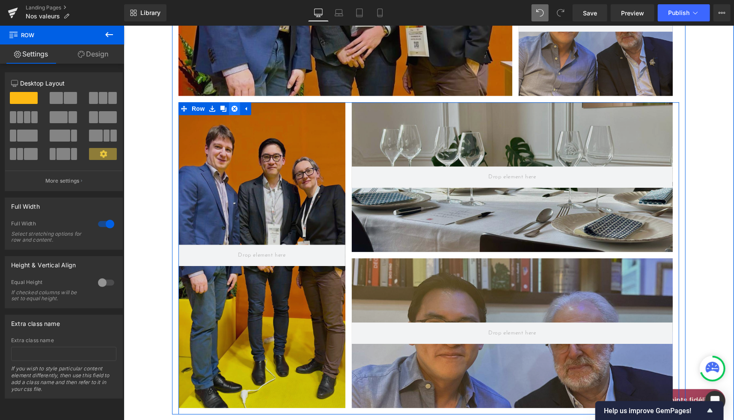
click at [231, 105] on icon at bounding box center [234, 108] width 6 height 6
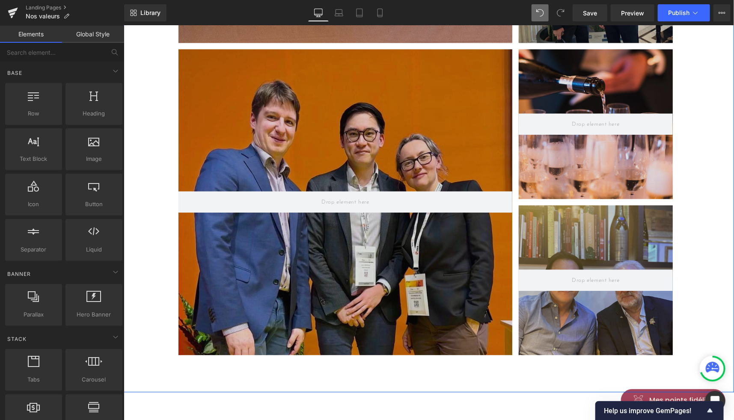
scroll to position [2727, 0]
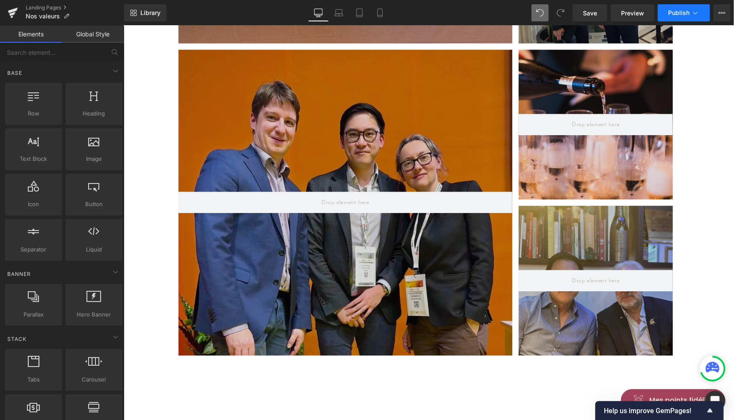
click at [673, 17] on button "Publish" at bounding box center [684, 12] width 52 height 17
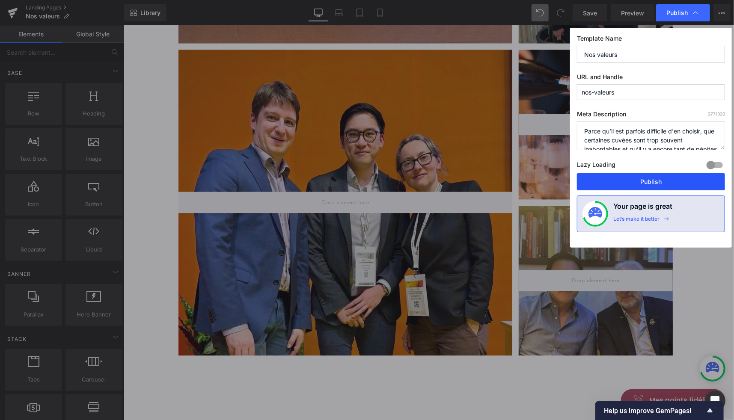
click at [643, 179] on button "Publish" at bounding box center [651, 181] width 148 height 17
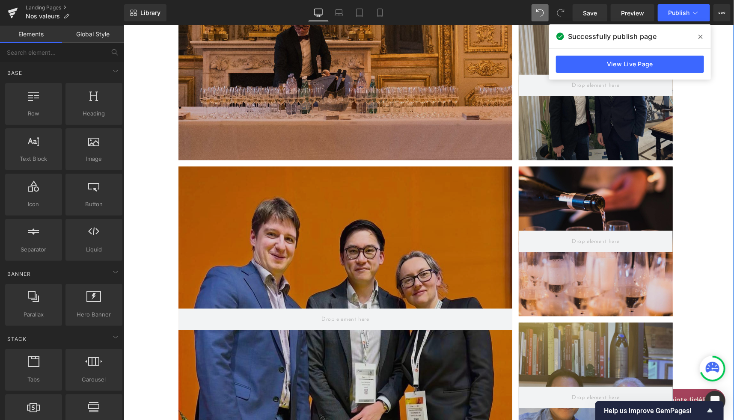
scroll to position [2609, 0]
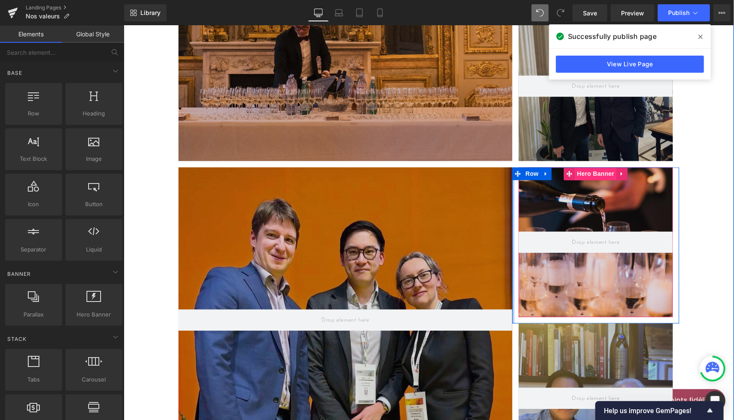
click at [586, 167] on span "Hero Banner" at bounding box center [595, 173] width 42 height 13
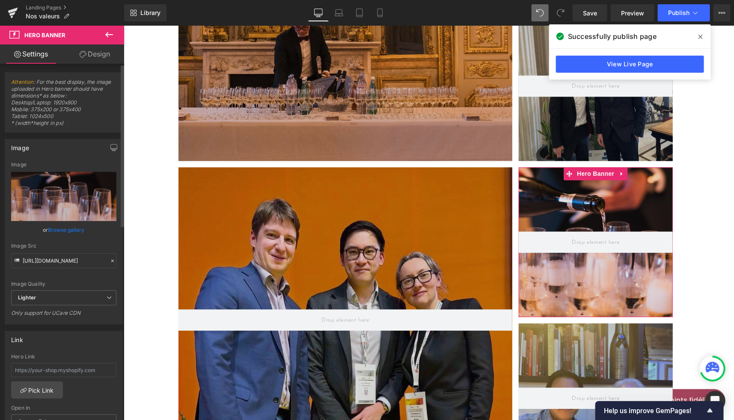
click at [58, 229] on link "Browse gallery" at bounding box center [66, 229] width 36 height 15
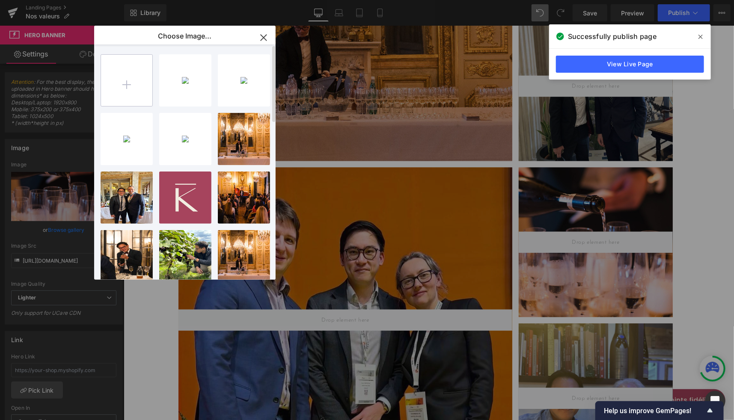
click at [140, 68] on input "file" at bounding box center [126, 80] width 51 height 51
type input "C:\fakepath\kana-wine-victor-and-[PERSON_NAME]-best-sommelier-of-[GEOGRAPHIC_DA…"
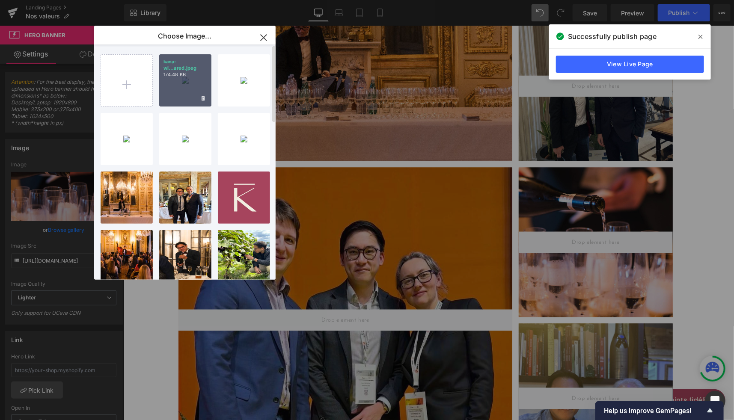
click at [181, 88] on div "kana-wi...ared.jpeg 174.48 KB" at bounding box center [185, 80] width 52 height 52
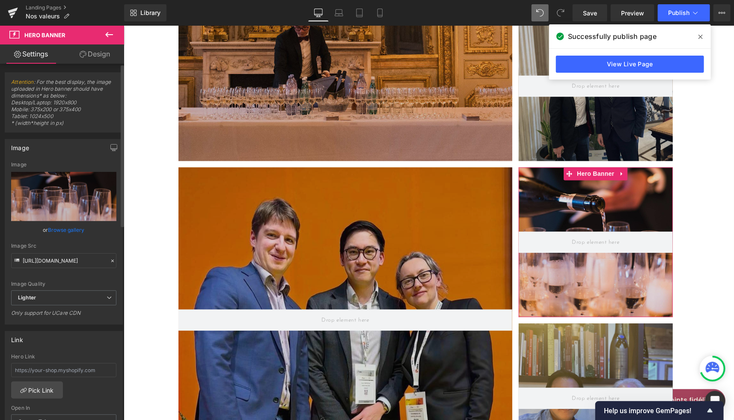
click at [70, 230] on link "Browse gallery" at bounding box center [66, 229] width 36 height 15
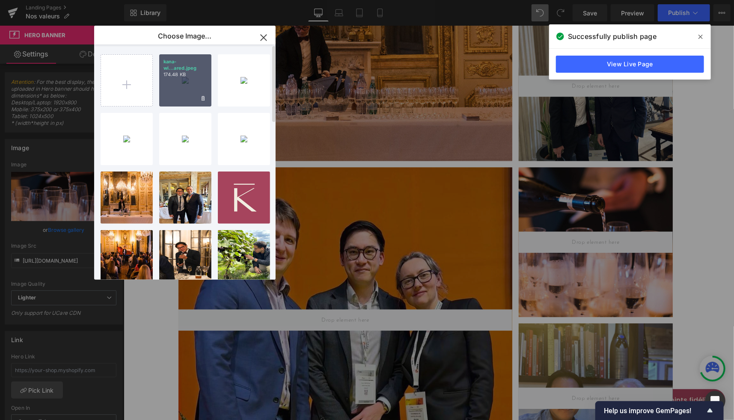
click at [182, 85] on div "kana-wi...ared.jpeg 174.48 KB" at bounding box center [185, 80] width 52 height 52
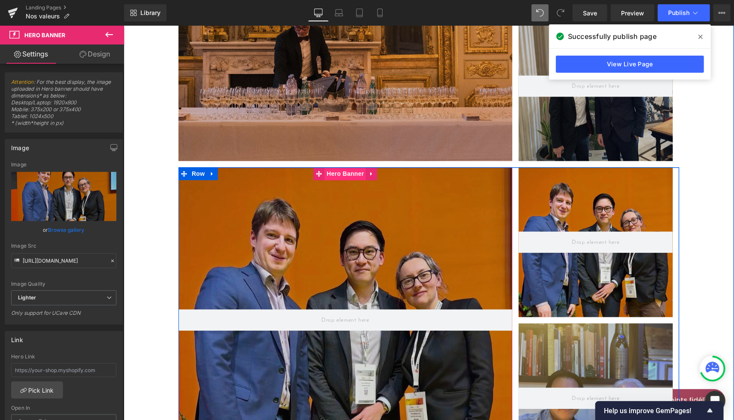
click at [335, 167] on span "Hero Banner" at bounding box center [345, 173] width 42 height 13
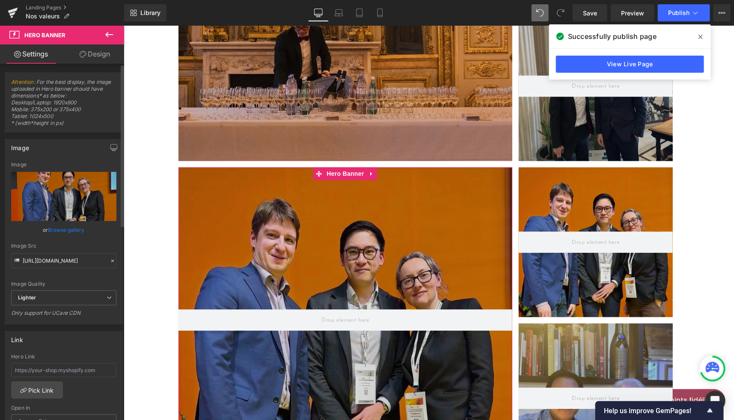
click at [66, 230] on link "Browse gallery" at bounding box center [66, 229] width 36 height 15
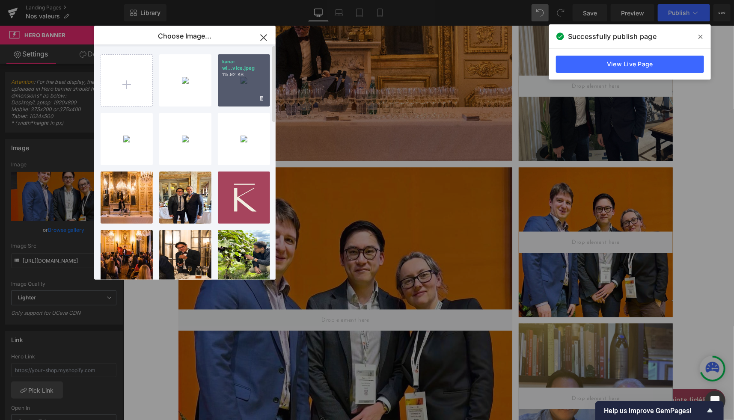
click at [244, 87] on div "kana-wi...vice.jpeg 115.92 KB" at bounding box center [244, 80] width 52 height 52
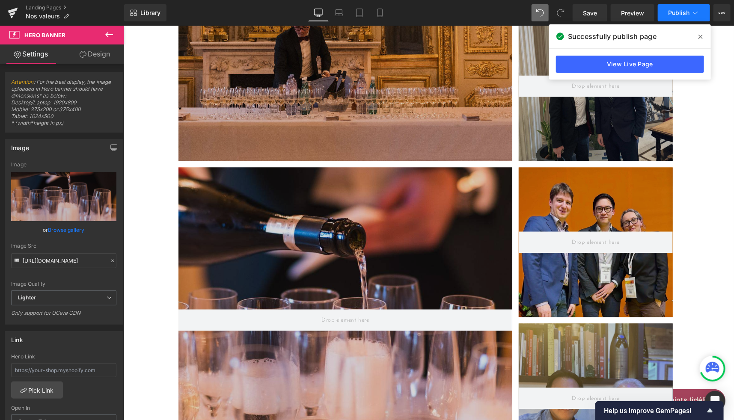
click at [679, 12] on span "Publish" at bounding box center [678, 12] width 21 height 7
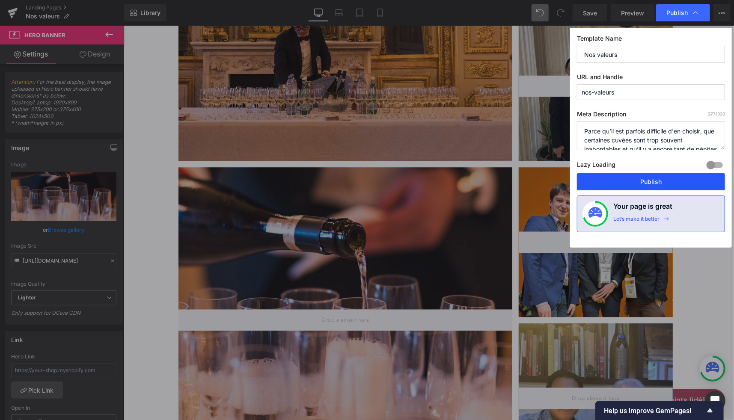
click at [634, 179] on button "Publish" at bounding box center [651, 181] width 148 height 17
